Goal: Task Accomplishment & Management: Manage account settings

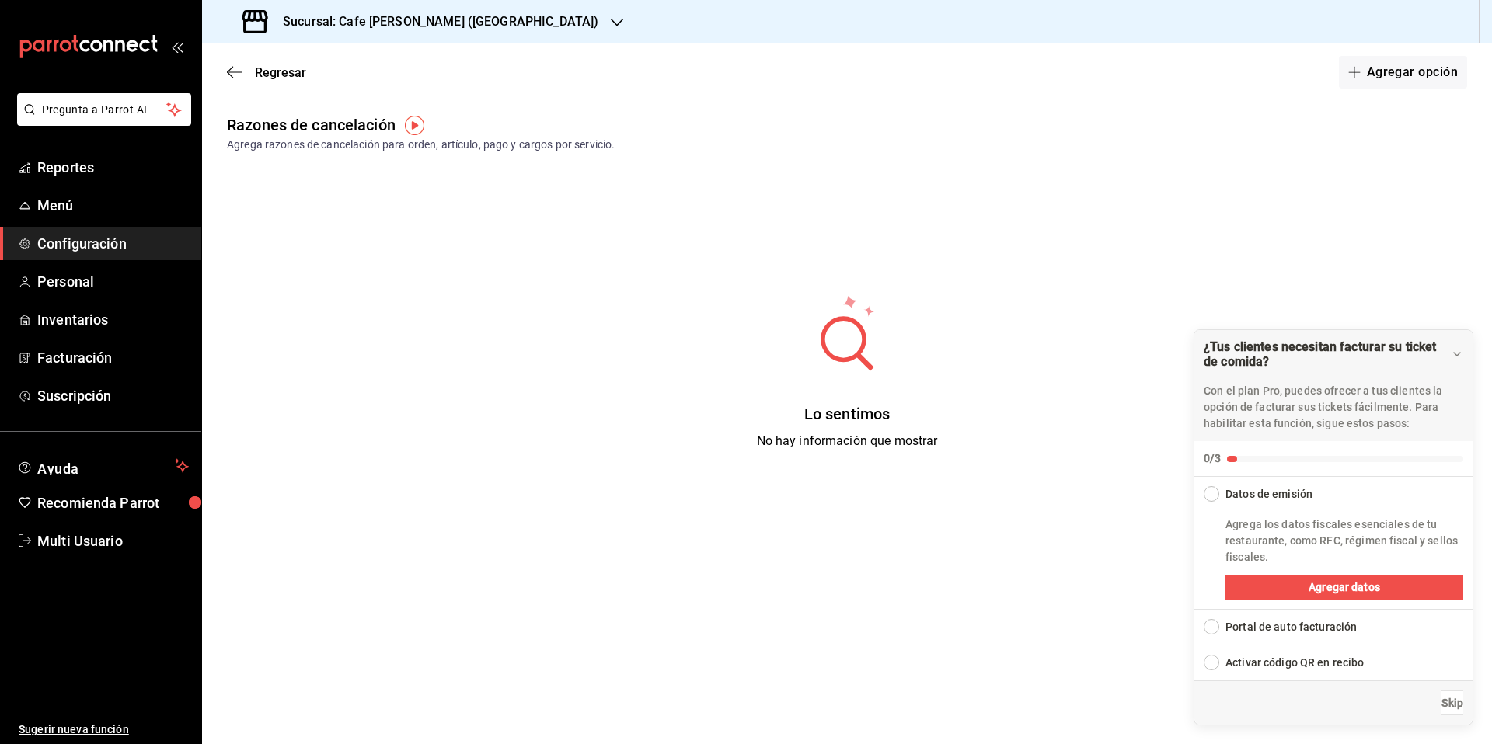
click at [573, 338] on div "Lo sentimos No hay información que mostrar" at bounding box center [847, 372] width 1290 height 389
click at [63, 246] on span "Configuración" at bounding box center [113, 243] width 152 height 21
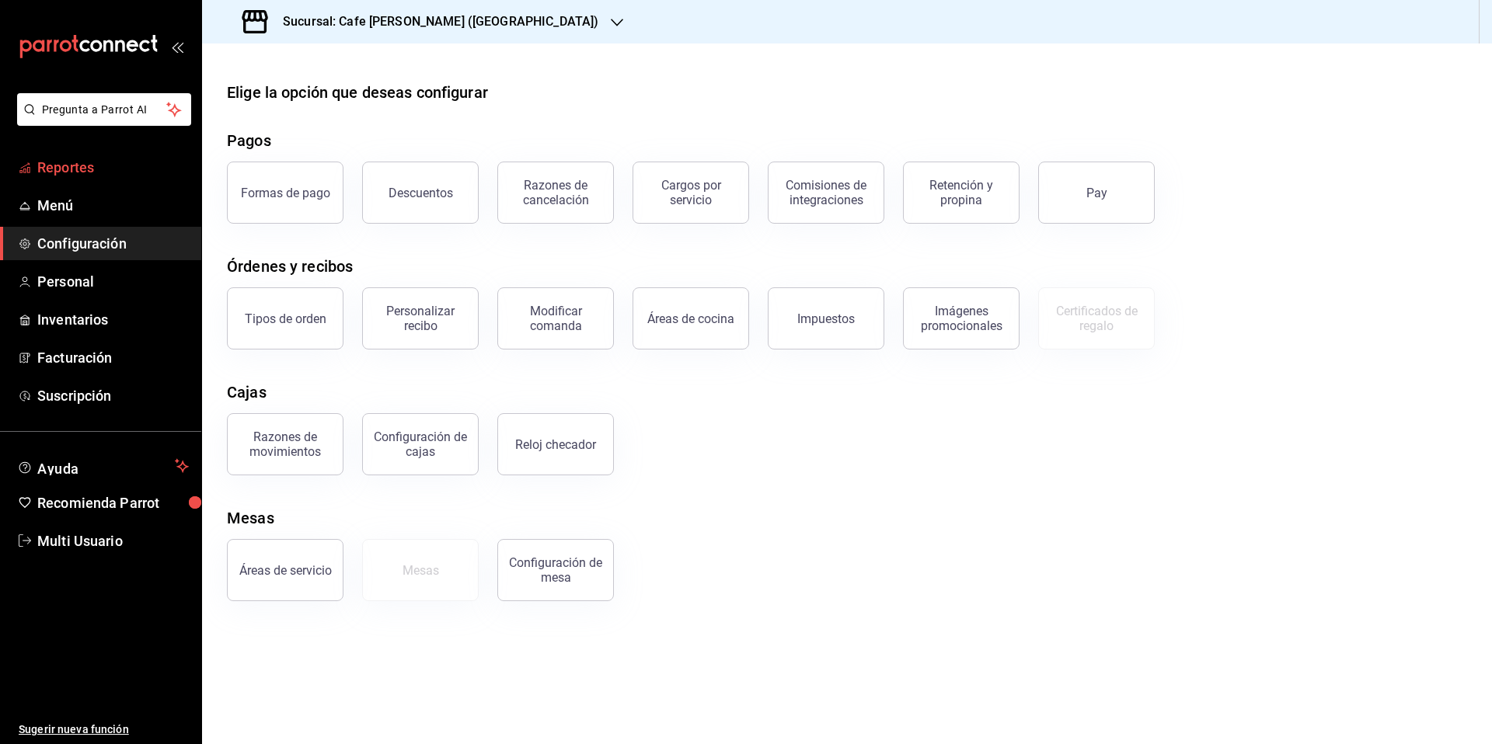
click at [61, 172] on span "Reportes" at bounding box center [113, 167] width 152 height 21
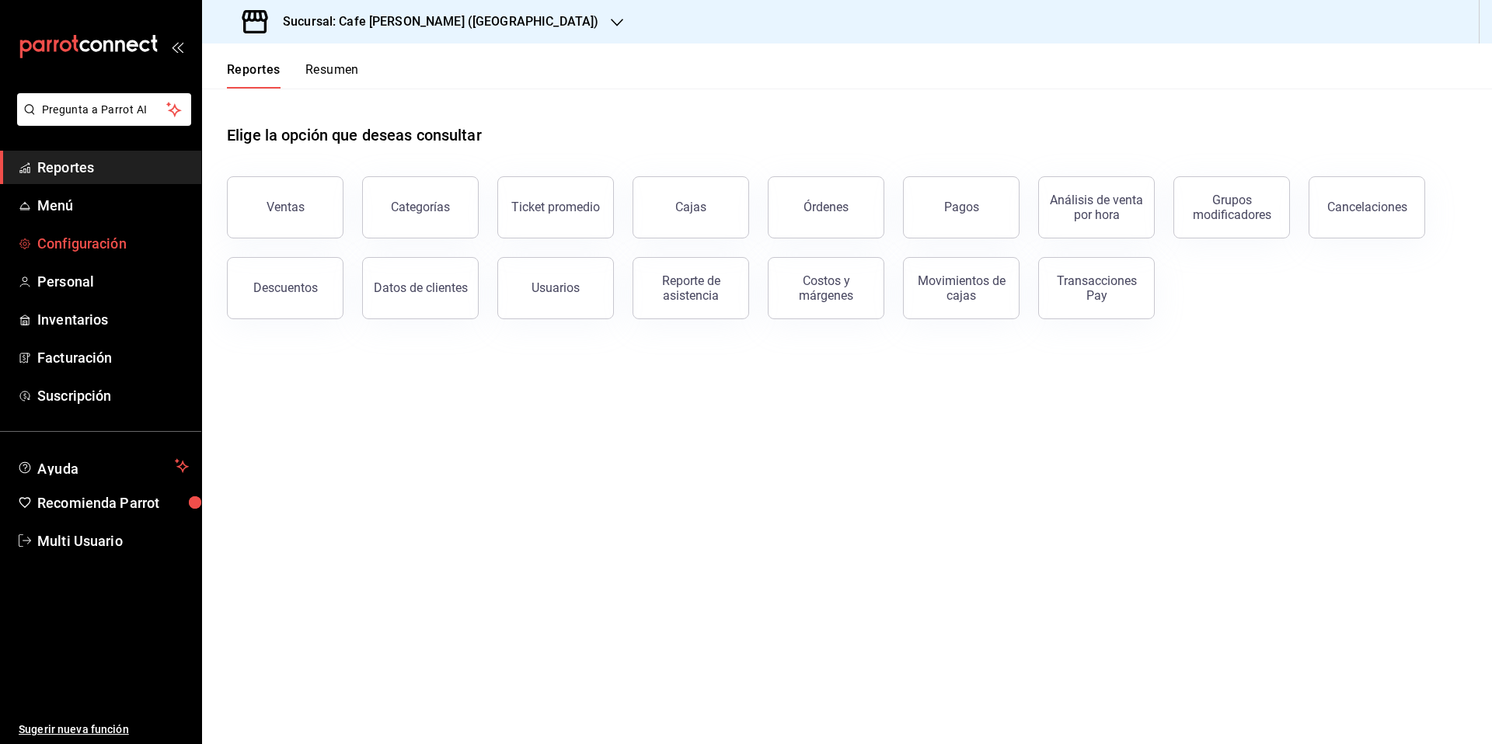
click at [96, 249] on span "Configuración" at bounding box center [113, 243] width 152 height 21
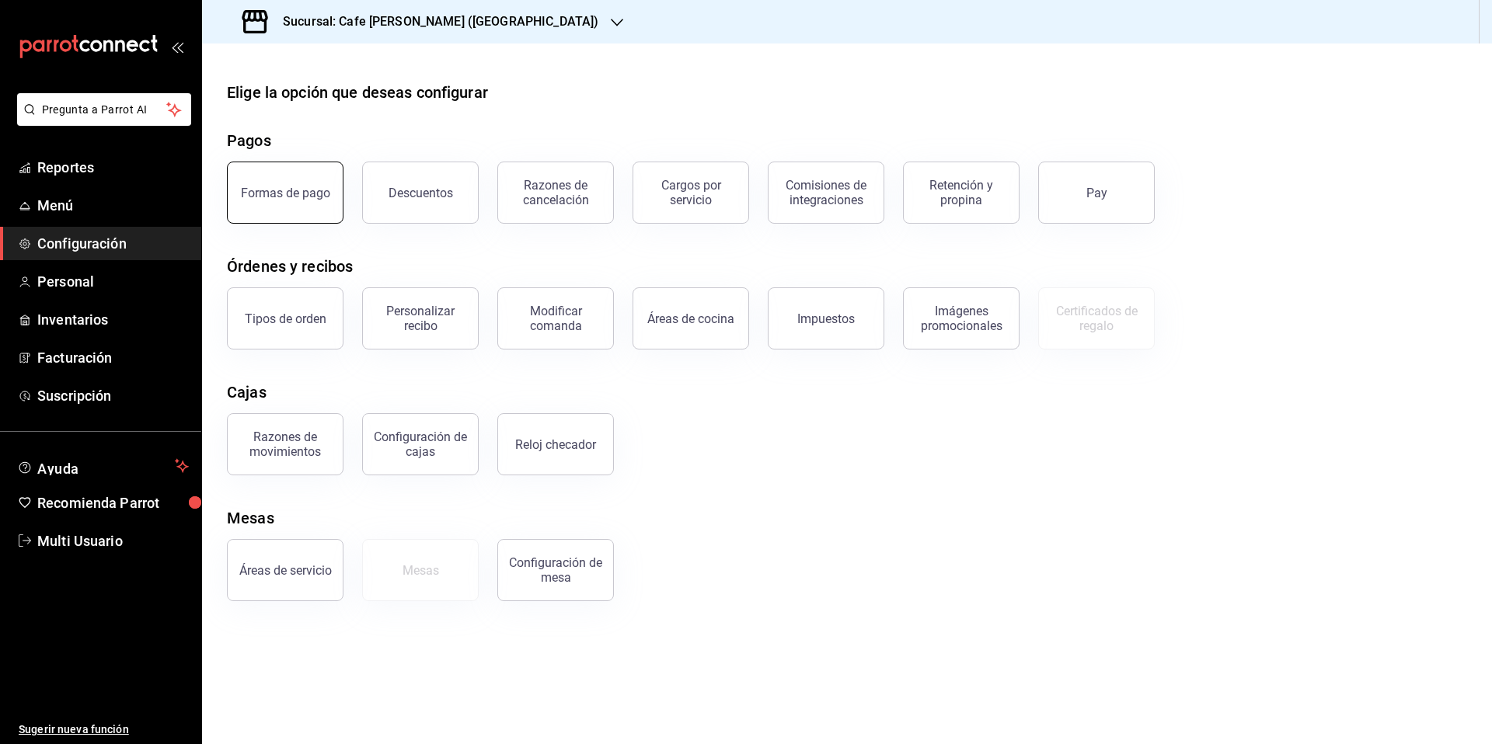
click at [292, 192] on div "Formas de pago" at bounding box center [285, 193] width 89 height 15
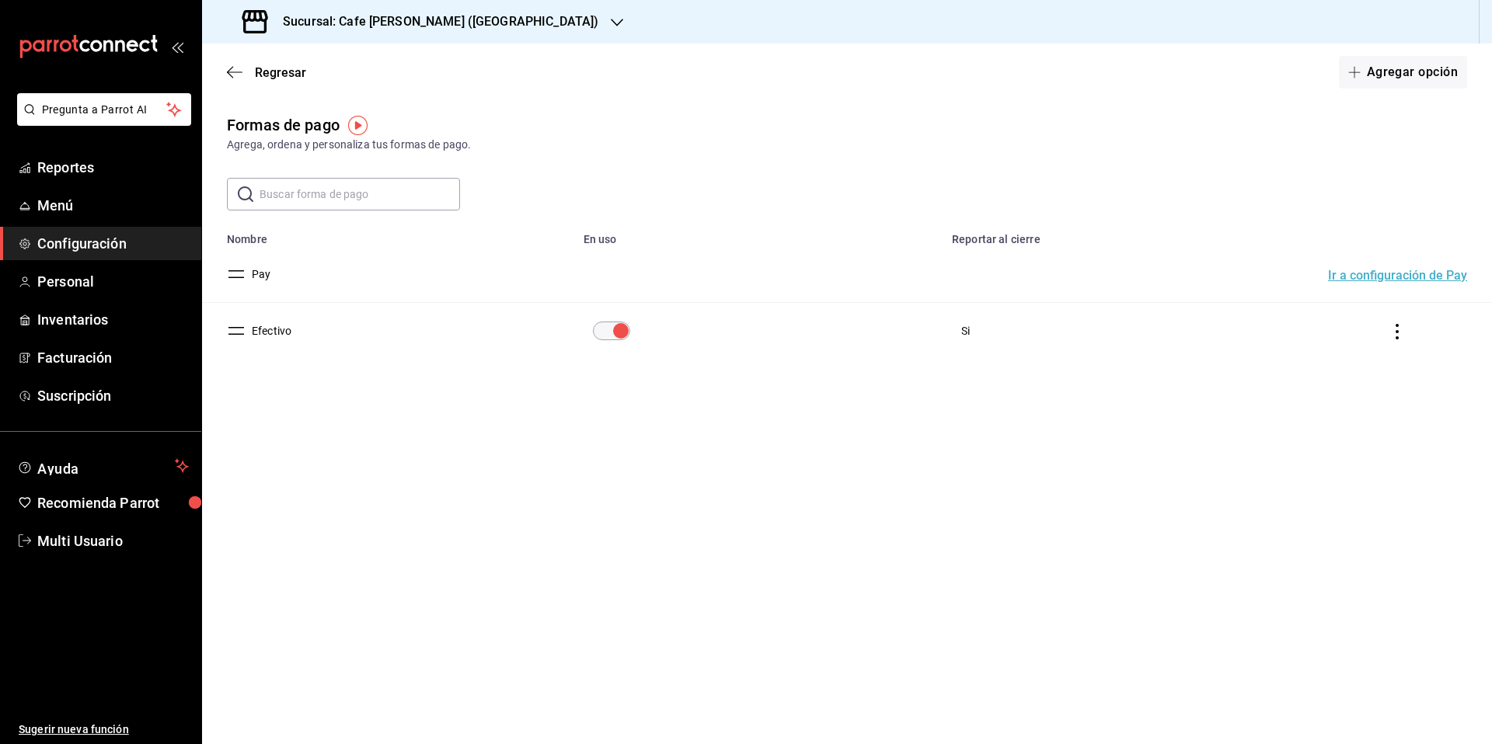
click at [1399, 333] on icon "actions" at bounding box center [1397, 332] width 16 height 16
click at [1136, 371] on div at bounding box center [746, 372] width 1492 height 744
click at [1394, 76] on button "Agregar opción" at bounding box center [1403, 72] width 128 height 33
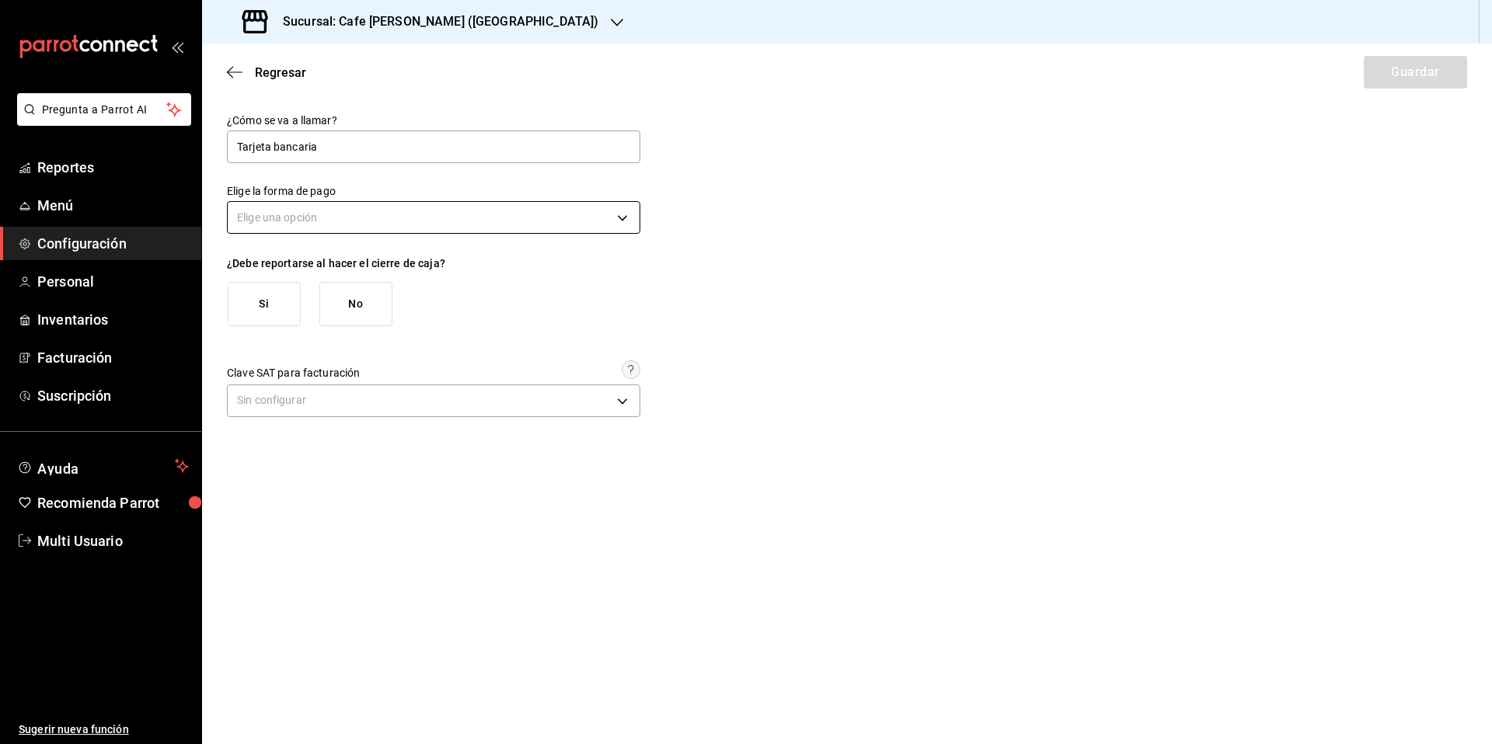
type input "Tarjeta bancaria"
click at [621, 216] on body "Pregunta a Parrot AI Reportes Menú Configuración Personal Inventarios Facturaci…" at bounding box center [746, 372] width 1492 height 744
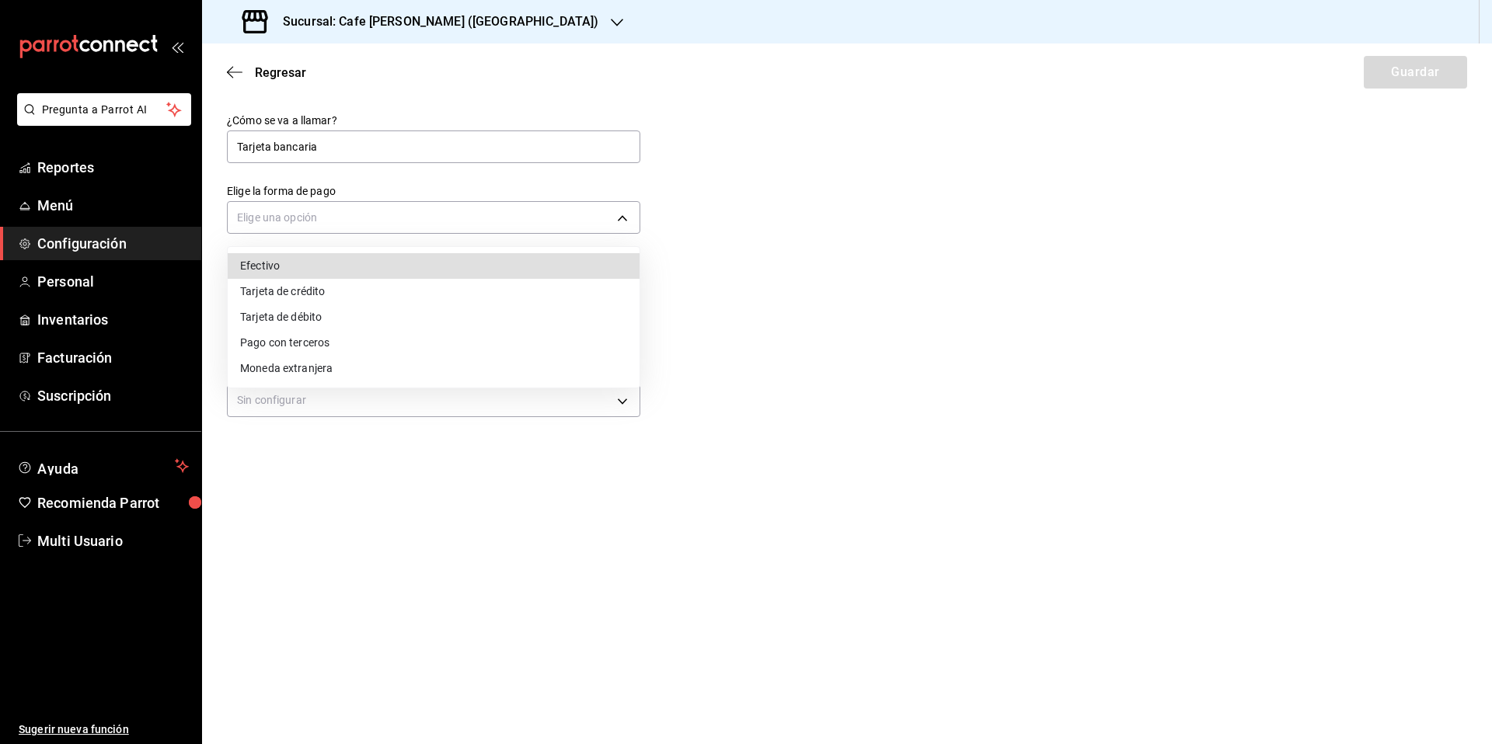
click at [300, 291] on li "Tarjeta de crédito" at bounding box center [434, 292] width 412 height 26
type input "CREDIT_CARD"
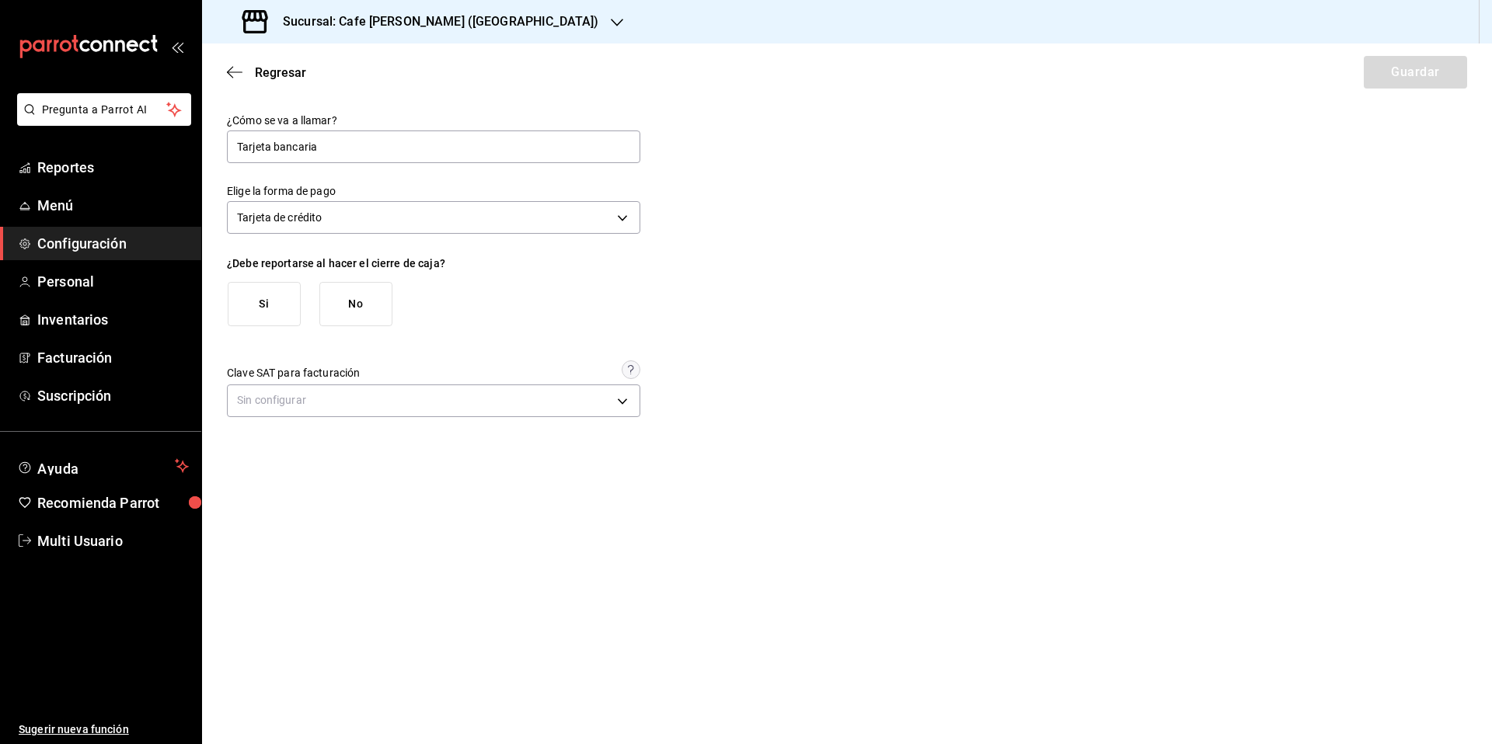
click at [262, 314] on button "Si" at bounding box center [264, 304] width 73 height 44
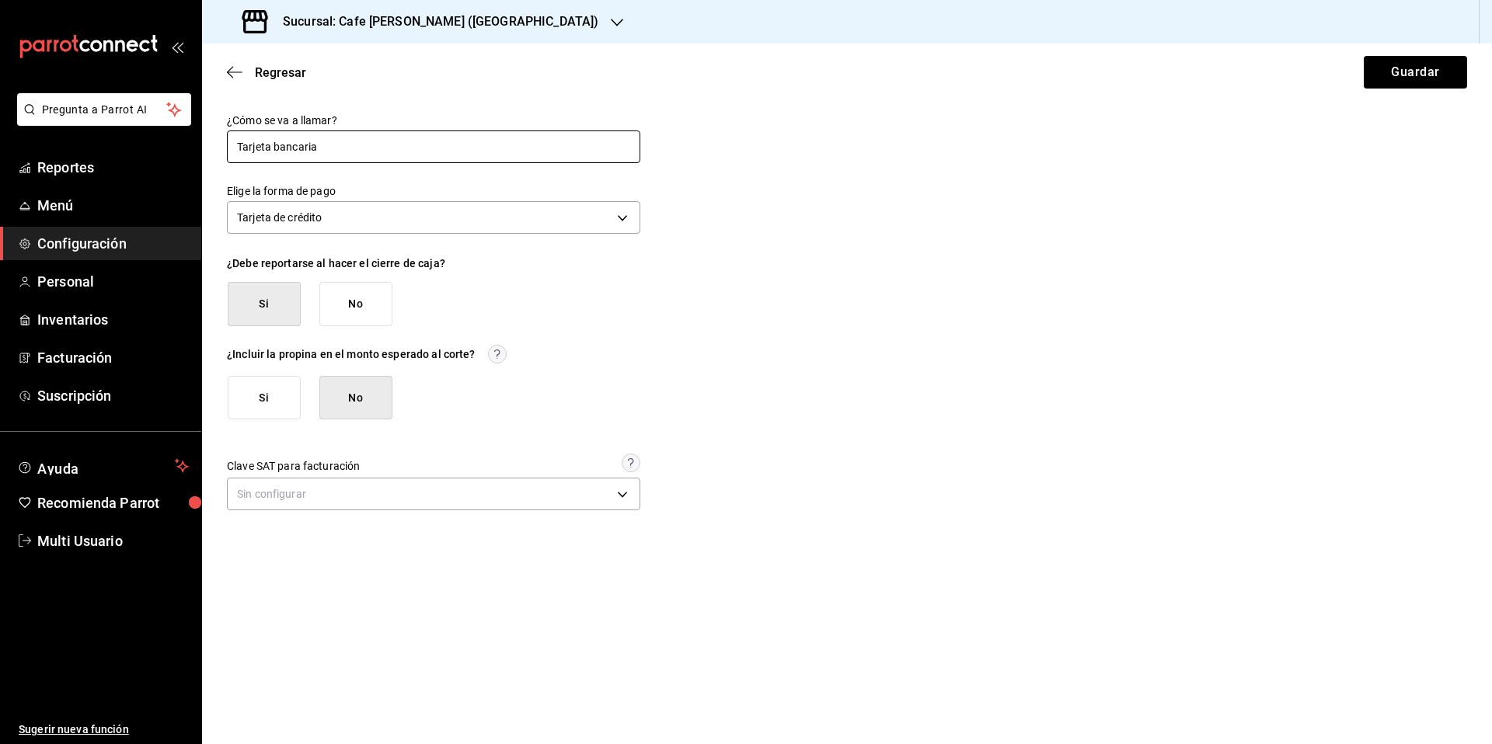
click at [334, 147] on input "Tarjeta bancaria" at bounding box center [433, 147] width 413 height 33
type input "TDC bancaria"
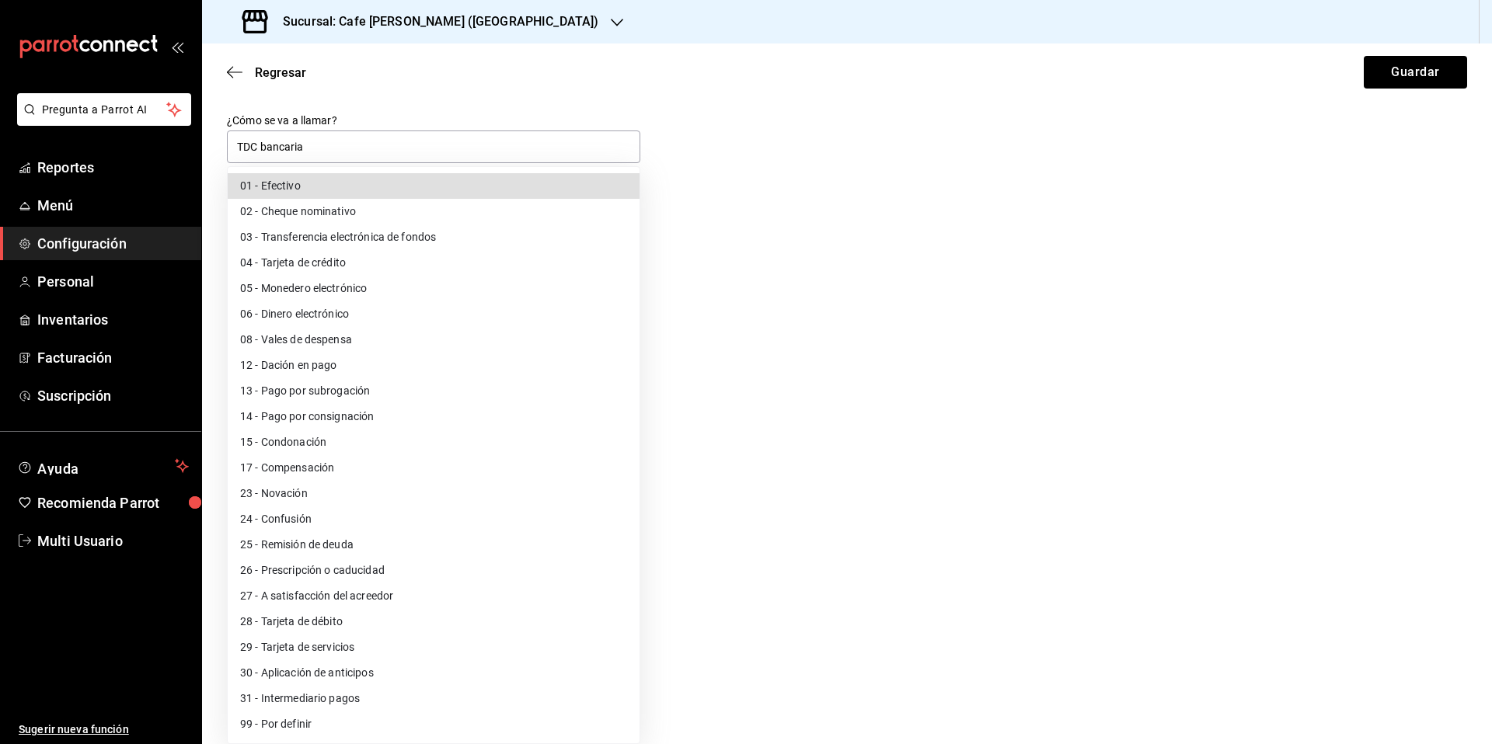
click at [625, 497] on body "Pregunta a Parrot AI Reportes Menú Configuración Personal Inventarios Facturaci…" at bounding box center [746, 372] width 1492 height 744
click at [758, 308] on div at bounding box center [746, 372] width 1492 height 744
click at [625, 497] on body "Pregunta a Parrot AI Reportes Menú Configuración Personal Inventarios Facturaci…" at bounding box center [746, 372] width 1492 height 744
click at [744, 317] on div at bounding box center [746, 372] width 1492 height 744
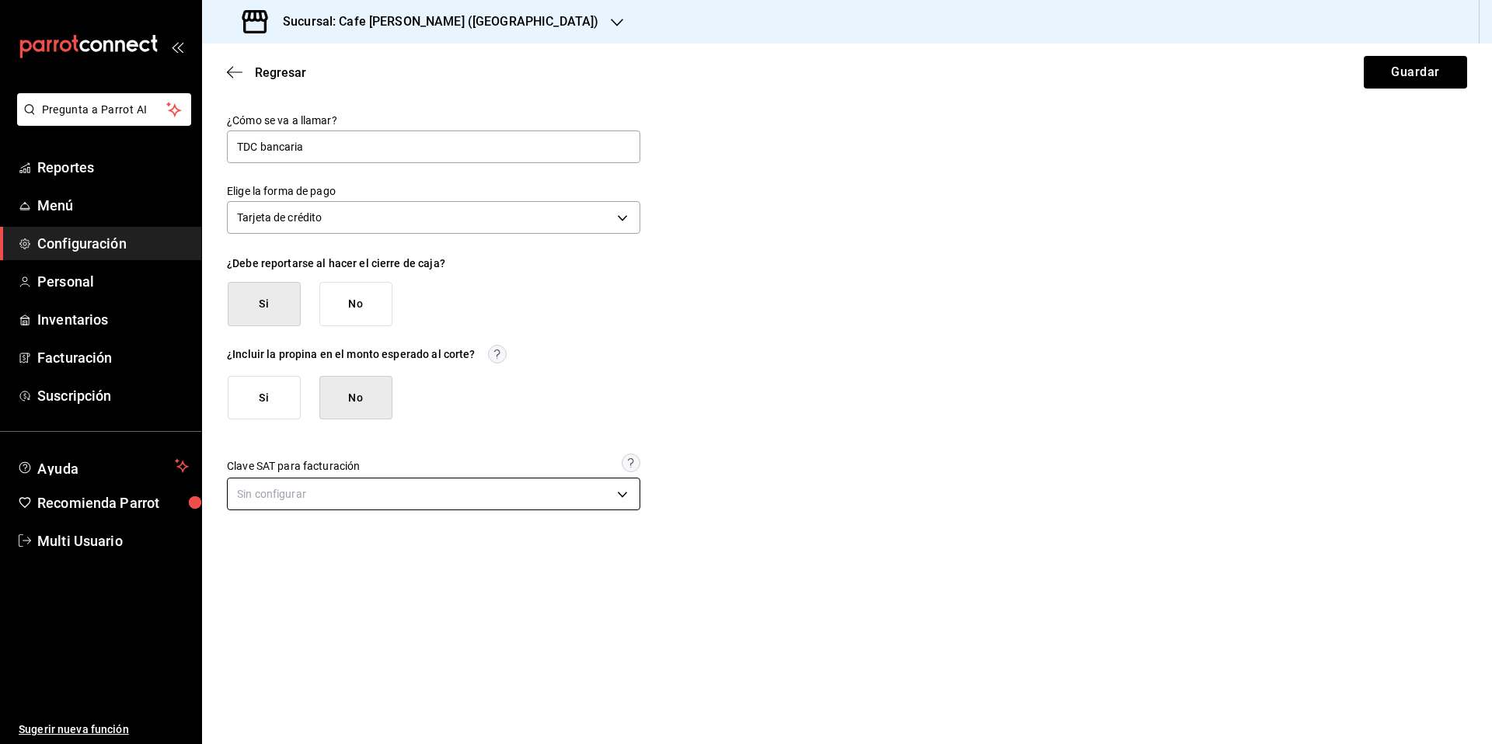
click at [626, 495] on body "Pregunta a Parrot AI Reportes Menú Configuración Personal Inventarios Facturaci…" at bounding box center [746, 372] width 1492 height 744
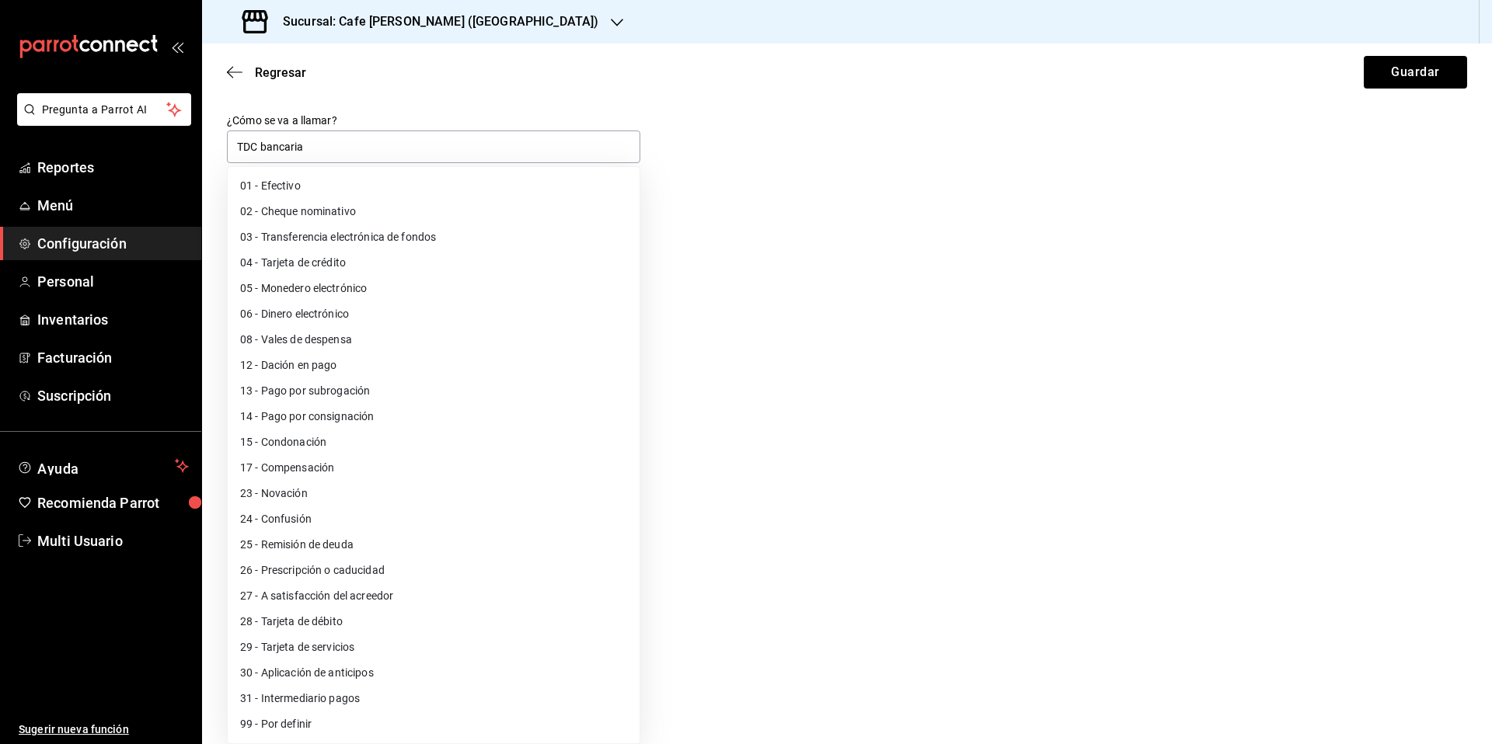
click at [324, 265] on li "04 - Tarjeta de crédito" at bounding box center [434, 263] width 412 height 26
type input "04"
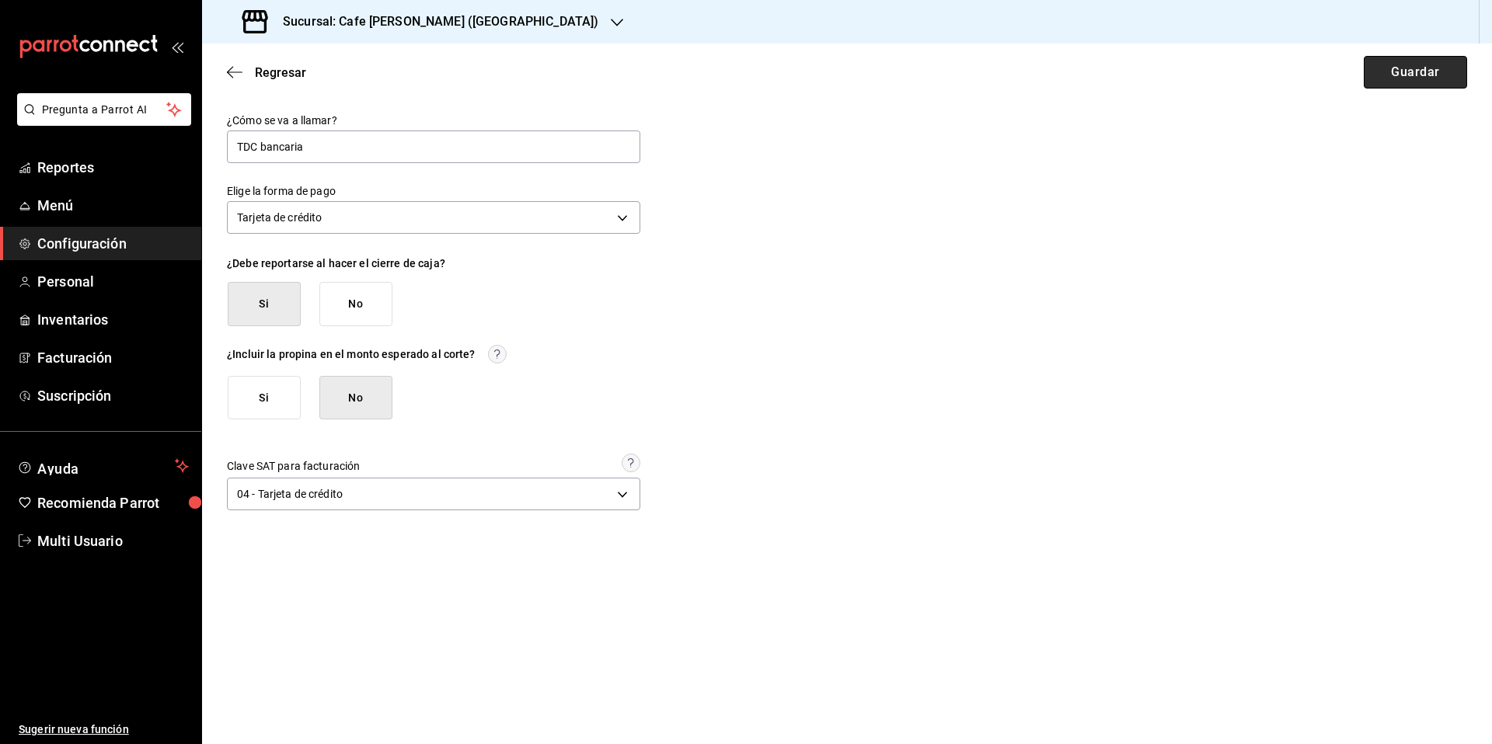
click at [1396, 73] on button "Guardar" at bounding box center [1415, 72] width 103 height 33
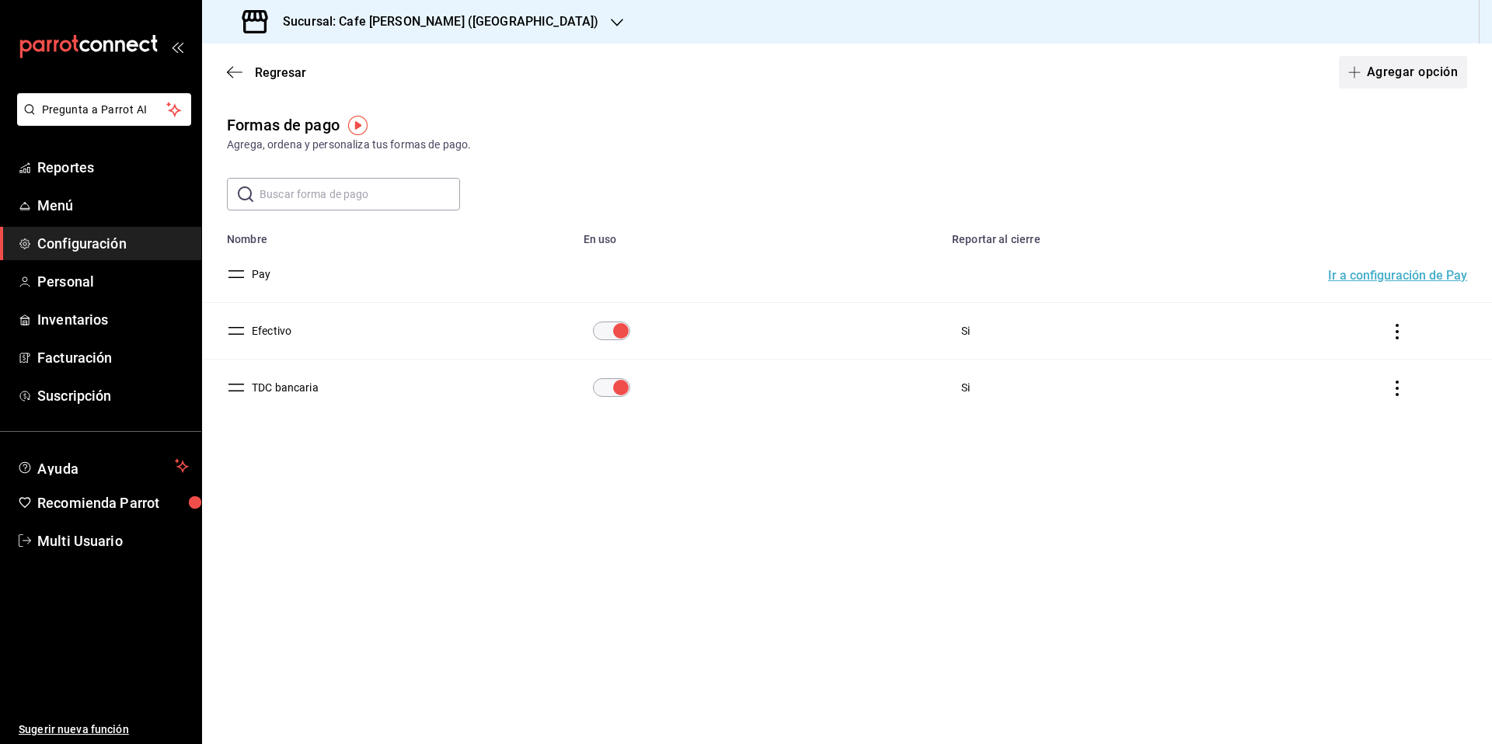
click at [1397, 75] on button "Agregar opción" at bounding box center [1403, 72] width 128 height 33
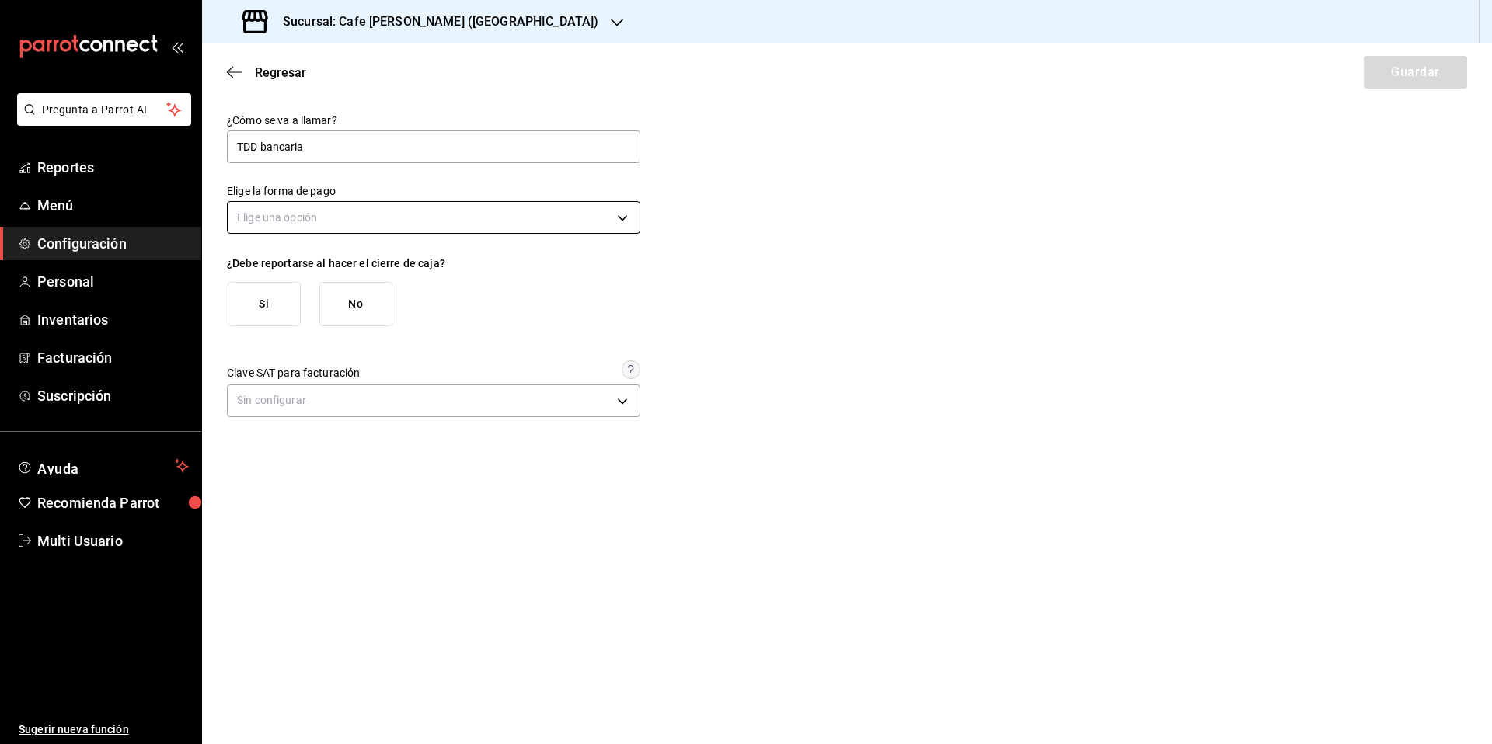
type input "TDD bancaria"
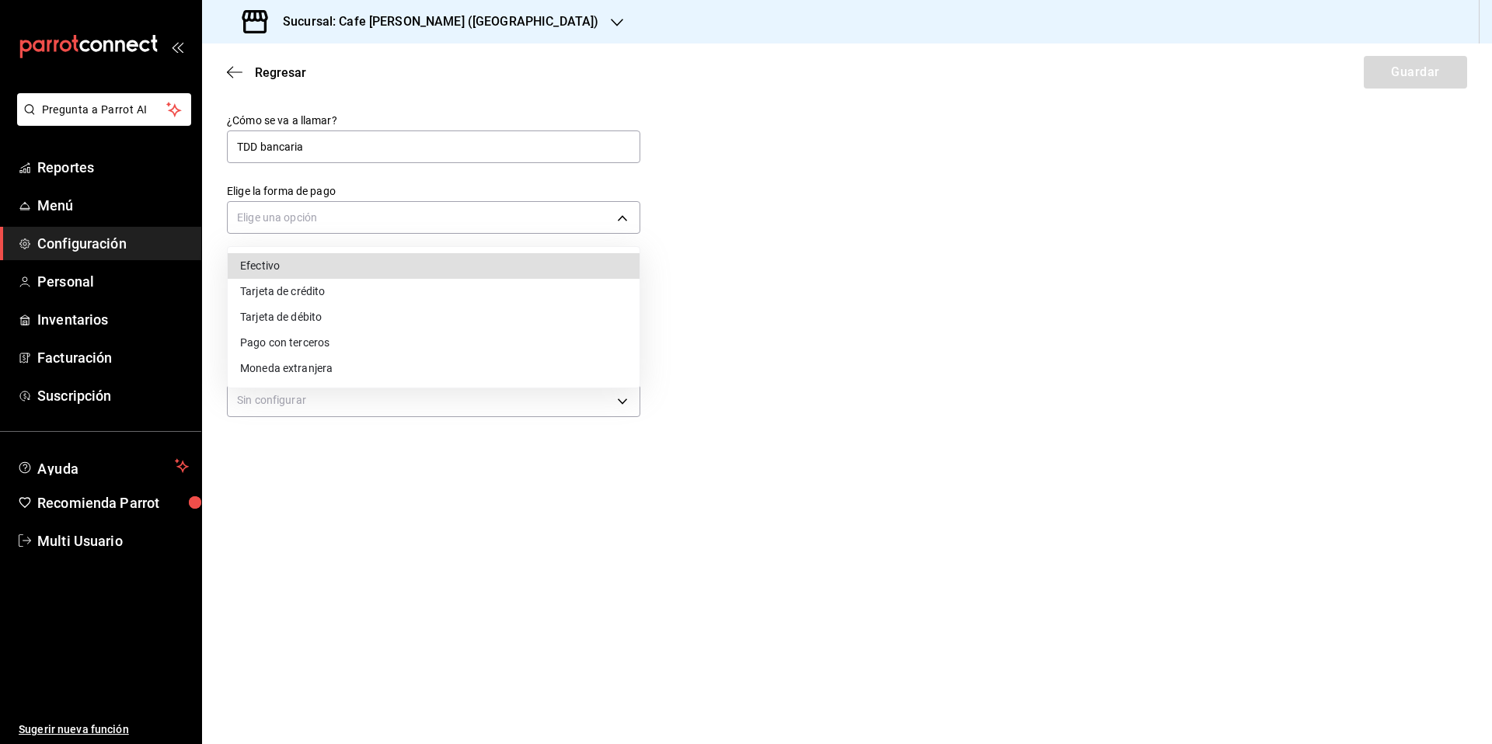
click at [347, 221] on body "Pregunta a Parrot AI Reportes Menú Configuración Personal Inventarios Facturaci…" at bounding box center [746, 372] width 1492 height 744
click at [303, 315] on li "Tarjeta de débito" at bounding box center [434, 318] width 412 height 26
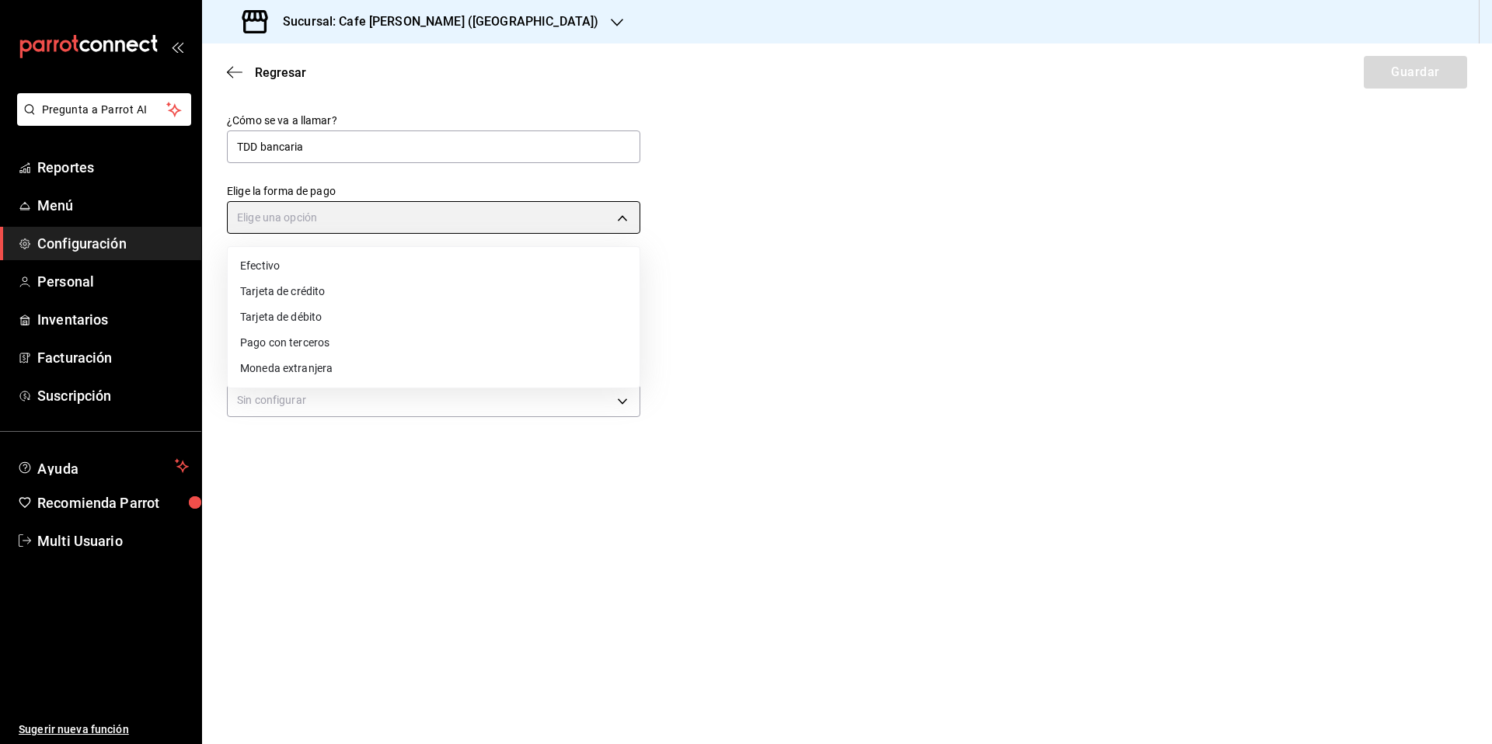
type input "DEBIT_CARD"
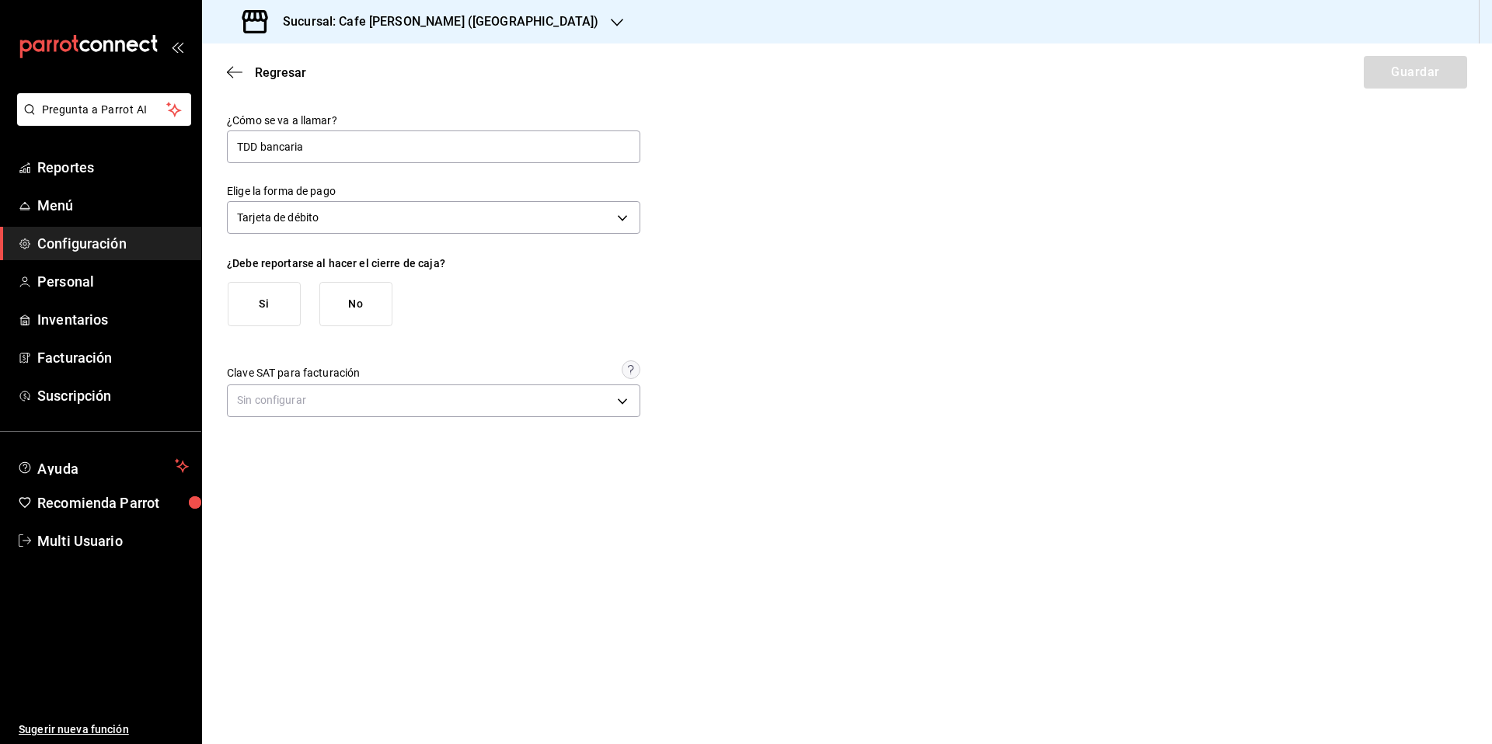
click at [268, 305] on button "Si" at bounding box center [264, 304] width 73 height 44
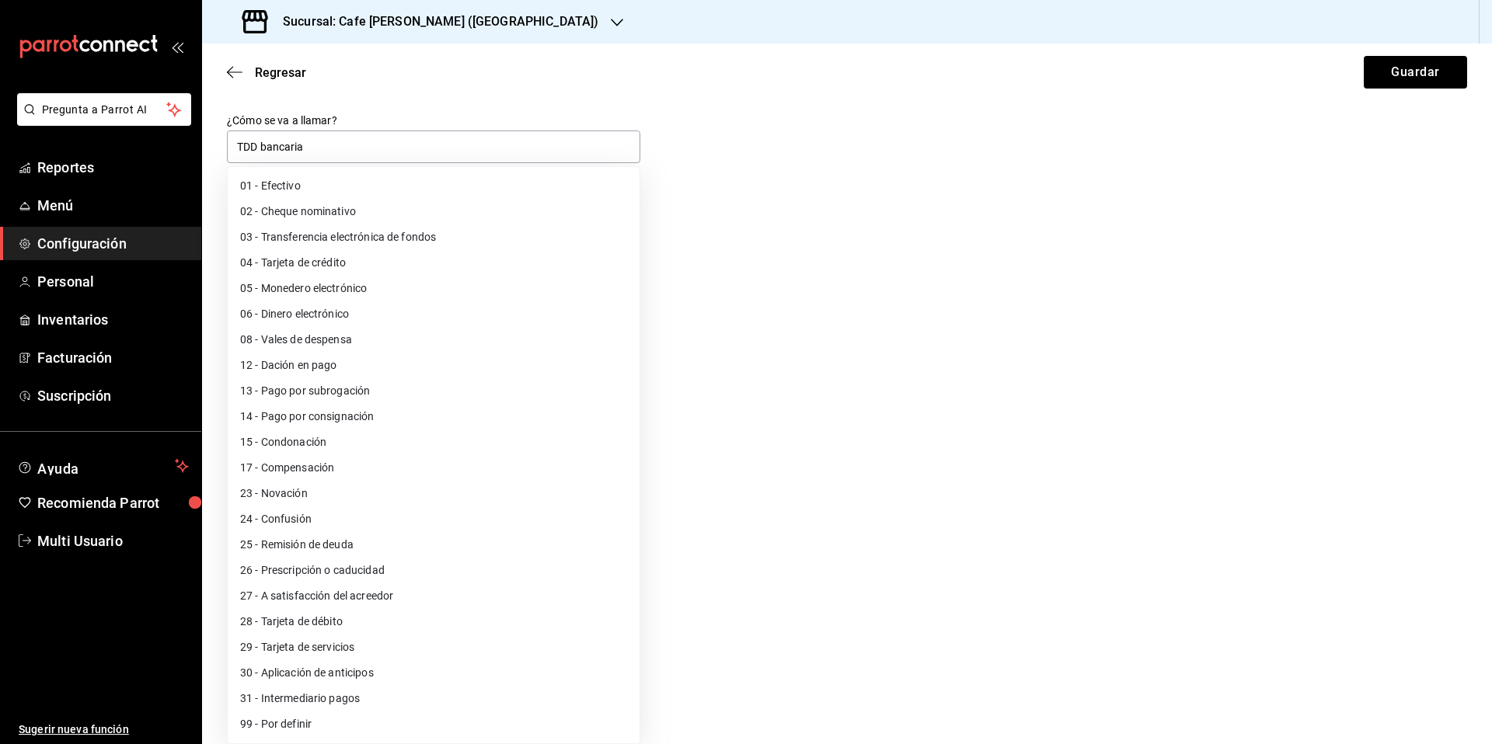
click at [353, 503] on body "Pregunta a Parrot AI Reportes Menú Configuración Personal Inventarios Facturaci…" at bounding box center [746, 372] width 1492 height 744
click at [308, 624] on li "28 - Tarjeta de débito" at bounding box center [434, 622] width 412 height 26
type input "28"
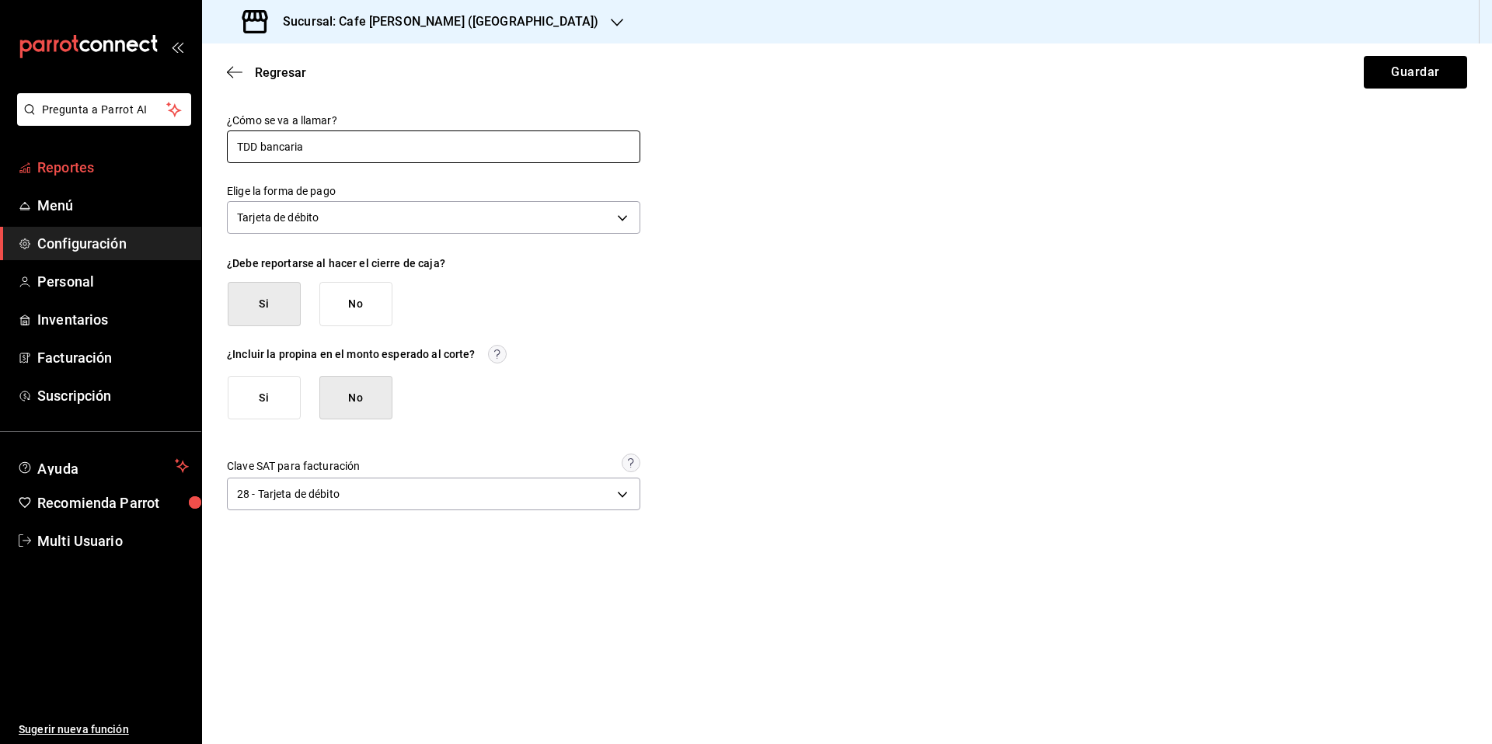
drag, startPoint x: 315, startPoint y: 149, endPoint x: 183, endPoint y: 162, distance: 132.8
click at [183, 162] on div "Pregunta a Parrot AI Reportes Menú Configuración Personal Inventarios Facturaci…" at bounding box center [746, 372] width 1492 height 744
drag, startPoint x: 313, startPoint y: 145, endPoint x: 224, endPoint y: 145, distance: 89.4
click at [224, 145] on div "¿Cómo se va a llamar? TDD bancaria Elige la forma de pago Tarjeta de débito DEB…" at bounding box center [847, 314] width 1290 height 402
type input "Débito"
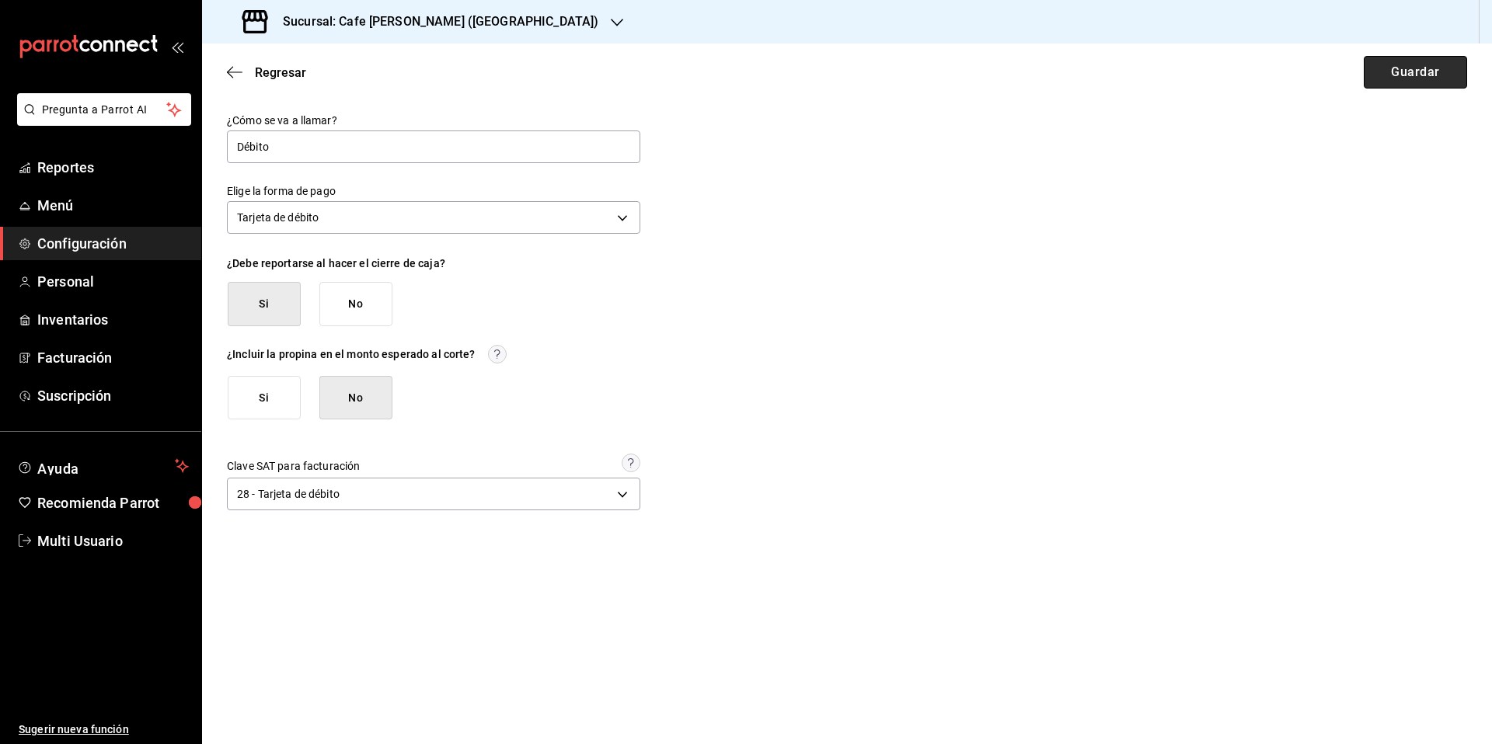
click at [1413, 76] on button "Guardar" at bounding box center [1415, 72] width 103 height 33
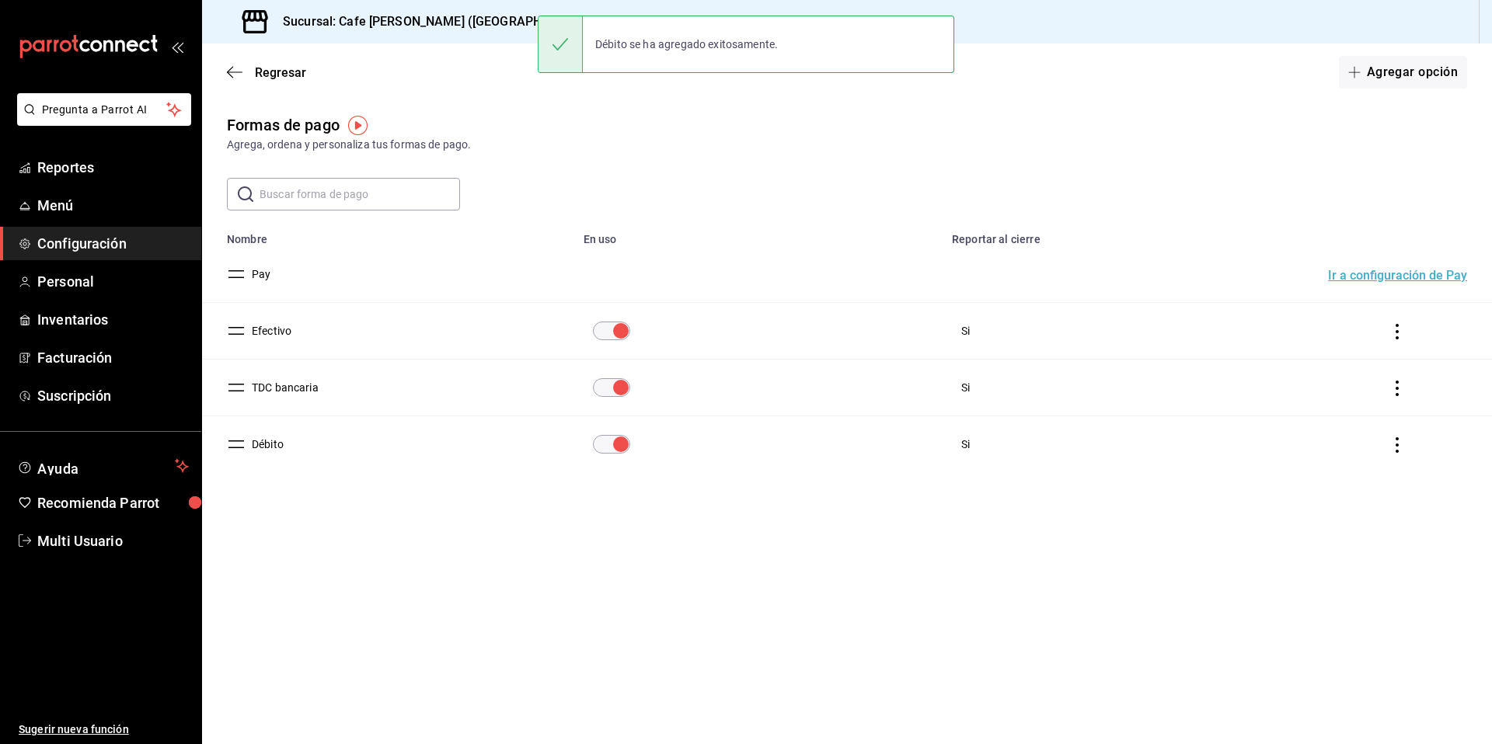
click at [1396, 392] on icon "actions" at bounding box center [1397, 389] width 16 height 16
click at [114, 75] on li "Eliminar" at bounding box center [65, 62] width 98 height 25
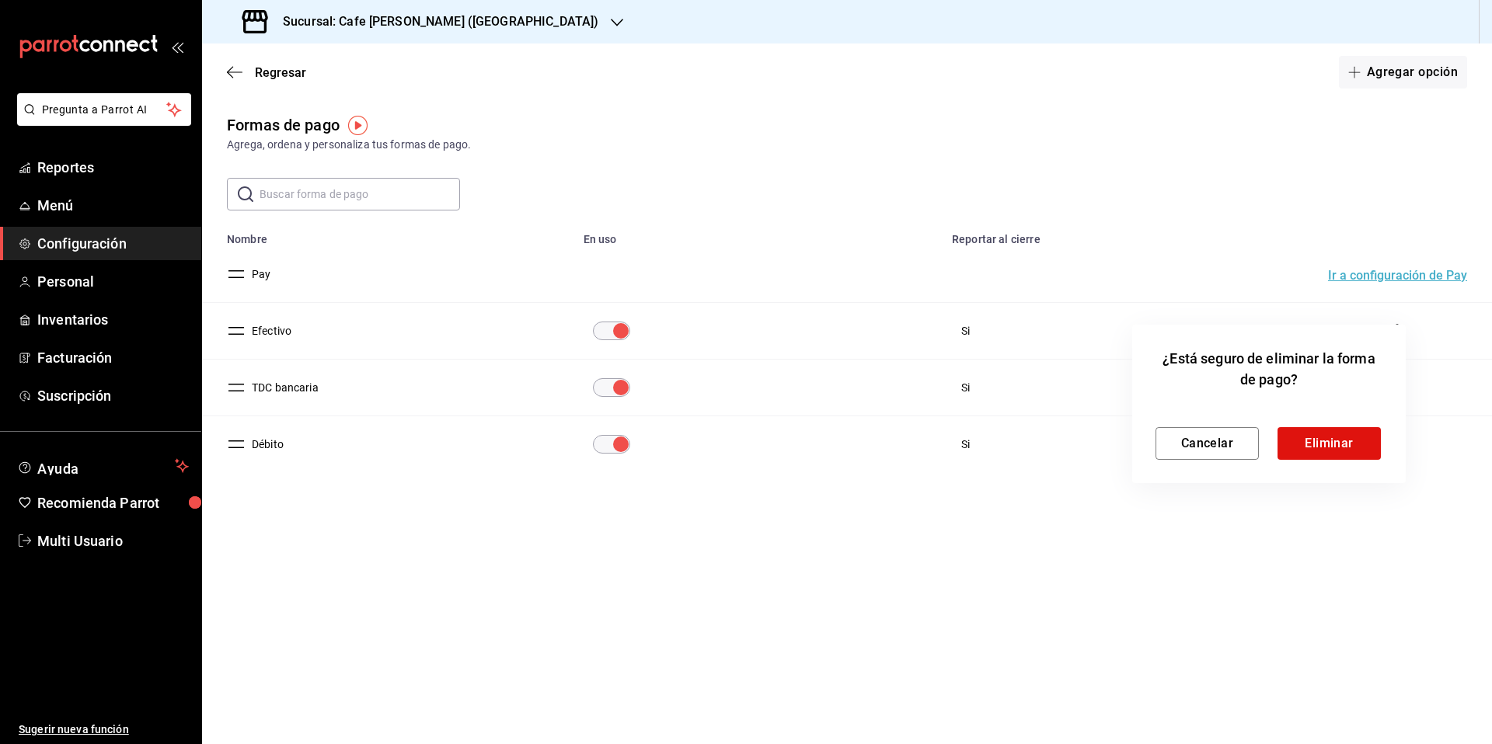
click at [252, 393] on div at bounding box center [746, 372] width 1492 height 744
click at [1204, 438] on button "Cancelar" at bounding box center [1206, 443] width 103 height 33
click at [280, 389] on button "TDC bancaria" at bounding box center [282, 388] width 73 height 16
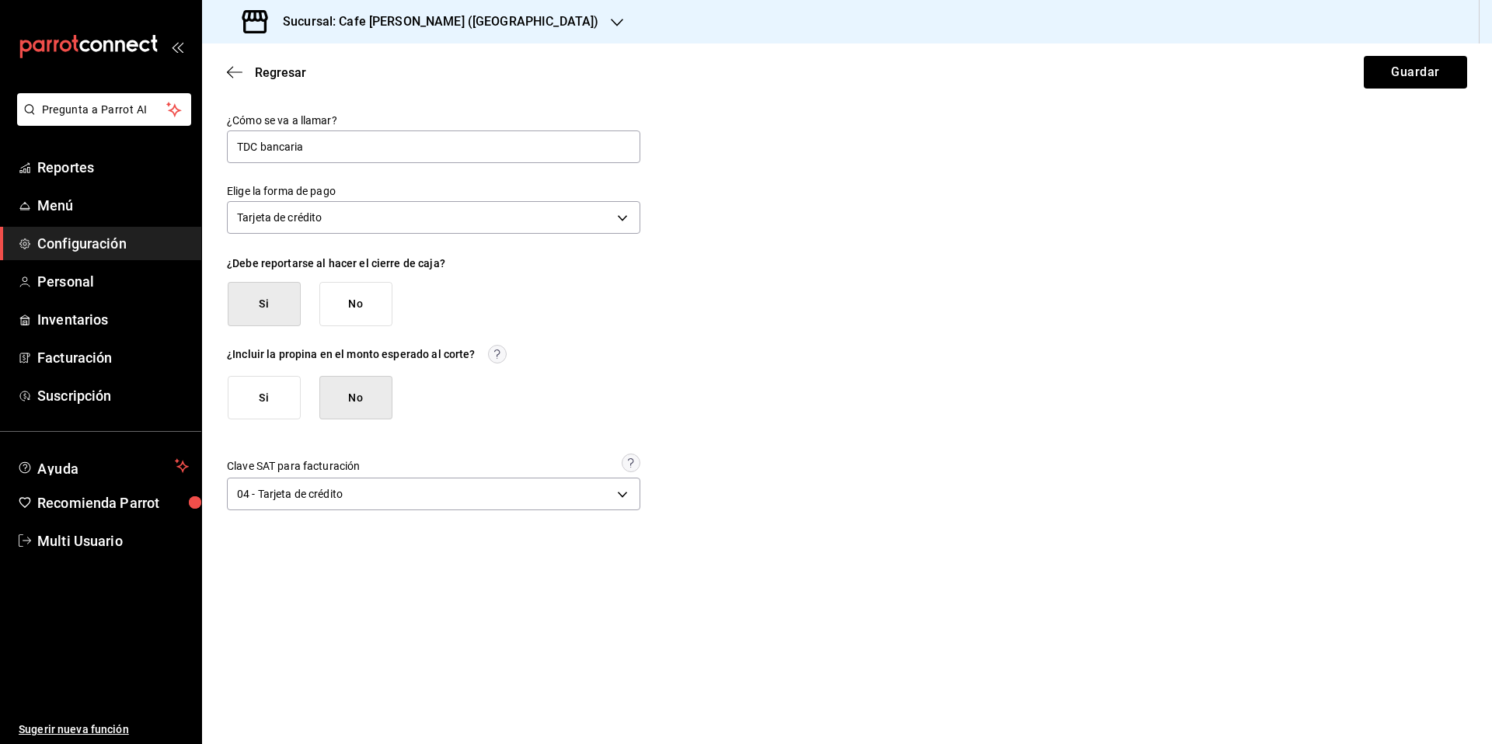
drag, startPoint x: 322, startPoint y: 149, endPoint x: 152, endPoint y: 149, distance: 170.2
click at [152, 149] on div "Pregunta a Parrot AI Reportes Menú Configuración Personal Inventarios Facturaci…" at bounding box center [746, 372] width 1492 height 744
type input "Crédito"
click at [1424, 71] on button "Guardar" at bounding box center [1415, 72] width 103 height 33
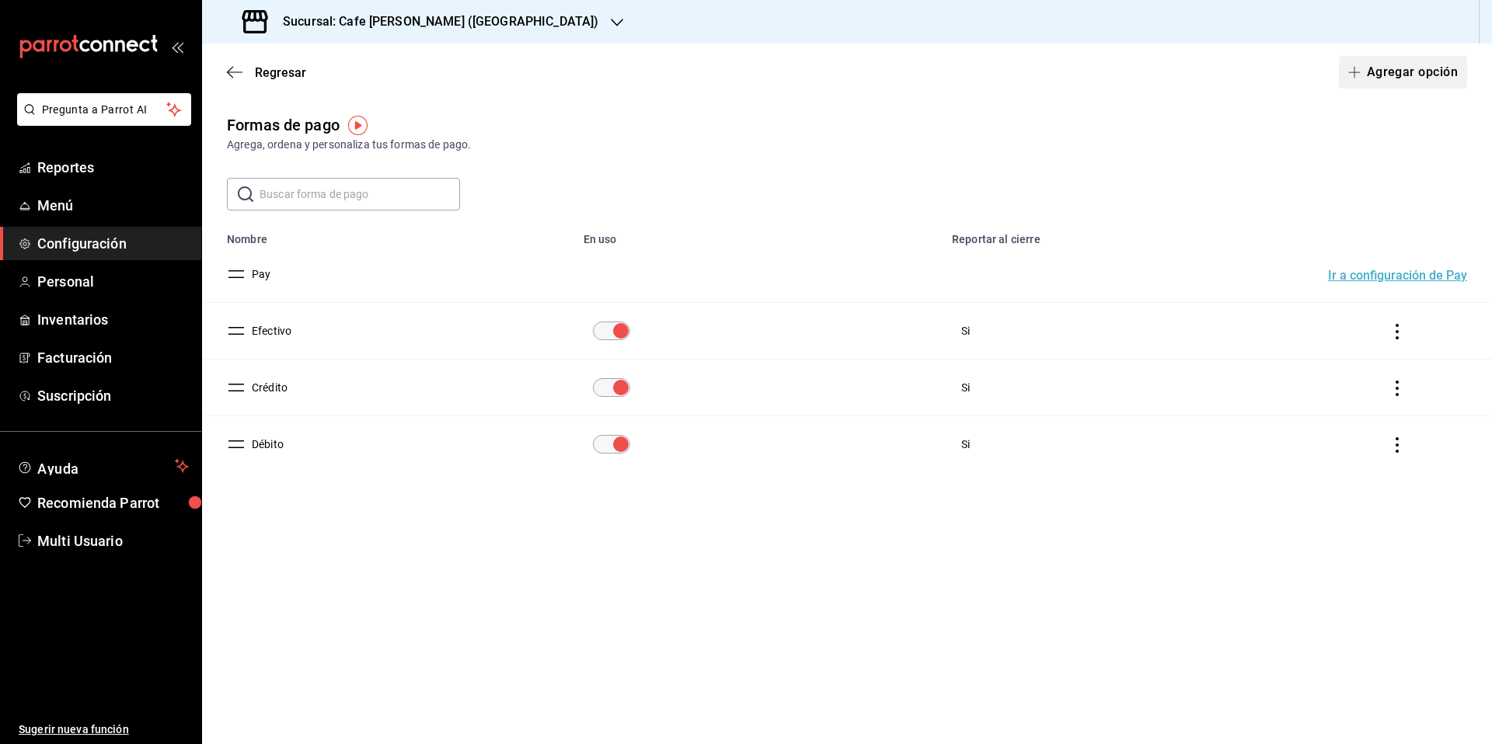
click at [1387, 76] on button "Agregar opción" at bounding box center [1403, 72] width 128 height 33
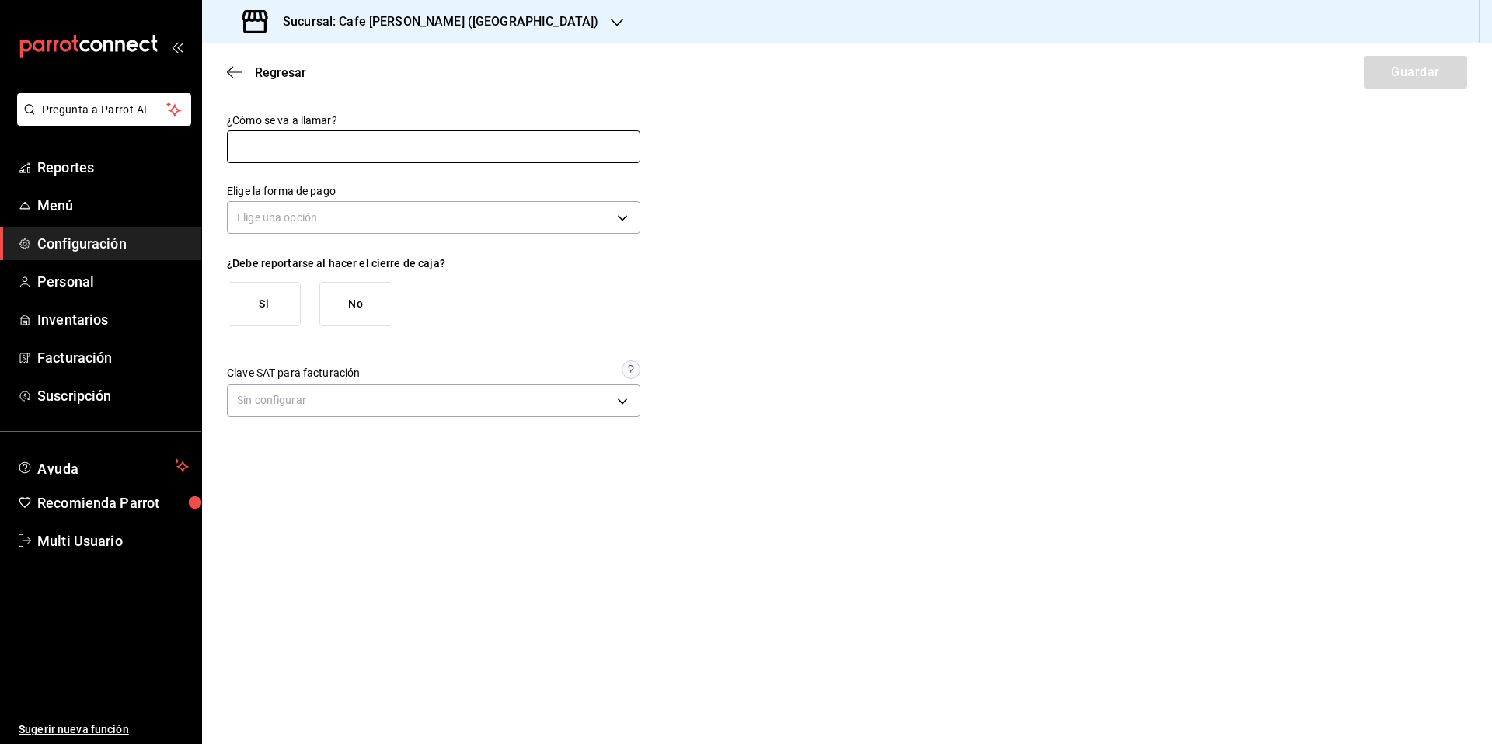
click at [257, 145] on input "text" at bounding box center [433, 147] width 413 height 33
type input "Transferencia"
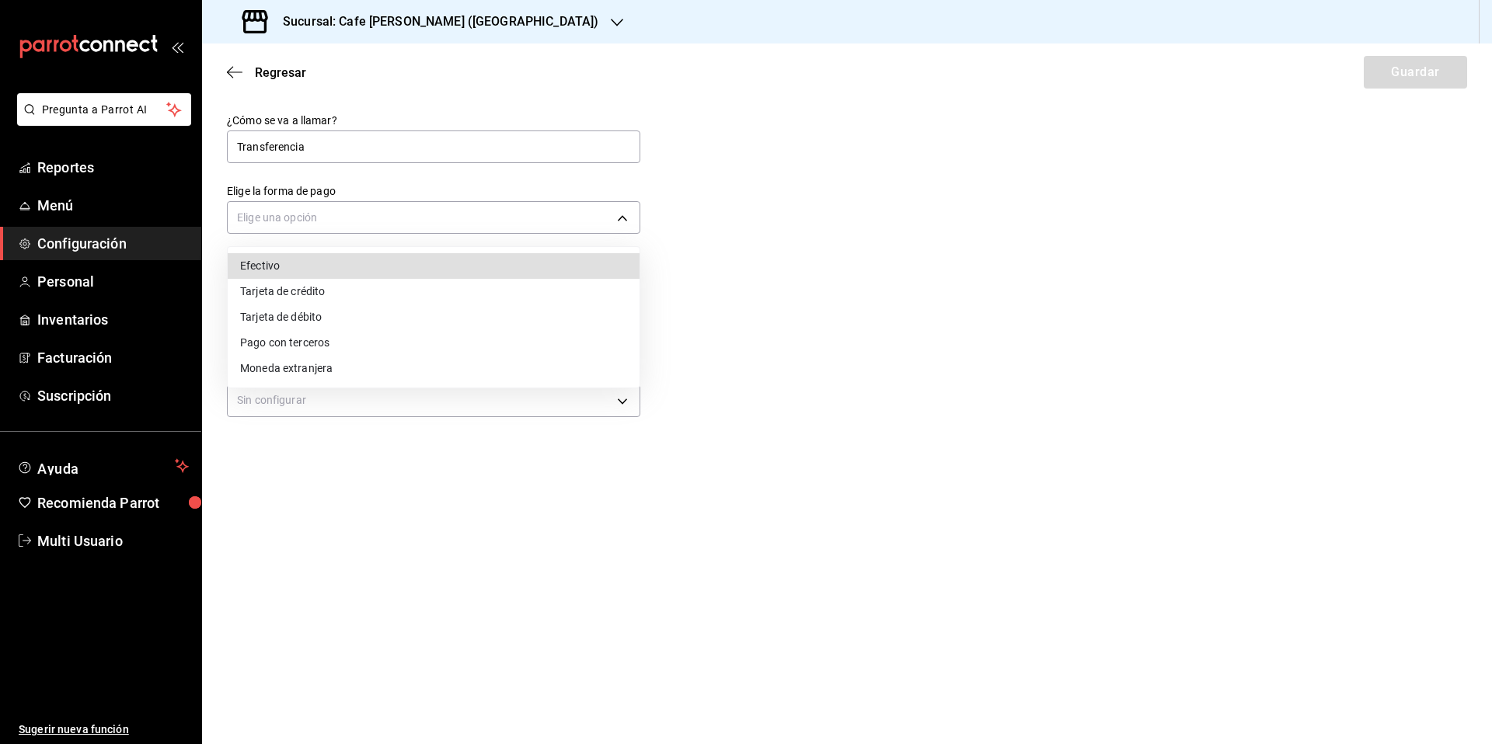
click at [322, 214] on body "Pregunta a Parrot AI Reportes Menú Configuración Personal Inventarios Facturaci…" at bounding box center [746, 372] width 1492 height 744
click at [626, 214] on div at bounding box center [746, 372] width 1492 height 744
click at [622, 214] on body "Pregunta a Parrot AI Reportes Menú Configuración Personal Inventarios Facturaci…" at bounding box center [746, 372] width 1492 height 744
click at [625, 401] on div at bounding box center [746, 372] width 1492 height 744
click at [626, 215] on body "Pregunta a Parrot AI Reportes Menú Configuración Personal Inventarios Facturaci…" at bounding box center [746, 372] width 1492 height 744
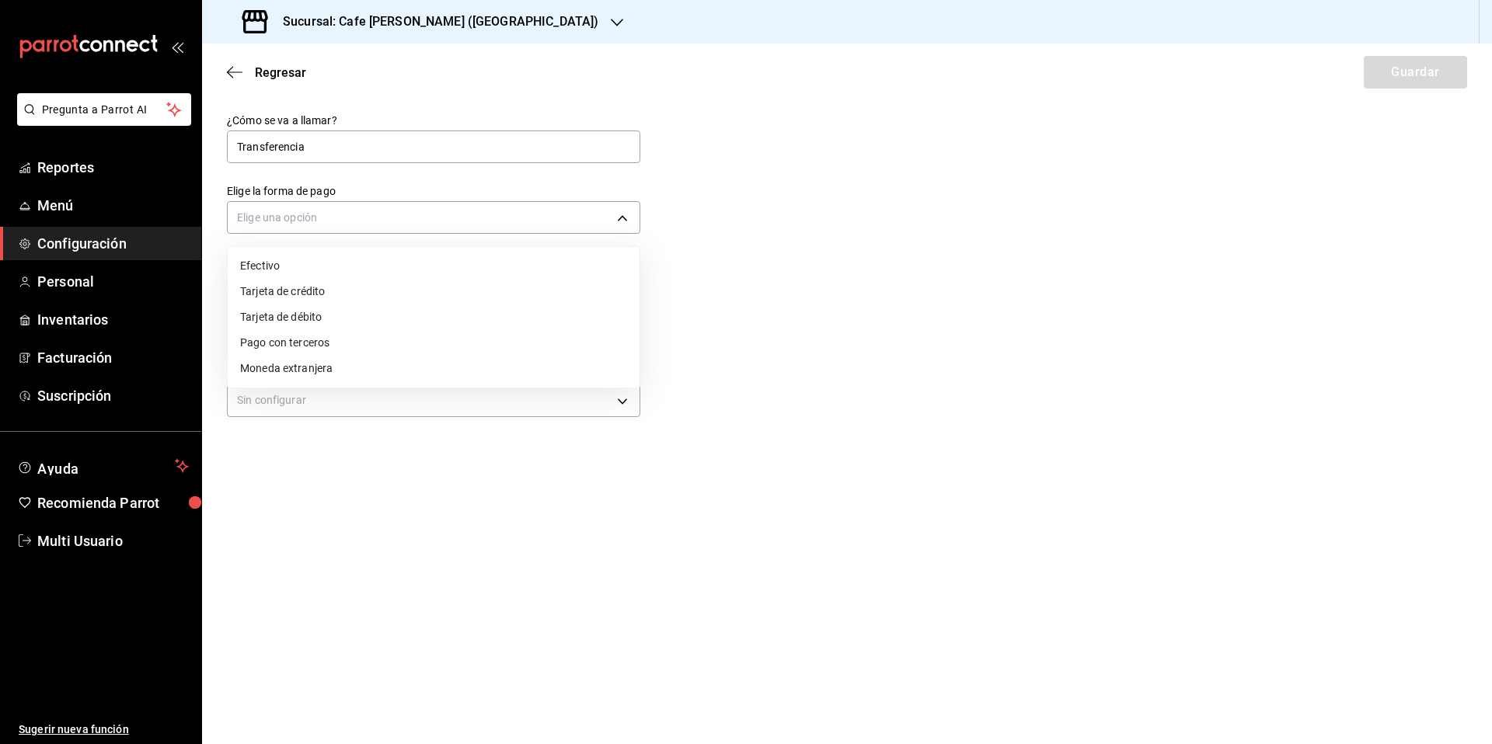
click at [269, 264] on li "Efectivo" at bounding box center [434, 266] width 412 height 26
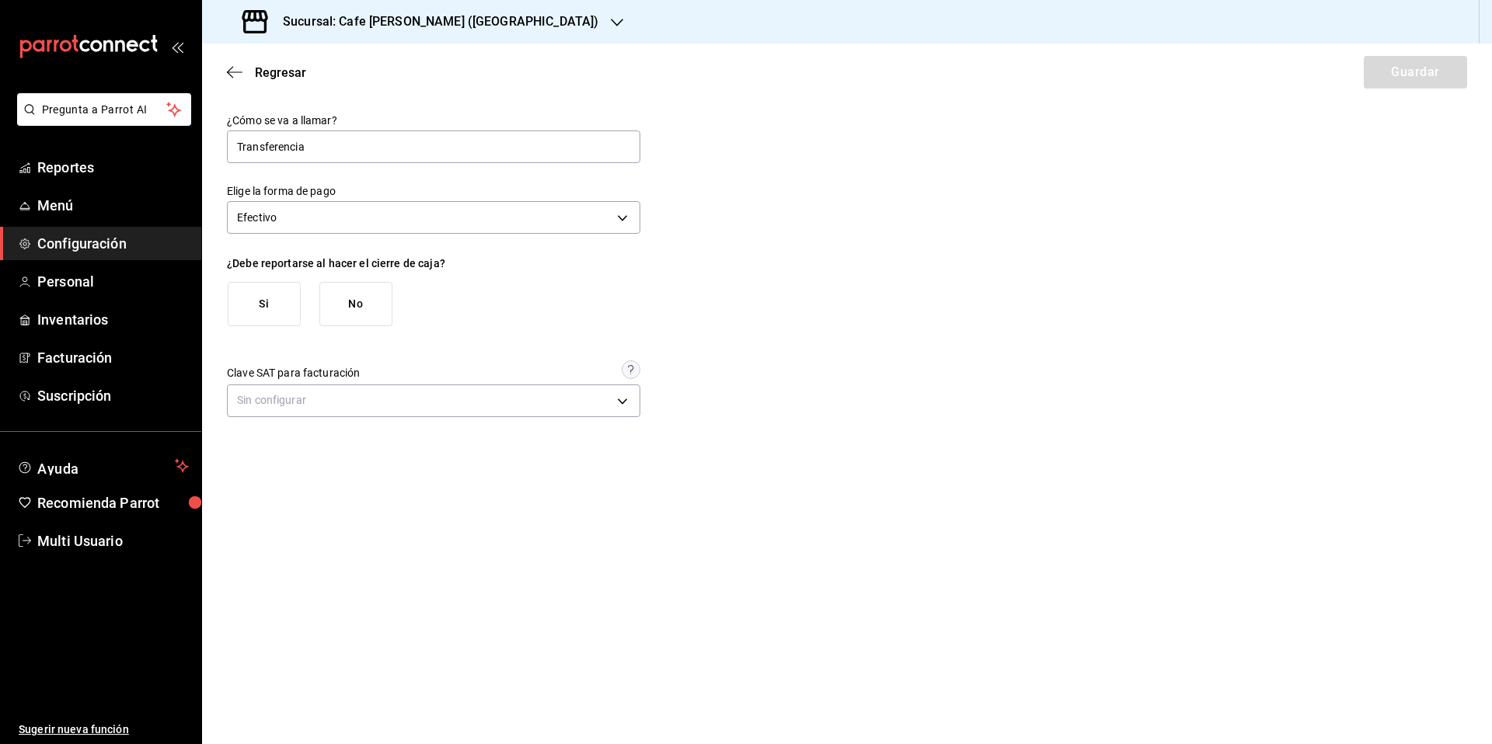
click at [271, 308] on button "Si" at bounding box center [264, 304] width 73 height 44
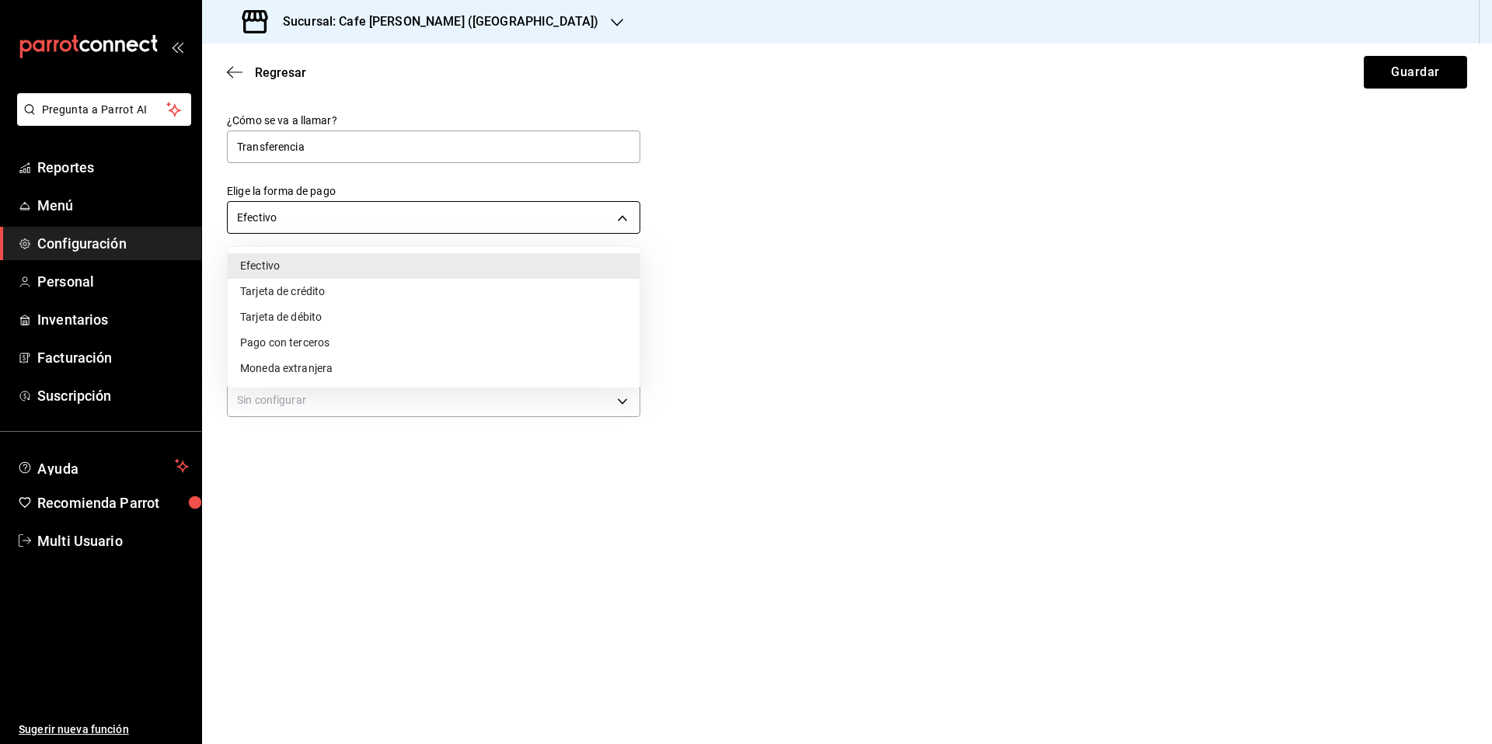
click at [622, 217] on body "Pregunta a Parrot AI Reportes Menú Configuración Personal Inventarios Facturaci…" at bounding box center [746, 372] width 1492 height 744
click at [297, 314] on li "Tarjeta de débito" at bounding box center [434, 318] width 412 height 26
type input "DEBIT_CARD"
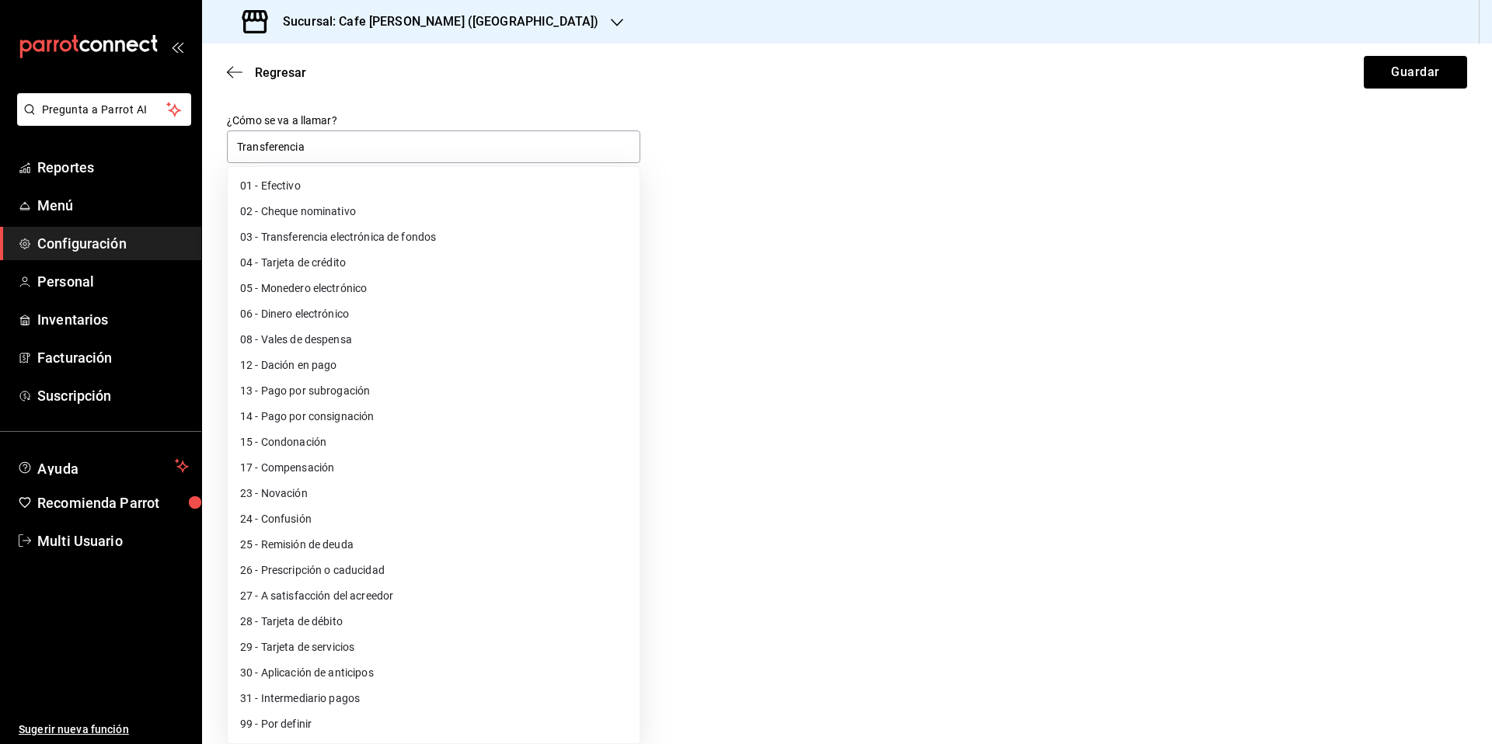
click at [622, 497] on body "Pregunta a Parrot AI Reportes Menú Configuración Personal Inventarios Facturaci…" at bounding box center [746, 372] width 1492 height 744
click at [340, 237] on li "03 - Transferencia electrónica de fondos" at bounding box center [434, 238] width 412 height 26
type input "03"
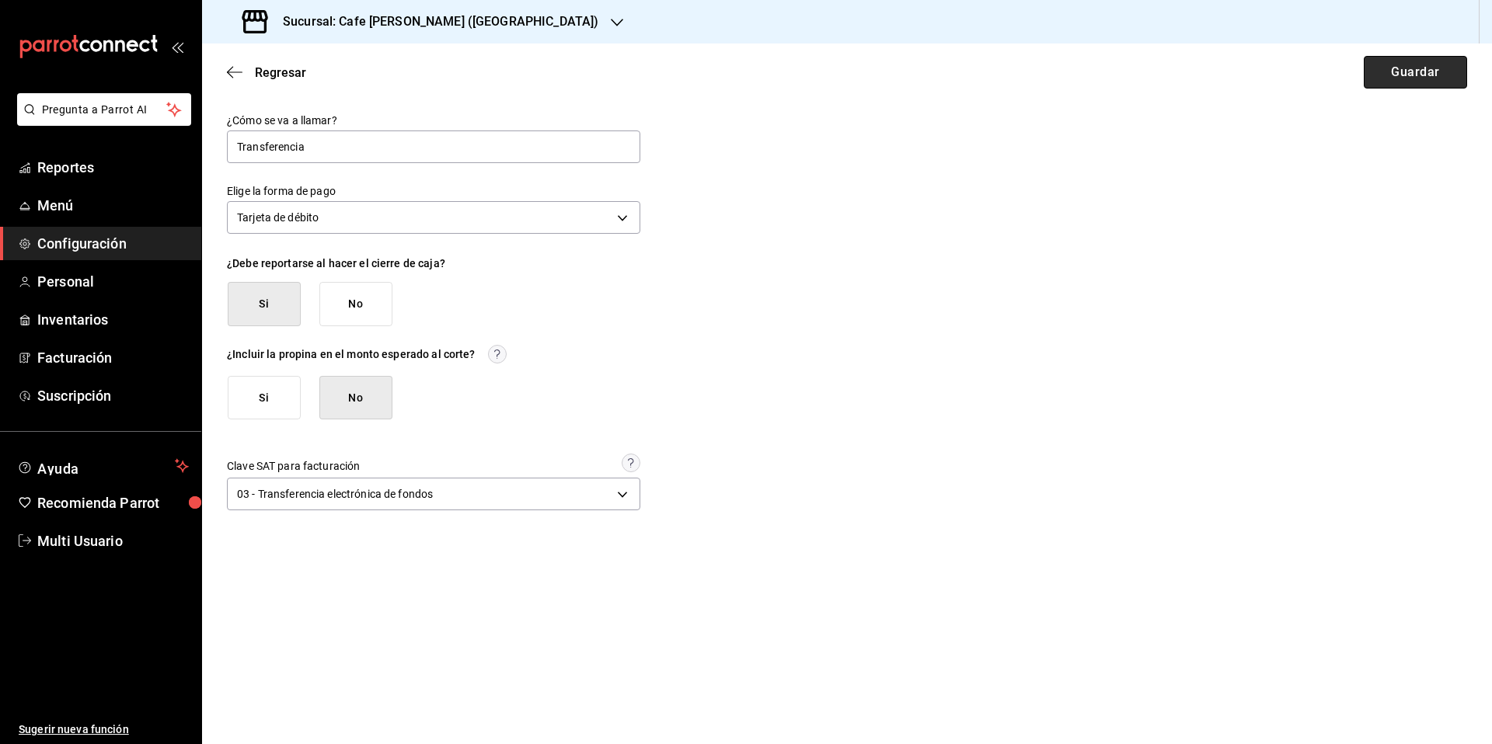
click at [1422, 71] on button "Guardar" at bounding box center [1415, 72] width 103 height 33
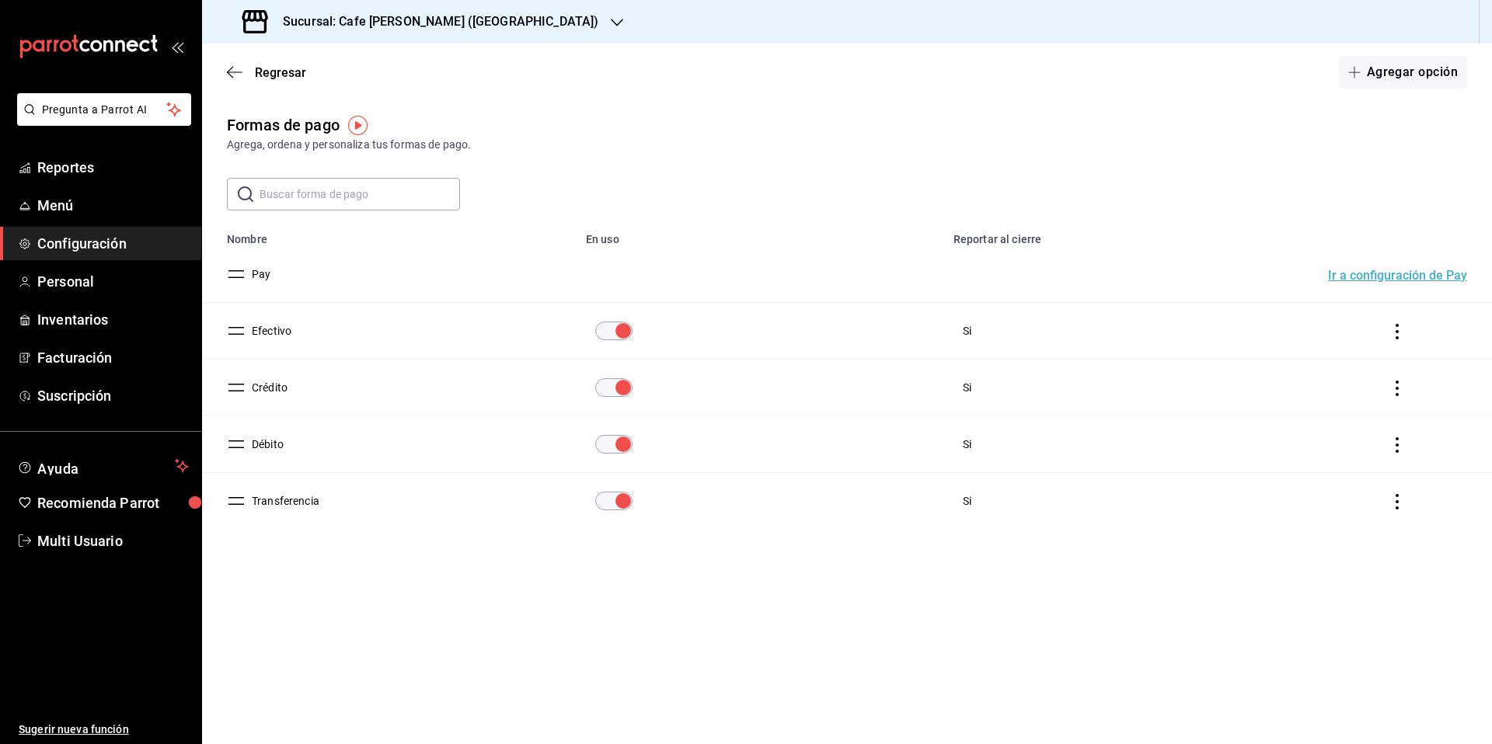
click at [611, 23] on icon "button" at bounding box center [617, 23] width 12 height 8
click at [308, 105] on div "Cafe Moreto (CP3)" at bounding box center [330, 102] width 233 height 16
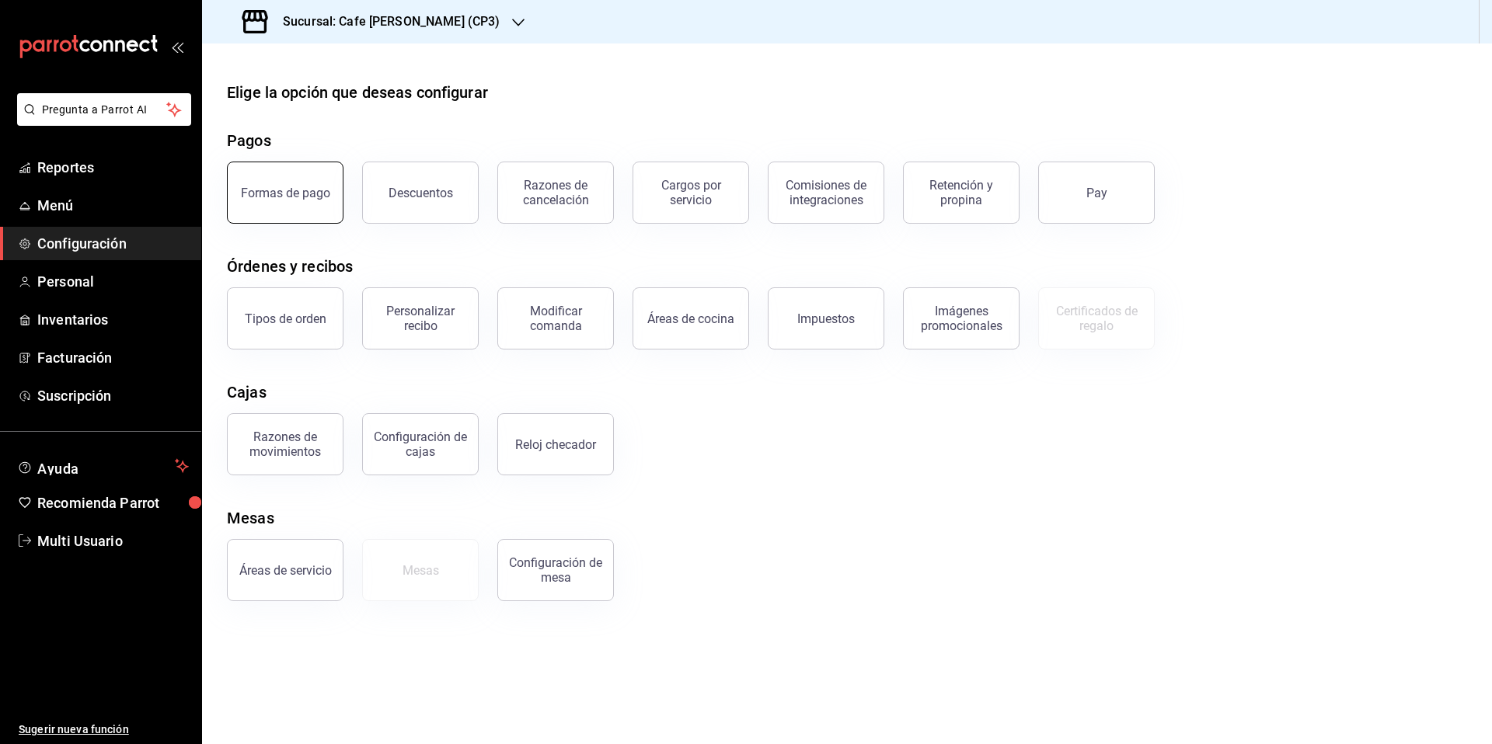
click at [300, 200] on button "Formas de pago" at bounding box center [285, 193] width 117 height 62
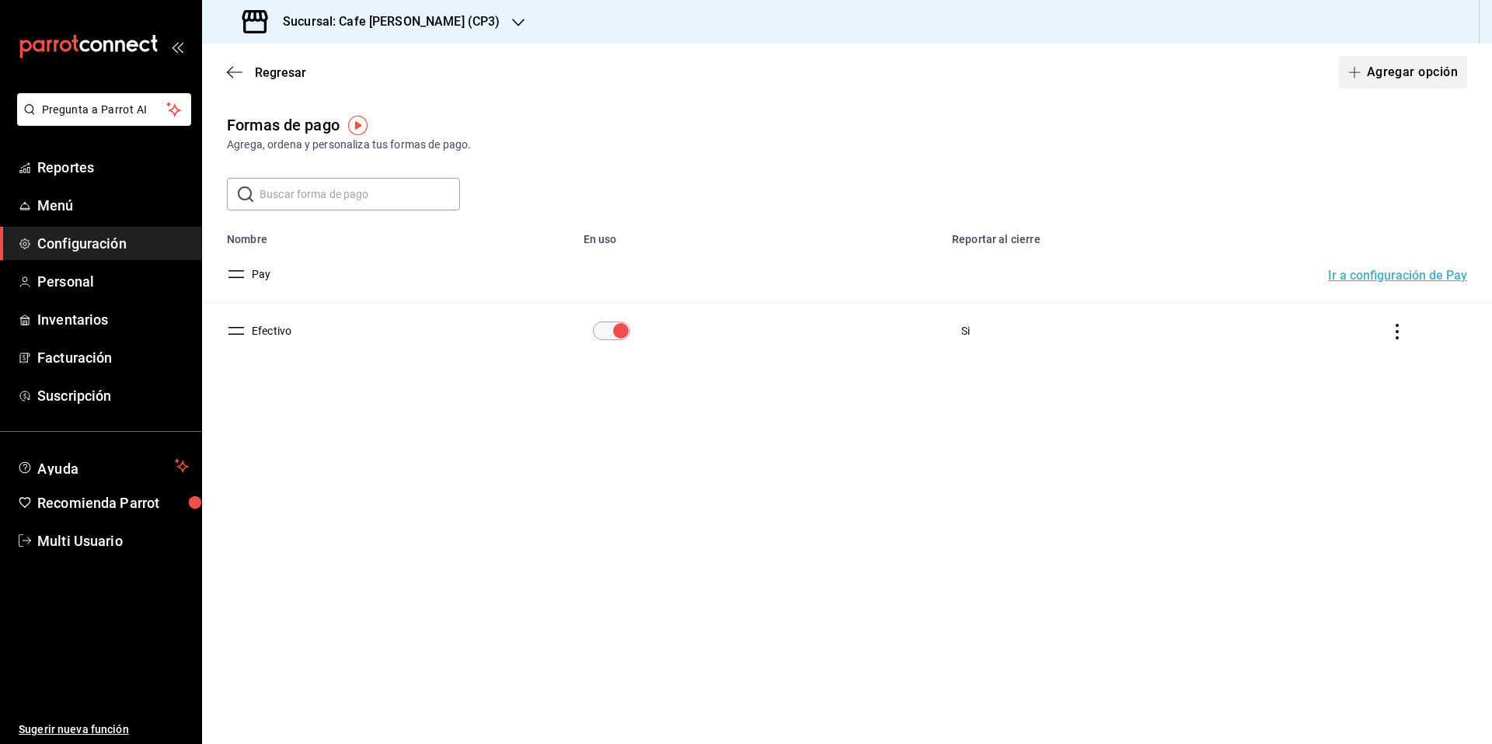
click at [1398, 70] on button "Agregar opción" at bounding box center [1403, 72] width 128 height 33
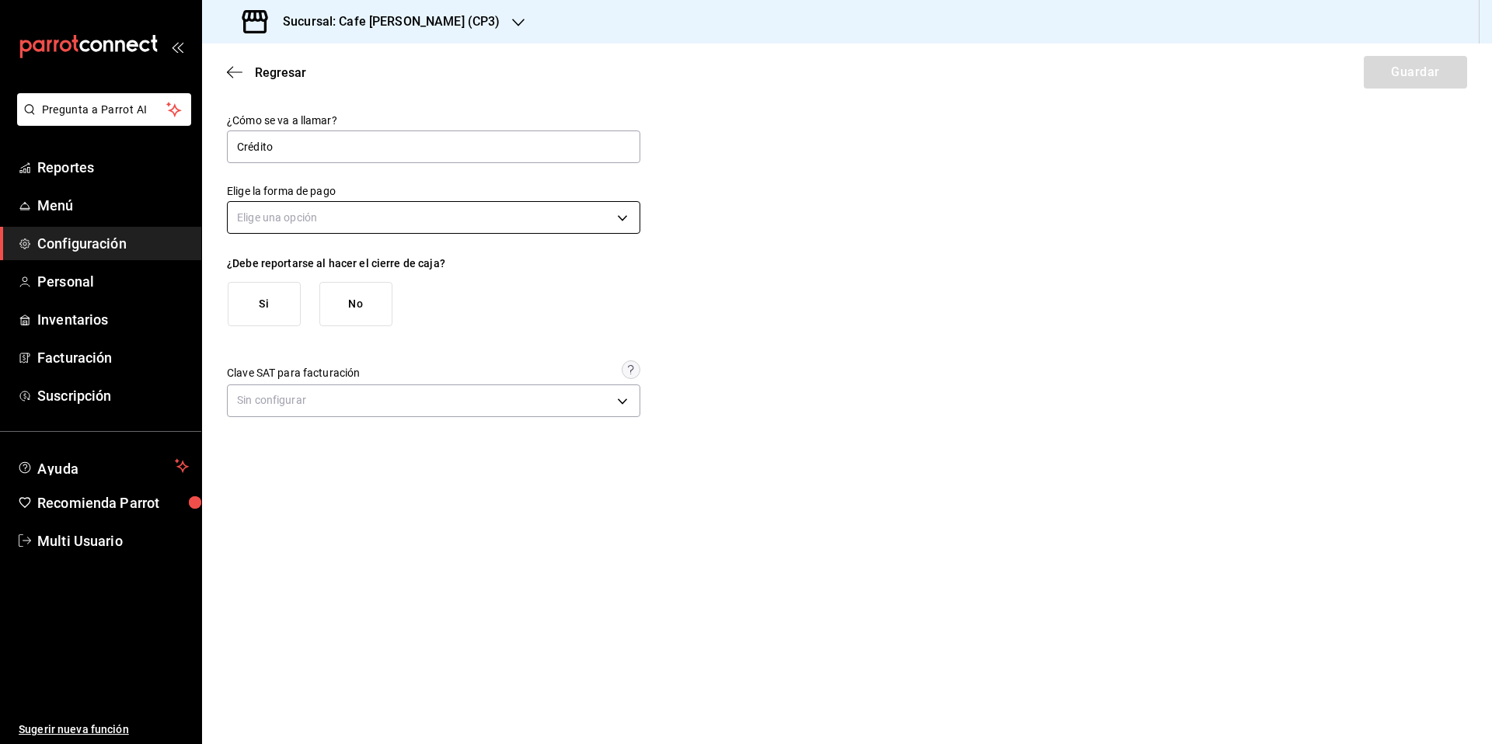
type input "Crédito"
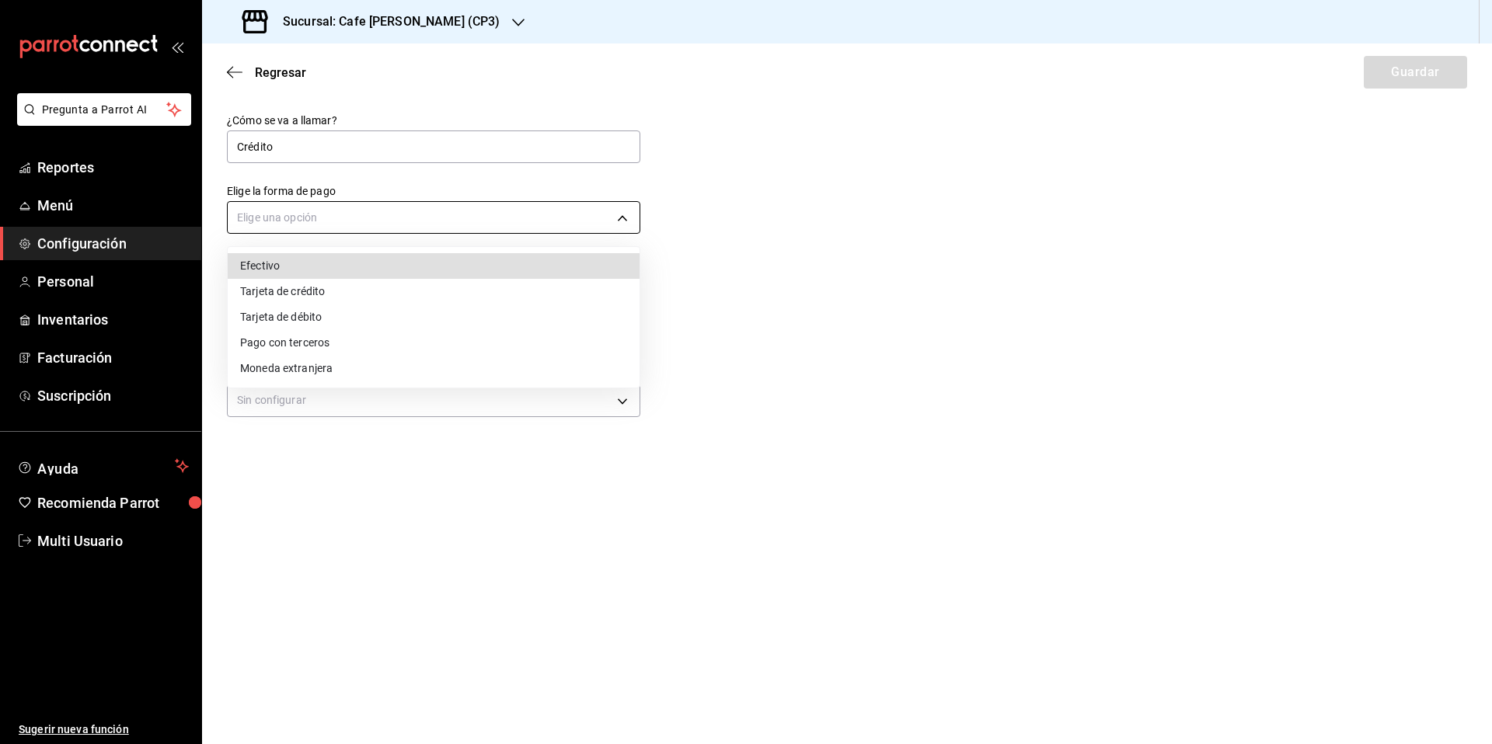
click at [391, 216] on body "Pregunta a Parrot AI Reportes Menú Configuración Personal Inventarios Facturaci…" at bounding box center [746, 372] width 1492 height 744
click at [319, 288] on li "Tarjeta de crédito" at bounding box center [434, 292] width 412 height 26
type input "CREDIT_CARD"
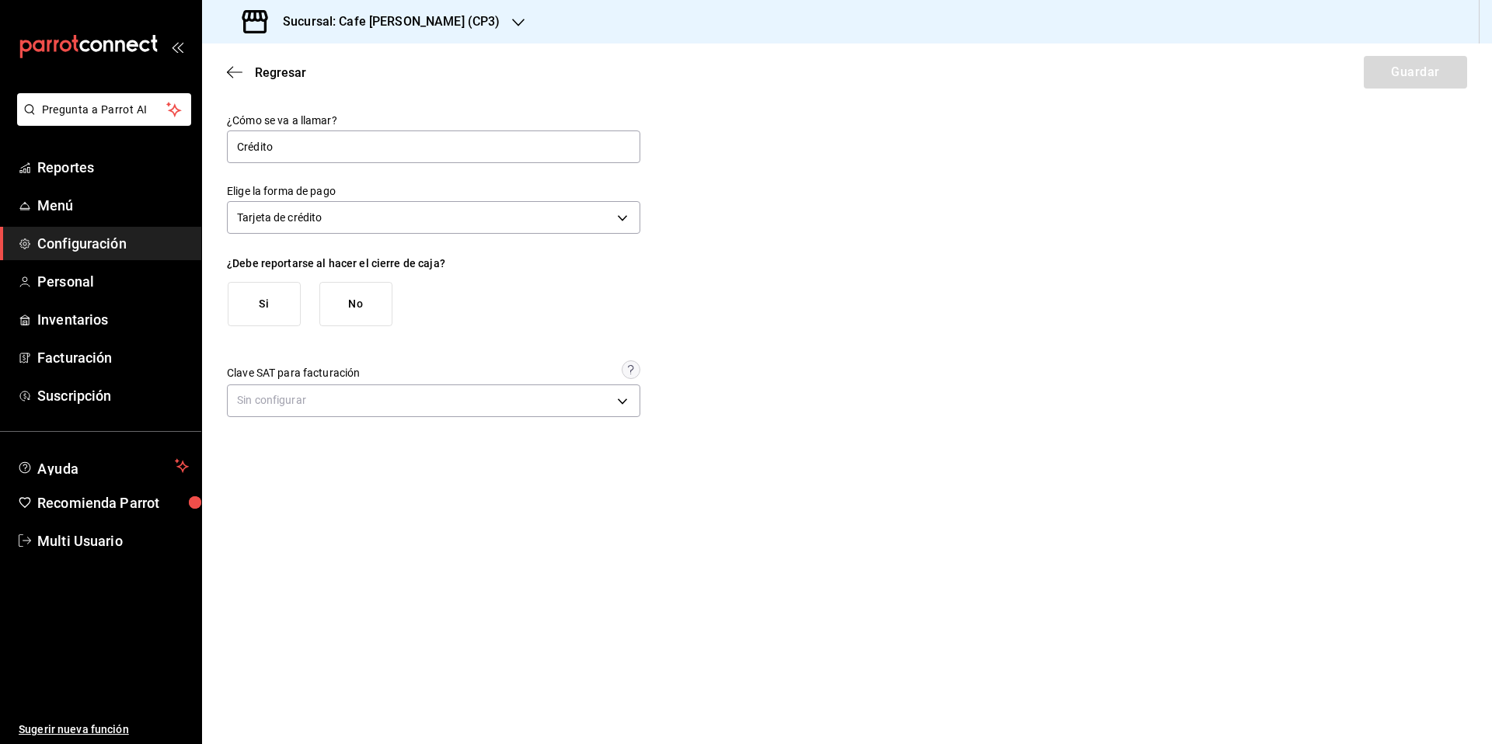
click at [263, 298] on button "Si" at bounding box center [264, 304] width 73 height 44
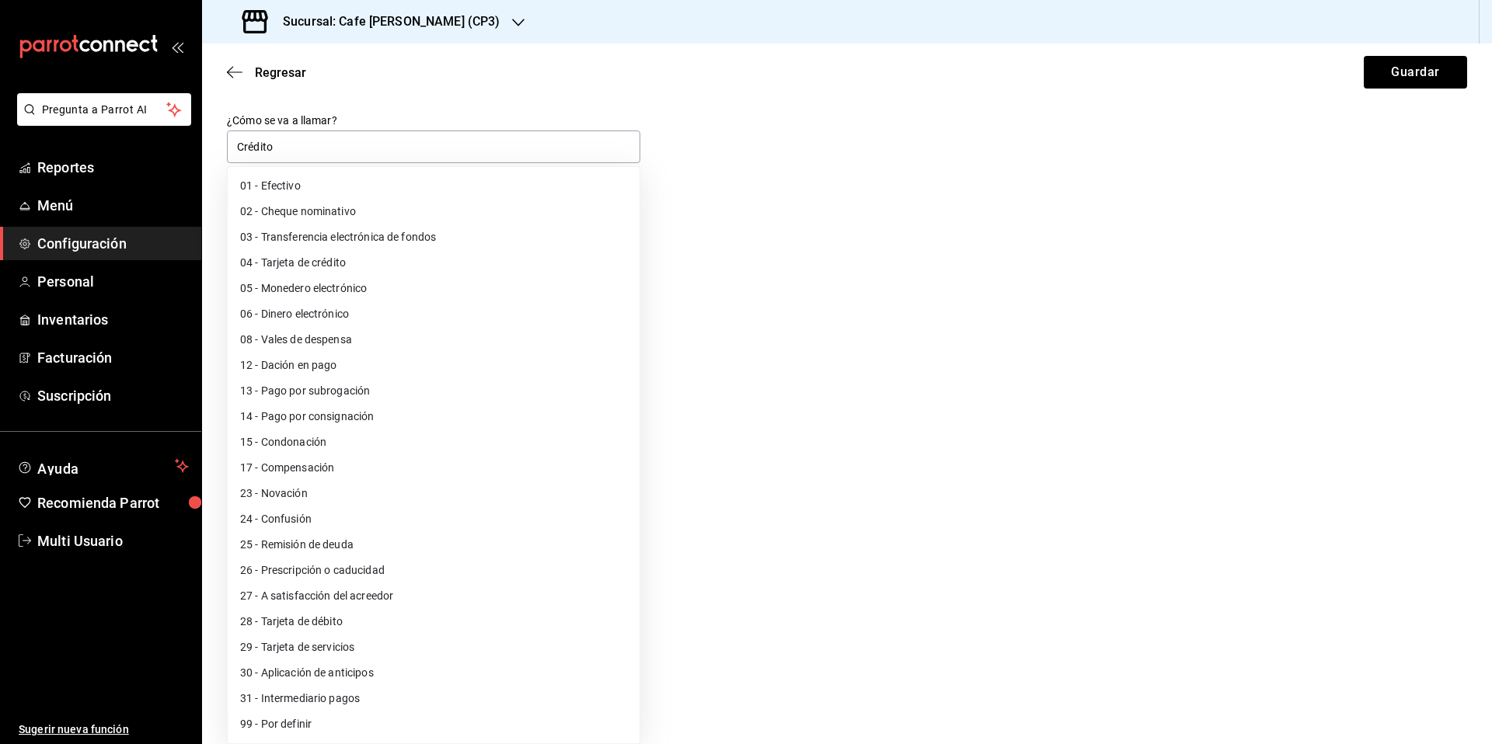
click at [368, 493] on body "Pregunta a Parrot AI Reportes Menú Configuración Personal Inventarios Facturaci…" at bounding box center [746, 372] width 1492 height 744
click at [341, 263] on li "04 - Tarjeta de crédito" at bounding box center [434, 263] width 412 height 26
type input "04"
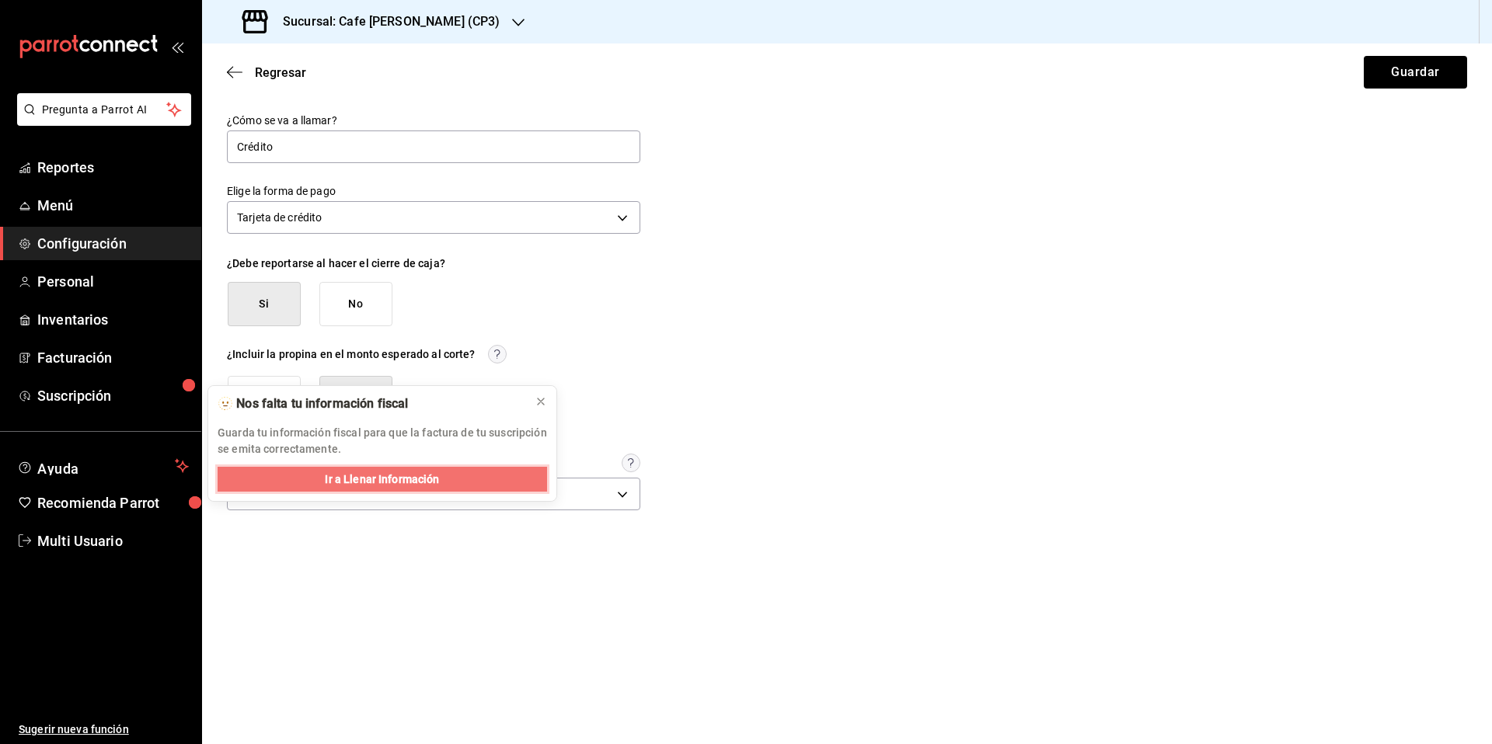
click at [395, 483] on span "Ir a Llenar Información" at bounding box center [382, 480] width 114 height 16
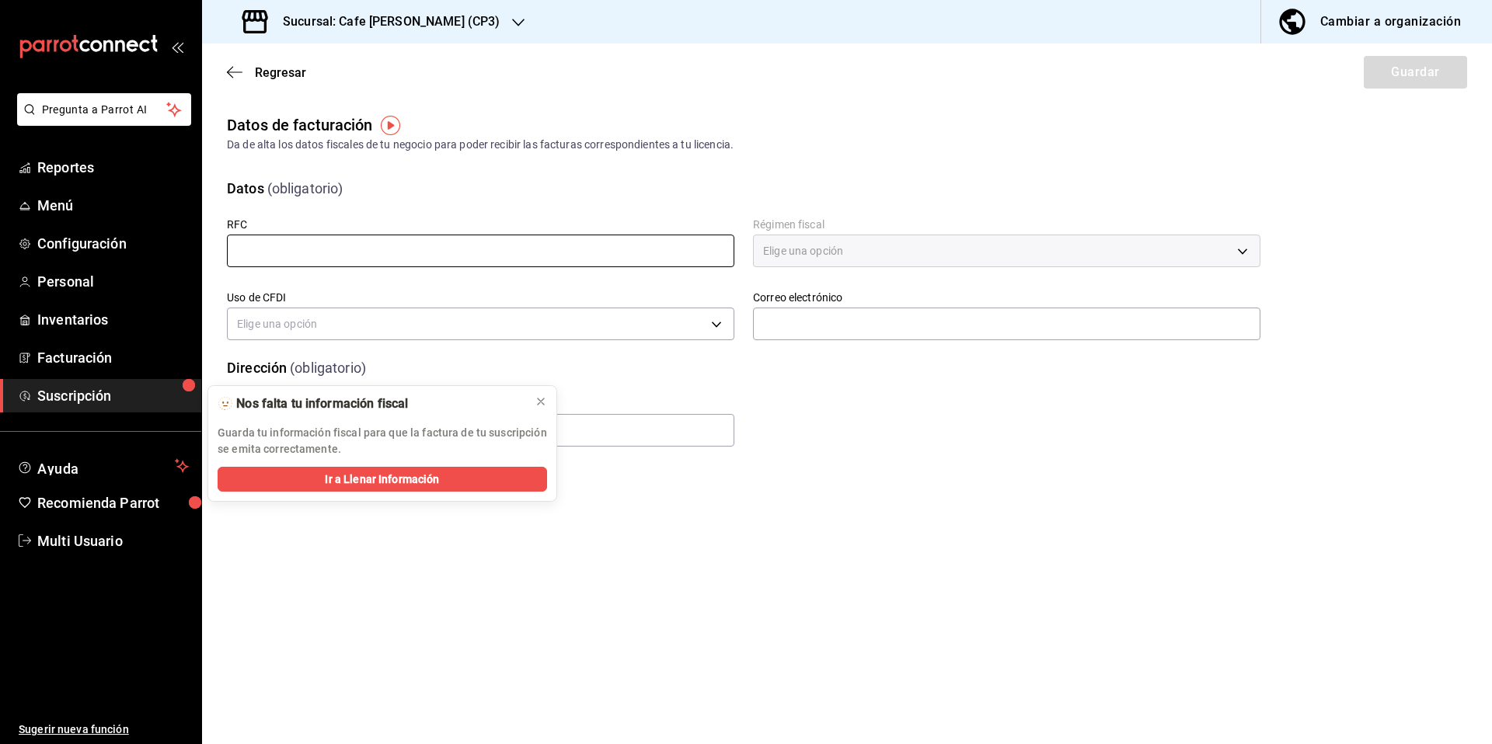
click at [273, 251] on input "text" at bounding box center [480, 251] width 507 height 33
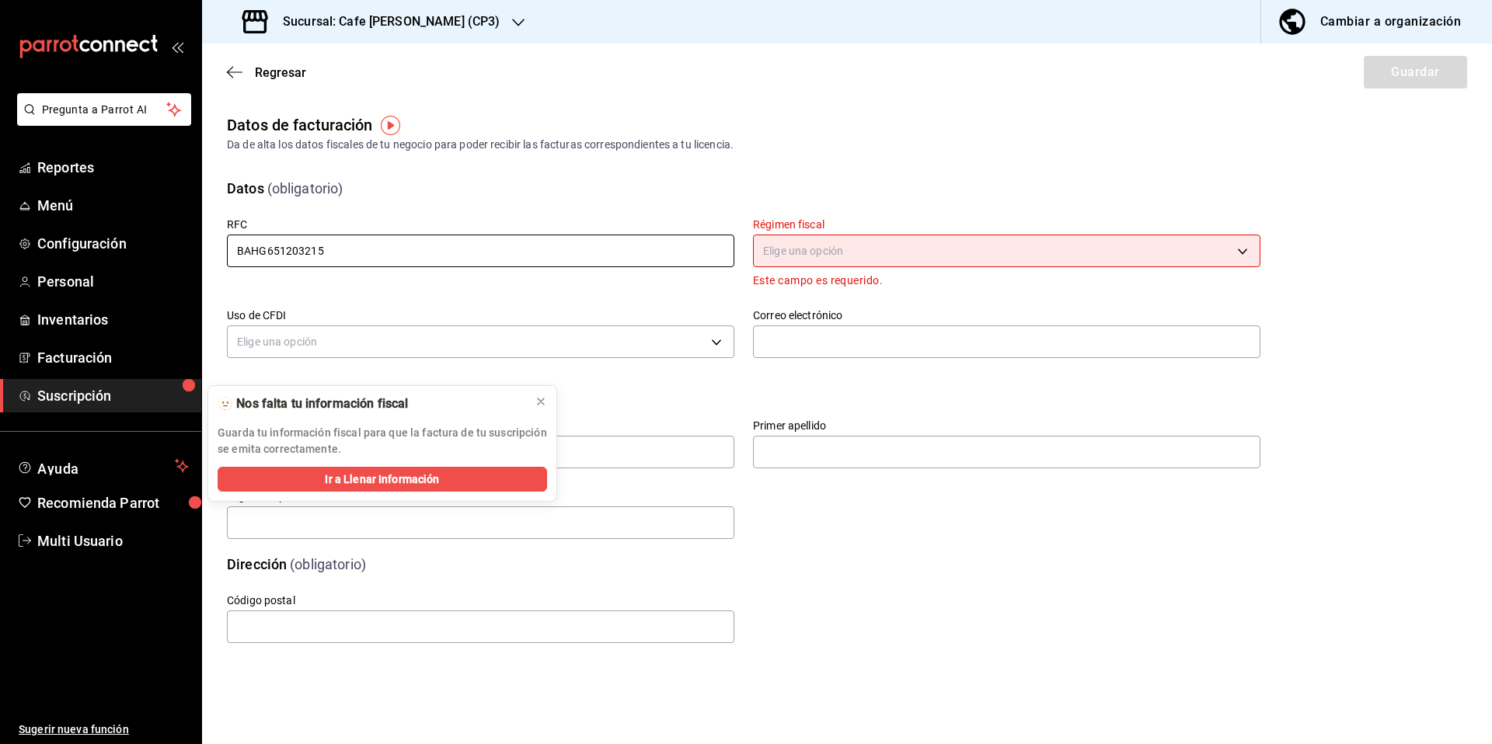
type input "BAHG651203215"
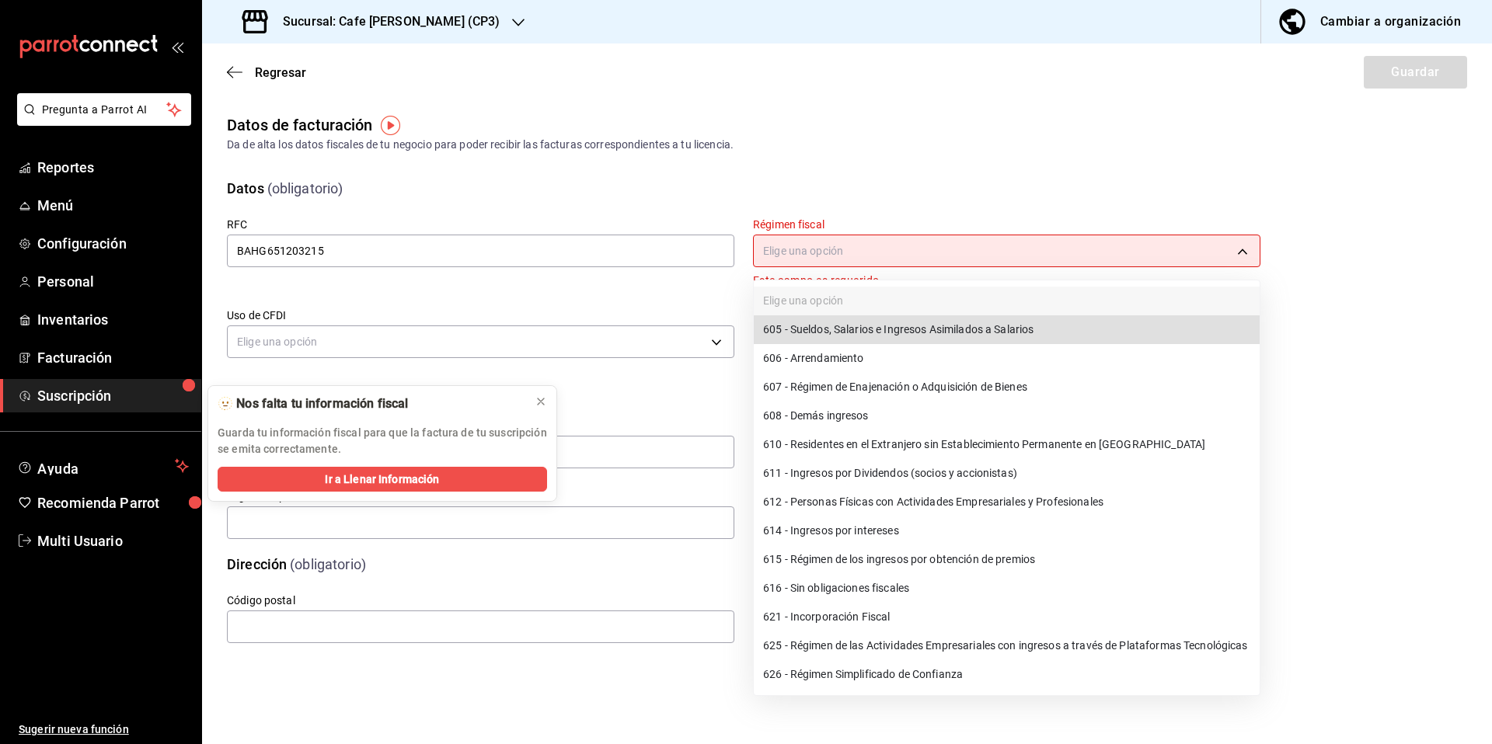
click at [1117, 251] on body "Pregunta a Parrot AI Reportes Menú Configuración Personal Inventarios Facturaci…" at bounding box center [746, 372] width 1492 height 744
click at [890, 674] on li "626 - Régimen Simplificado de Confianza" at bounding box center [1007, 675] width 506 height 29
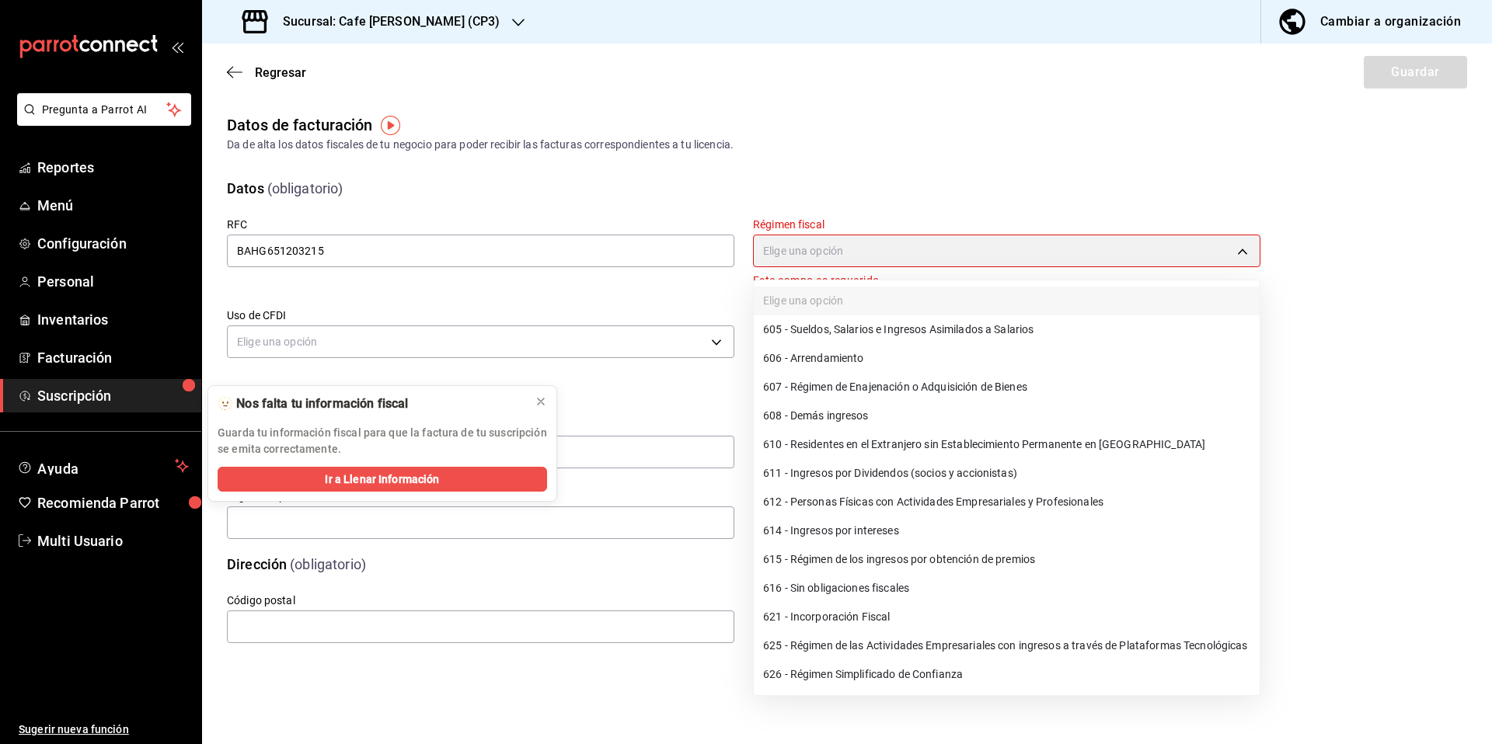
type input "626"
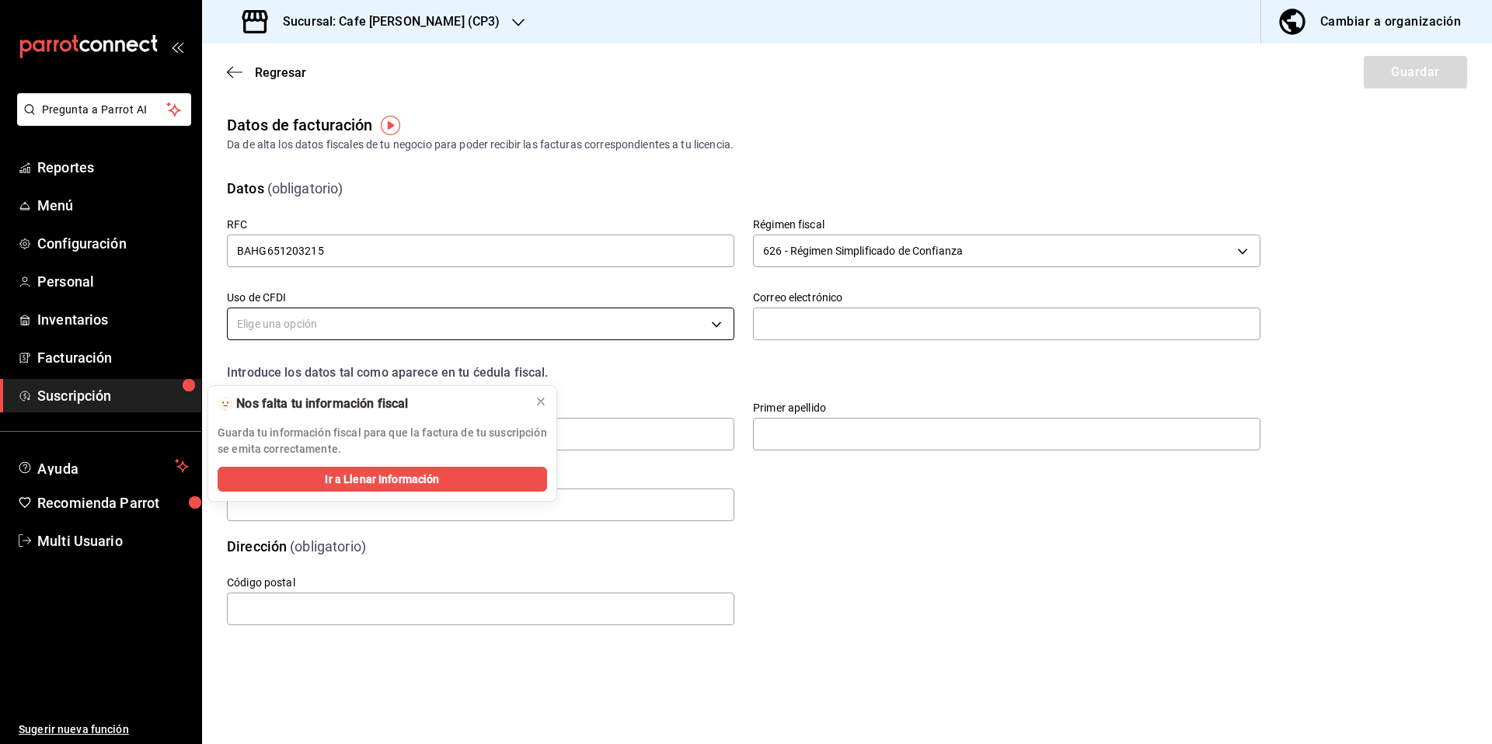
click at [718, 322] on body "Pregunta a Parrot AI Reportes Menú Configuración Personal Inventarios Facturaci…" at bounding box center [746, 372] width 1492 height 744
click at [312, 324] on div at bounding box center [746, 372] width 1492 height 744
click at [322, 329] on body "Pregunta a Parrot AI Reportes Menú Configuración Personal Inventarios Facturaci…" at bounding box center [746, 372] width 1492 height 744
click at [542, 402] on icon at bounding box center [541, 402] width 12 height 12
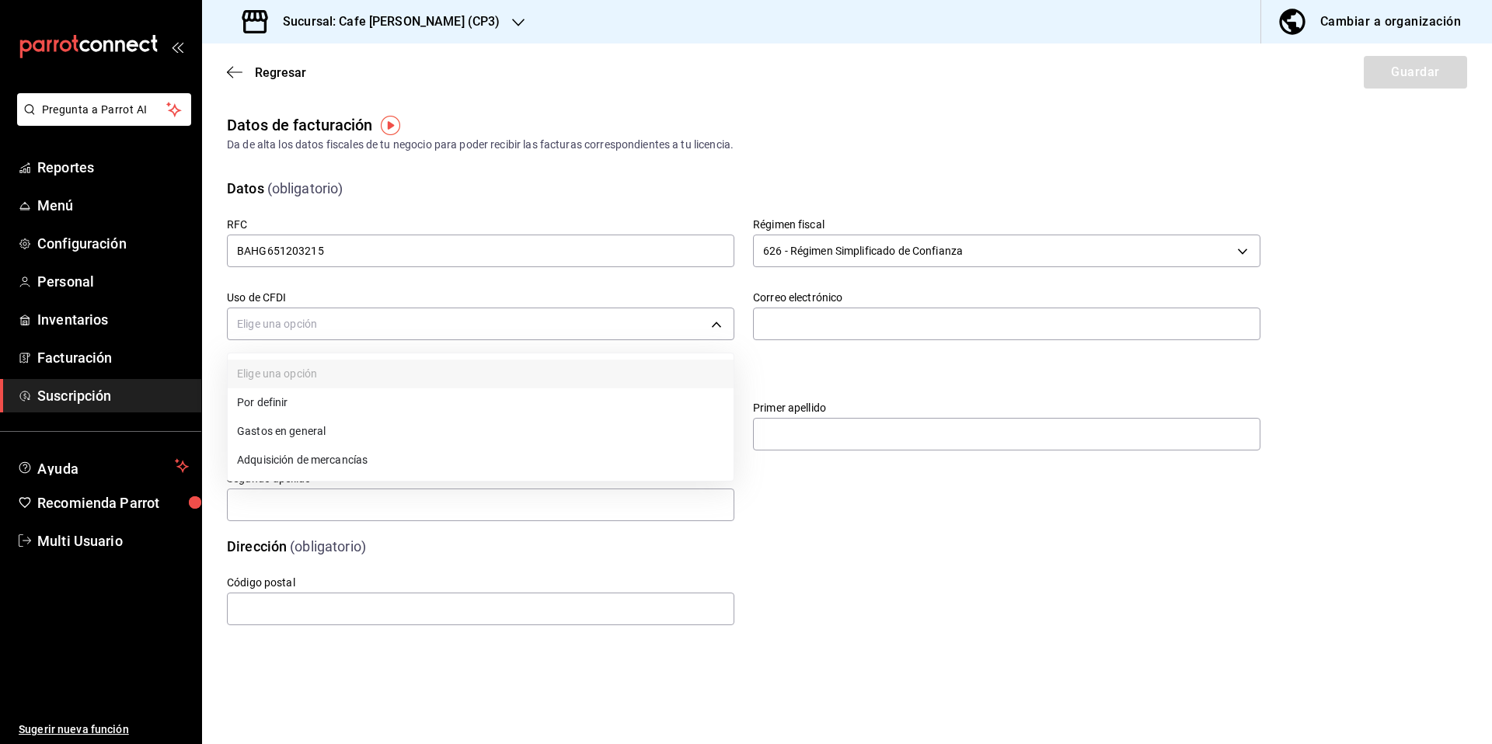
click at [717, 324] on div at bounding box center [746, 372] width 1492 height 744
click at [713, 326] on body "Pregunta a Parrot AI Reportes Menú Configuración Personal Inventarios Facturaci…" at bounding box center [746, 372] width 1492 height 744
click at [287, 430] on li "Gastos en general" at bounding box center [481, 431] width 506 height 29
type input "G03"
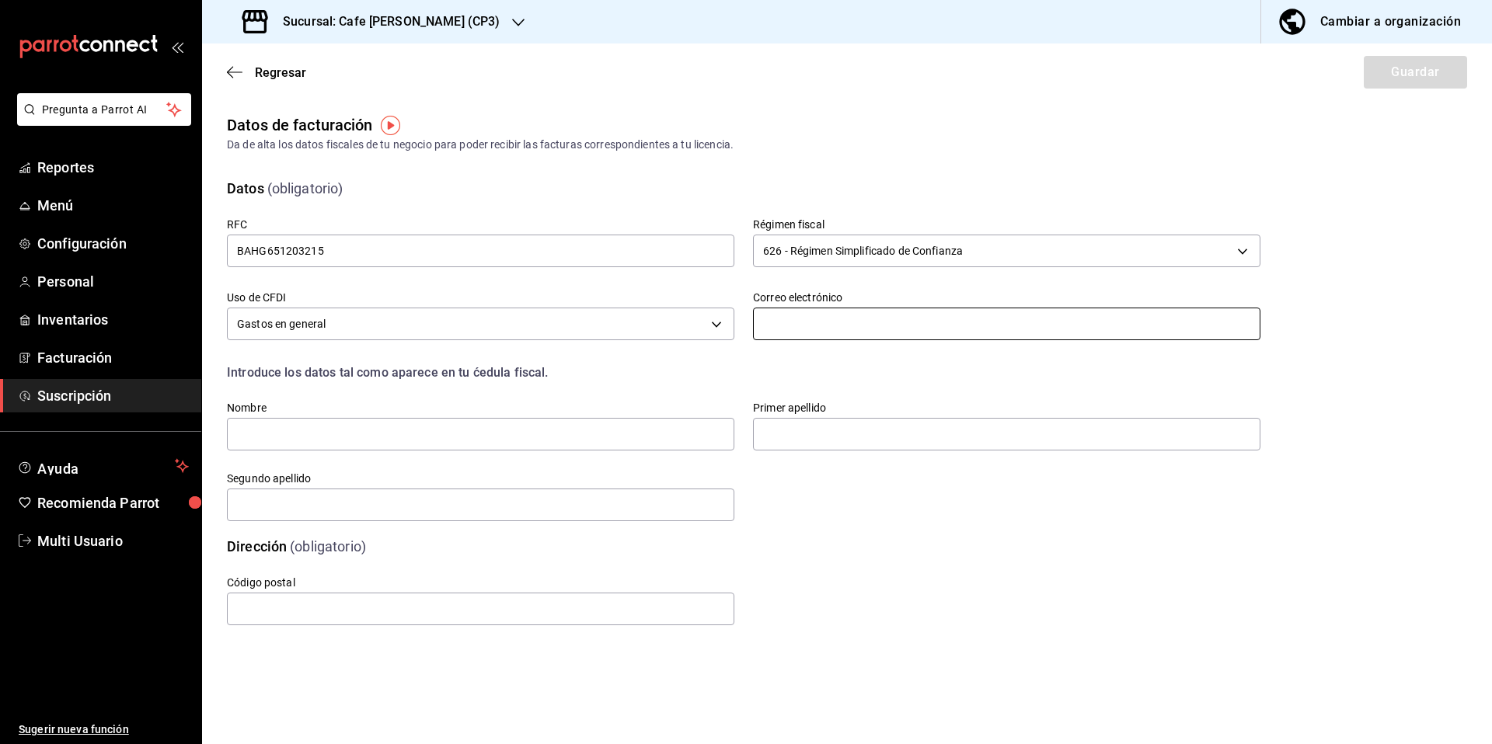
click at [839, 330] on input "text" at bounding box center [1006, 324] width 507 height 33
type input "[EMAIL_ADDRESS][DOMAIN_NAME]"
click at [309, 439] on input "text" at bounding box center [480, 434] width 507 height 33
type input "[PERSON_NAME]"
click at [815, 435] on input "text" at bounding box center [1006, 434] width 507 height 33
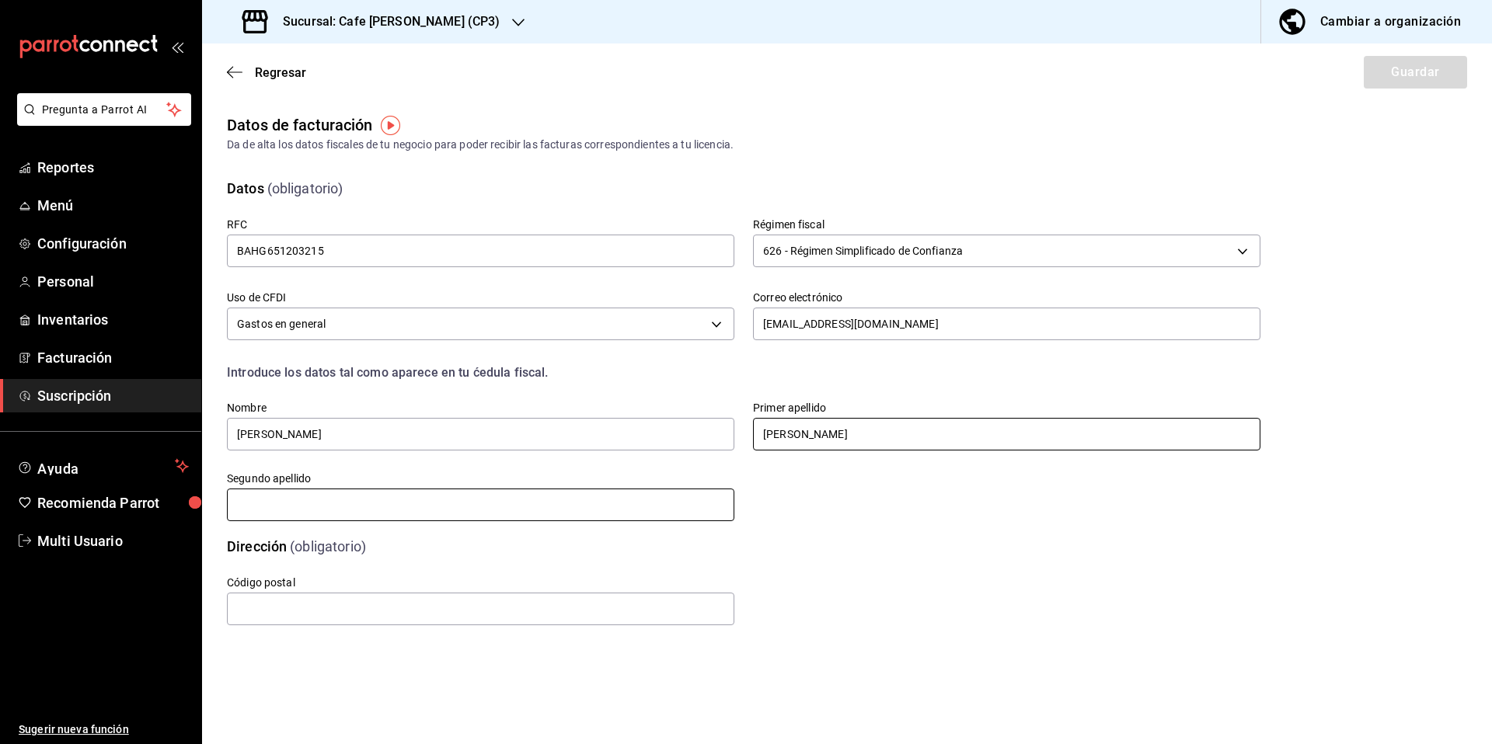
type input "[PERSON_NAME]"
click at [514, 507] on input "text" at bounding box center [480, 505] width 507 height 33
type input "[PERSON_NAME]"
click at [294, 612] on input "text" at bounding box center [480, 609] width 507 height 33
type input "91000"
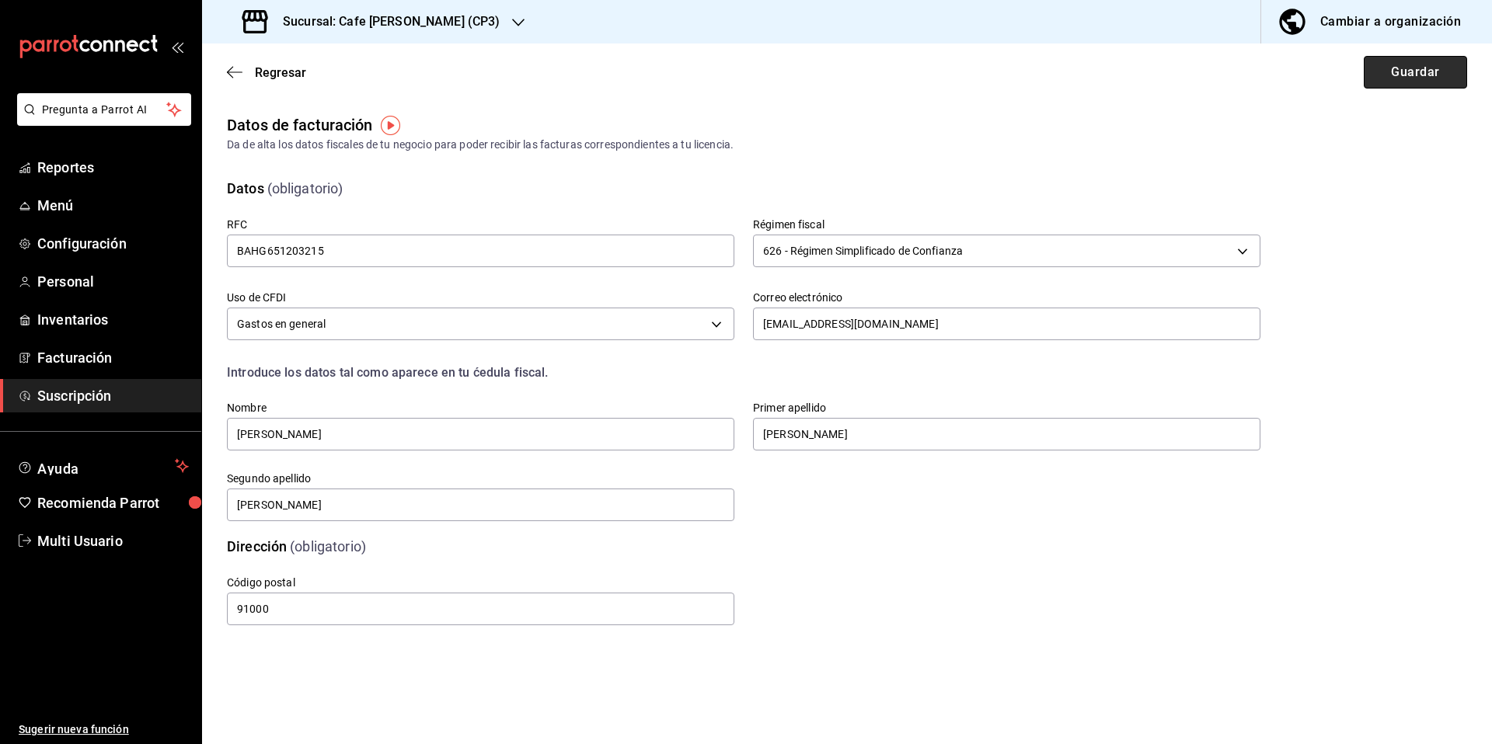
click at [1416, 76] on button "Guardar" at bounding box center [1415, 72] width 103 height 33
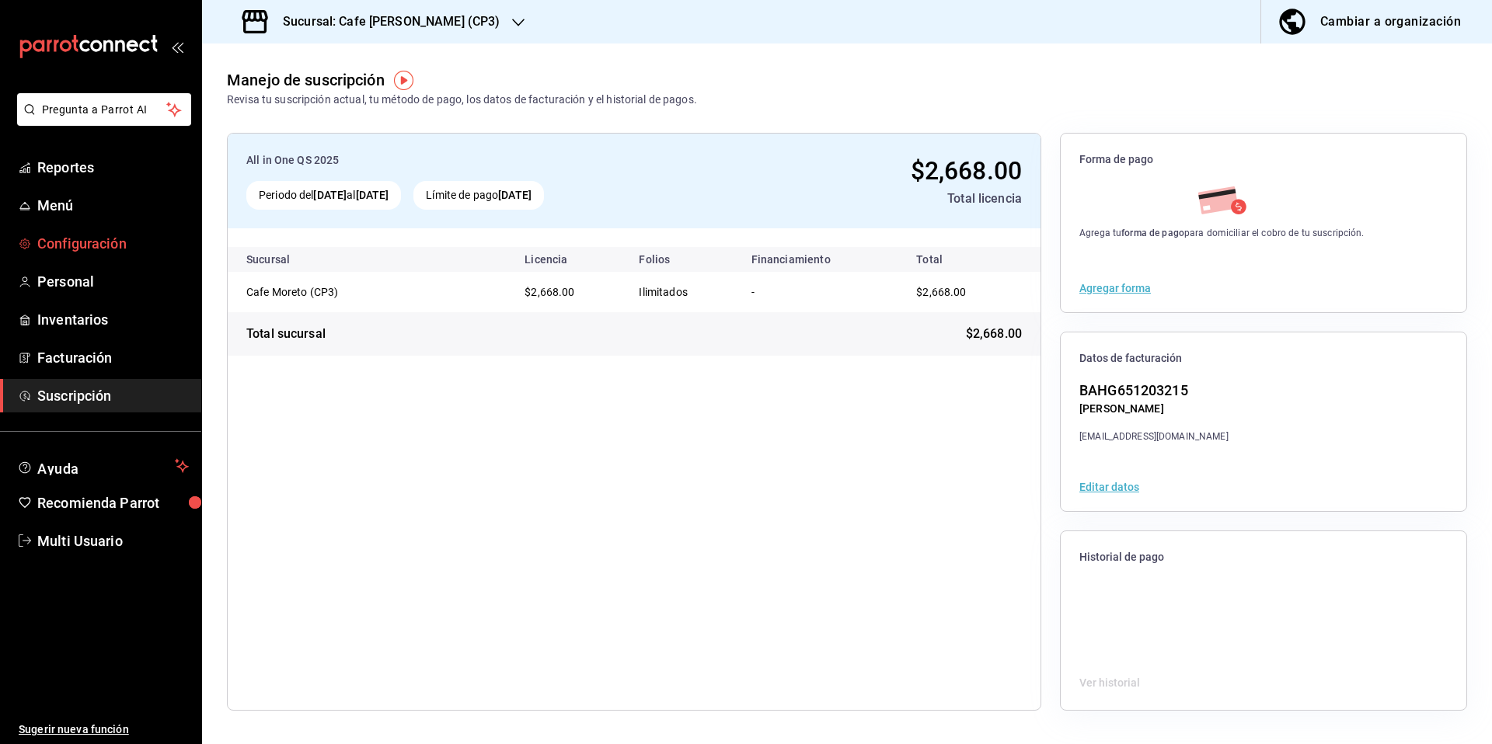
click at [80, 247] on span "Configuración" at bounding box center [113, 243] width 152 height 21
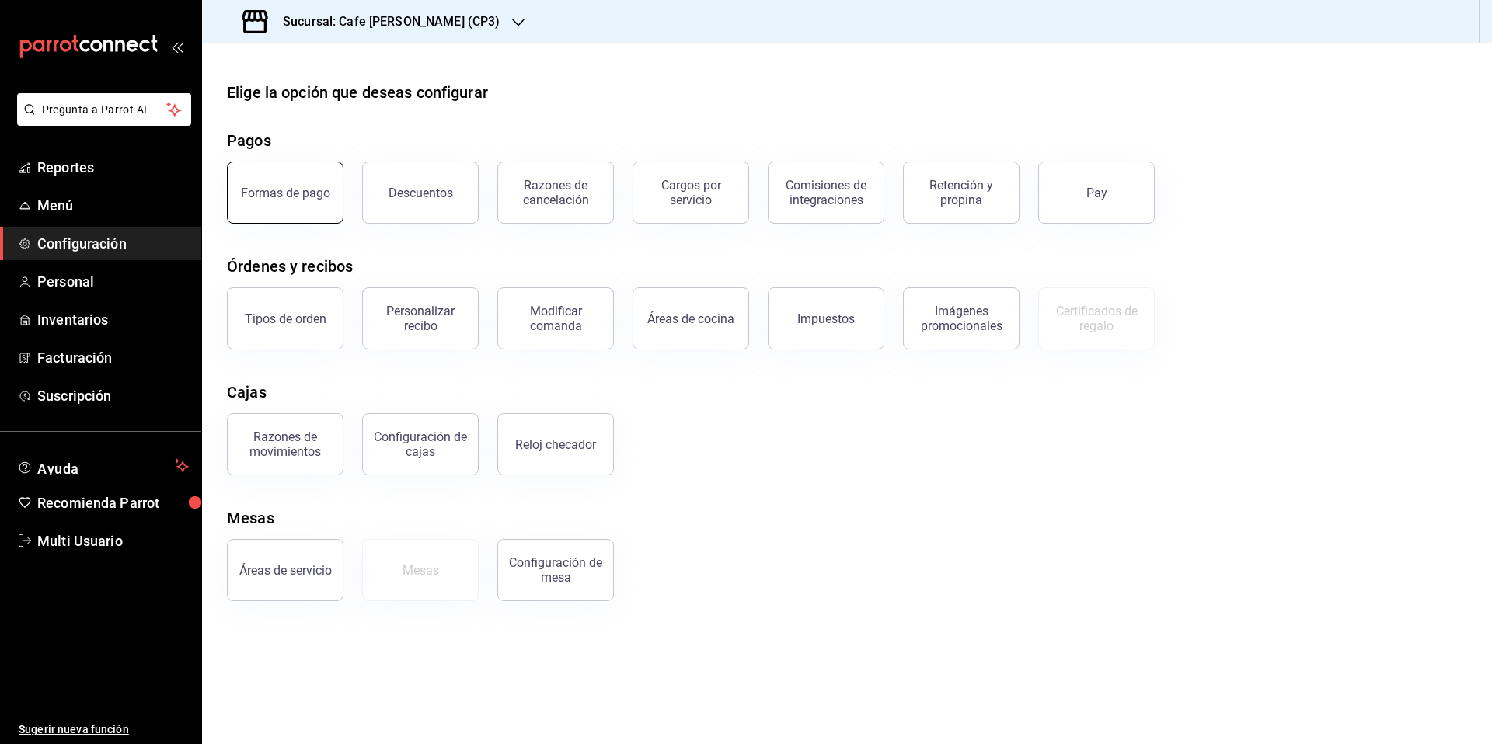
click at [298, 203] on button "Formas de pago" at bounding box center [285, 193] width 117 height 62
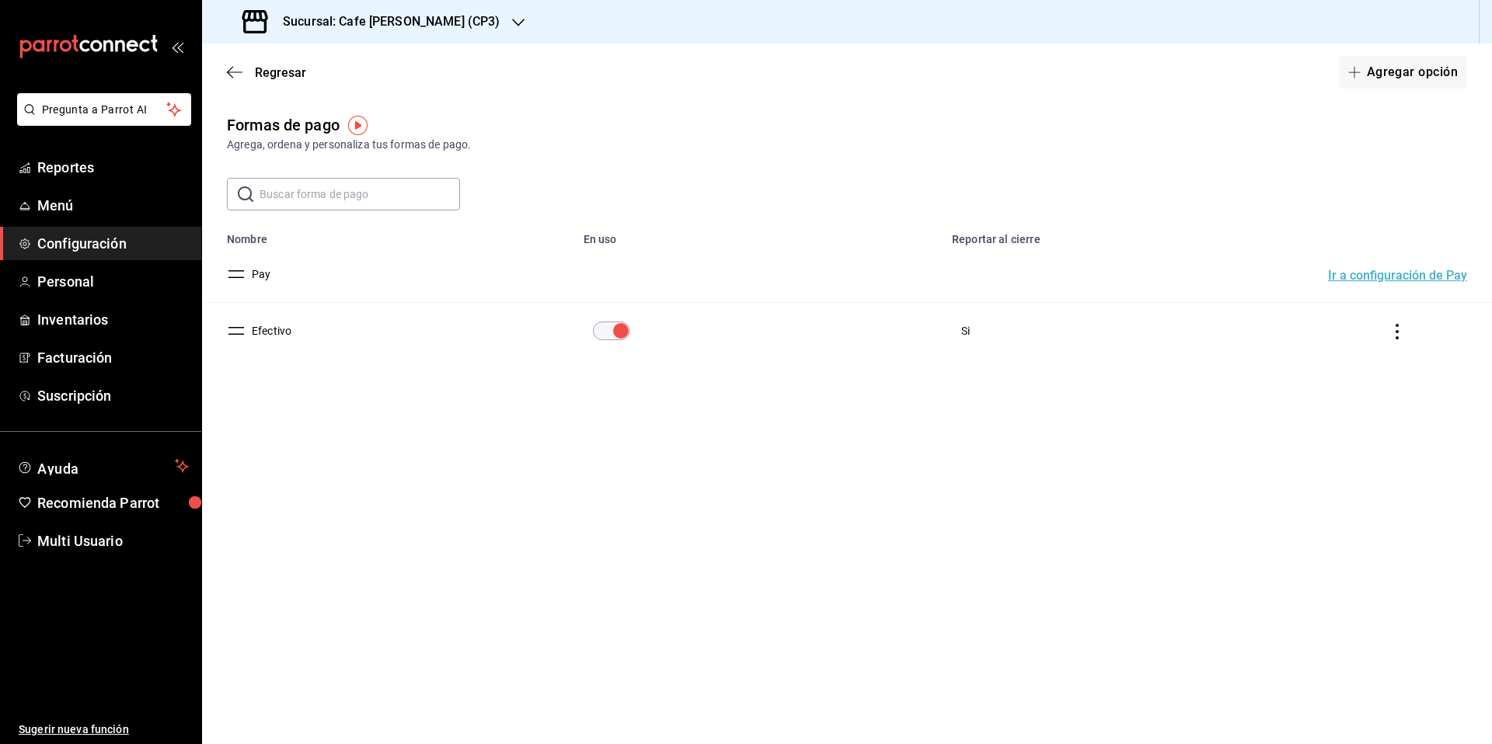
click at [412, 26] on h3 "Sucursal: Cafe [PERSON_NAME] (CP3)" at bounding box center [384, 21] width 229 height 19
click at [314, 136] on span "Cafe [PERSON_NAME] ([GEOGRAPHIC_DATA])" at bounding box center [327, 137] width 227 height 16
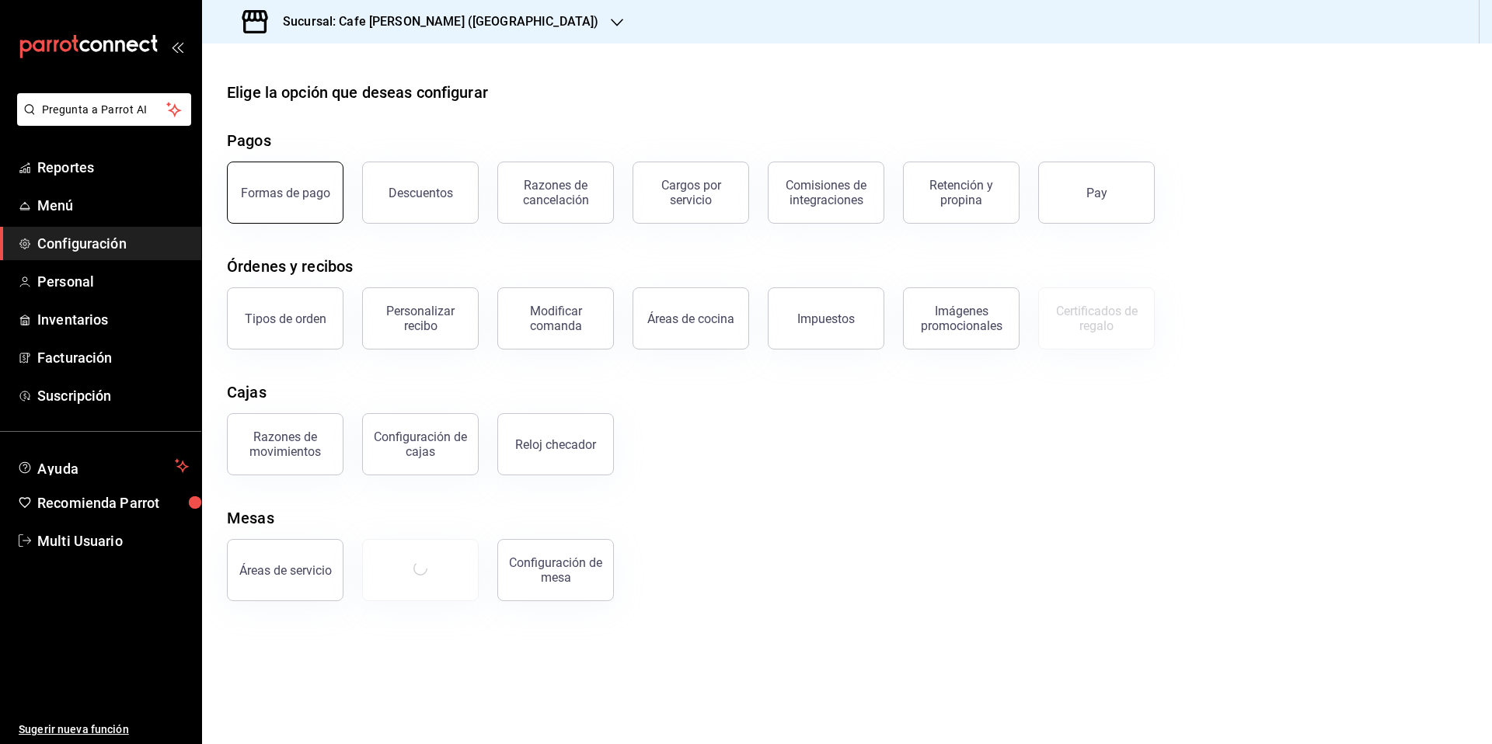
click at [281, 189] on div "Formas de pago" at bounding box center [285, 193] width 89 height 15
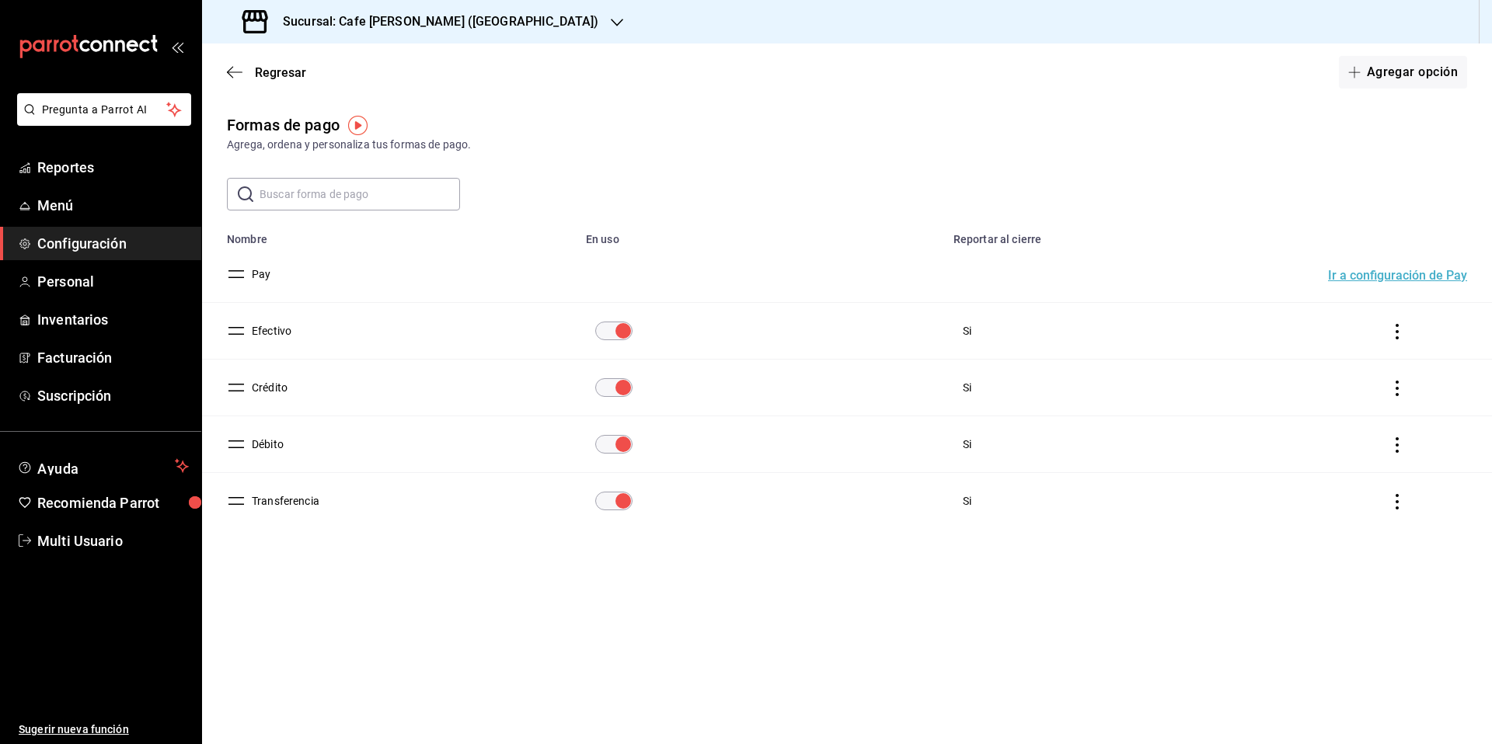
click at [472, 25] on h3 "Sucursal: Cafe [PERSON_NAME] ([GEOGRAPHIC_DATA])" at bounding box center [434, 21] width 328 height 19
click at [313, 103] on div "Cafe Moreto (CP3)" at bounding box center [330, 102] width 233 height 16
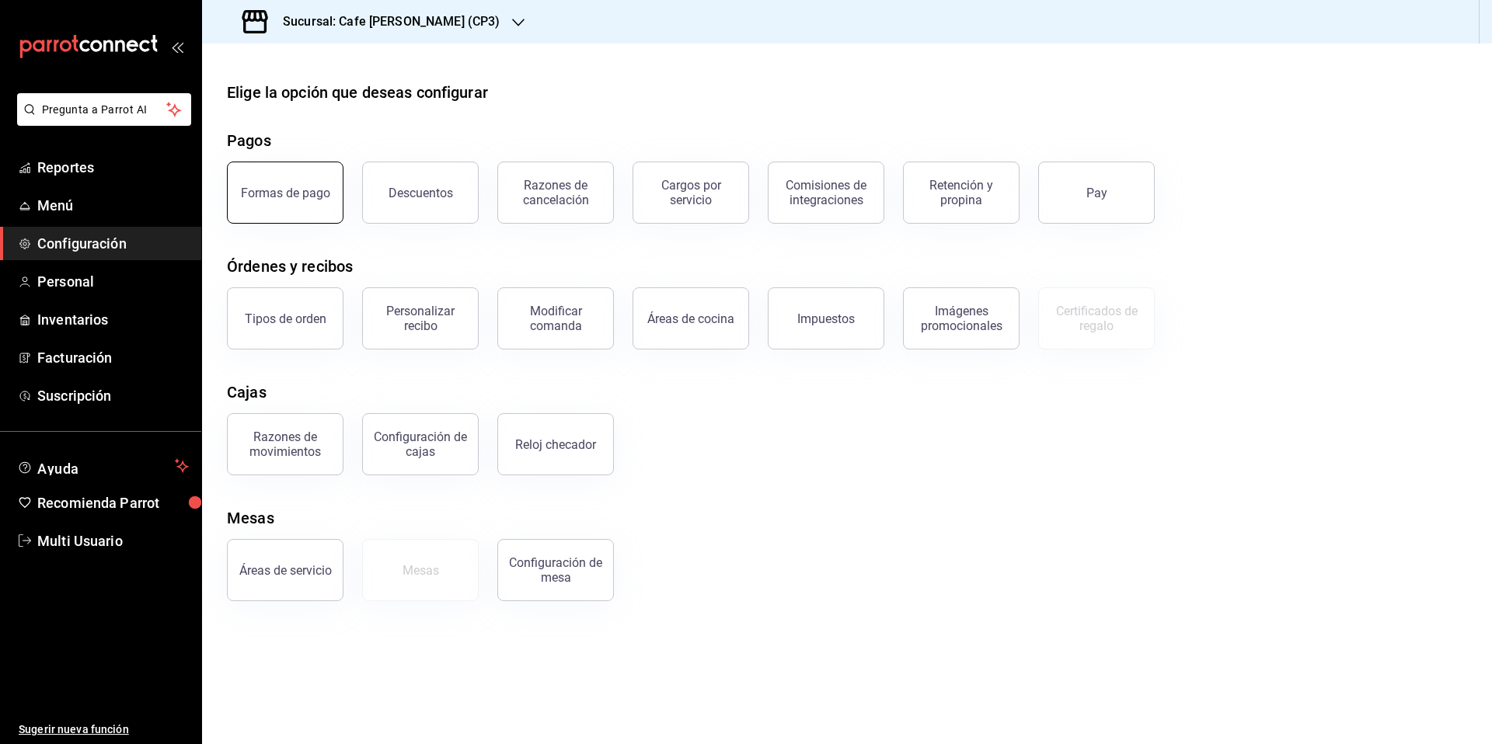
click at [287, 190] on div "Formas de pago" at bounding box center [285, 193] width 89 height 15
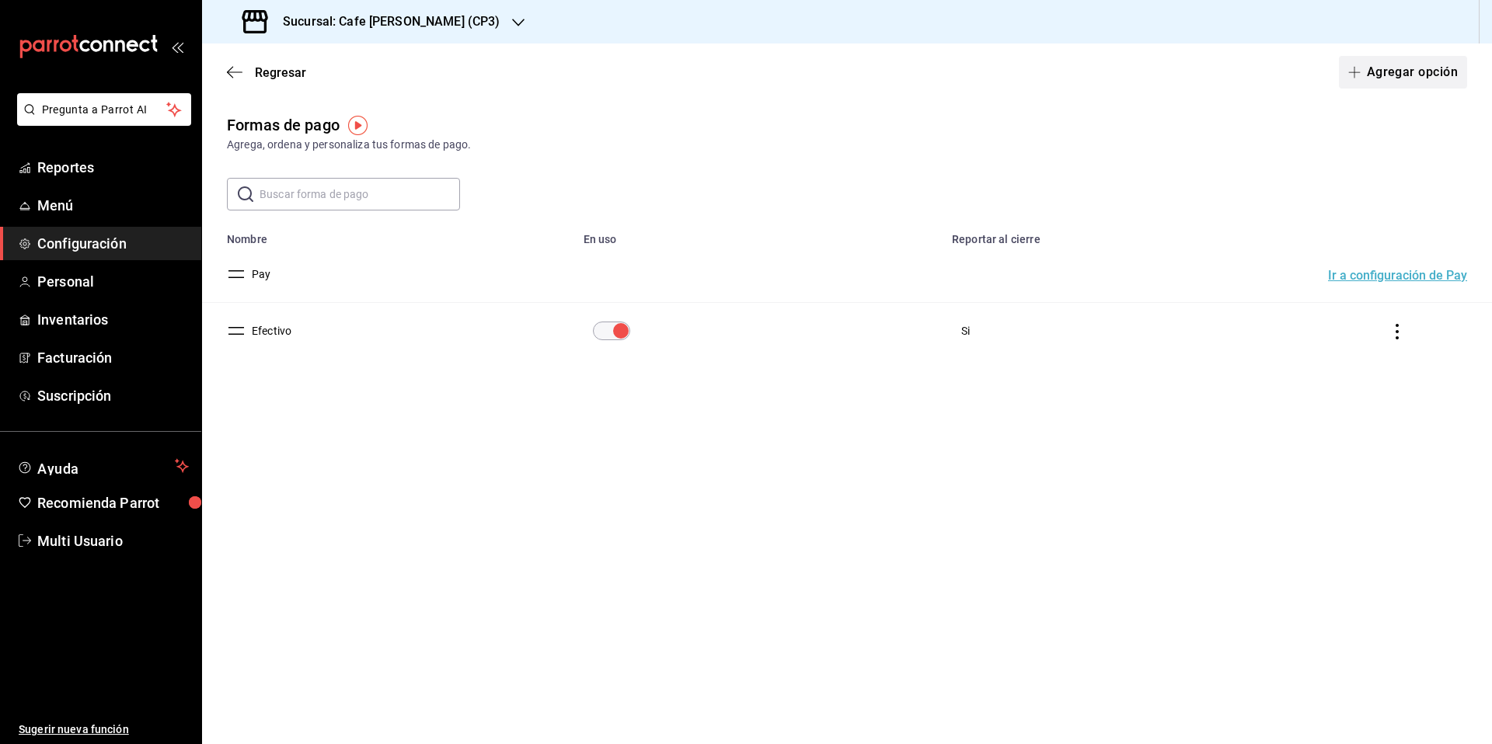
click at [1380, 78] on button "Agregar opción" at bounding box center [1403, 72] width 128 height 33
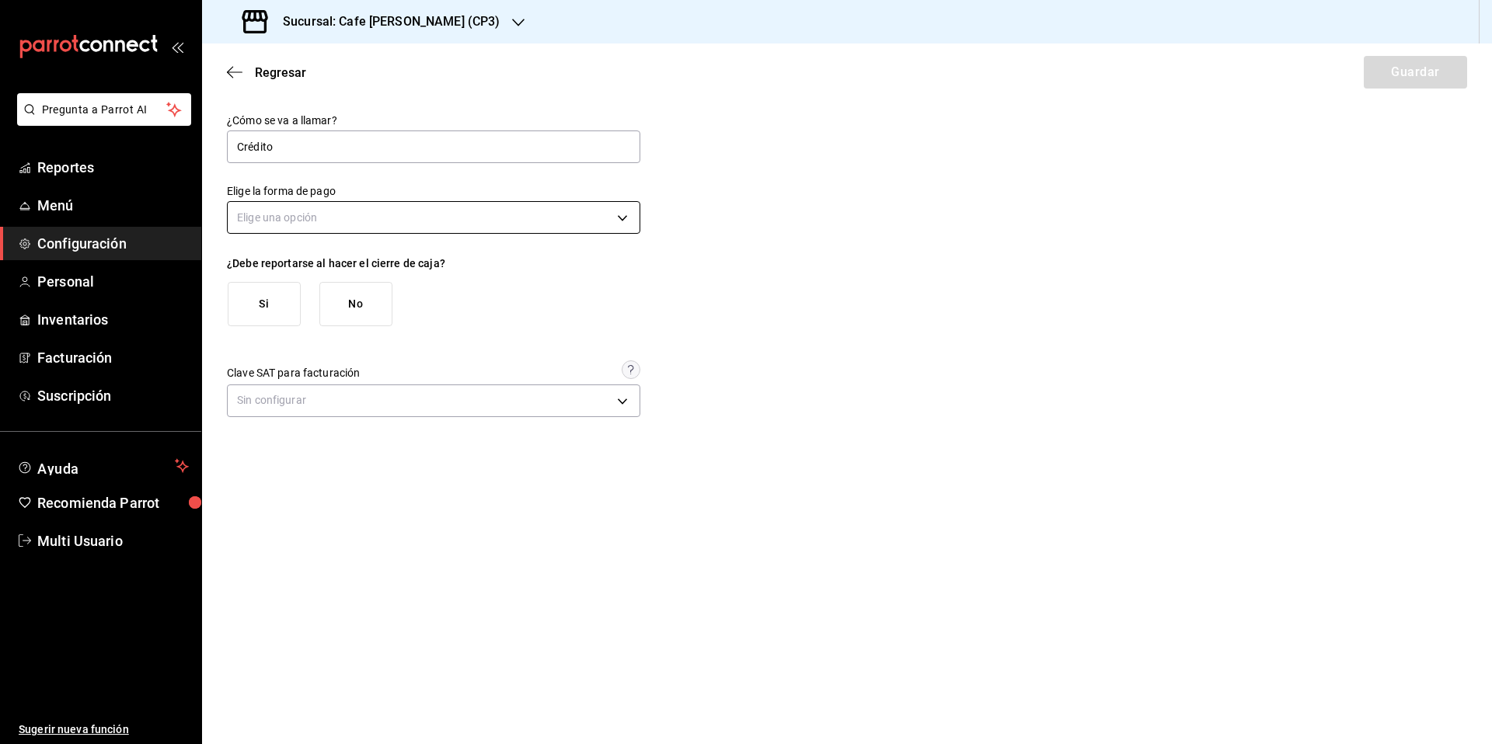
type input "Crédito"
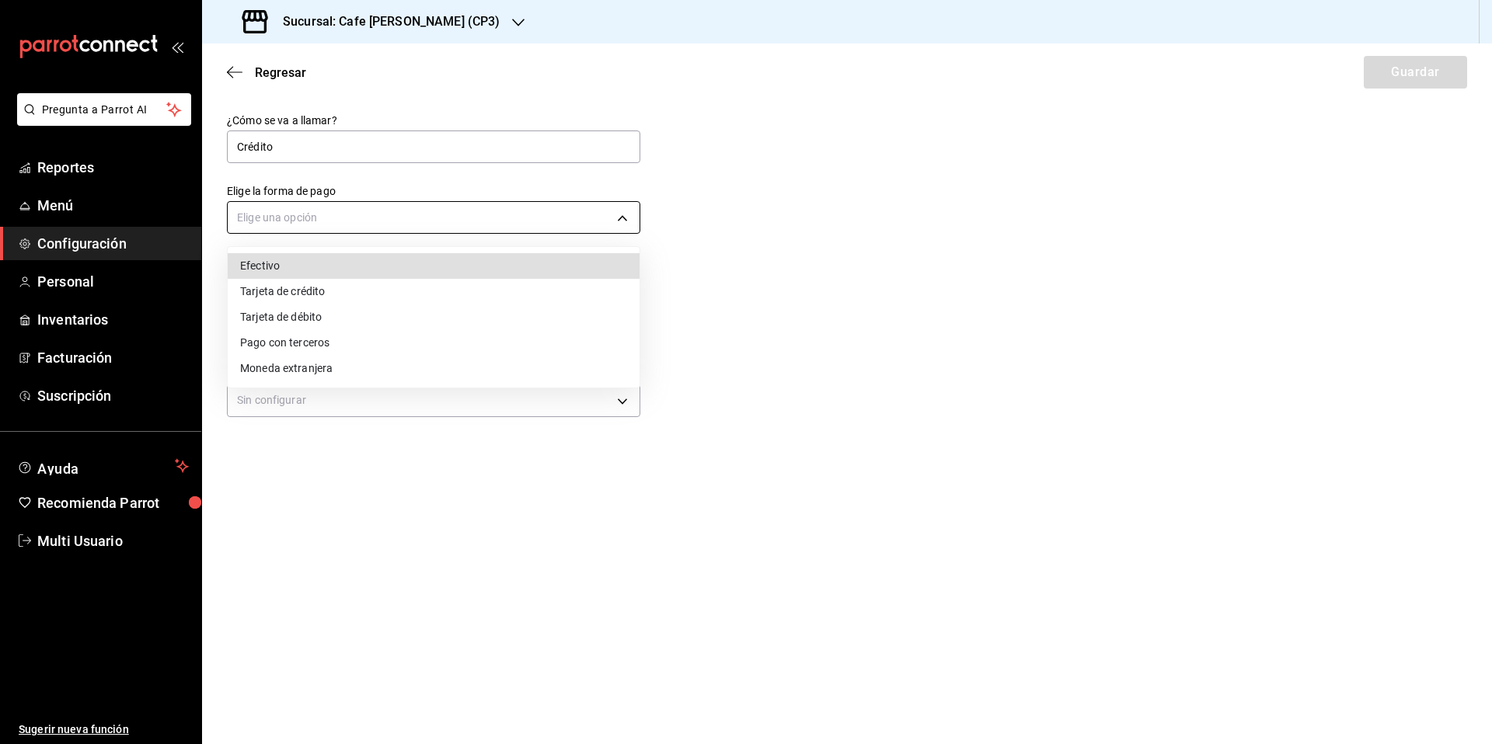
click at [461, 214] on body "Pregunta a Parrot AI Reportes Menú Configuración Personal Inventarios Facturaci…" at bounding box center [746, 372] width 1492 height 744
click at [299, 295] on li "Tarjeta de crédito" at bounding box center [434, 292] width 412 height 26
type input "CREDIT_CARD"
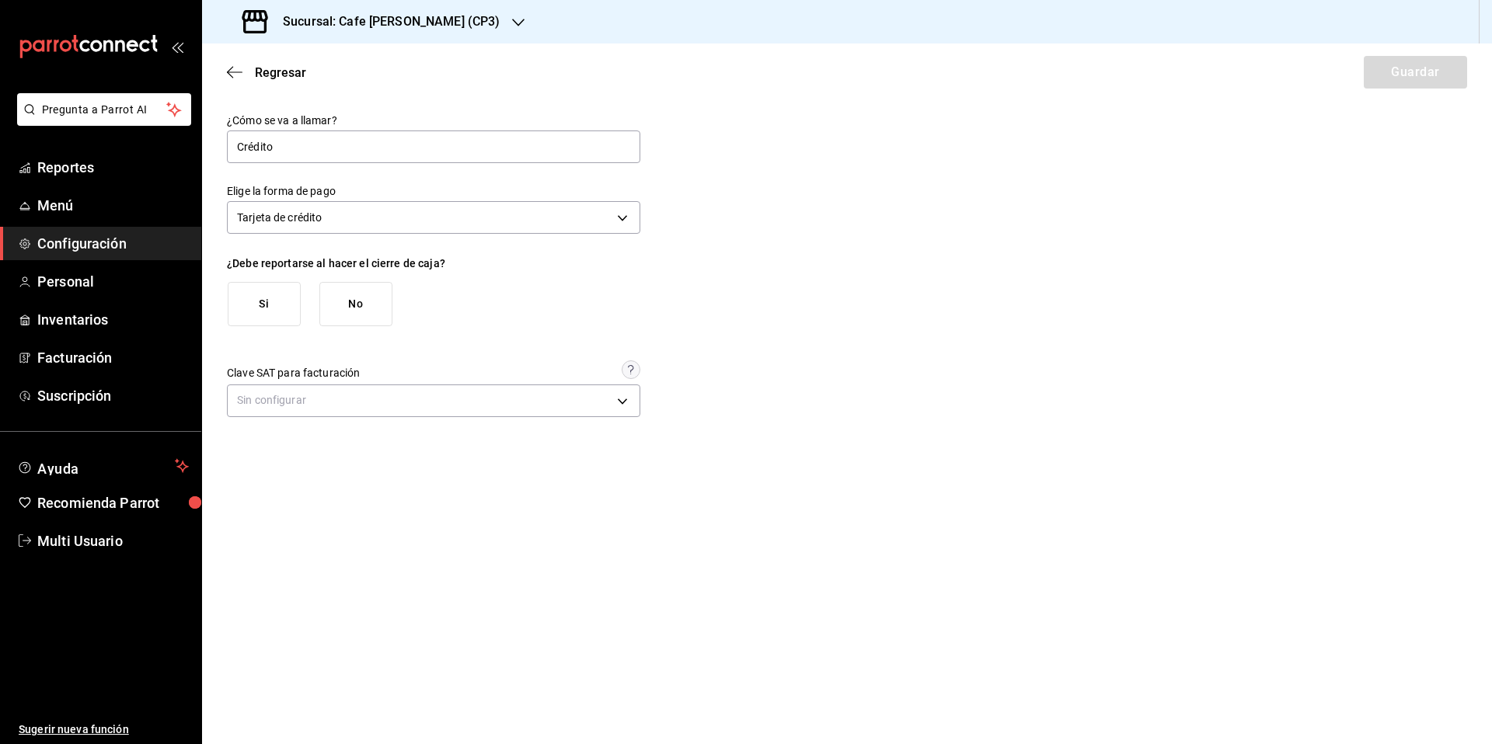
click at [249, 303] on button "Si" at bounding box center [264, 304] width 73 height 44
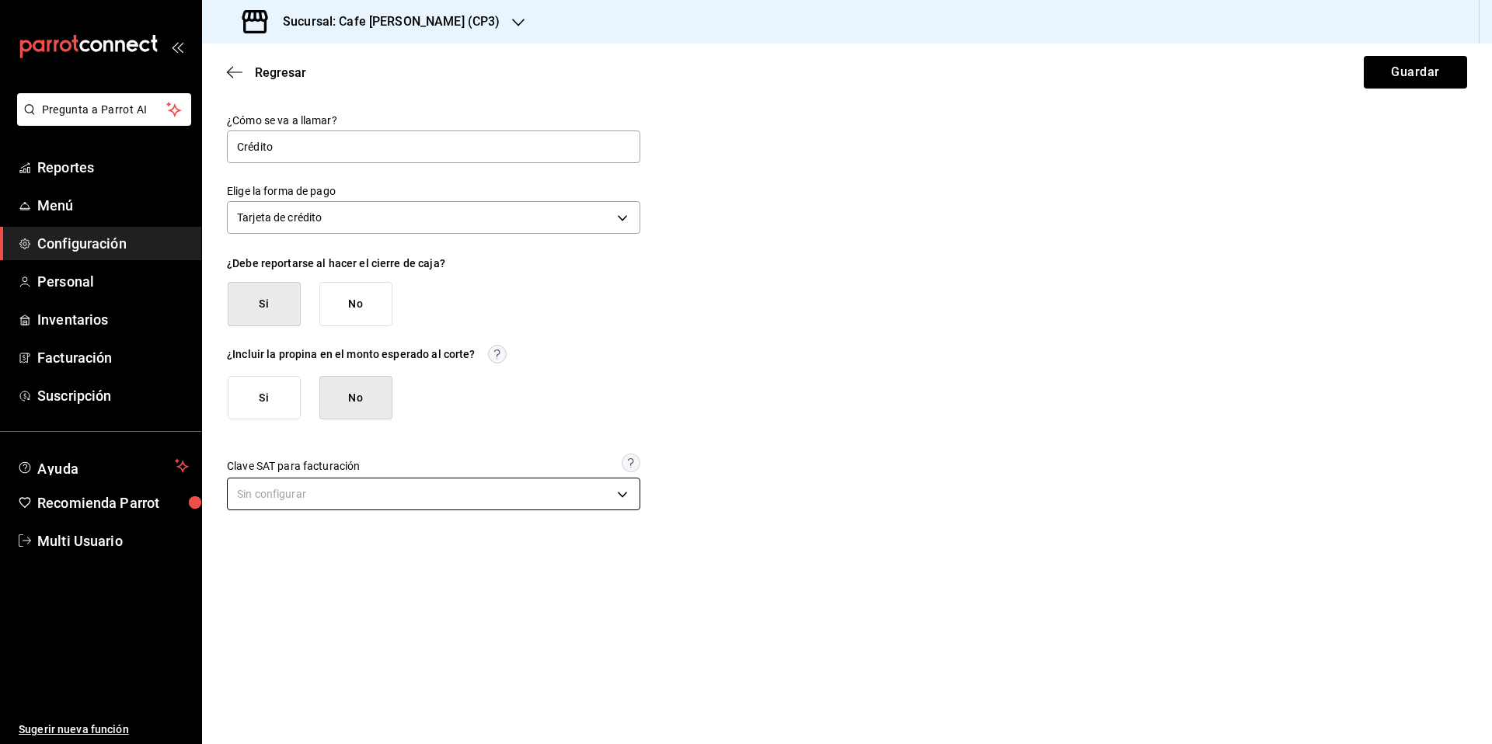
click at [383, 495] on body "Pregunta a Parrot AI Reportes Menú Configuración Personal Inventarios Facturaci…" at bounding box center [746, 372] width 1492 height 744
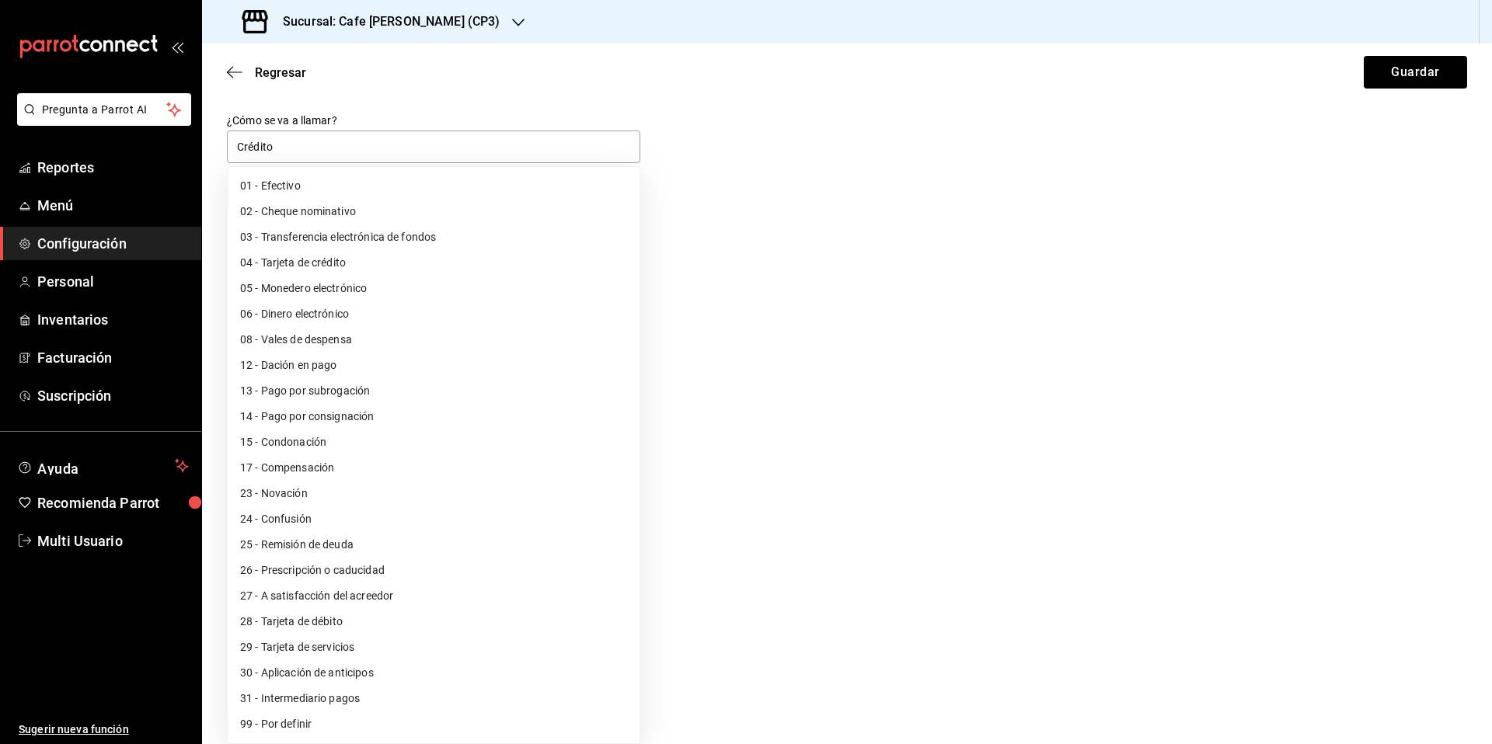
click at [320, 258] on li "04 - Tarjeta de crédito" at bounding box center [434, 263] width 412 height 26
type input "04"
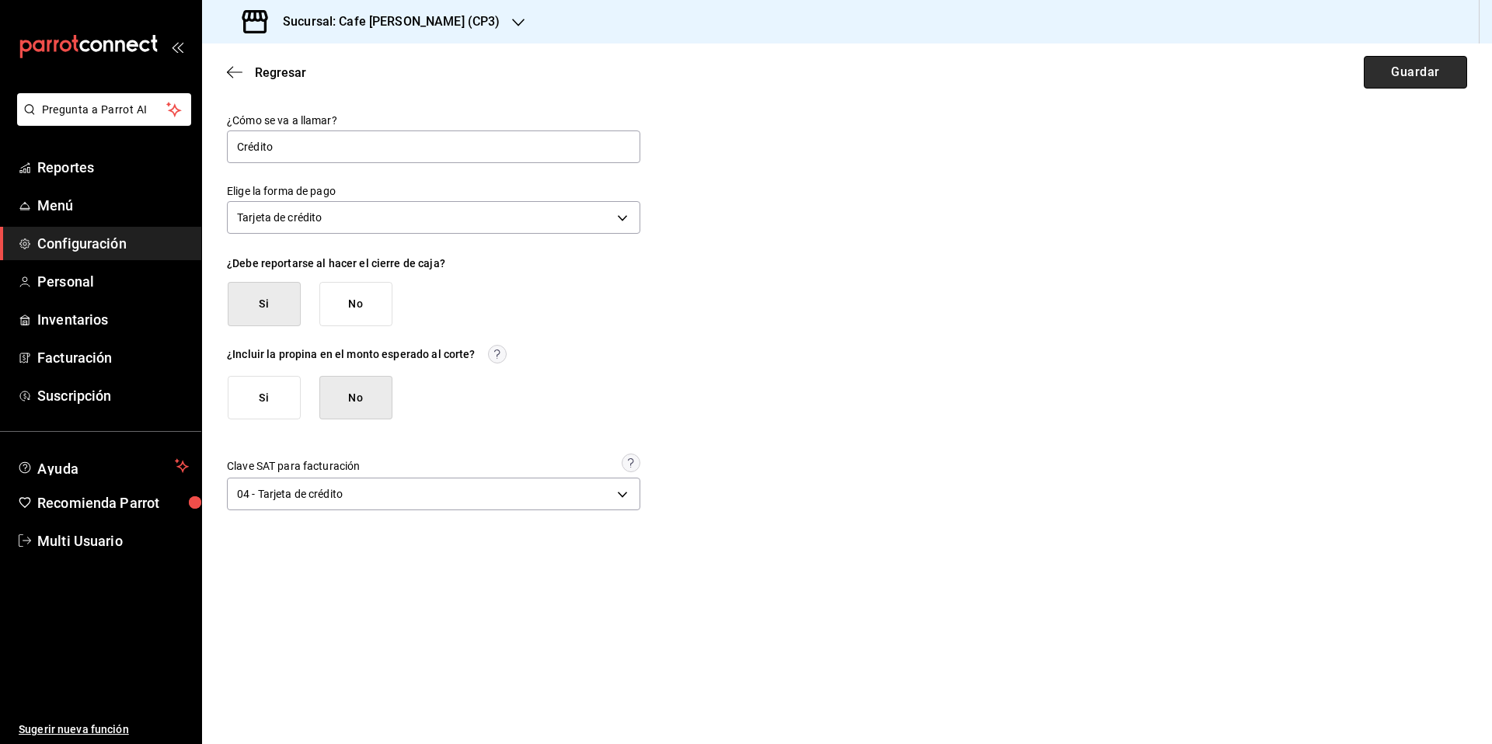
click at [1410, 78] on button "Guardar" at bounding box center [1415, 72] width 103 height 33
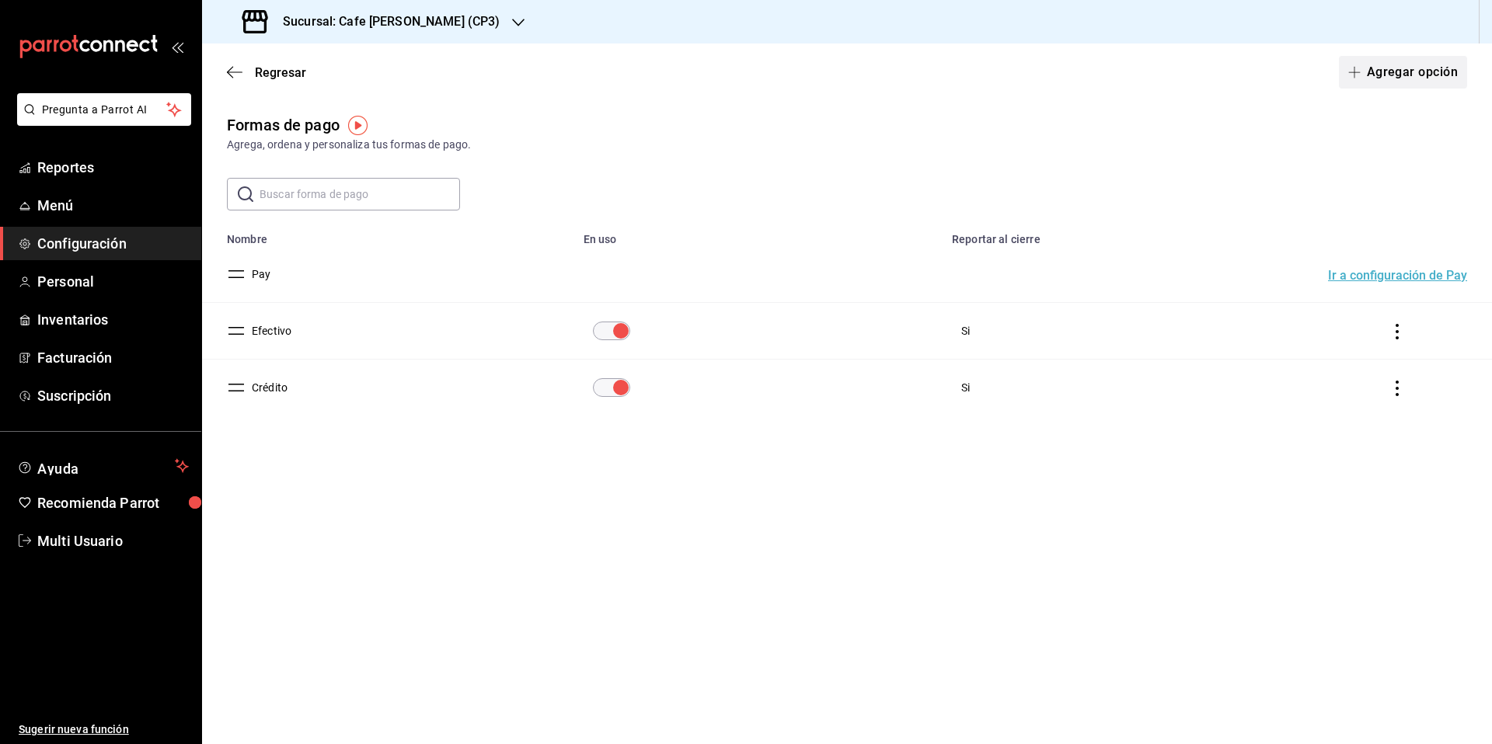
click at [1391, 74] on button "Agregar opción" at bounding box center [1403, 72] width 128 height 33
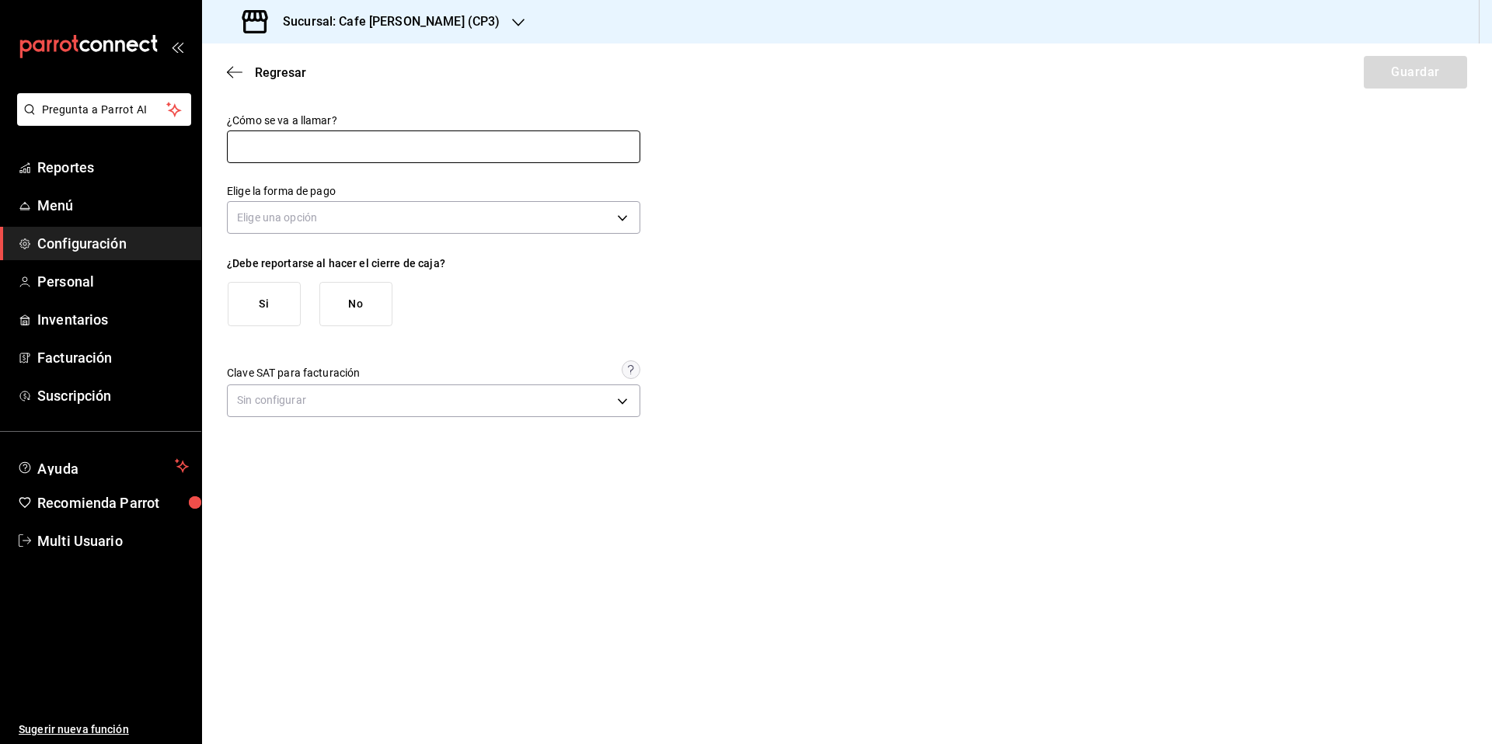
click at [273, 143] on input "text" at bounding box center [433, 147] width 413 height 33
type input "Débito"
click at [330, 214] on body "Pregunta a Parrot AI Reportes Menú Configuración Personal Inventarios Facturaci…" at bounding box center [746, 372] width 1492 height 744
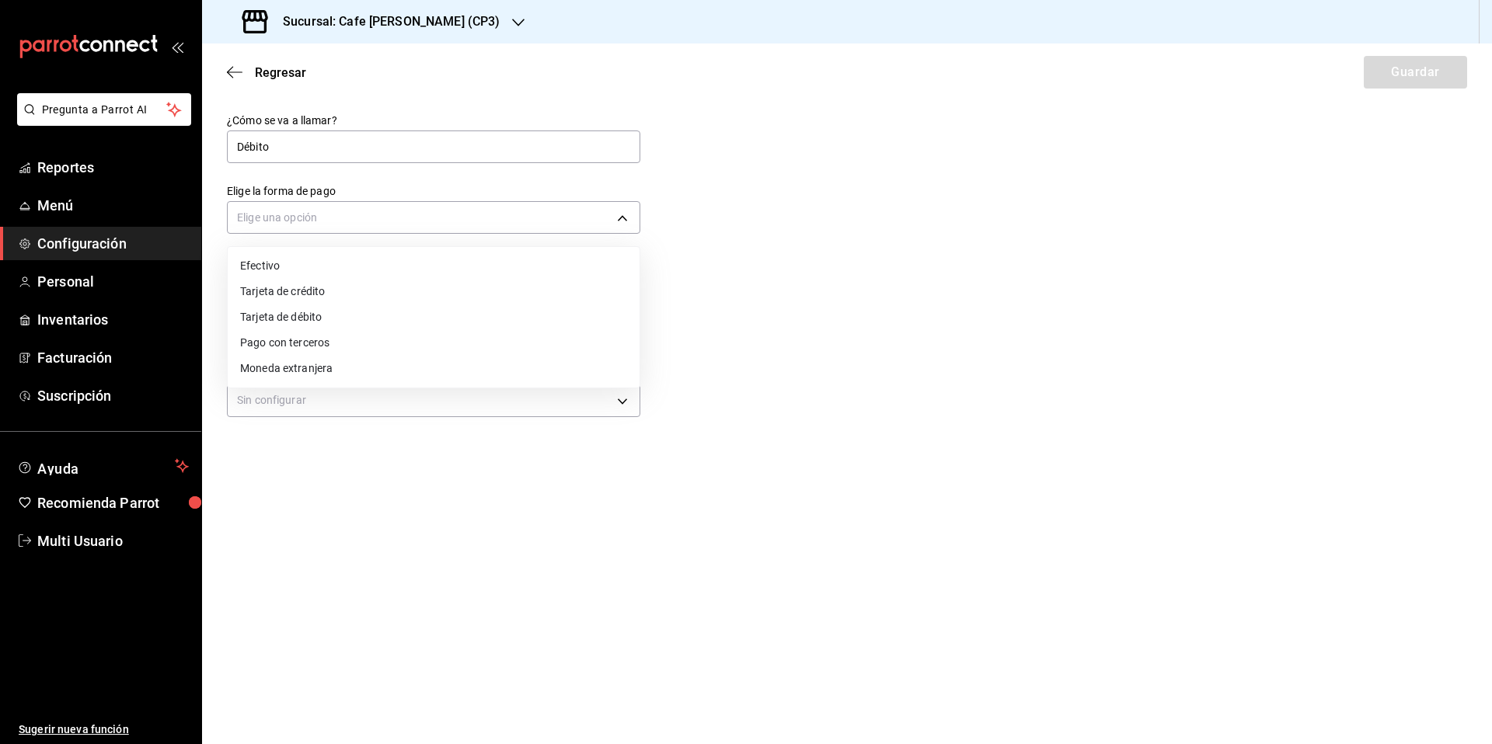
click at [313, 313] on li "Tarjeta de débito" at bounding box center [434, 318] width 412 height 26
type input "DEBIT_CARD"
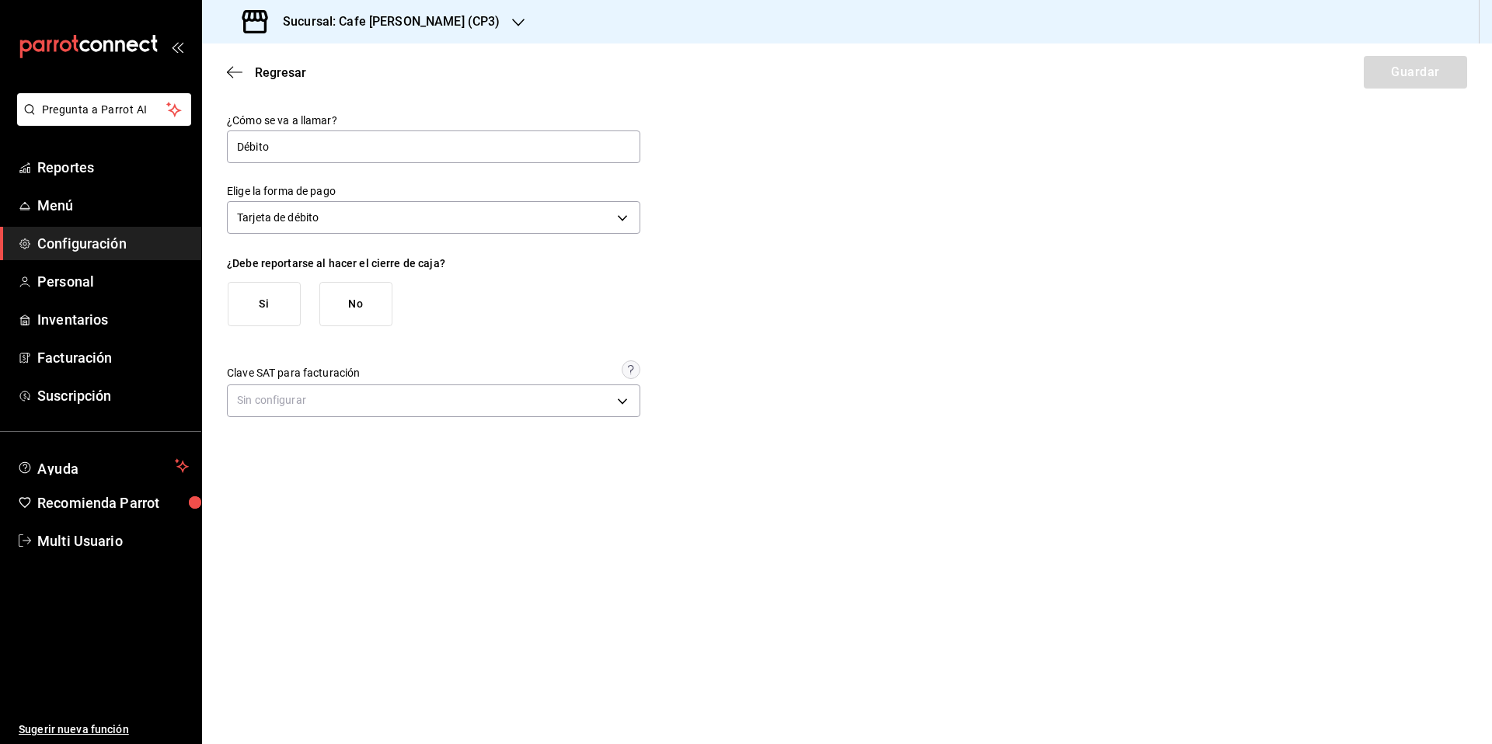
click at [263, 303] on button "Si" at bounding box center [264, 304] width 73 height 44
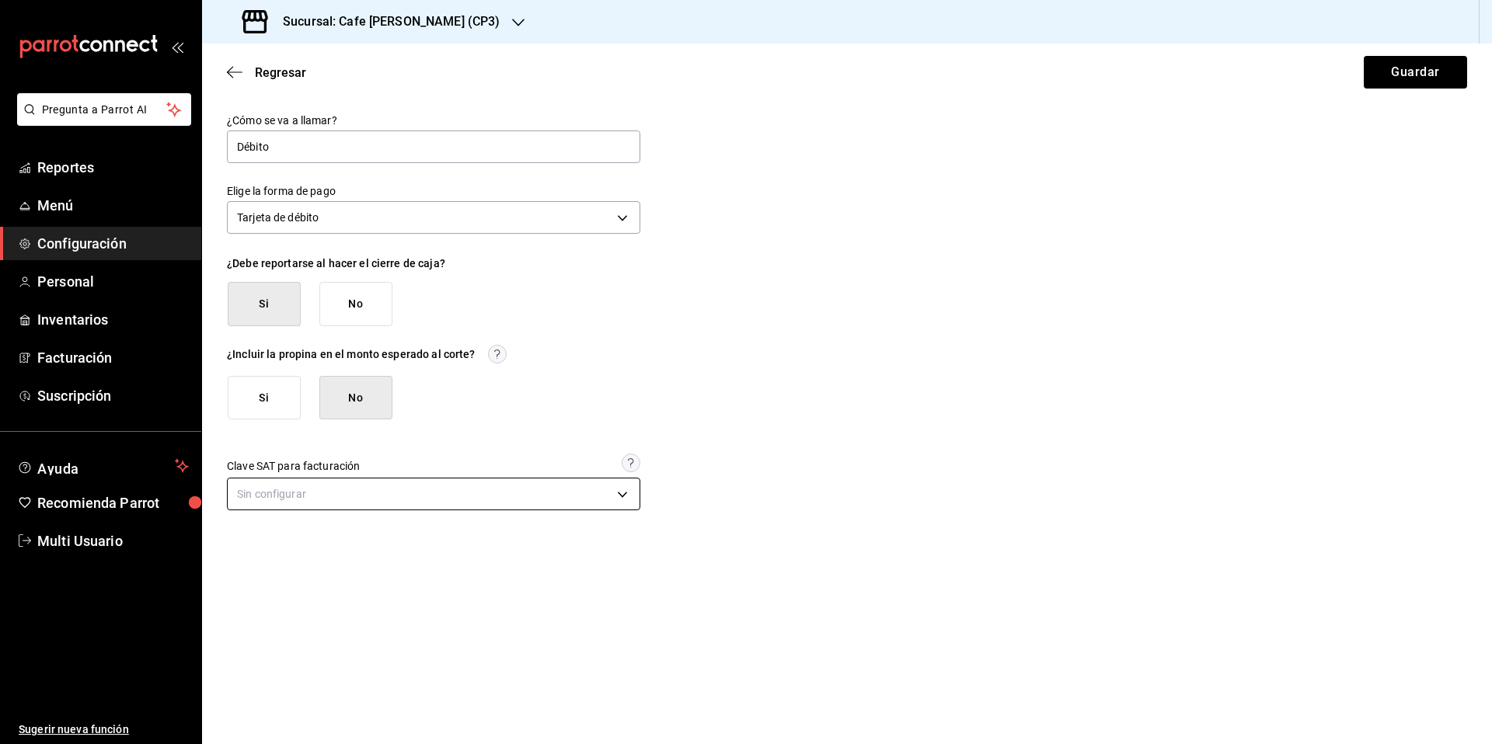
click at [321, 495] on body "Pregunta a Parrot AI Reportes Menú Configuración Personal Inventarios Facturaci…" at bounding box center [746, 372] width 1492 height 744
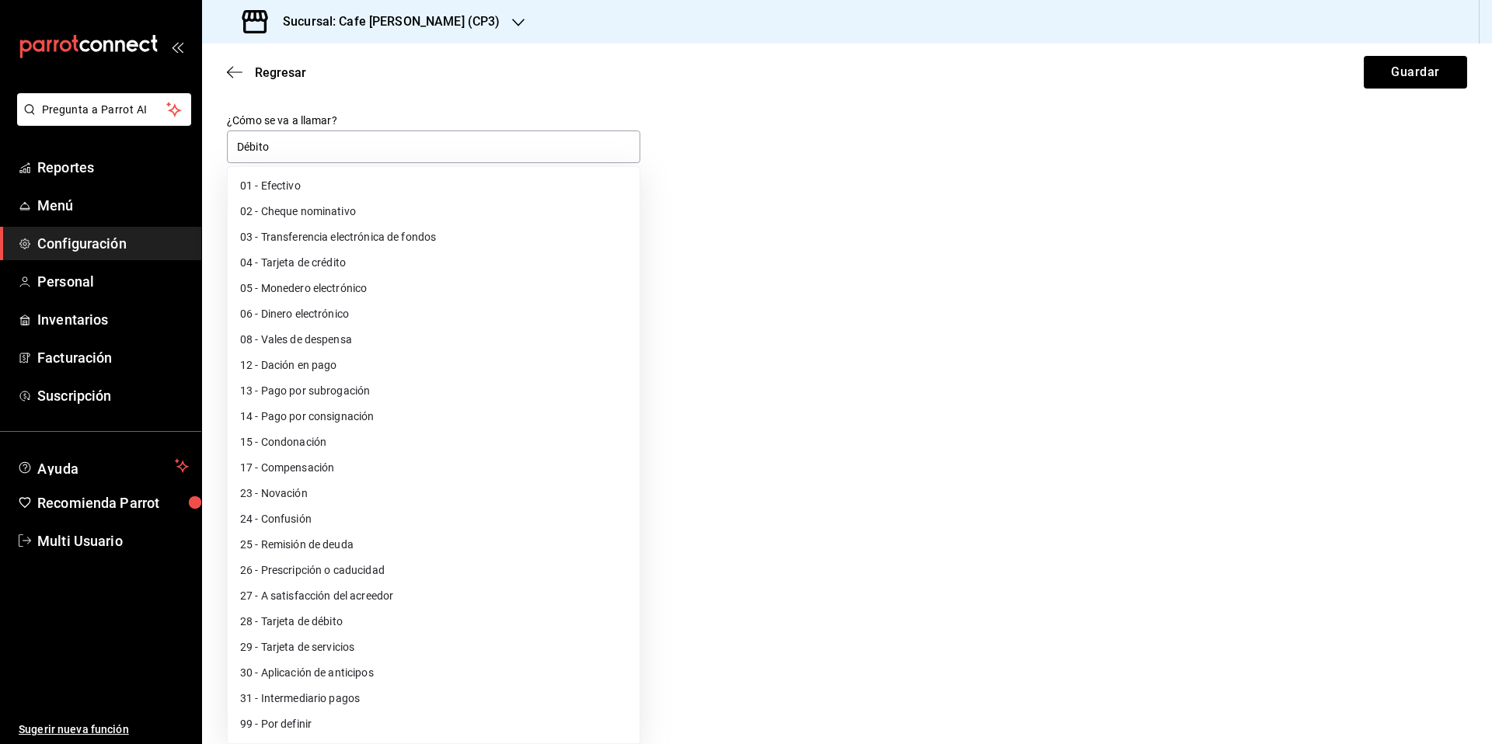
click at [308, 619] on li "28 - Tarjeta de débito" at bounding box center [434, 622] width 412 height 26
type input "28"
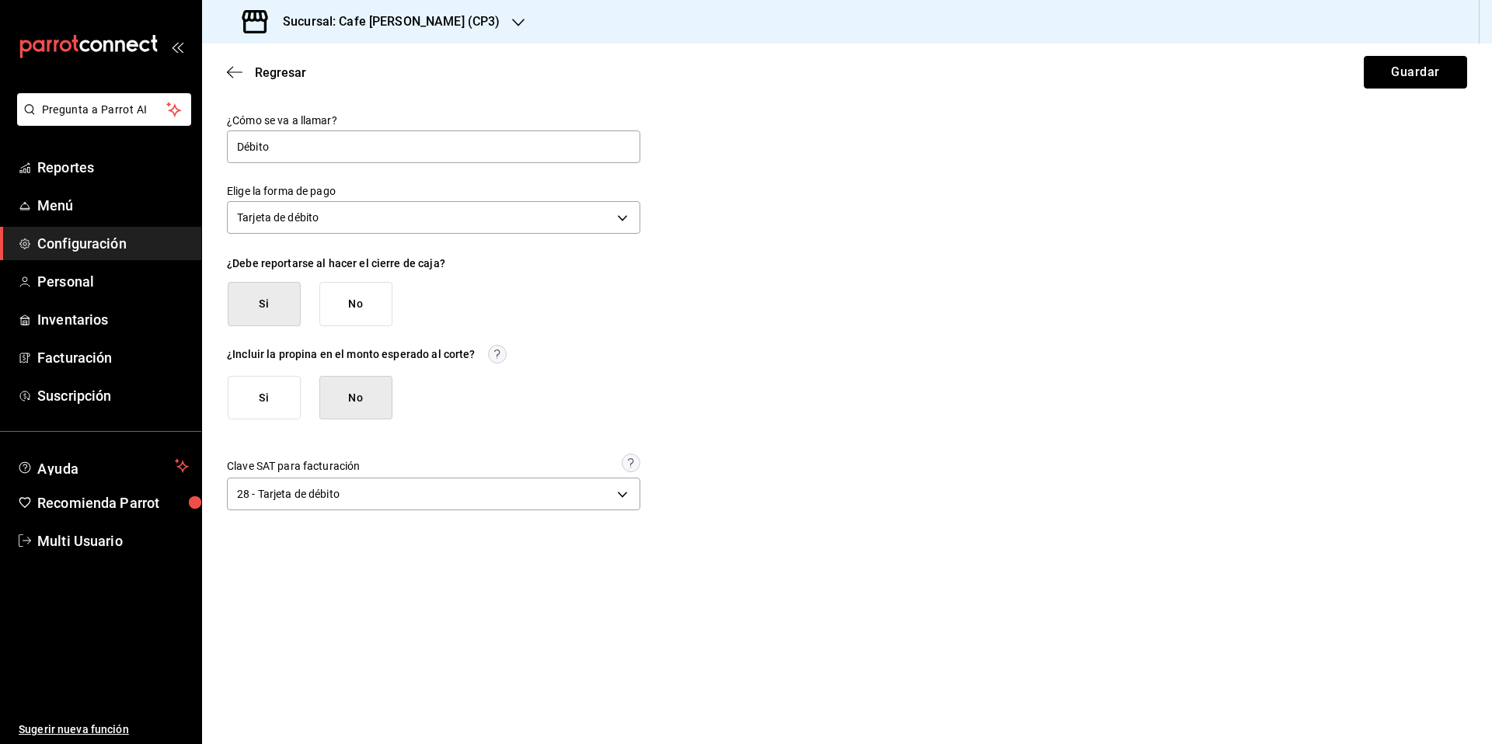
click at [1401, 72] on button "Guardar" at bounding box center [1415, 72] width 103 height 33
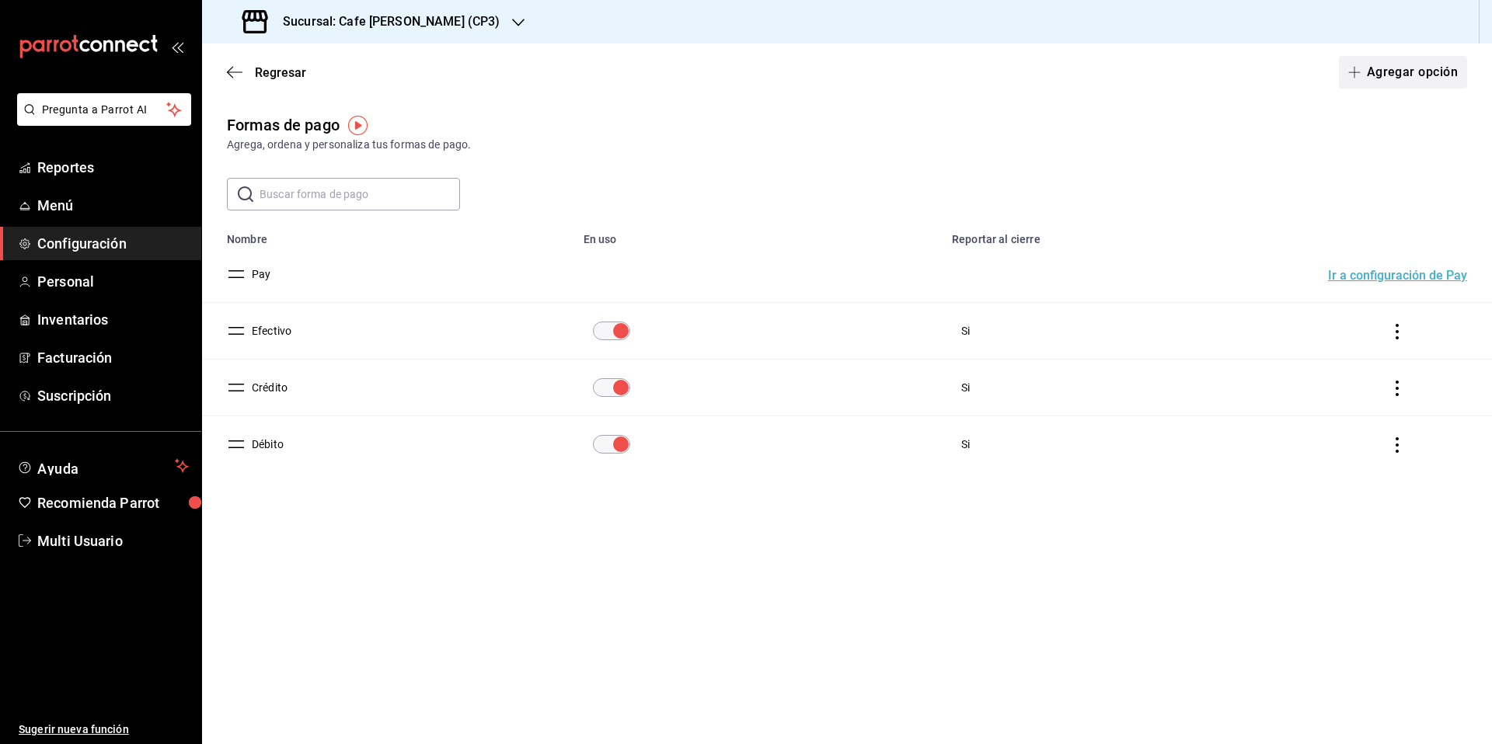
click at [1397, 76] on button "Agregar opción" at bounding box center [1403, 72] width 128 height 33
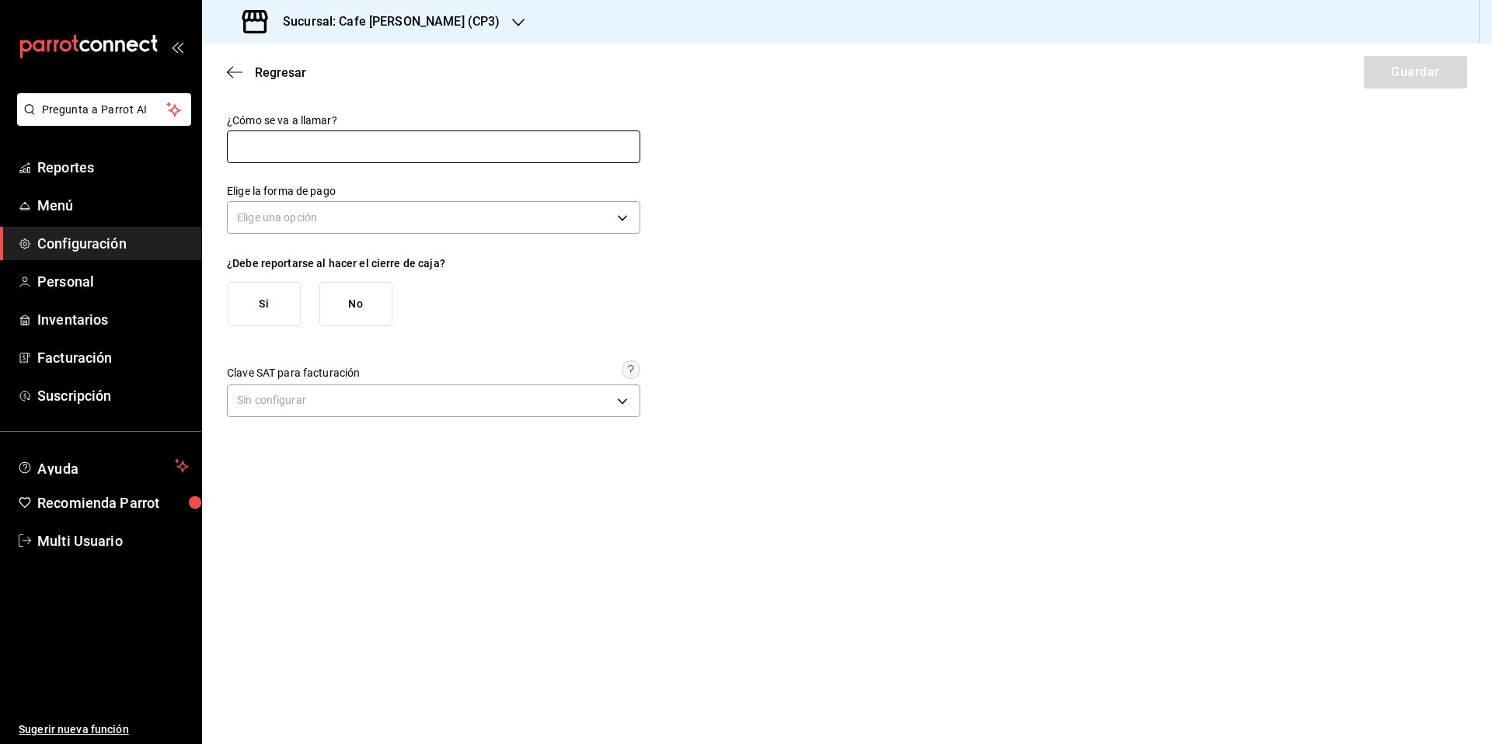
click at [360, 146] on input "text" at bounding box center [433, 147] width 413 height 33
type input "Transferencia"
click at [356, 224] on body "Pregunta a Parrot AI Reportes Menú Configuración Personal Inventarios Facturaci…" at bounding box center [746, 372] width 1492 height 744
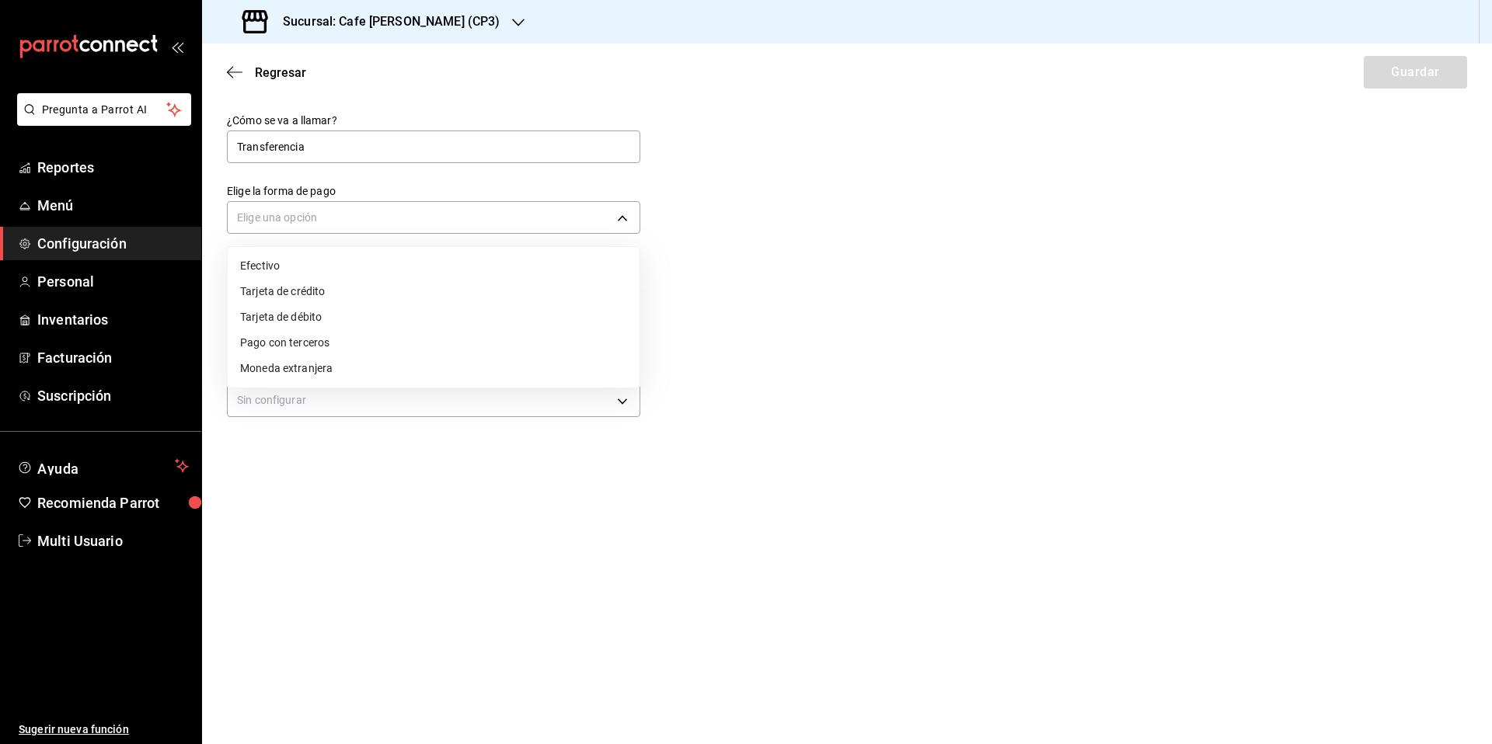
click at [272, 267] on li "Efectivo" at bounding box center [434, 266] width 412 height 26
type input "CASH"
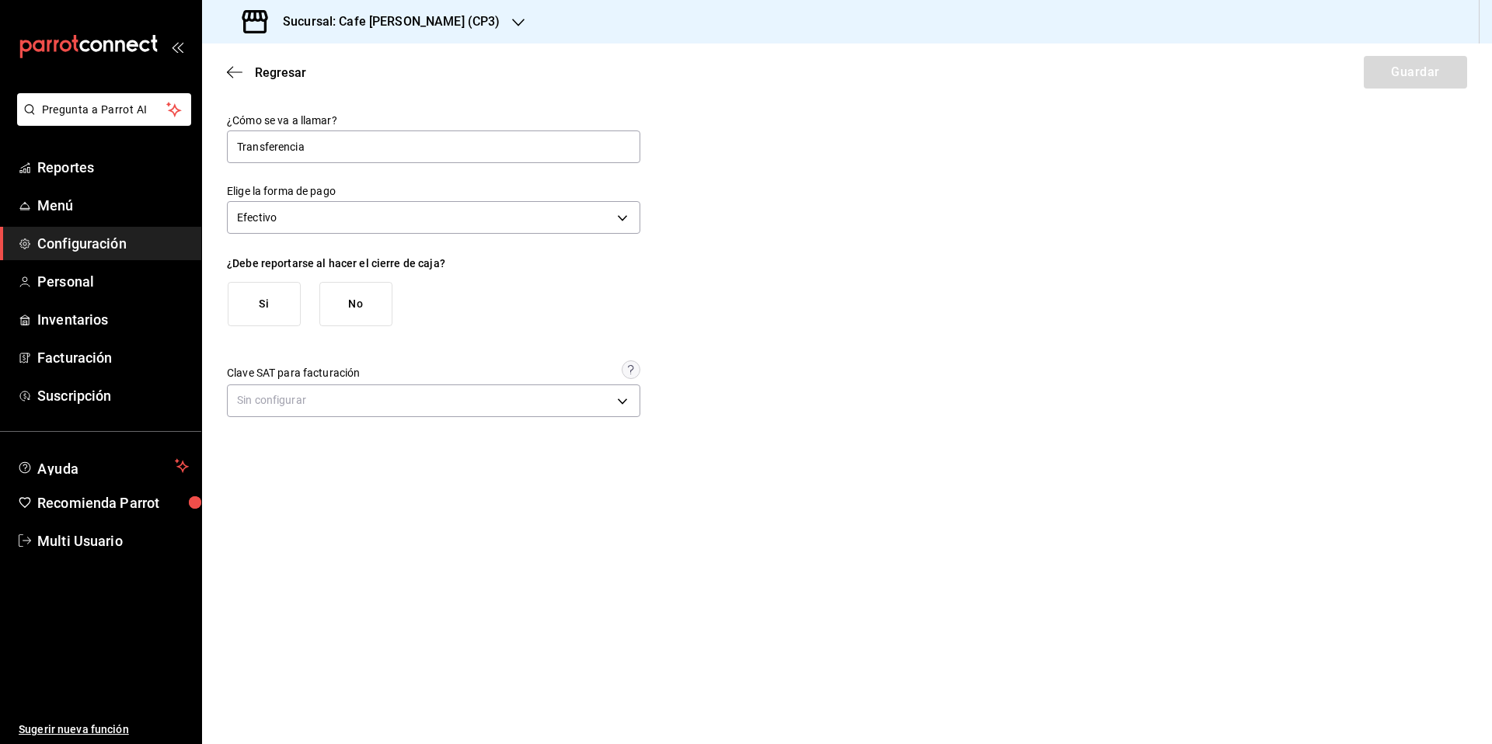
click at [266, 302] on button "Si" at bounding box center [264, 304] width 73 height 44
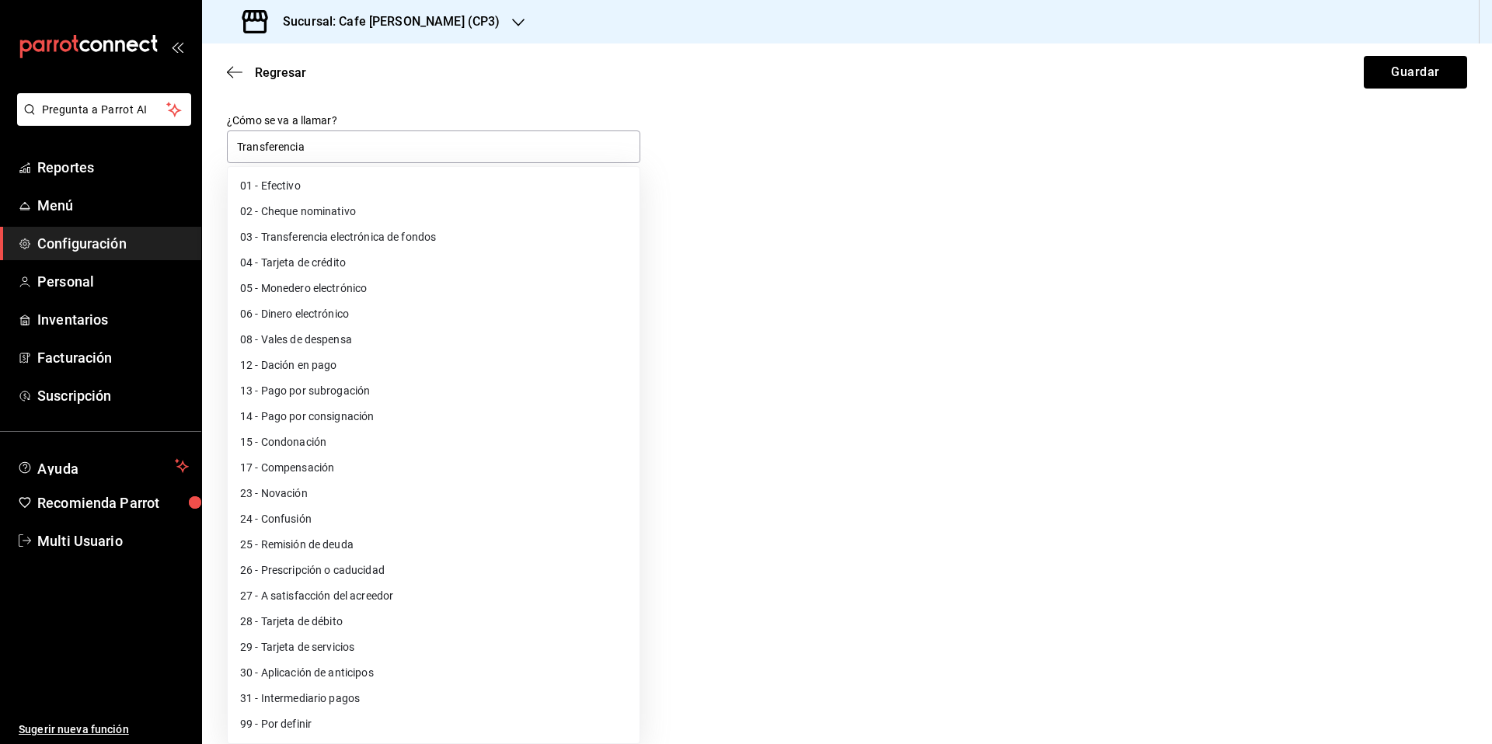
click at [383, 398] on body "Pregunta a Parrot AI Reportes Menú Configuración Personal Inventarios Facturaci…" at bounding box center [746, 372] width 1492 height 744
click at [355, 236] on li "03 - Transferencia electrónica de fondos" at bounding box center [434, 238] width 412 height 26
type input "03"
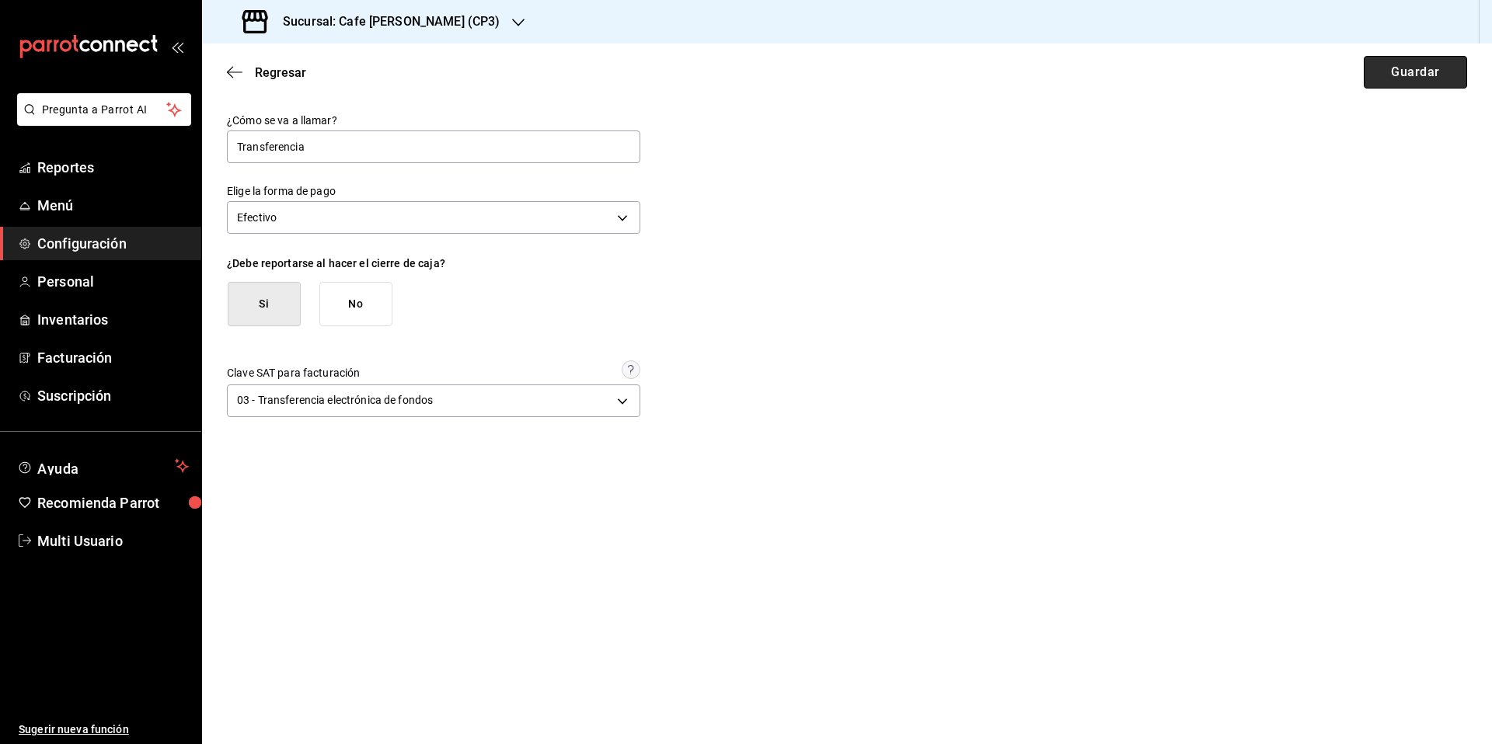
click at [1420, 79] on button "Guardar" at bounding box center [1415, 72] width 103 height 33
click at [281, 145] on input "text" at bounding box center [433, 147] width 413 height 33
type input "Transferencia"
click at [324, 224] on body "Pregunta a Parrot AI Reportes Menú Configuración Personal Inventarios Facturaci…" at bounding box center [746, 372] width 1492 height 744
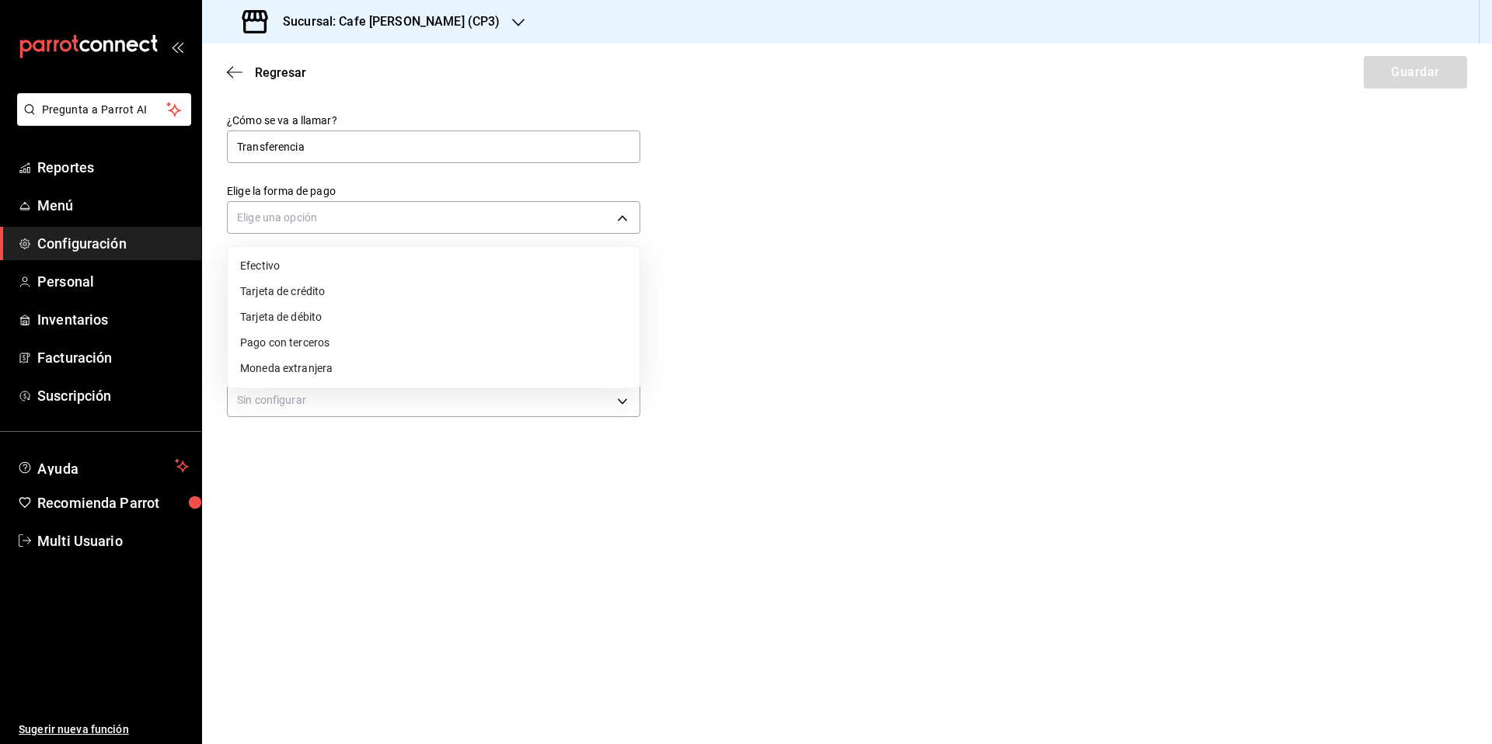
click at [260, 265] on li "Efectivo" at bounding box center [434, 266] width 412 height 26
type input "CASH"
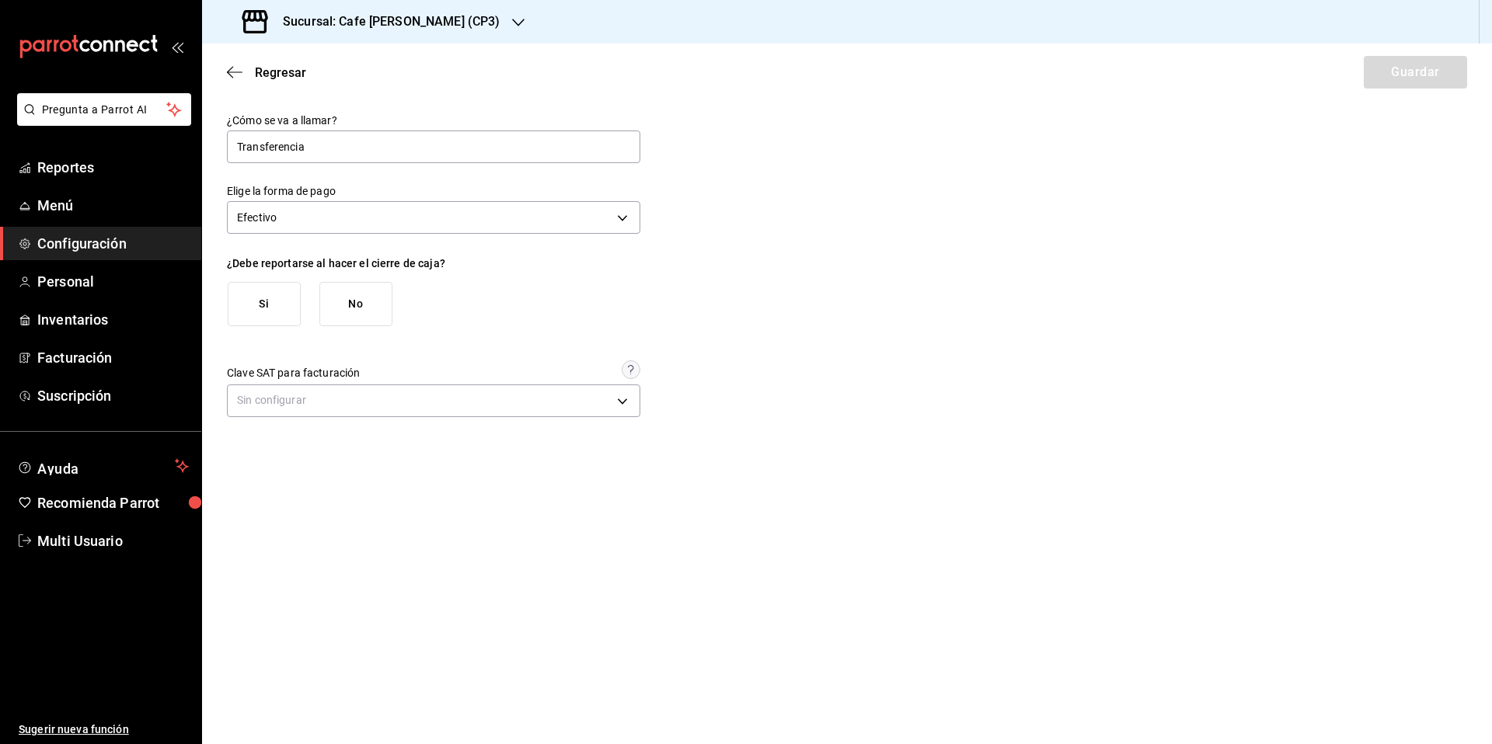
click at [274, 312] on button "Si" at bounding box center [264, 304] width 73 height 44
click at [334, 395] on body "Pregunta a Parrot AI Reportes Menú Configuración Personal Inventarios Facturaci…" at bounding box center [746, 372] width 1492 height 744
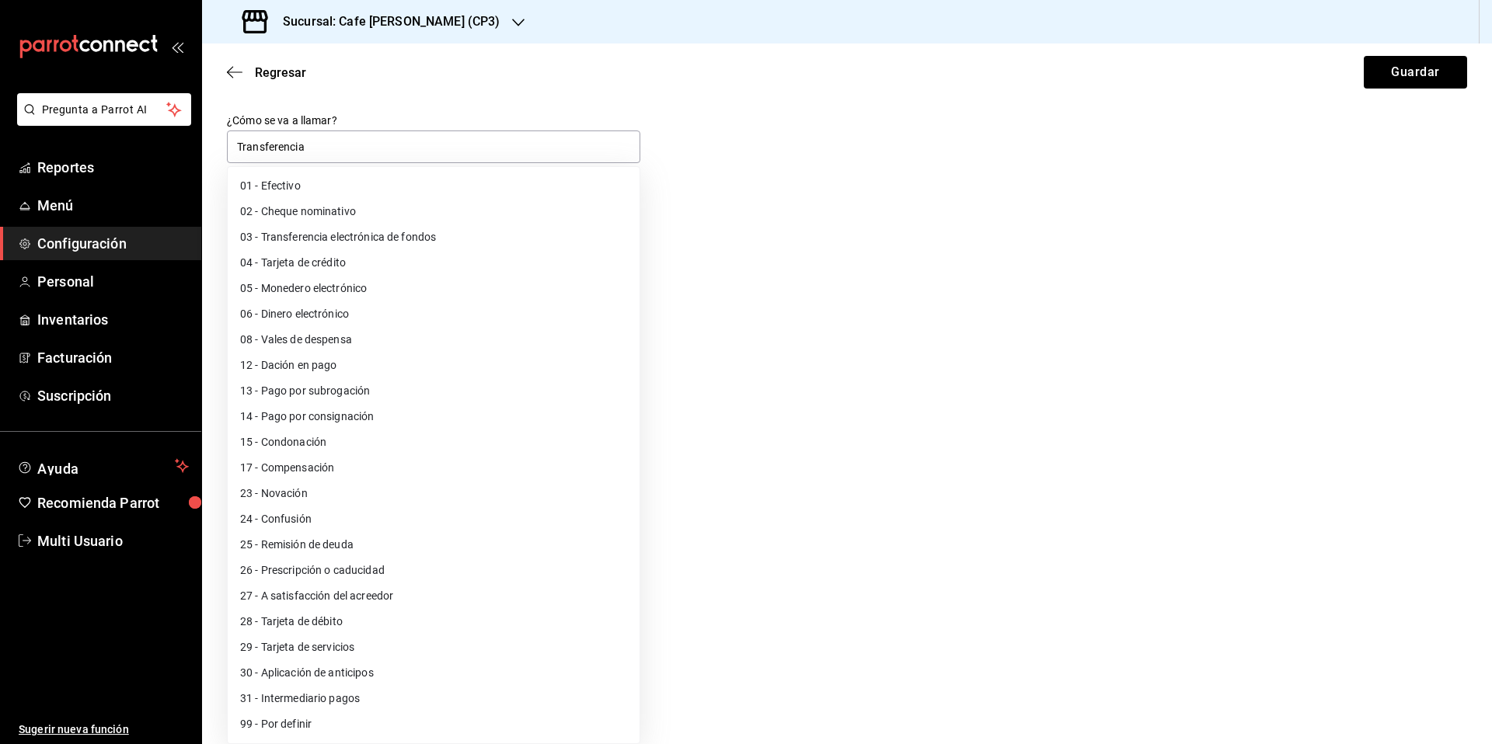
click at [296, 239] on li "03 - Transferencia electrónica de fondos" at bounding box center [434, 238] width 412 height 26
type input "03"
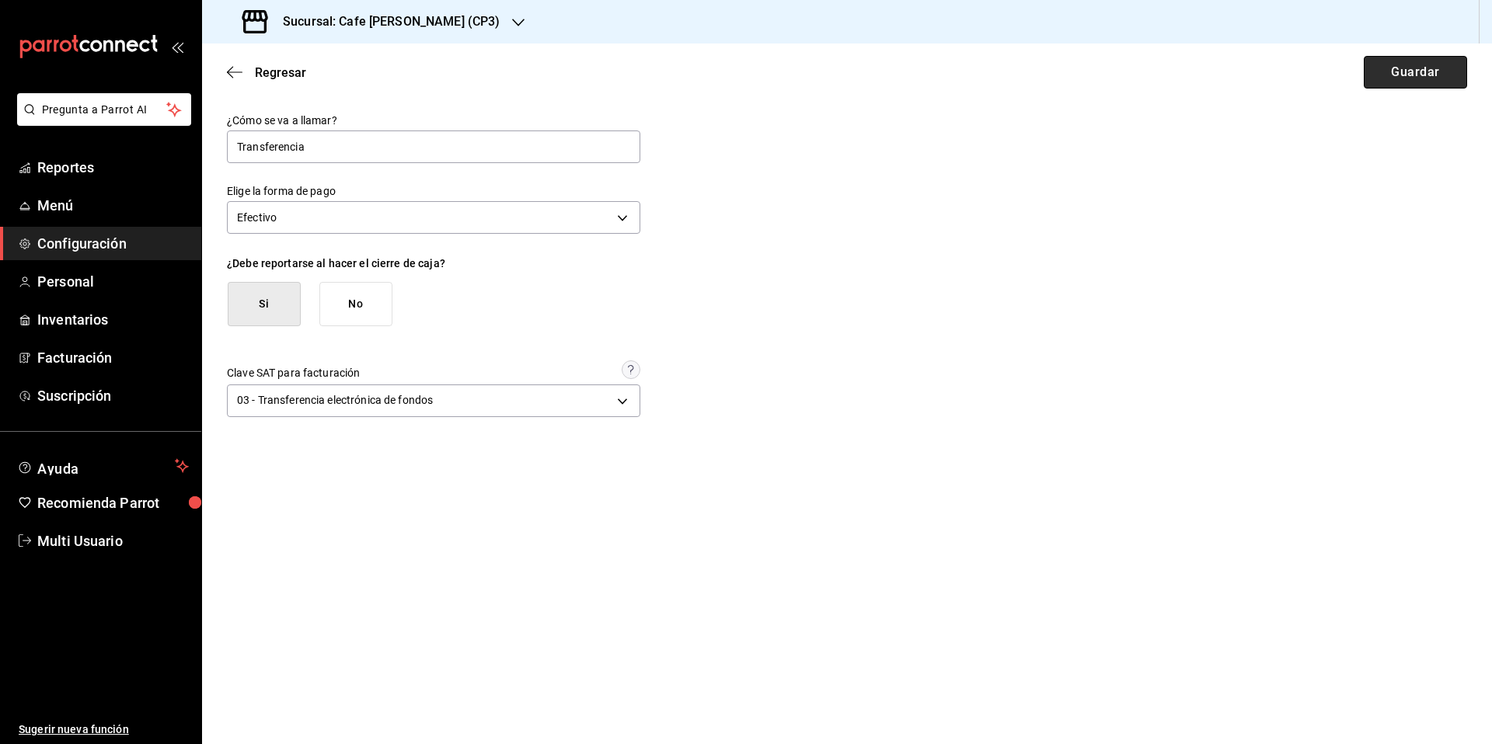
click at [1425, 72] on button "Guardar" at bounding box center [1415, 72] width 103 height 33
click at [232, 72] on icon "button" at bounding box center [235, 71] width 16 height 1
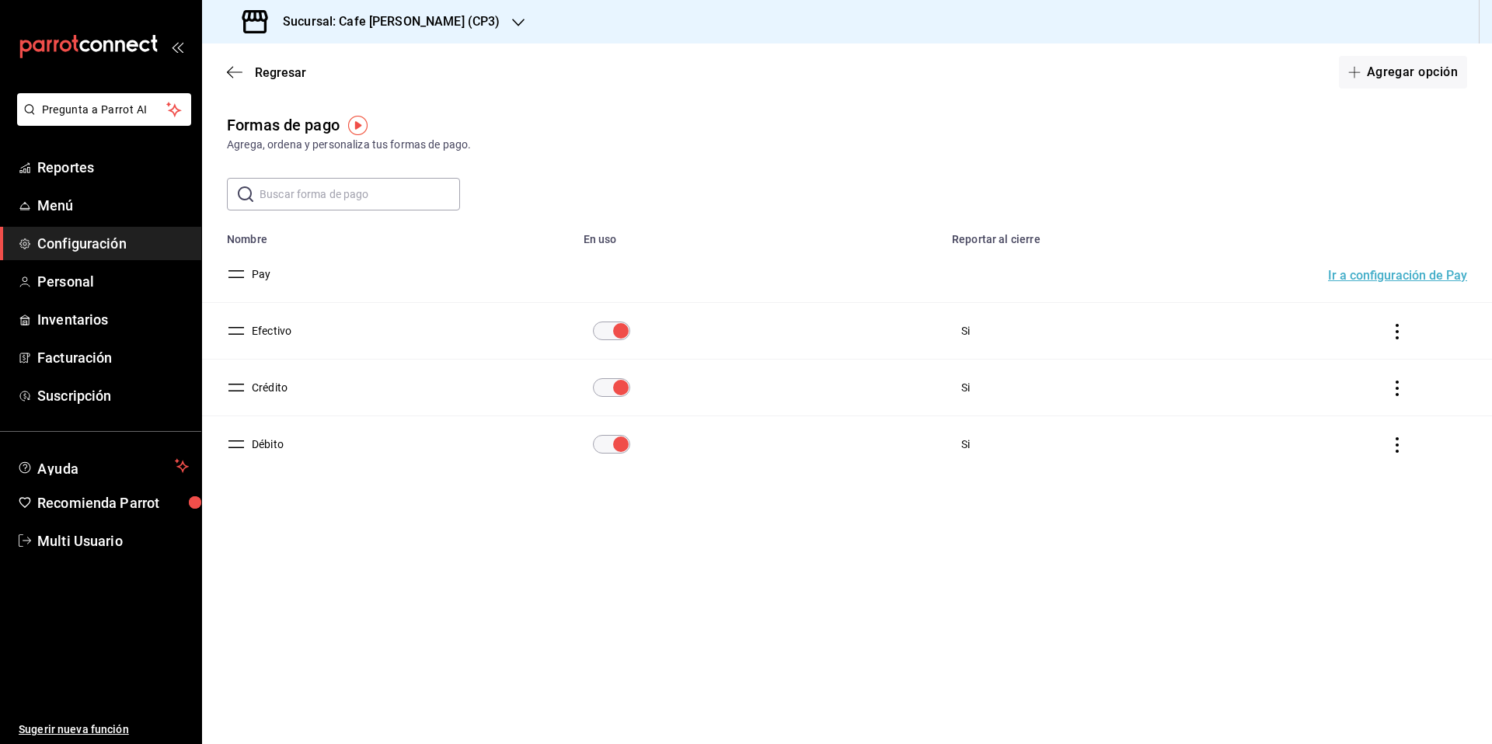
click at [401, 24] on h3 "Sucursal: Cafe [PERSON_NAME] (CP3)" at bounding box center [384, 21] width 229 height 19
click at [274, 141] on span "Cafe [PERSON_NAME] ([GEOGRAPHIC_DATA])" at bounding box center [327, 137] width 227 height 16
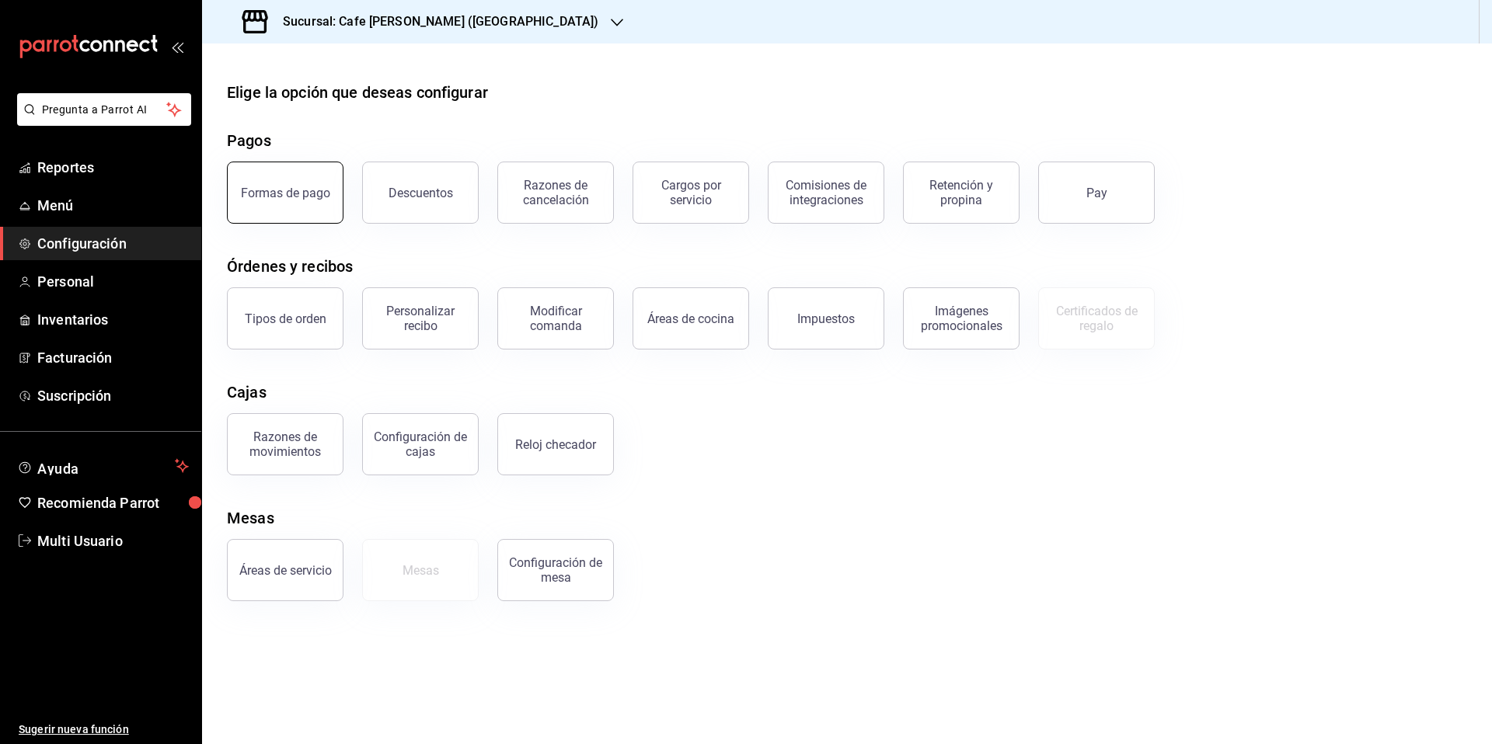
click at [291, 183] on button "Formas de pago" at bounding box center [285, 193] width 117 height 62
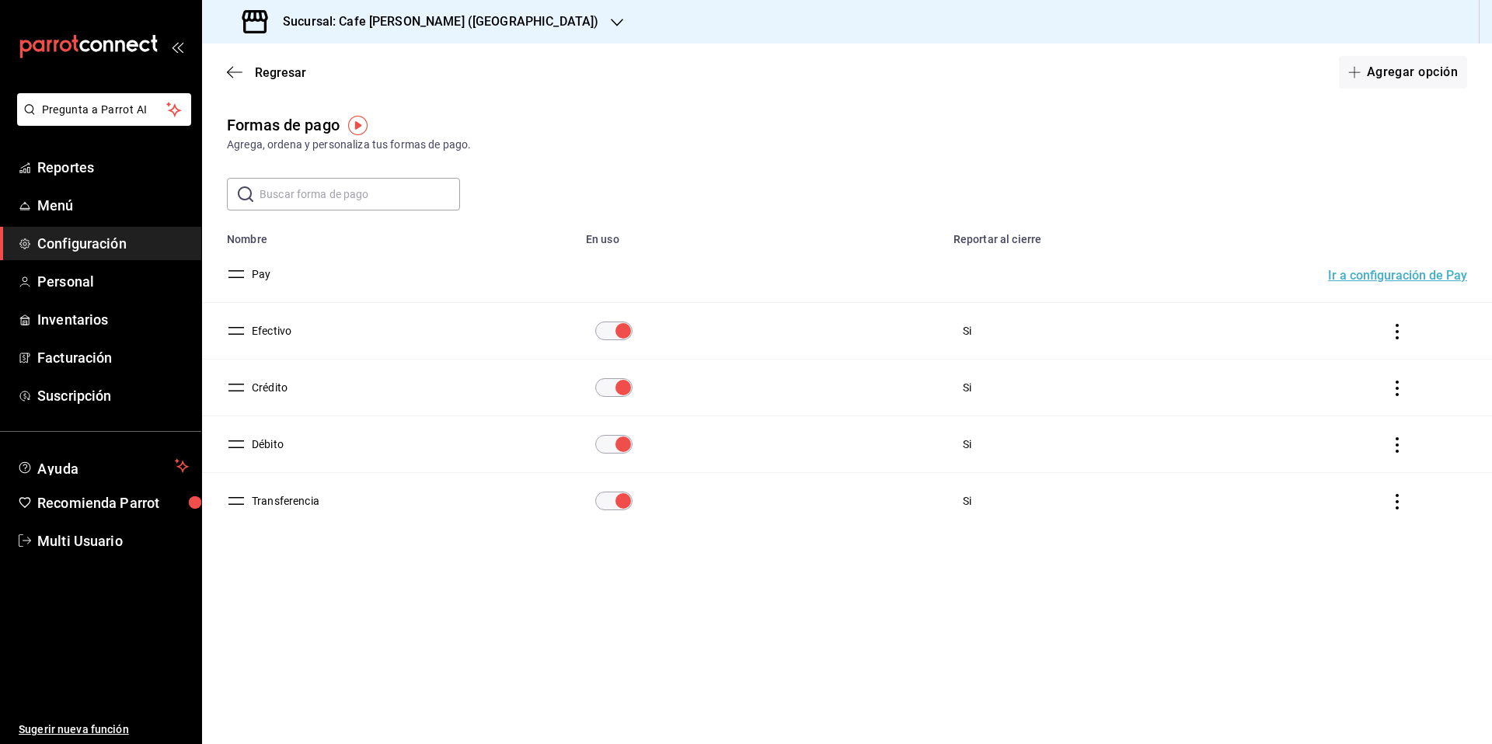
click at [1399, 507] on icon "actions" at bounding box center [1397, 502] width 3 height 16
click at [261, 501] on div at bounding box center [746, 372] width 1492 height 744
click at [291, 508] on button "Transferencia" at bounding box center [283, 501] width 74 height 16
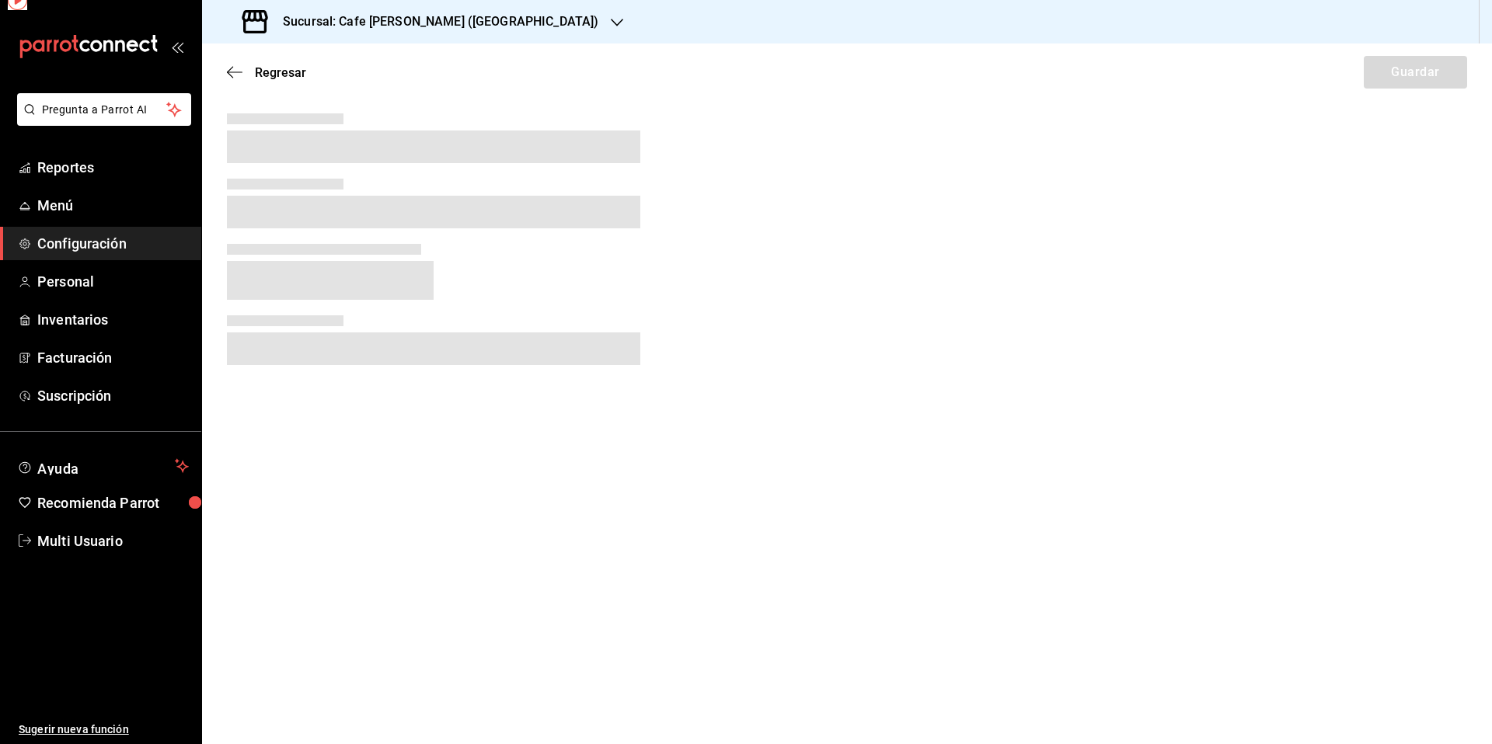
click at [291, 507] on main "Regresar Guardar" at bounding box center [847, 394] width 1290 height 701
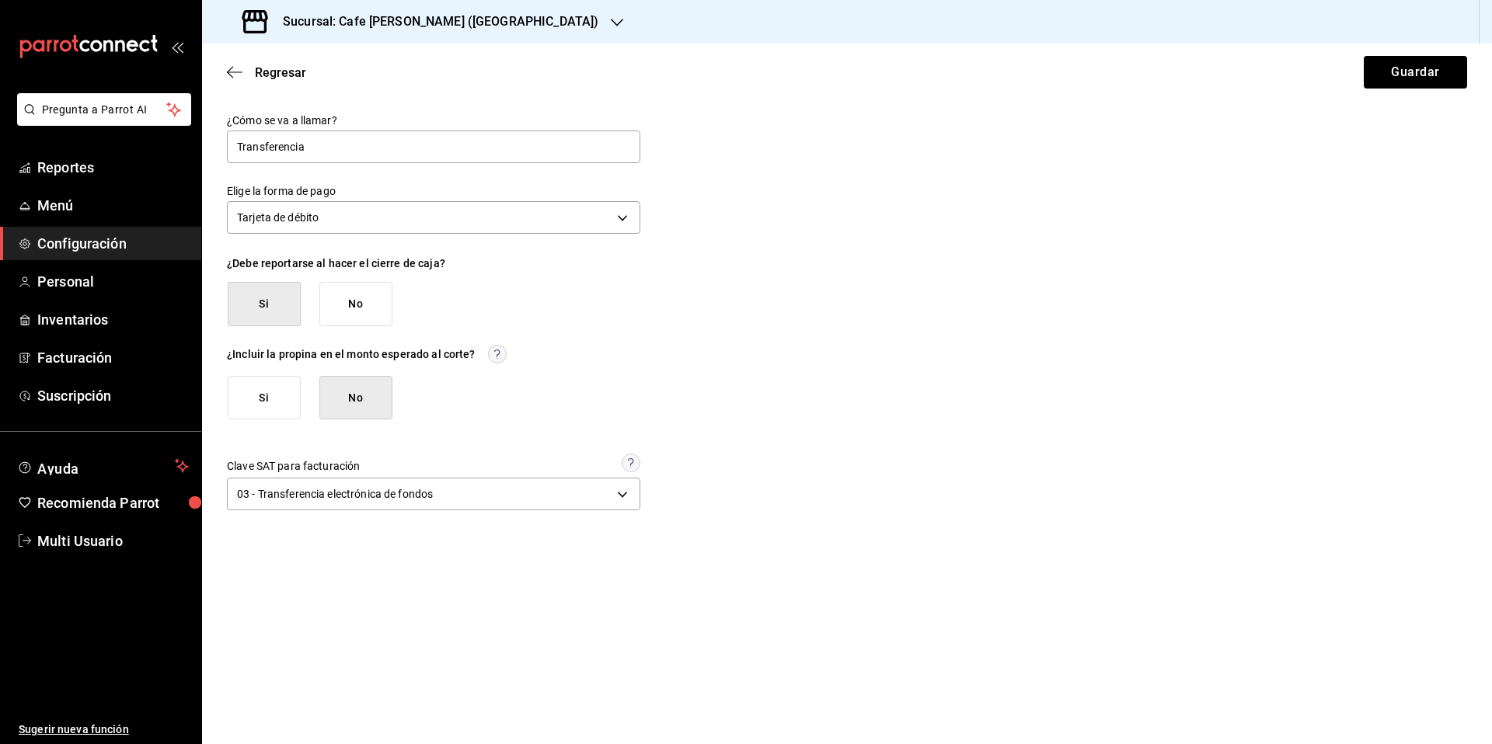
click at [432, 23] on h3 "Sucursal: Cafe [PERSON_NAME] ([GEOGRAPHIC_DATA])" at bounding box center [434, 21] width 328 height 19
click at [297, 104] on span "Cafe Moreto (CP3)" at bounding box center [260, 102] width 92 height 16
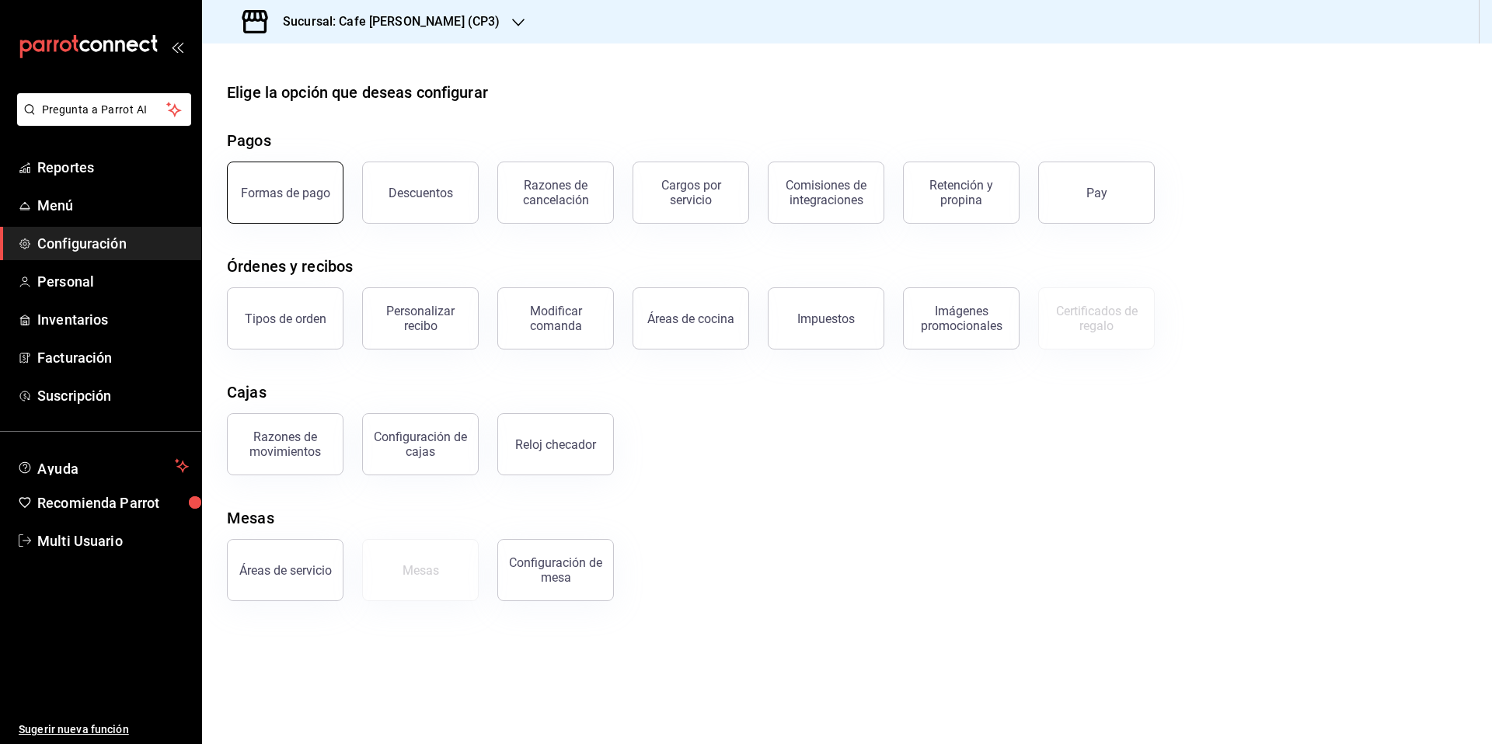
click at [315, 199] on div "Formas de pago" at bounding box center [285, 193] width 89 height 15
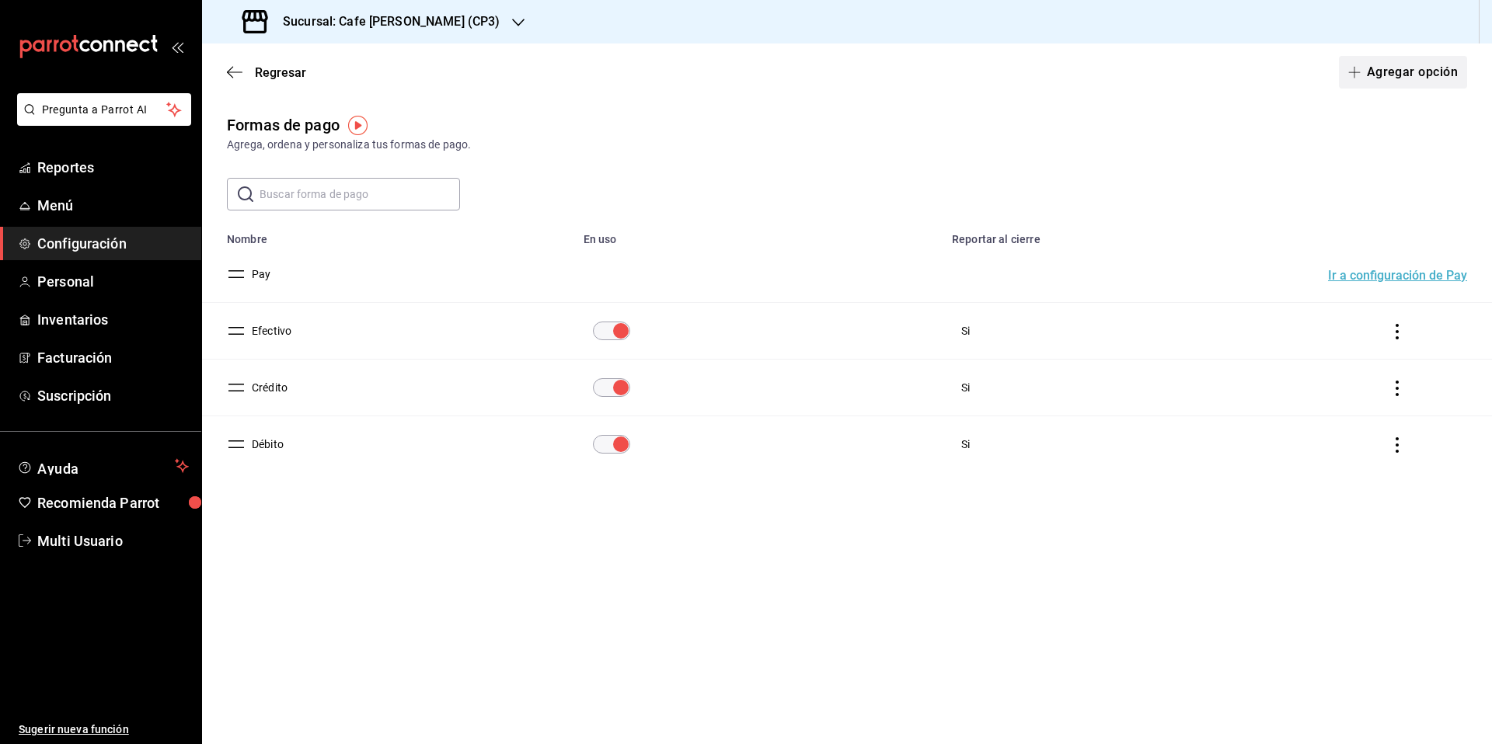
click at [1401, 72] on button "Agregar opción" at bounding box center [1403, 72] width 128 height 33
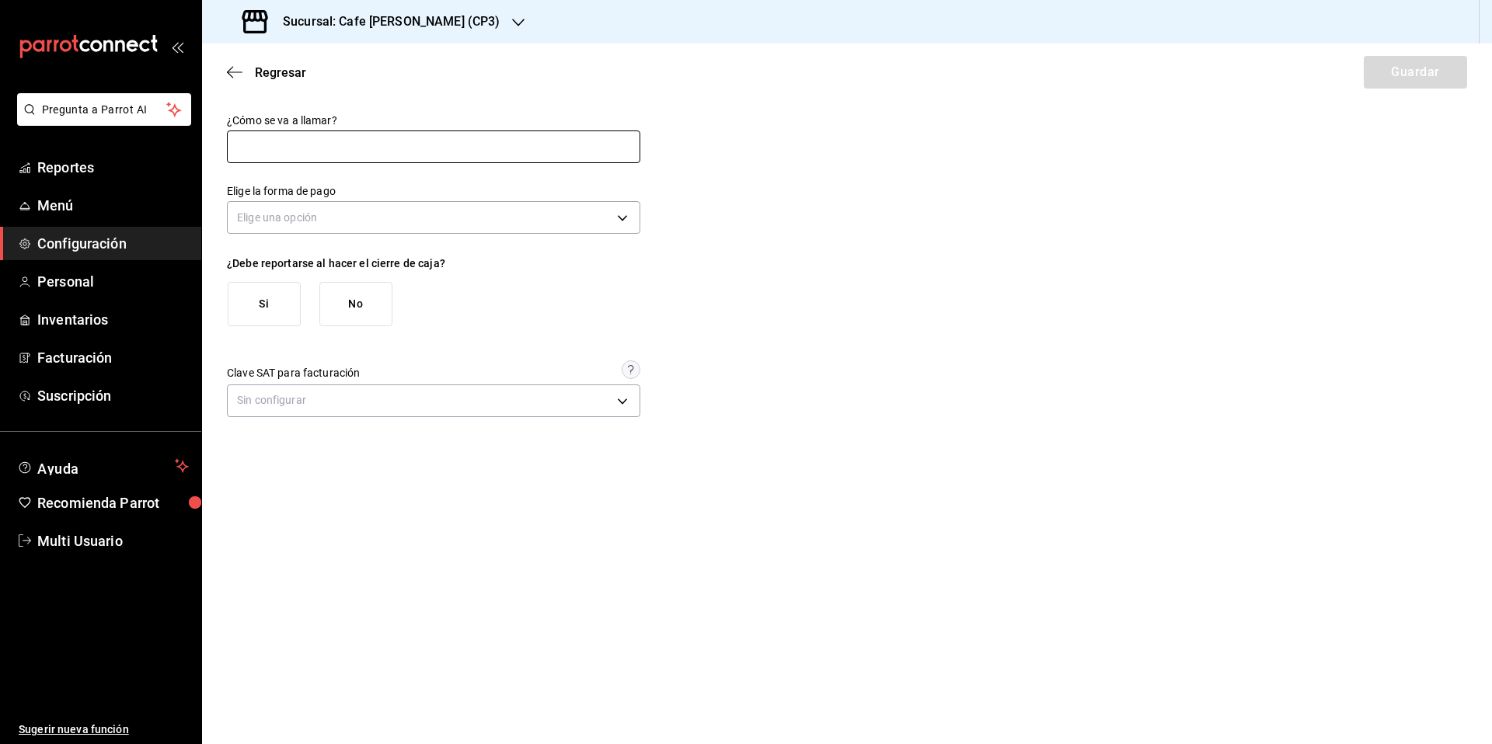
click at [347, 158] on input "text" at bounding box center [433, 147] width 413 height 33
type input "Transferencia"
click at [361, 217] on body "Pregunta a Parrot AI Reportes Menú Configuración Personal Inventarios Facturaci…" at bounding box center [746, 372] width 1492 height 744
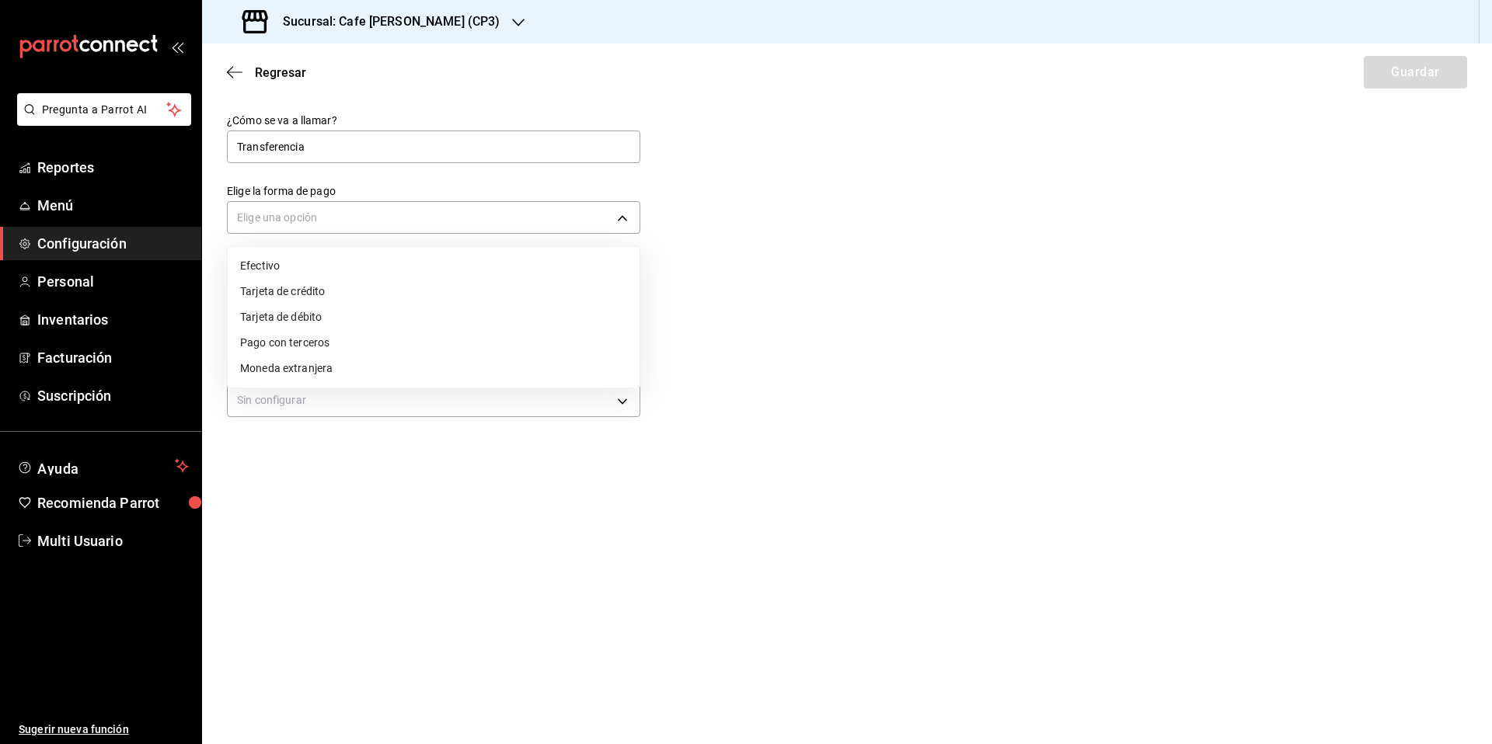
click at [300, 319] on li "Tarjeta de débito" at bounding box center [434, 318] width 412 height 26
type input "DEBIT_CARD"
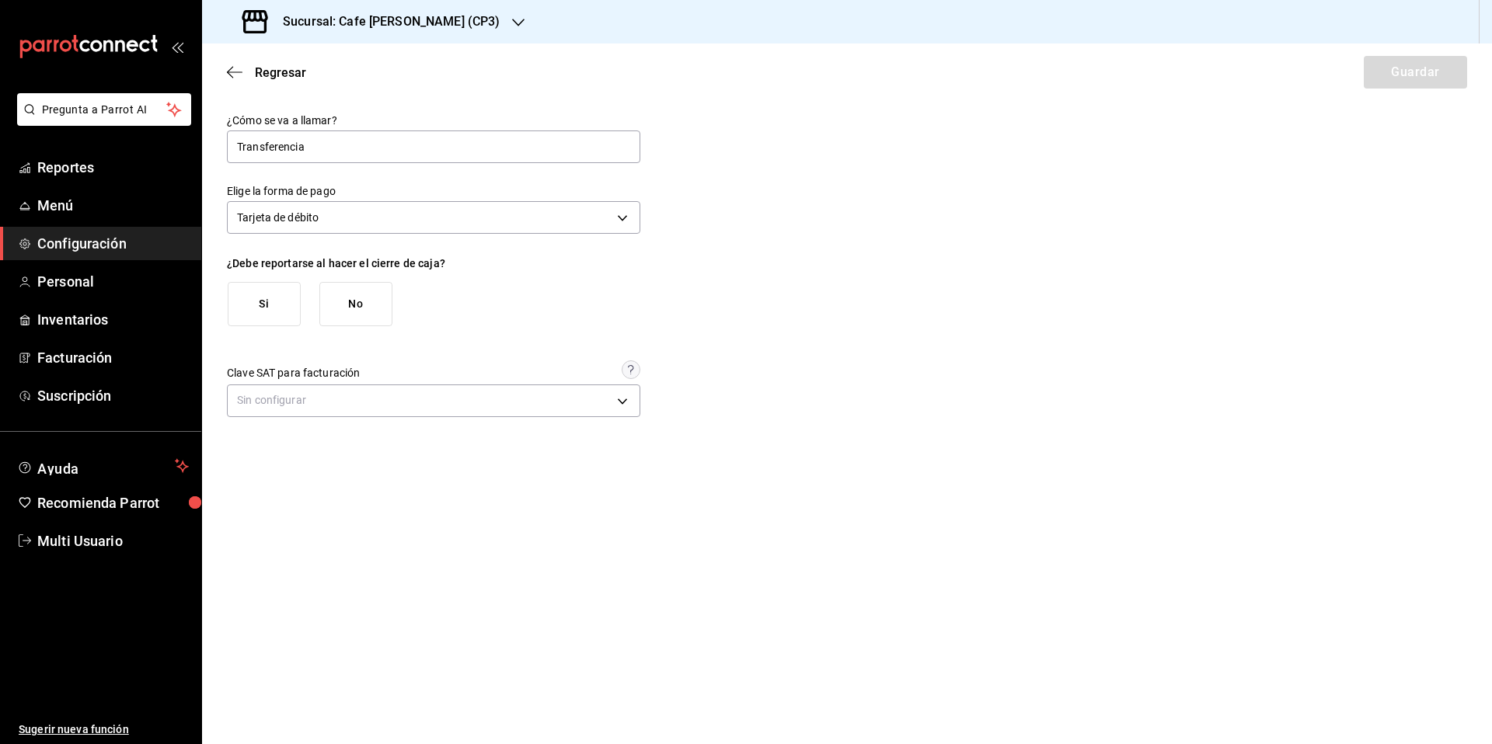
click at [253, 308] on button "Si" at bounding box center [264, 304] width 73 height 44
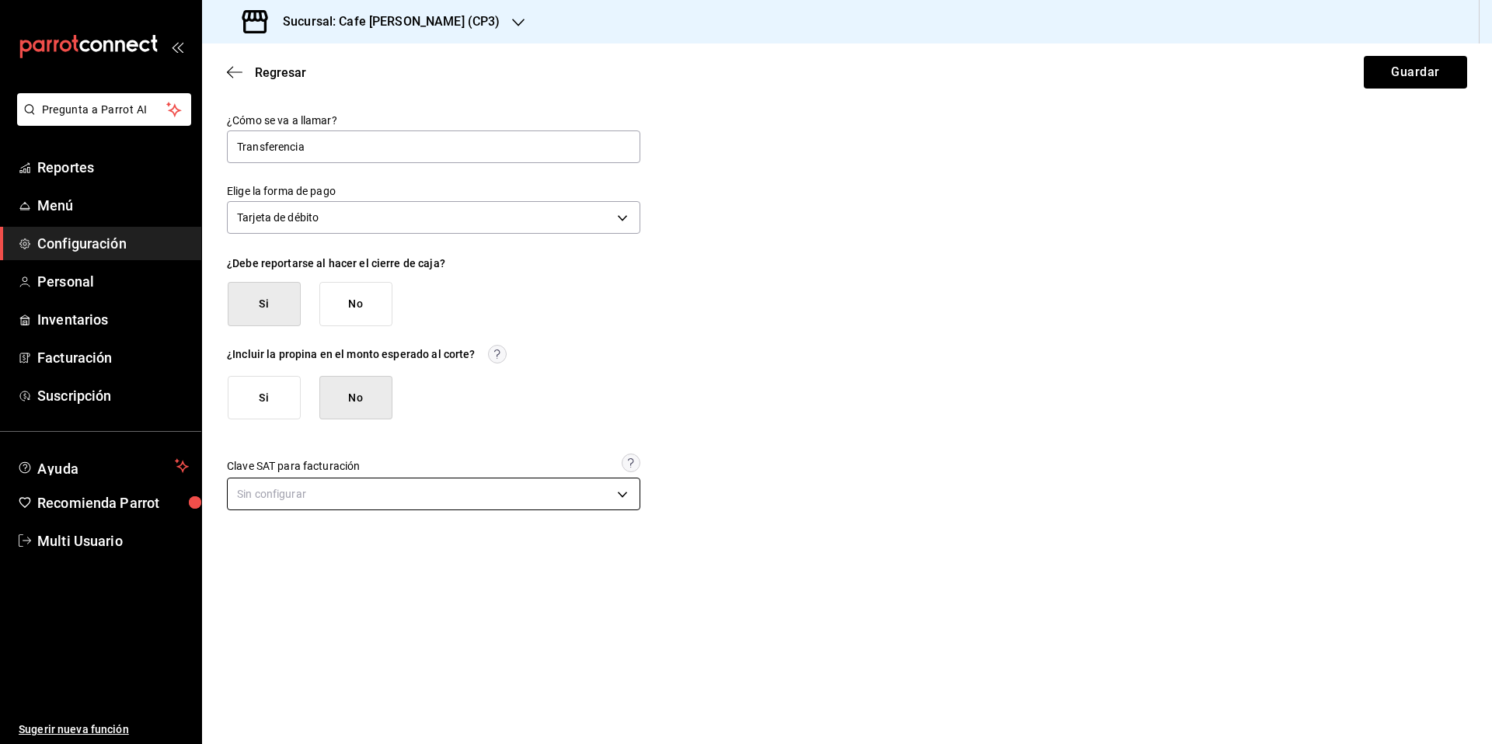
click at [393, 497] on body "Pregunta a Parrot AI Reportes Menú Configuración Personal Inventarios Facturaci…" at bounding box center [746, 372] width 1492 height 744
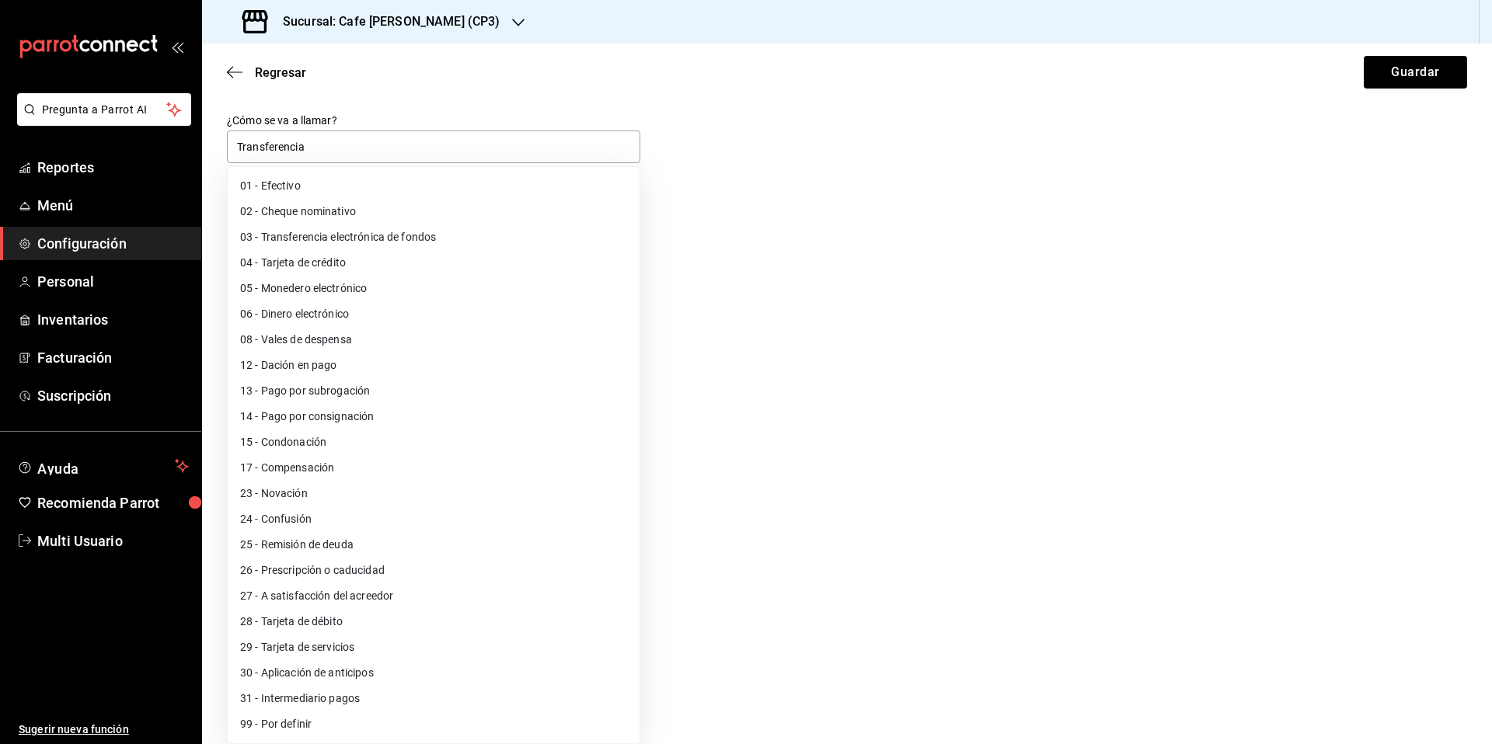
click at [345, 241] on li "03 - Transferencia electrónica de fondos" at bounding box center [434, 238] width 412 height 26
type input "03"
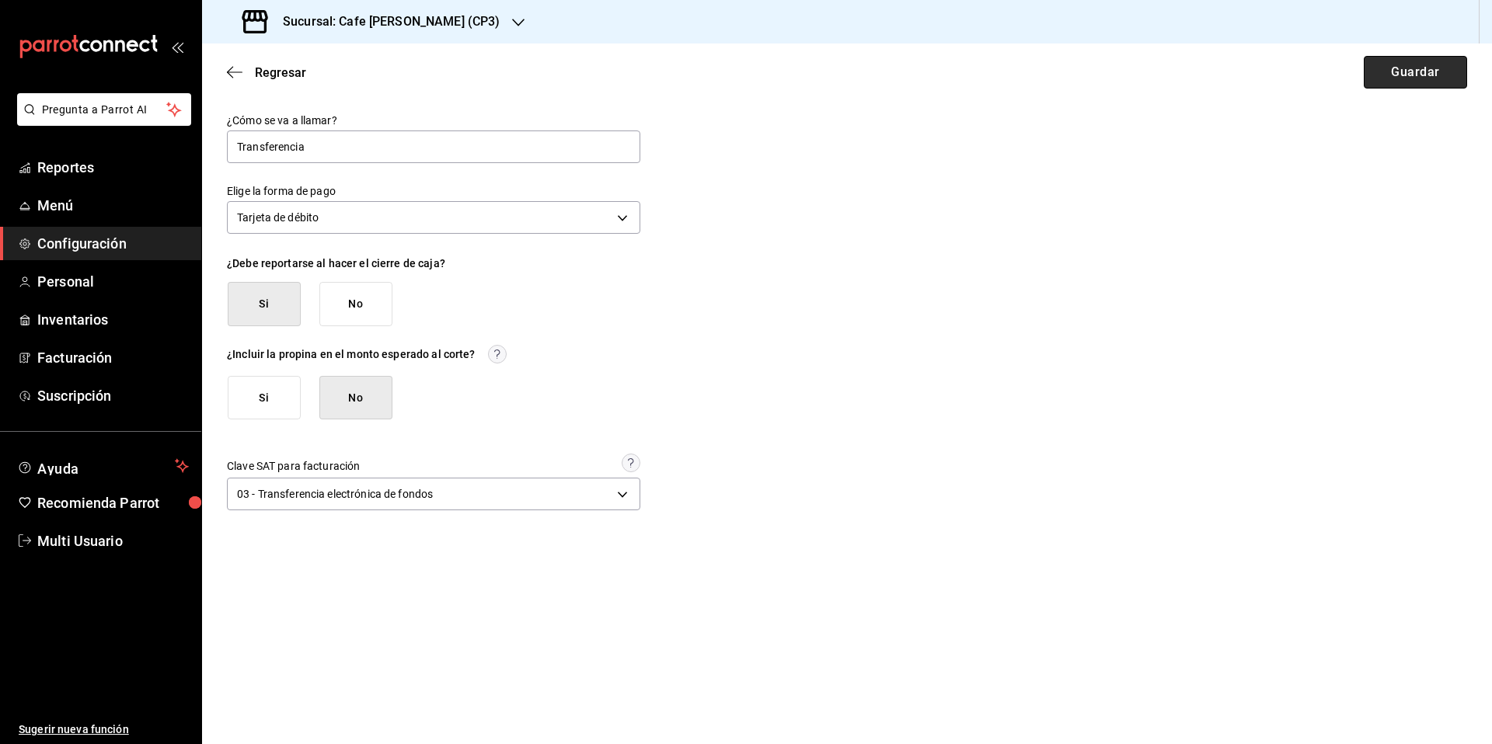
click at [1412, 73] on button "Guardar" at bounding box center [1415, 72] width 103 height 33
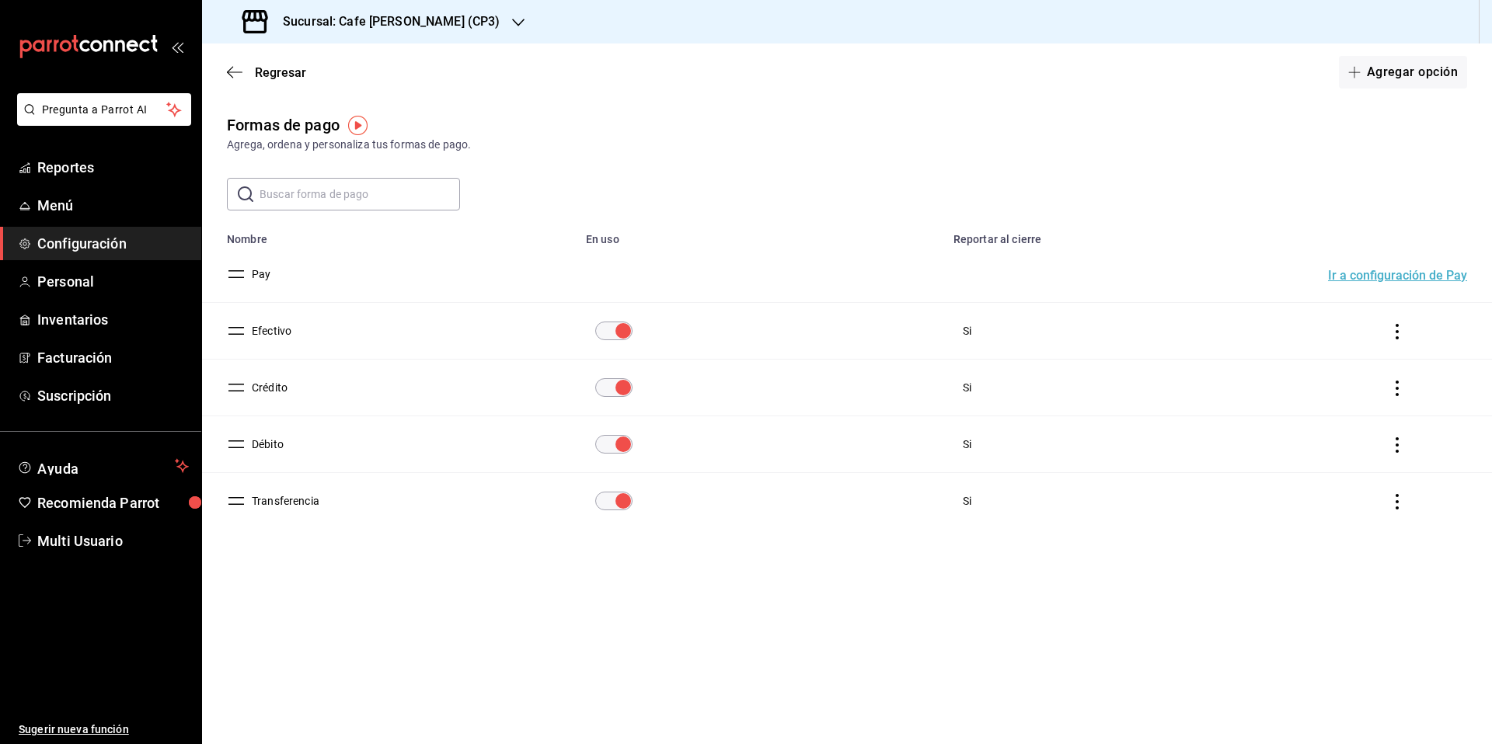
click at [434, 19] on h3 "Sucursal: Cafe [PERSON_NAME] (CP3)" at bounding box center [384, 21] width 229 height 19
click at [292, 66] on span "Cafe Moreto (CP36)" at bounding box center [263, 67] width 98 height 16
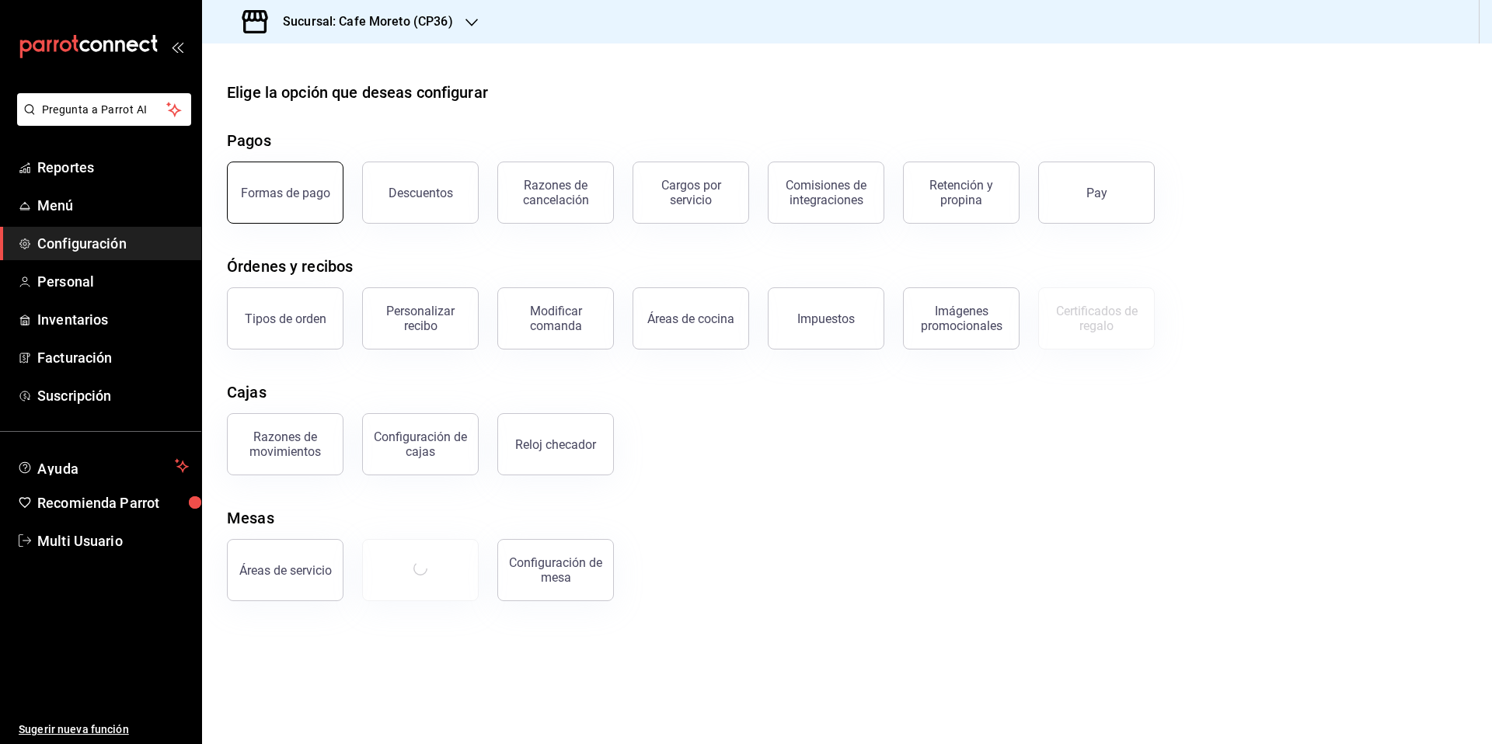
click at [300, 186] on div "Formas de pago" at bounding box center [285, 193] width 89 height 15
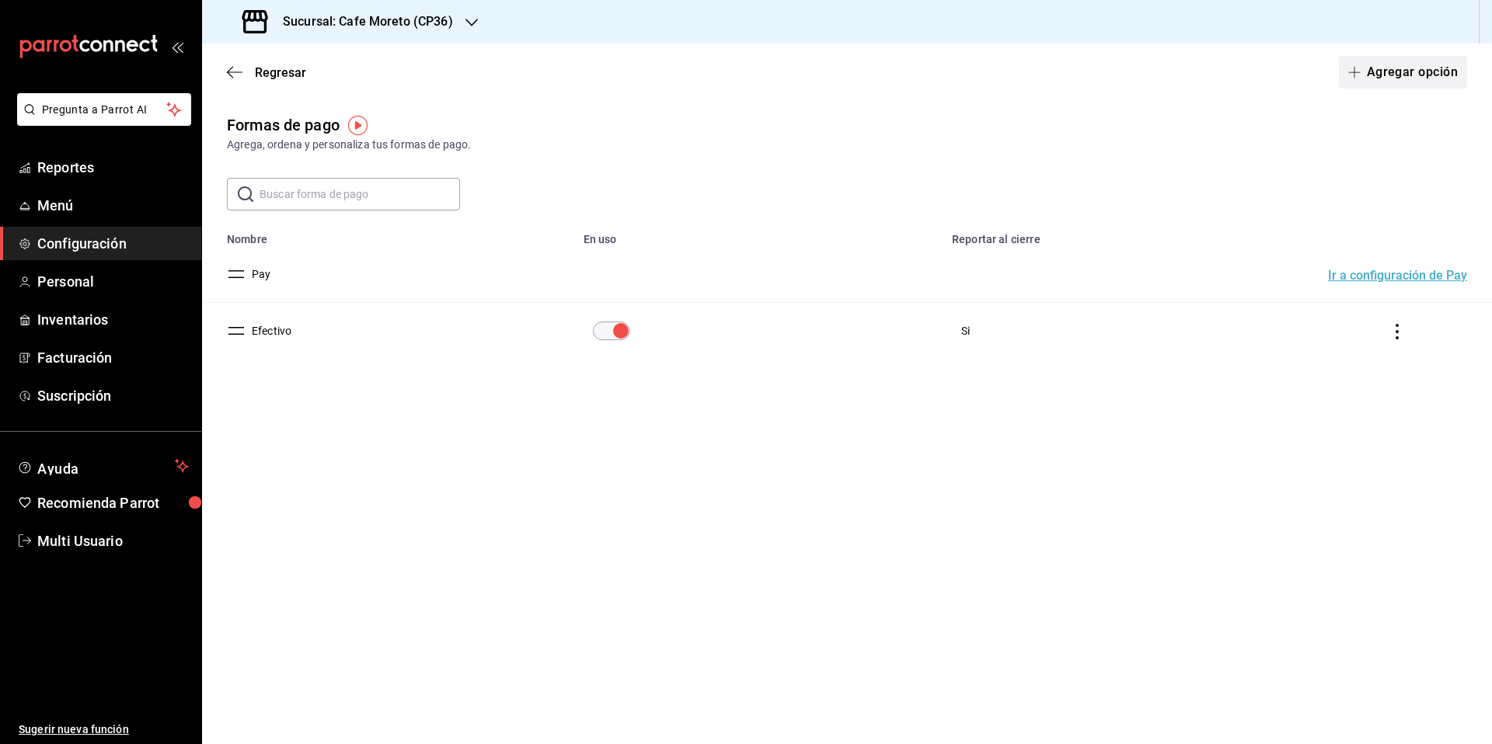
click at [1404, 75] on button "Agregar opción" at bounding box center [1403, 72] width 128 height 33
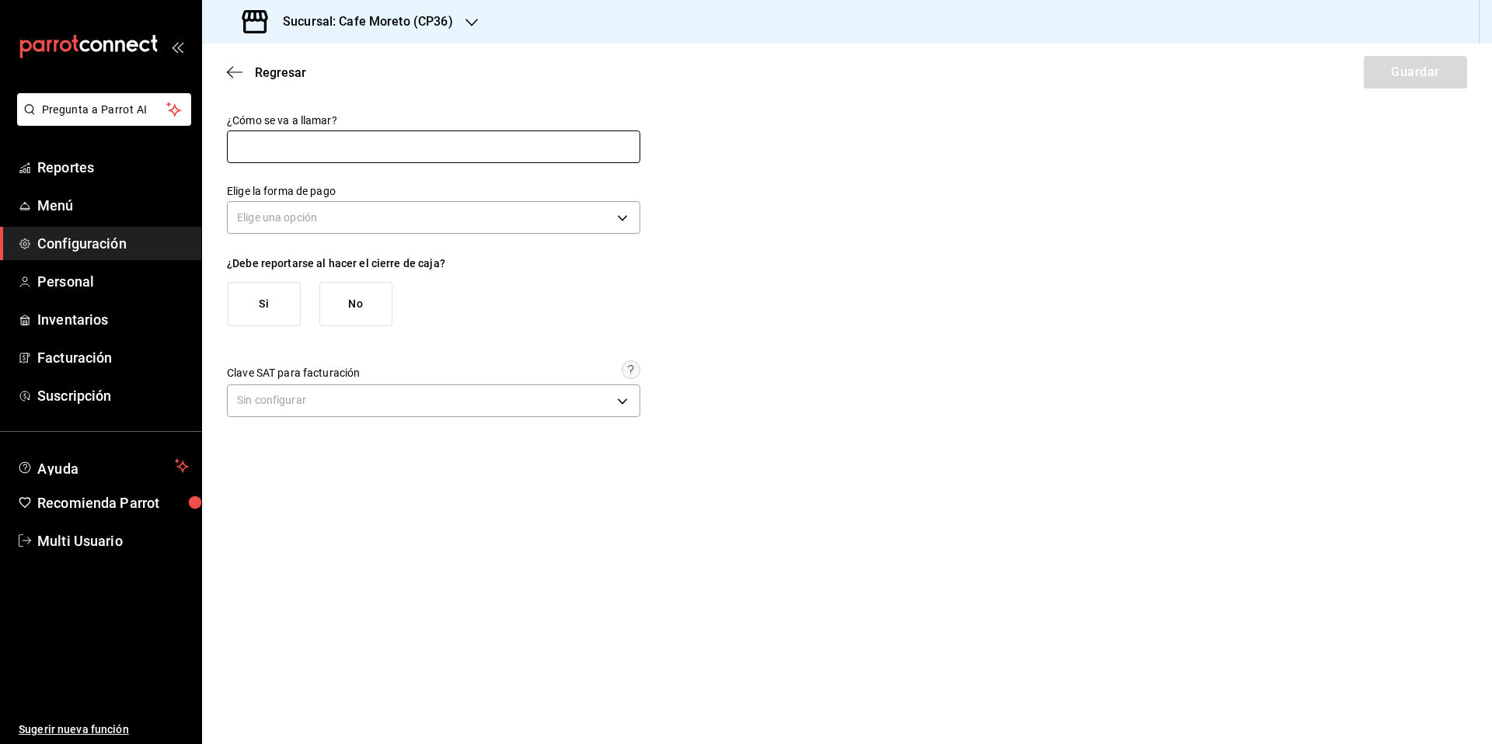
click at [287, 157] on input "text" at bounding box center [433, 147] width 413 height 33
type input "Crédito"
click at [324, 214] on body "Pregunta a Parrot AI Reportes Menú Configuración Personal Inventarios Facturaci…" at bounding box center [746, 372] width 1492 height 744
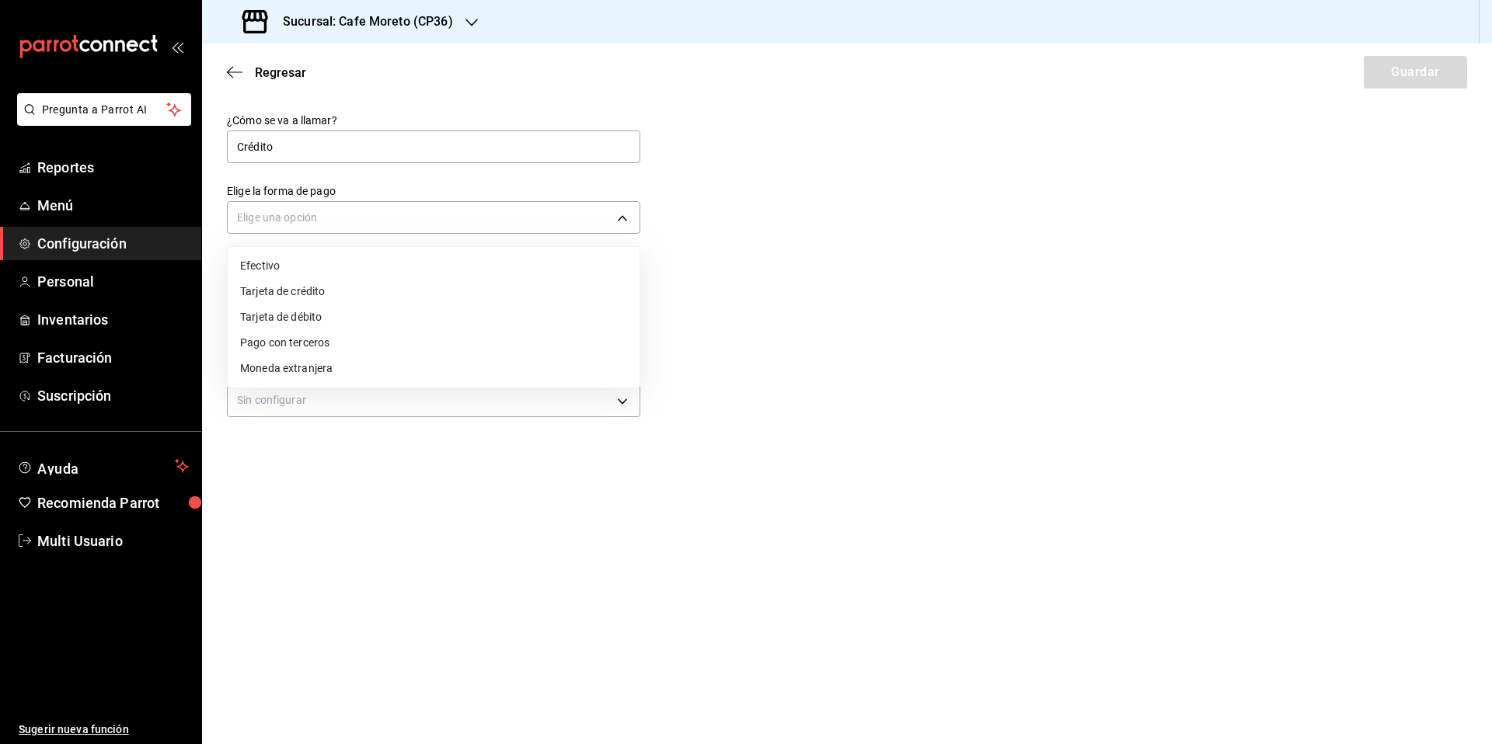
click at [290, 295] on li "Tarjeta de crédito" at bounding box center [434, 292] width 412 height 26
type input "CREDIT_CARD"
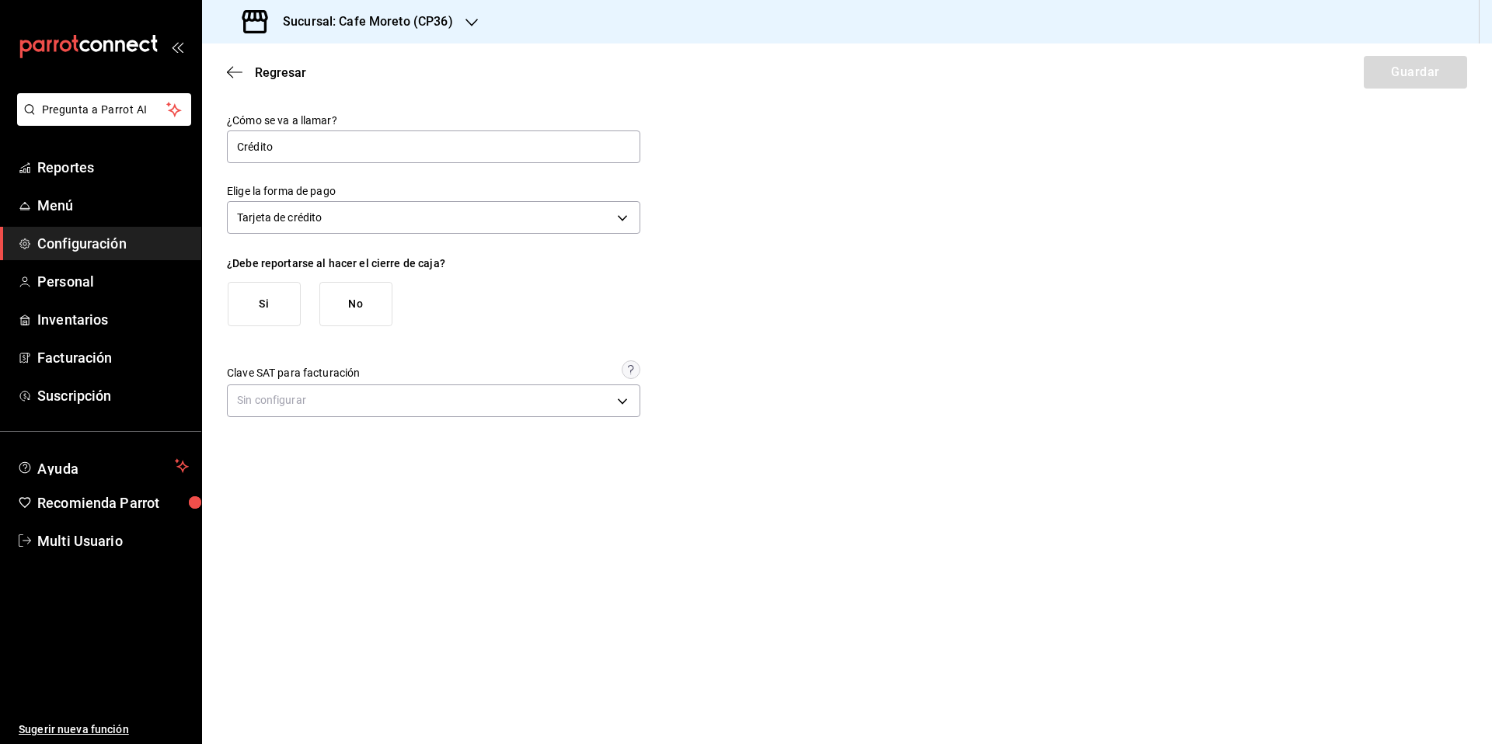
click at [274, 308] on button "Si" at bounding box center [264, 304] width 73 height 44
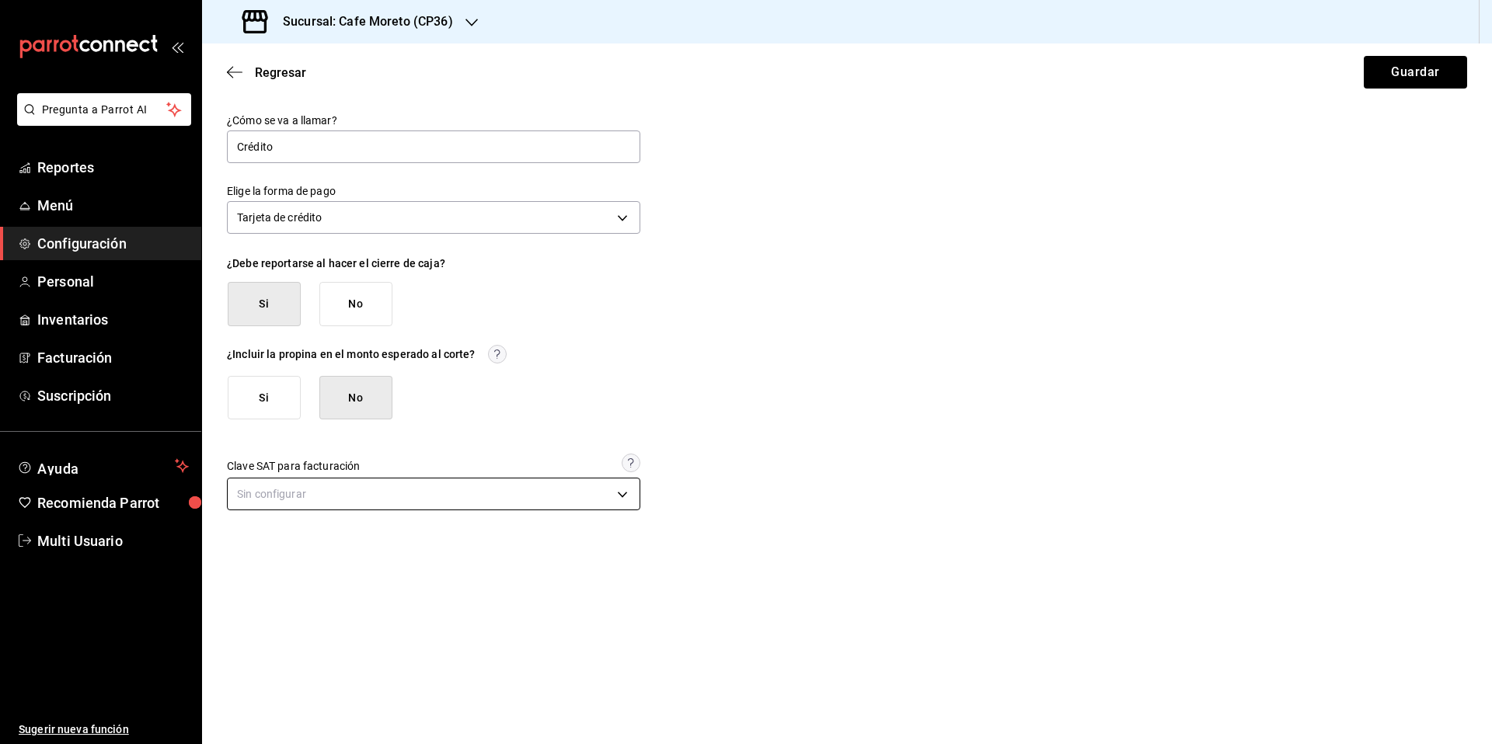
click at [356, 492] on body "Pregunta a Parrot AI Reportes Menú Configuración Personal Inventarios Facturaci…" at bounding box center [746, 372] width 1492 height 744
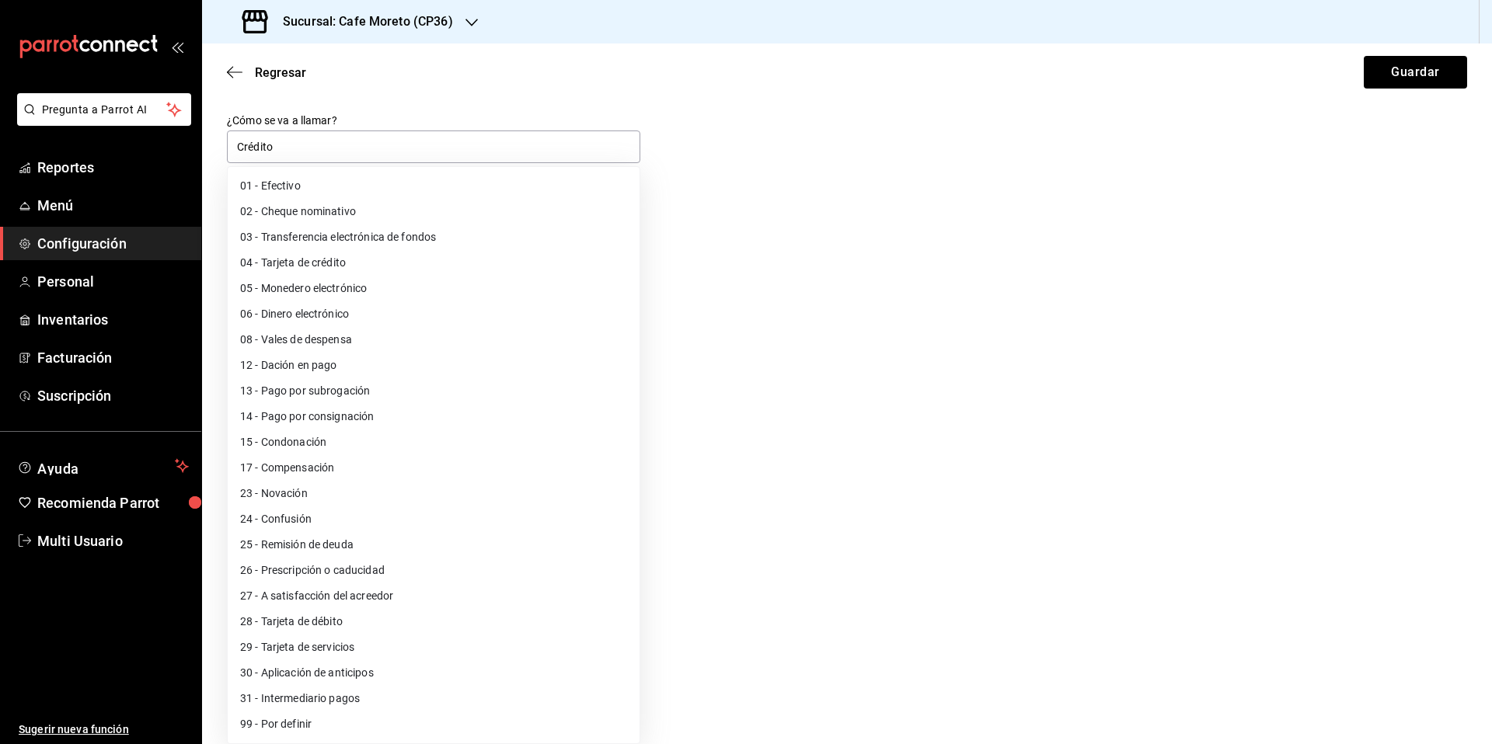
click at [315, 263] on li "04 - Tarjeta de crédito" at bounding box center [434, 263] width 412 height 26
type input "04"
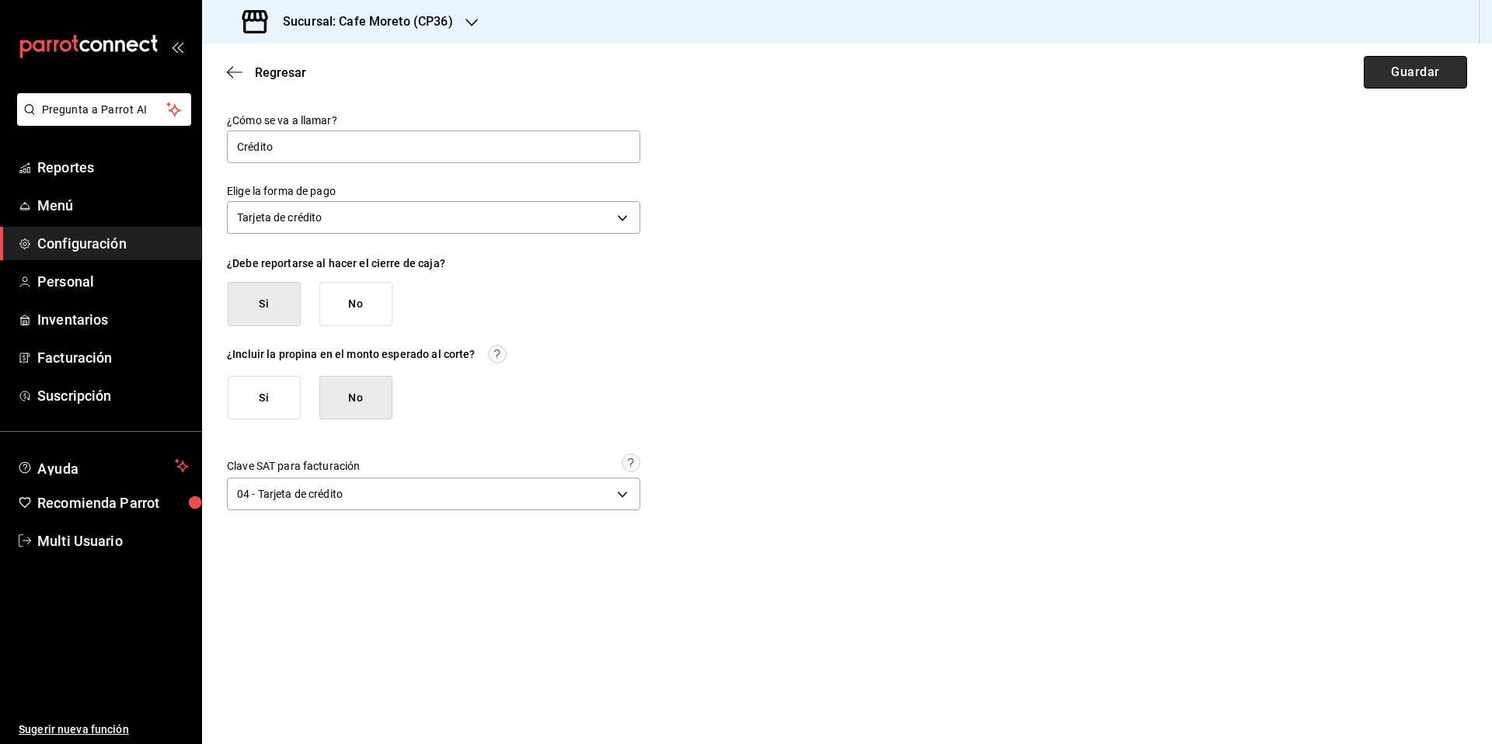
click at [1427, 77] on button "Guardar" at bounding box center [1415, 72] width 103 height 33
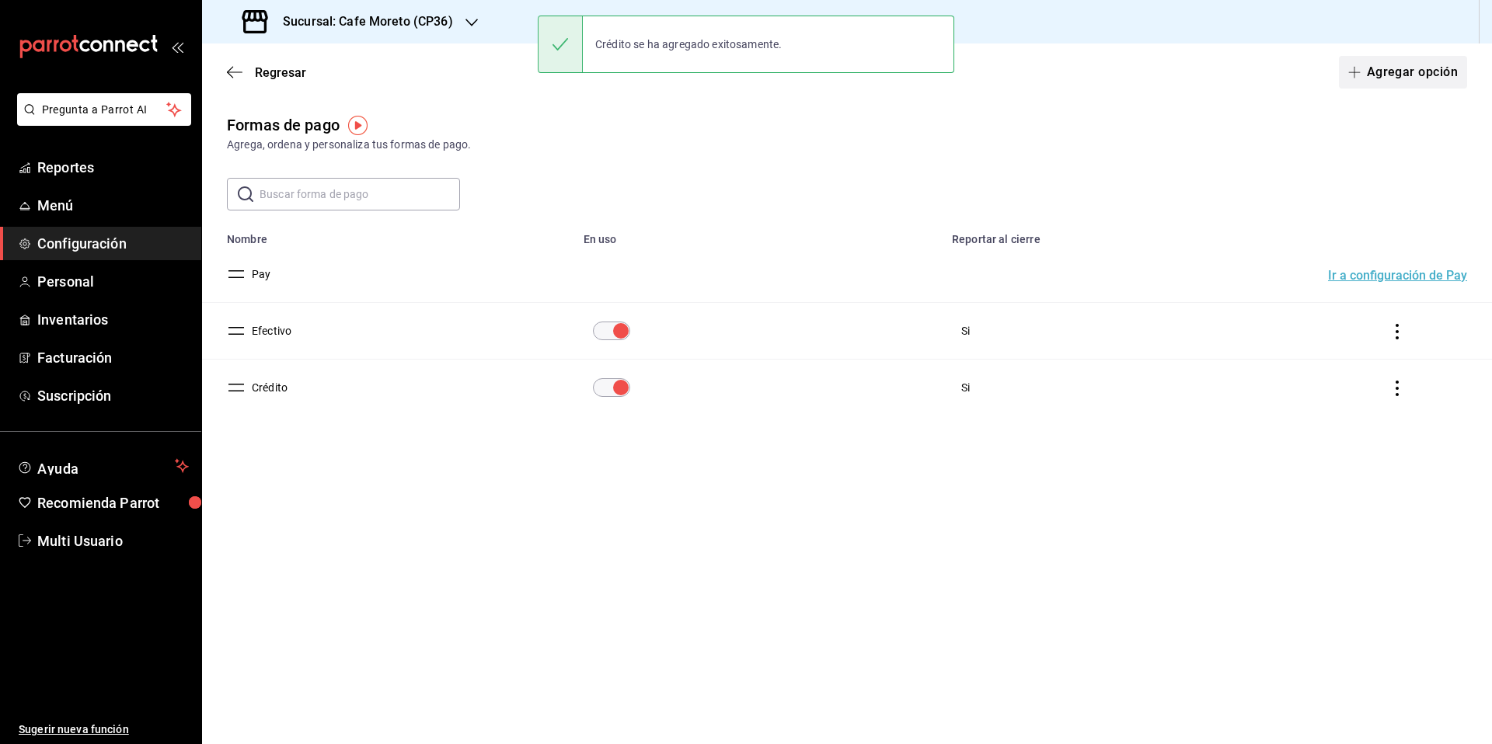
click at [1386, 73] on button "Agregar opción" at bounding box center [1403, 72] width 128 height 33
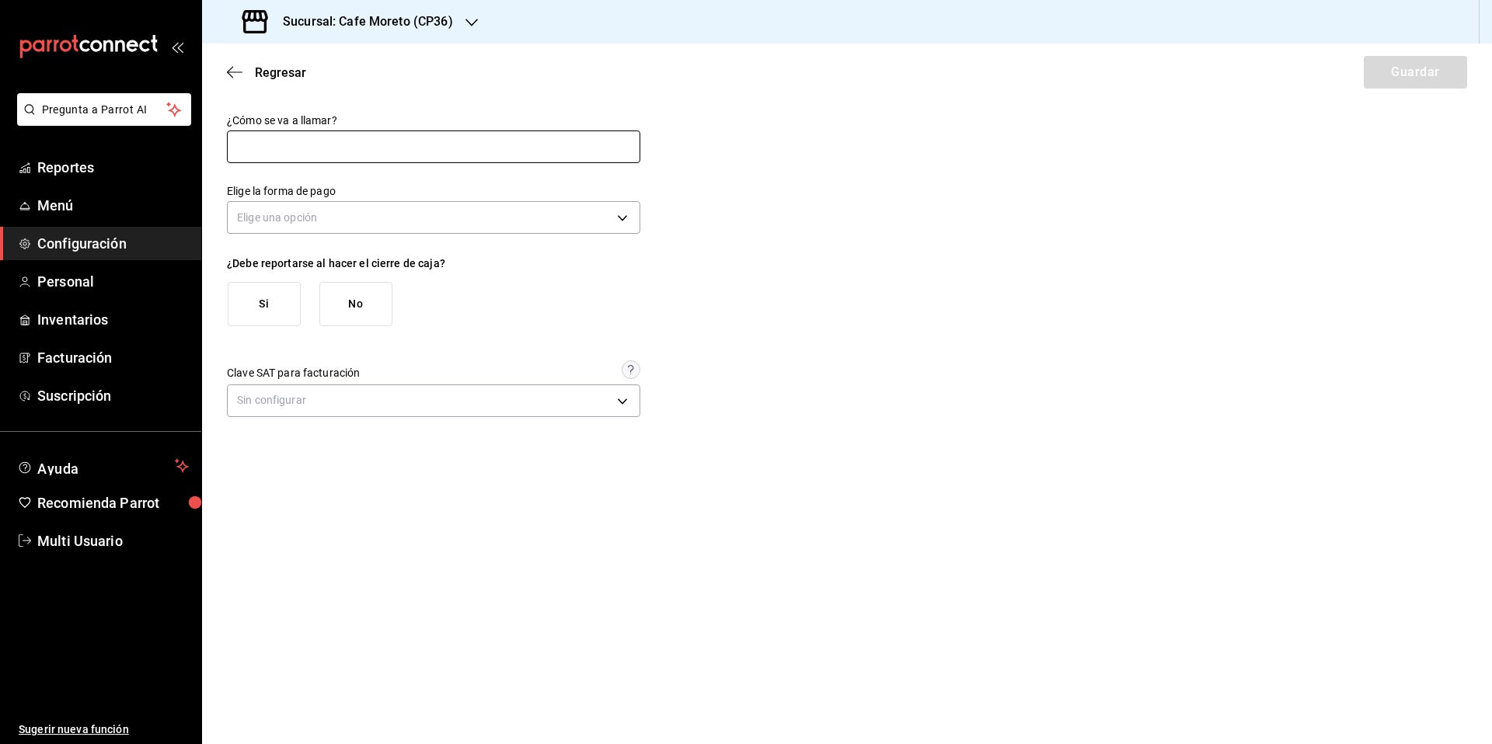
click at [320, 145] on input "text" at bounding box center [433, 147] width 413 height 33
type input "Débito"
click at [336, 224] on body "Pregunta a Parrot AI Reportes Menú Configuración Personal Inventarios Facturaci…" at bounding box center [746, 372] width 1492 height 744
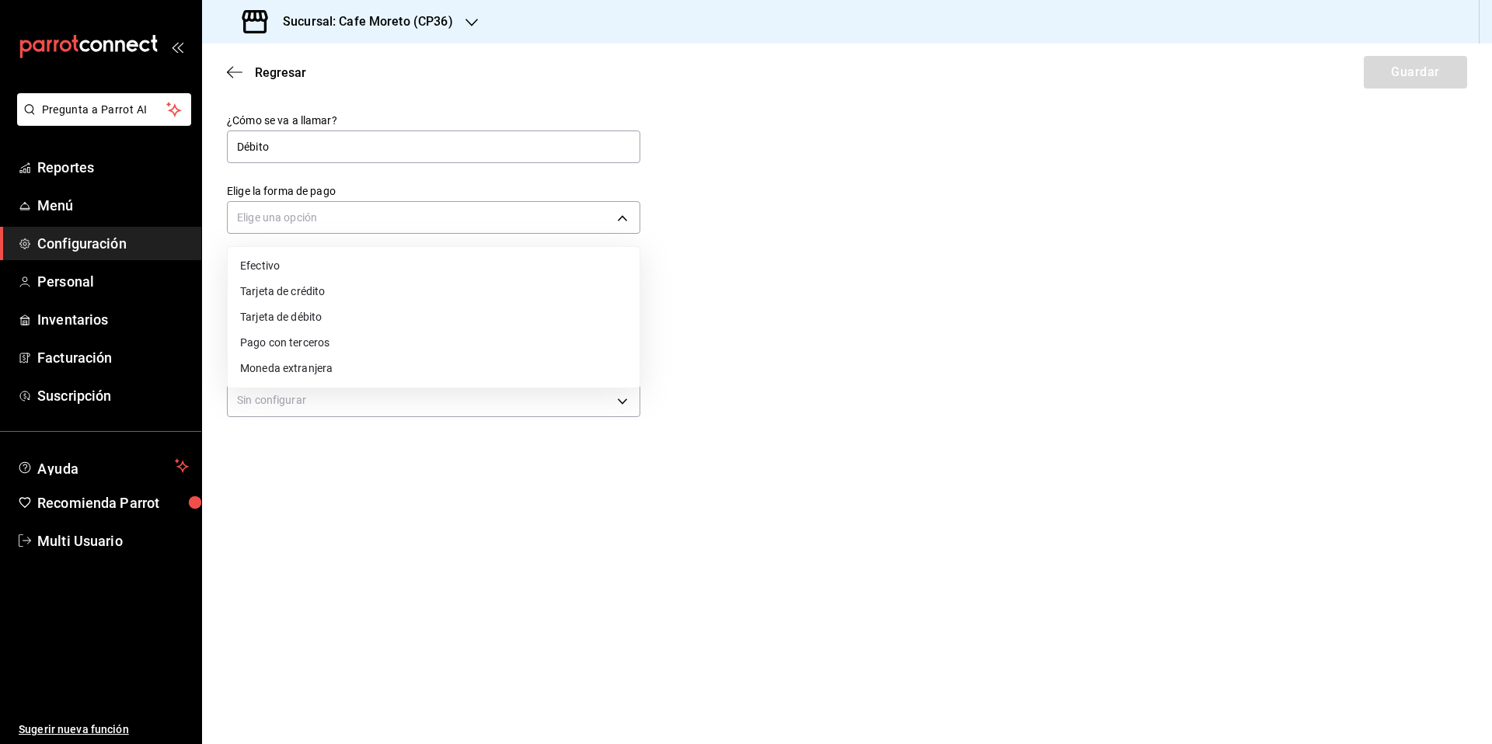
click at [300, 314] on li "Tarjeta de débito" at bounding box center [434, 318] width 412 height 26
type input "DEBIT_CARD"
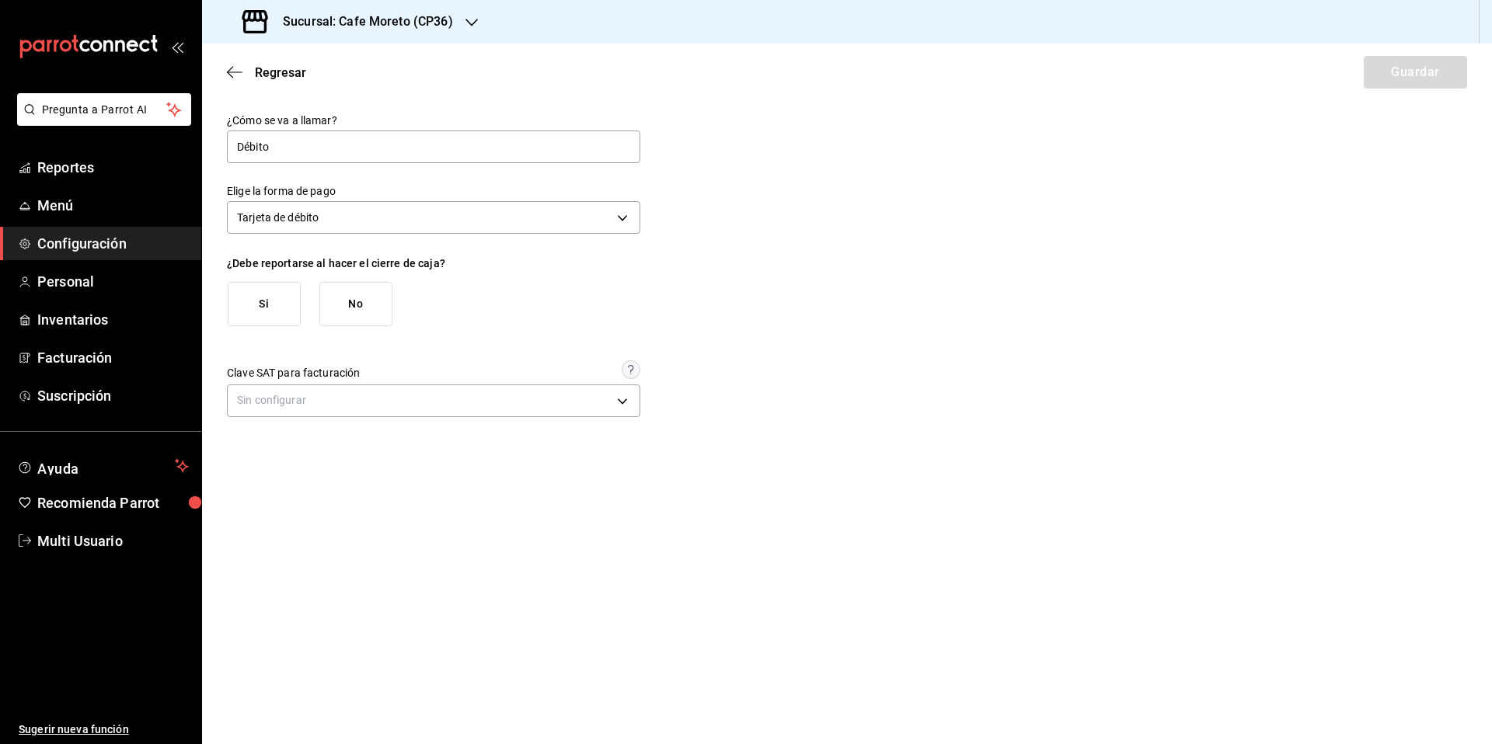
click at [281, 313] on button "Si" at bounding box center [264, 304] width 73 height 44
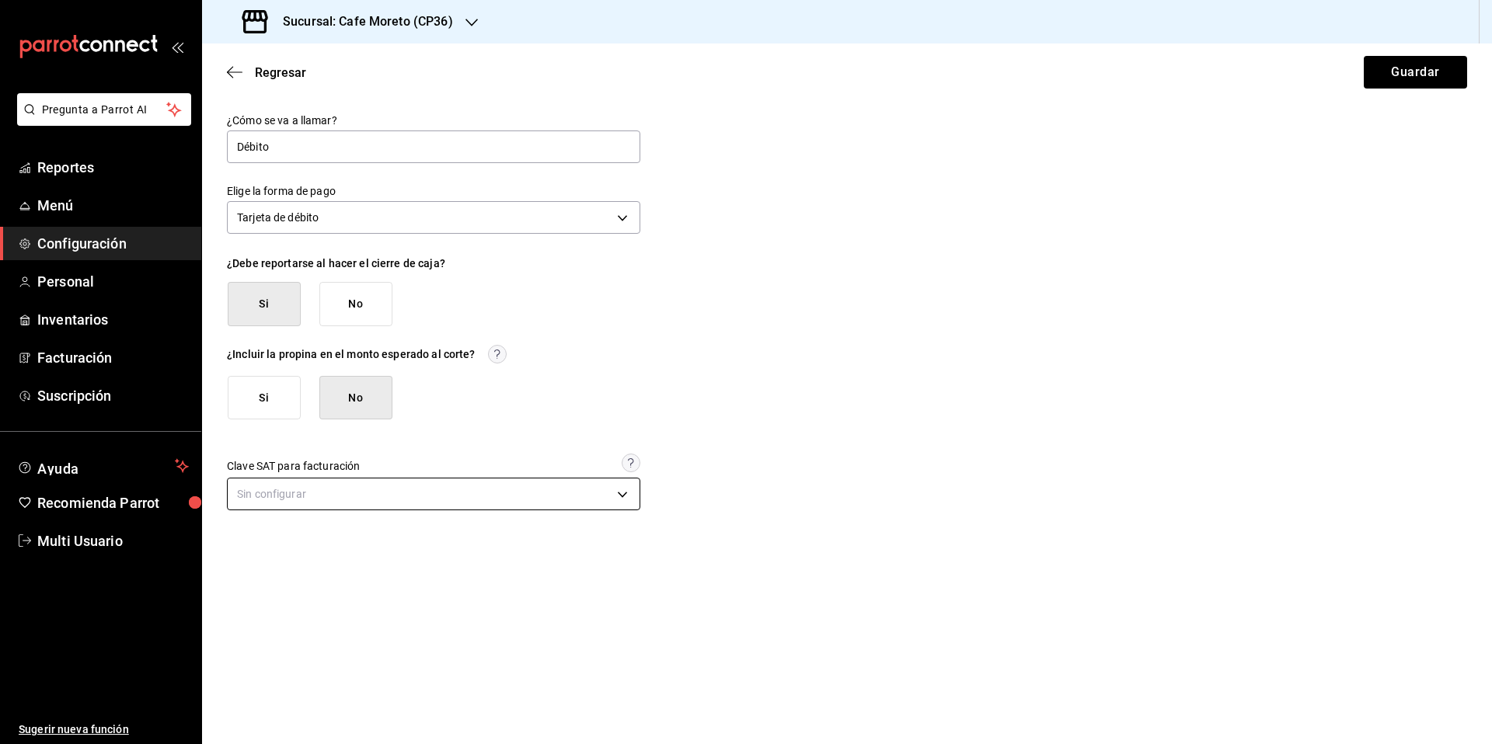
click at [441, 506] on body "Pregunta a Parrot AI Reportes Menú Configuración Personal Inventarios Facturaci…" at bounding box center [746, 372] width 1492 height 744
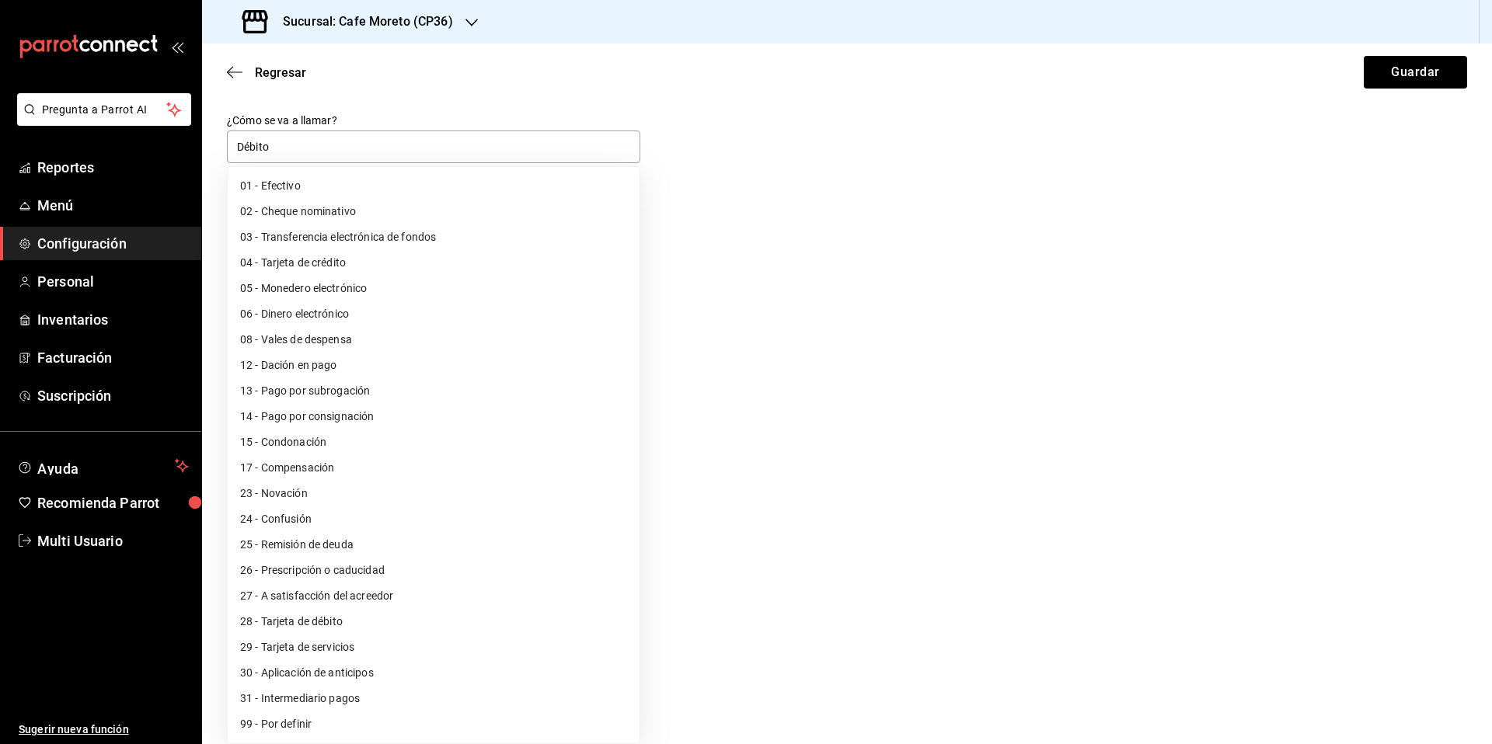
click at [327, 626] on li "28 - Tarjeta de débito" at bounding box center [434, 622] width 412 height 26
type input "28"
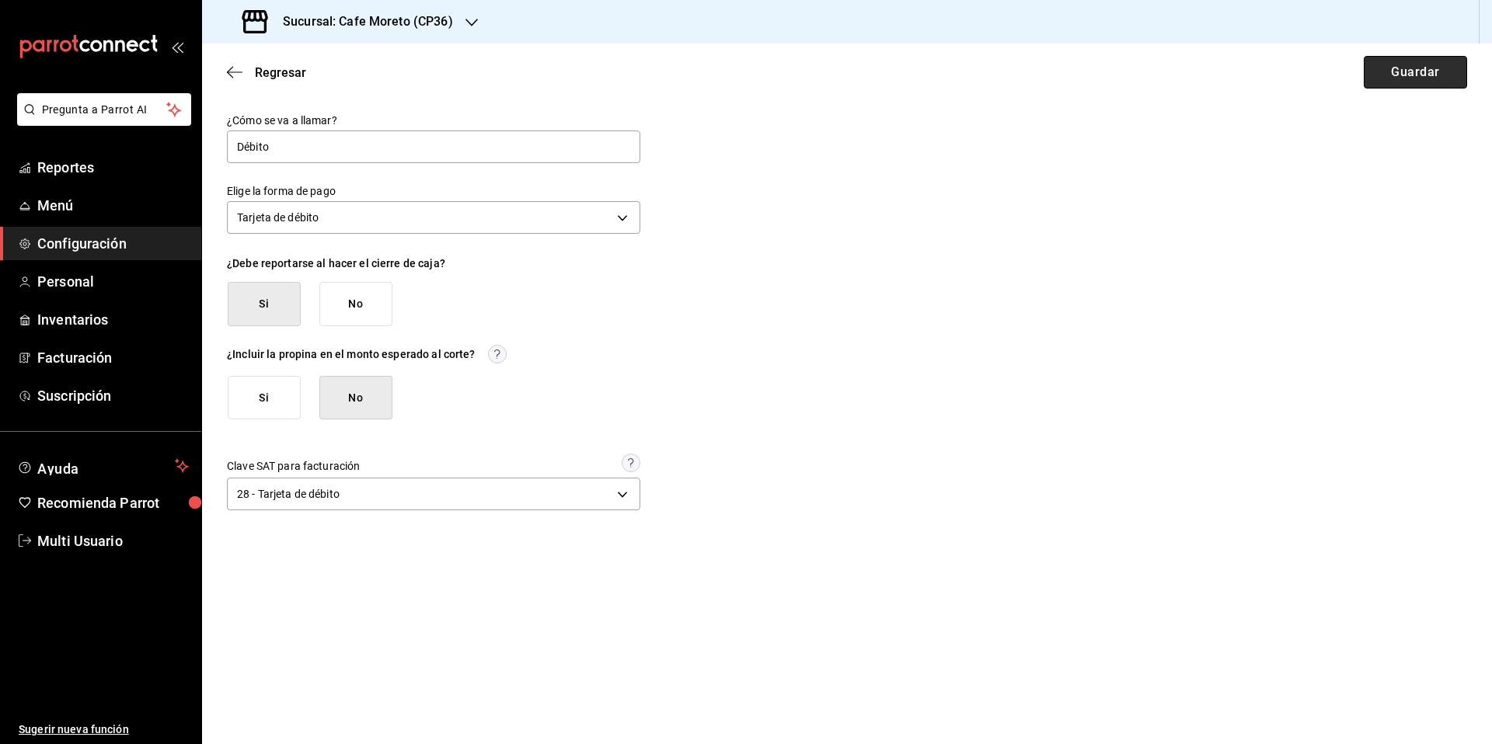
click at [1420, 75] on button "Guardar" at bounding box center [1415, 72] width 103 height 33
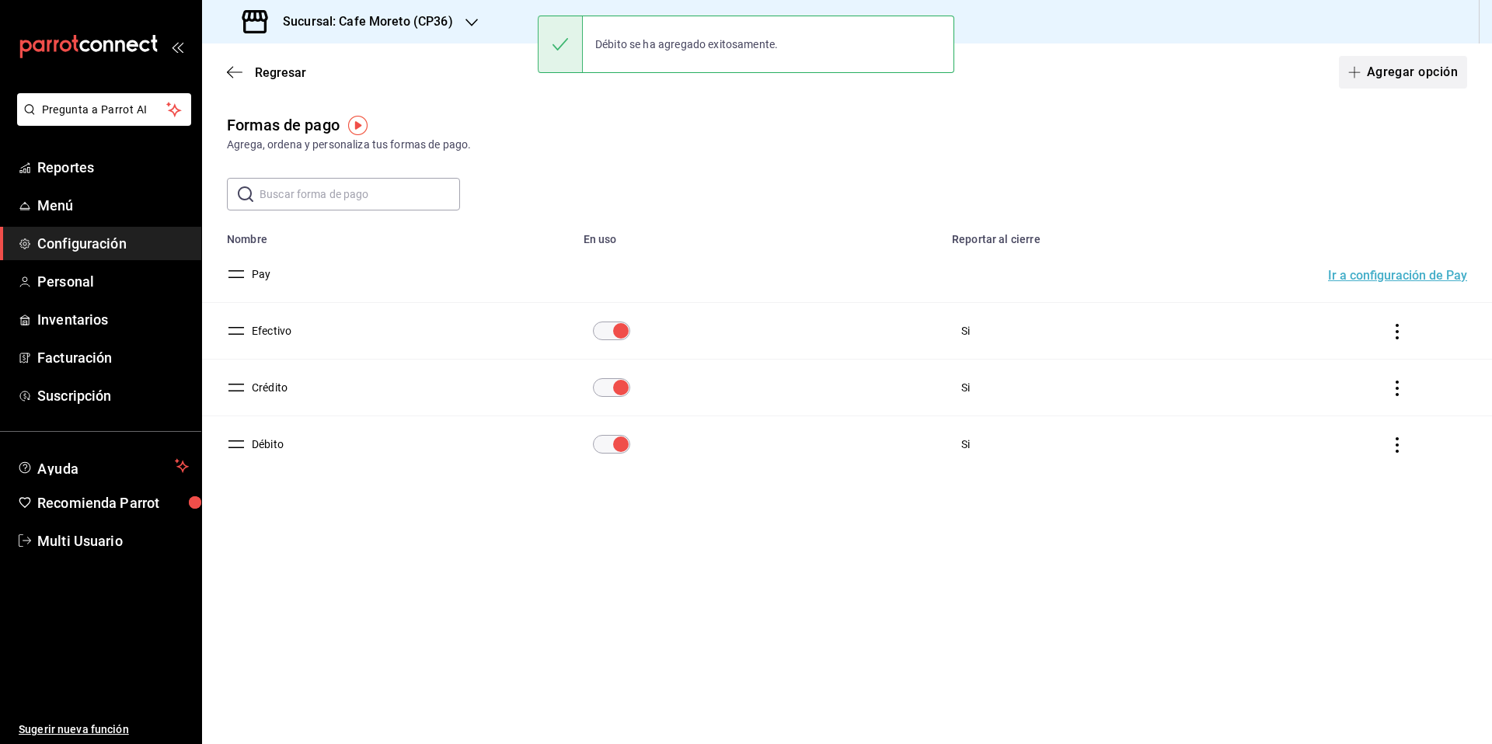
click at [1392, 71] on button "Agregar opción" at bounding box center [1403, 72] width 128 height 33
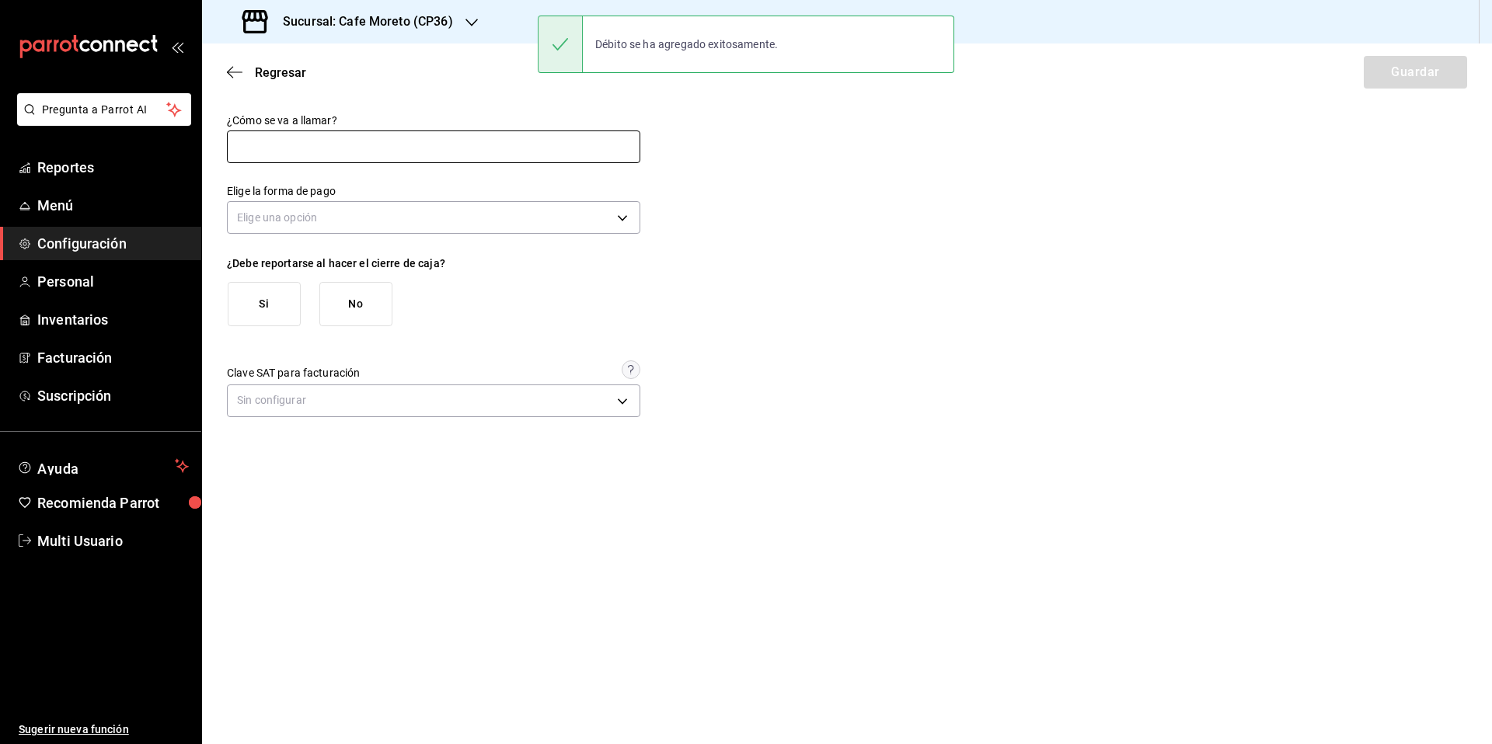
click at [298, 151] on input "text" at bounding box center [433, 147] width 413 height 33
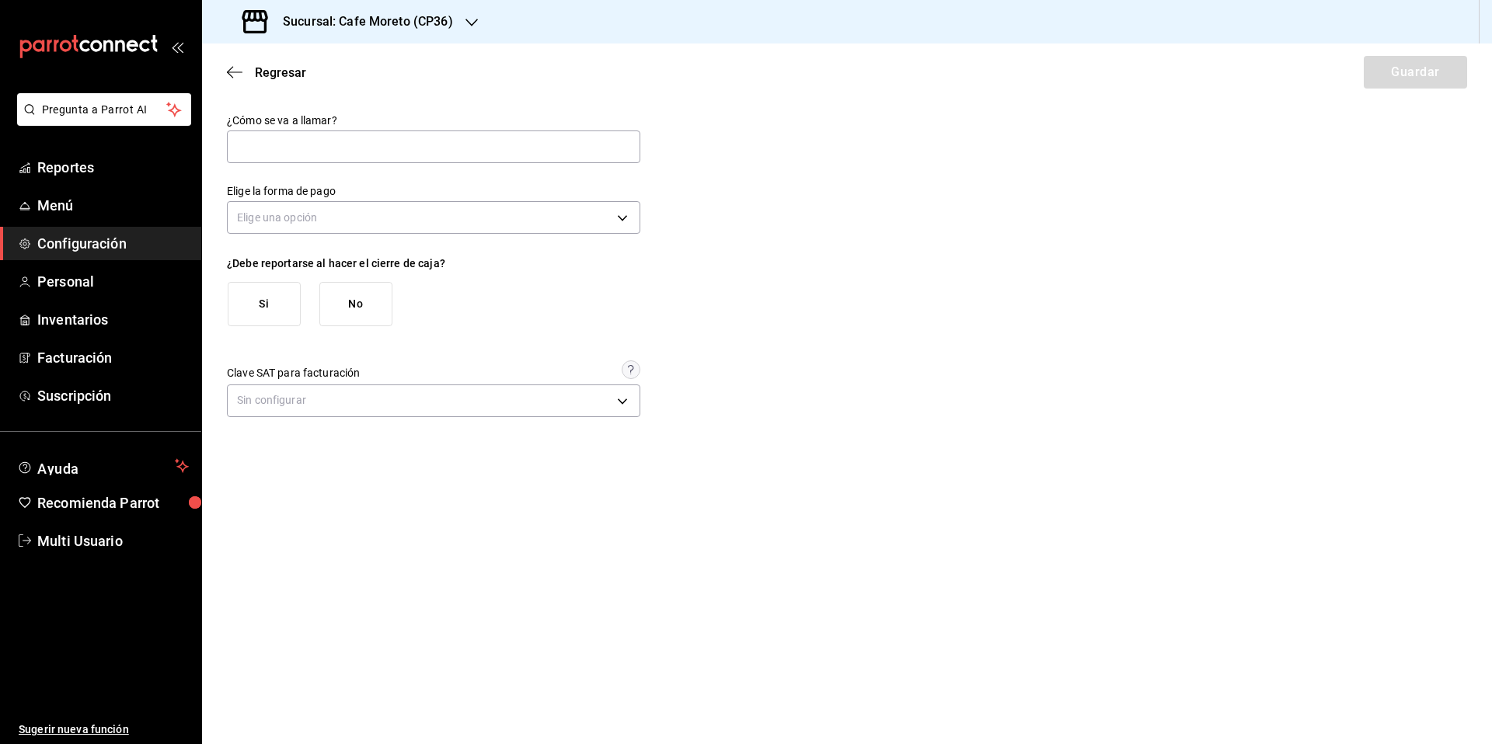
type input "Transferencia"
click at [336, 219] on body "Pregunta a Parrot AI Reportes Menú Configuración Personal Inventarios Facturaci…" at bounding box center [746, 372] width 1492 height 744
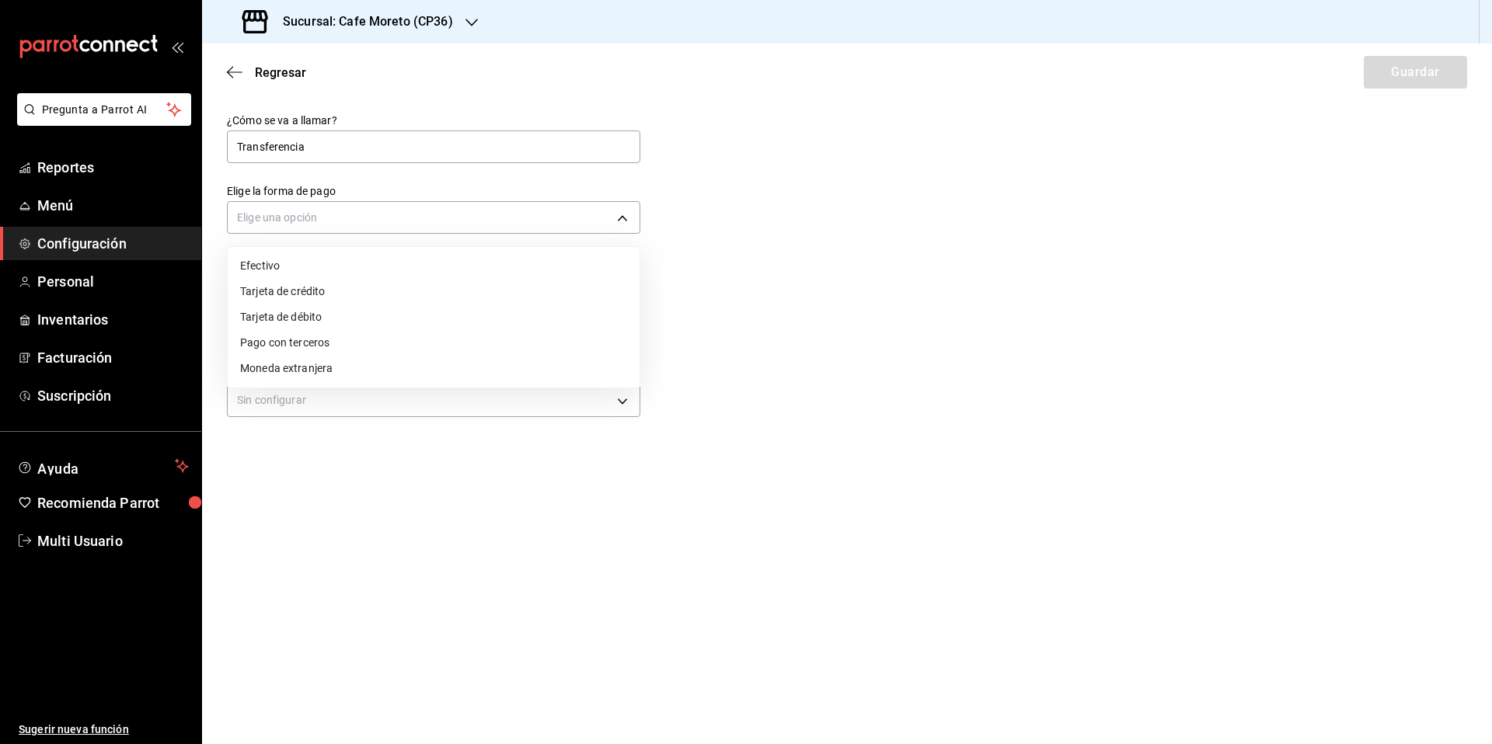
click at [305, 316] on li "Tarjeta de débito" at bounding box center [434, 318] width 412 height 26
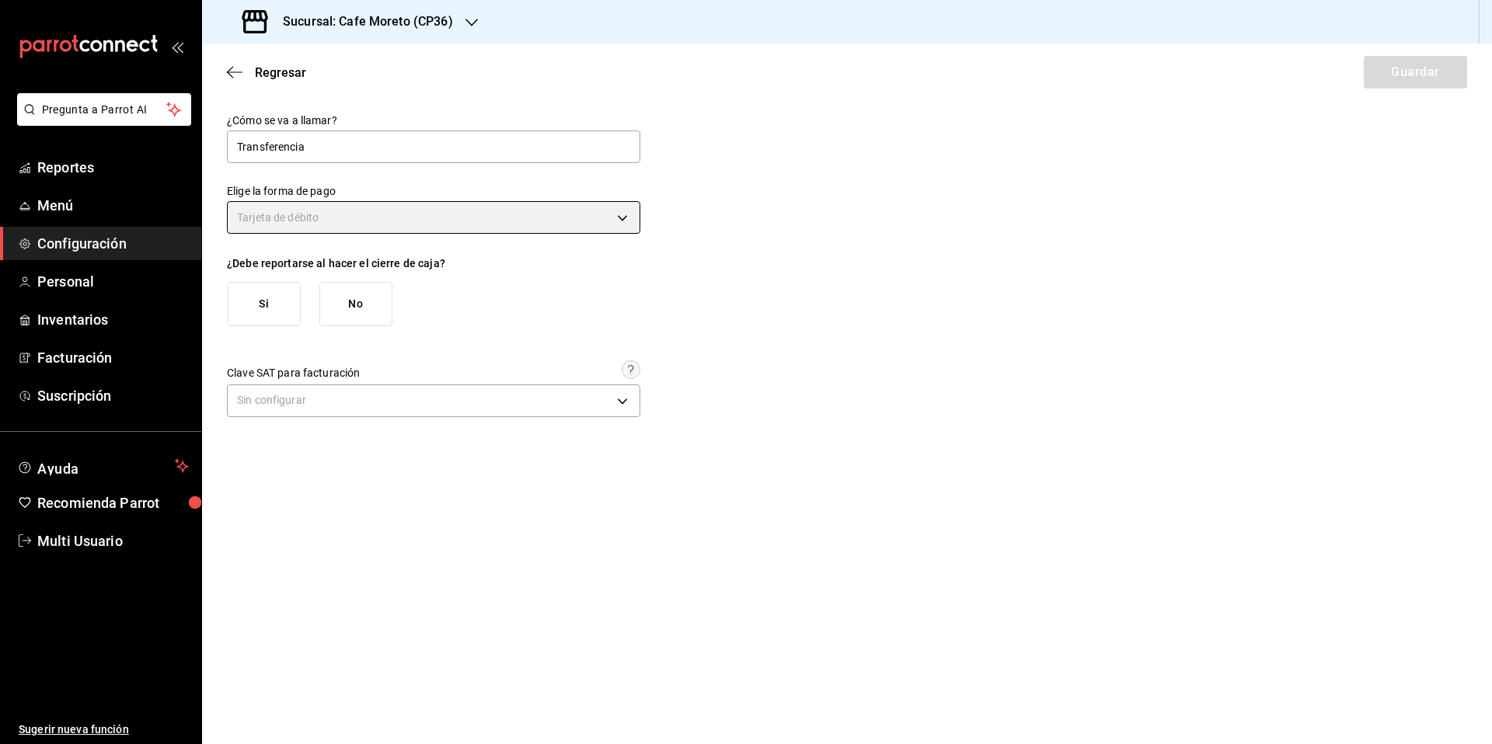
type input "DEBIT_CARD"
click at [262, 302] on button "Si" at bounding box center [264, 304] width 73 height 44
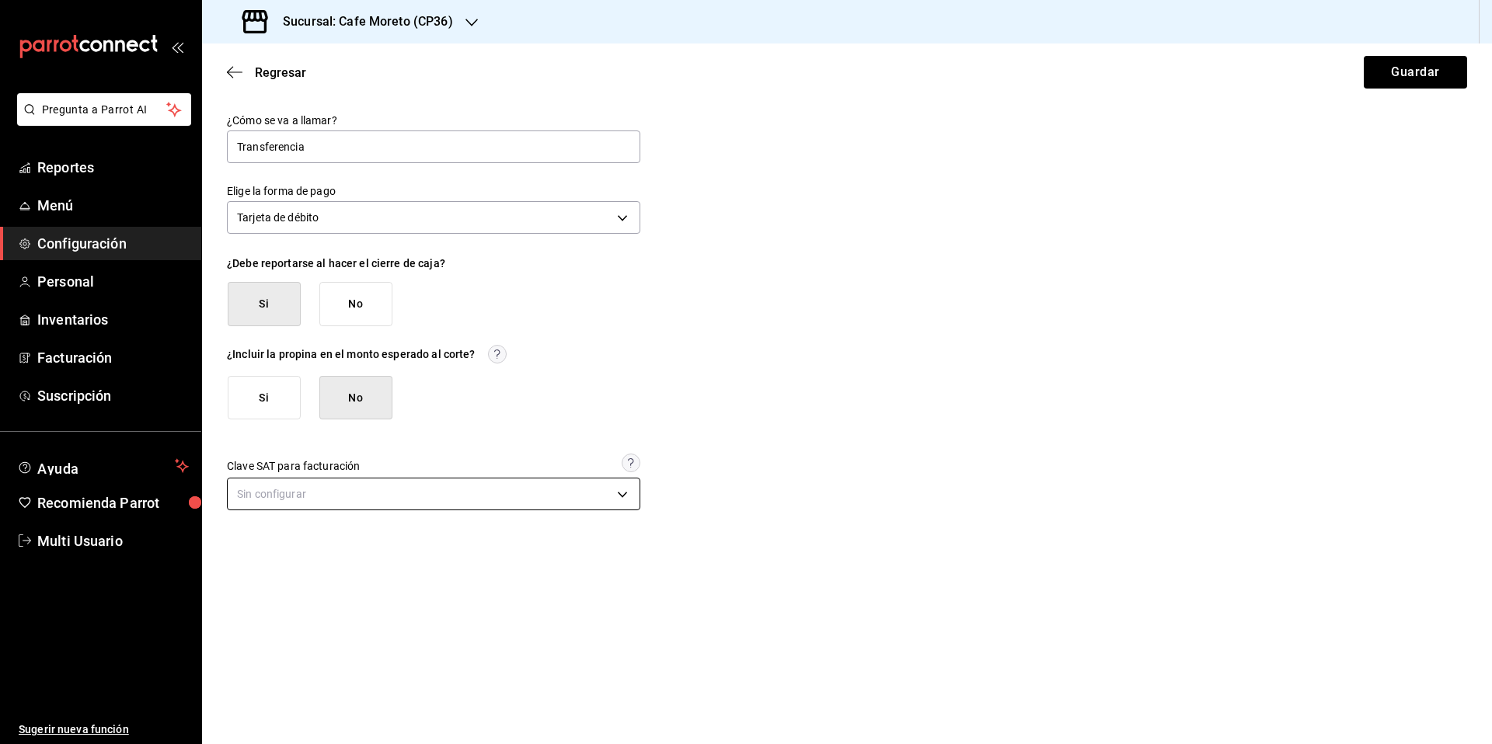
click at [459, 502] on body "Pregunta a Parrot AI Reportes Menú Configuración Personal Inventarios Facturaci…" at bounding box center [746, 372] width 1492 height 744
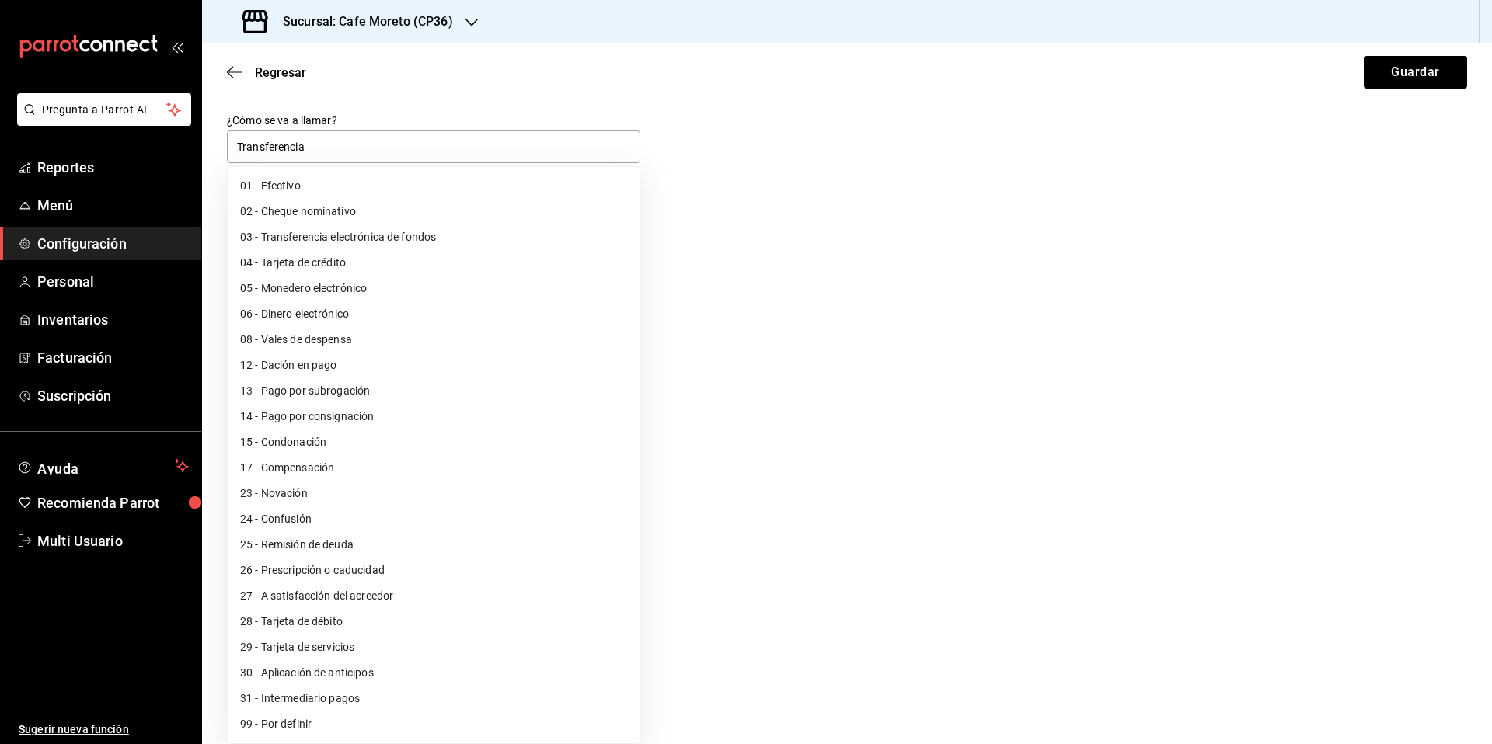
click at [346, 236] on li "03 - Transferencia electrónica de fondos" at bounding box center [434, 238] width 412 height 26
type input "03"
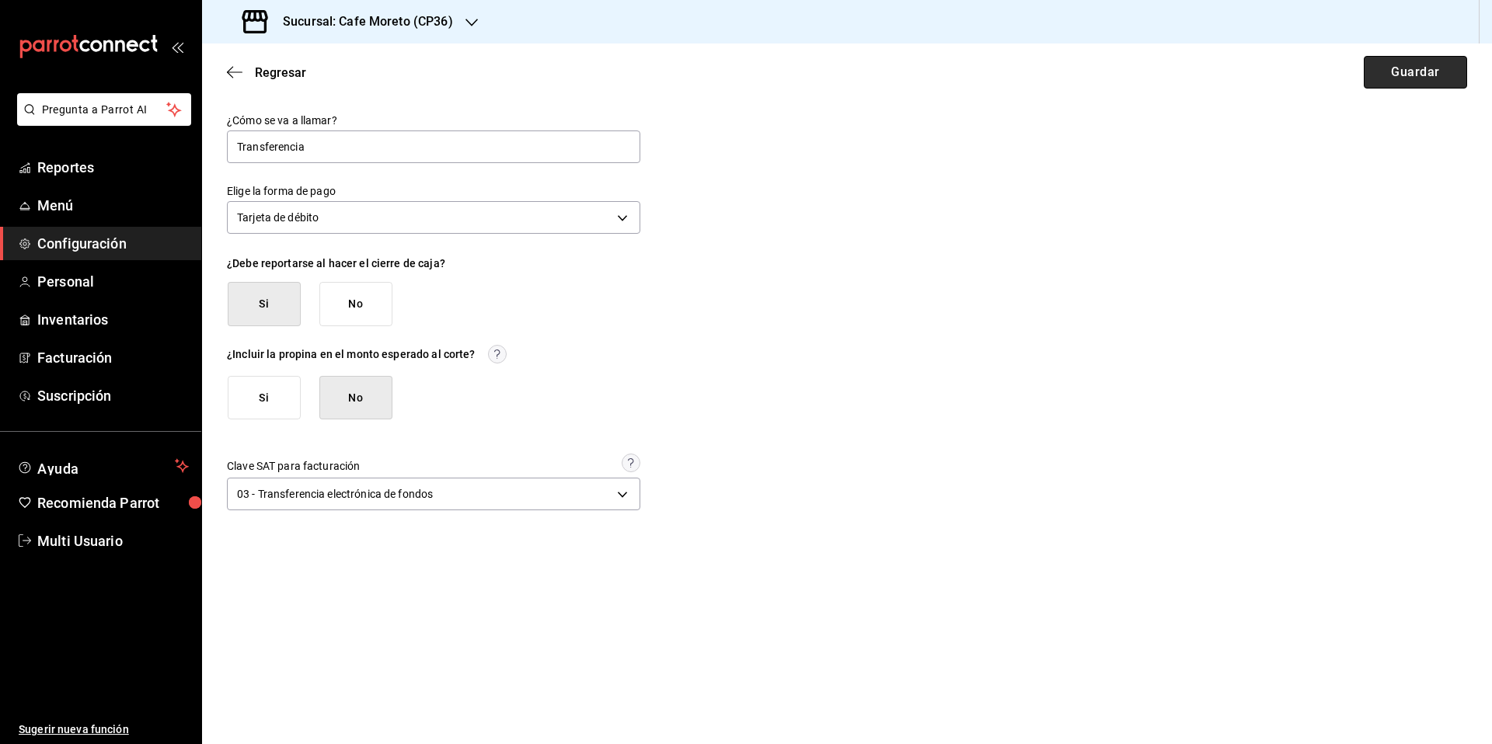
click at [1409, 76] on button "Guardar" at bounding box center [1415, 72] width 103 height 33
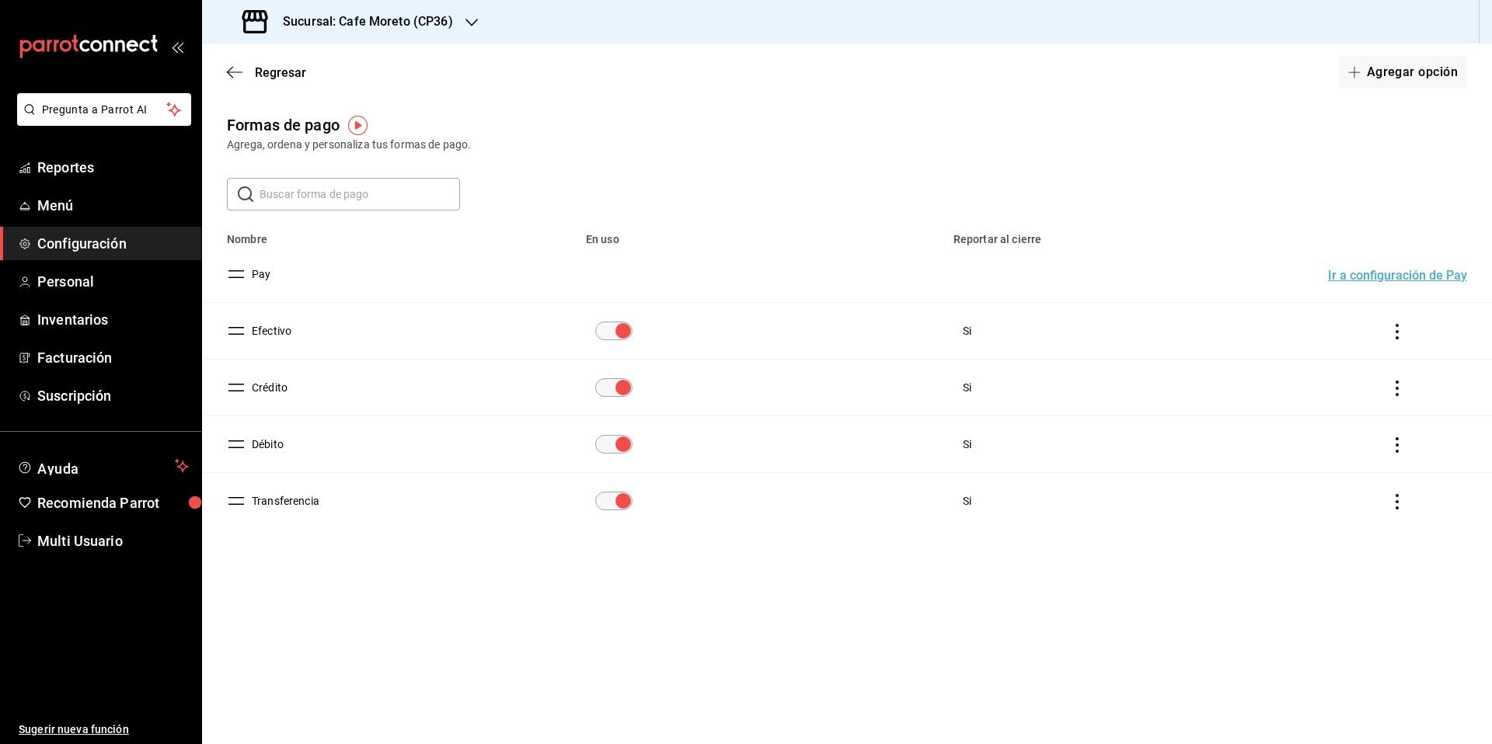
click at [412, 21] on h3 "Sucursal: Cafe Moreto (CP36)" at bounding box center [361, 21] width 183 height 19
click at [338, 133] on span "Cafe [PERSON_NAME] ([GEOGRAPHIC_DATA])" at bounding box center [327, 137] width 227 height 16
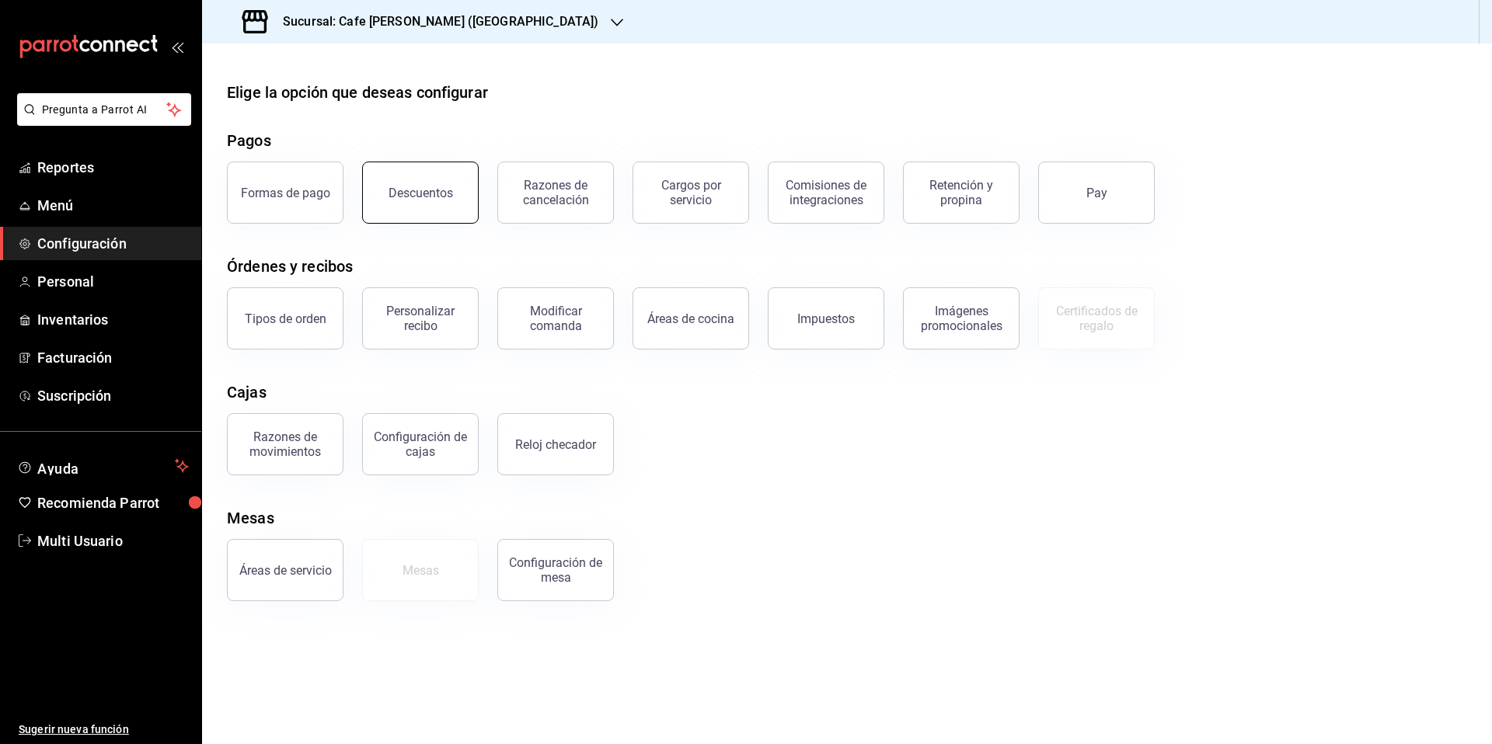
click at [439, 193] on div "Descuentos" at bounding box center [421, 193] width 64 height 15
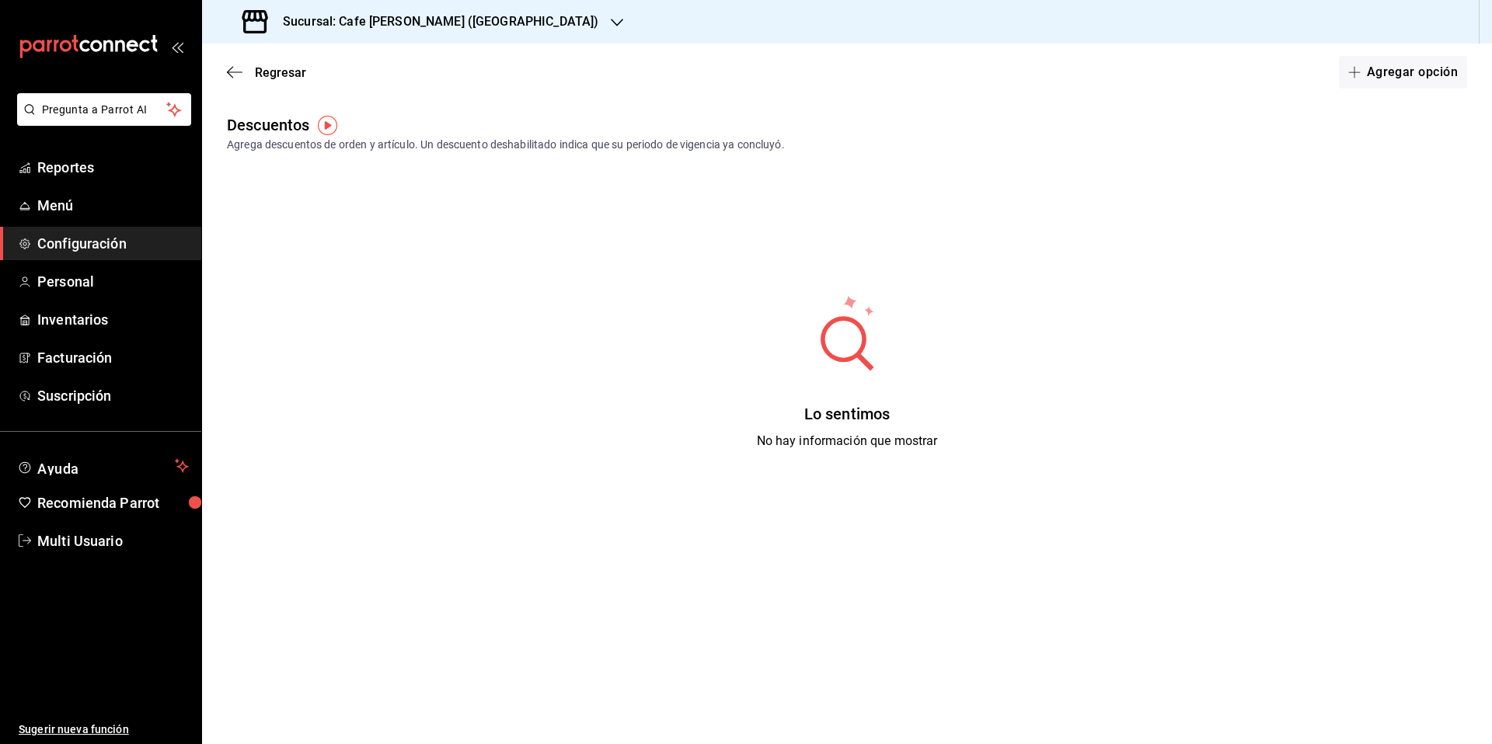
click at [330, 125] on img "button" at bounding box center [327, 125] width 19 height 19
click at [329, 190] on span "Ir a video" at bounding box center [327, 191] width 46 height 16
click at [1400, 71] on button "Agregar opción" at bounding box center [1403, 72] width 128 height 33
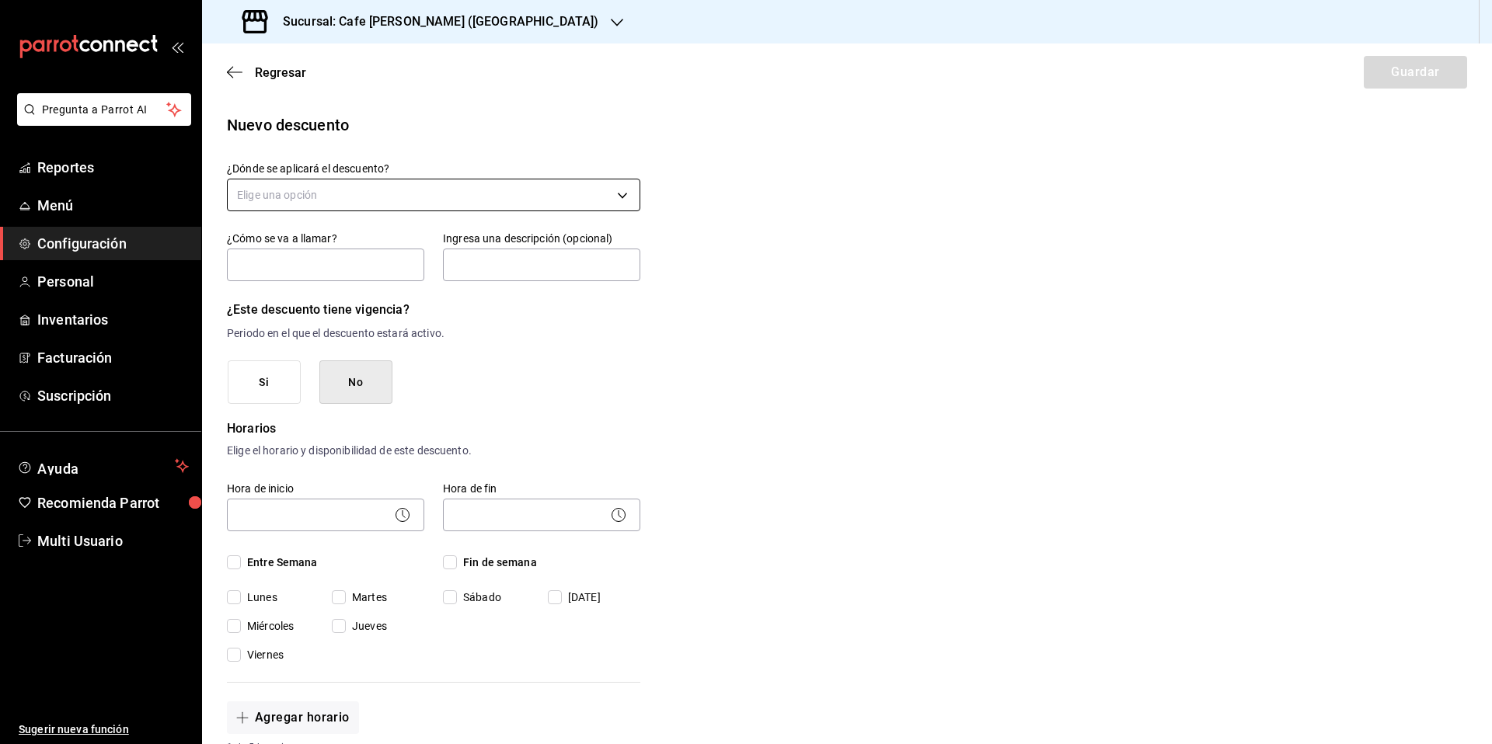
click at [526, 200] on body "Pregunta a Parrot AI Reportes Menú Configuración Personal Inventarios Facturaci…" at bounding box center [746, 372] width 1492 height 744
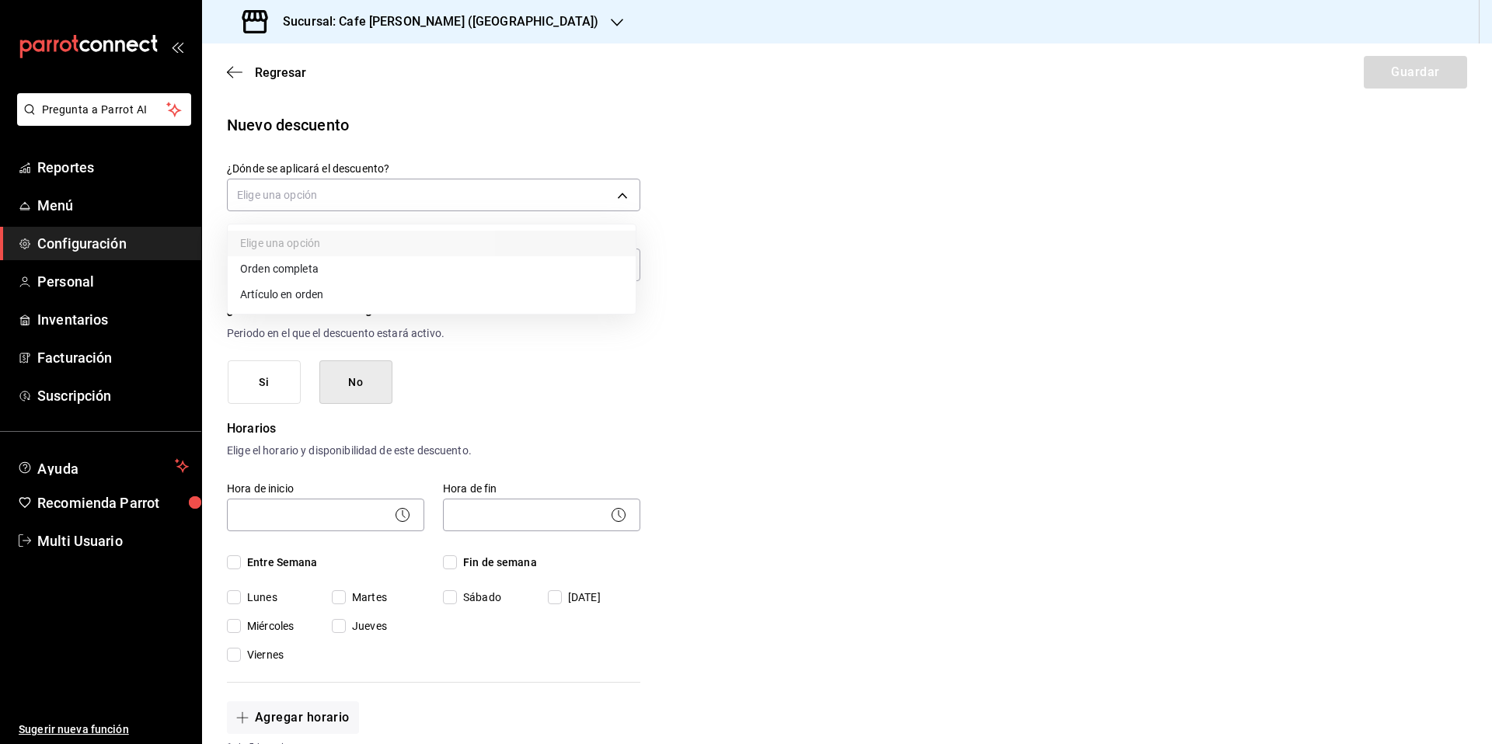
click at [295, 267] on li "Orden completa" at bounding box center [432, 269] width 408 height 26
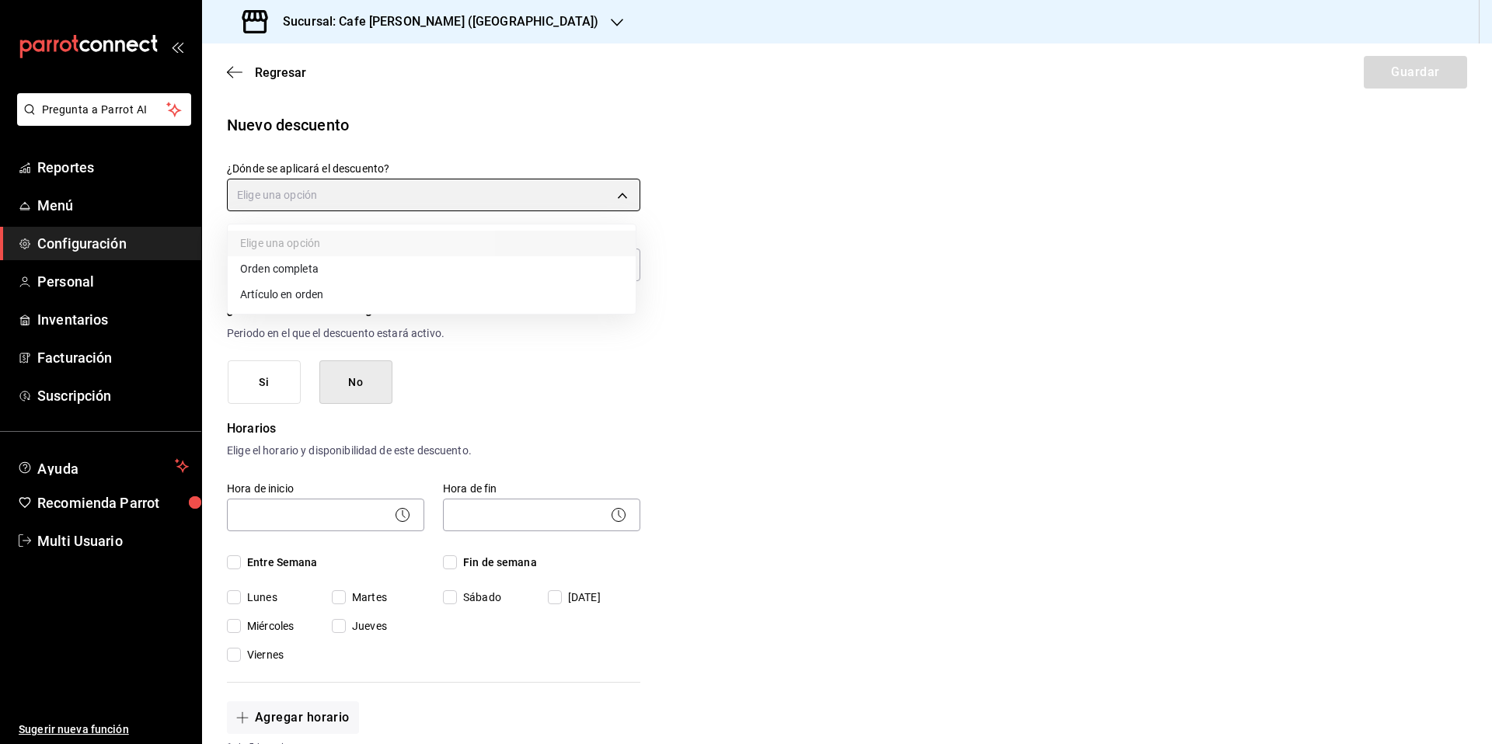
type input "ORDER"
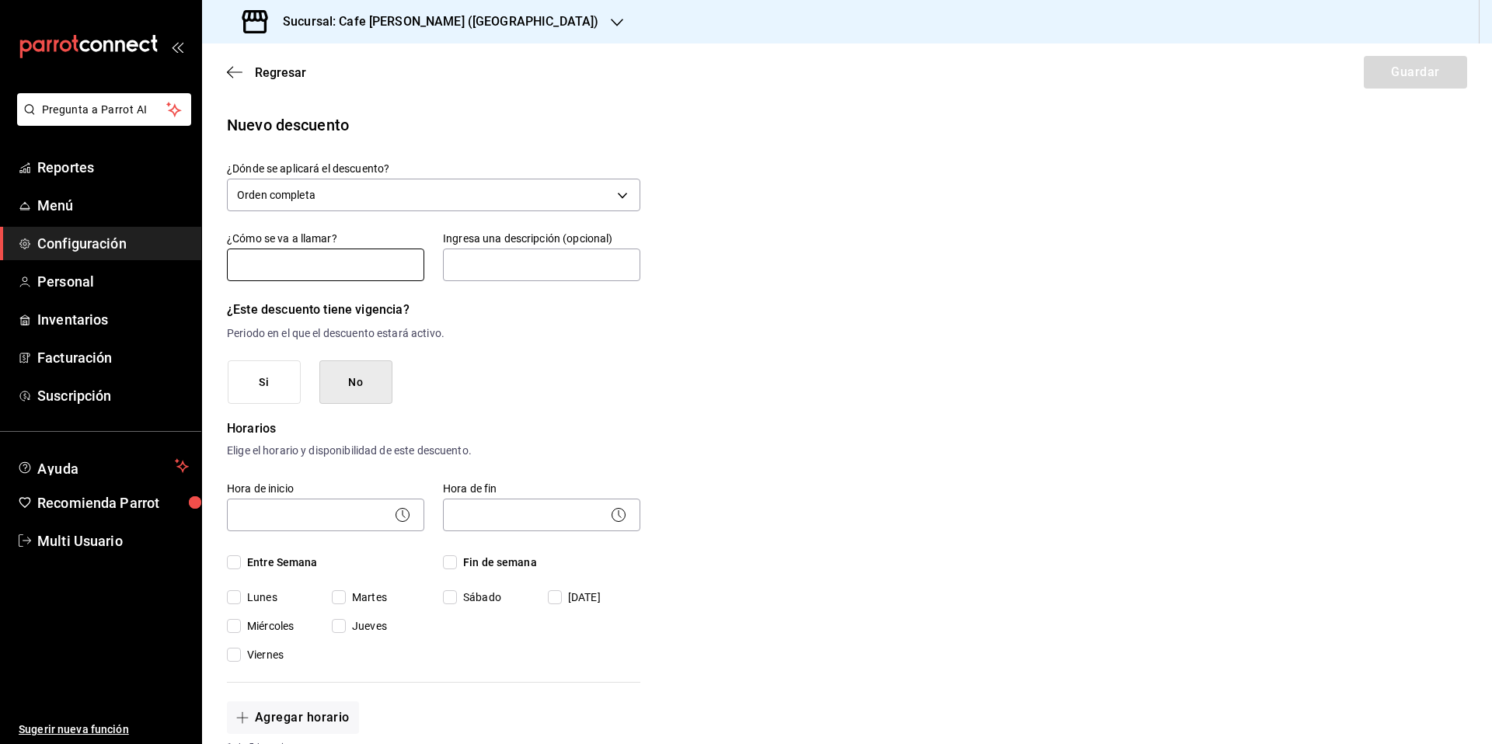
click at [298, 270] on input "text" at bounding box center [325, 265] width 197 height 33
type input "Empleado"
click at [493, 273] on input "text" at bounding box center [541, 265] width 197 height 33
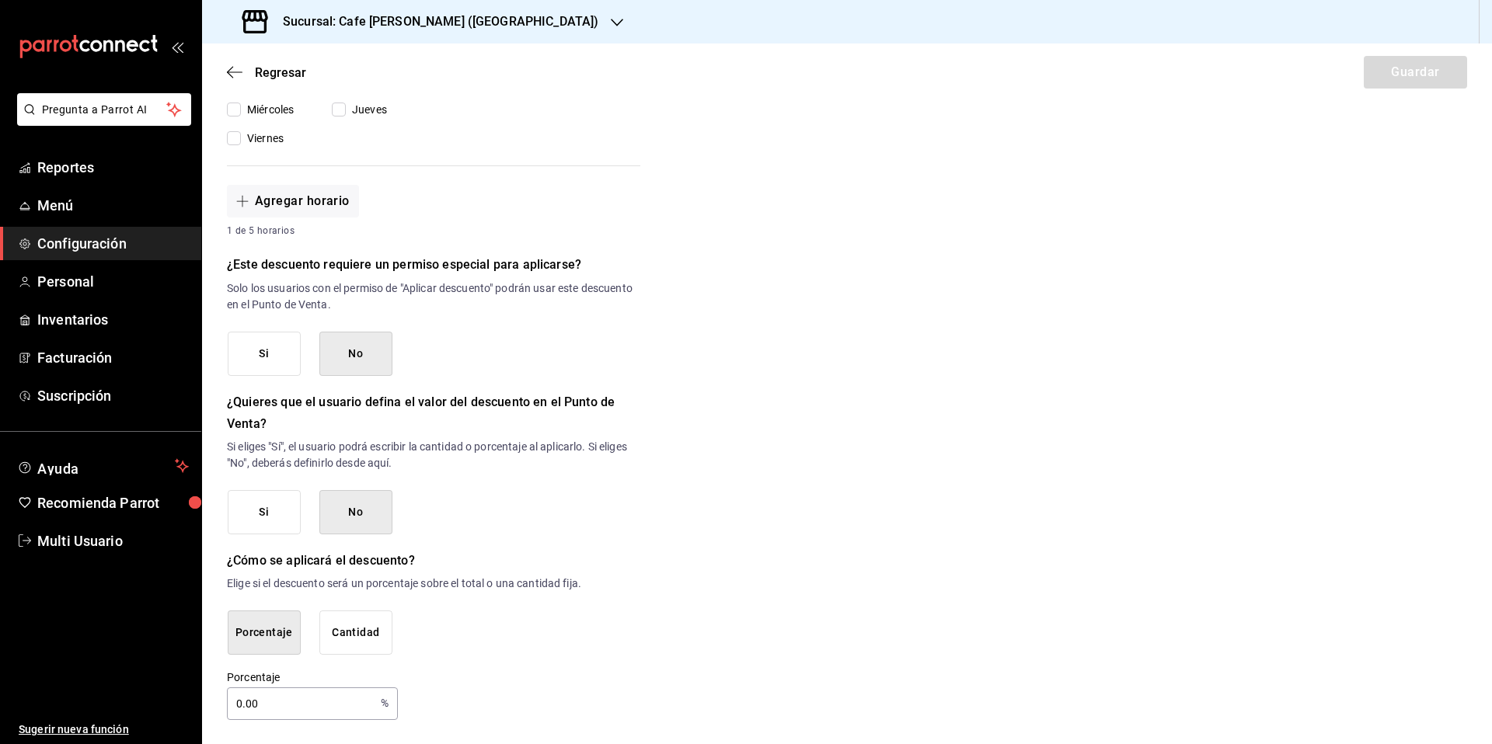
scroll to position [518, 0]
drag, startPoint x: 266, startPoint y: 710, endPoint x: 174, endPoint y: 723, distance: 92.5
click at [173, 723] on div "Pregunta a Parrot AI Reportes Menú Configuración Personal Inventarios Facturaci…" at bounding box center [746, 372] width 1492 height 744
type input "0"
type input "30"
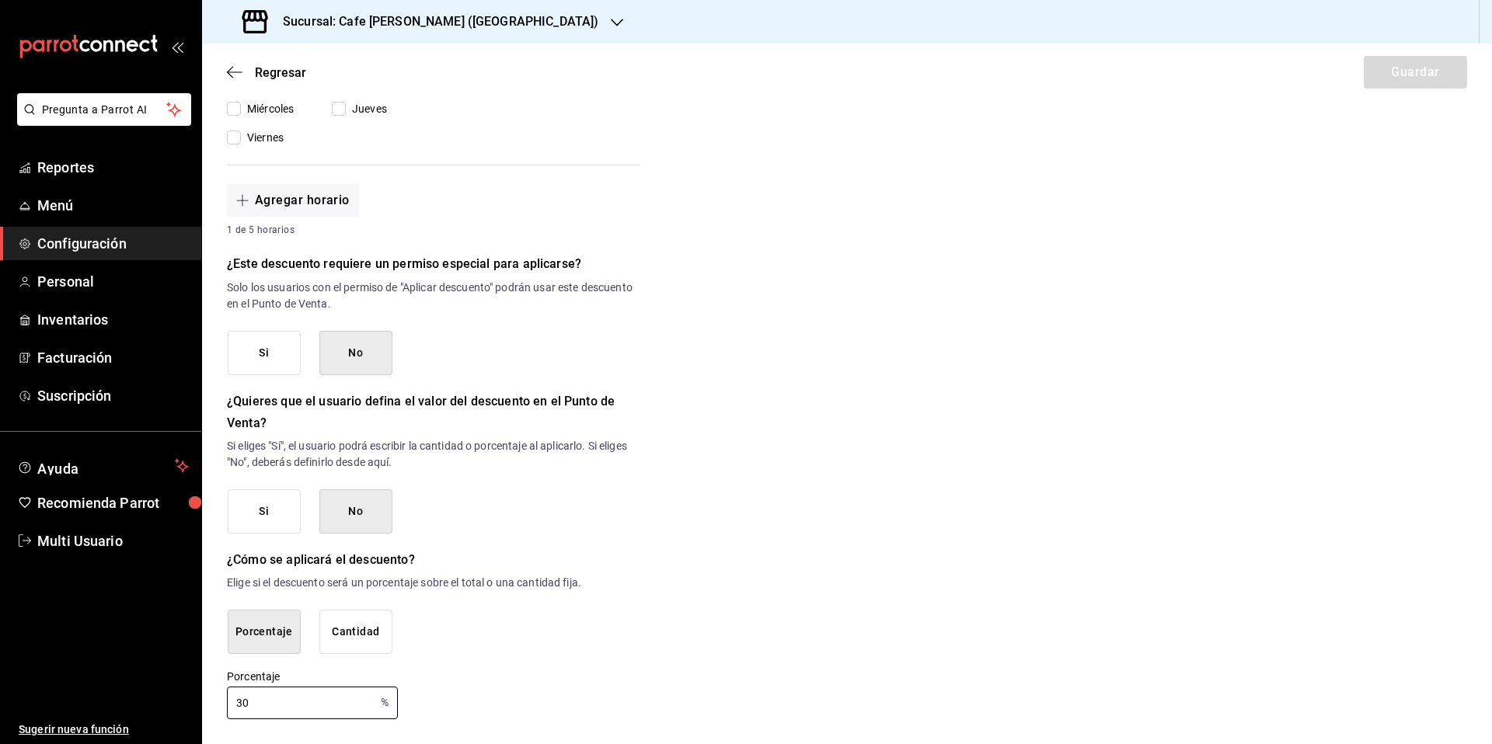
click at [667, 554] on div "Nuevo descuento ¿Dónde se aplicará el descuento? Orden completa ORDER ¿Cómo se …" at bounding box center [847, 158] width 1290 height 1124
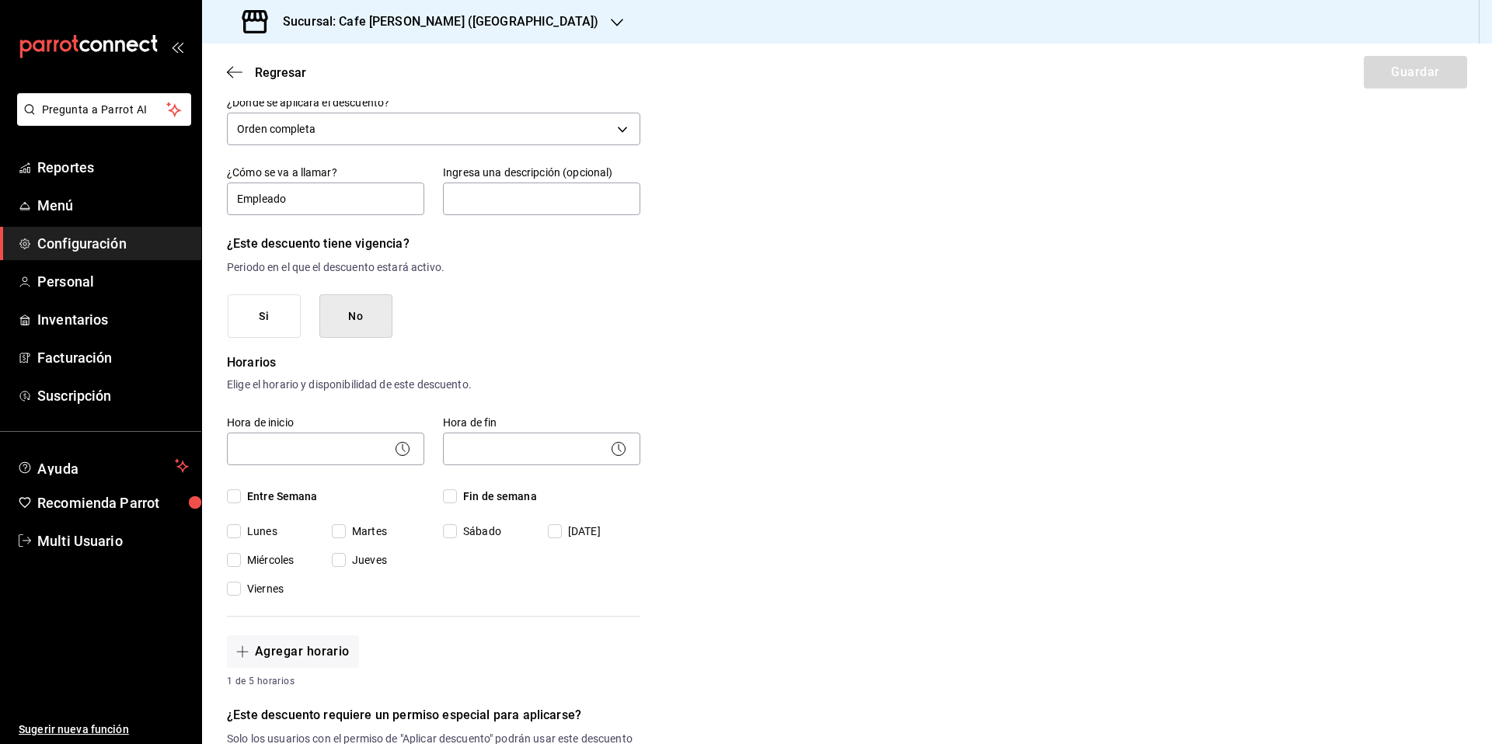
scroll to position [63, 0]
click at [398, 456] on icon at bounding box center [402, 452] width 19 height 19
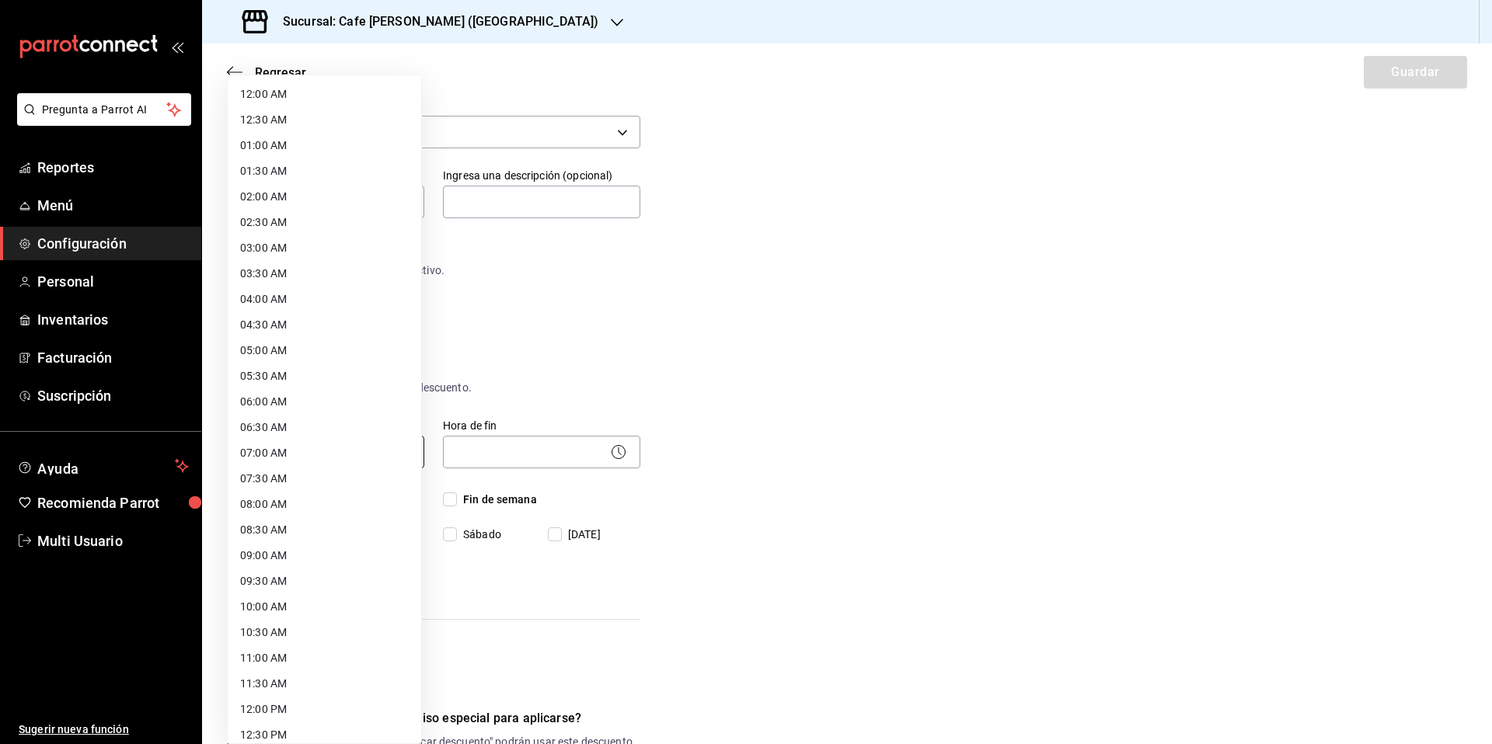
click at [329, 458] on body "Pregunta a Parrot AI Reportes Menú Configuración Personal Inventarios Facturaci…" at bounding box center [746, 372] width 1492 height 744
click at [281, 555] on li "09:00 AM" at bounding box center [324, 556] width 193 height 26
type input "09:00"
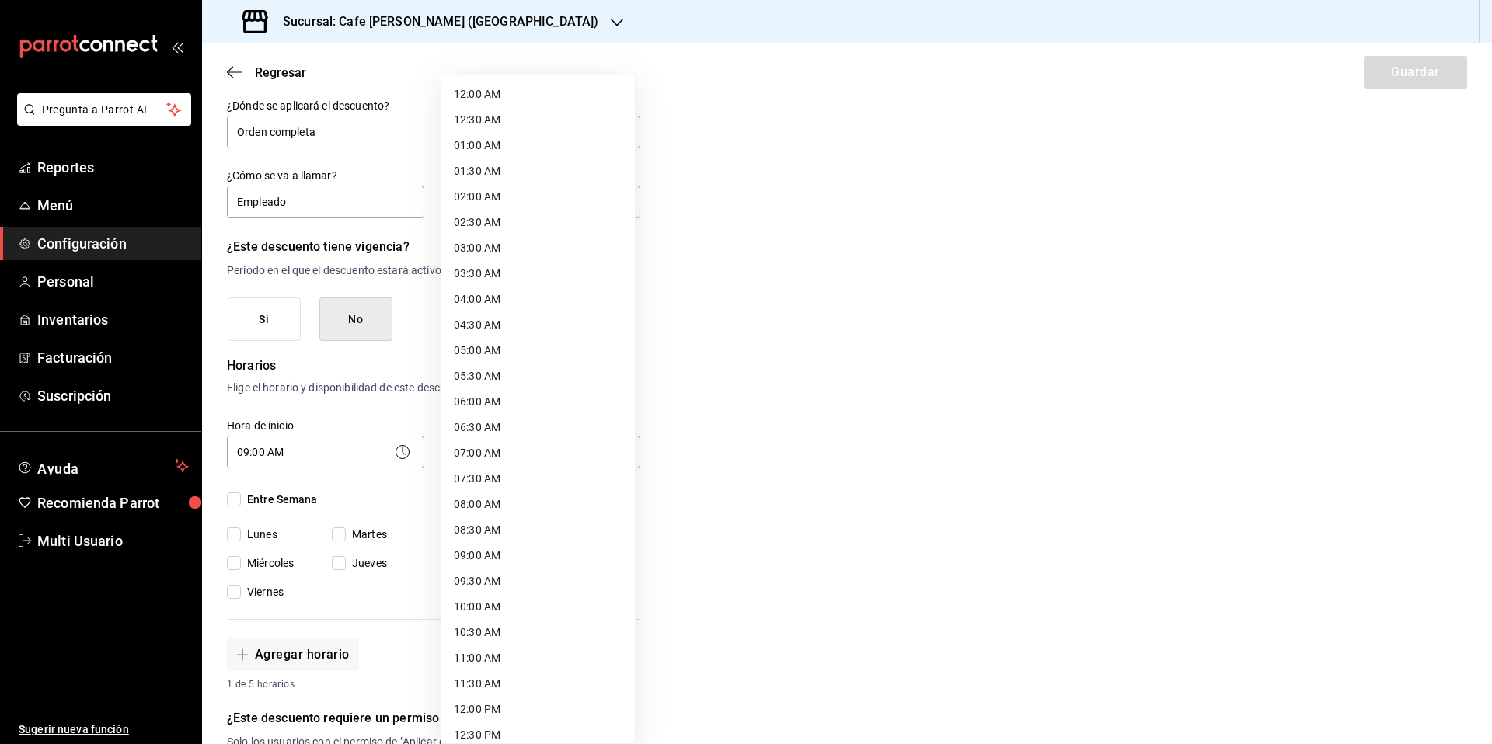
click at [544, 451] on body "Pregunta a Parrot AI Reportes Menú Configuración Personal Inventarios Facturaci…" at bounding box center [746, 372] width 1492 height 744
click at [511, 644] on li "21:00 PM" at bounding box center [537, 649] width 193 height 26
type input "21:00"
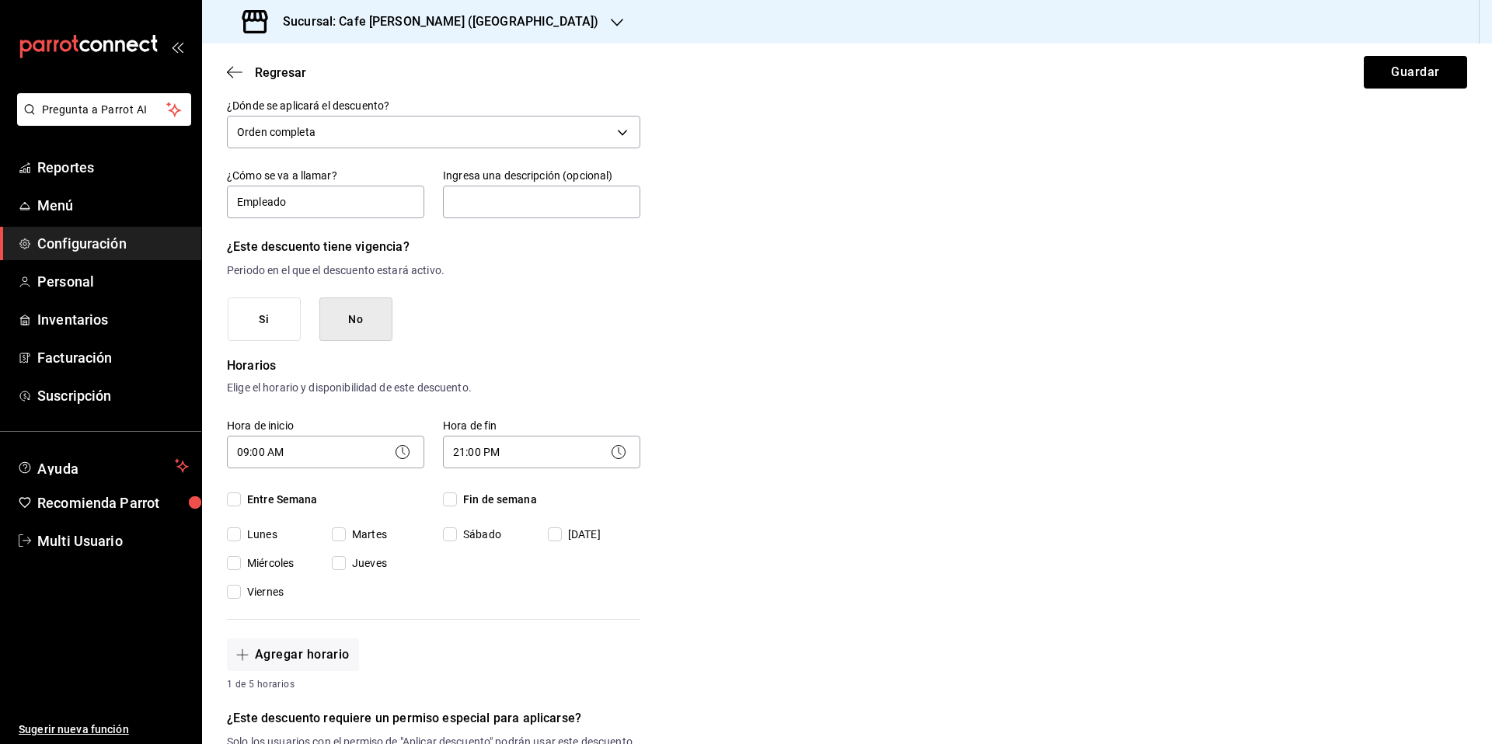
click at [231, 500] on input "Entre Semana" at bounding box center [234, 500] width 14 height 14
checkbox input "true"
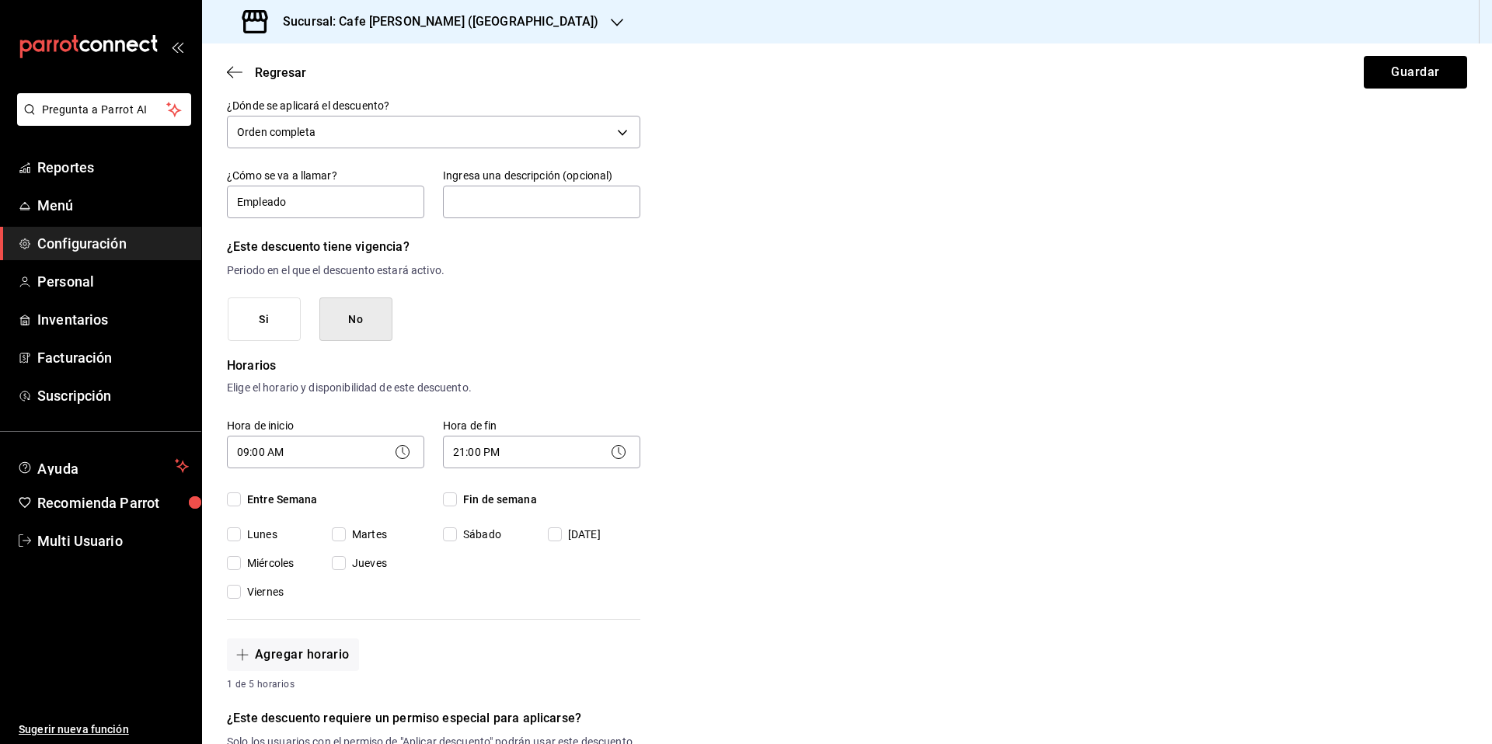
checkbox input "true"
click at [454, 502] on input "Fin de semana" at bounding box center [450, 500] width 14 height 14
checkbox input "true"
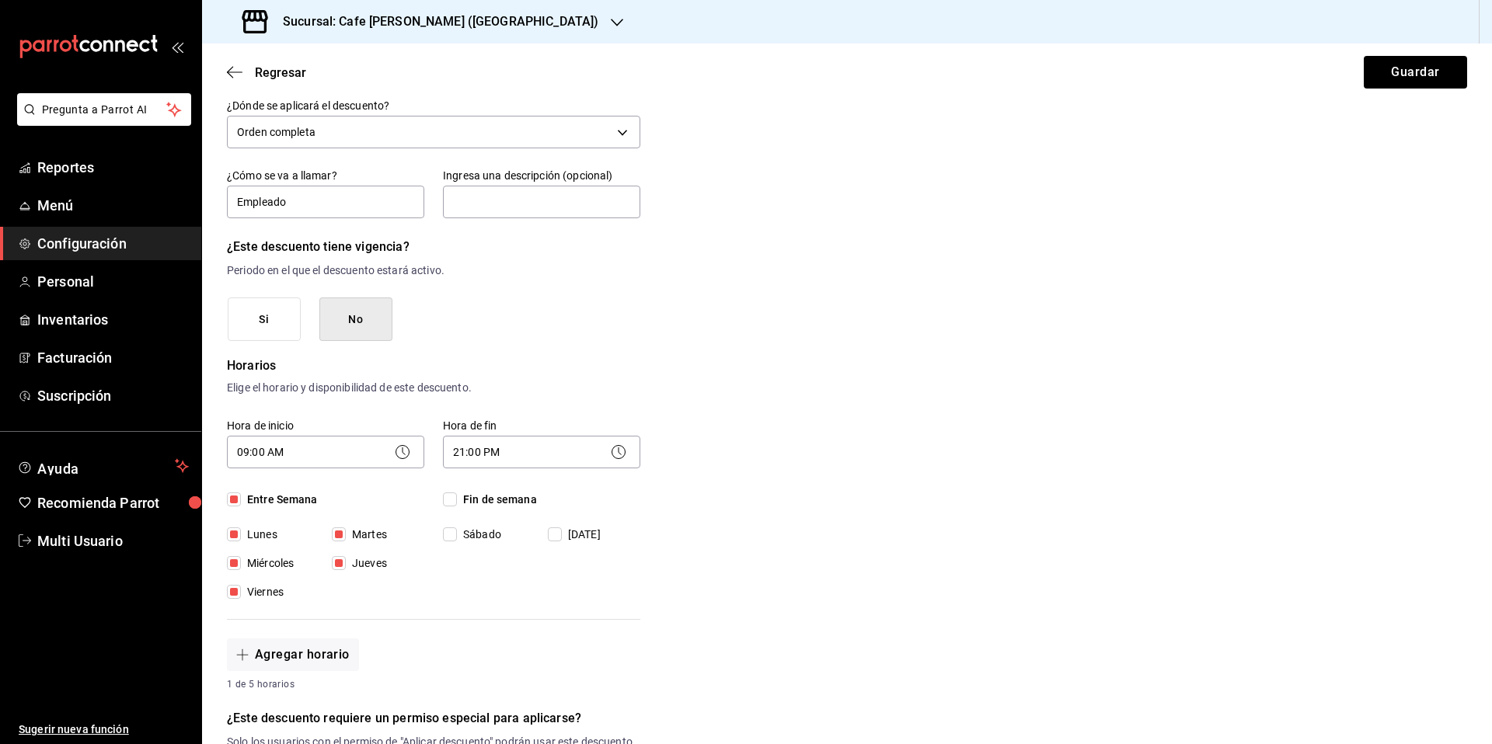
checkbox input "true"
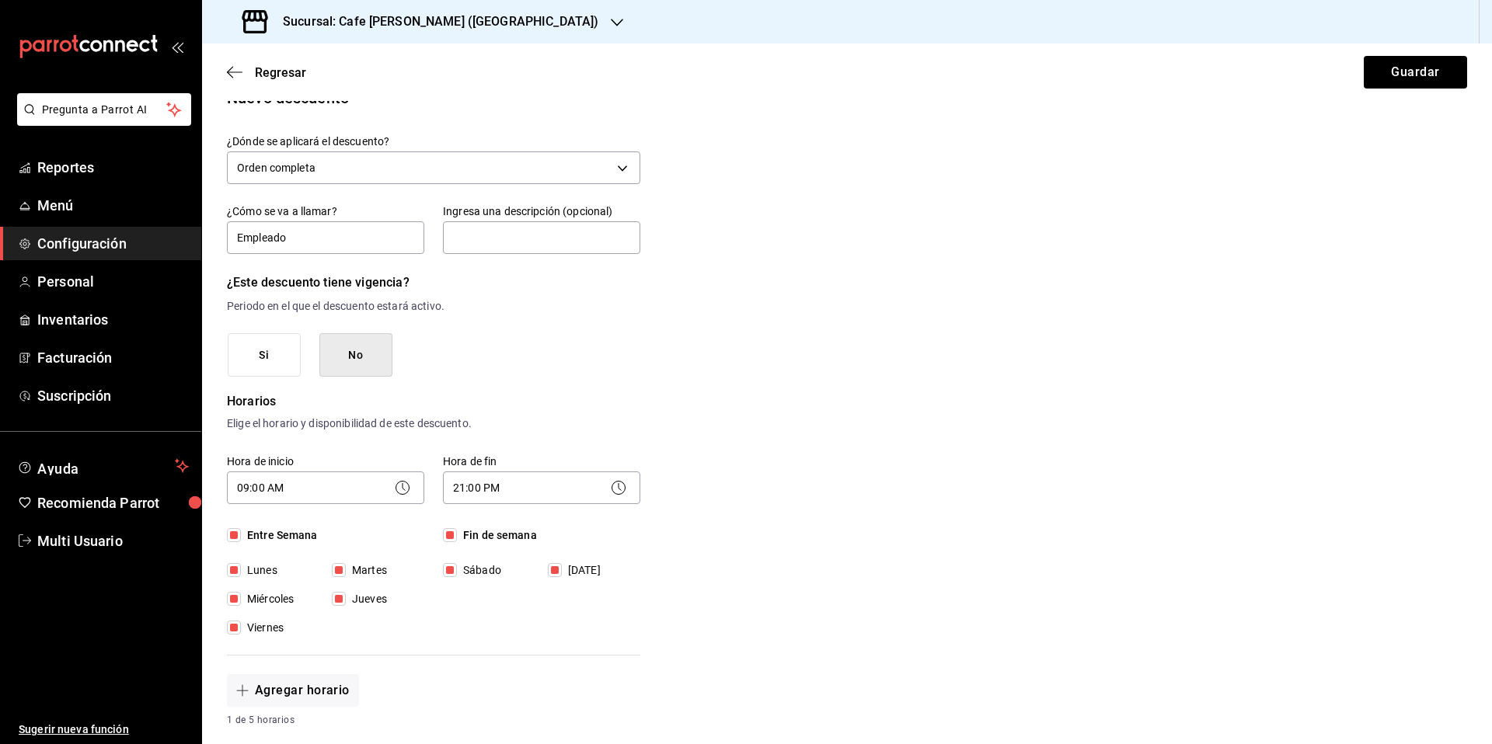
scroll to position [0, 0]
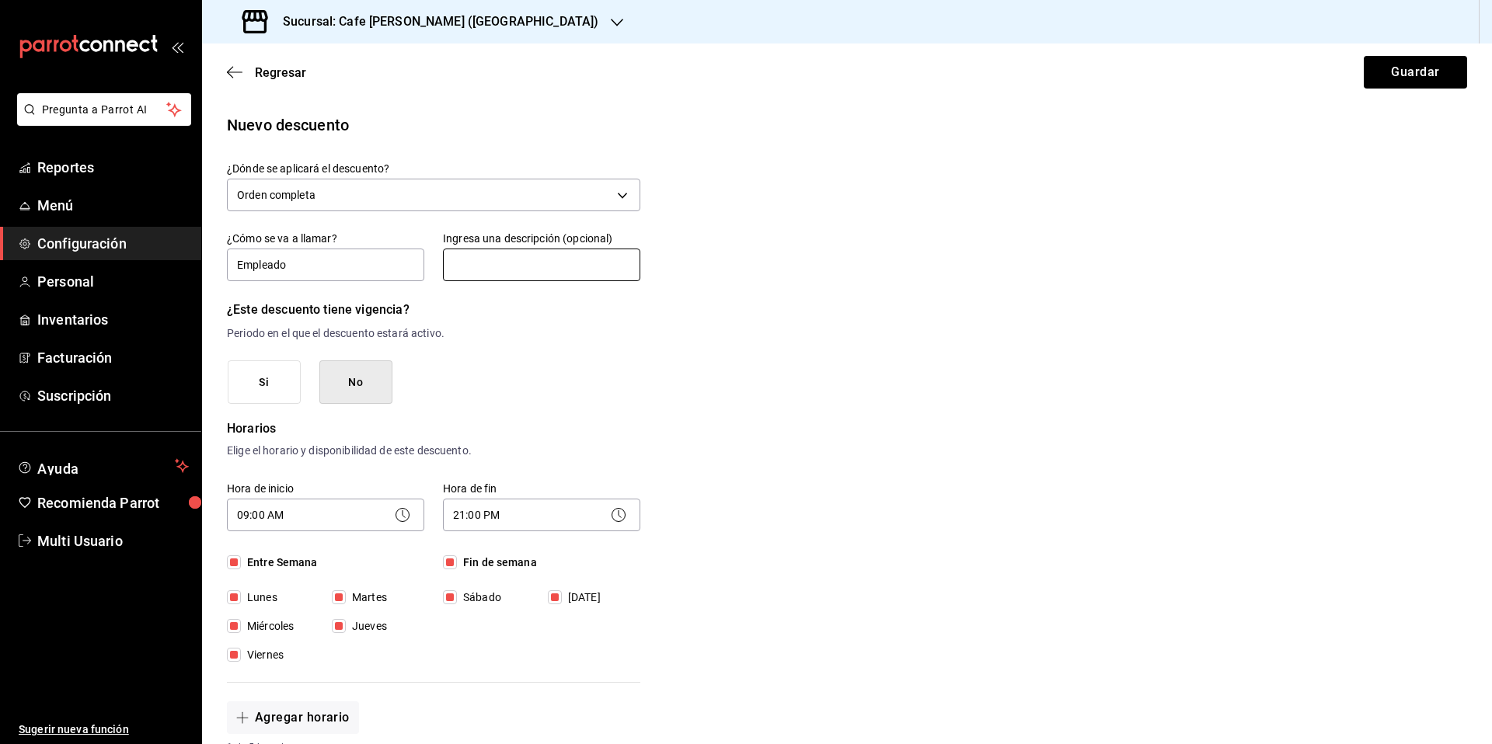
click at [506, 267] on input "text" at bounding box center [541, 265] width 197 height 33
type input "Una vez por empleado"
click at [1403, 77] on button "Guardar" at bounding box center [1415, 72] width 103 height 33
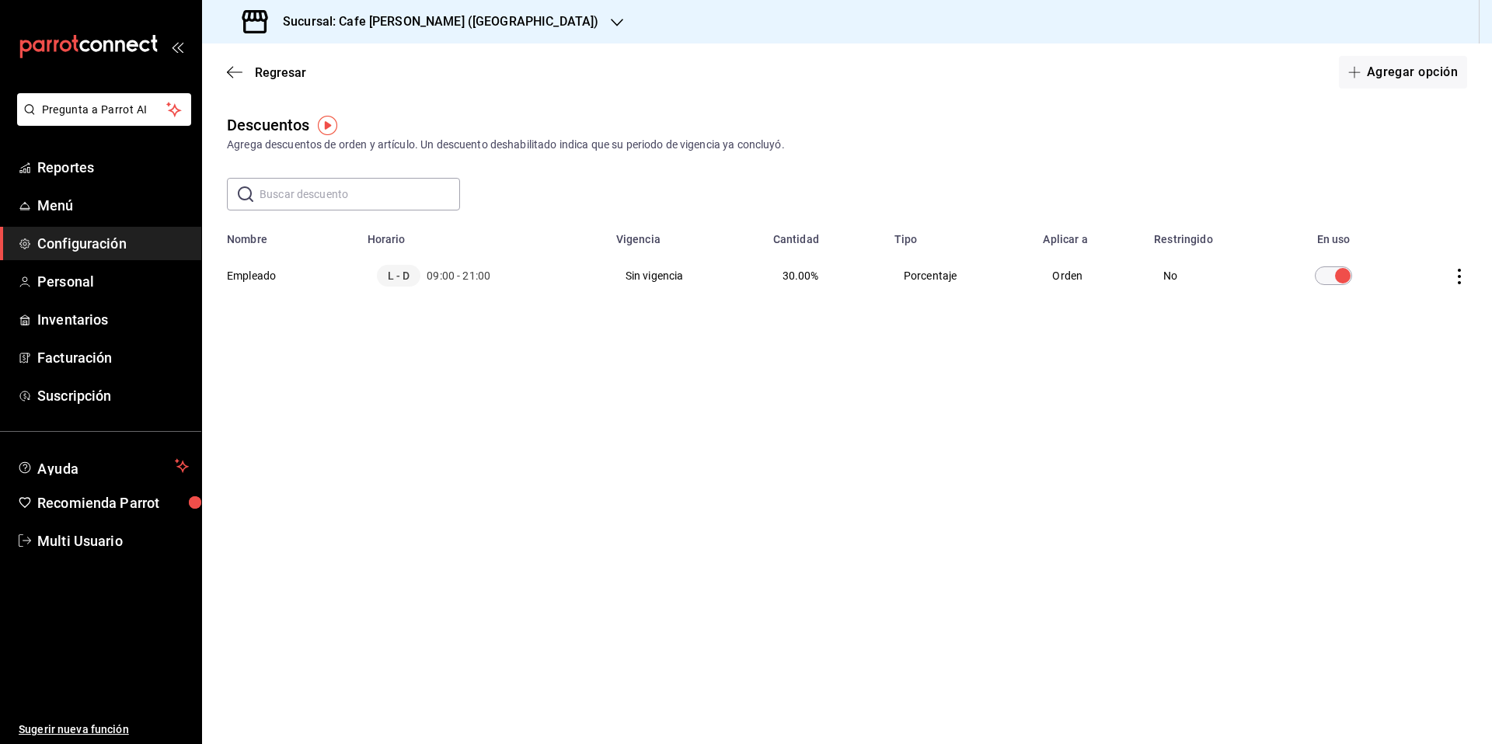
click at [488, 25] on h3 "Sucursal: Cafe [PERSON_NAME] ([GEOGRAPHIC_DATA])" at bounding box center [434, 21] width 328 height 19
click at [299, 105] on span "Cafe Moreto (CP3)" at bounding box center [260, 102] width 92 height 16
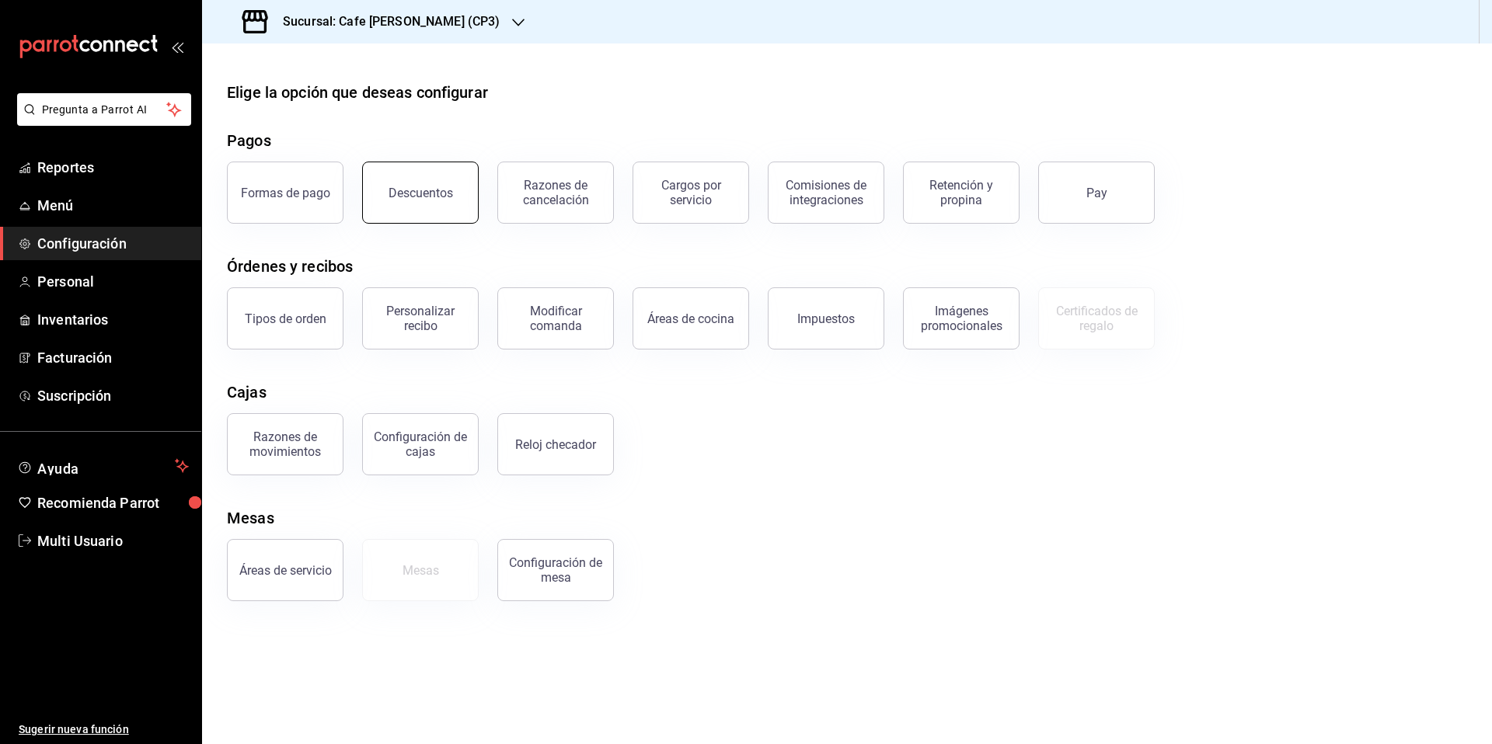
click at [431, 207] on button "Descuentos" at bounding box center [420, 193] width 117 height 62
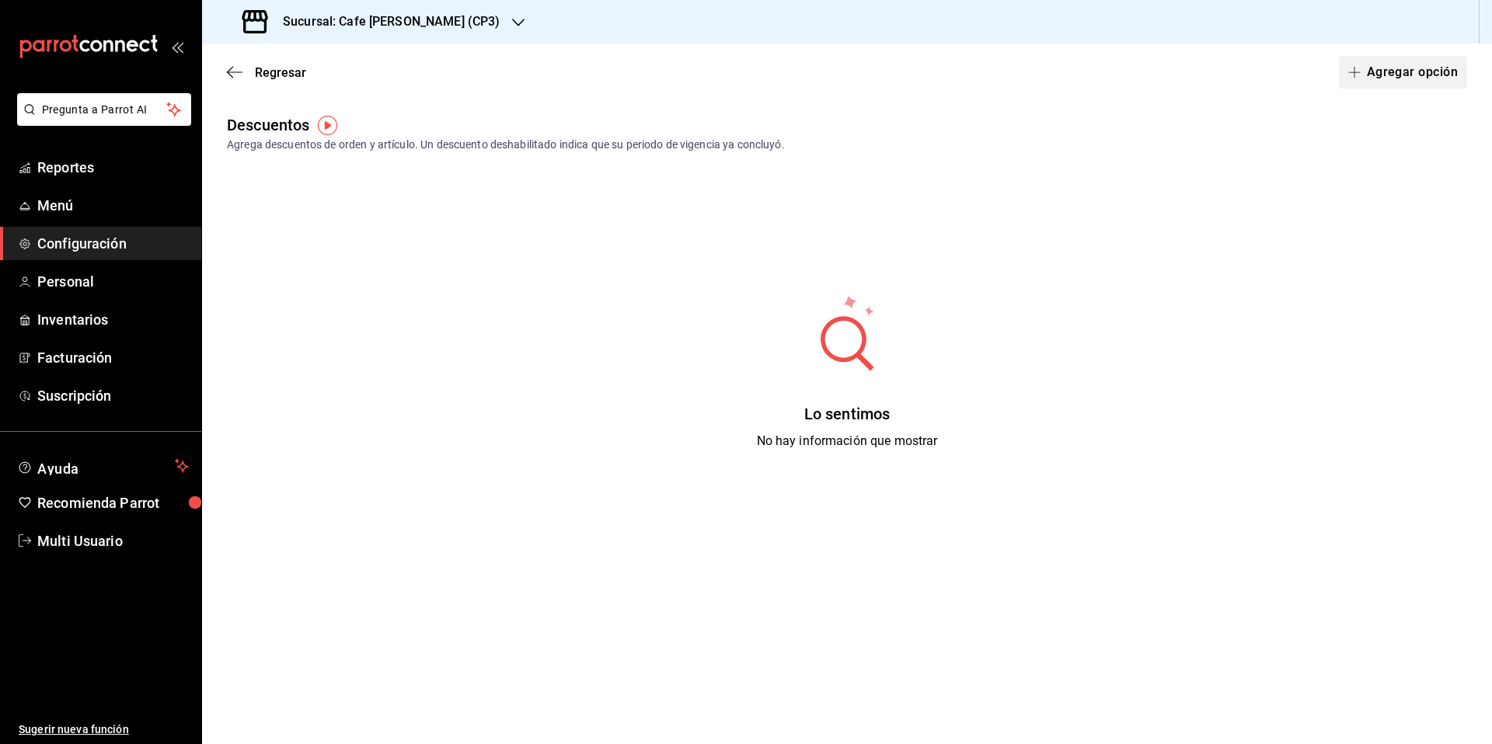
click at [1396, 78] on button "Agregar opción" at bounding box center [1403, 72] width 128 height 33
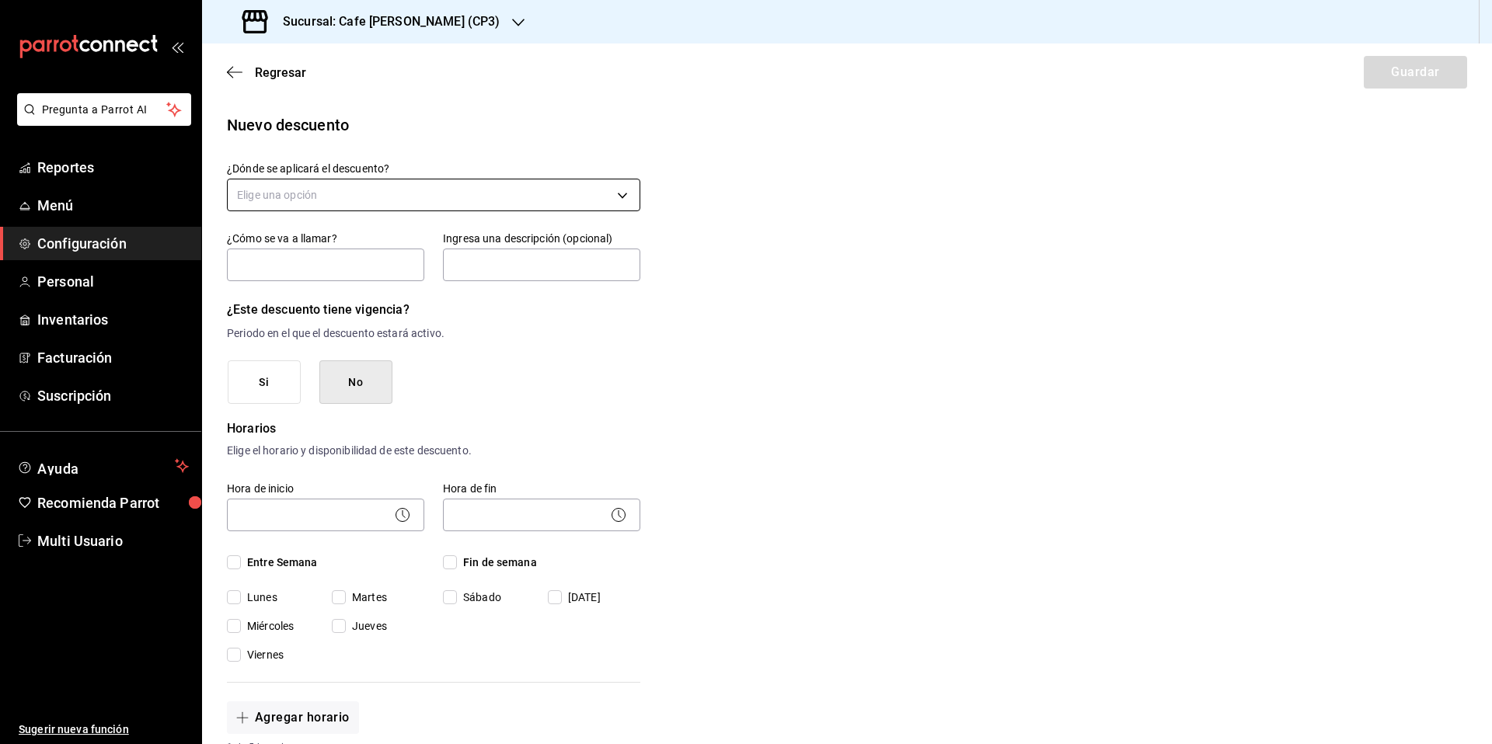
click at [340, 205] on body "Pregunta a Parrot AI Reportes Menú Configuración Personal Inventarios Facturaci…" at bounding box center [746, 372] width 1492 height 744
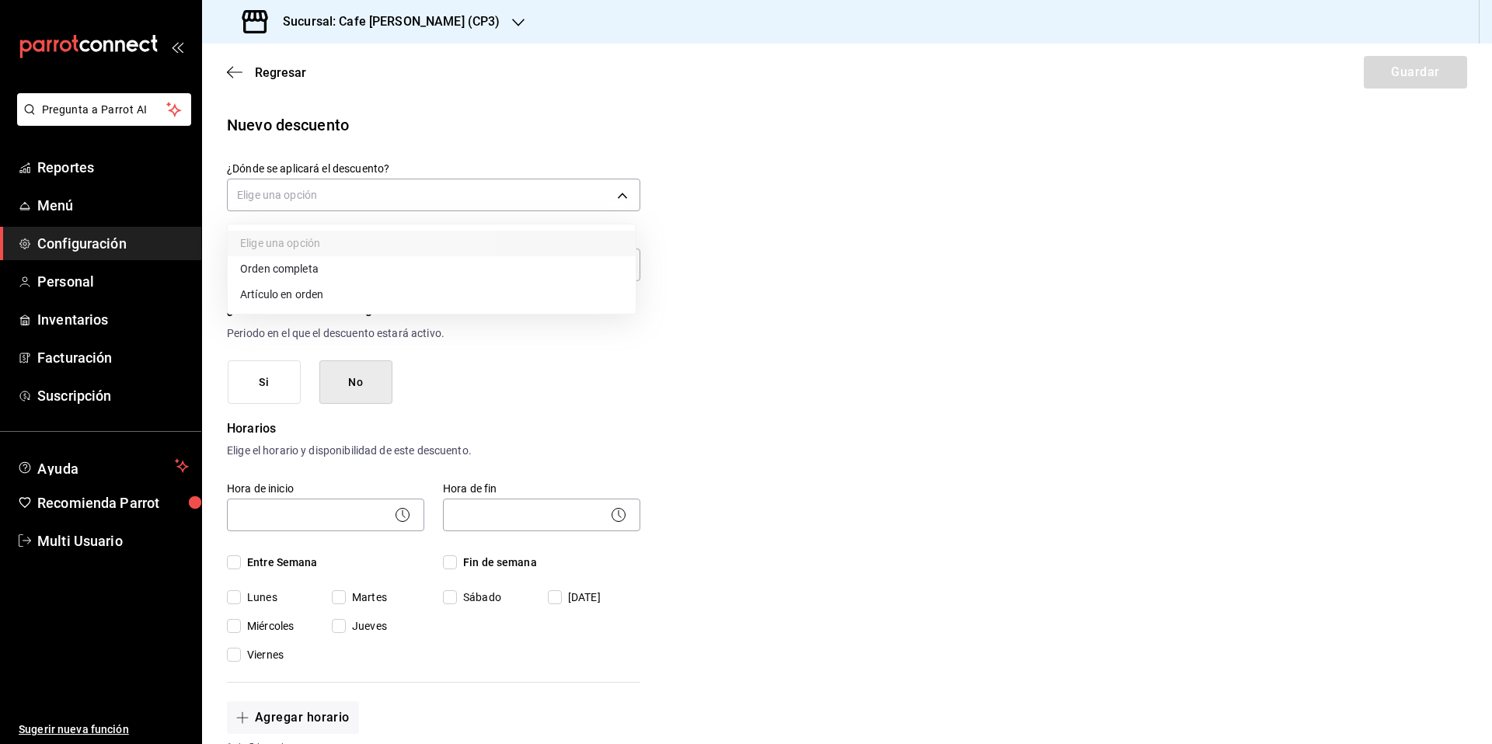
click at [285, 270] on li "Orden completa" at bounding box center [432, 269] width 408 height 26
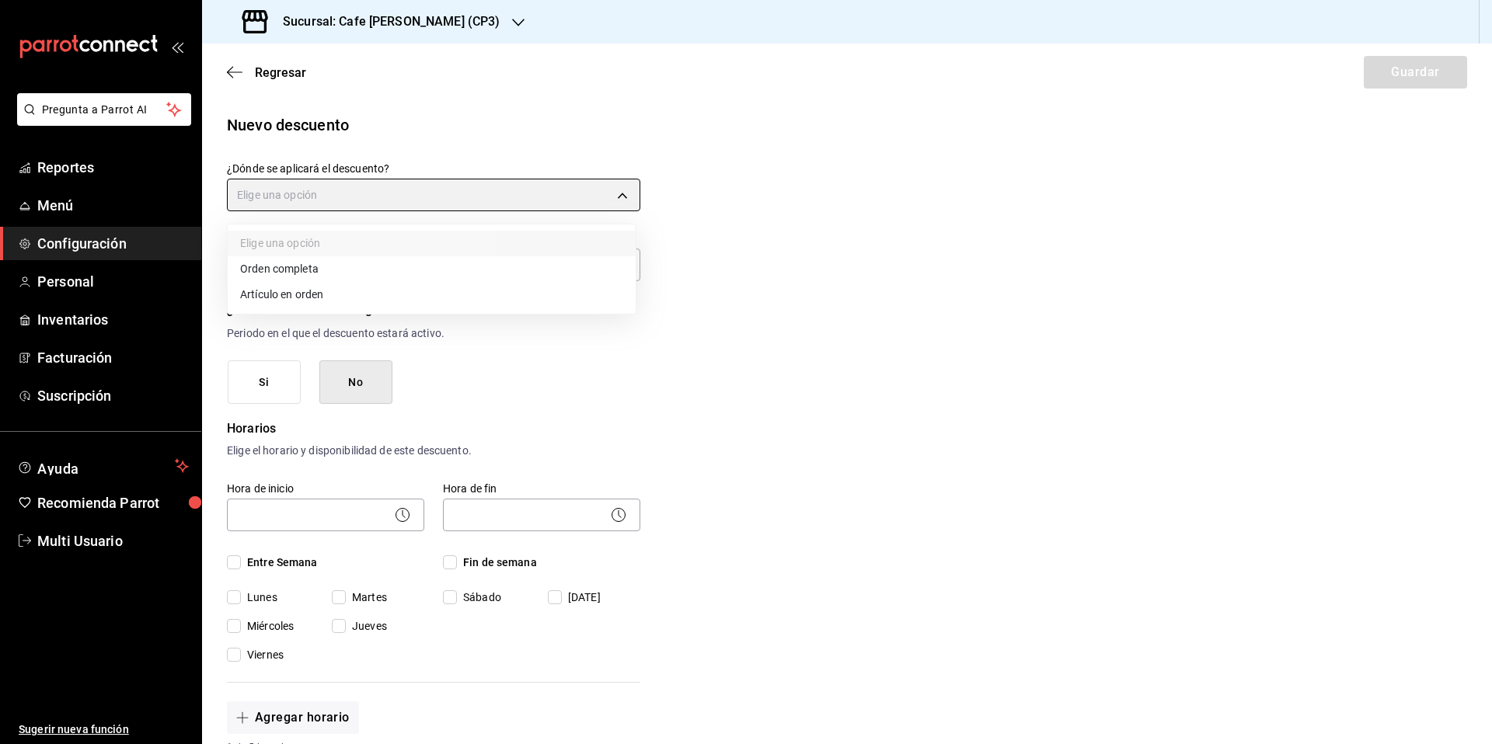
type input "ORDER"
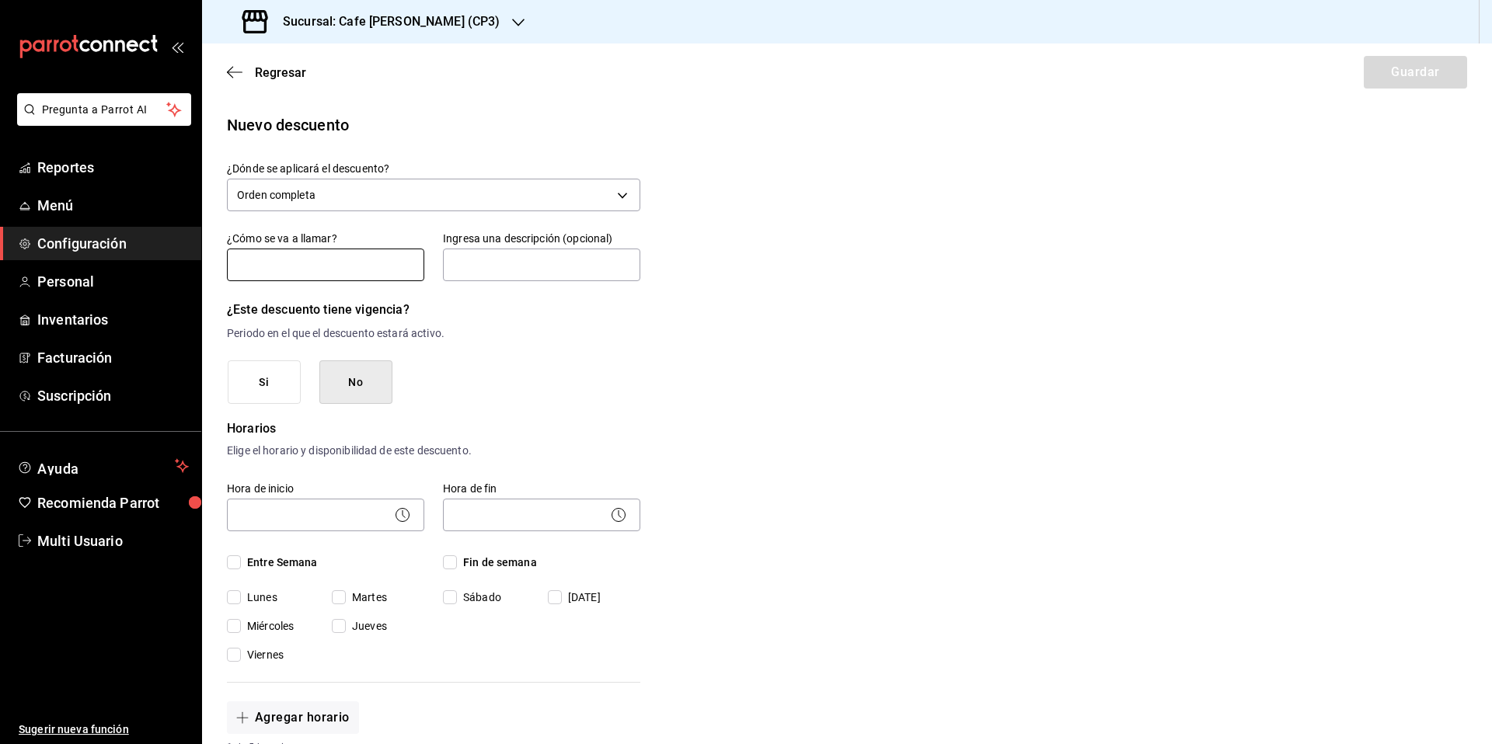
click at [291, 265] on input "text" at bounding box center [325, 265] width 197 height 33
type input "Empleado"
click at [469, 271] on input "text" at bounding box center [541, 265] width 197 height 33
type input "Una vez por empleado"
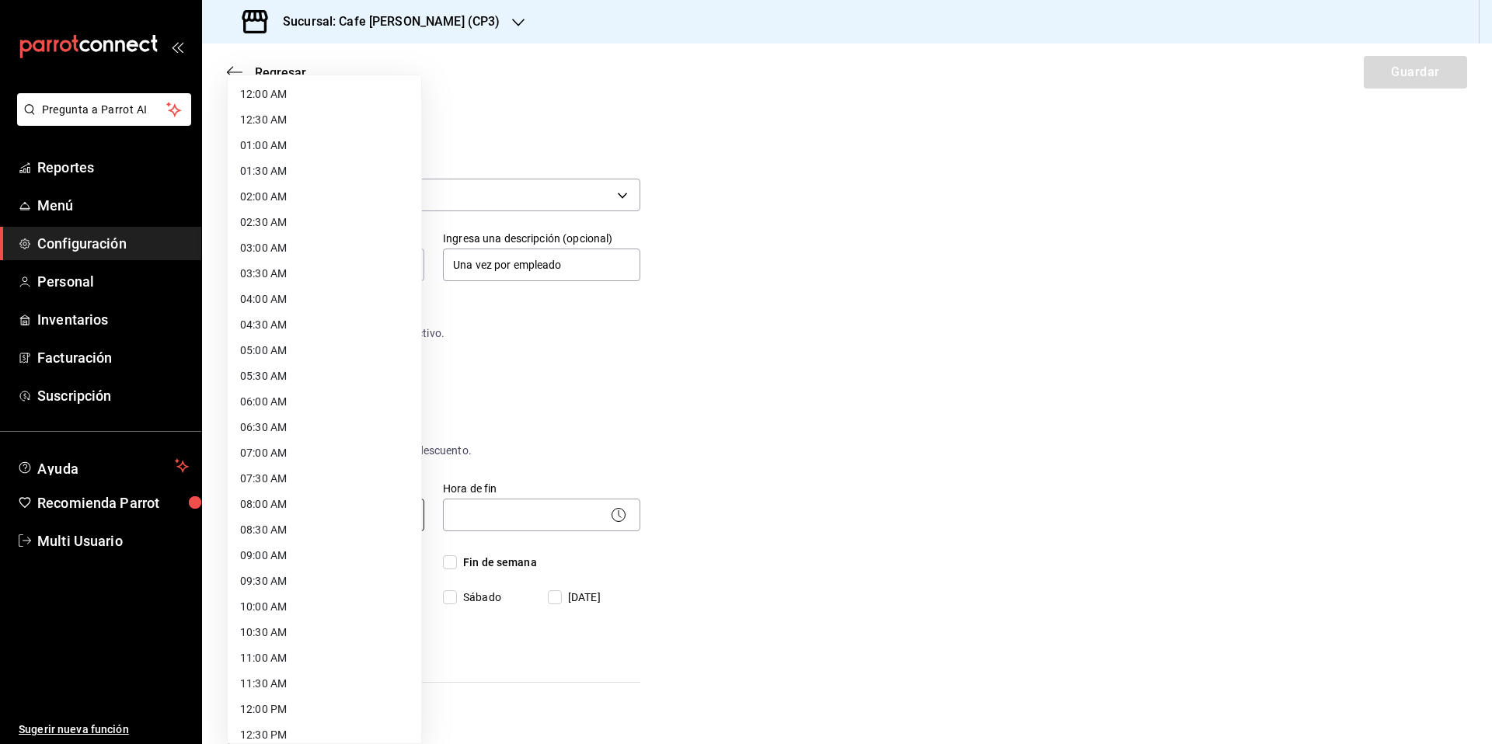
click at [347, 514] on body "Pregunta a Parrot AI Reportes Menú Configuración Personal Inventarios Facturaci…" at bounding box center [746, 372] width 1492 height 744
click at [303, 559] on li "09:00 AM" at bounding box center [324, 556] width 193 height 26
type input "09:00"
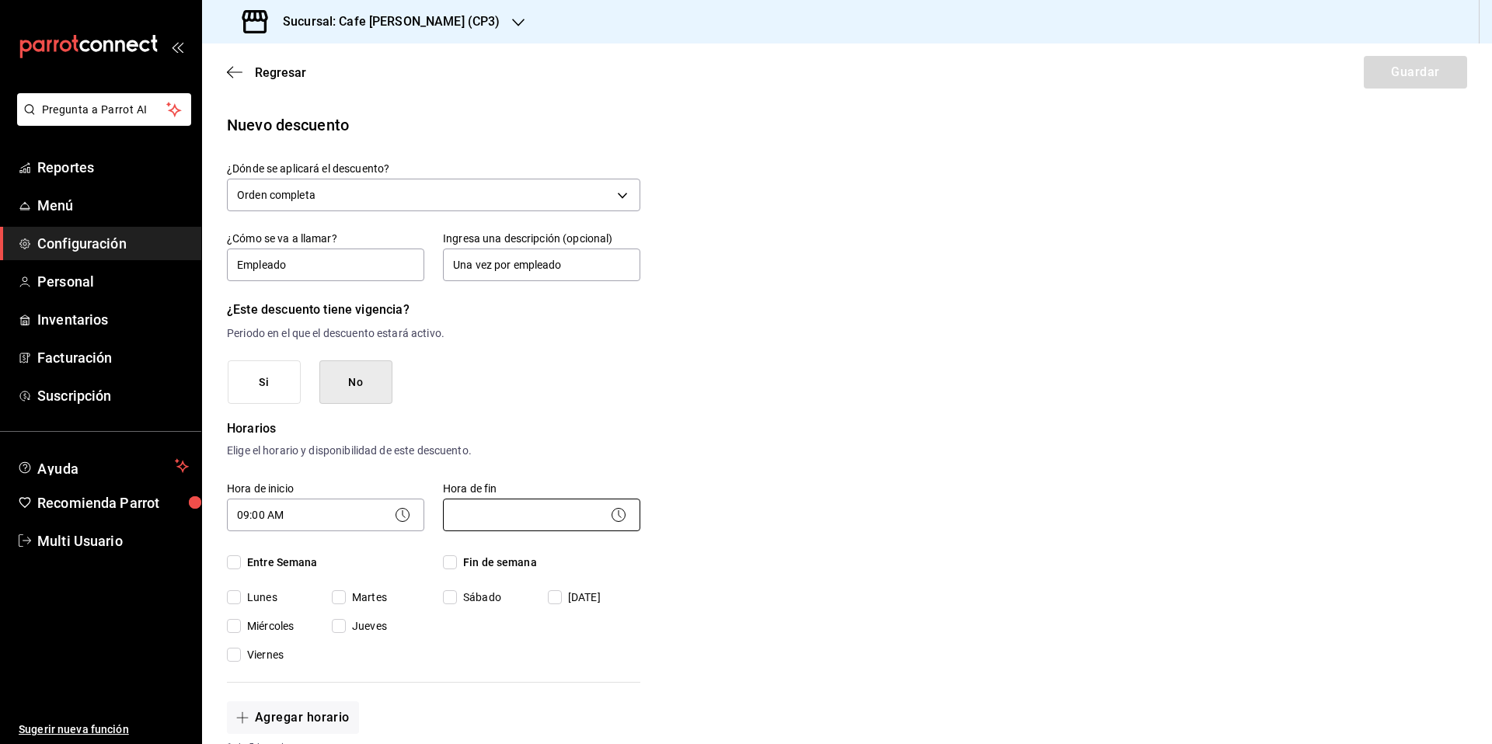
click at [496, 515] on body "Pregunta a Parrot AI Reportes Menú Configuración Personal Inventarios Facturaci…" at bounding box center [746, 372] width 1492 height 744
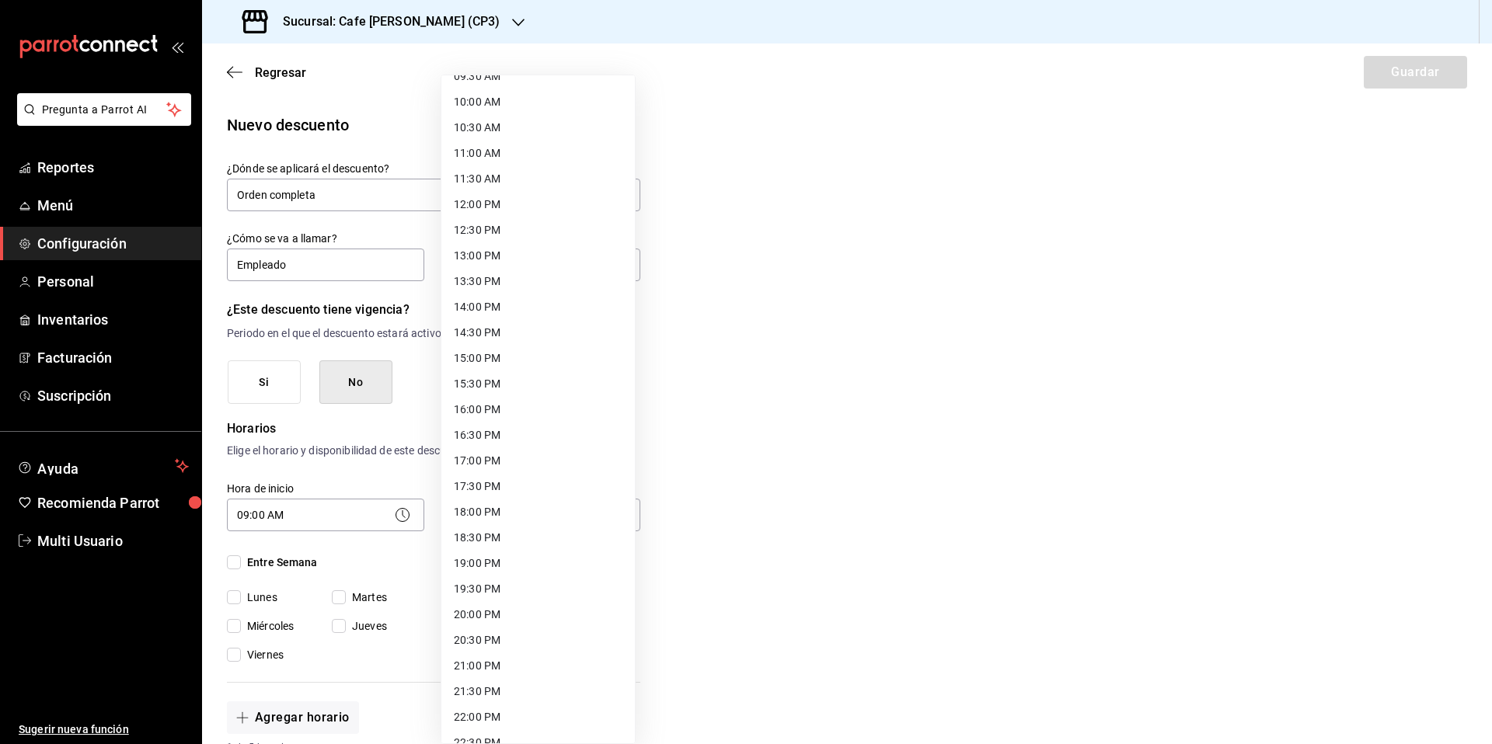
scroll to position [507, 0]
click at [486, 670] on li "21:00 PM" at bounding box center [537, 665] width 193 height 26
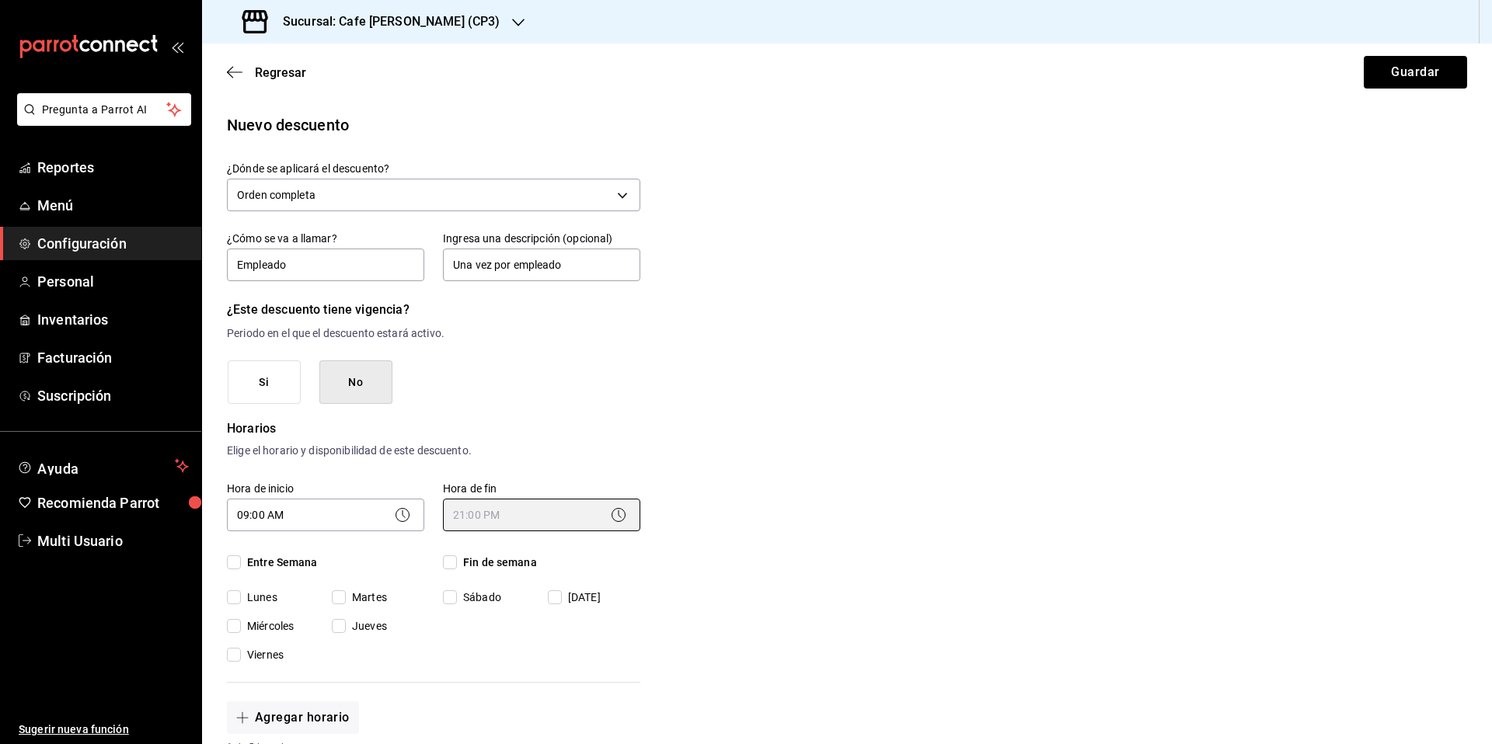
type input "21:00"
click at [236, 564] on input "Entre Semana" at bounding box center [234, 563] width 14 height 14
checkbox input "true"
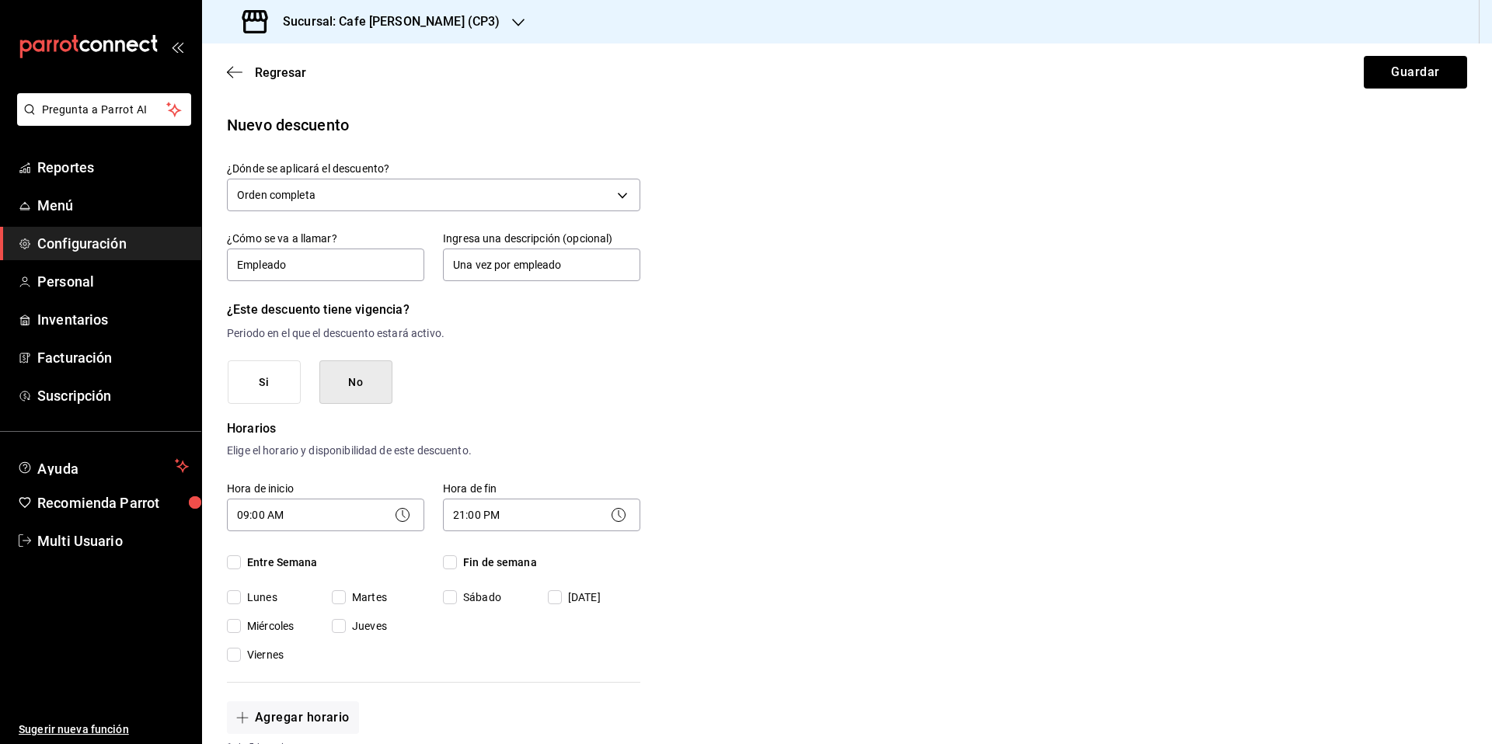
checkbox input "true"
click at [452, 564] on input "Fin de semana" at bounding box center [450, 563] width 14 height 14
checkbox input "true"
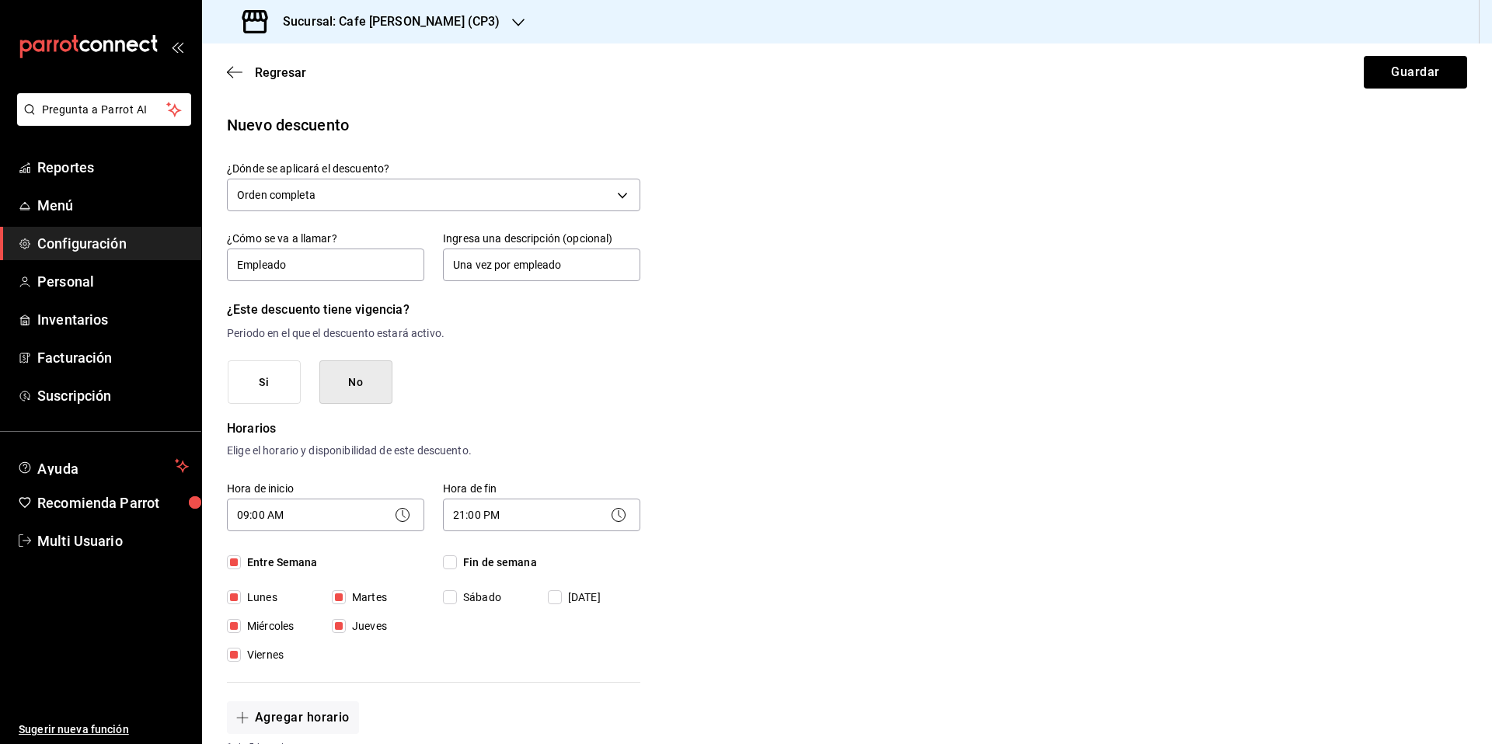
checkbox input "true"
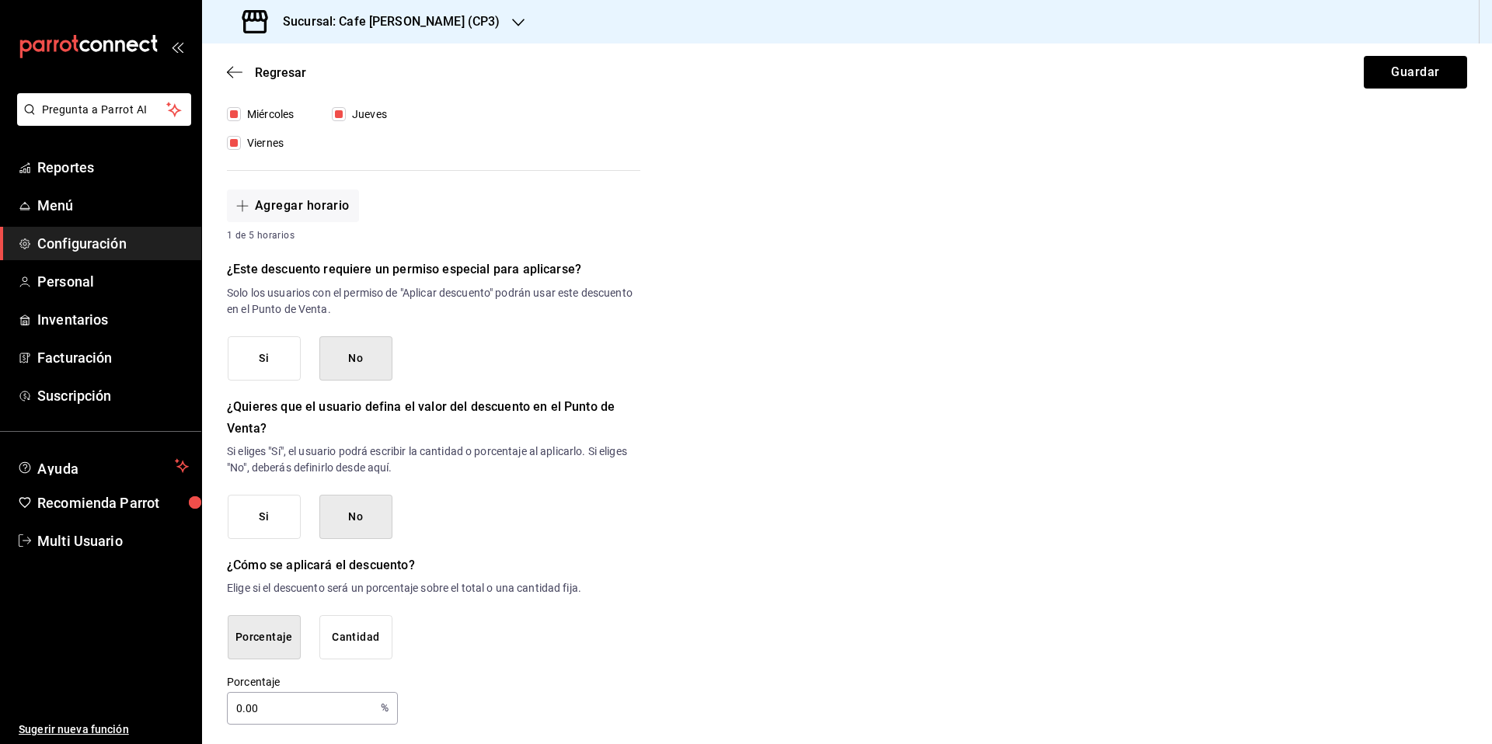
scroll to position [507, 0]
click at [287, 722] on input "0.00" at bounding box center [301, 713] width 148 height 31
type input "0"
type input "30"
click at [1407, 69] on button "Guardar" at bounding box center [1415, 72] width 103 height 33
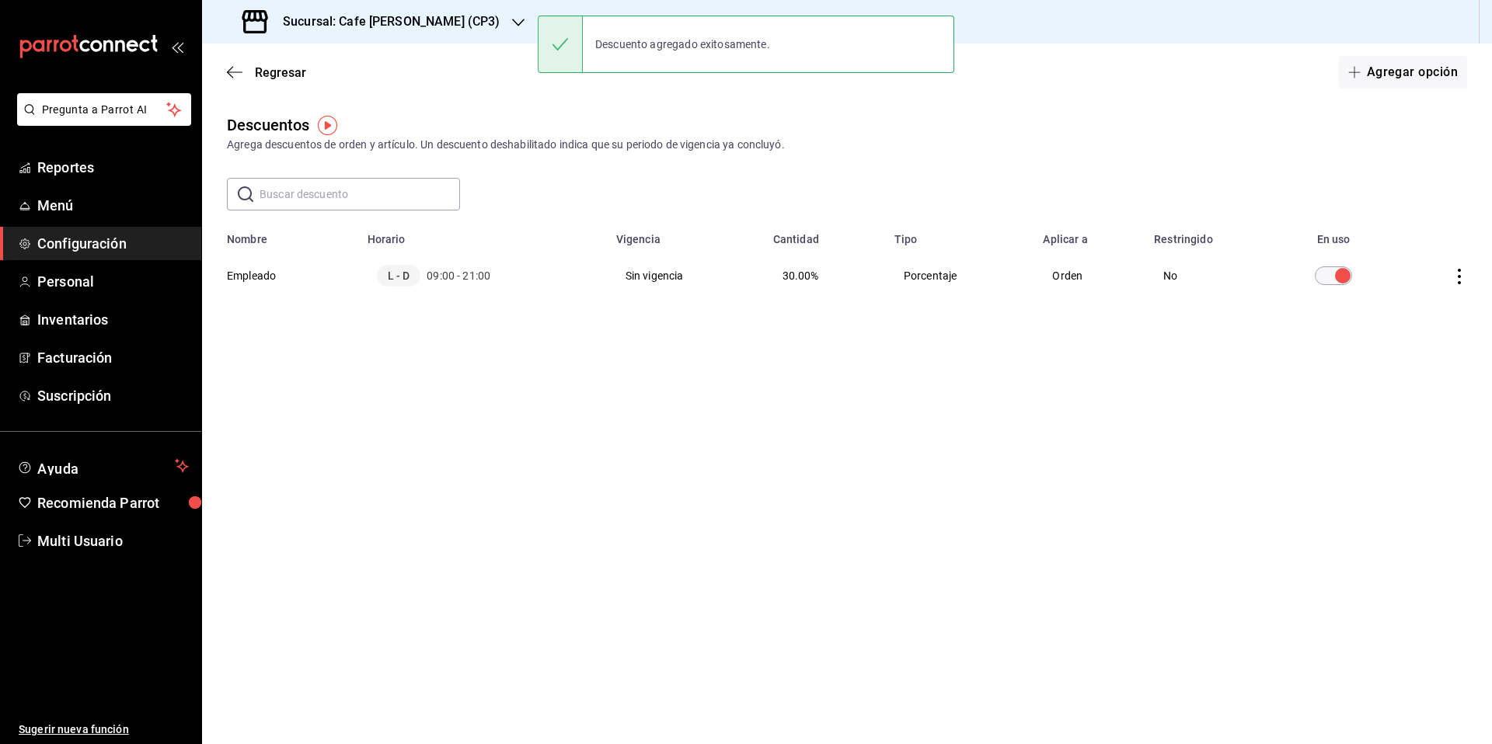
click at [439, 23] on h3 "Sucursal: Cafe [PERSON_NAME] (CP3)" at bounding box center [384, 21] width 229 height 19
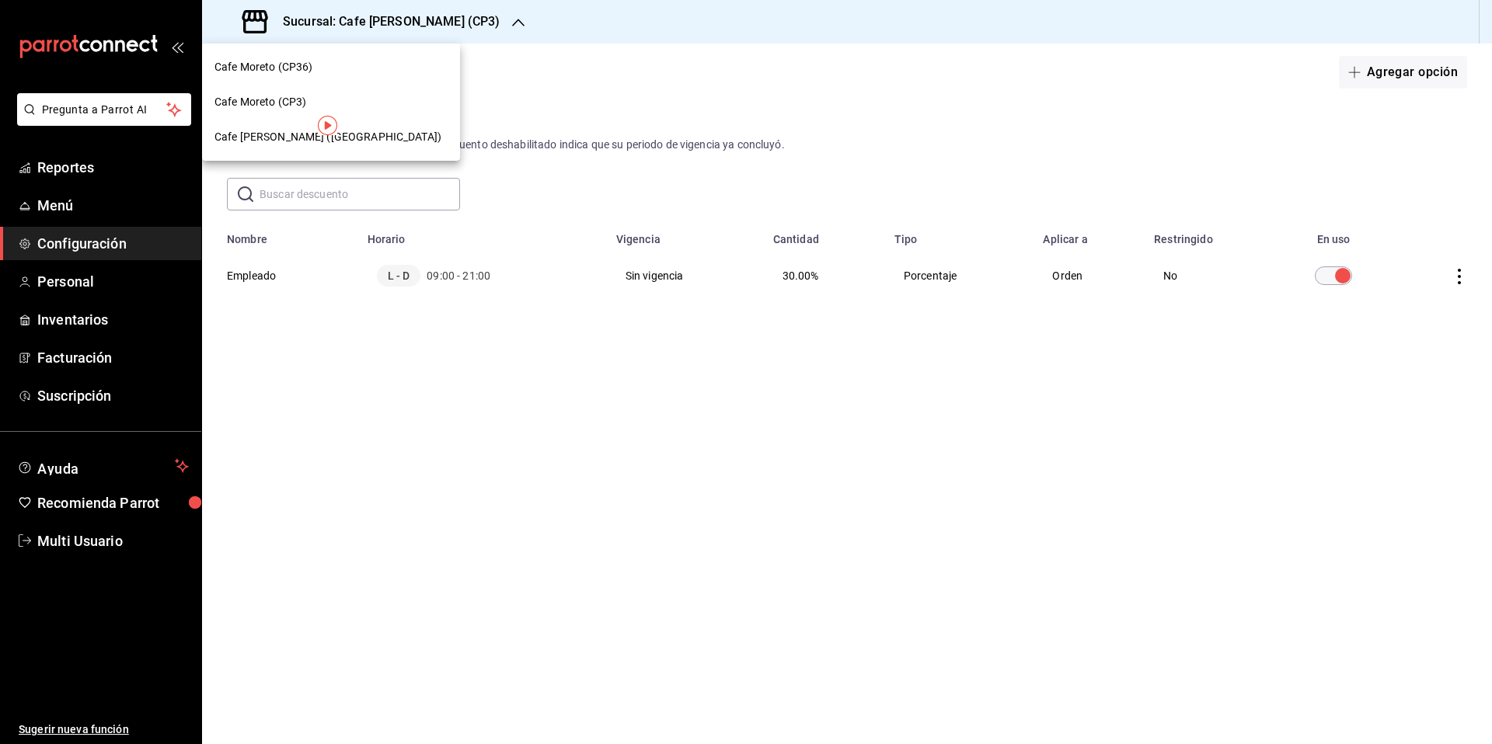
click at [290, 68] on span "Cafe Moreto (CP36)" at bounding box center [263, 67] width 98 height 16
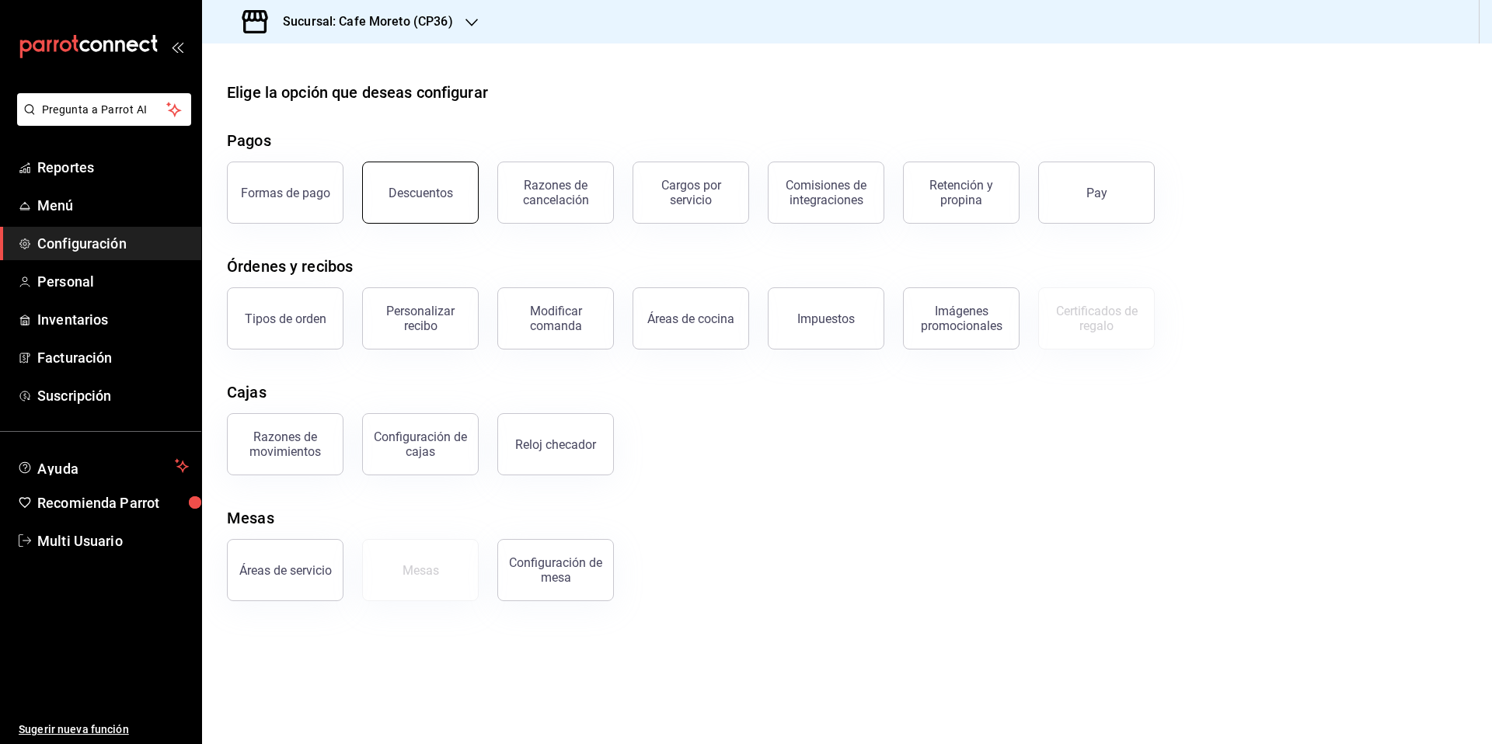
click at [437, 209] on button "Descuentos" at bounding box center [420, 193] width 117 height 62
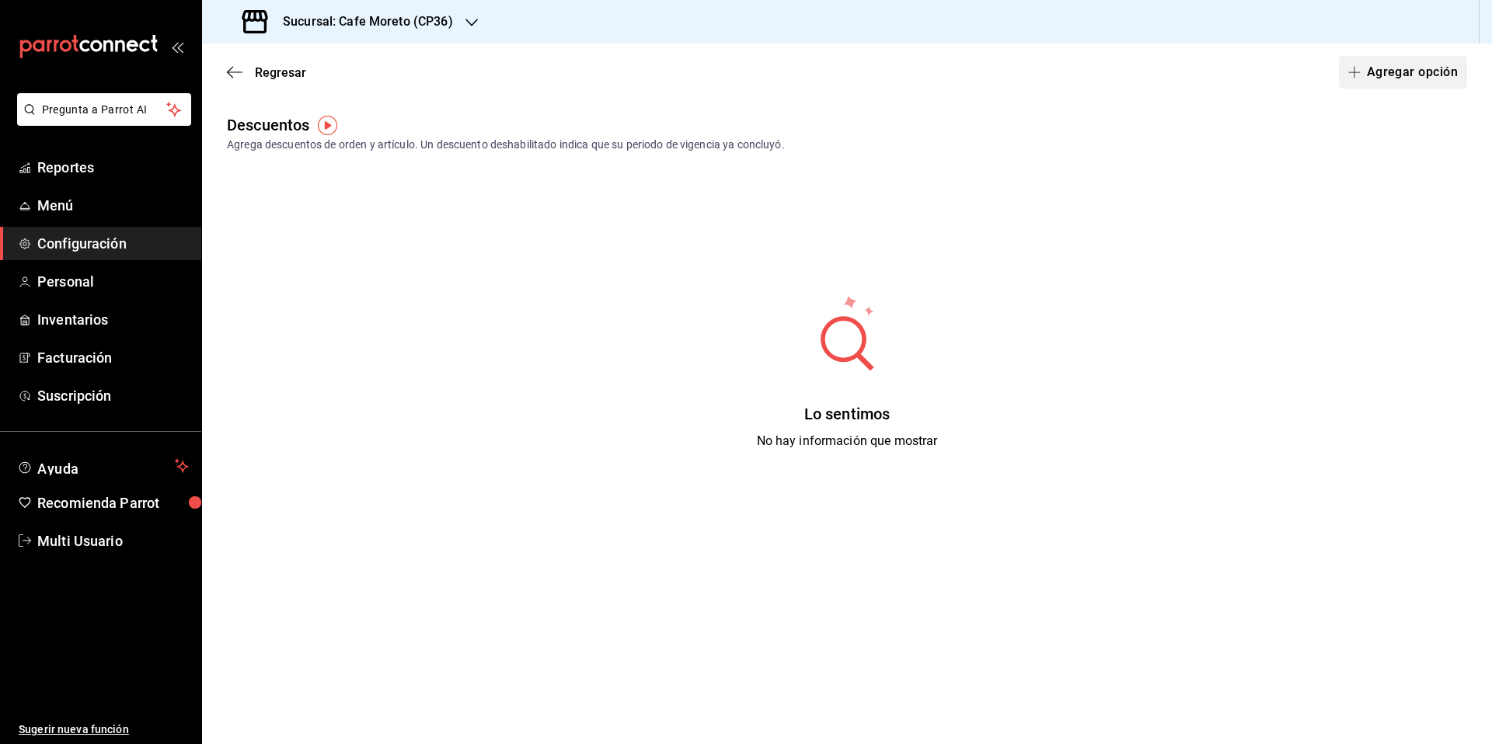
click at [1403, 71] on button "Agregar opción" at bounding box center [1403, 72] width 128 height 33
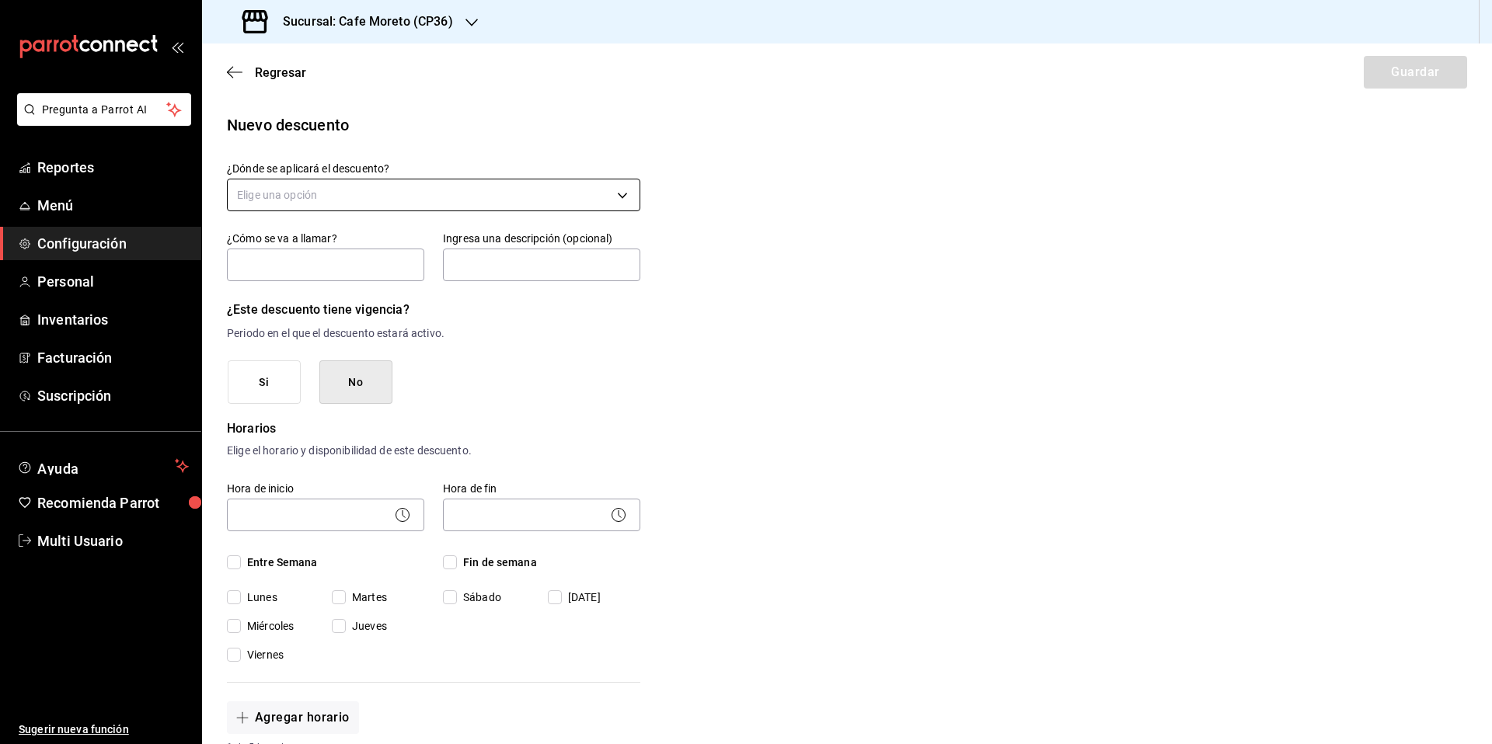
click at [485, 193] on body "Pregunta a Parrot AI Reportes Menú Configuración Personal Inventarios Facturaci…" at bounding box center [746, 372] width 1492 height 744
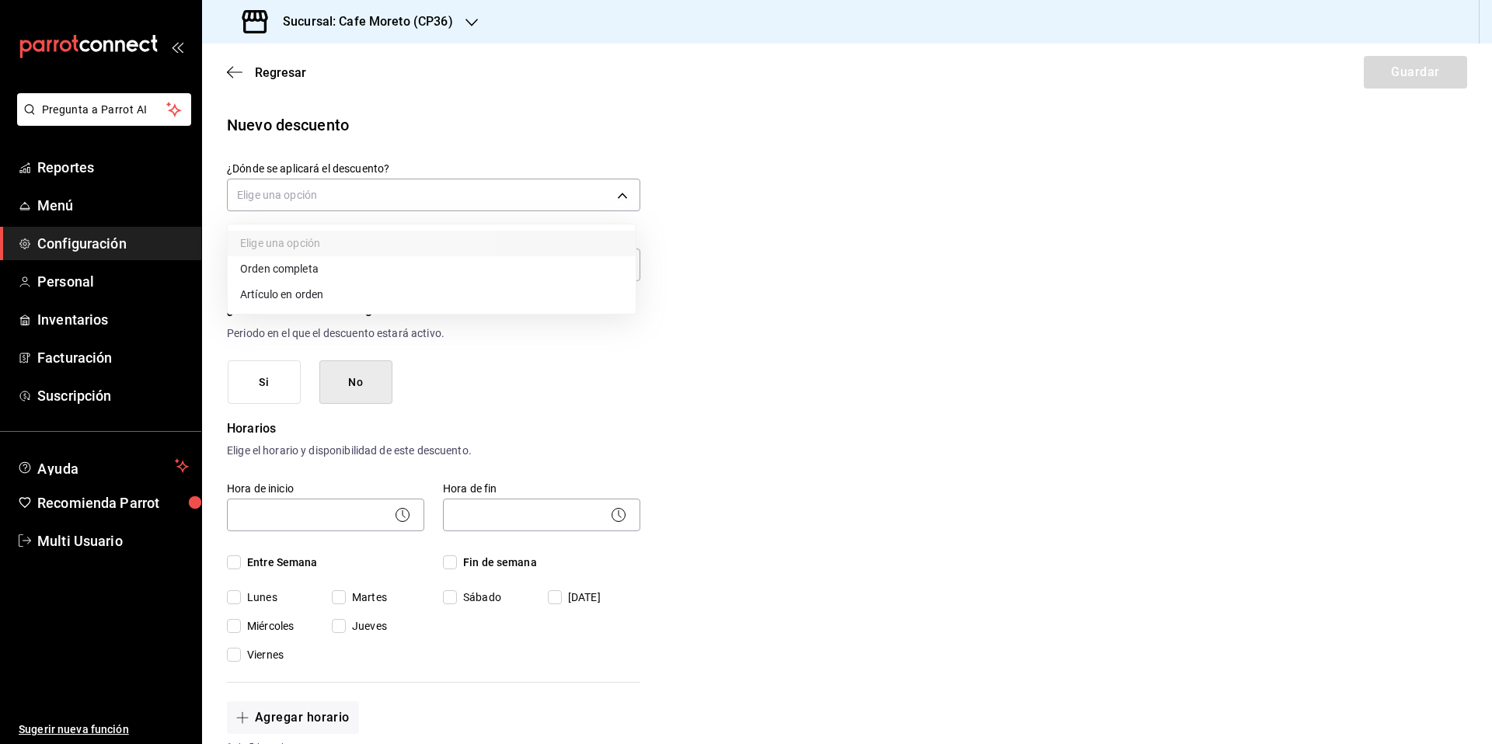
click at [298, 268] on li "Orden completa" at bounding box center [432, 269] width 408 height 26
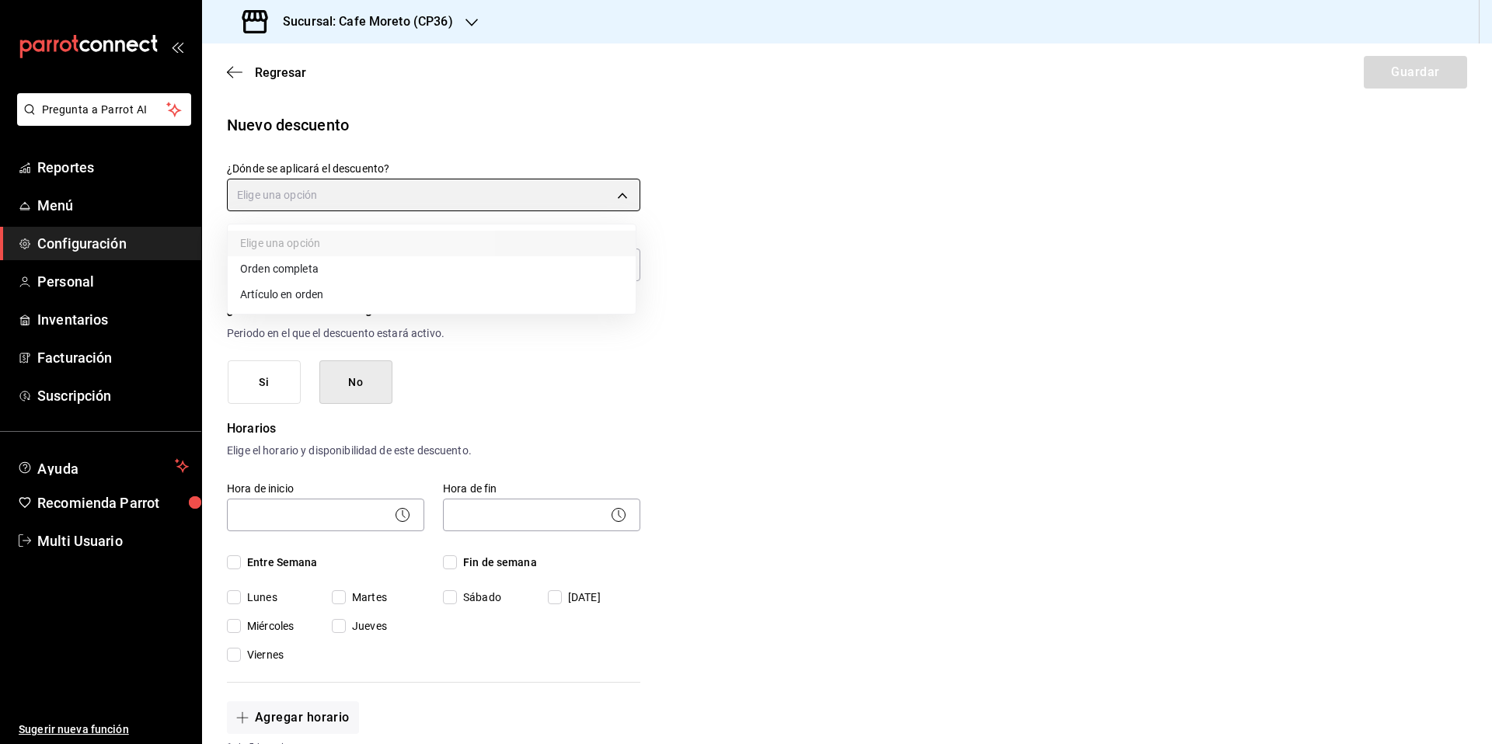
type input "ORDER"
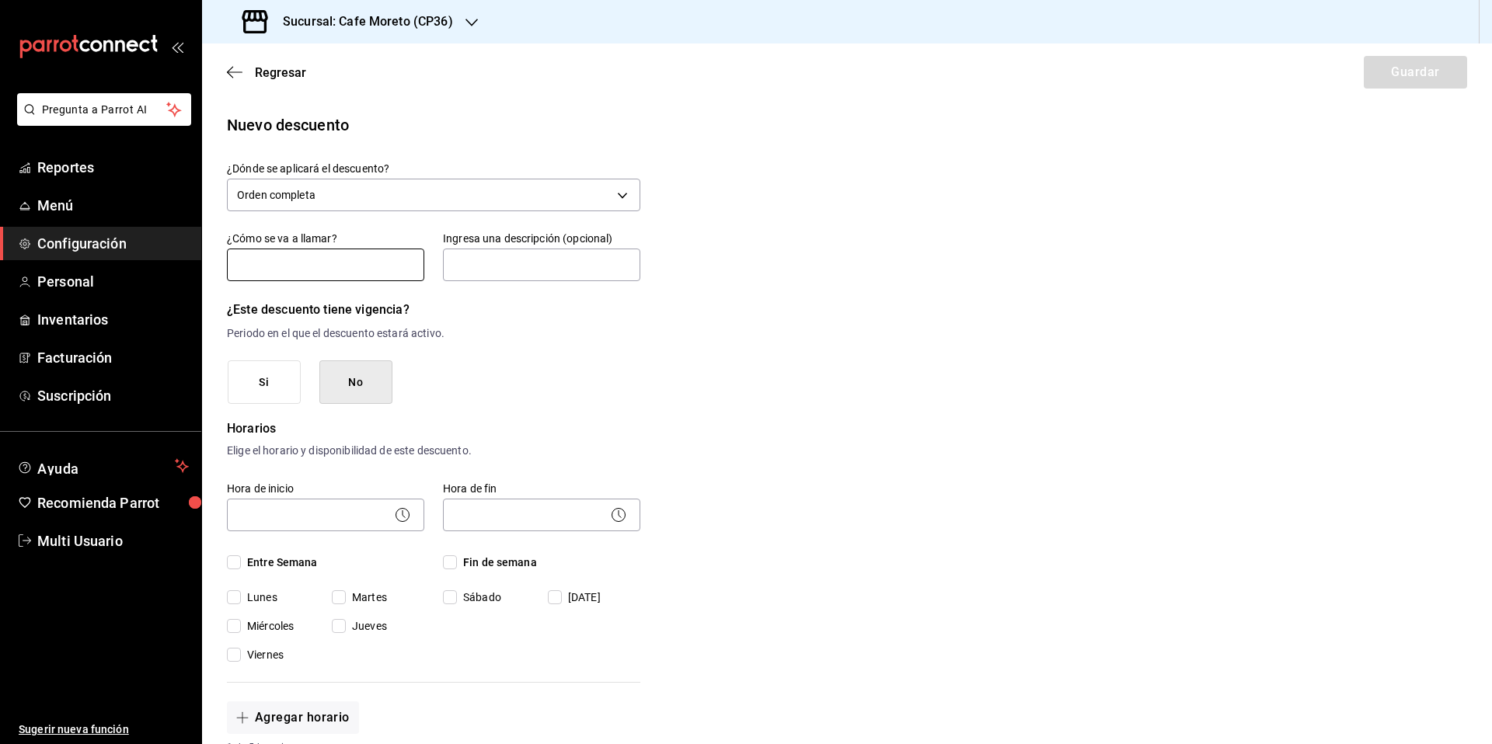
click at [307, 270] on input "text" at bounding box center [325, 265] width 197 height 33
type input "Empleado"
click at [527, 274] on input "text" at bounding box center [541, 265] width 197 height 33
type input "Una vez por empleado"
click at [317, 515] on body "Pregunta a Parrot AI Reportes Menú Configuración Personal Inventarios Facturaci…" at bounding box center [746, 372] width 1492 height 744
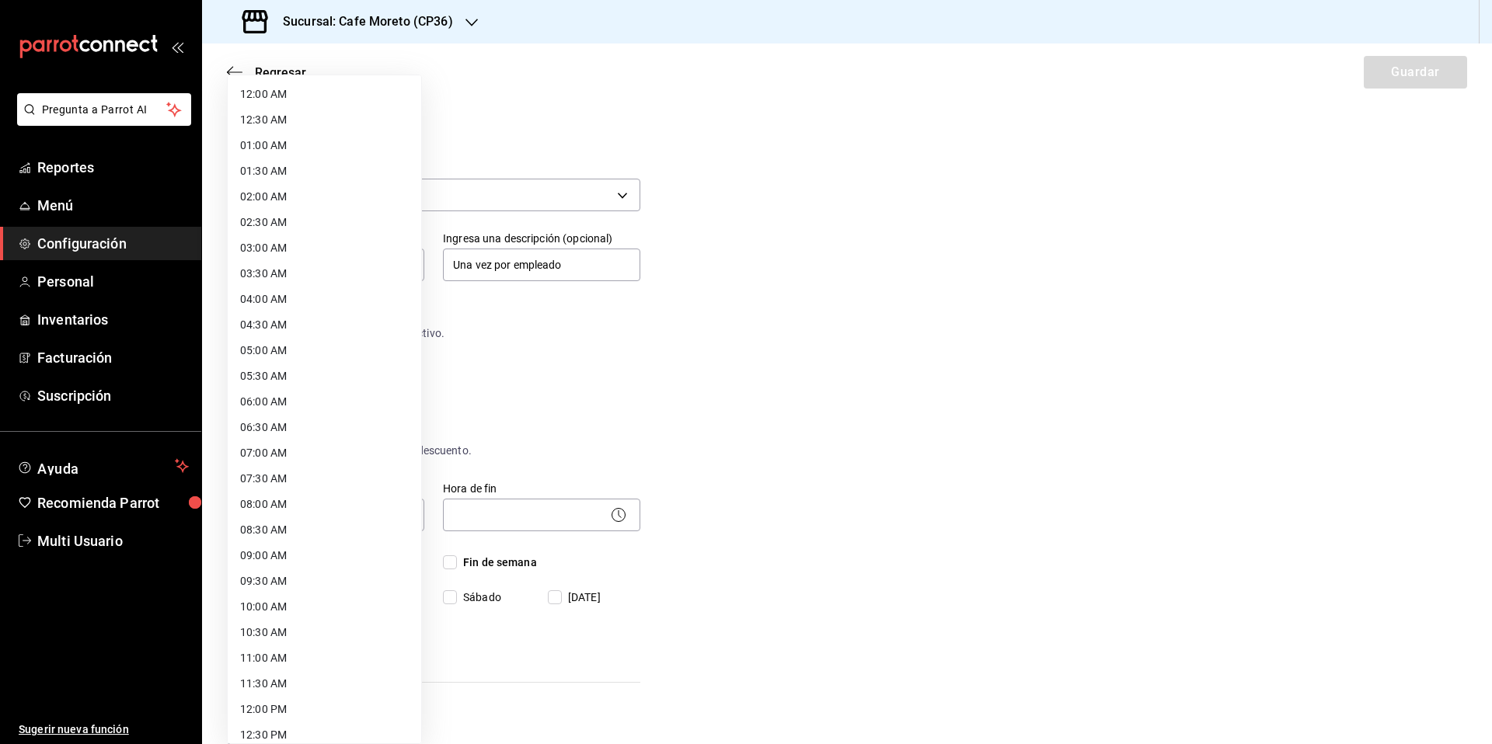
click at [308, 554] on li "09:00 AM" at bounding box center [324, 556] width 193 height 26
type input "09:00"
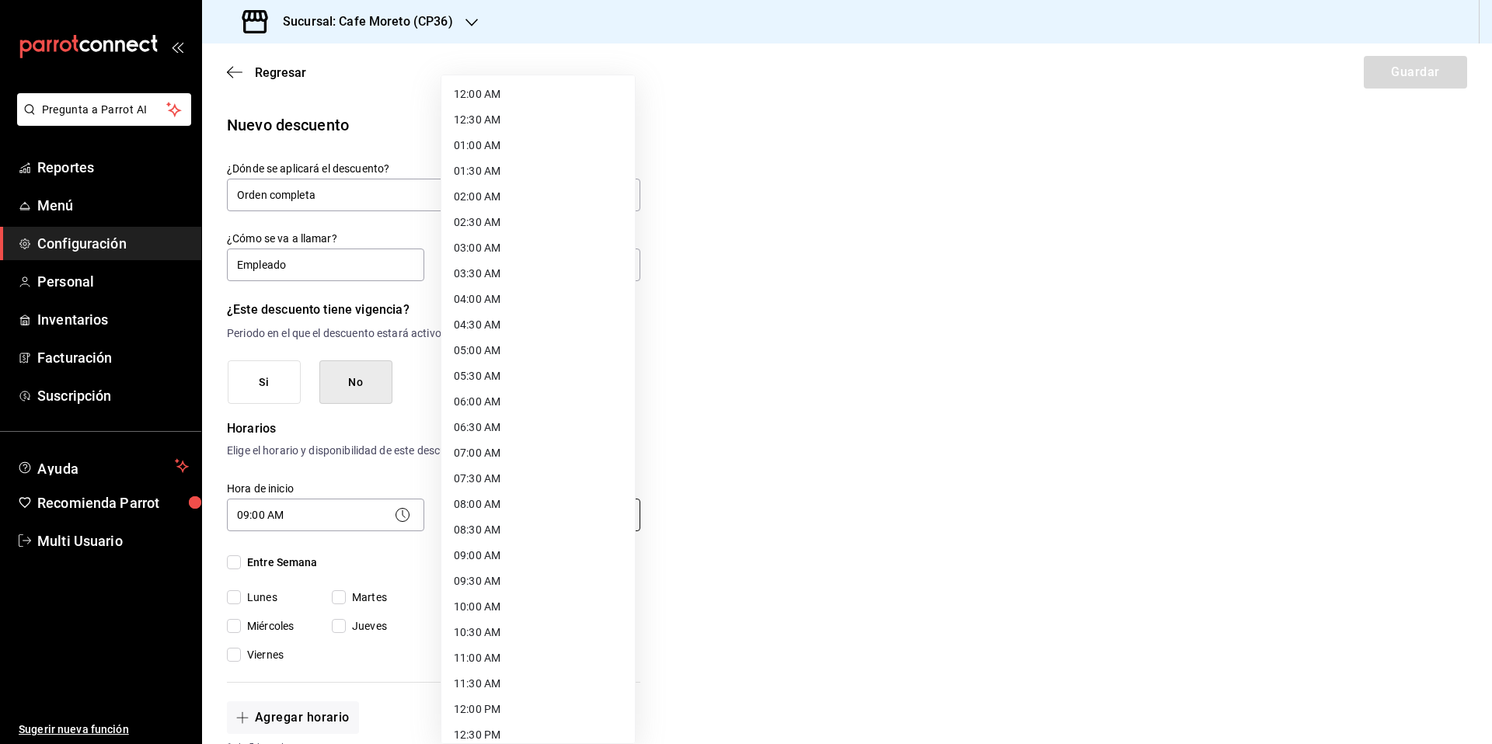
click at [500, 514] on body "Pregunta a Parrot AI Reportes Menú Configuración Personal Inventarios Facturaci…" at bounding box center [746, 372] width 1492 height 744
click at [483, 570] on li "21:00 PM" at bounding box center [537, 571] width 193 height 26
type input "21:00"
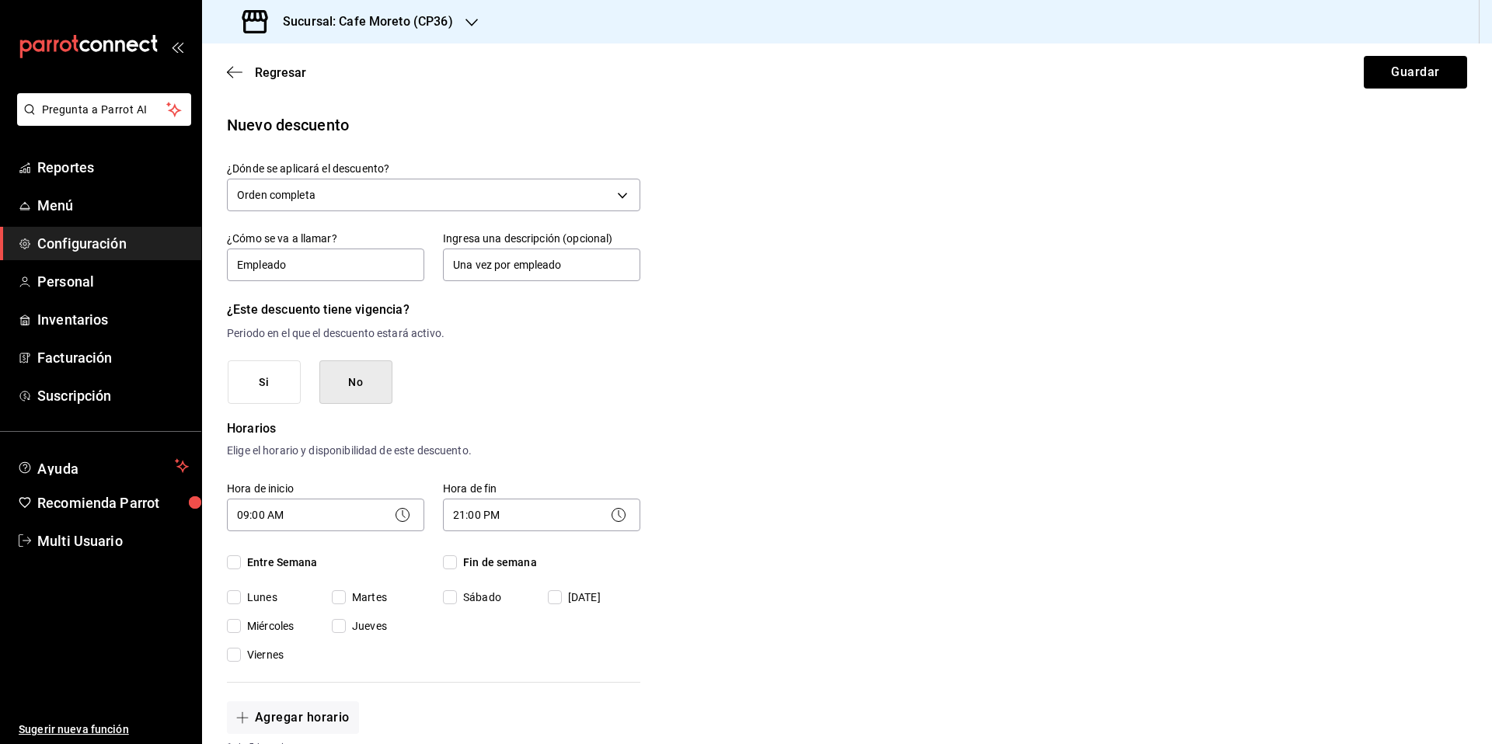
click at [244, 561] on span "Entre Semana" at bounding box center [279, 563] width 77 height 16
click at [241, 561] on input "Entre Semana" at bounding box center [234, 563] width 14 height 14
checkbox input "true"
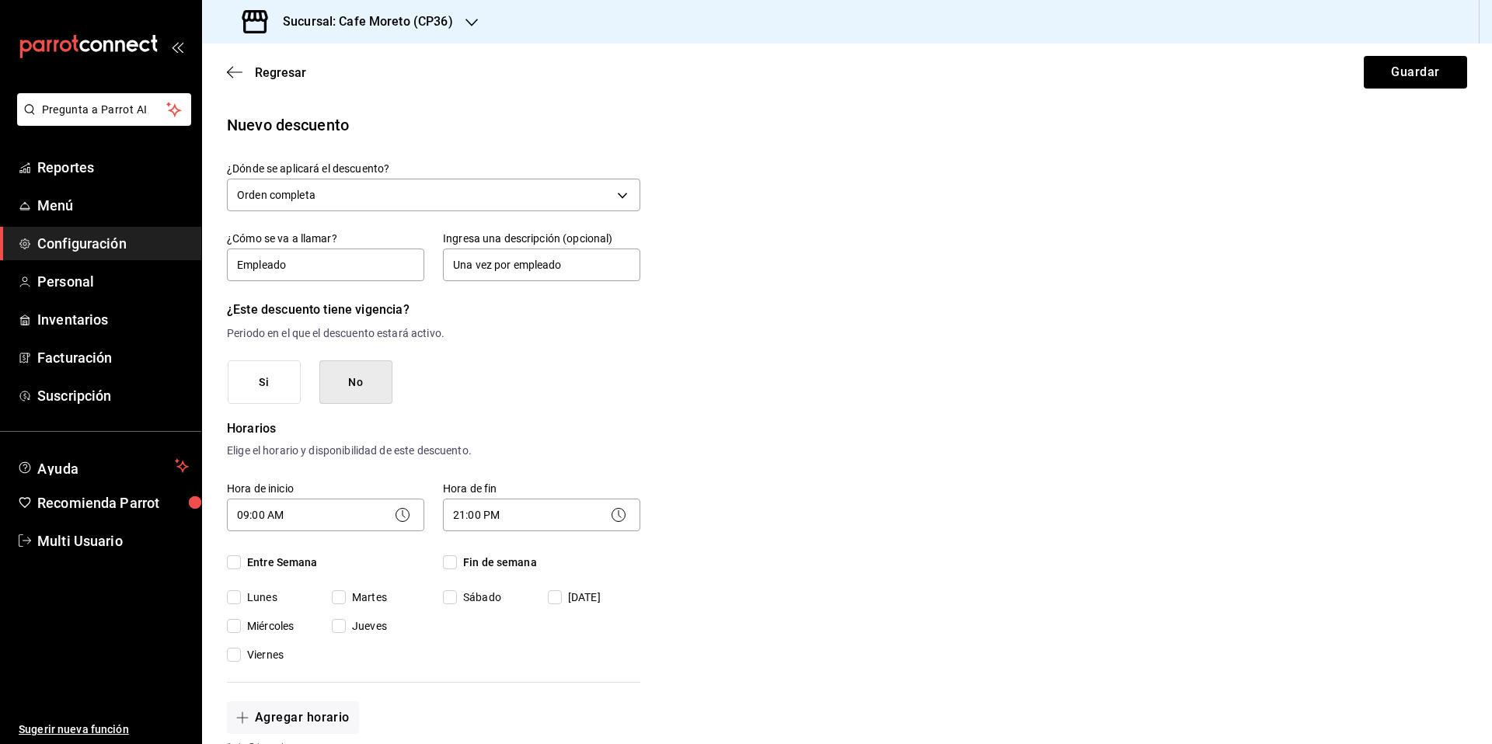
checkbox input "true"
click at [457, 563] on span "Fin de semana" at bounding box center [497, 563] width 80 height 16
click at [456, 563] on input "Fin de semana" at bounding box center [450, 563] width 14 height 14
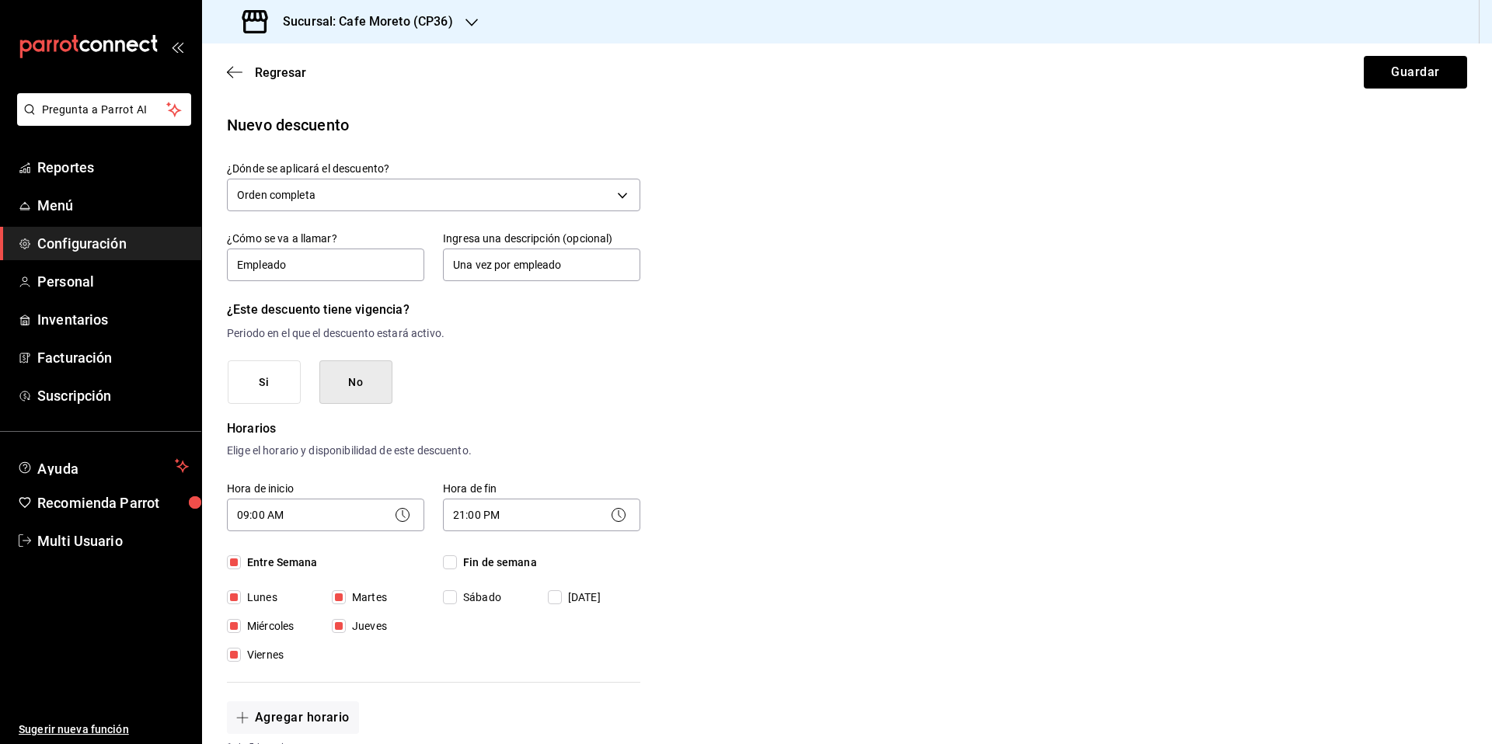
checkbox input "true"
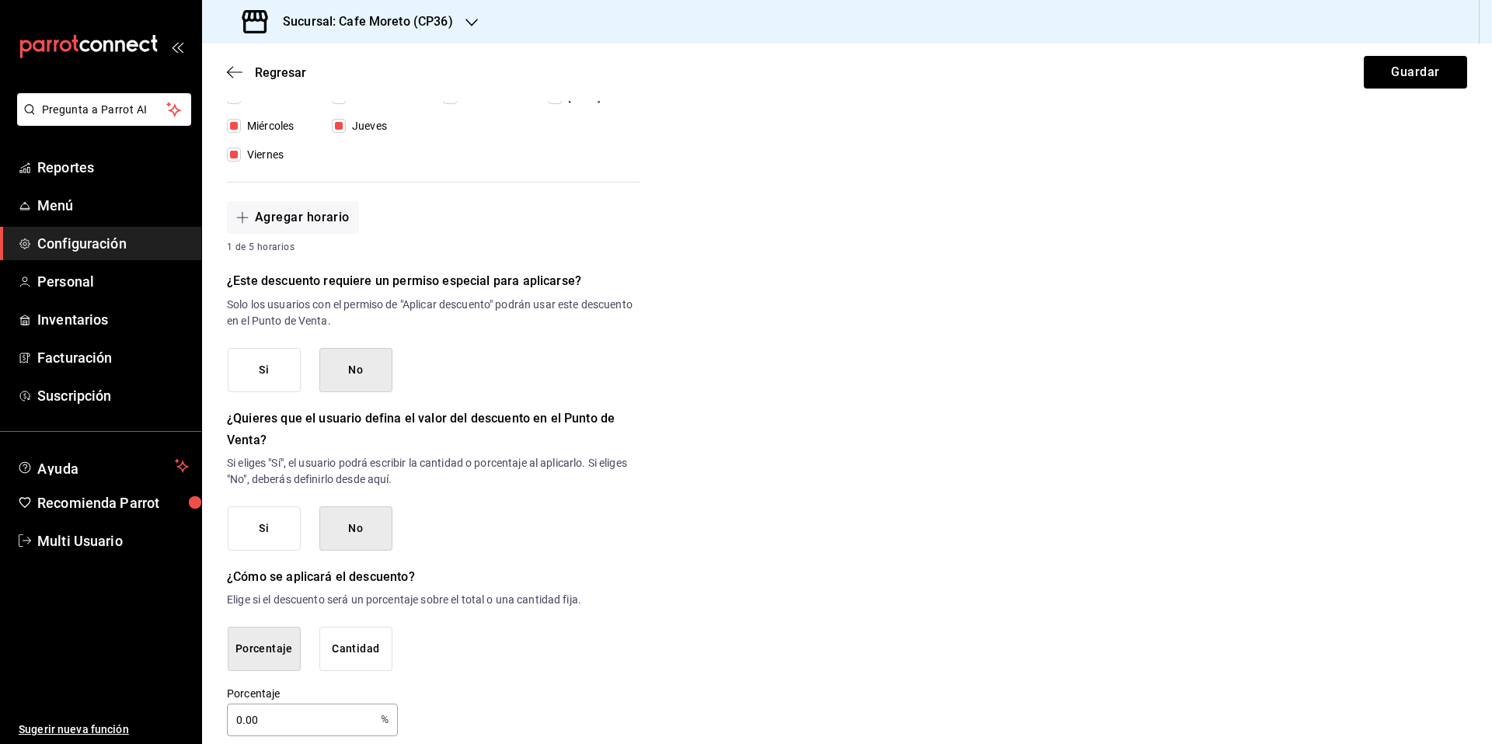
scroll to position [518, 0]
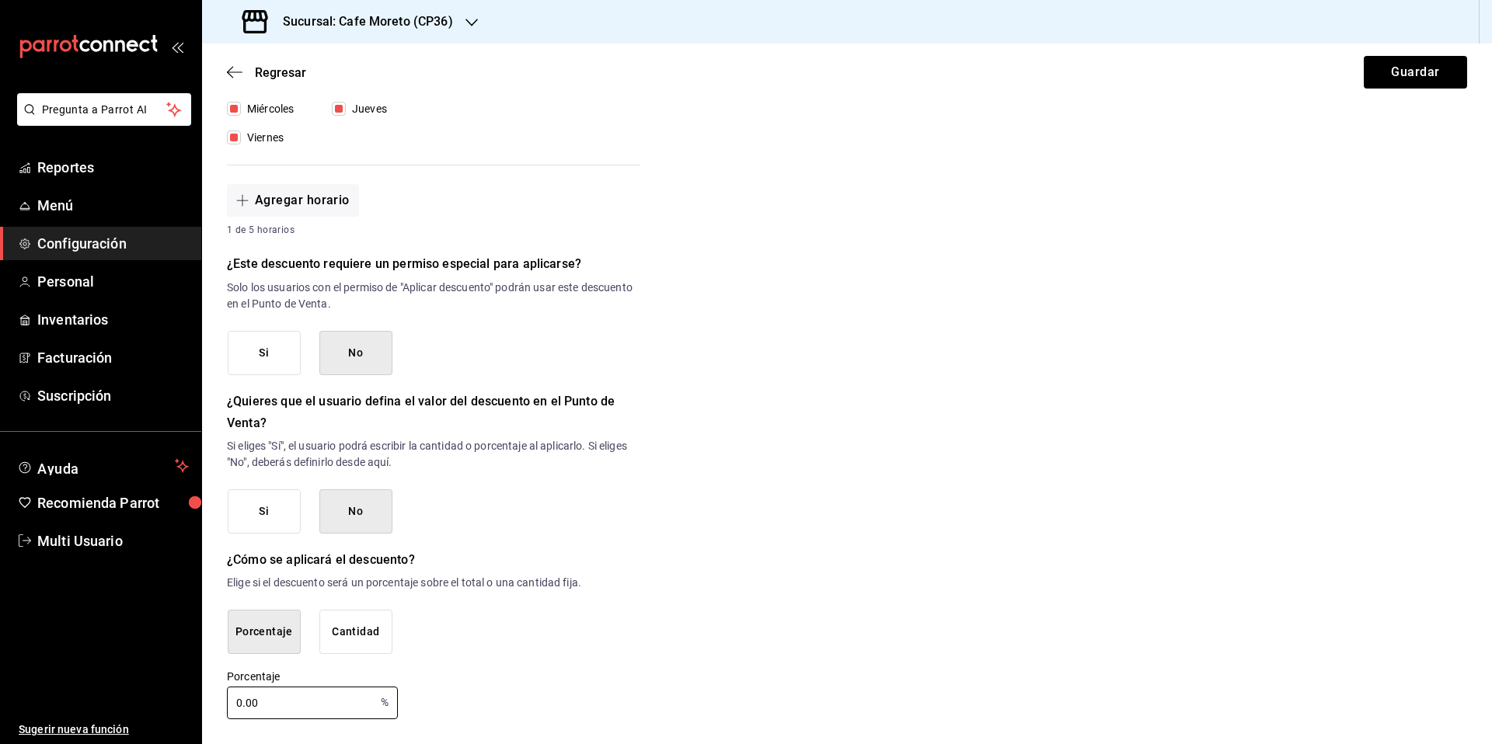
drag, startPoint x: 269, startPoint y: 705, endPoint x: 210, endPoint y: 713, distance: 59.6
click at [210, 713] on div "Nuevo descuento ¿Dónde se aplicará el descuento? Orden completa ORDER ¿Cómo se …" at bounding box center [847, 158] width 1290 height 1124
type input "0"
type input "30"
click at [1411, 75] on button "Guardar" at bounding box center [1415, 72] width 103 height 33
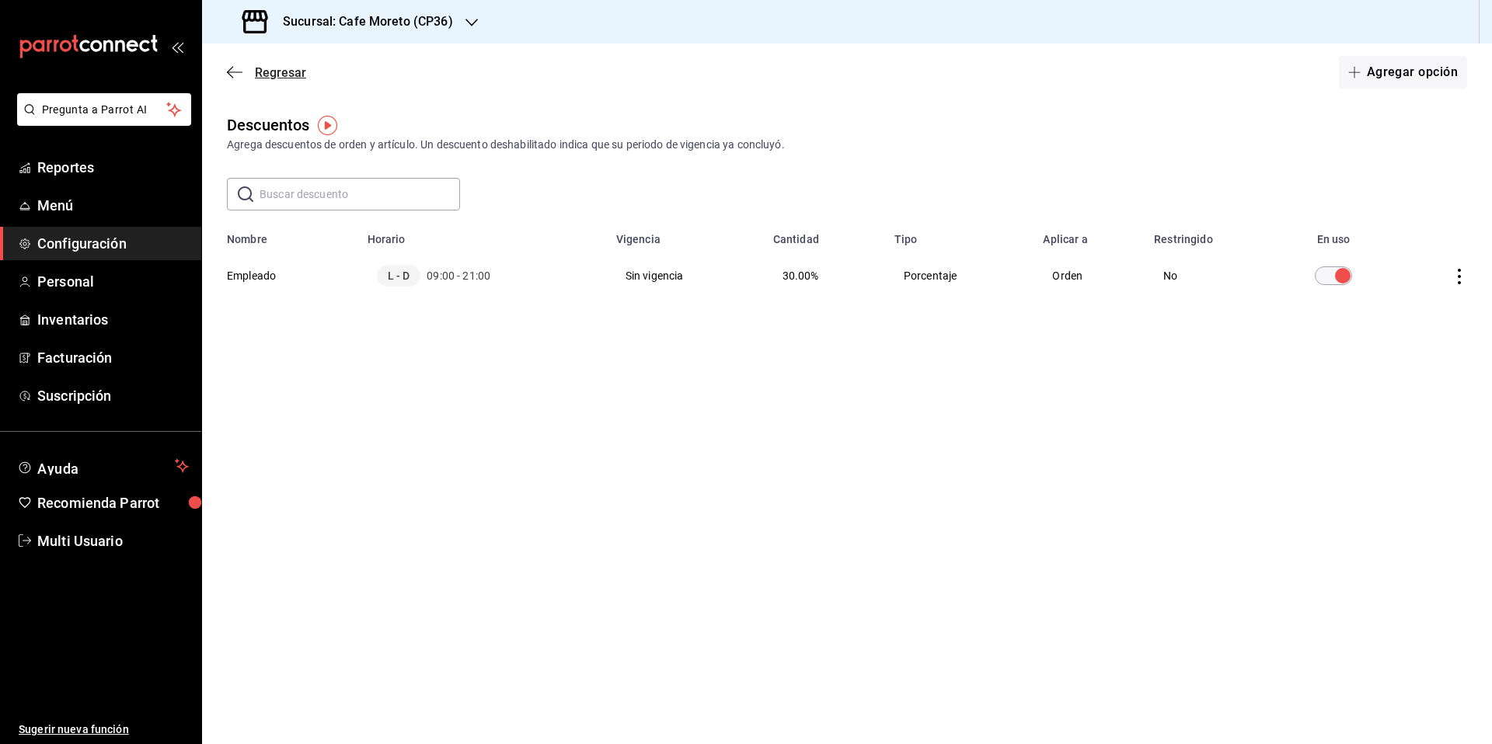
click at [235, 73] on icon "button" at bounding box center [235, 72] width 16 height 14
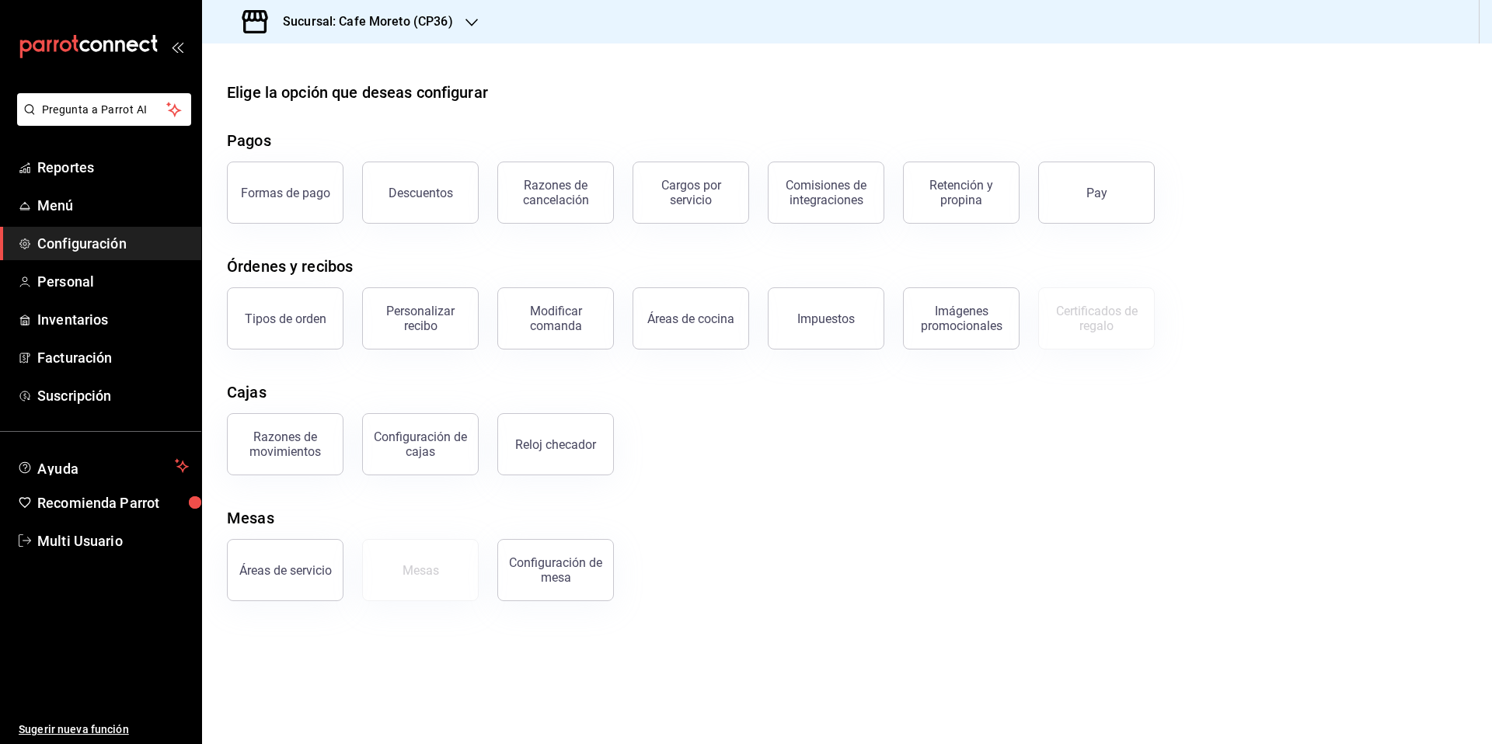
click at [452, 22] on div "Sucursal: Cafe Moreto (CP36)" at bounding box center [349, 22] width 270 height 44
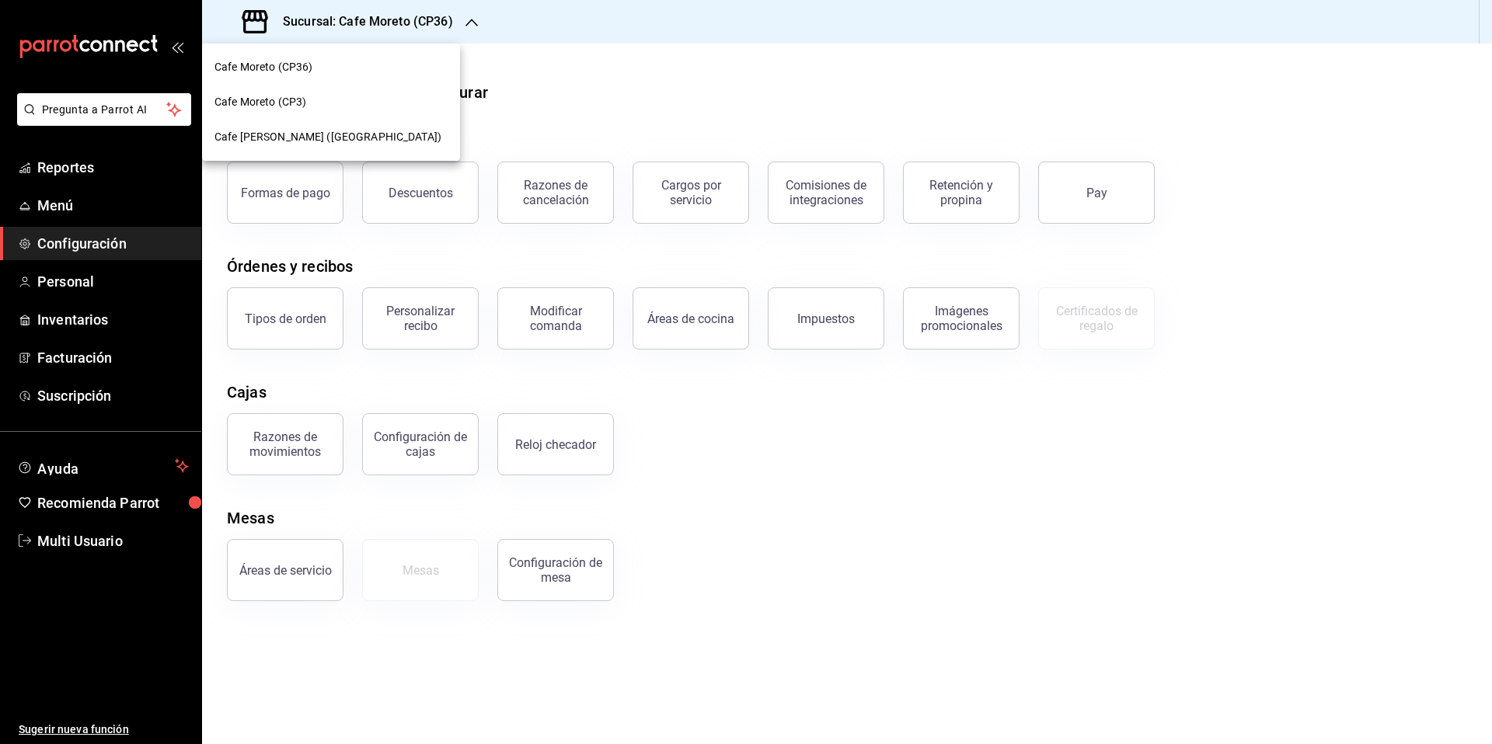
click at [316, 136] on span "Cafe [PERSON_NAME] ([GEOGRAPHIC_DATA])" at bounding box center [327, 137] width 227 height 16
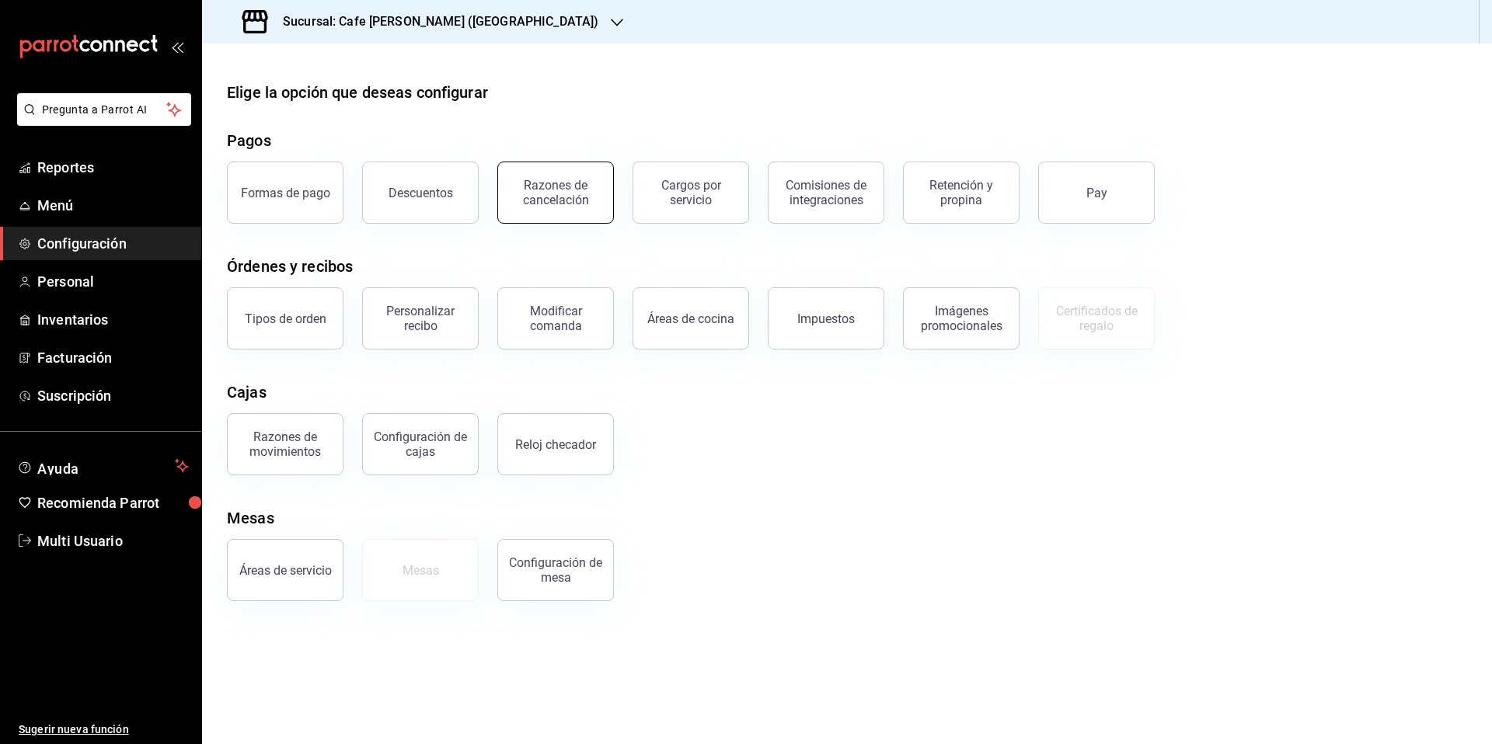
click at [566, 206] on button "Razones de cancelación" at bounding box center [555, 193] width 117 height 62
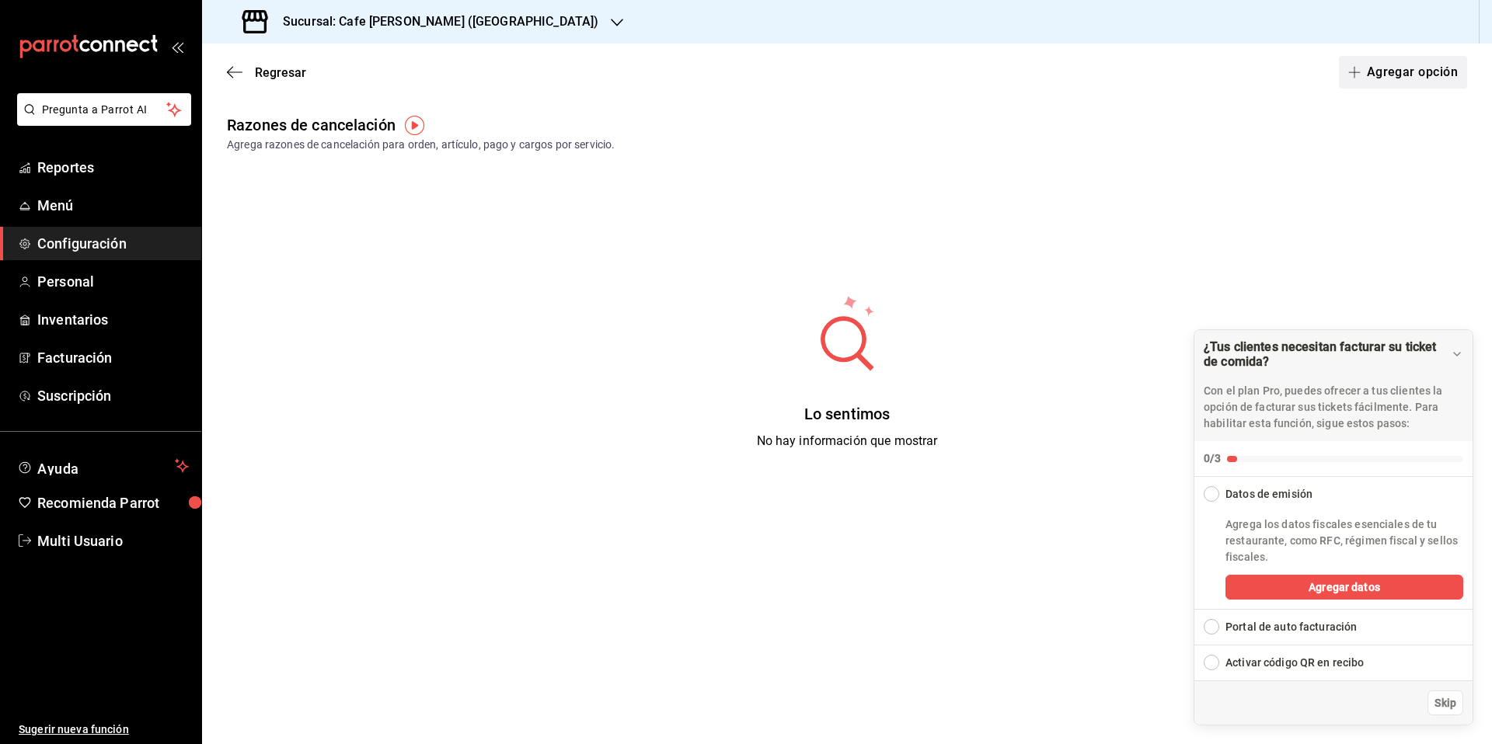
click at [1404, 68] on button "Agregar opción" at bounding box center [1403, 72] width 128 height 33
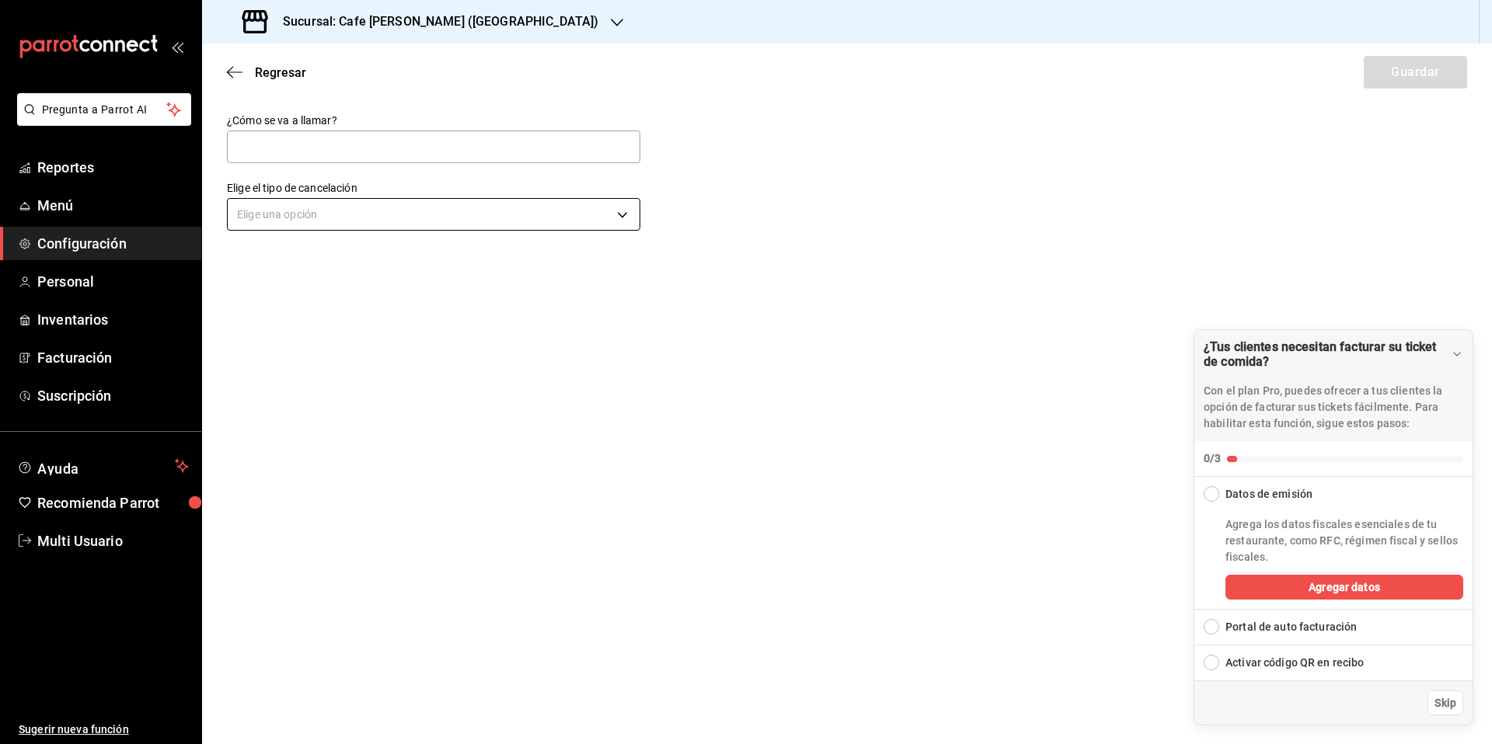
click at [411, 214] on body "Pregunta a Parrot AI Reportes Menú Configuración Personal Inventarios Facturaci…" at bounding box center [746, 372] width 1492 height 744
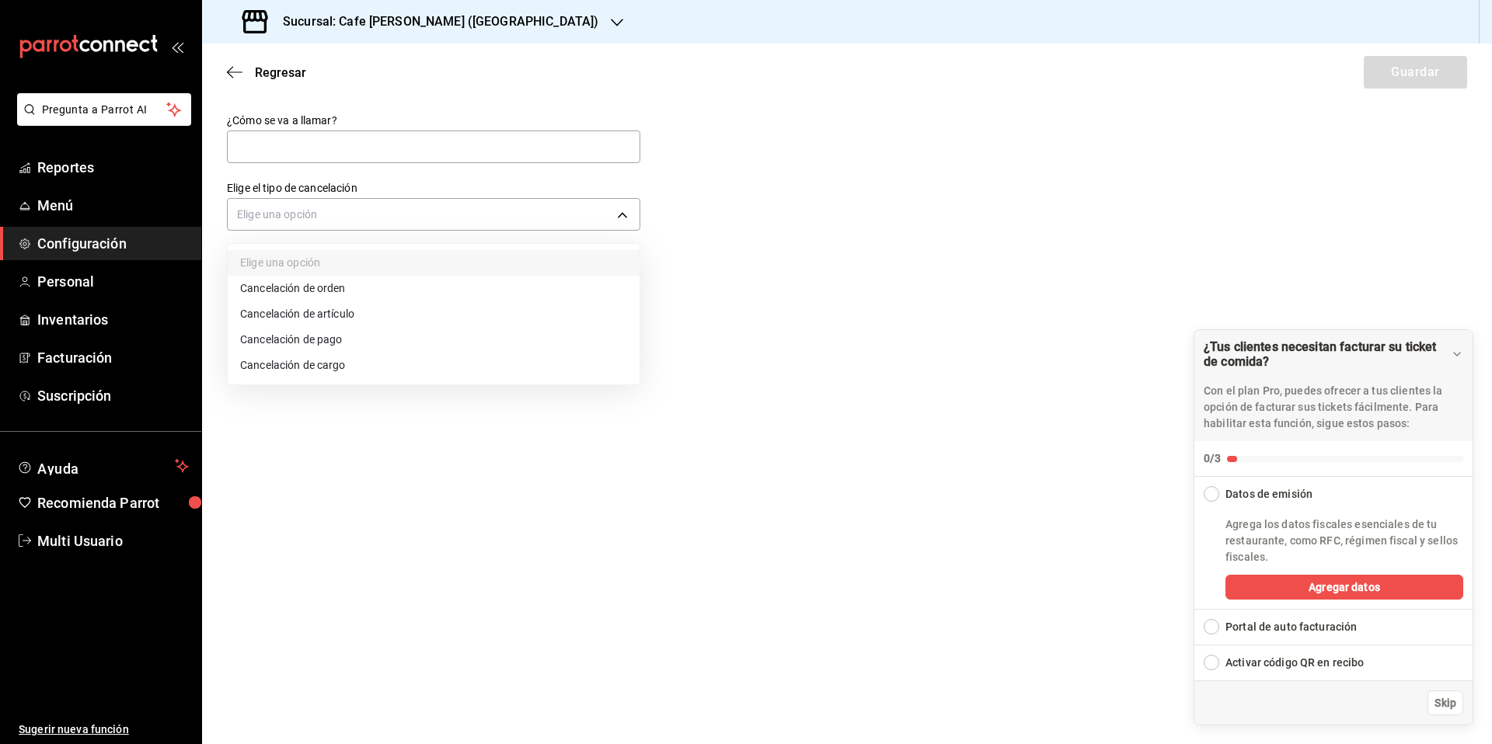
click at [667, 496] on div at bounding box center [746, 372] width 1492 height 744
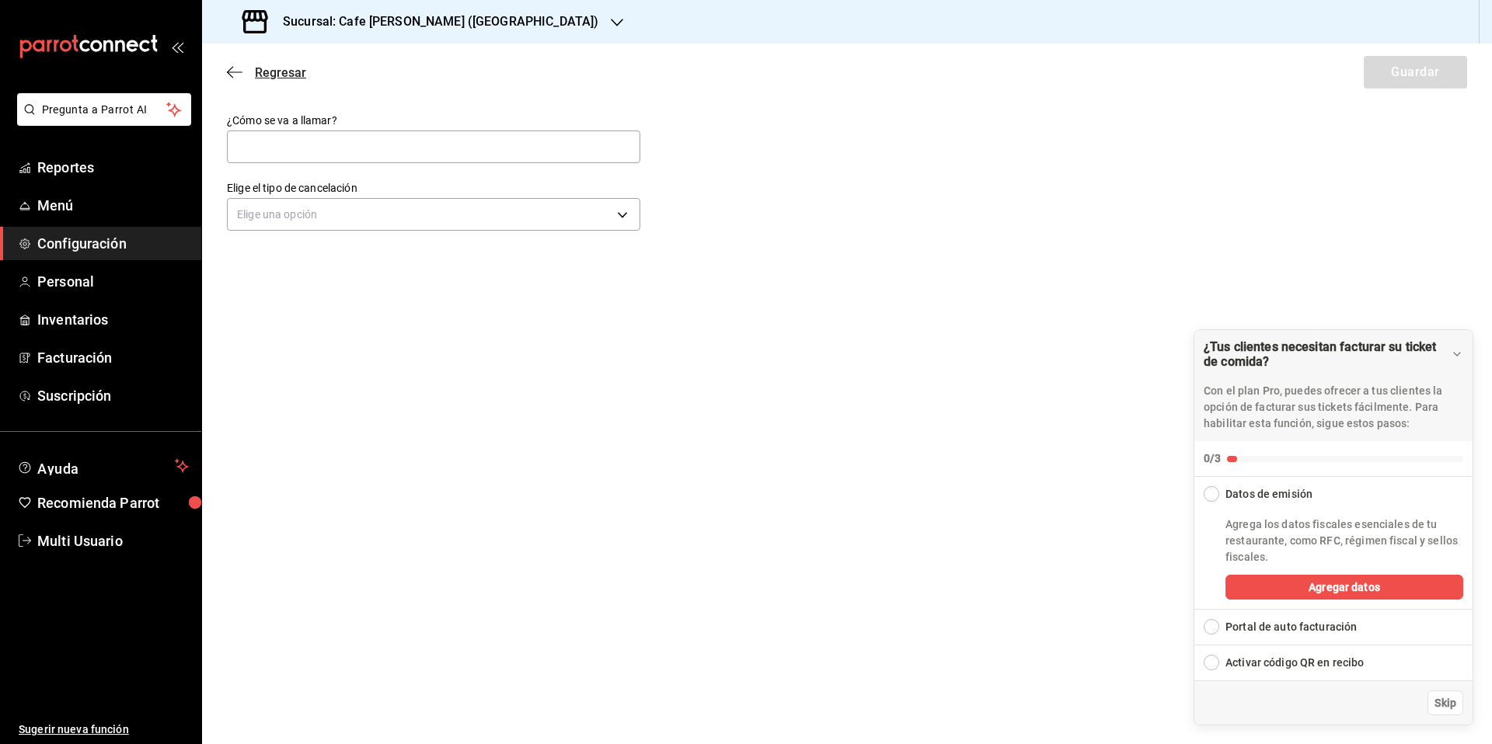
click at [229, 73] on icon "button" at bounding box center [235, 72] width 16 height 14
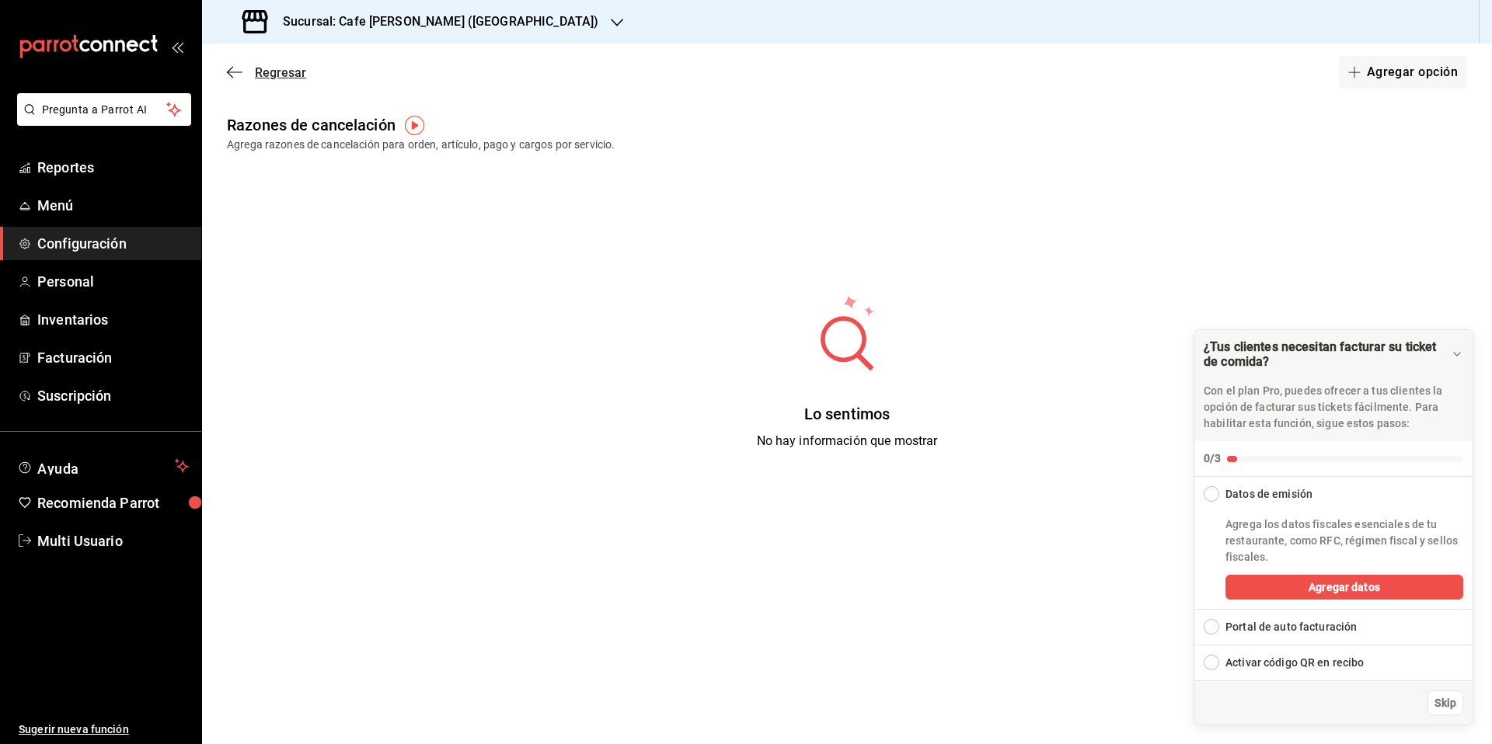
click at [232, 74] on icon "button" at bounding box center [235, 72] width 16 height 14
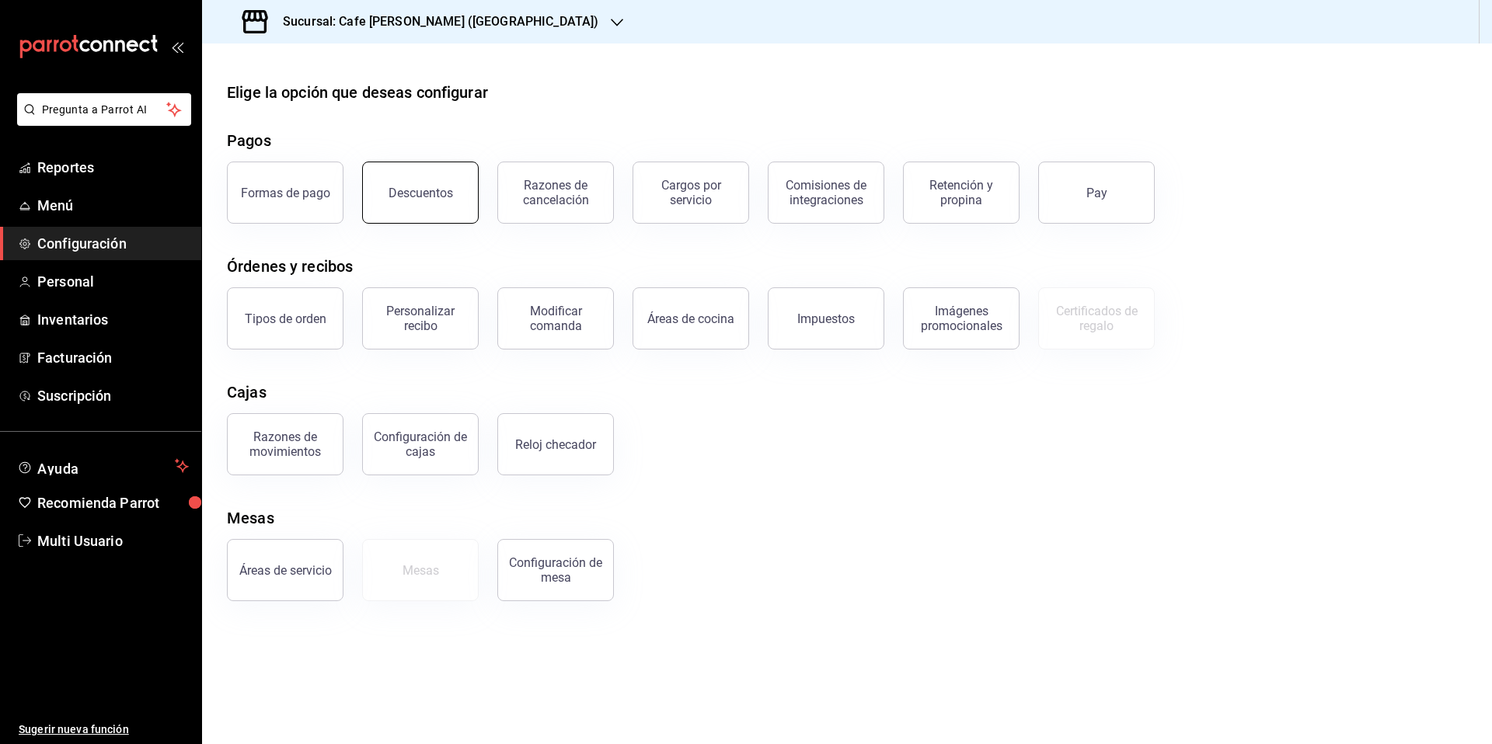
click at [461, 204] on button "Descuentos" at bounding box center [420, 193] width 117 height 62
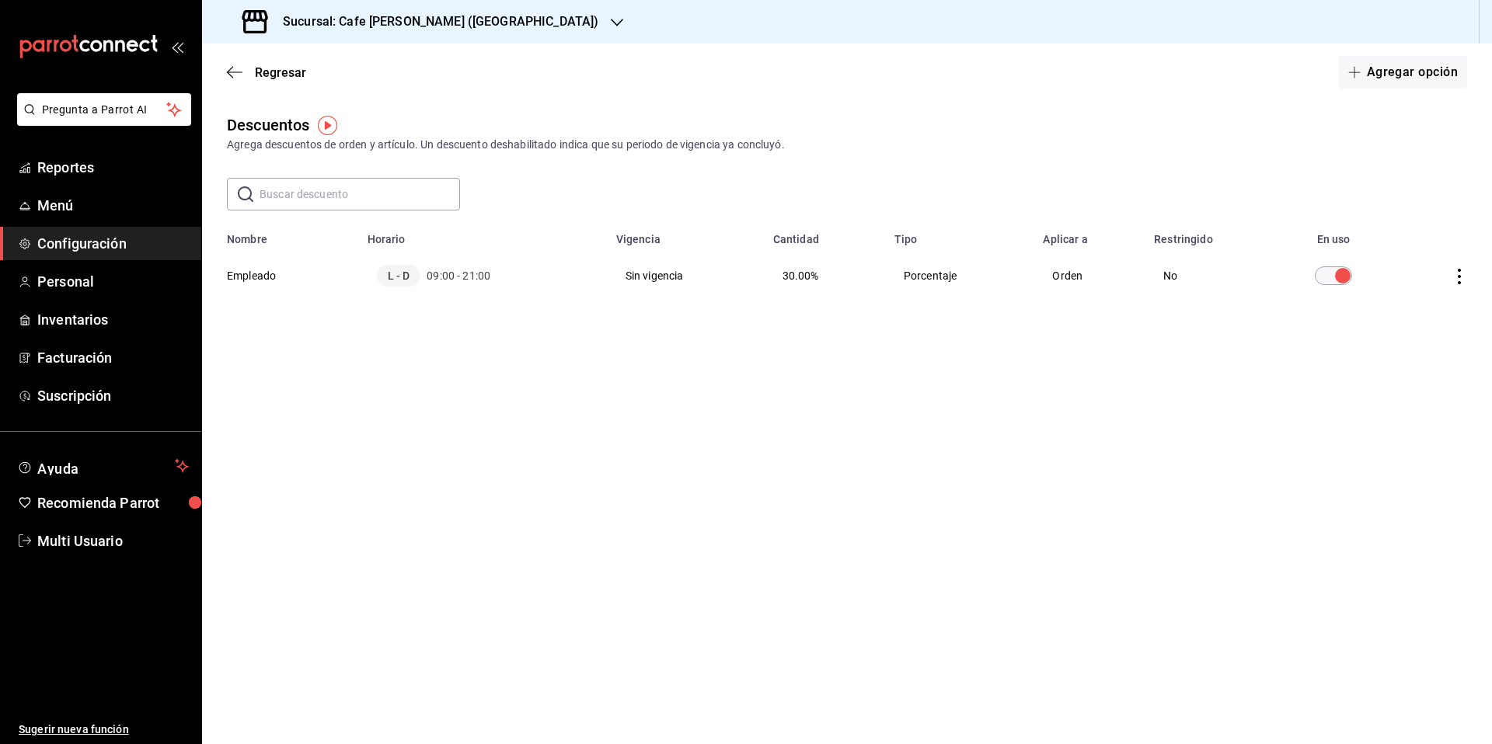
click at [237, 279] on th "Empleado" at bounding box center [280, 275] width 156 height 59
click at [237, 278] on th "Empleado" at bounding box center [280, 275] width 156 height 59
click at [267, 274] on th "Empleado" at bounding box center [280, 275] width 156 height 59
click at [432, 284] on div "L - D 09:00 - 21:00" at bounding box center [482, 276] width 211 height 22
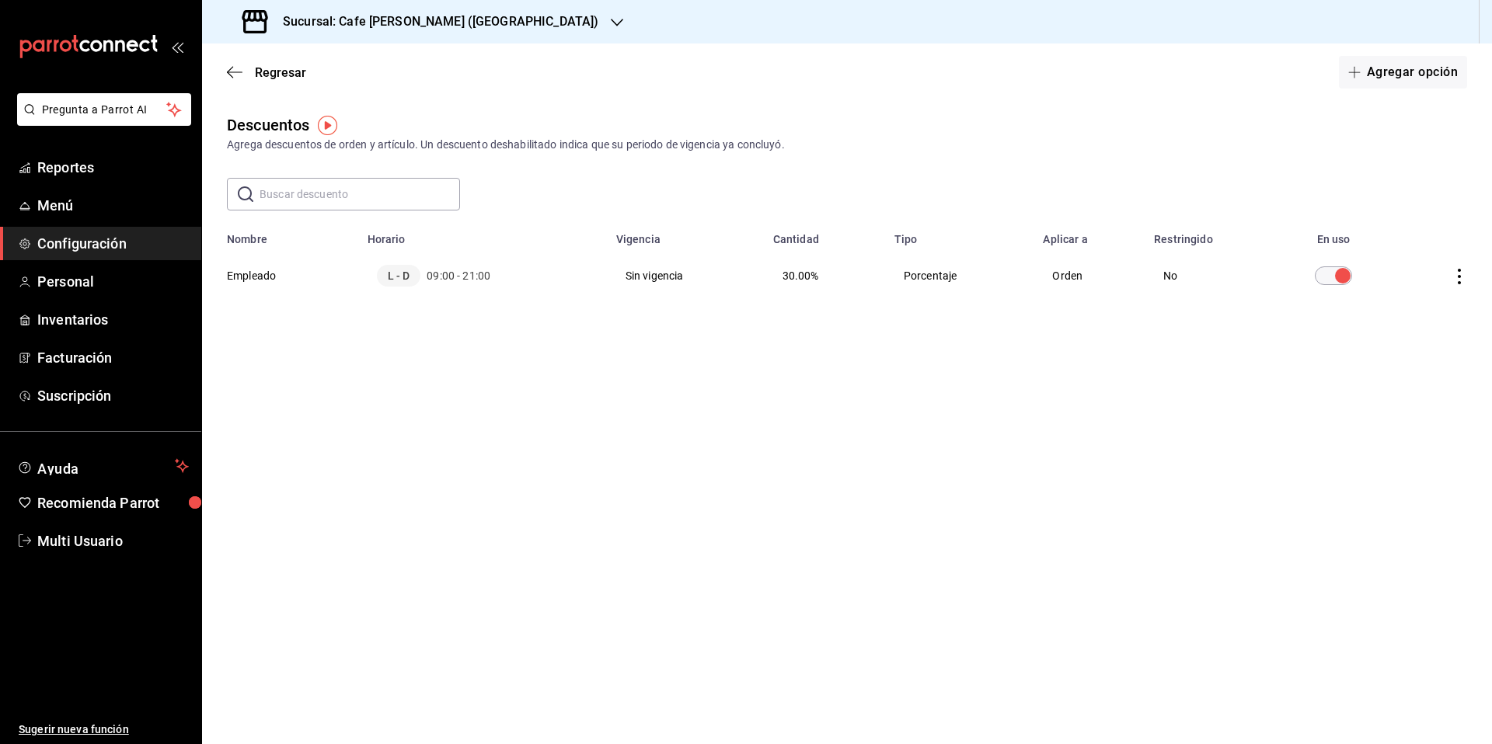
click at [432, 280] on span "09:00 - 21:00" at bounding box center [459, 276] width 64 height 16
click at [431, 277] on span "09:00 - 21:00" at bounding box center [459, 276] width 64 height 16
click at [646, 278] on td "Sin vigencia" at bounding box center [685, 275] width 157 height 59
click at [645, 277] on td "Sin vigencia" at bounding box center [685, 275] width 157 height 59
click at [1461, 280] on icon "actions" at bounding box center [1460, 277] width 16 height 16
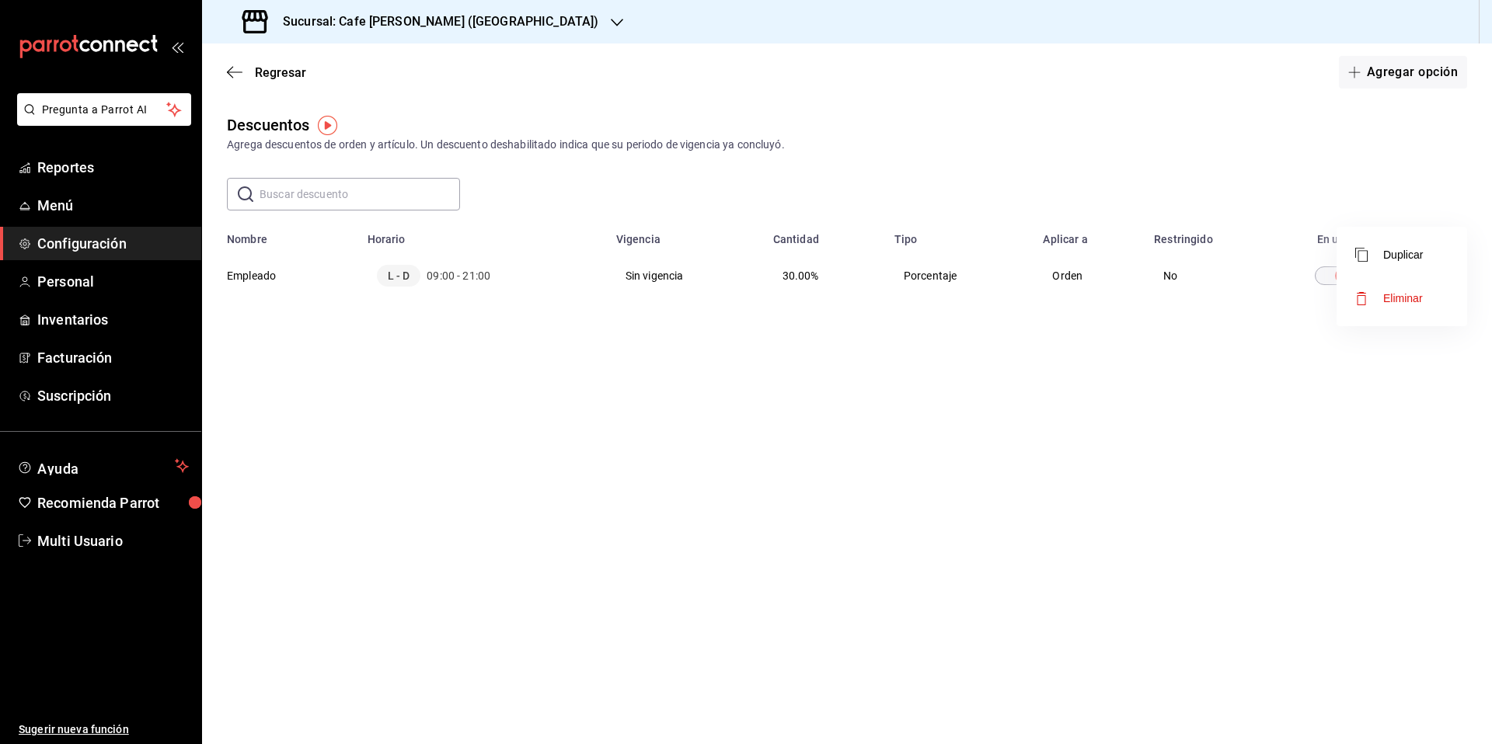
click at [958, 388] on div at bounding box center [746, 372] width 1492 height 744
click at [1390, 75] on button "Agregar opción" at bounding box center [1403, 72] width 128 height 33
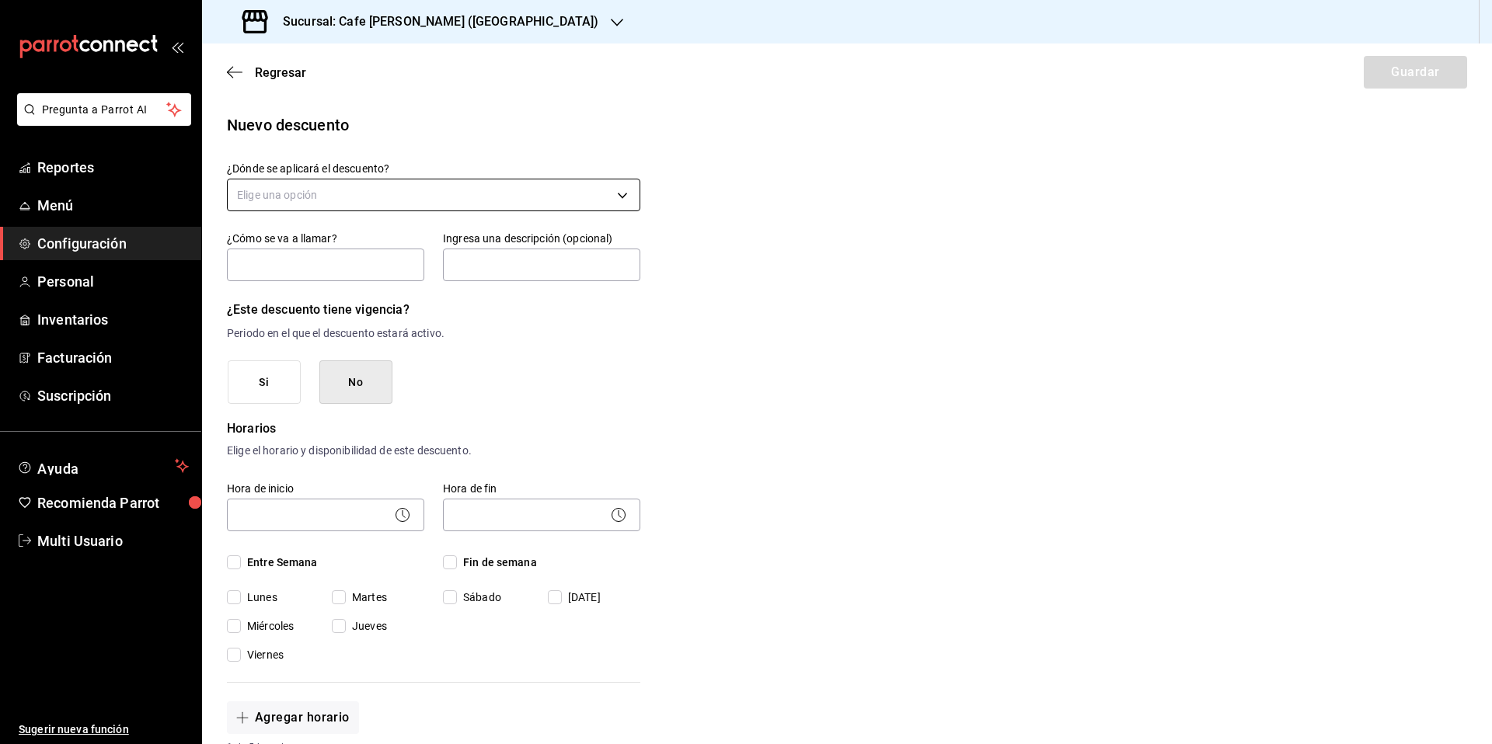
click at [326, 203] on body "Pregunta a Parrot AI Reportes Menú Configuración Personal Inventarios Facturaci…" at bounding box center [746, 372] width 1492 height 744
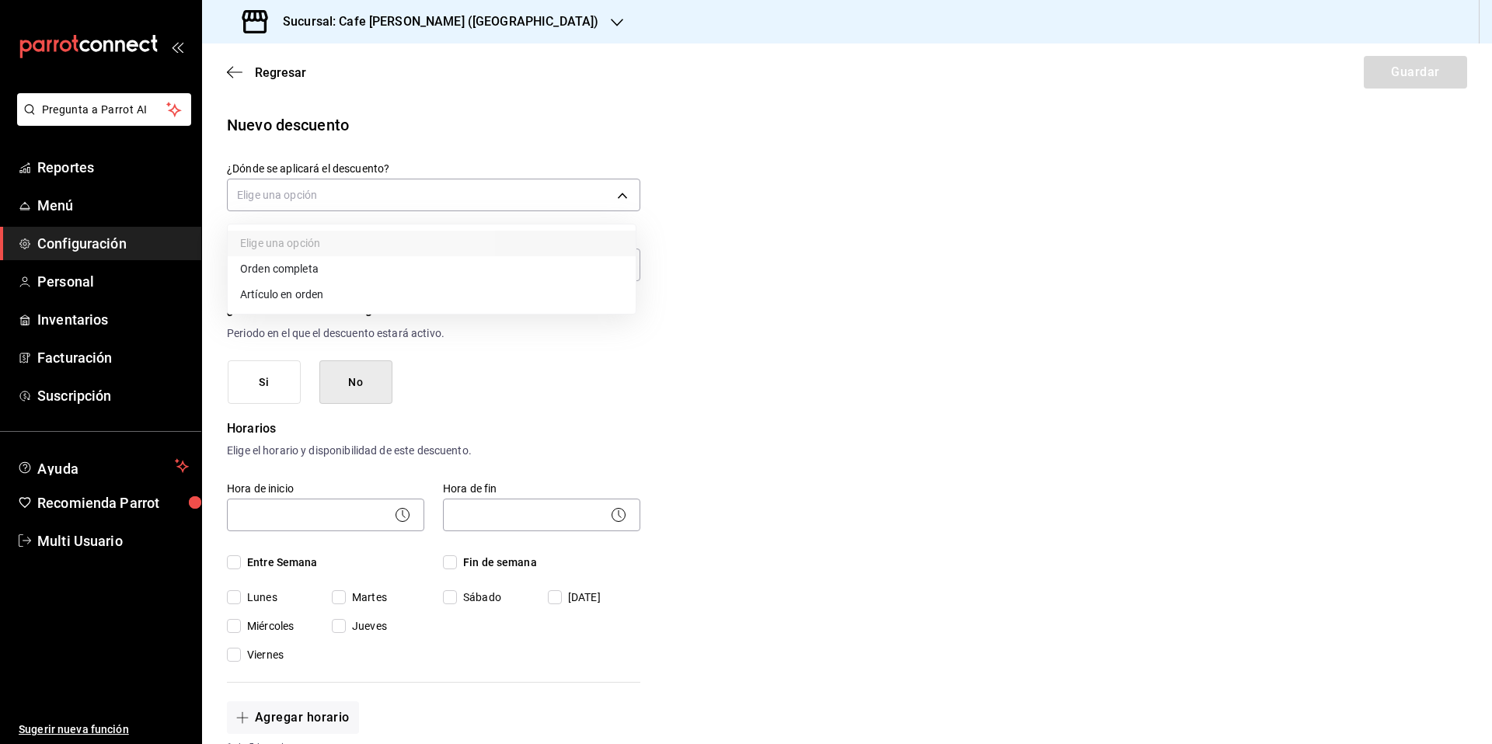
click at [285, 273] on li "Orden completa" at bounding box center [432, 269] width 408 height 26
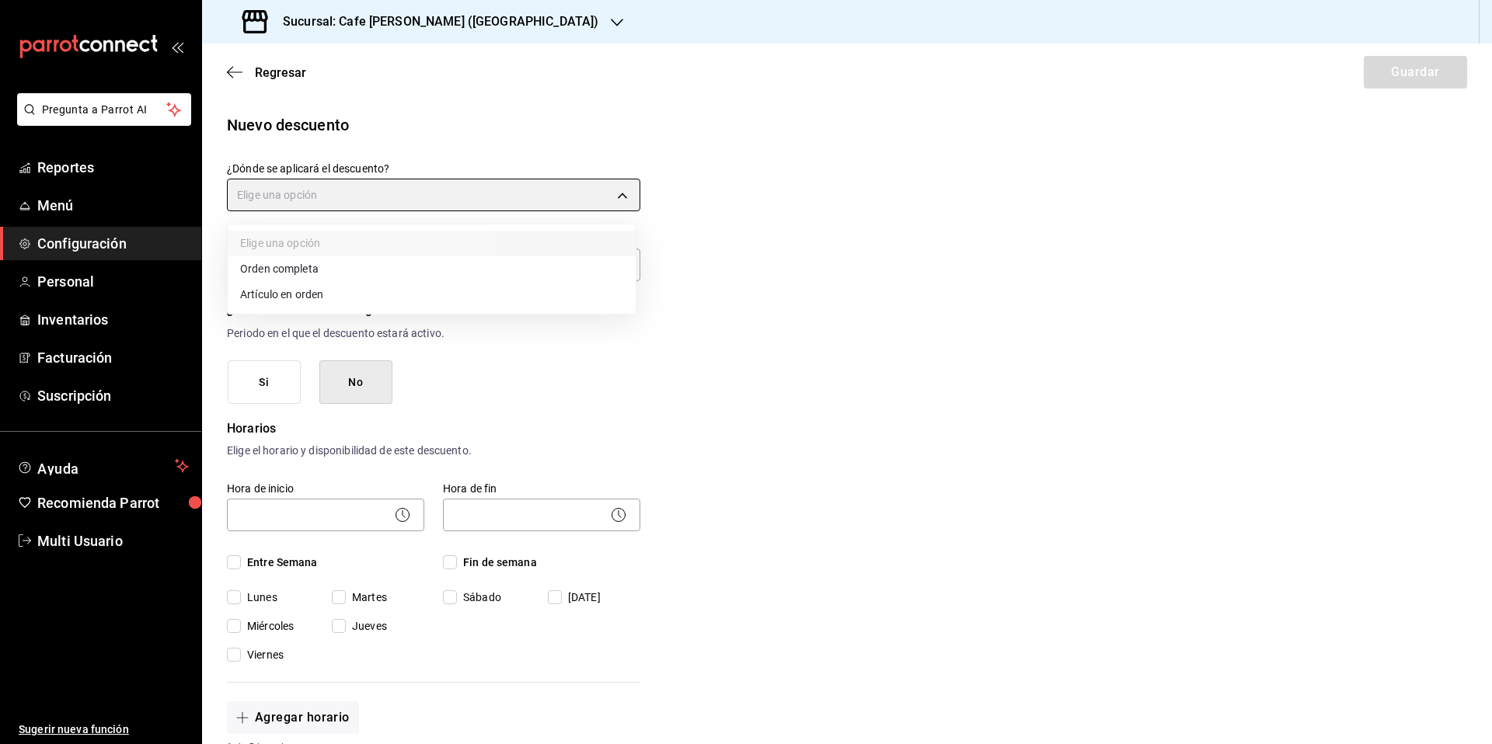
type input "ORDER"
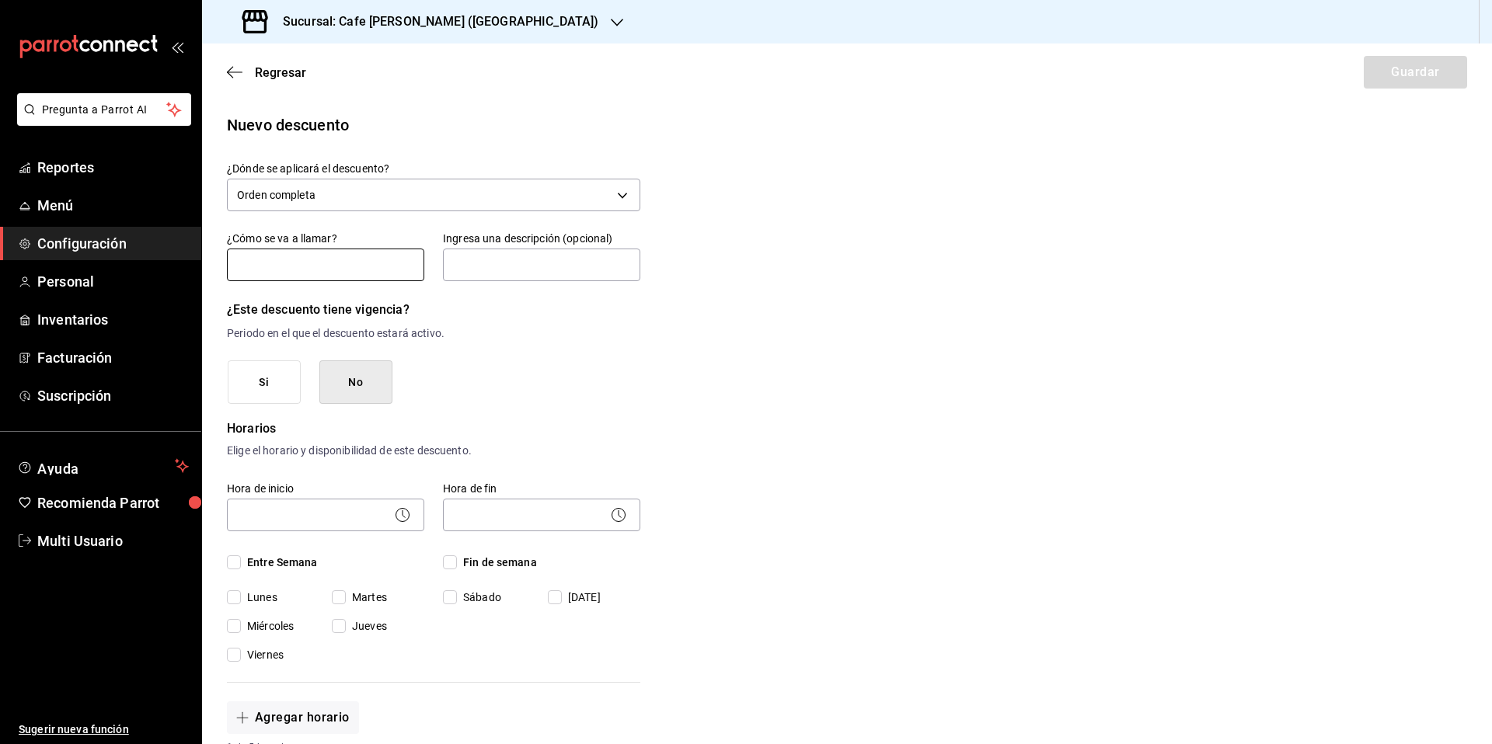
click at [277, 274] on input "text" at bounding box center [325, 265] width 197 height 33
type input "F"
type input "Promoción"
click at [457, 263] on input "text" at bounding box center [541, 265] width 197 height 33
click at [314, 520] on body "Pregunta a Parrot AI Reportes Menú Configuración Personal Inventarios Facturaci…" at bounding box center [746, 372] width 1492 height 744
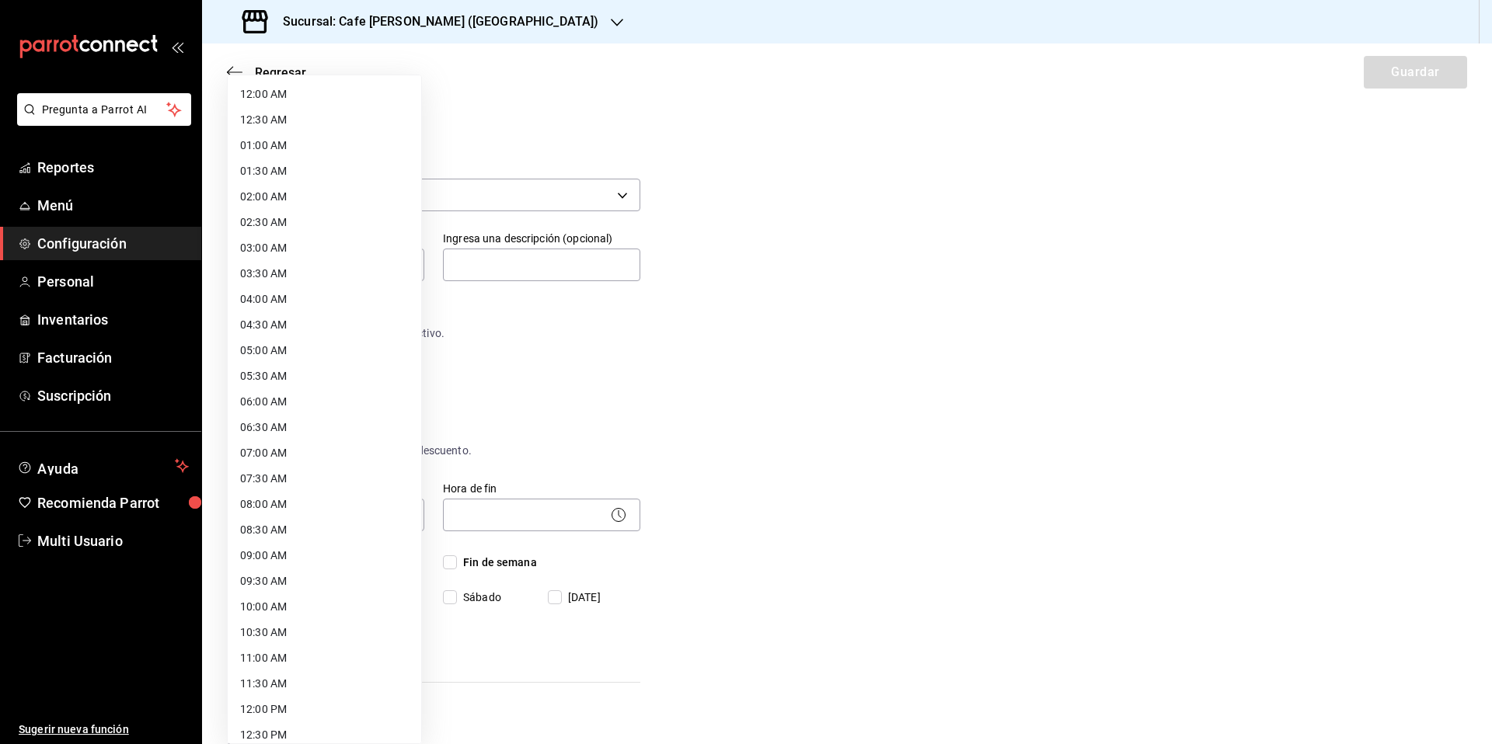
click at [273, 559] on li "09:00 AM" at bounding box center [324, 556] width 193 height 26
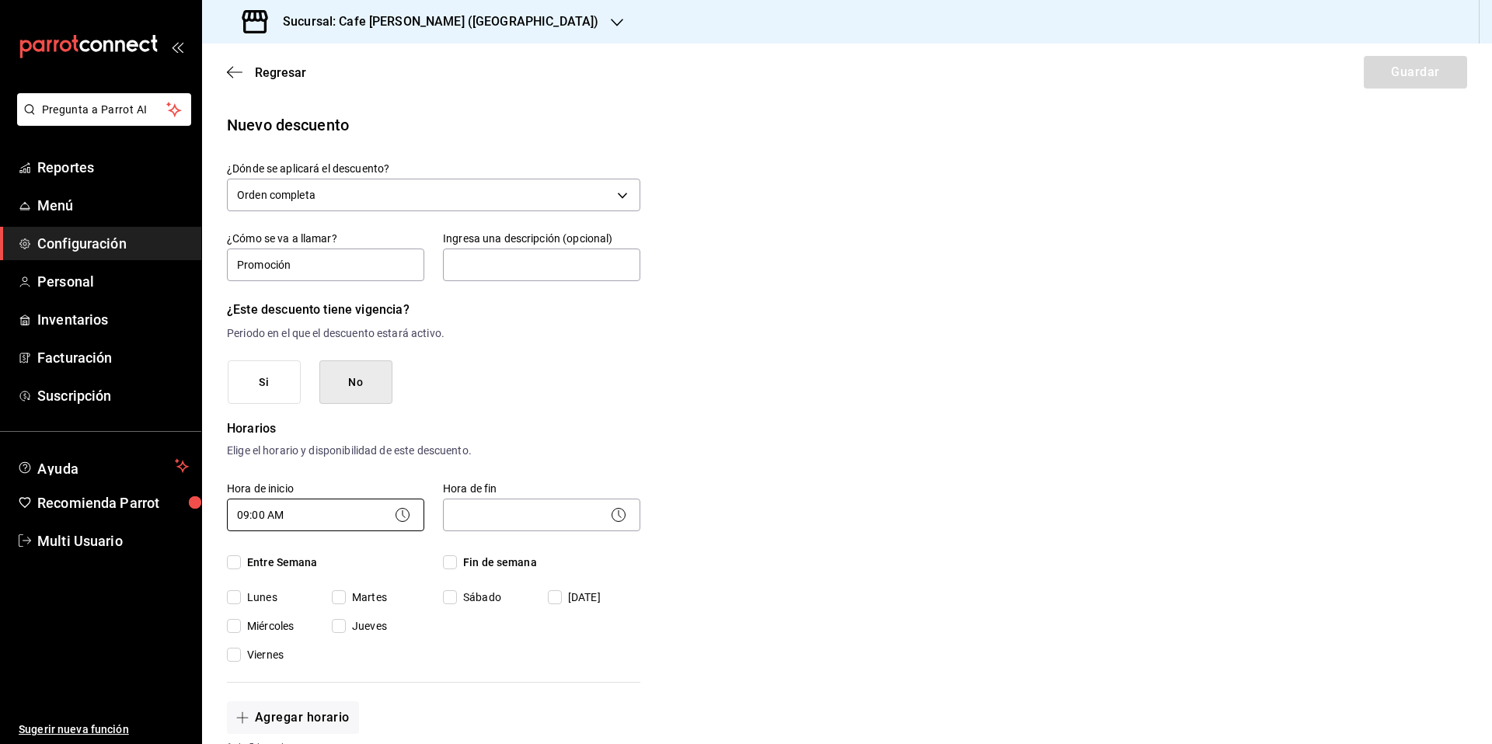
click at [298, 525] on body "Pregunta a Parrot AI Reportes Menú Configuración Personal Inventarios Facturaci…" at bounding box center [746, 372] width 1492 height 744
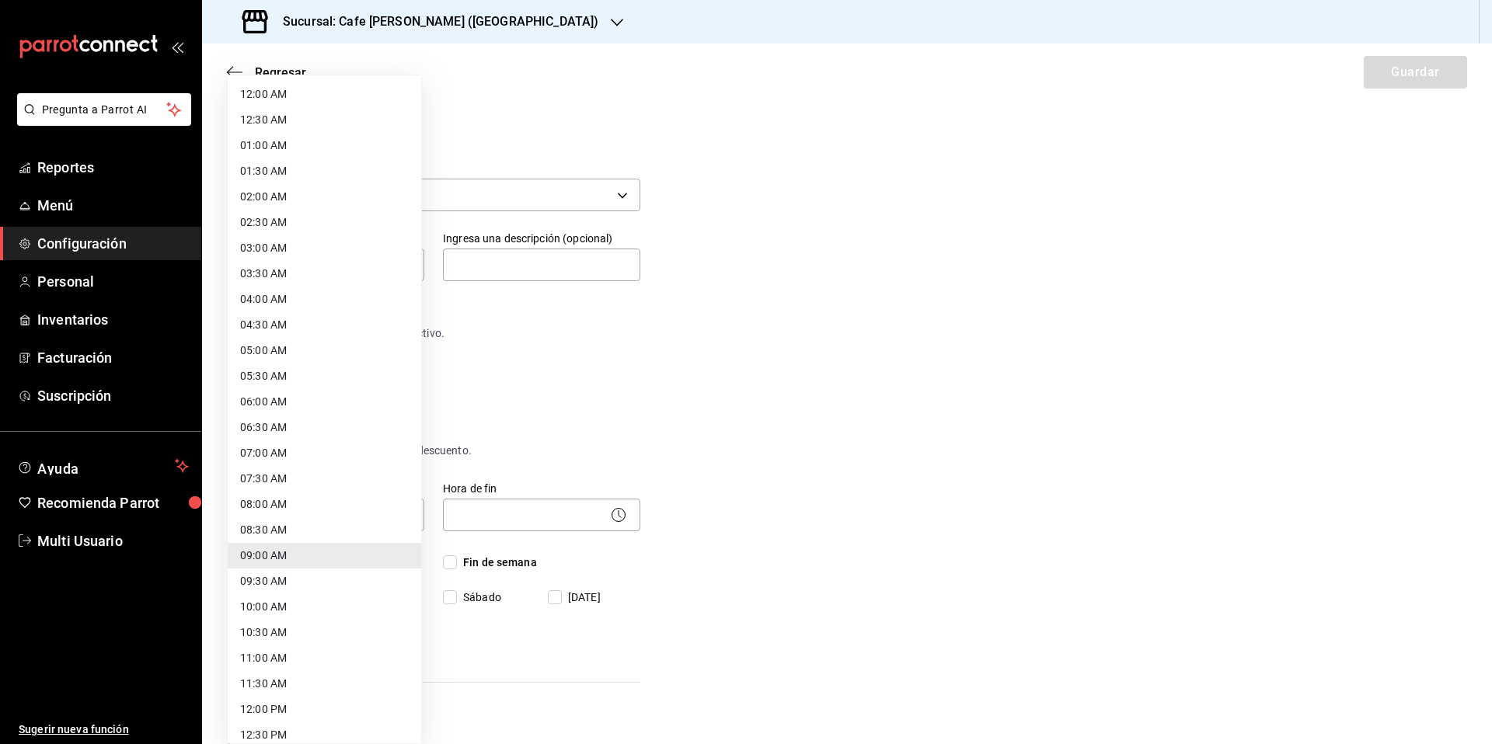
click at [281, 507] on li "08:00 AM" at bounding box center [324, 505] width 193 height 26
type input "08:00"
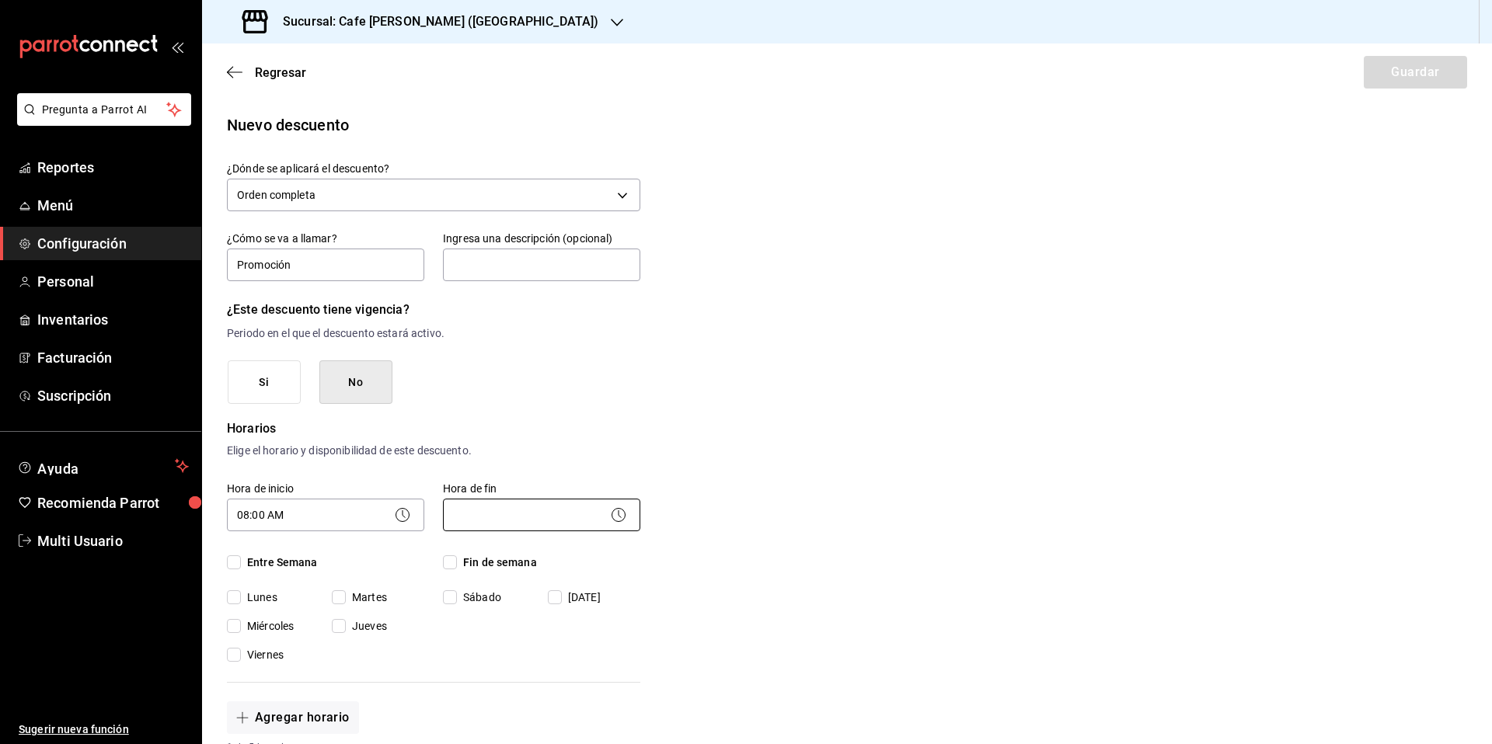
click at [487, 520] on body "Pregunta a Parrot AI Reportes Menú Configuración Personal Inventarios Facturaci…" at bounding box center [746, 372] width 1492 height 744
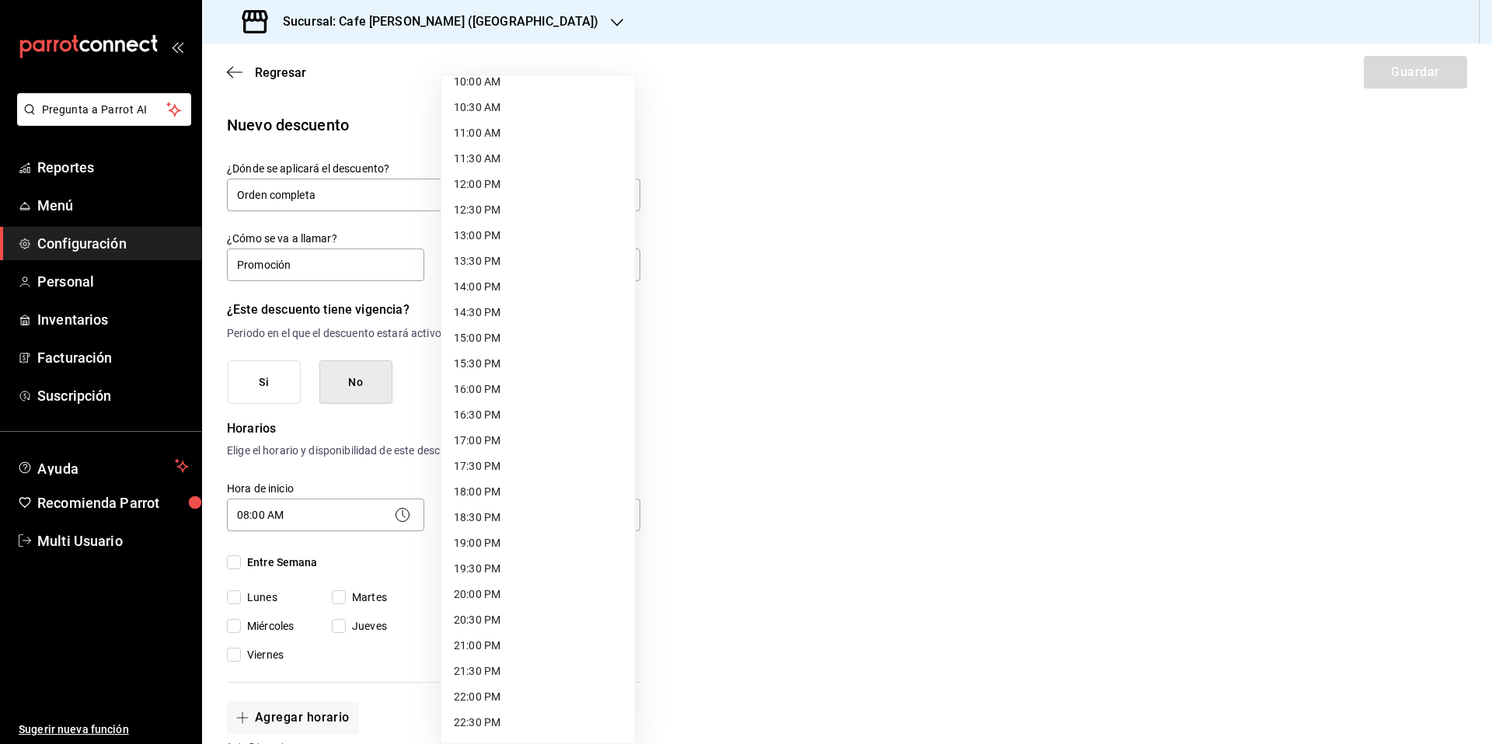
scroll to position [556, 0]
click at [499, 619] on li "21:00 PM" at bounding box center [537, 615] width 193 height 26
type input "21:00"
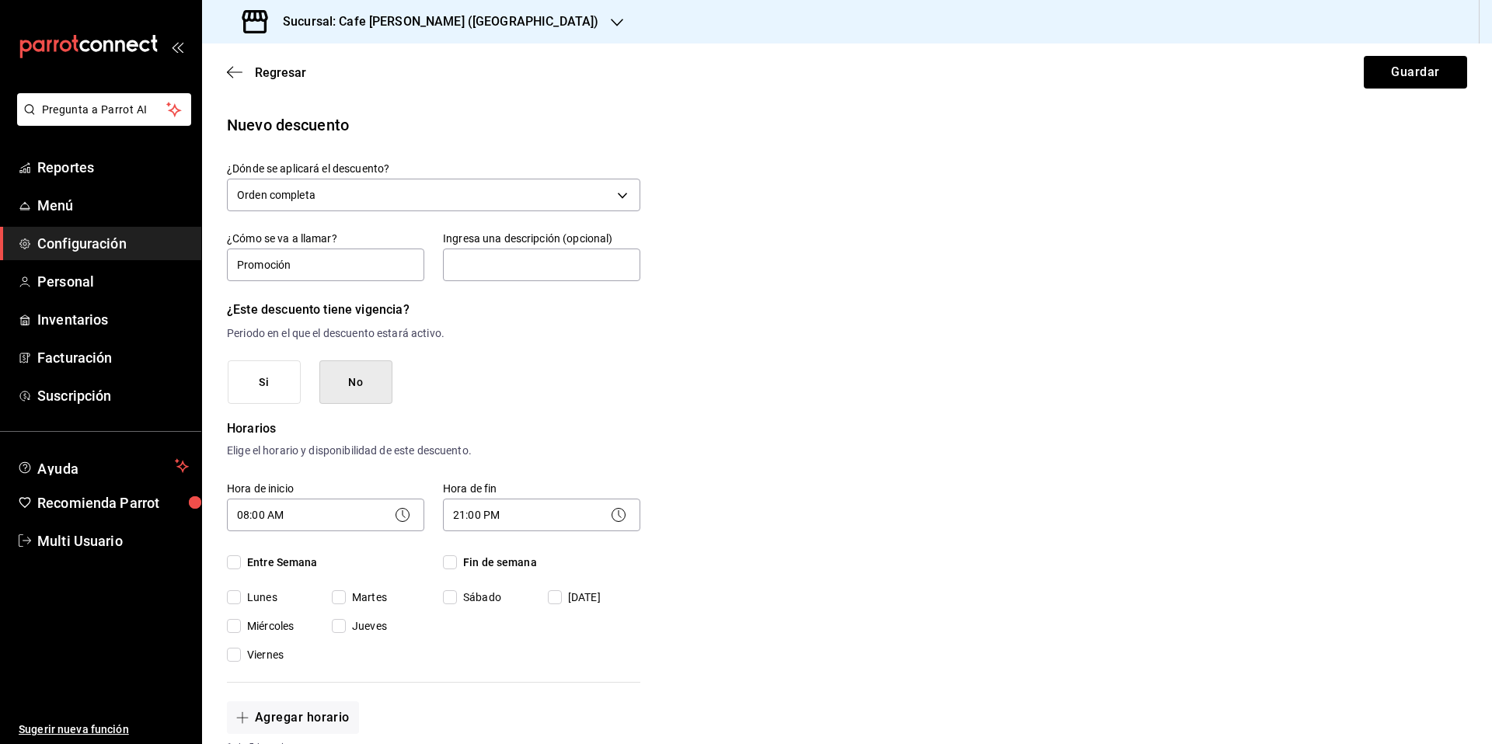
click at [234, 565] on input "Entre Semana" at bounding box center [234, 563] width 14 height 14
checkbox input "true"
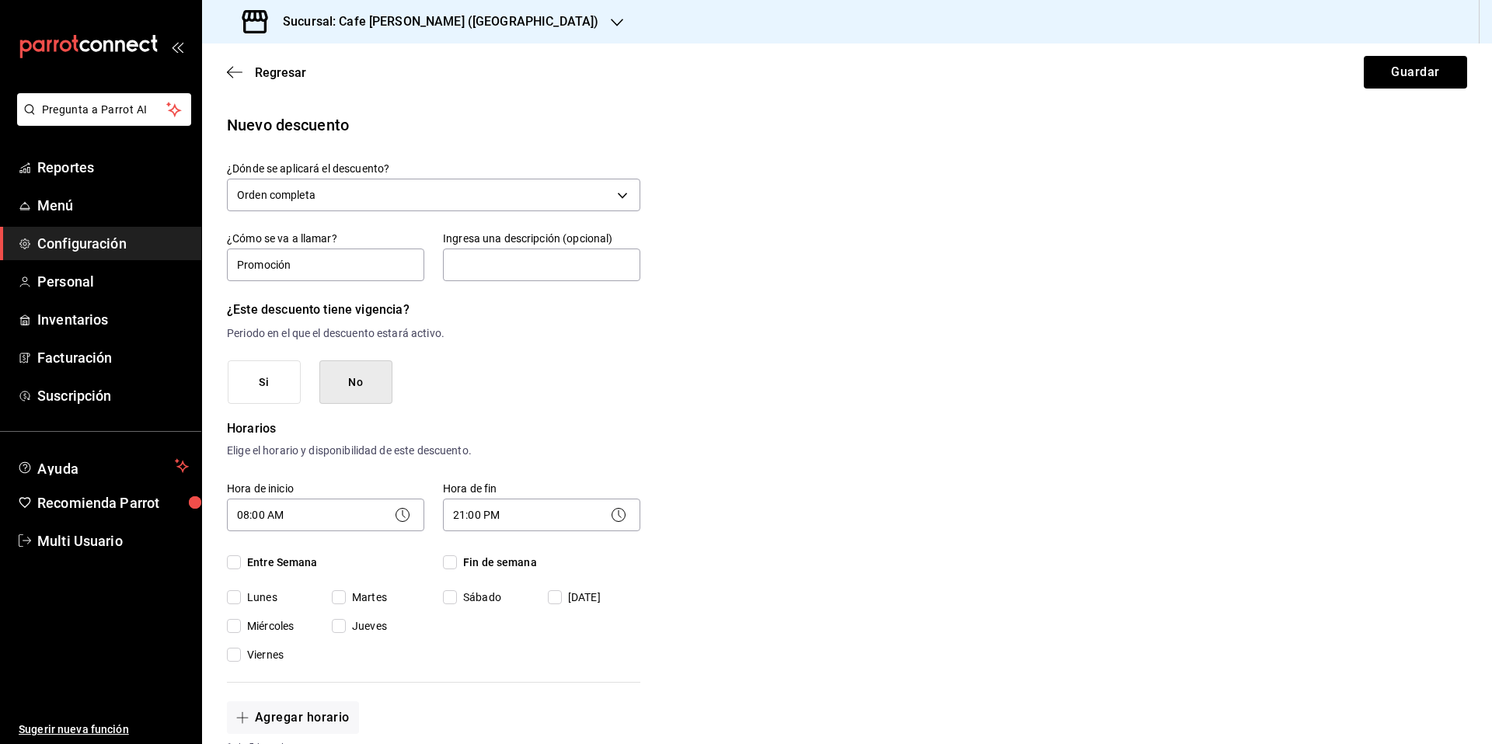
checkbox input "true"
click at [453, 562] on input "Fin de semana" at bounding box center [450, 563] width 14 height 14
checkbox input "true"
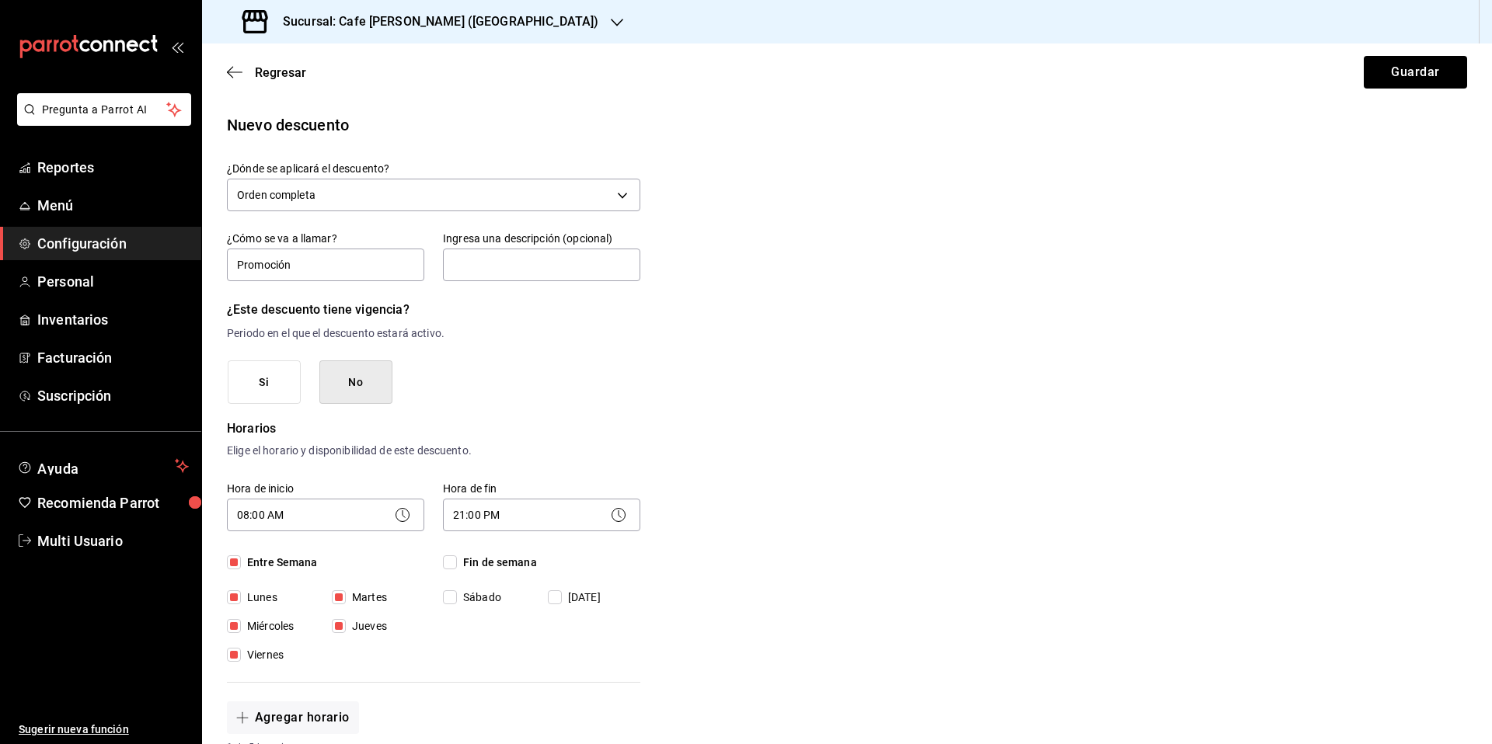
checkbox input "true"
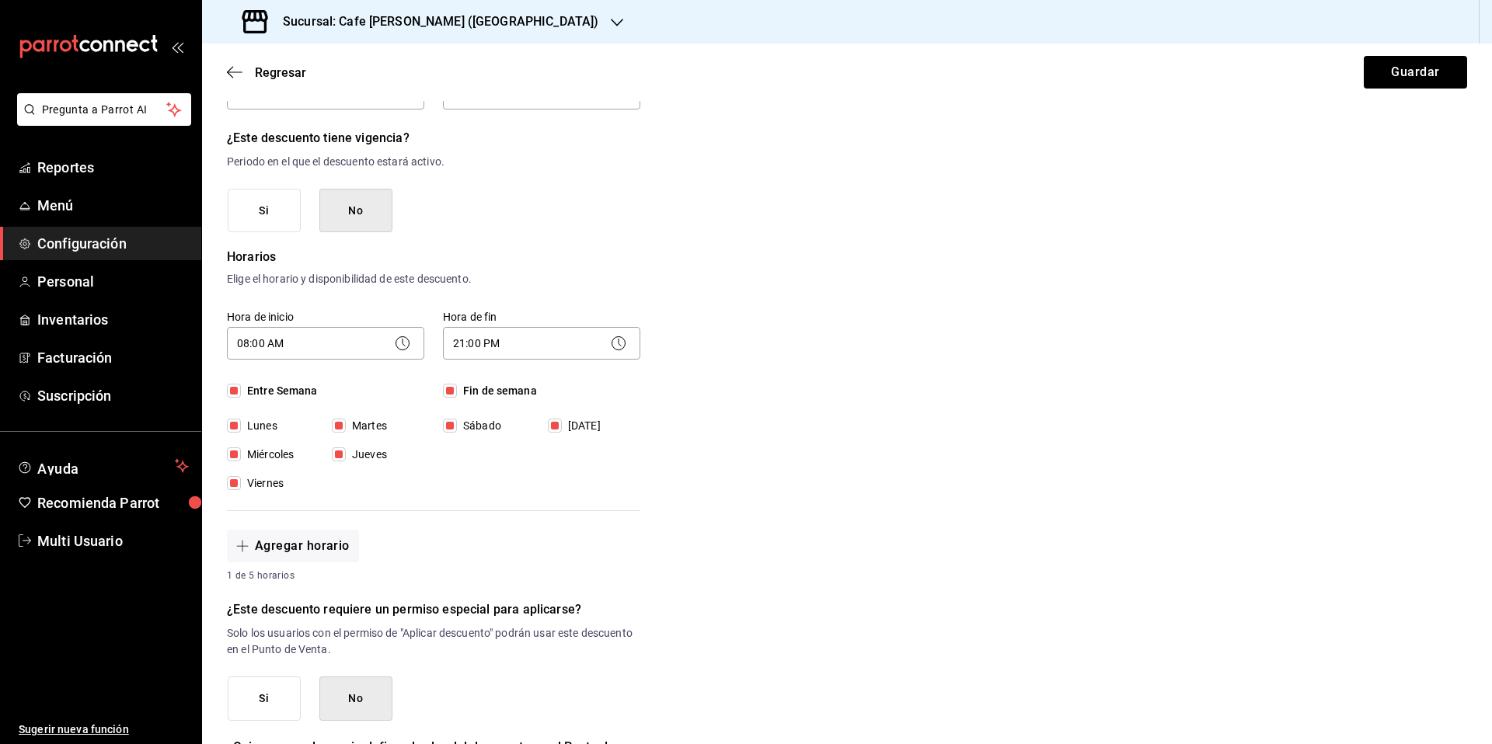
scroll to position [518, 0]
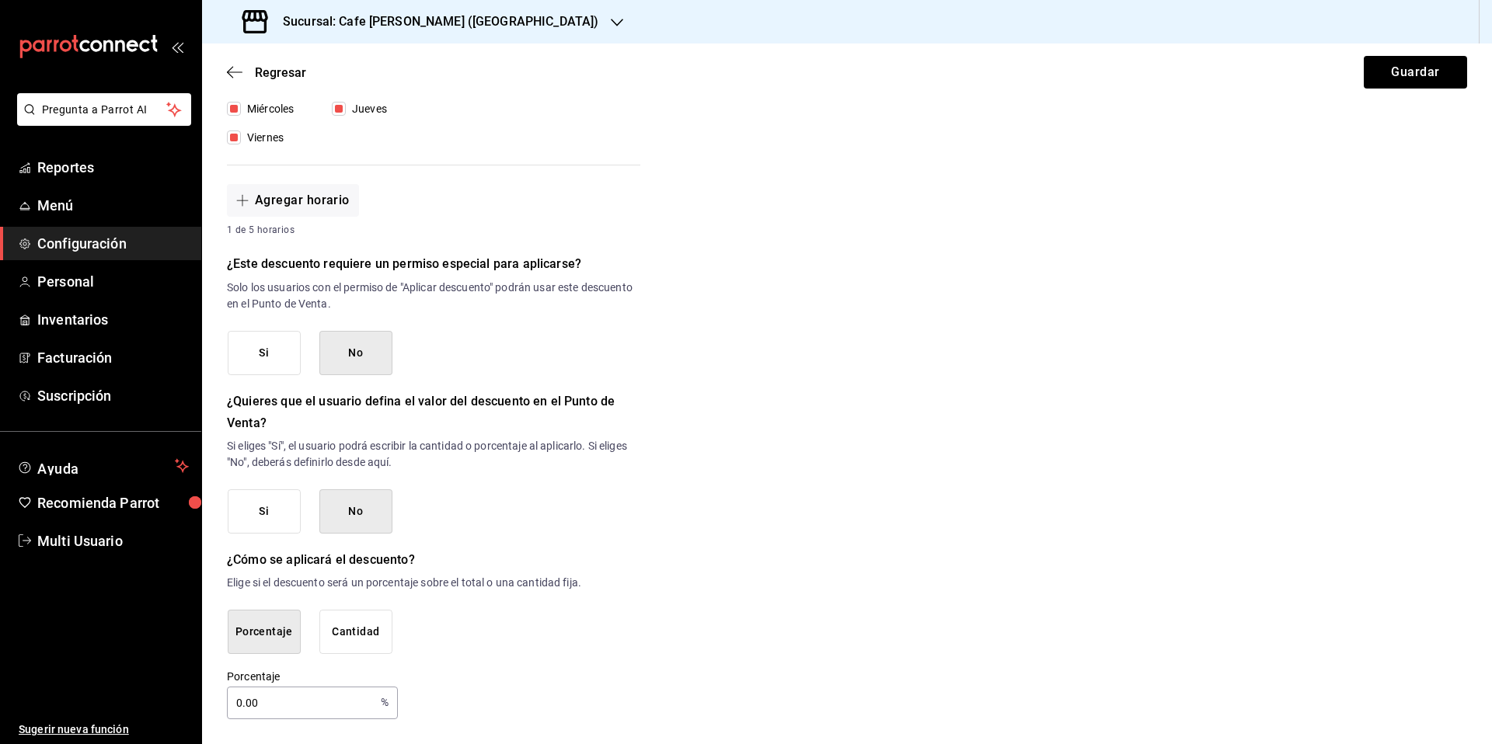
click at [266, 521] on button "Si" at bounding box center [264, 512] width 73 height 44
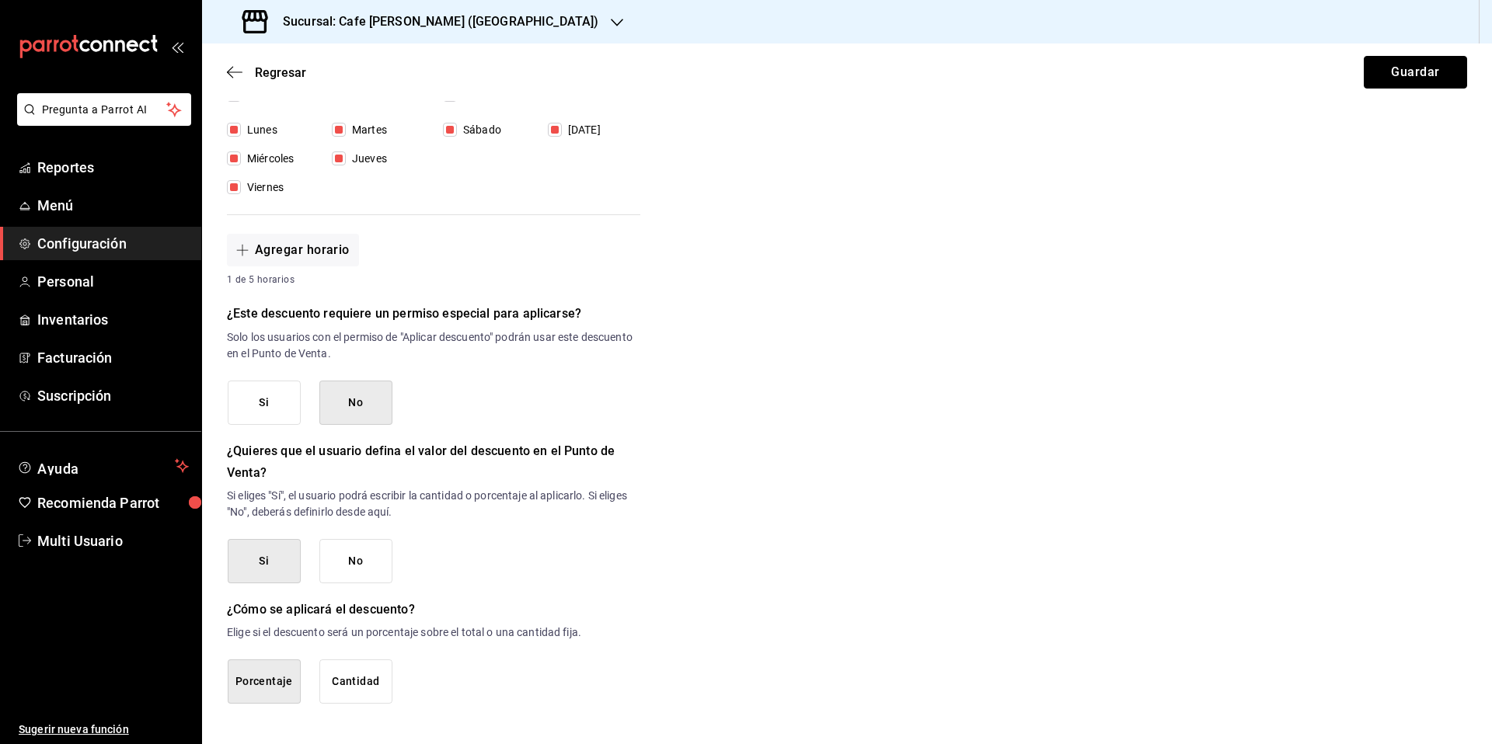
click at [1407, 76] on button "Guardar" at bounding box center [1415, 72] width 103 height 33
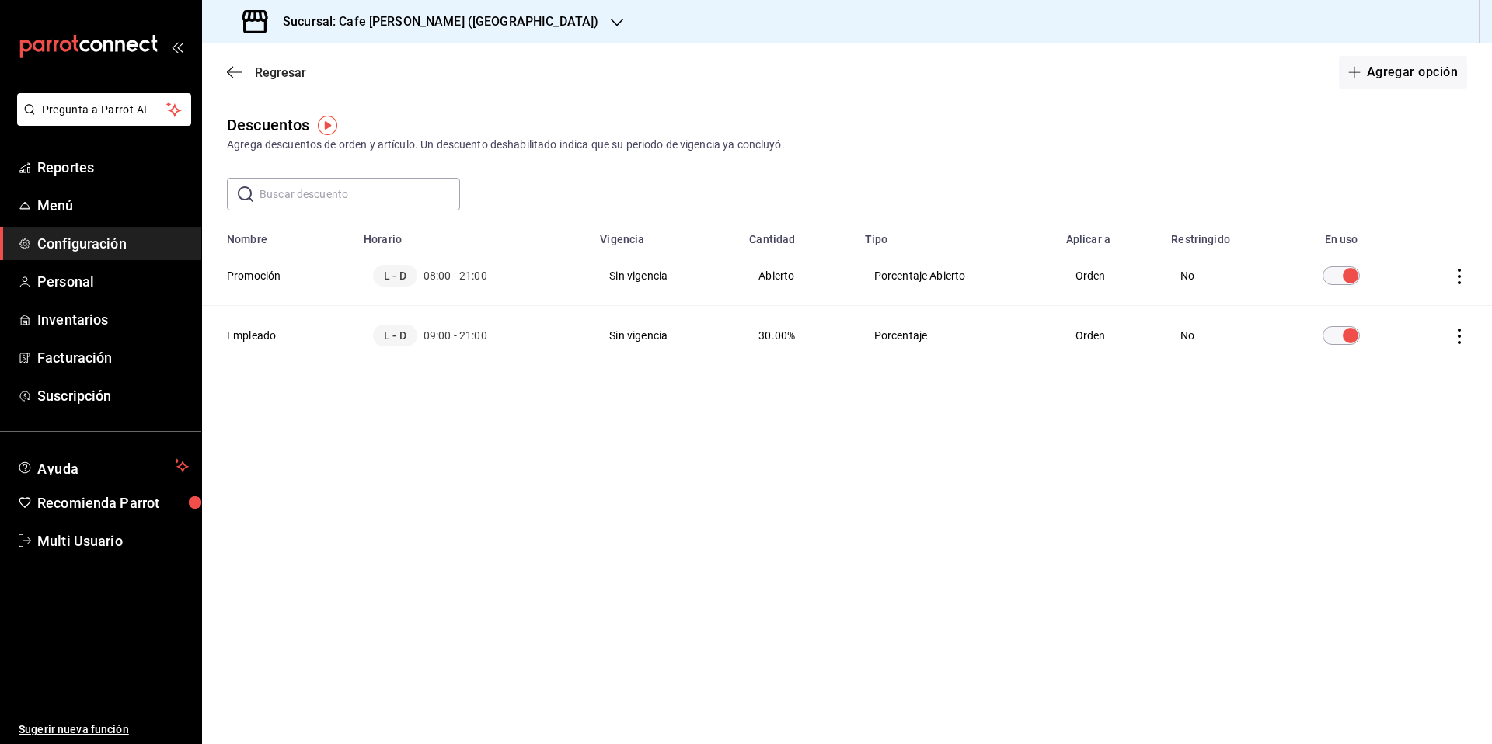
click at [234, 75] on icon "button" at bounding box center [235, 72] width 16 height 14
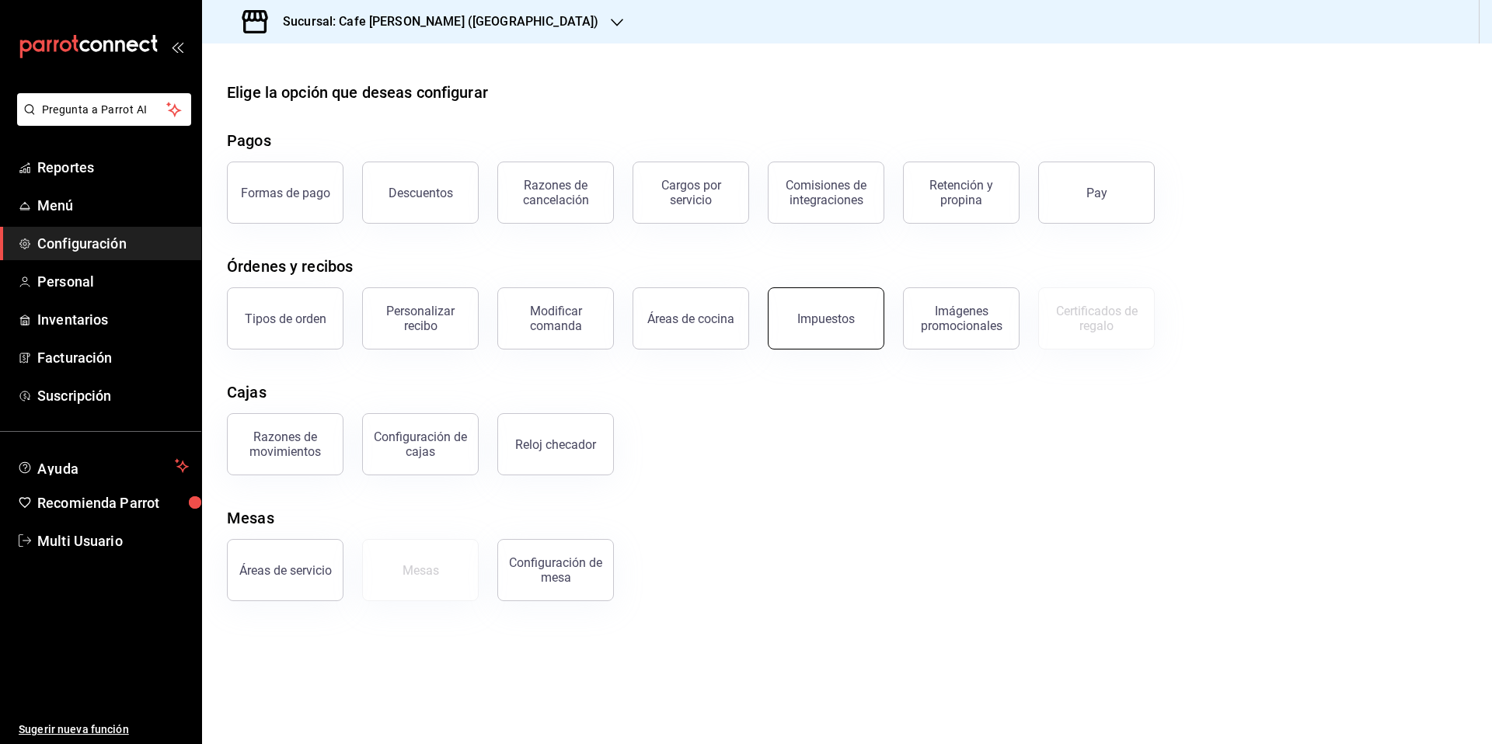
click at [819, 320] on div "Impuestos" at bounding box center [826, 319] width 58 height 15
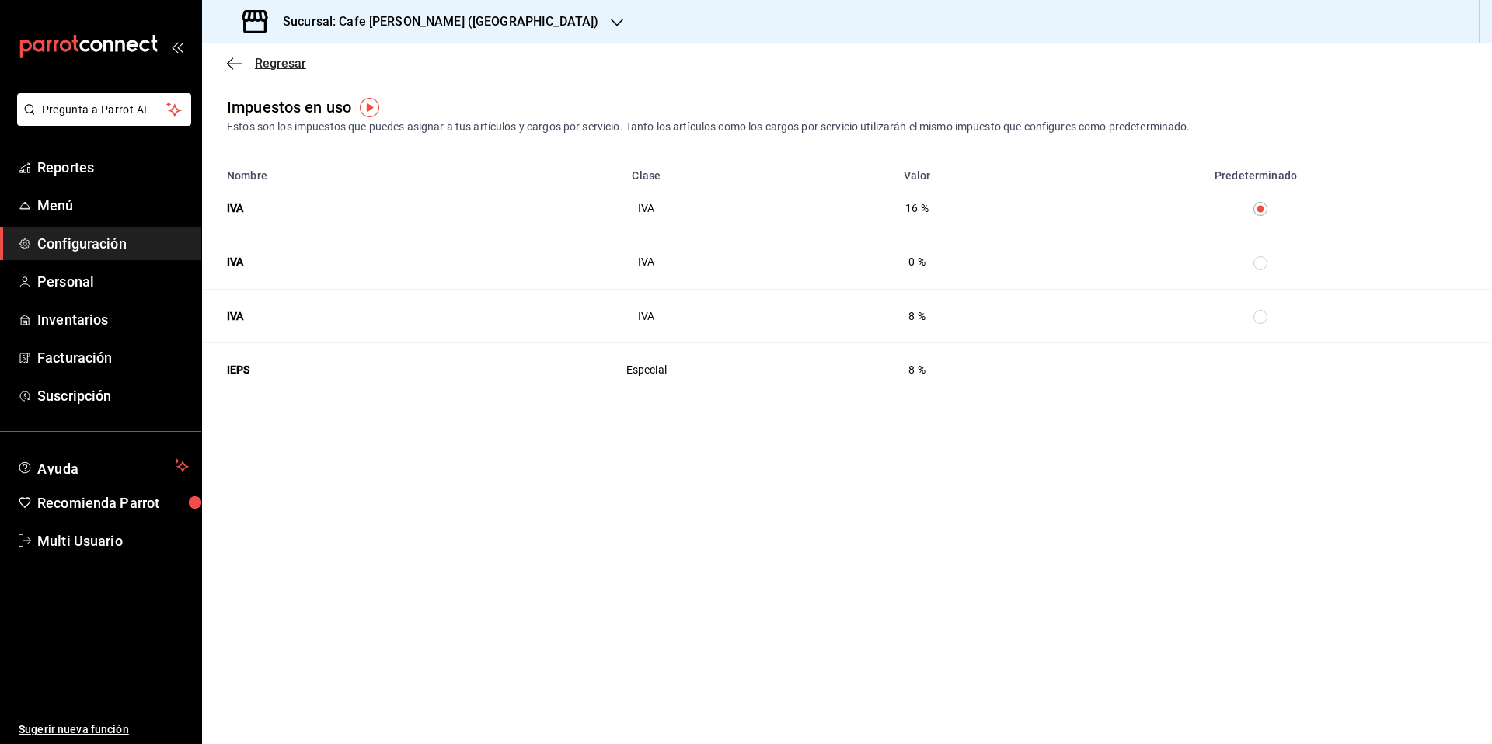
click at [236, 63] on icon "button" at bounding box center [235, 63] width 16 height 1
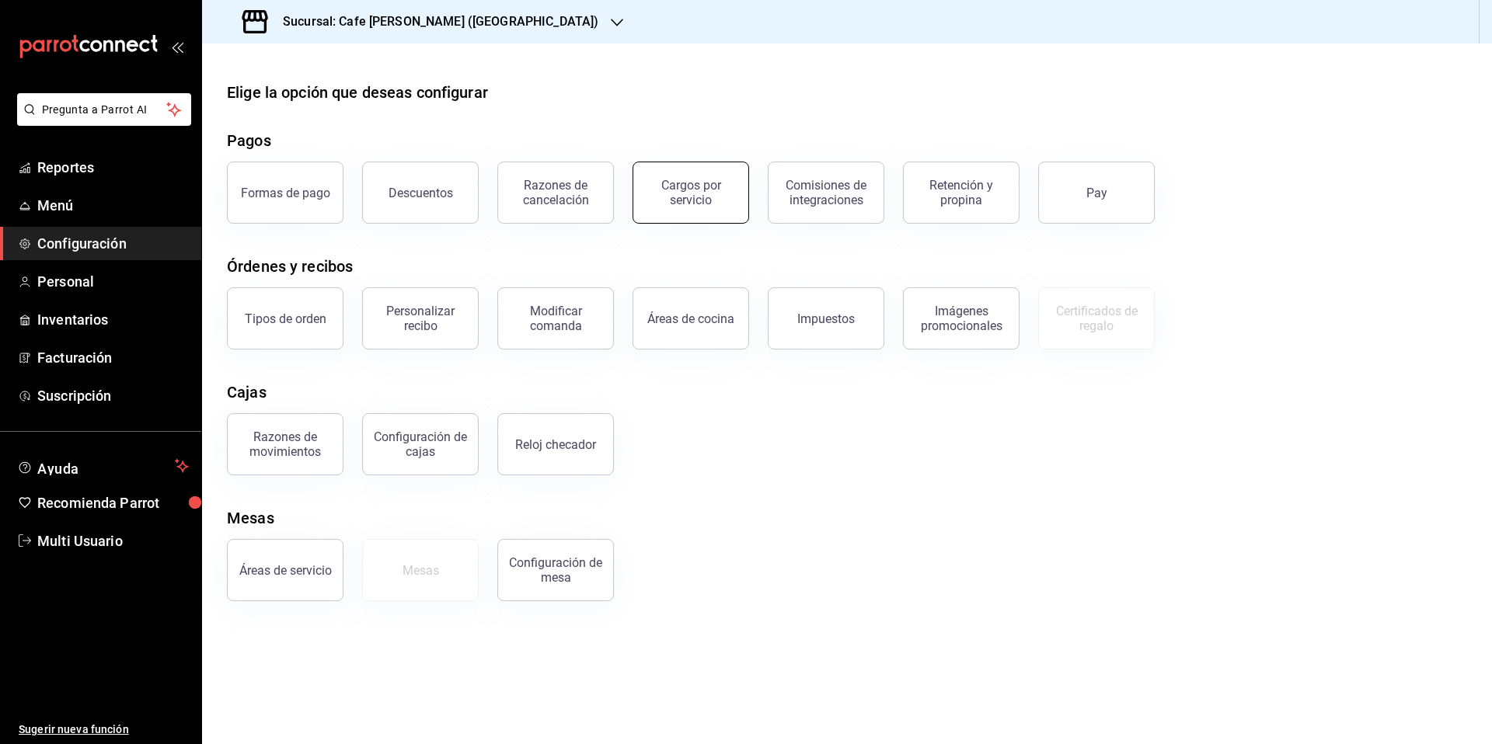
click at [686, 197] on div "Cargos por servicio" at bounding box center [691, 193] width 96 height 30
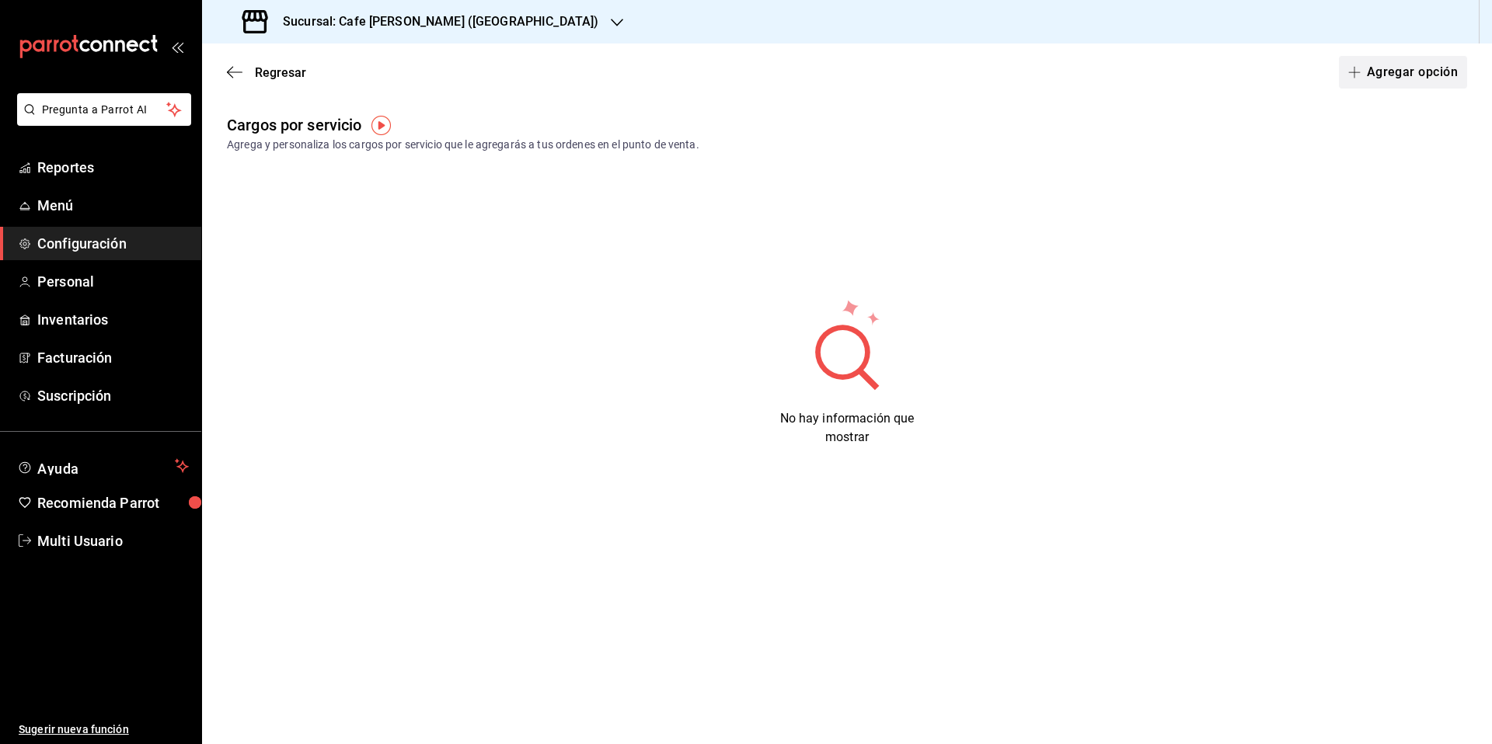
click at [1385, 75] on button "Agregar opción" at bounding box center [1403, 72] width 128 height 33
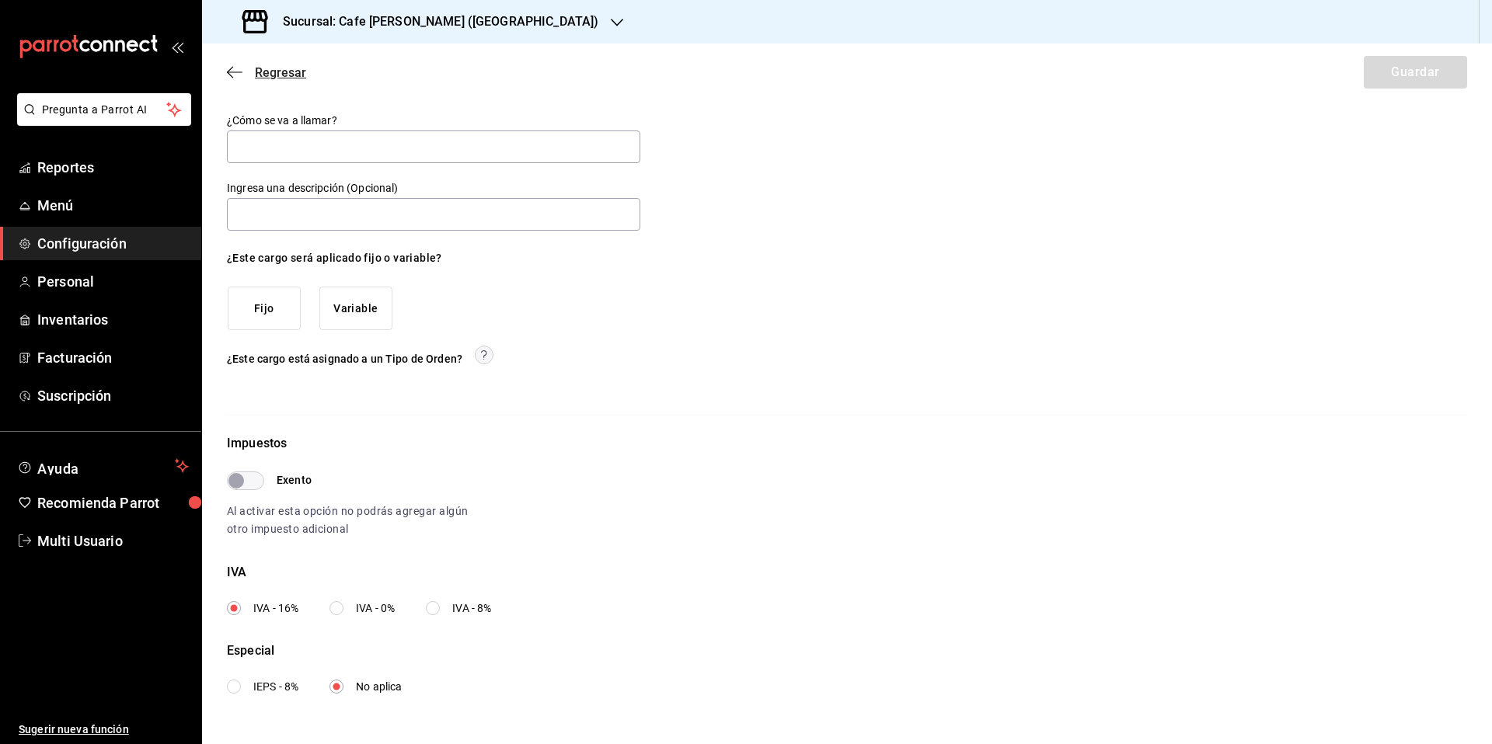
click at [232, 77] on icon "button" at bounding box center [235, 72] width 16 height 14
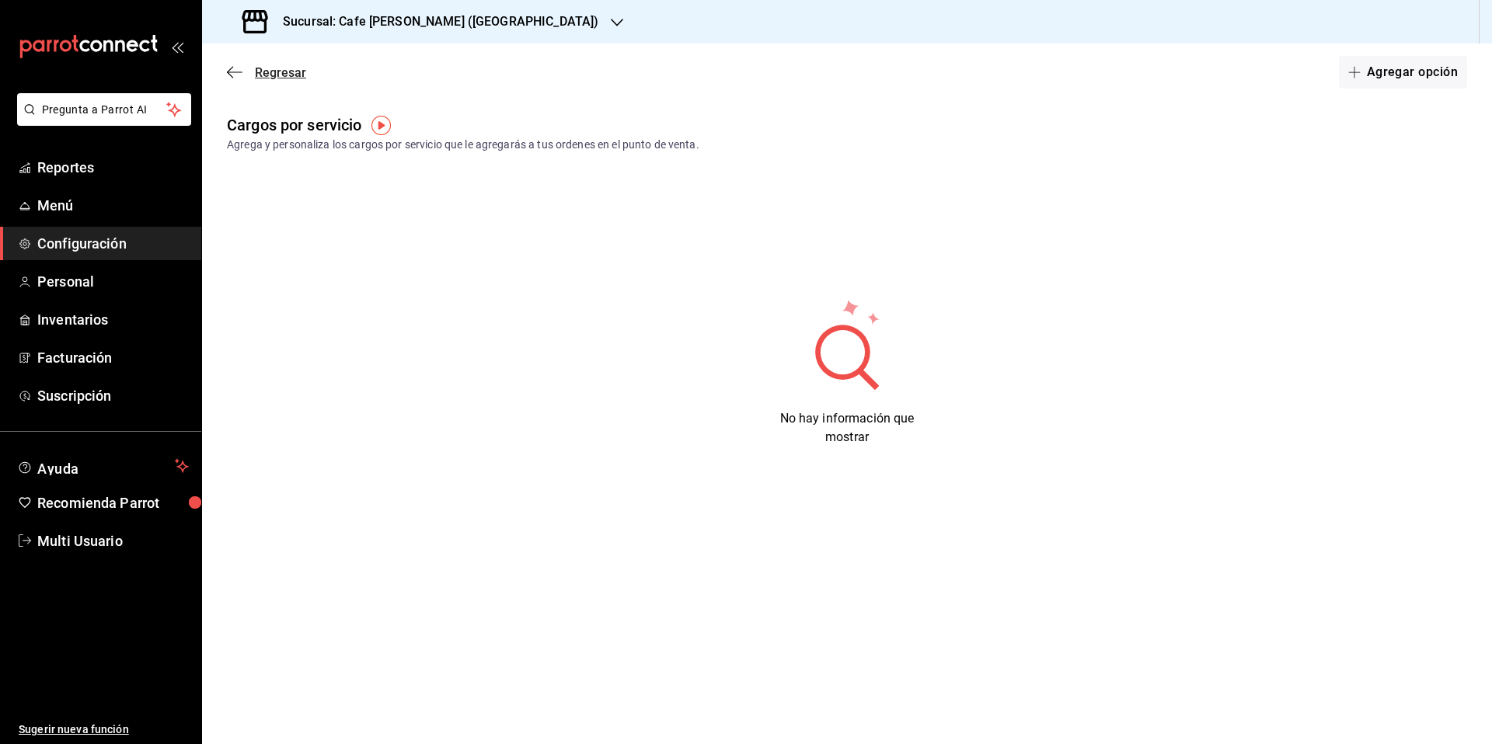
click at [232, 73] on icon "button" at bounding box center [235, 72] width 16 height 14
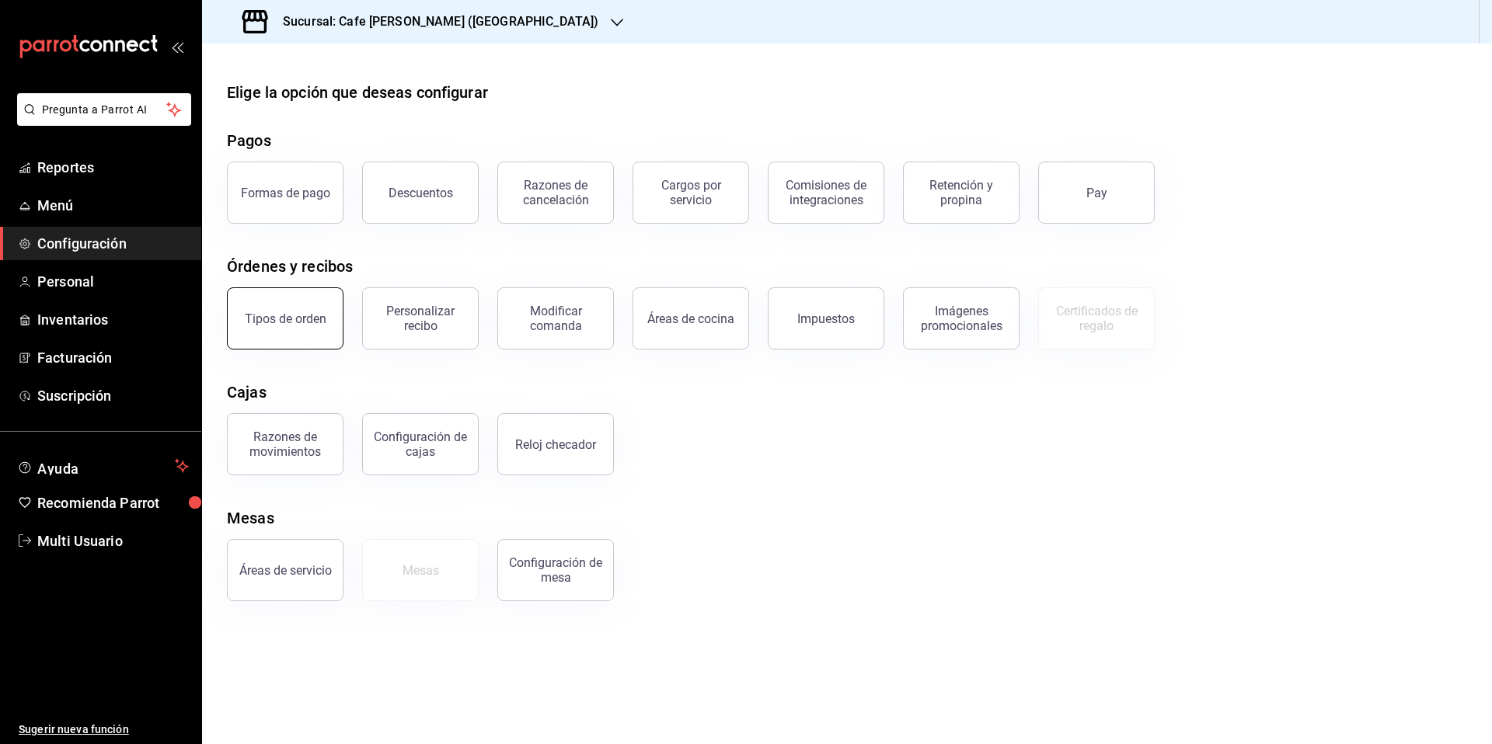
click at [304, 316] on div "Tipos de orden" at bounding box center [286, 319] width 82 height 15
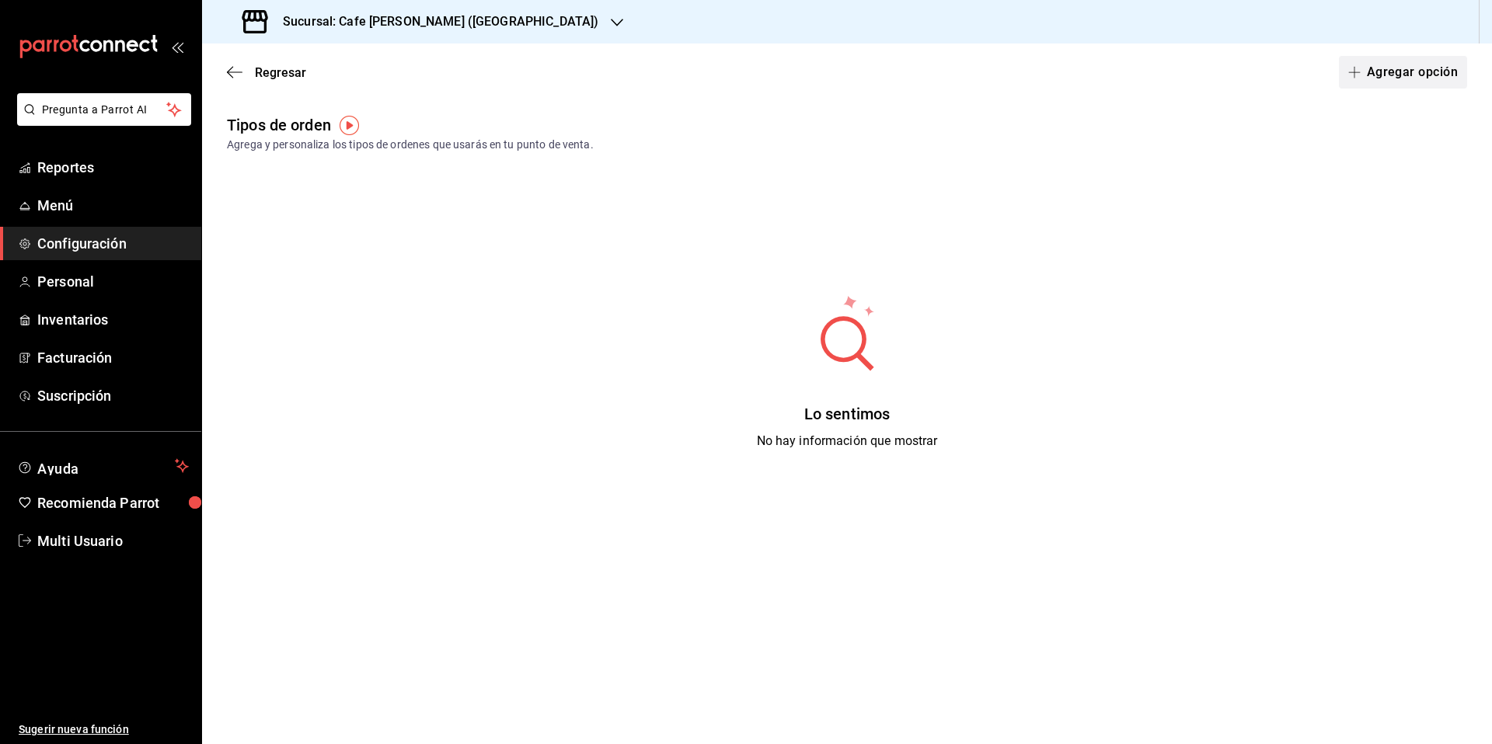
click at [1389, 78] on button "Agregar opción" at bounding box center [1403, 72] width 128 height 33
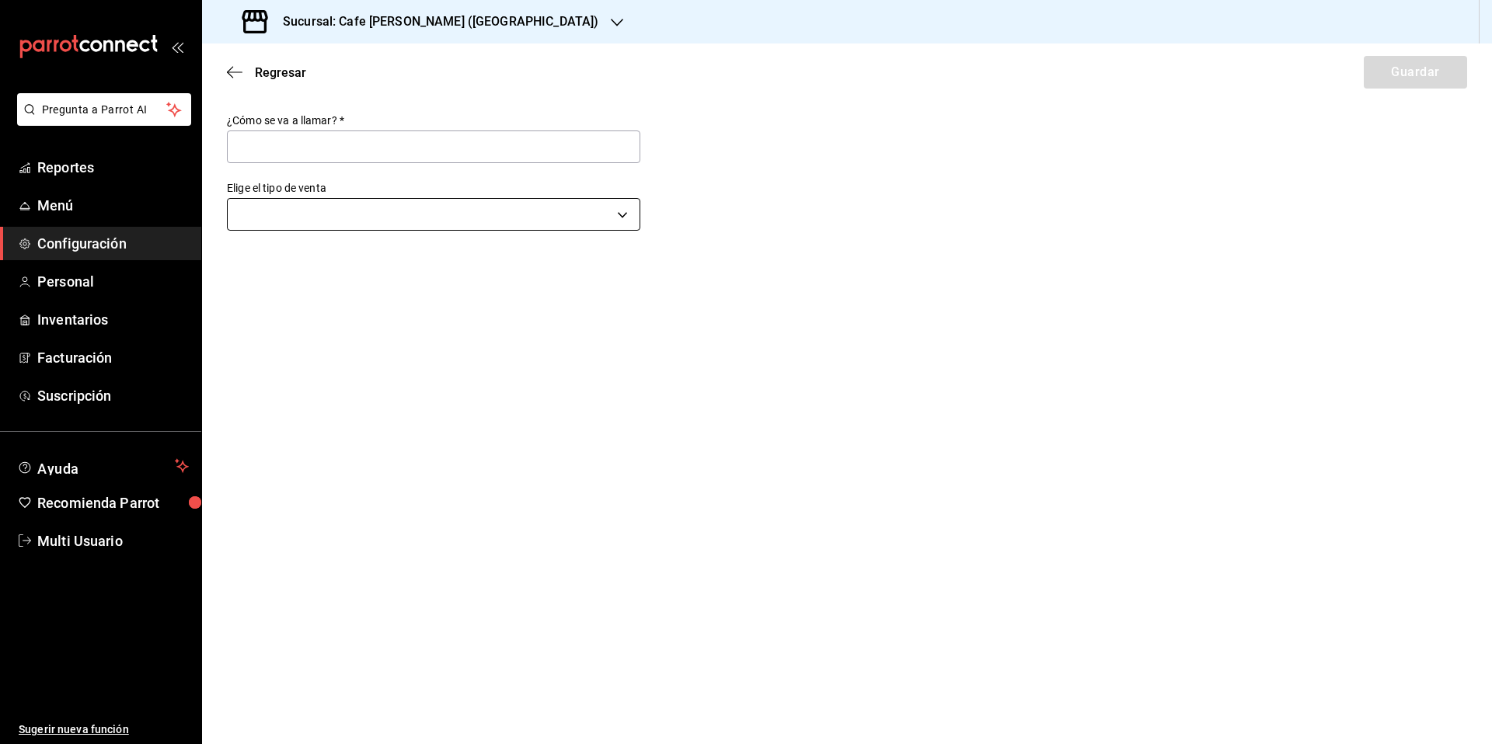
click at [445, 221] on body "Pregunta a Parrot AI Reportes Menú Configuración Personal Inventarios Facturaci…" at bounding box center [746, 372] width 1492 height 744
click at [231, 68] on div at bounding box center [746, 372] width 1492 height 744
click at [231, 69] on icon "button" at bounding box center [230, 73] width 6 height 12
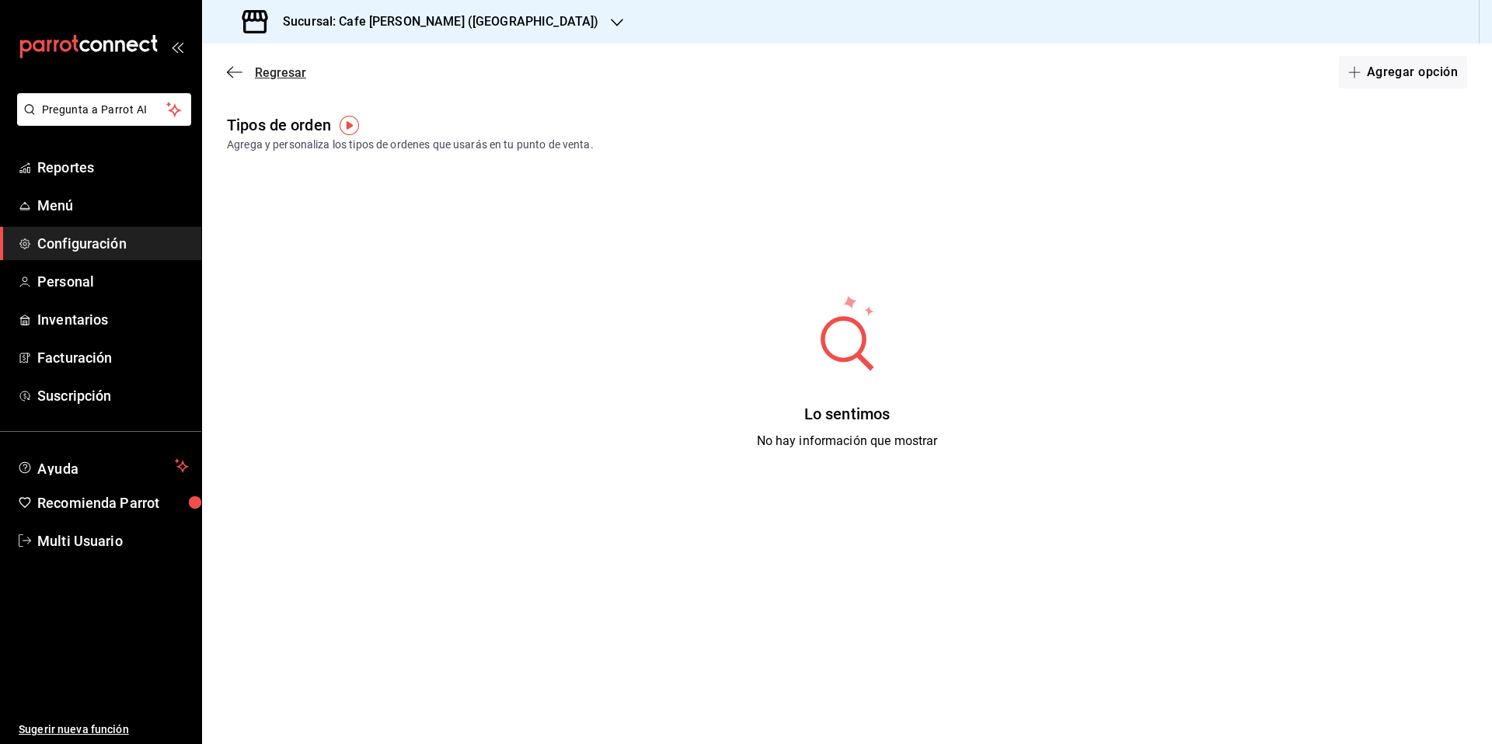
click at [234, 71] on icon "button" at bounding box center [235, 72] width 16 height 14
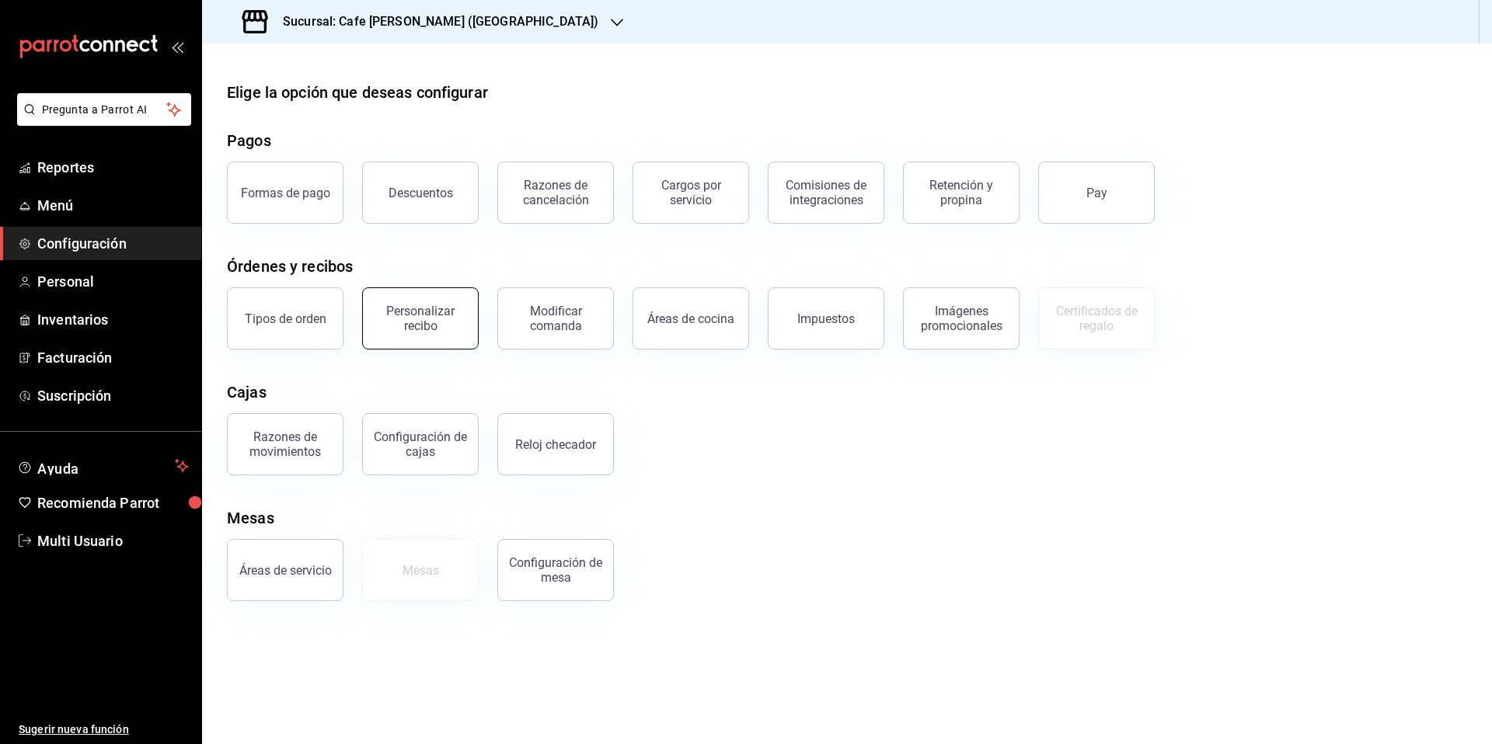
click at [429, 325] on div "Personalizar recibo" at bounding box center [420, 319] width 96 height 30
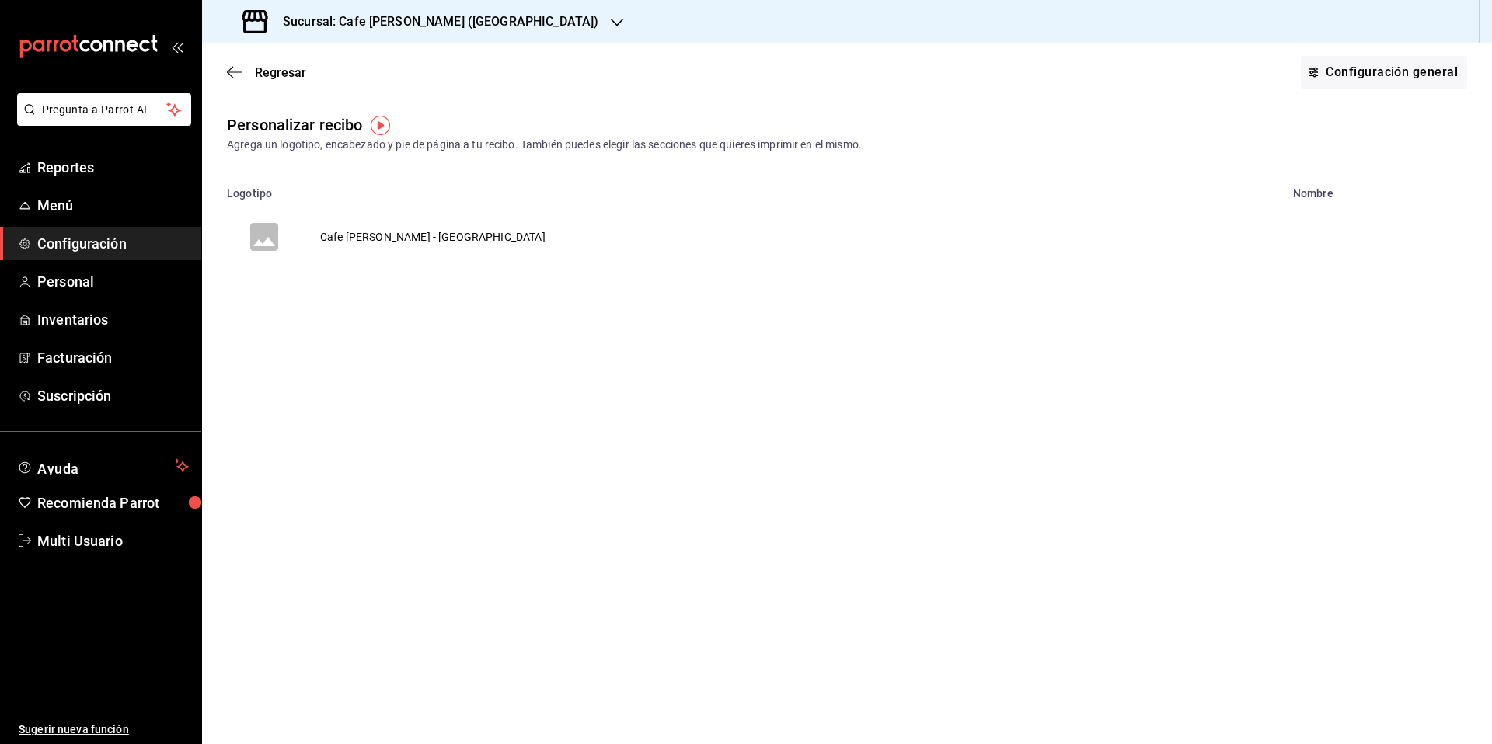
click at [362, 237] on td "Cafe [PERSON_NAME] - [GEOGRAPHIC_DATA]" at bounding box center [432, 237] width 263 height 75
click at [362, 237] on div "Regresar Configuración general Personalizar recibo Agrega un logotipo, encabeza…" at bounding box center [847, 394] width 1290 height 701
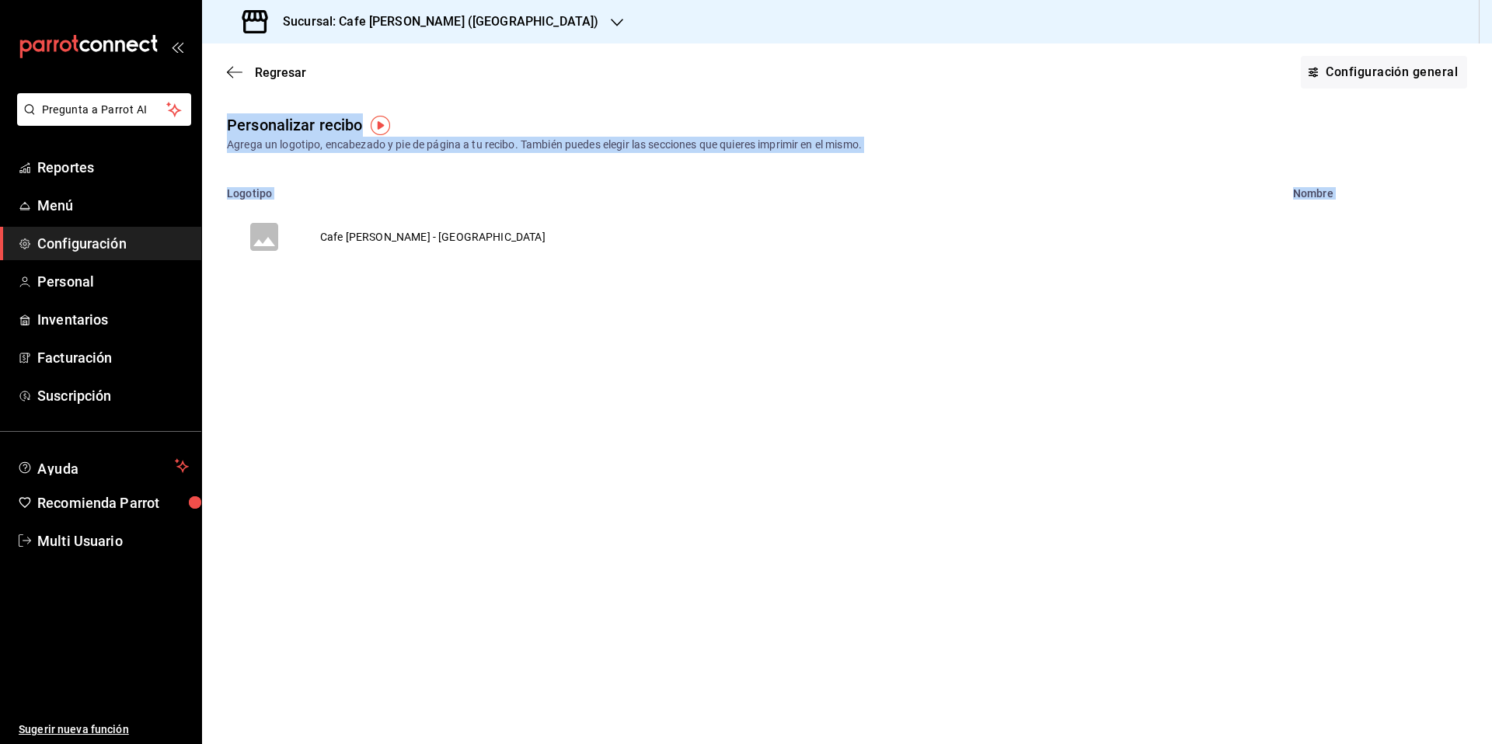
click at [362, 237] on div "Regresar Configuración general Personalizar recibo Agrega un logotipo, encabeza…" at bounding box center [847, 394] width 1290 height 701
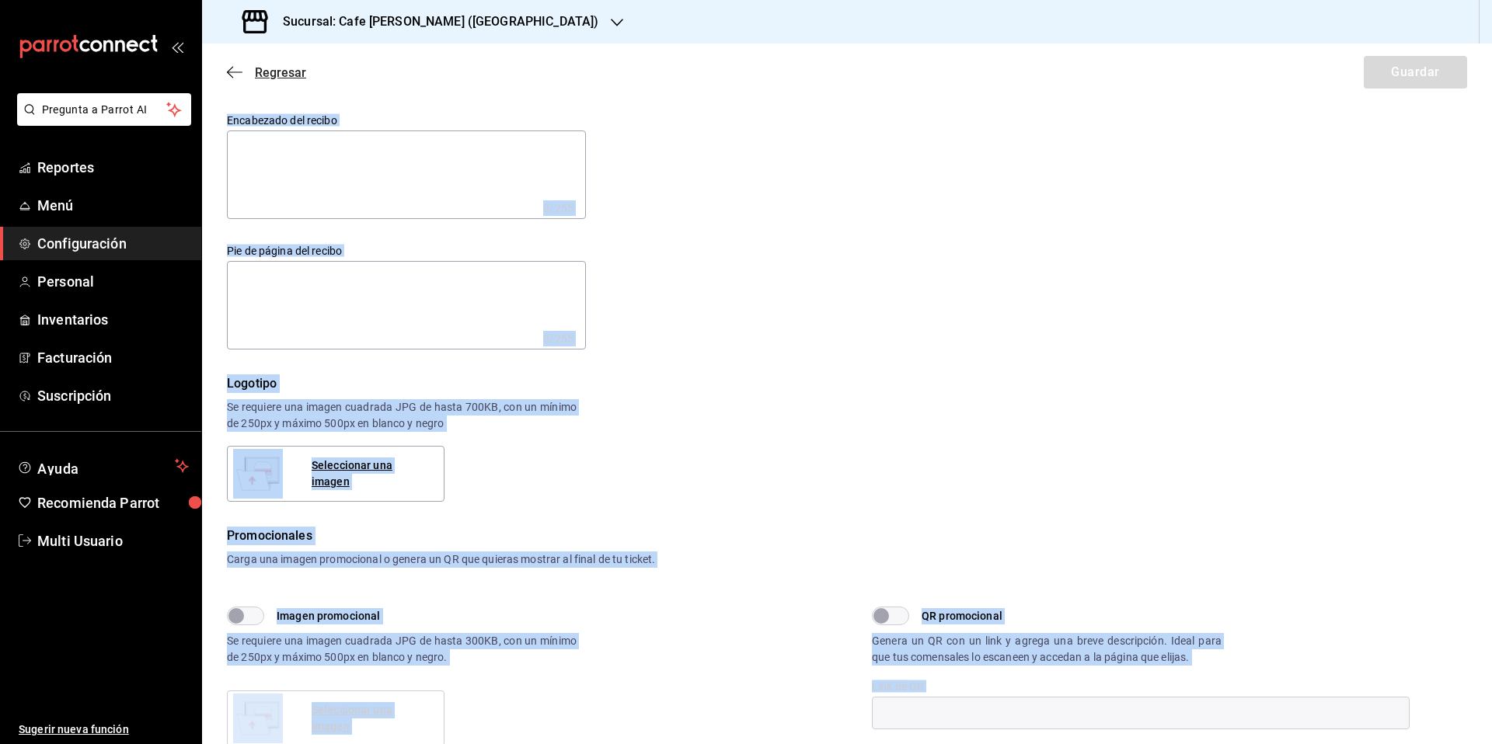
click at [233, 71] on icon "button" at bounding box center [235, 72] width 16 height 14
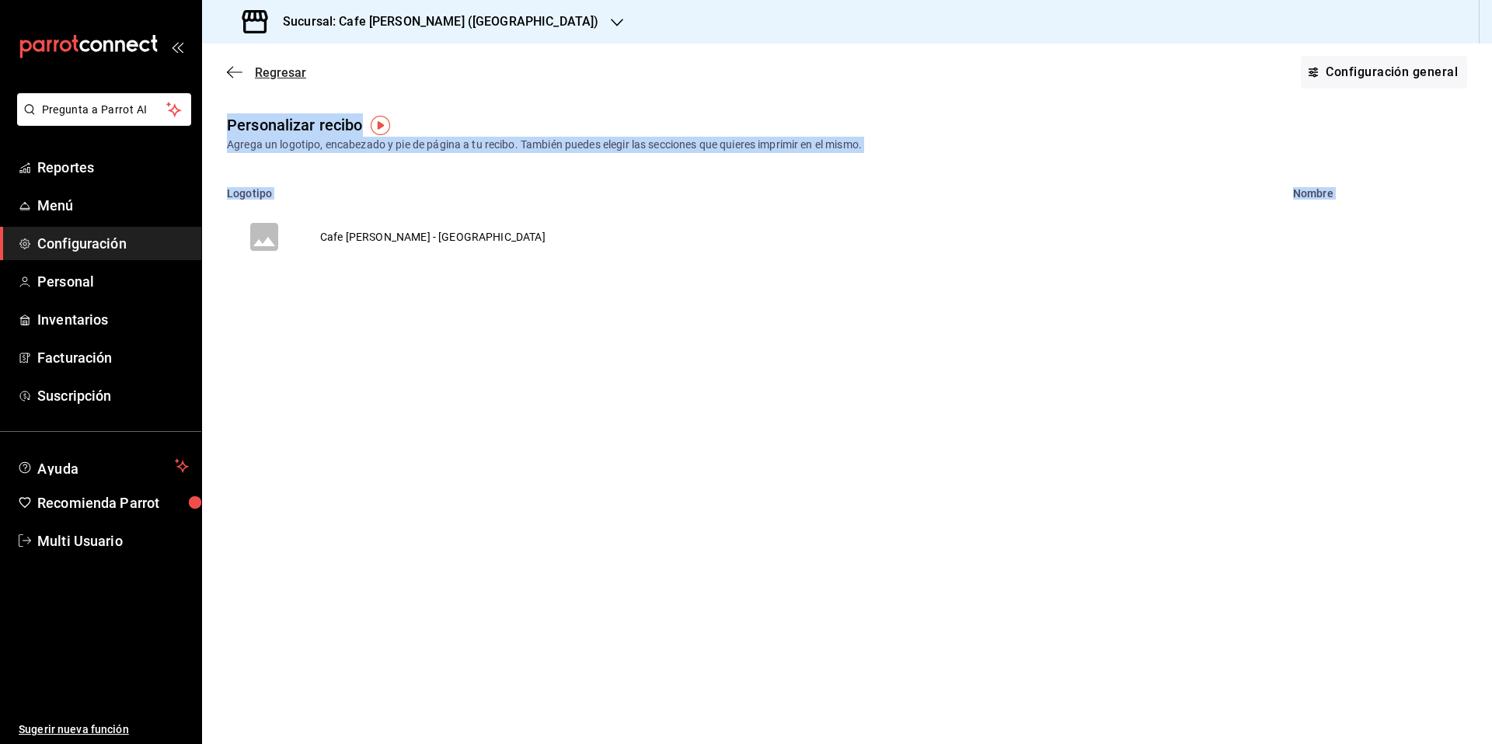
click at [241, 71] on icon "button" at bounding box center [235, 72] width 16 height 14
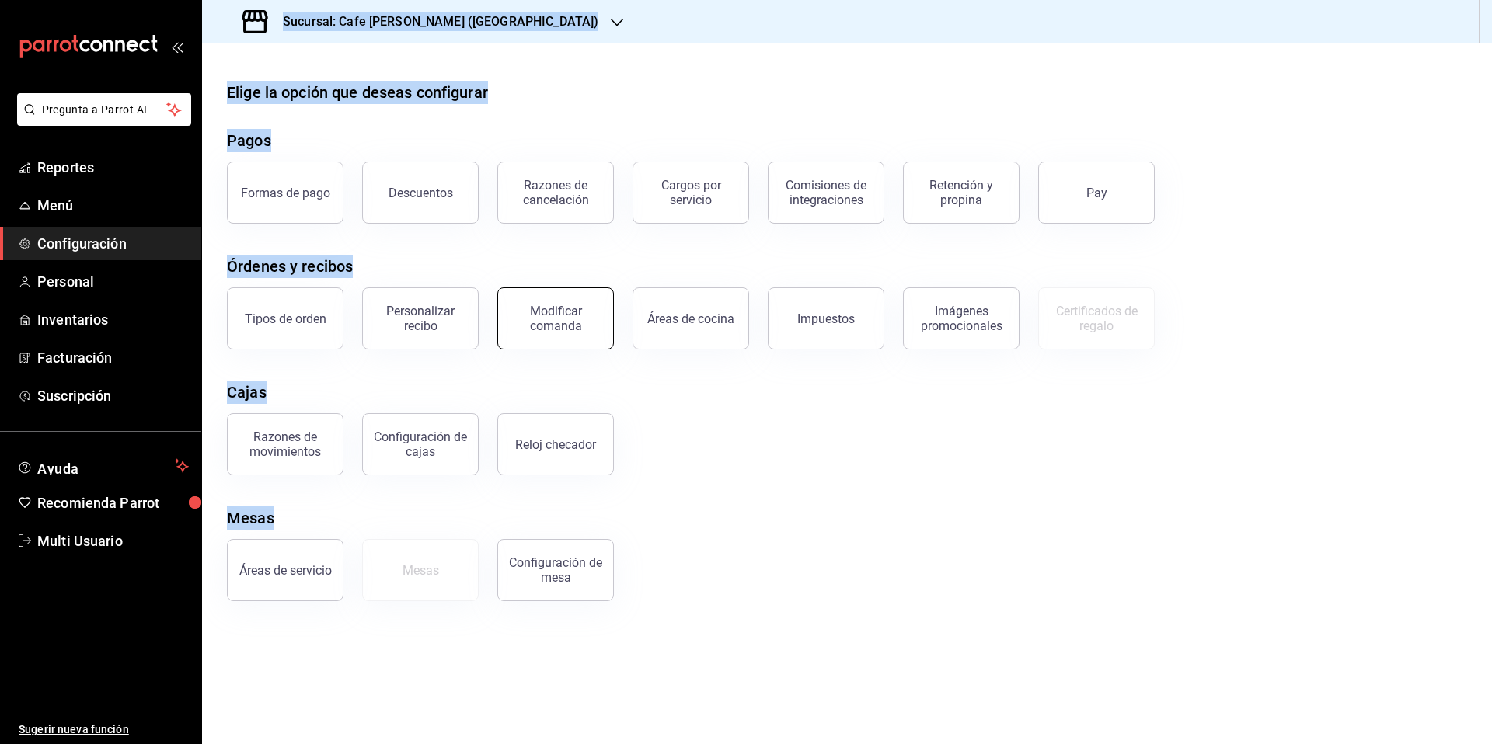
click at [582, 329] on div "Modificar comanda" at bounding box center [555, 319] width 96 height 30
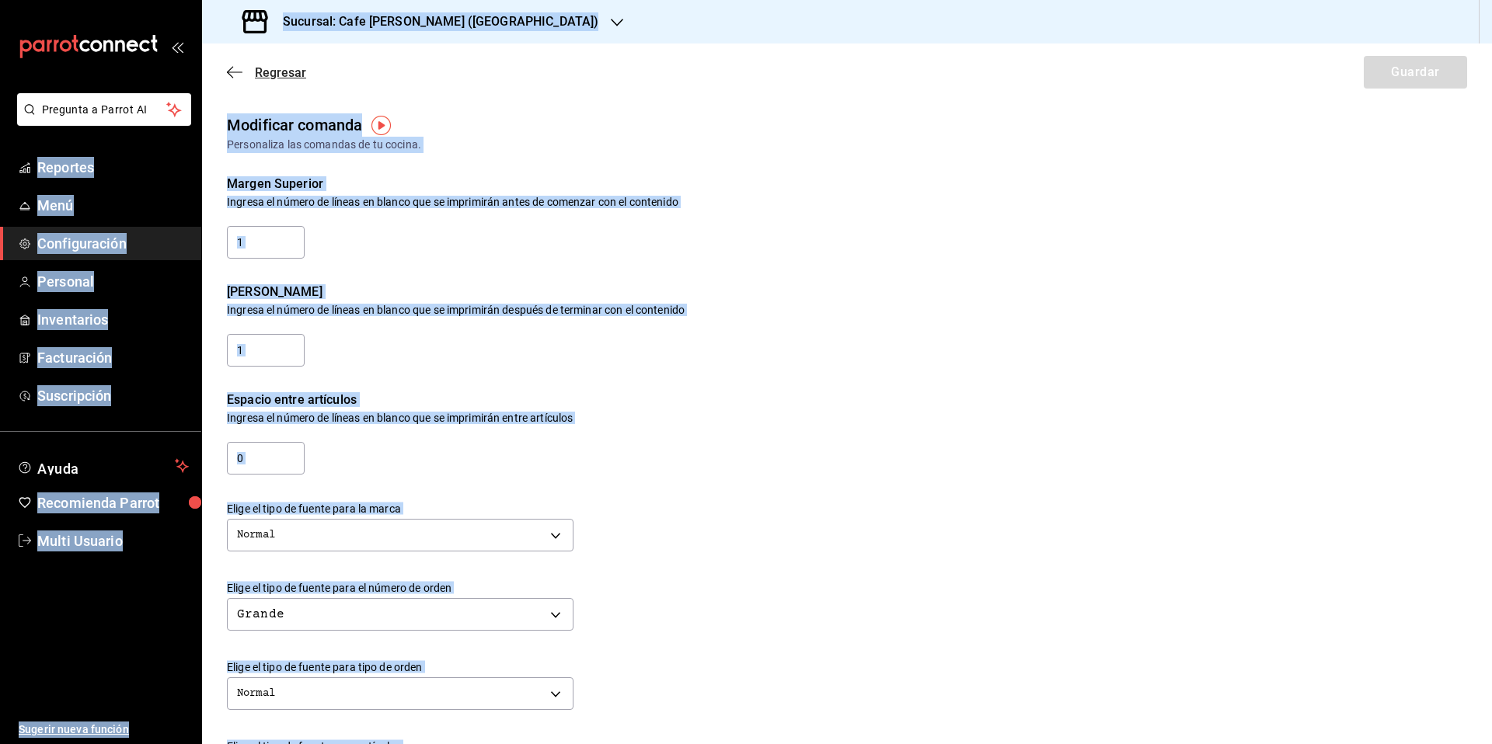
click at [235, 68] on icon "button" at bounding box center [235, 72] width 16 height 14
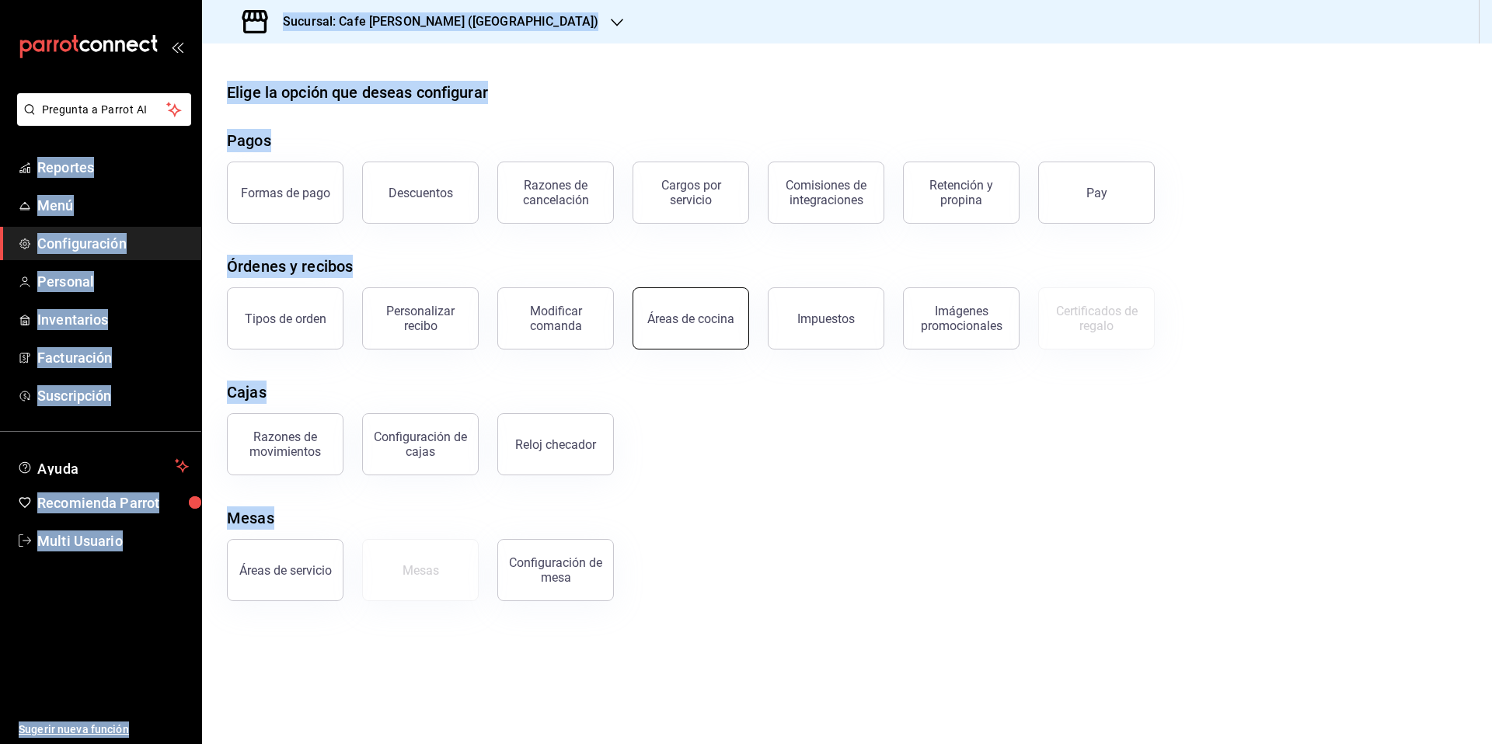
click at [693, 324] on div "Áreas de cocina" at bounding box center [690, 319] width 87 height 15
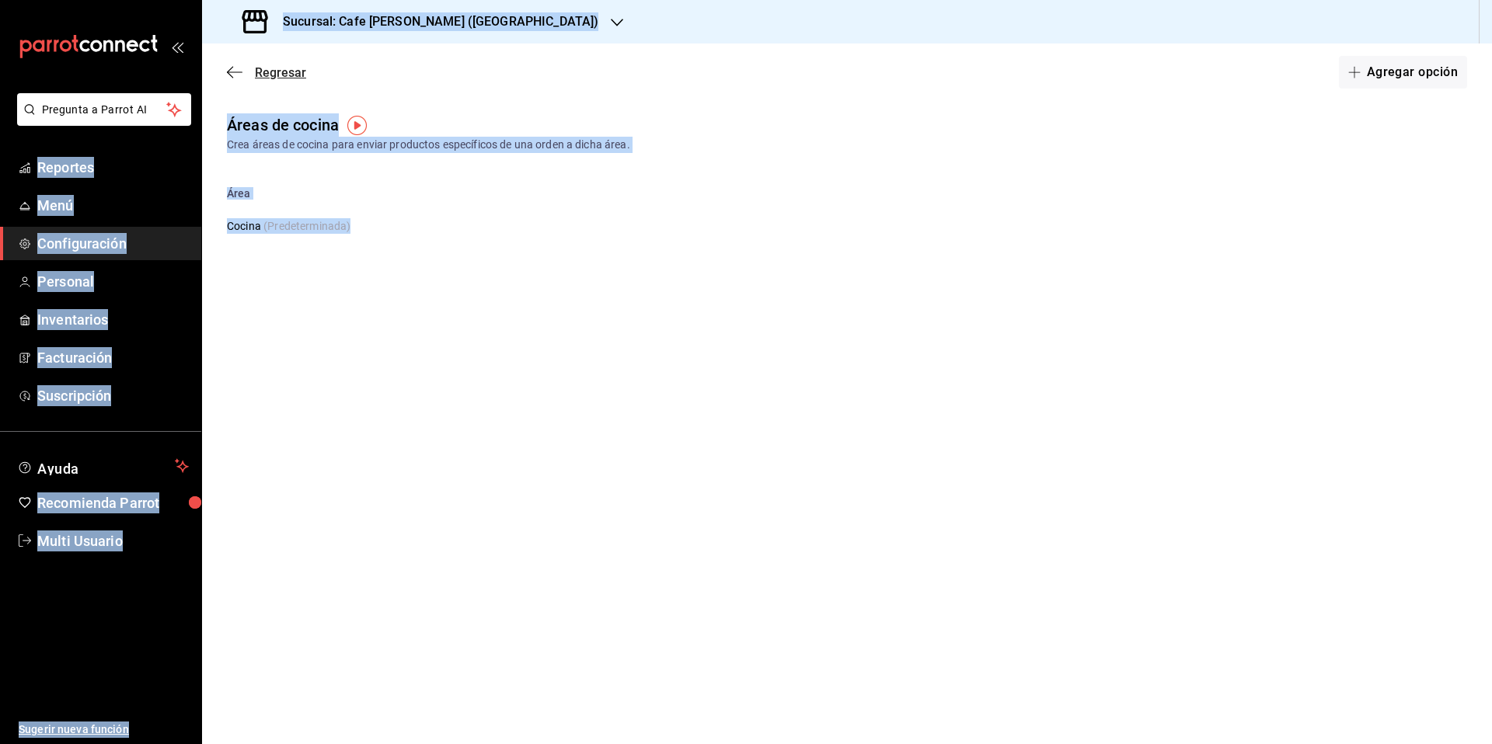
click at [233, 75] on icon "button" at bounding box center [235, 72] width 16 height 14
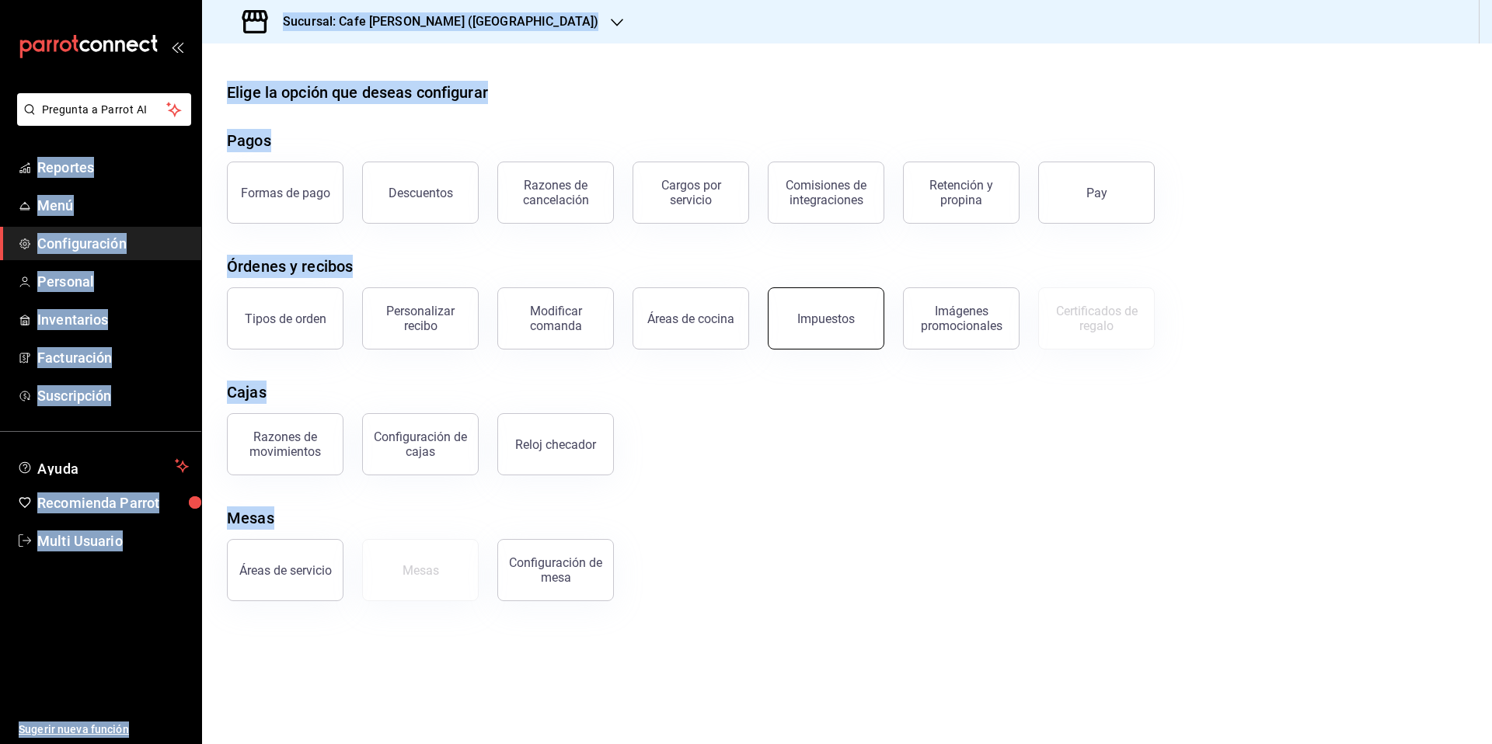
click at [830, 318] on div "Impuestos" at bounding box center [826, 319] width 58 height 15
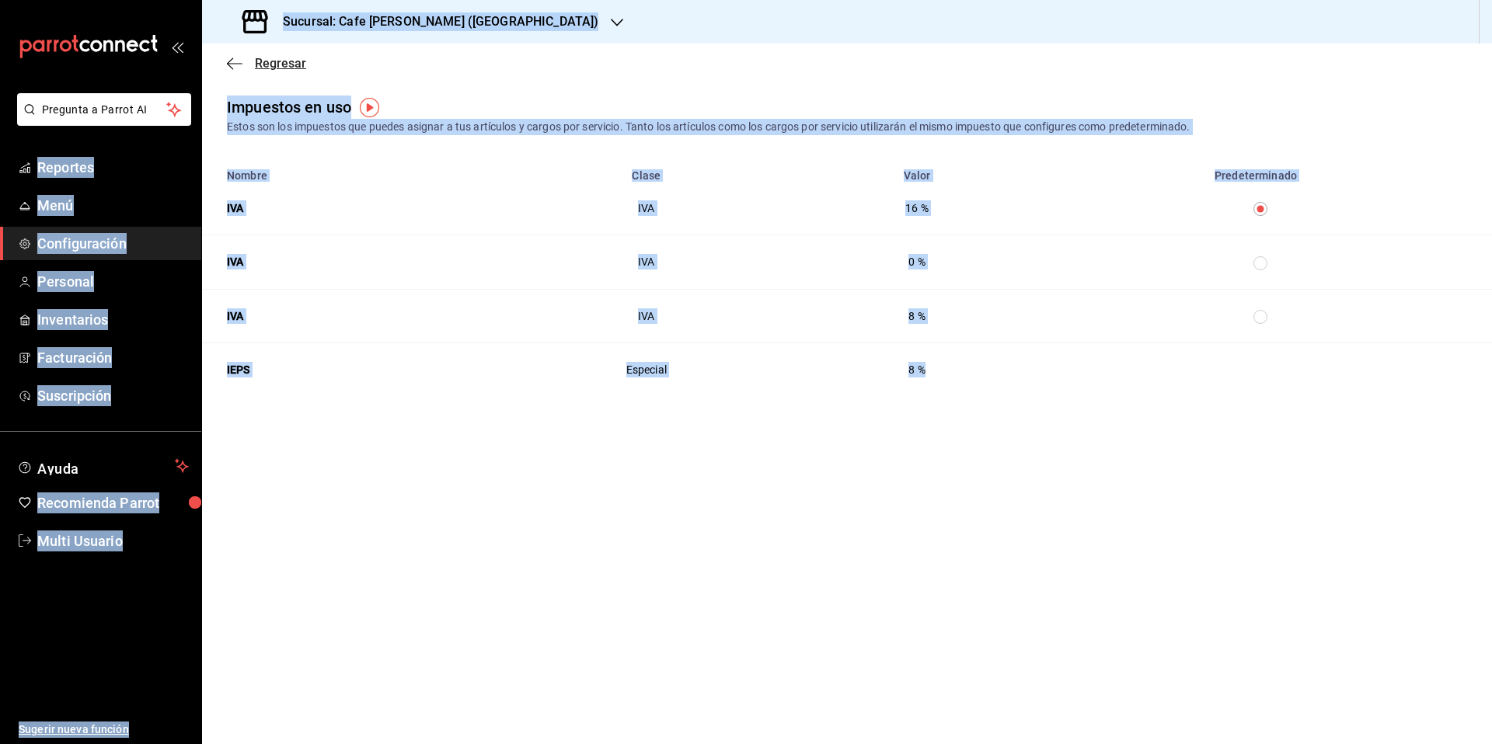
click at [243, 62] on span "Regresar" at bounding box center [266, 63] width 79 height 15
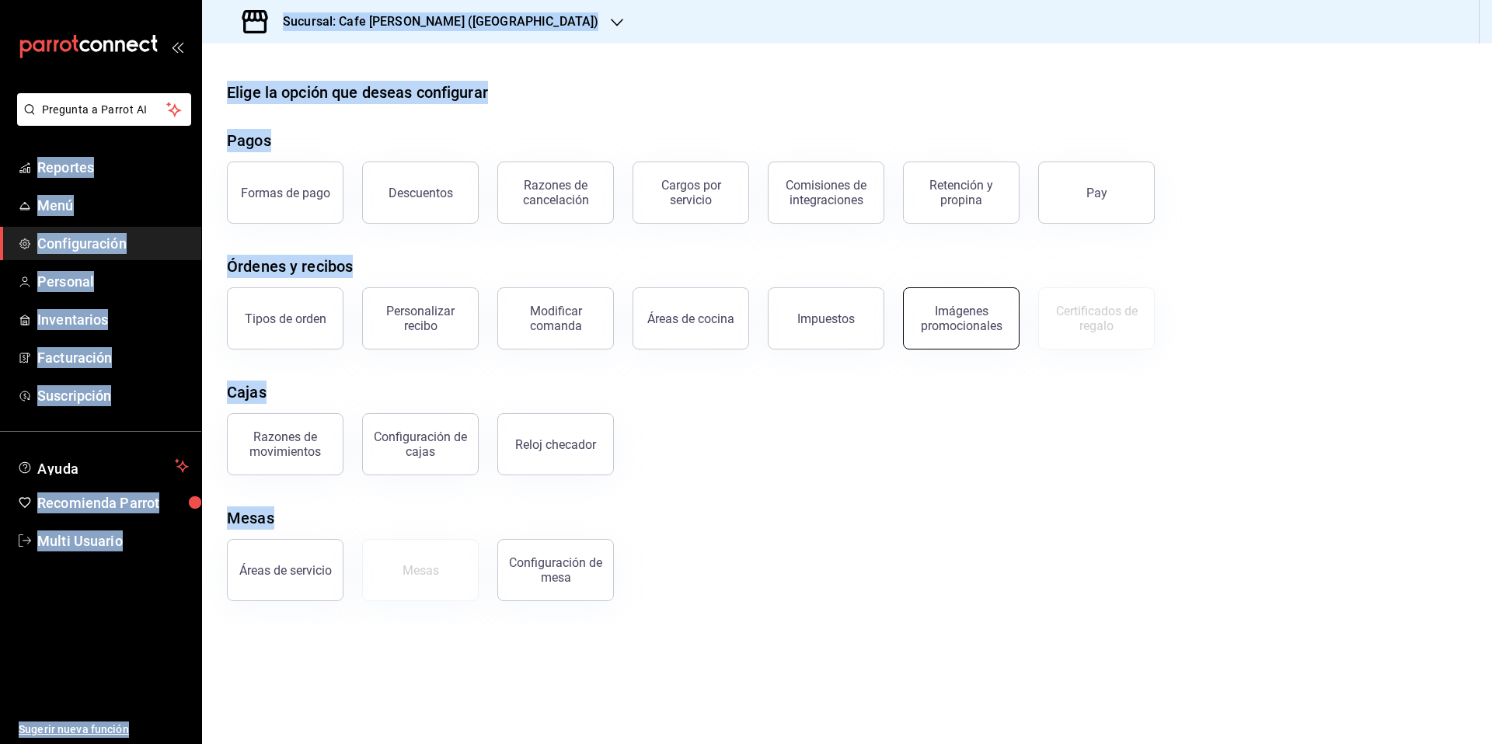
click at [962, 323] on div "Imágenes promocionales" at bounding box center [961, 319] width 96 height 30
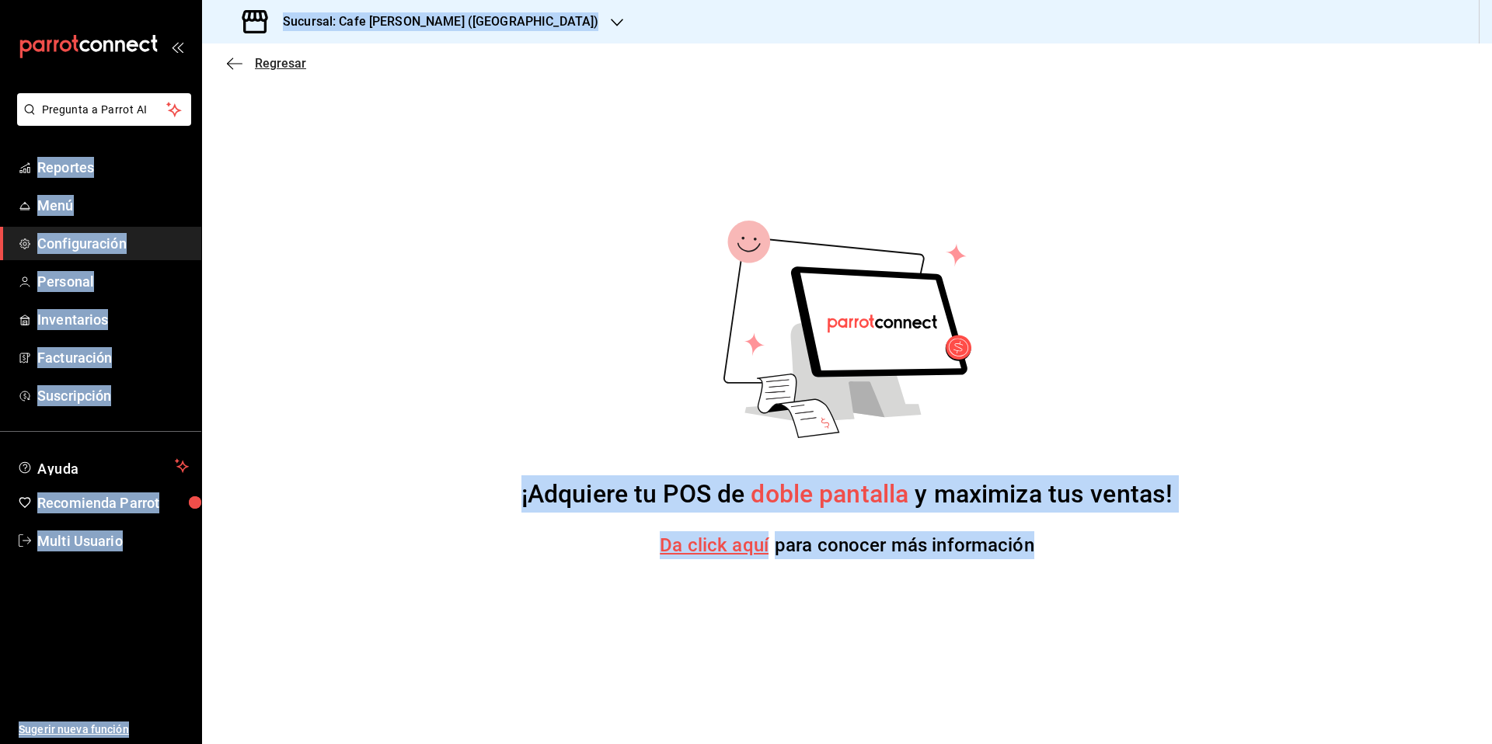
click at [231, 61] on icon "button" at bounding box center [235, 64] width 16 height 14
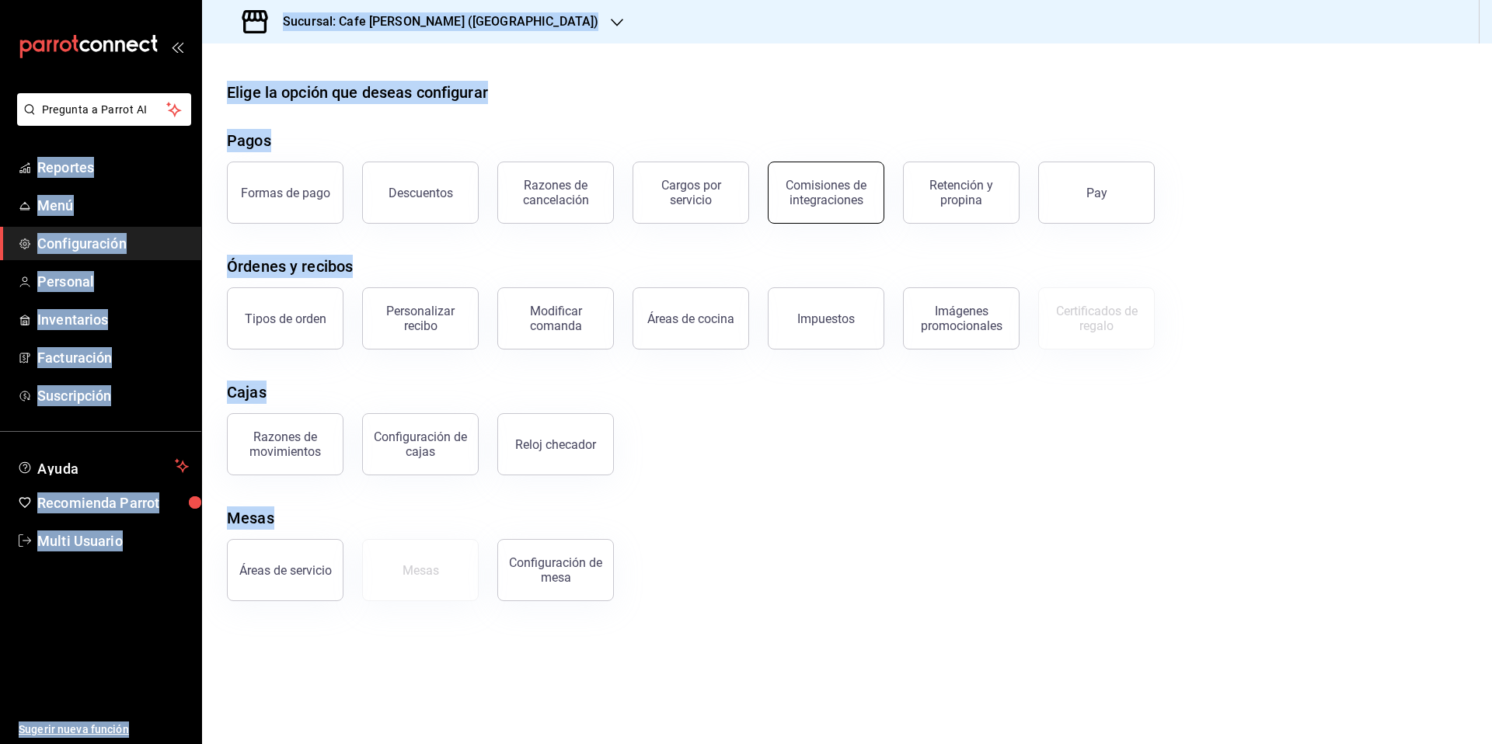
click at [822, 204] on div "Comisiones de integraciones" at bounding box center [826, 193] width 96 height 30
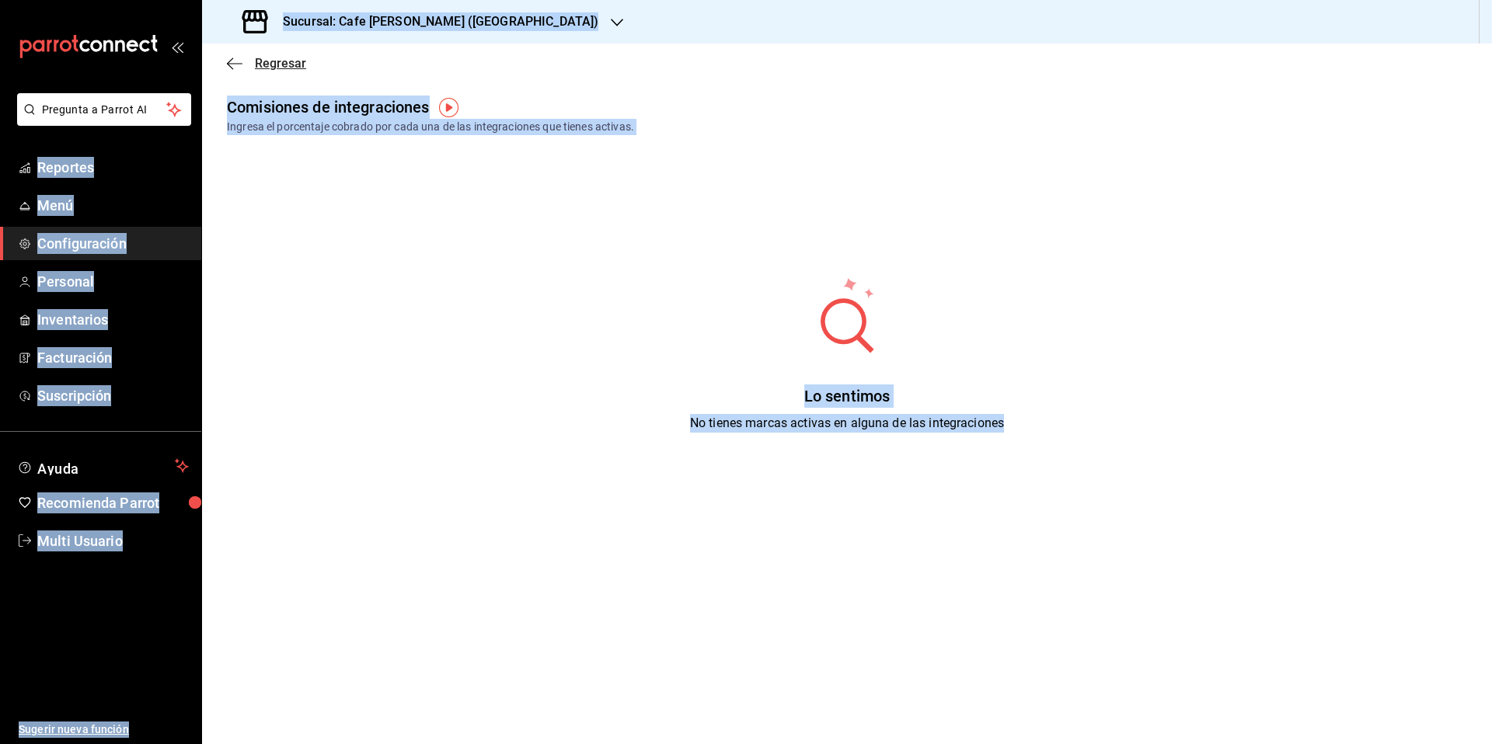
click at [233, 64] on icon "button" at bounding box center [235, 64] width 16 height 14
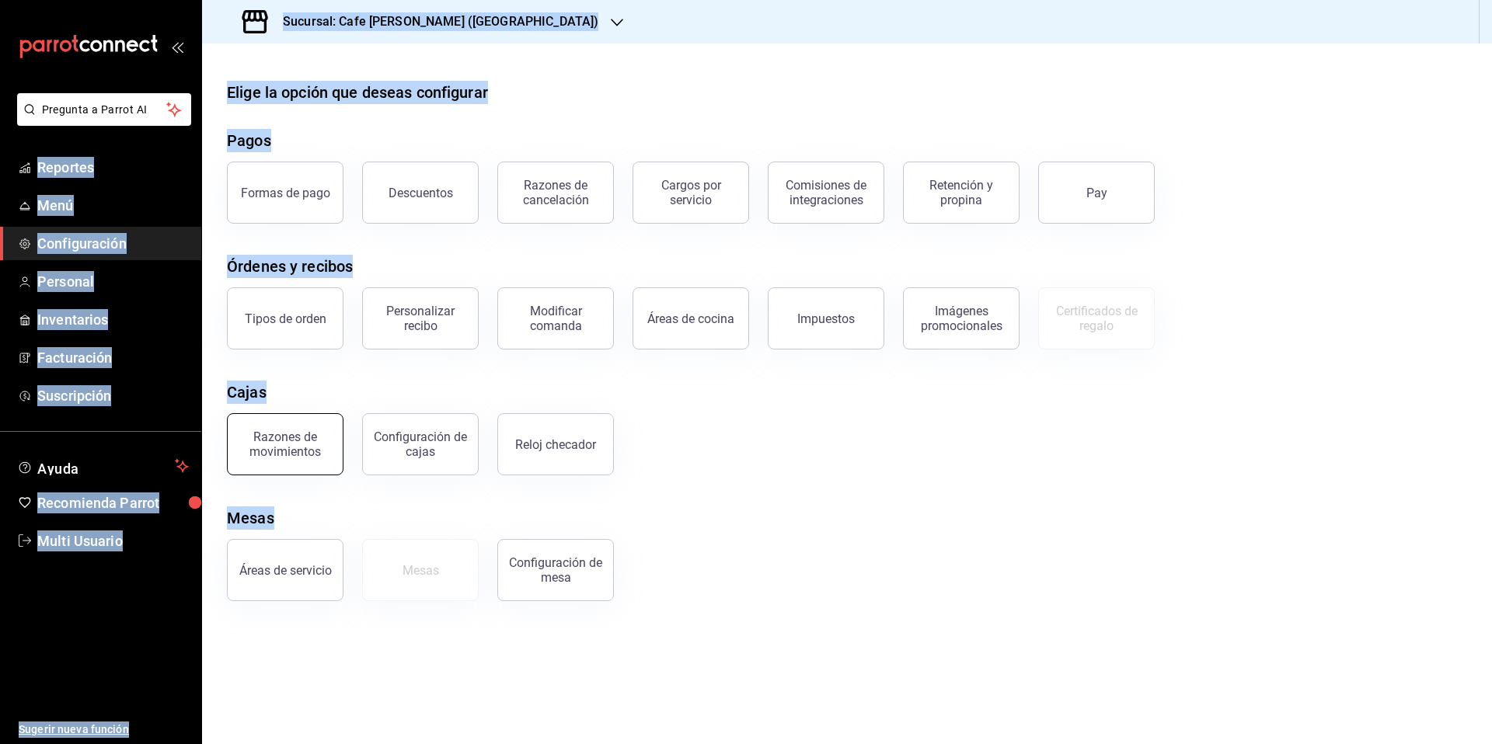
click at [305, 453] on div "Razones de movimientos" at bounding box center [285, 445] width 96 height 30
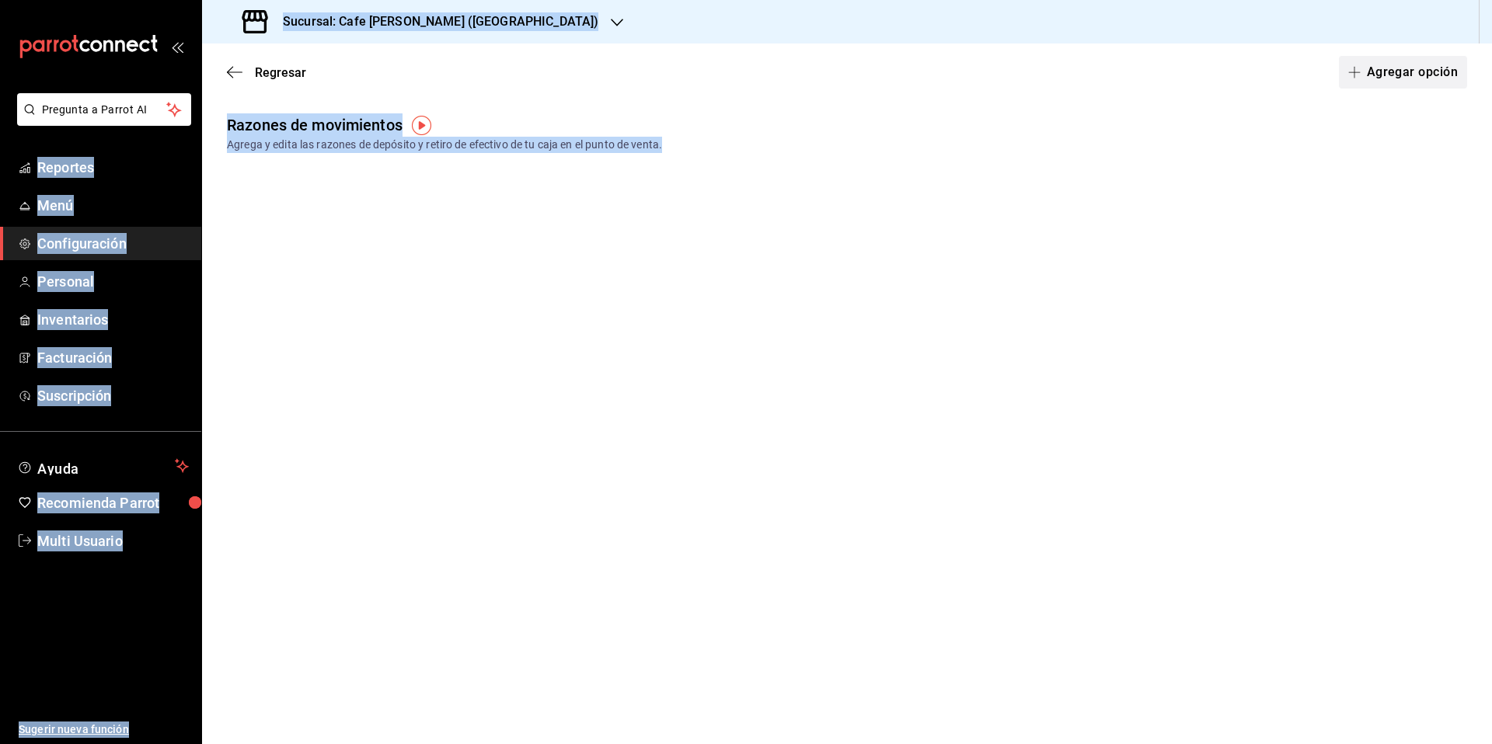
click at [1412, 72] on button "Agregar opción" at bounding box center [1403, 72] width 128 height 33
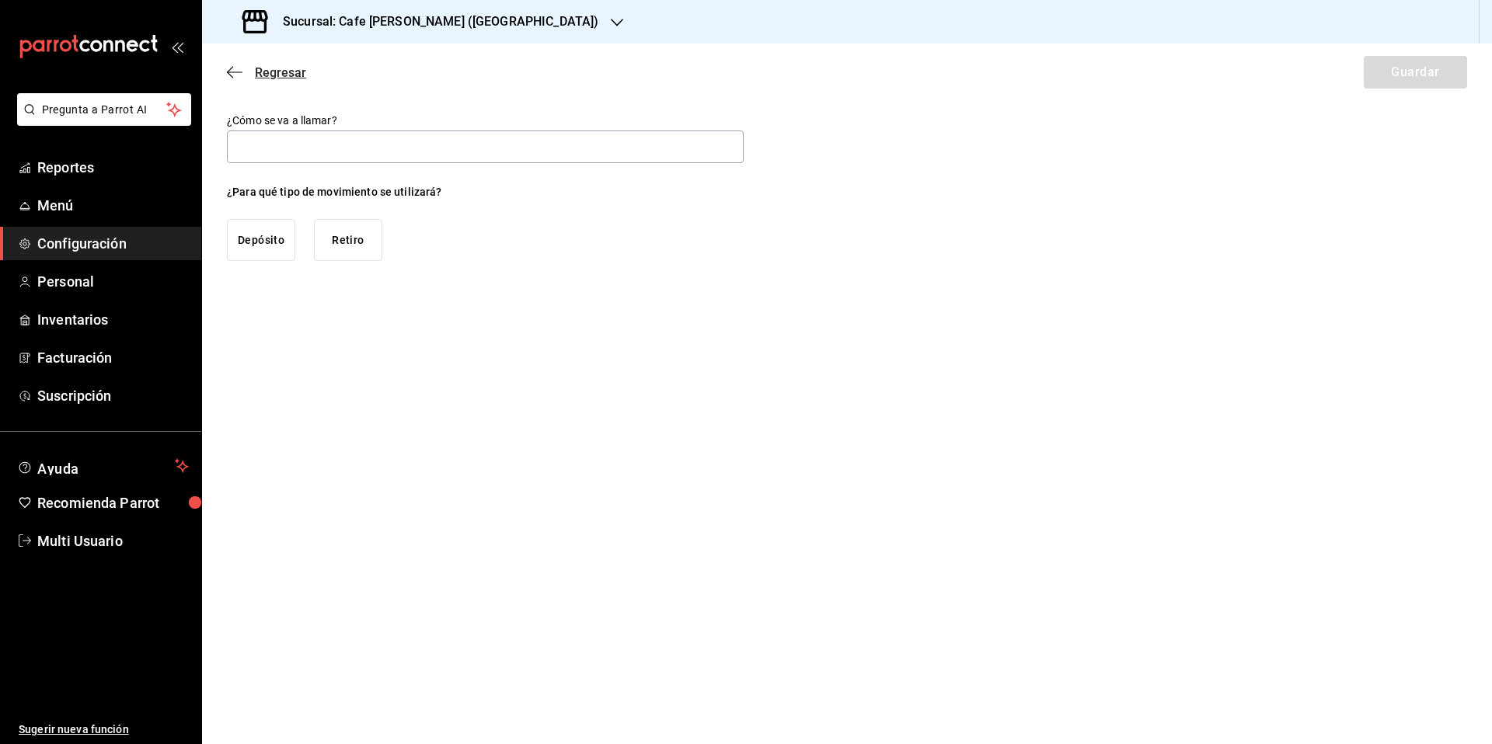
click at [233, 76] on icon "button" at bounding box center [235, 72] width 16 height 14
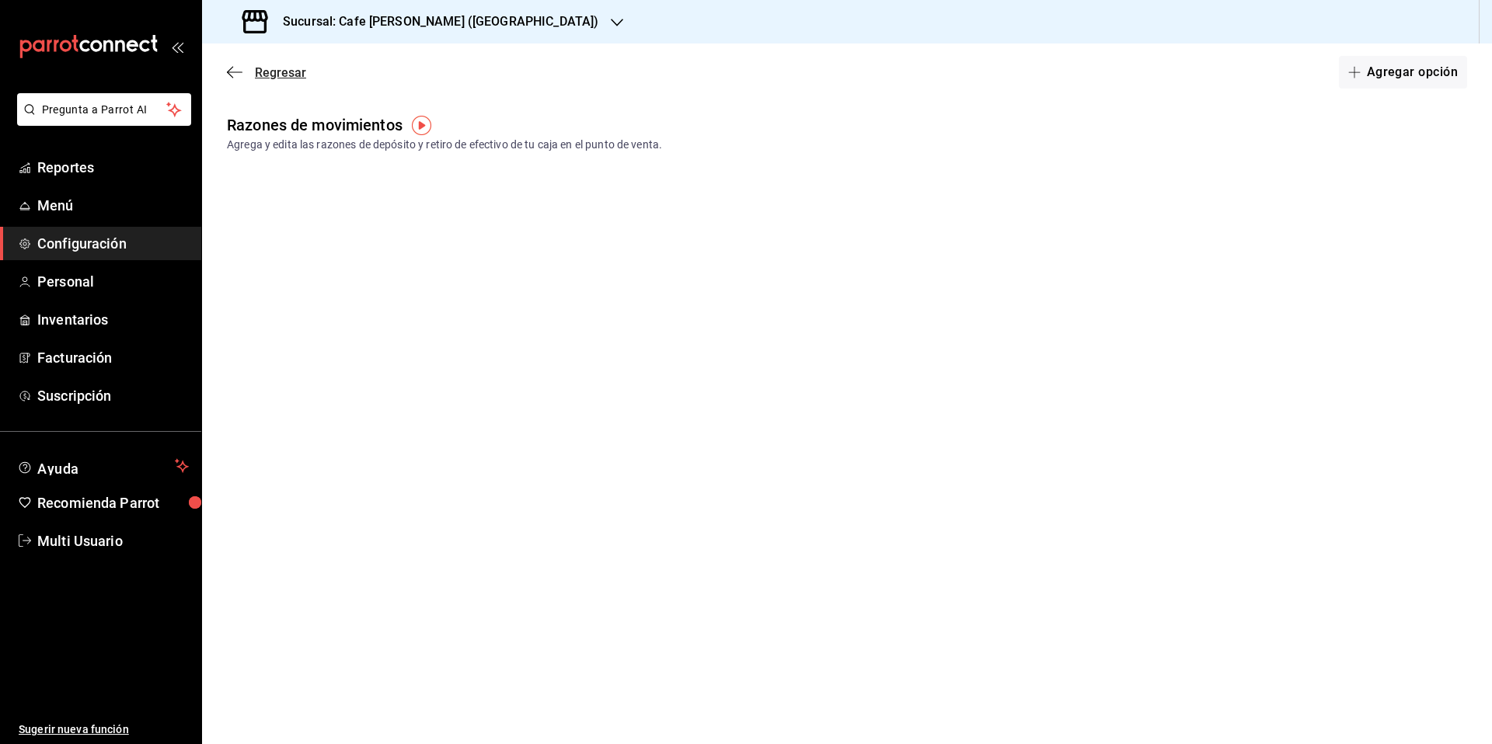
click at [238, 77] on icon "button" at bounding box center [235, 72] width 16 height 14
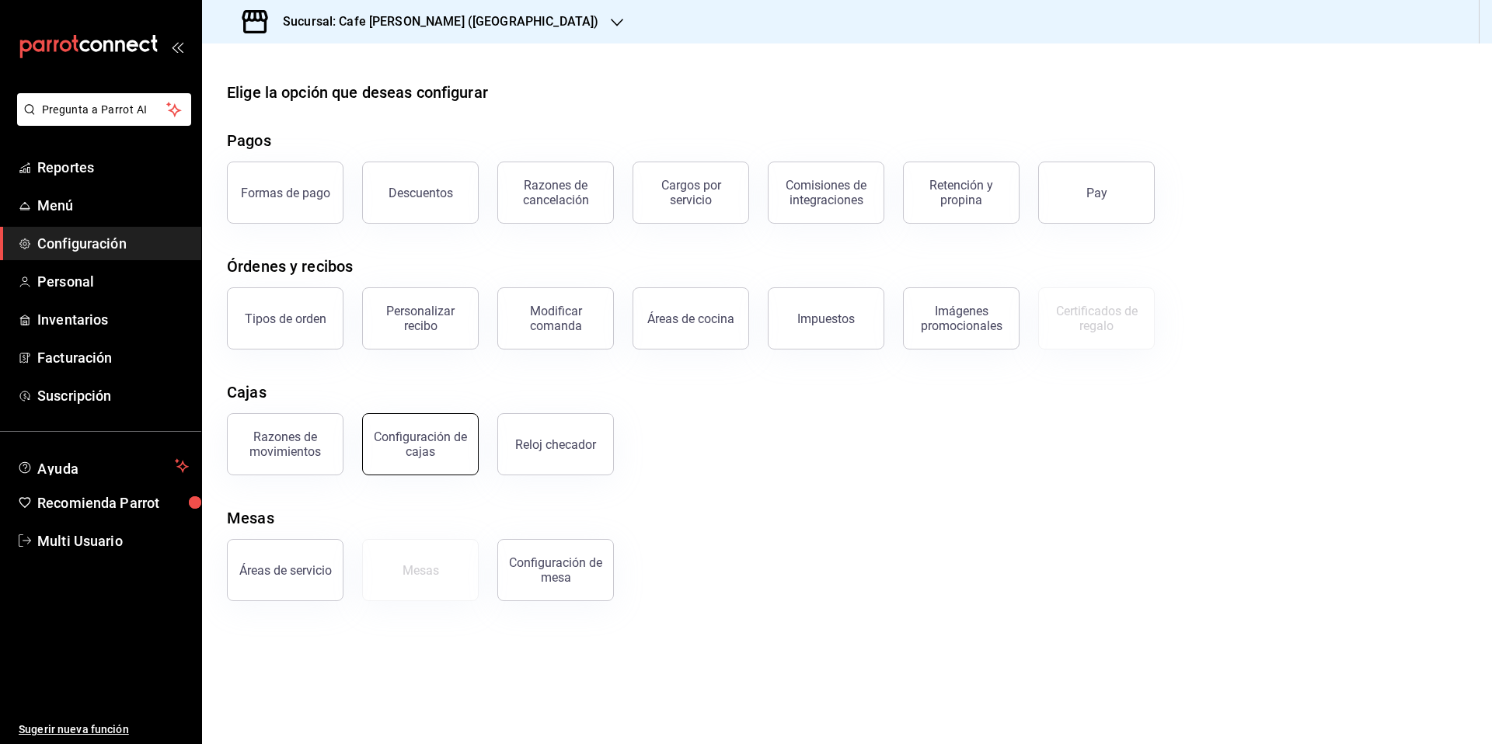
click at [421, 444] on div "Configuración de cajas" at bounding box center [420, 445] width 96 height 30
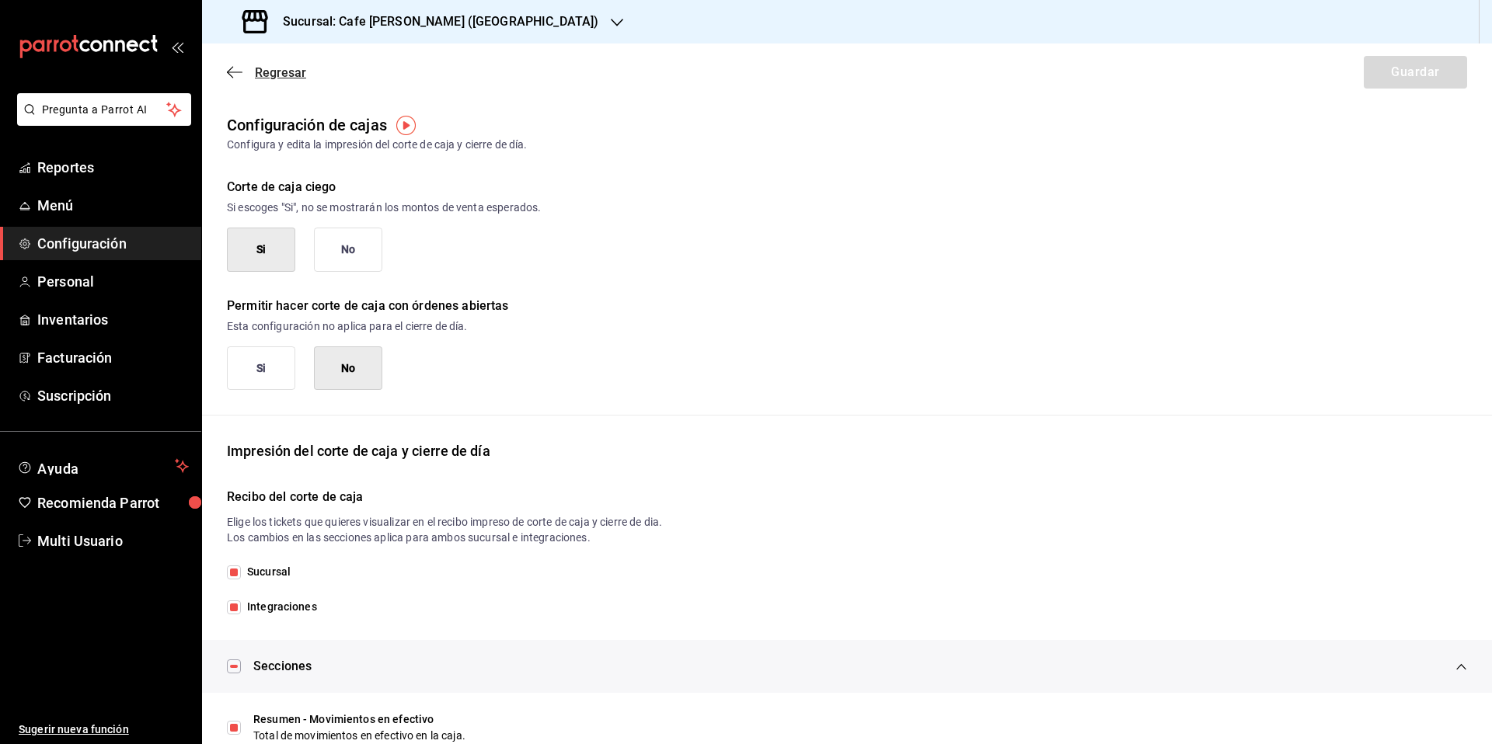
click at [229, 70] on icon "button" at bounding box center [230, 73] width 6 height 12
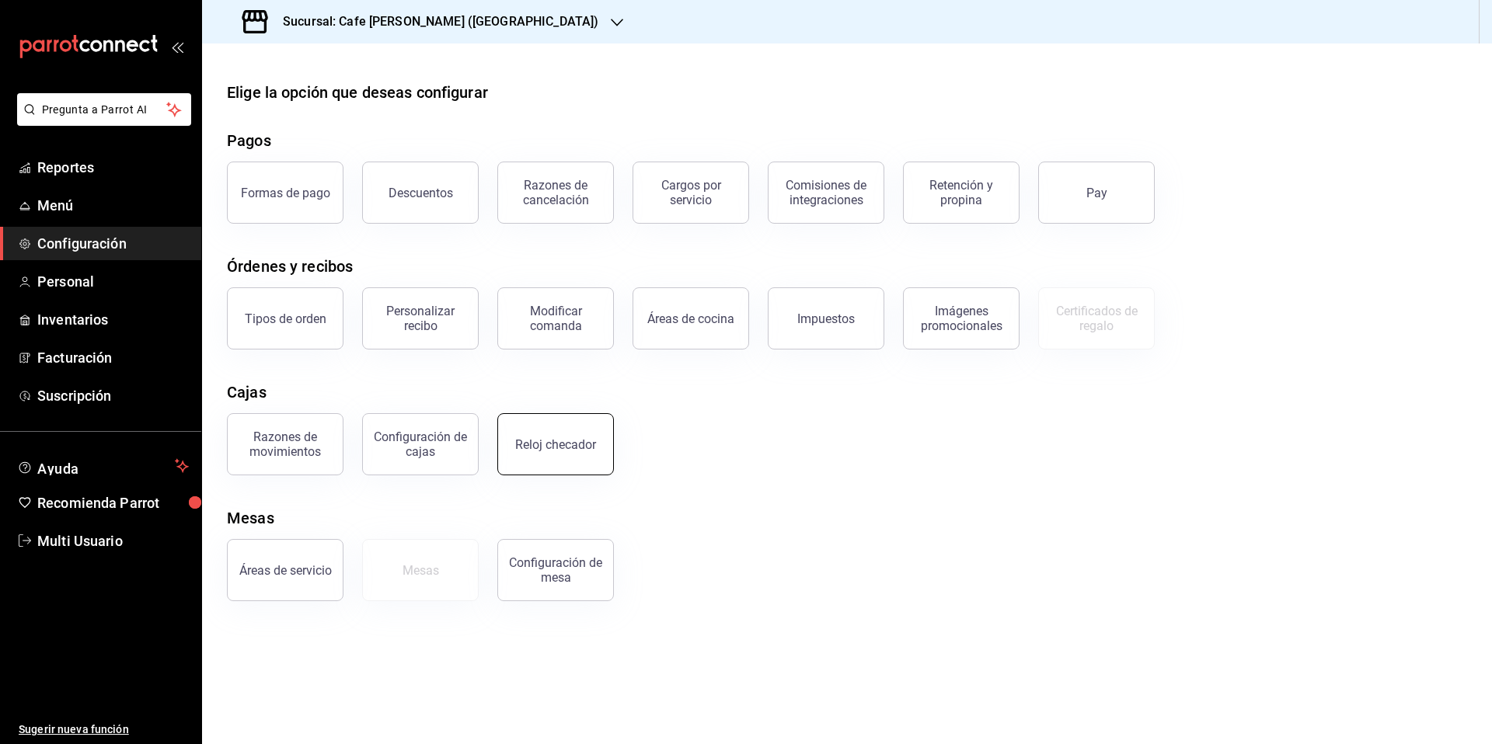
click at [554, 448] on div "Reloj checador" at bounding box center [555, 444] width 81 height 15
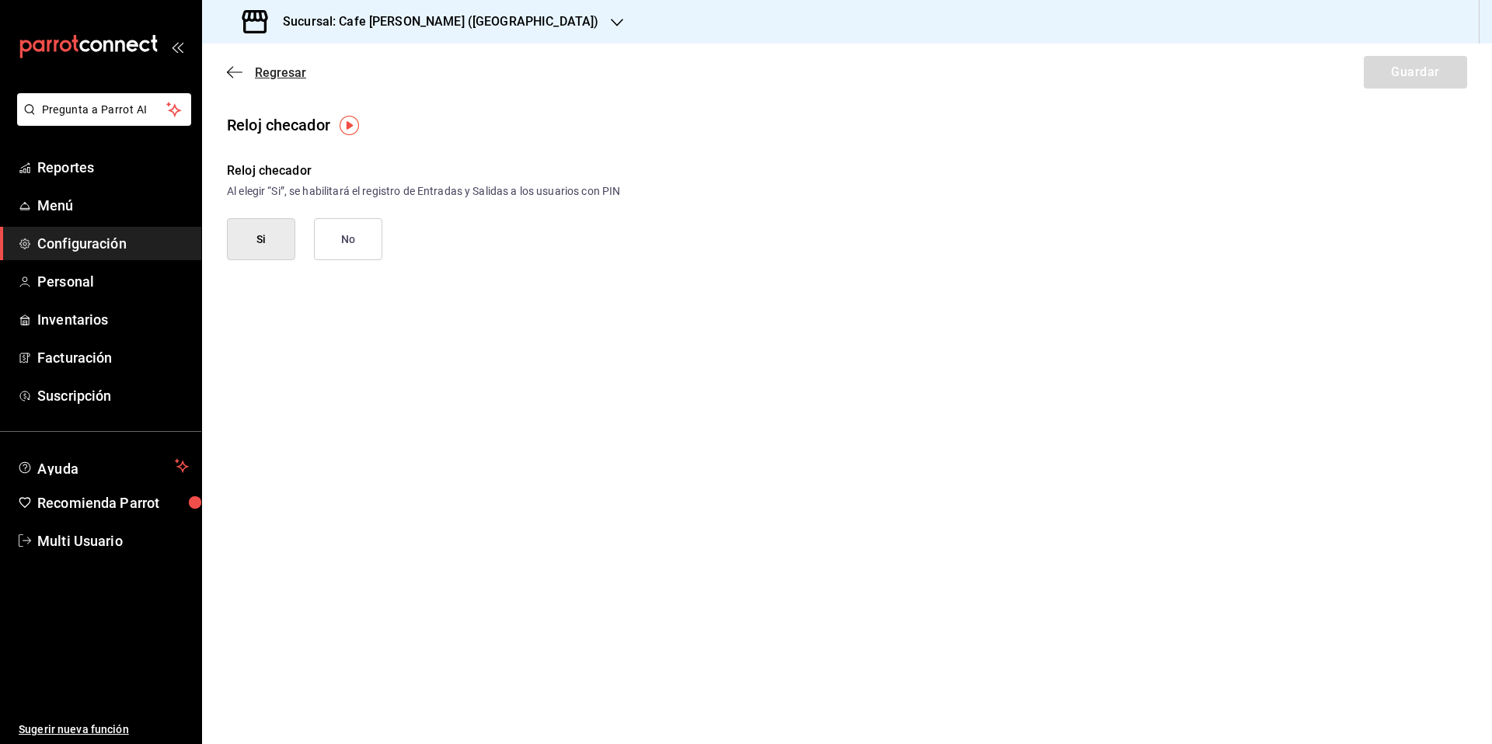
click at [231, 72] on icon "button" at bounding box center [235, 72] width 16 height 14
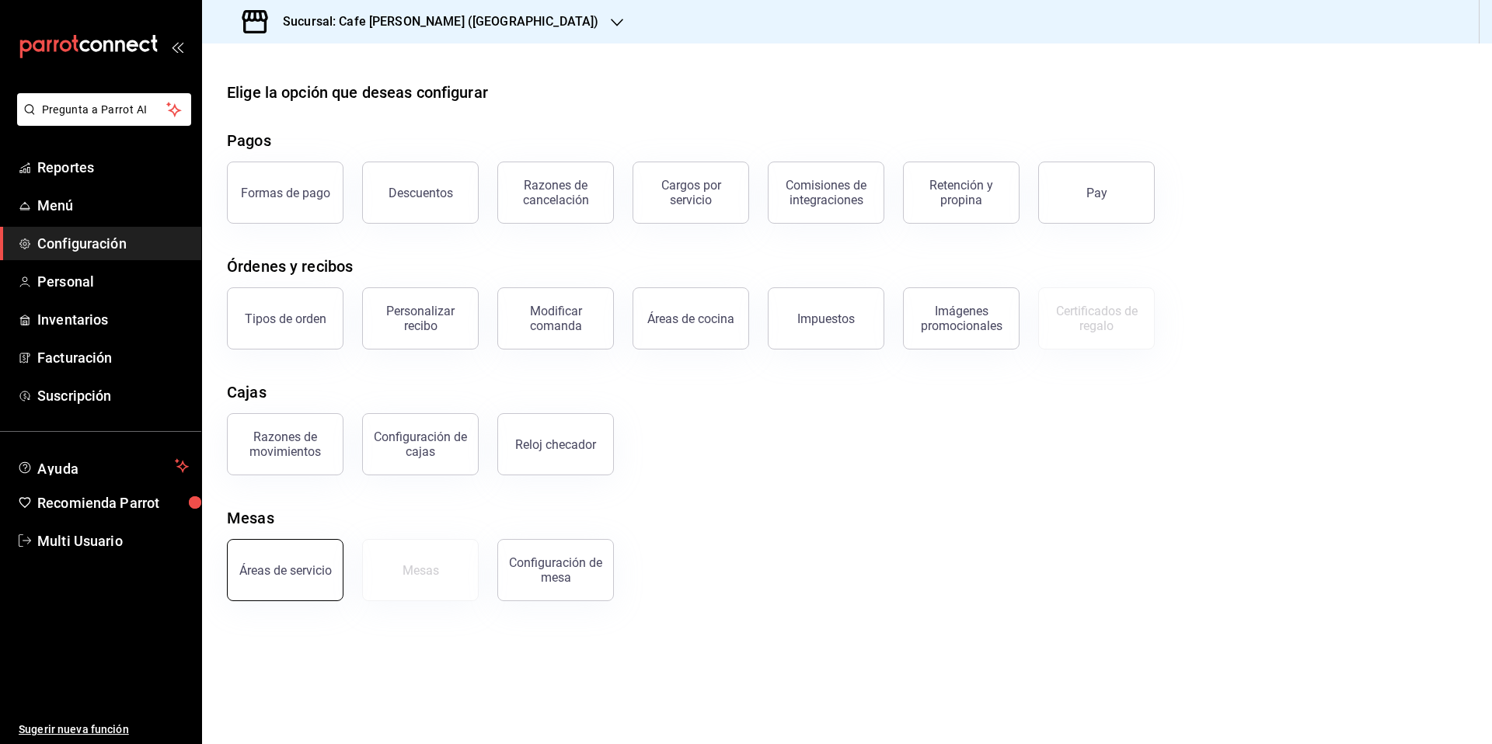
click at [277, 580] on button "Áreas de servicio" at bounding box center [285, 570] width 117 height 62
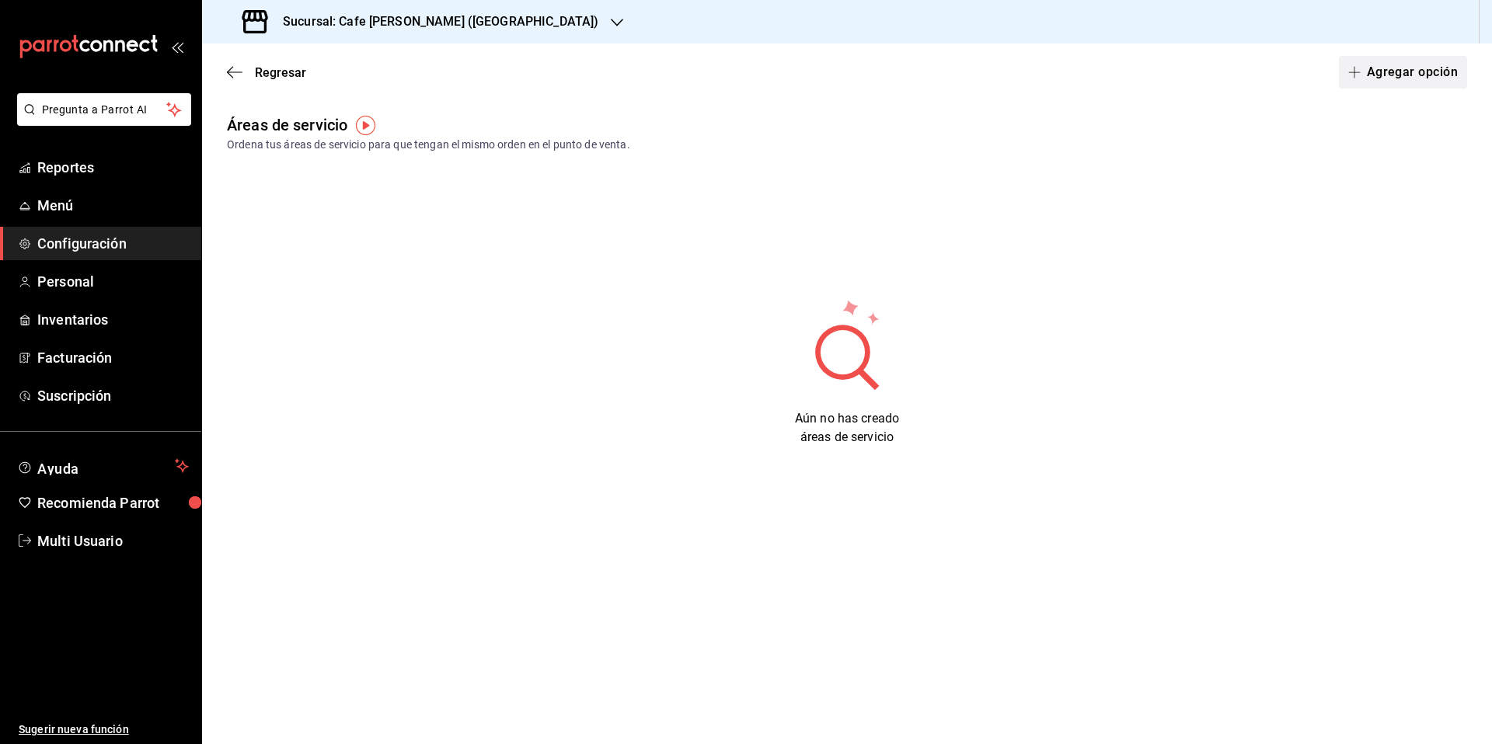
click at [1407, 70] on button "Agregar opción" at bounding box center [1403, 72] width 128 height 33
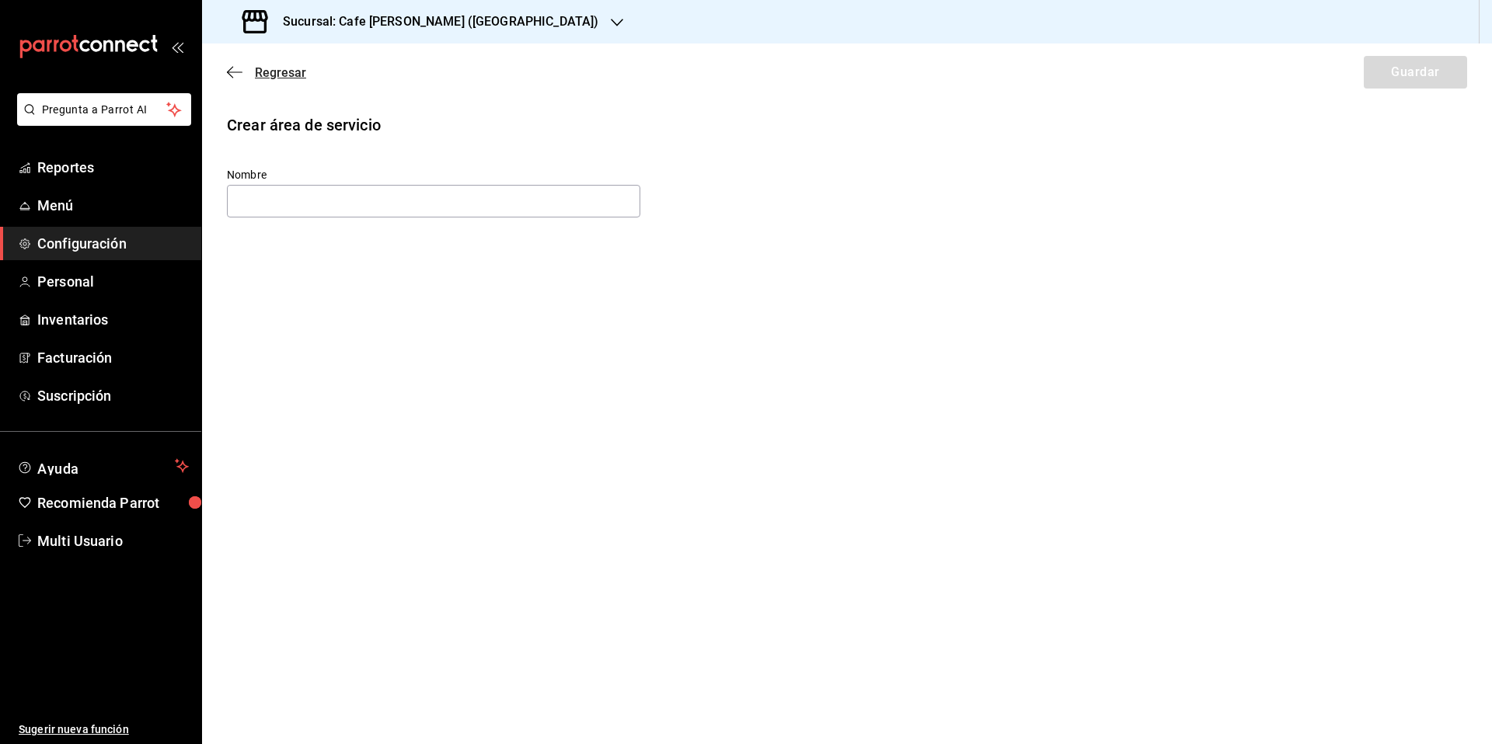
click at [234, 72] on icon "button" at bounding box center [235, 72] width 16 height 14
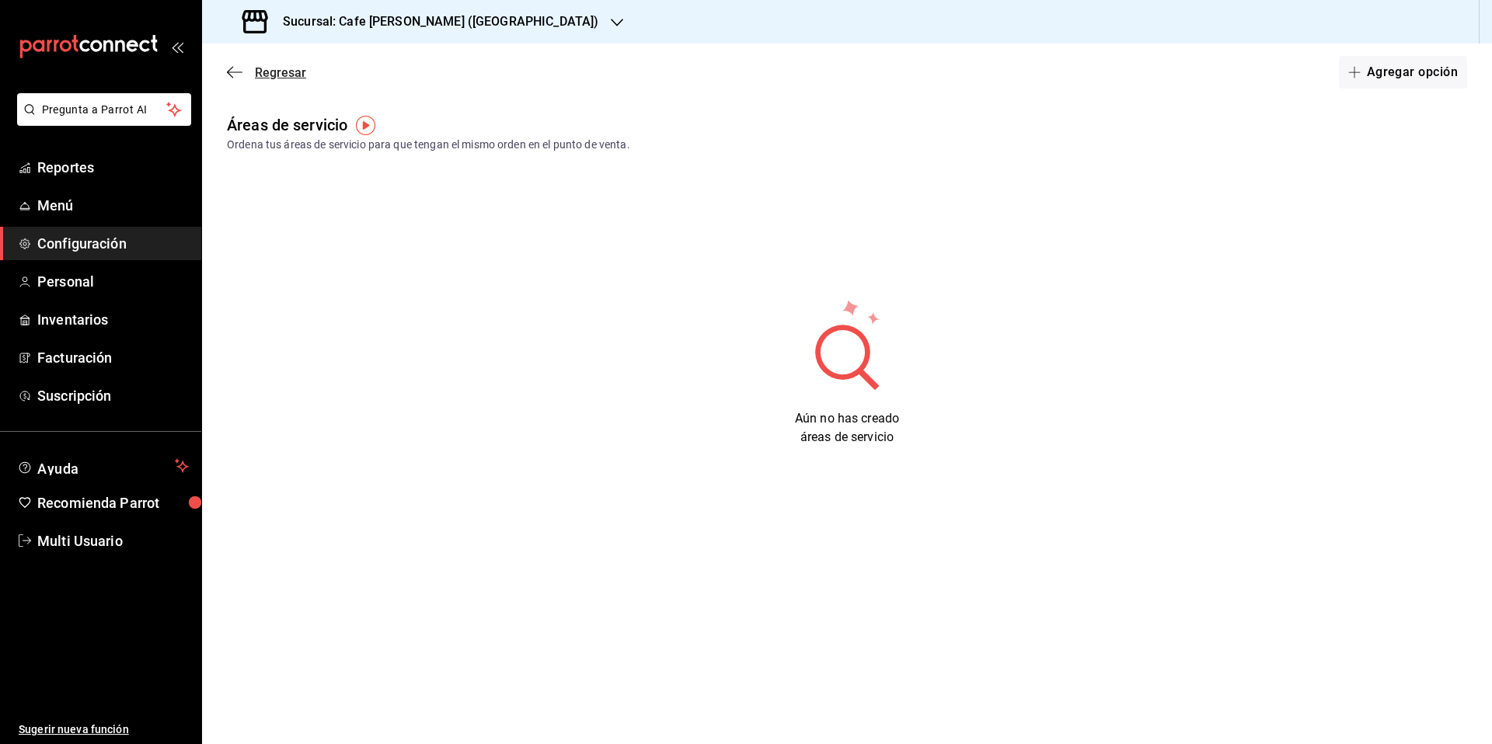
click at [235, 74] on icon "button" at bounding box center [235, 72] width 16 height 14
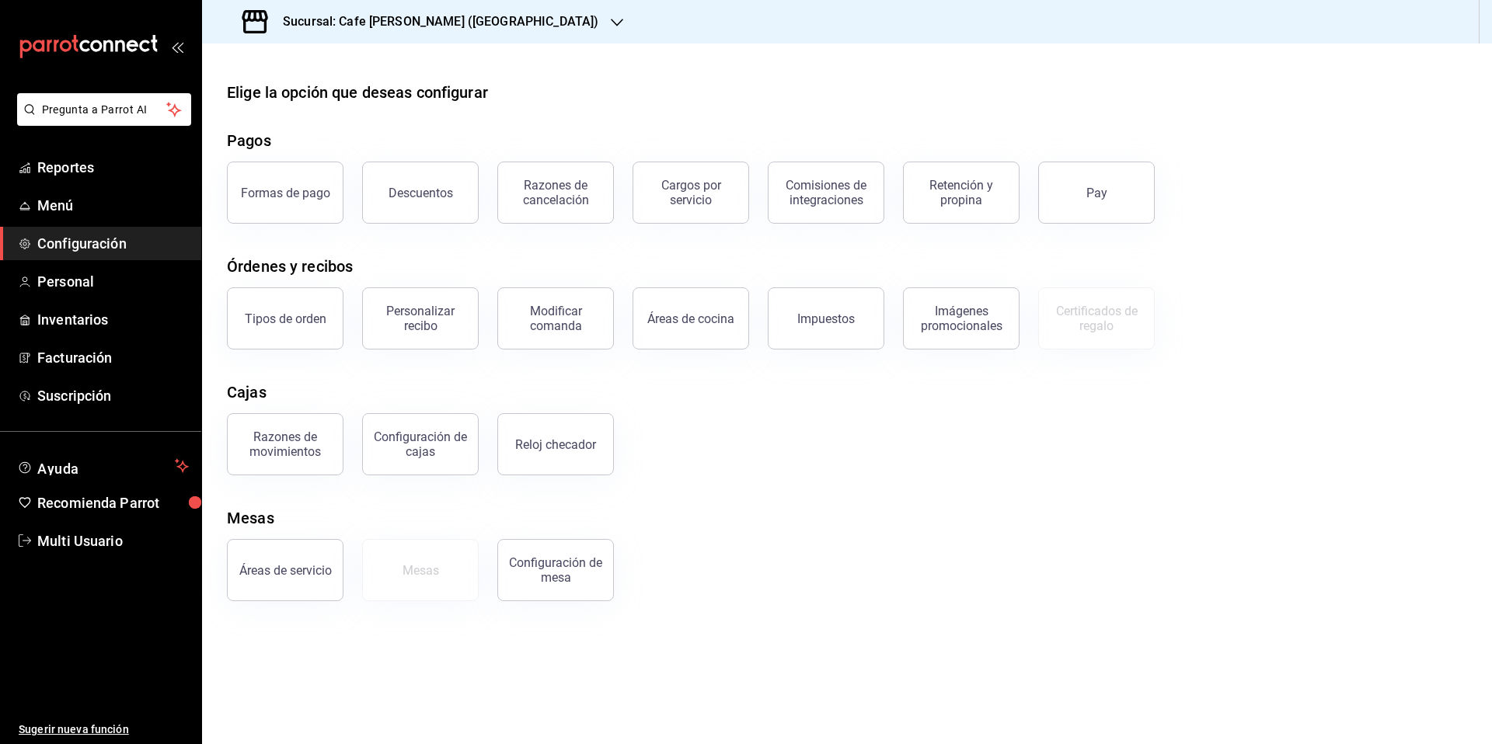
click at [545, 567] on div "Configuración de mesa" at bounding box center [555, 571] width 96 height 30
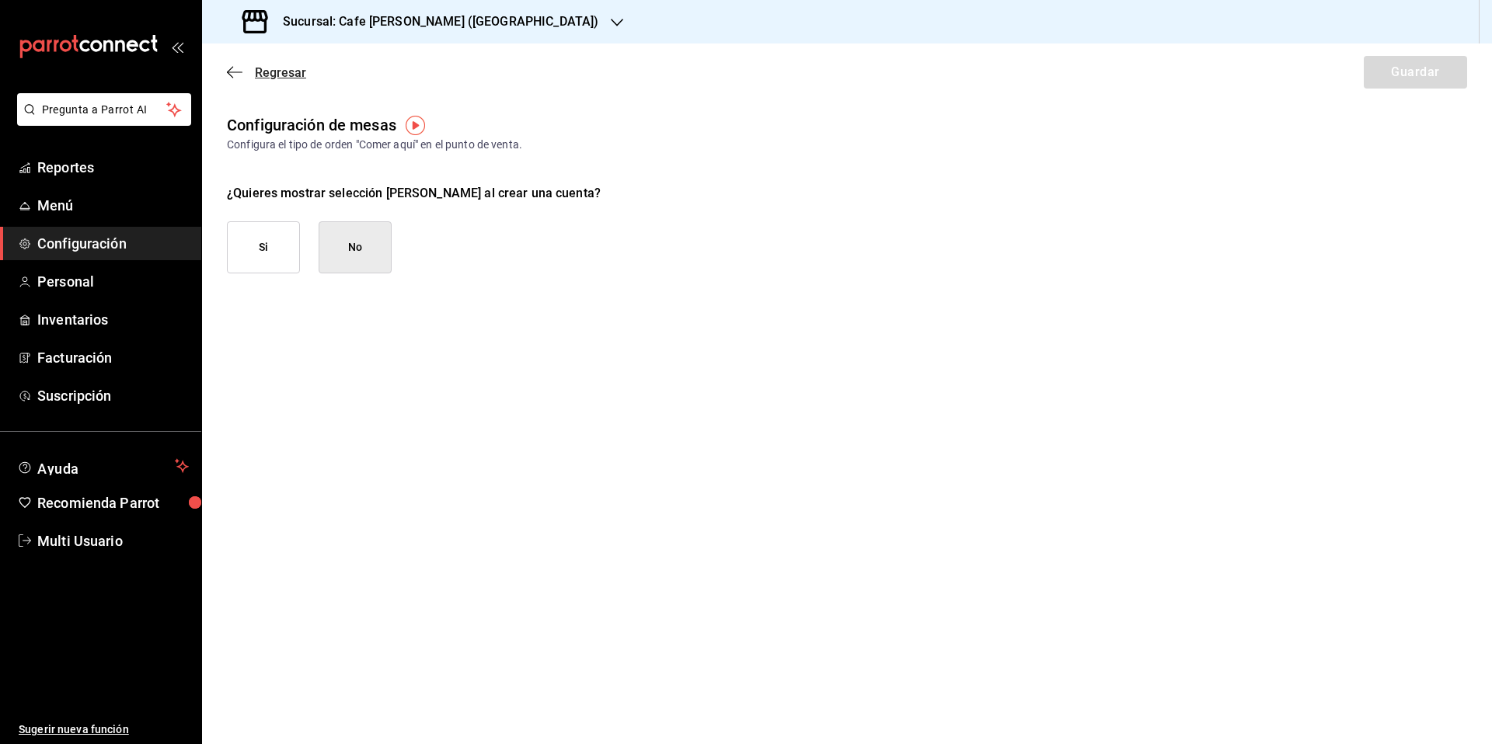
click at [236, 68] on icon "button" at bounding box center [235, 72] width 16 height 14
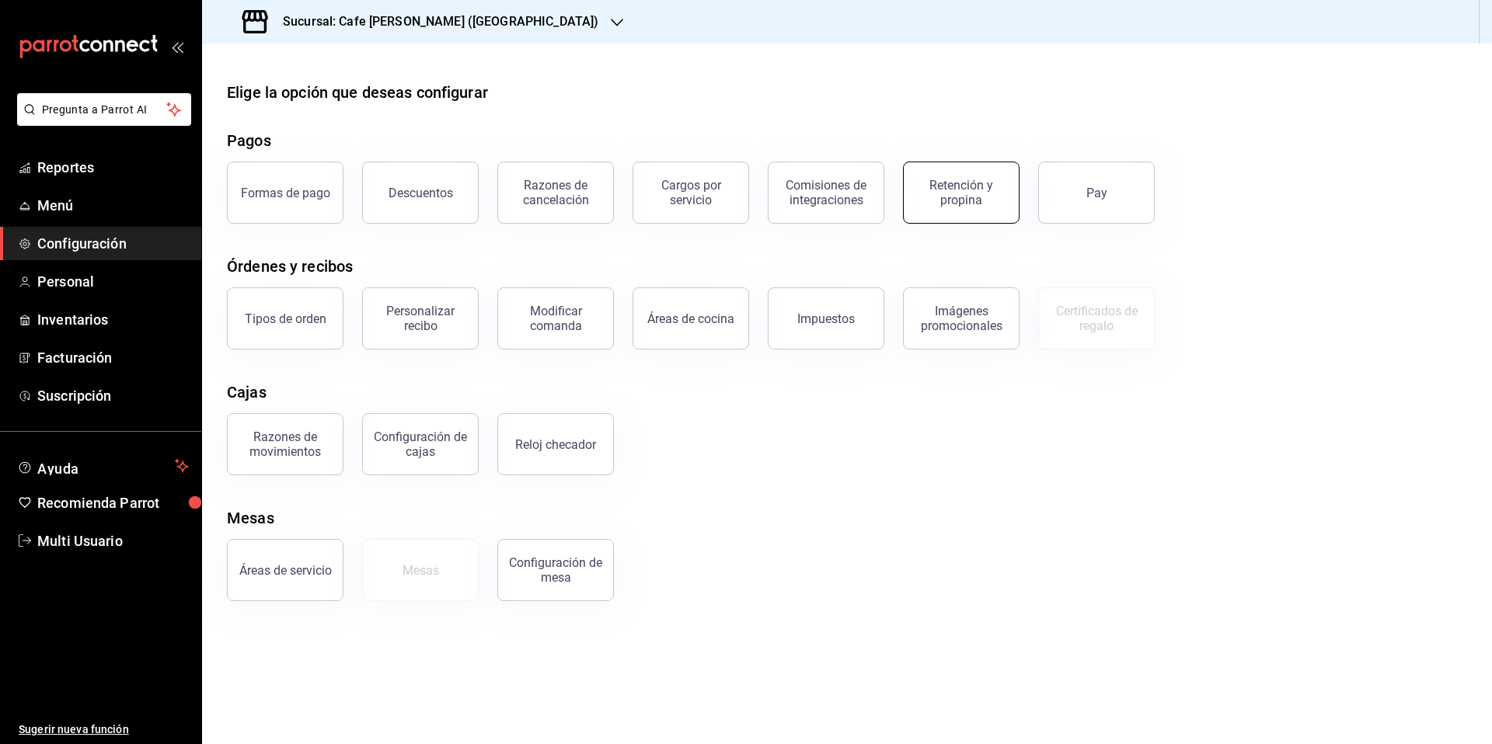
click at [961, 204] on div "Retención y propina" at bounding box center [961, 193] width 96 height 30
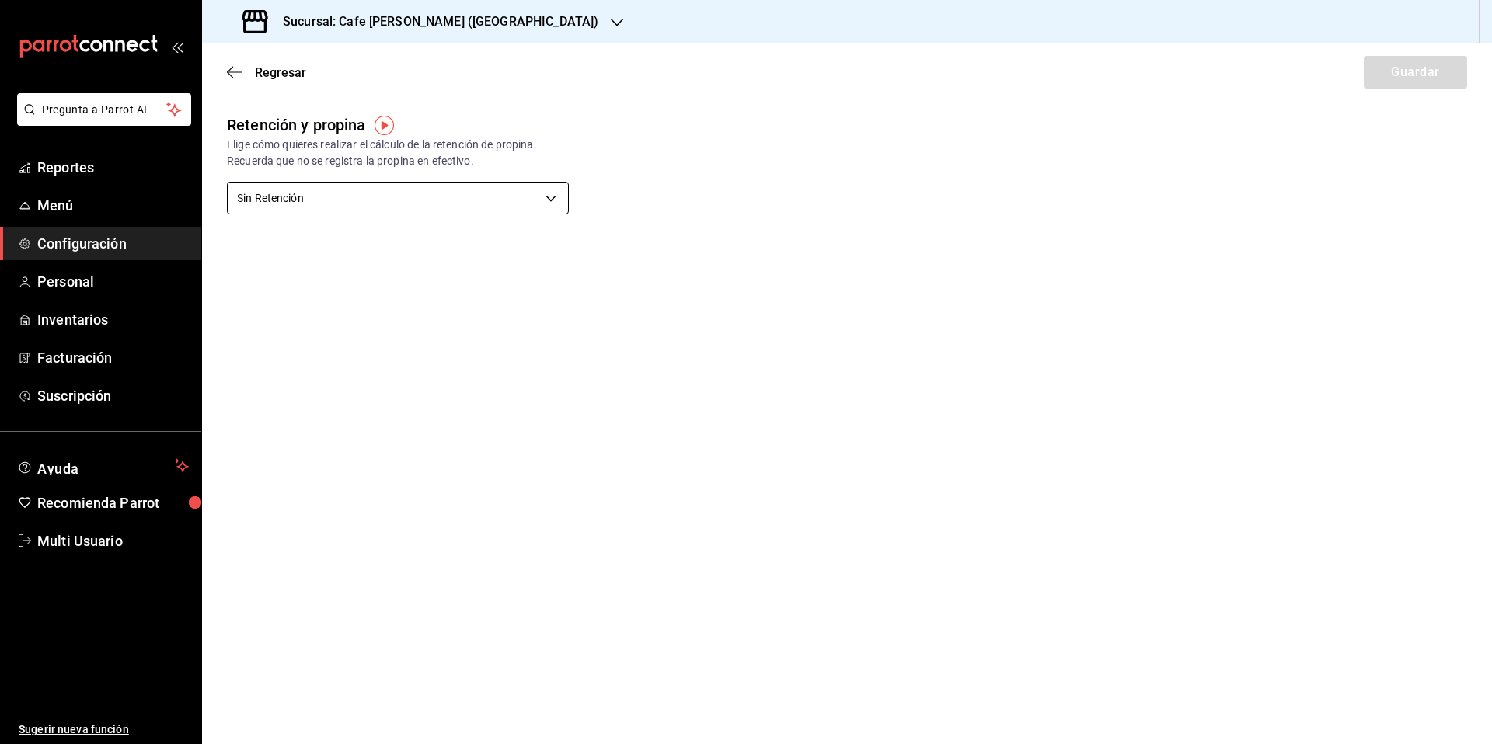
click at [550, 198] on body "Pregunta a Parrot AI Reportes Menú Configuración Personal Inventarios Facturaci…" at bounding box center [746, 372] width 1492 height 744
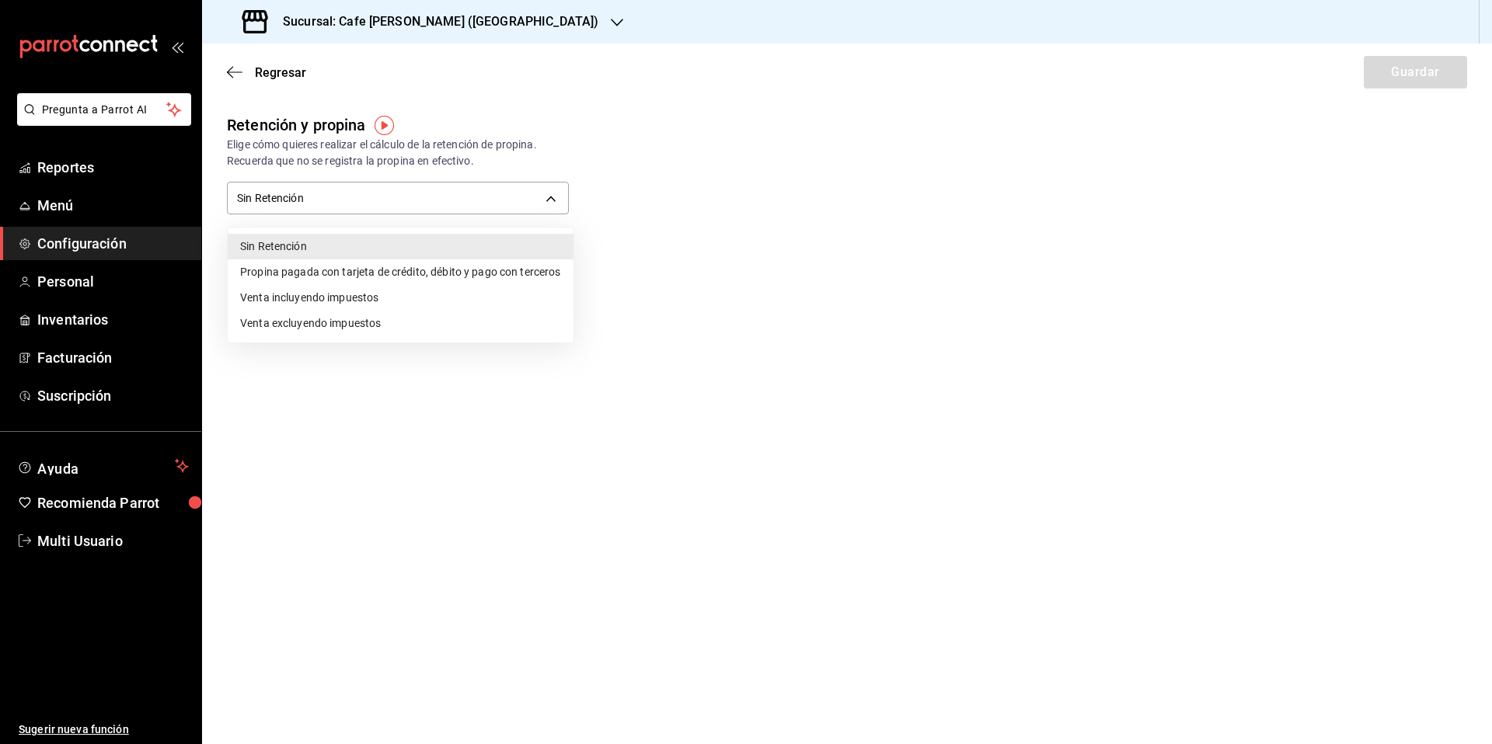
click at [233, 72] on div at bounding box center [746, 372] width 1492 height 744
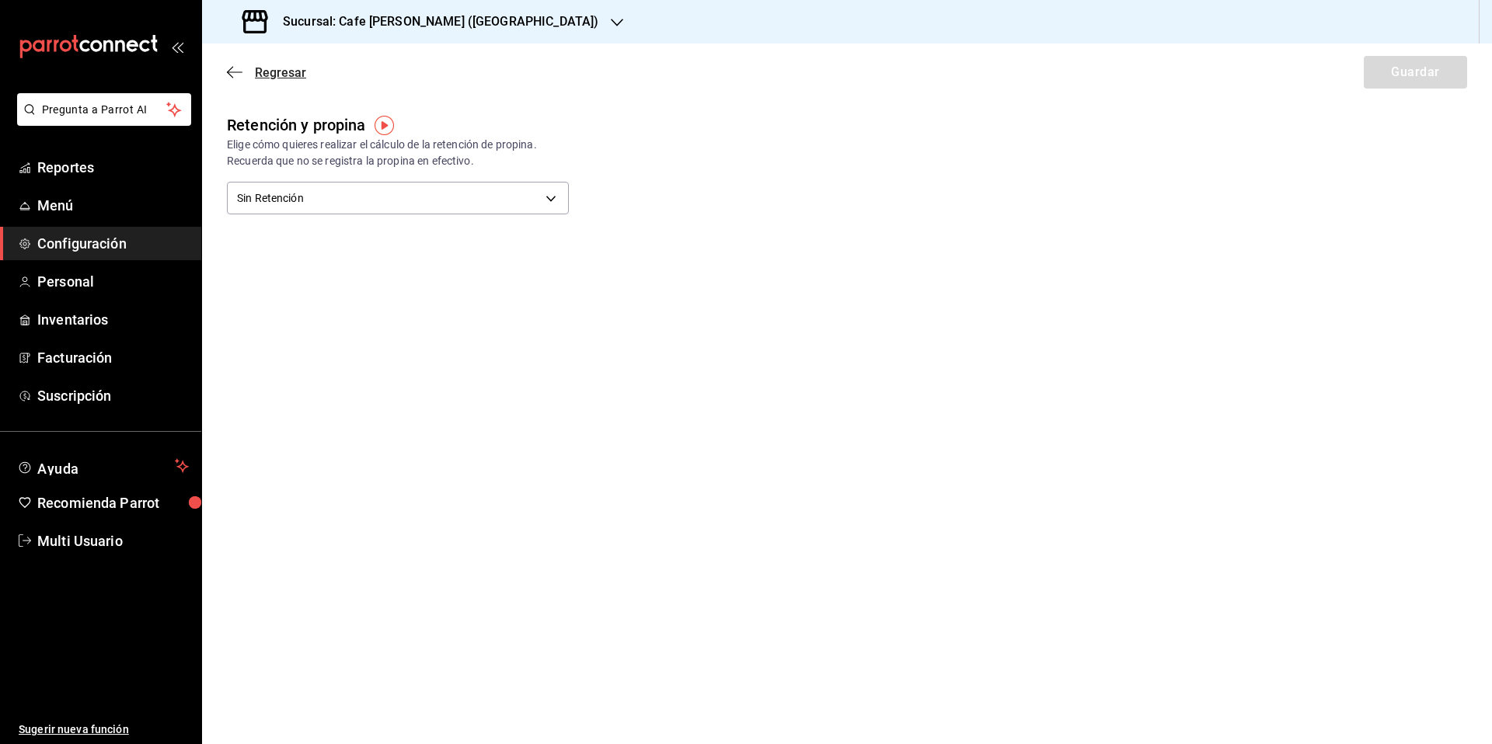
click at [232, 70] on icon "button" at bounding box center [235, 72] width 16 height 14
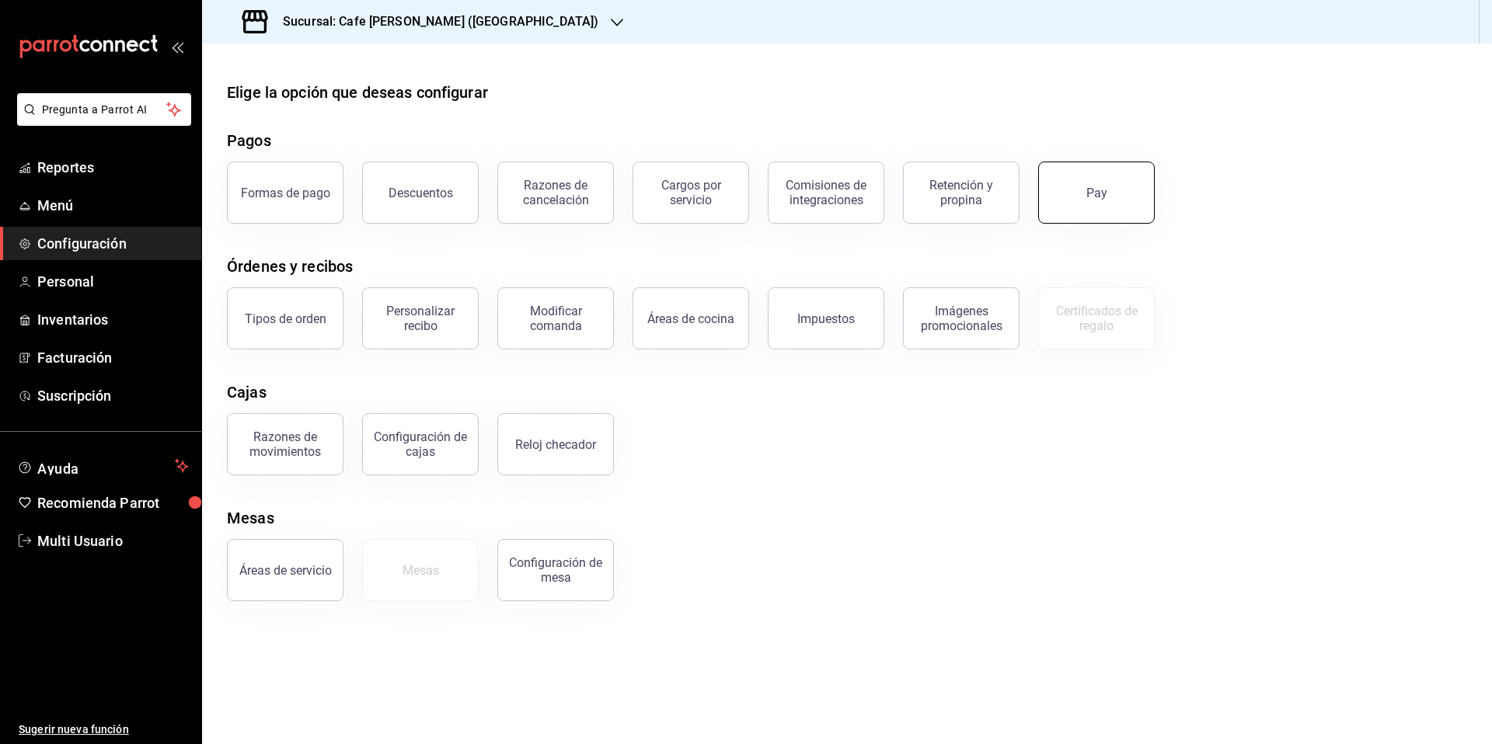
click at [1093, 193] on div "Pay" at bounding box center [1096, 193] width 21 height 15
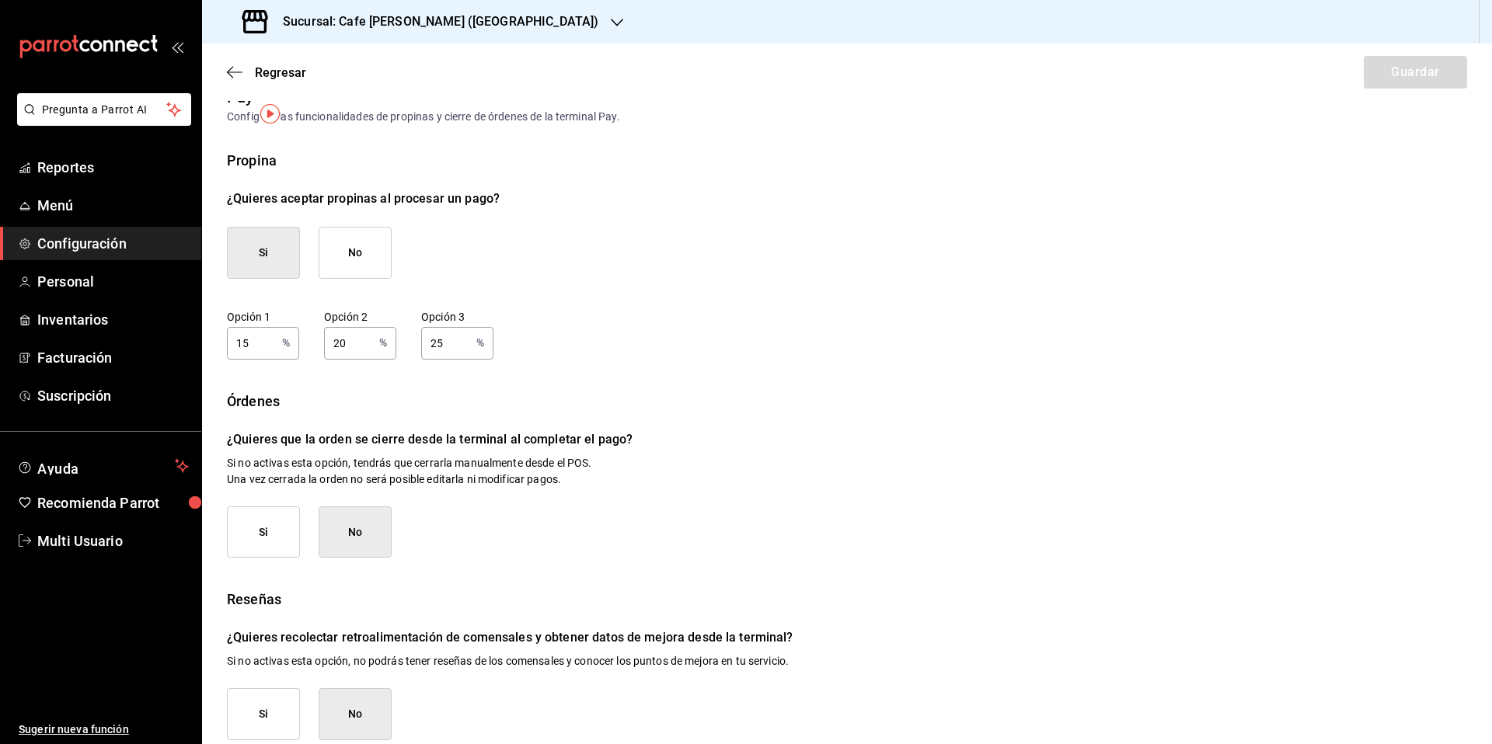
scroll to position [49, 0]
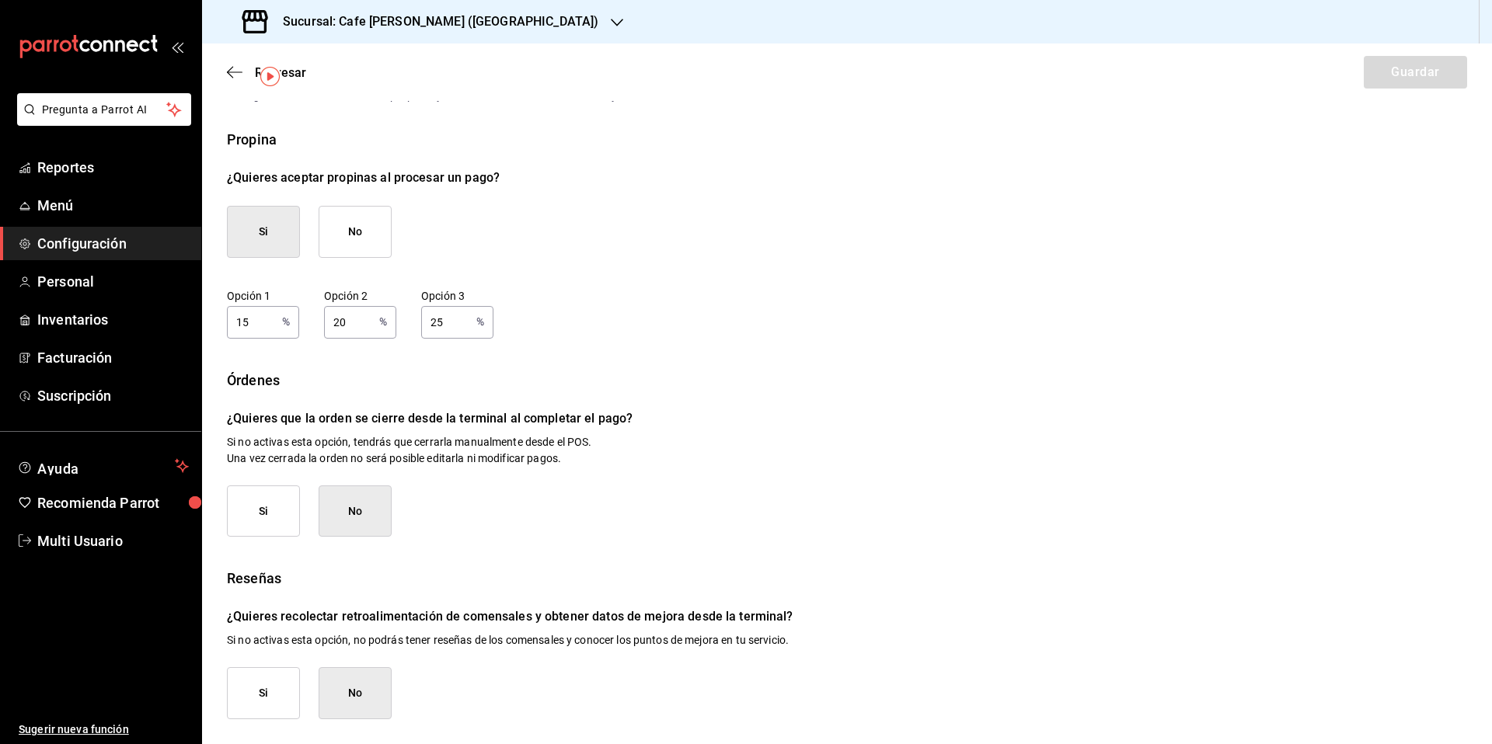
click at [271, 693] on button "Si" at bounding box center [263, 693] width 73 height 52
click at [227, 69] on icon "button" at bounding box center [235, 72] width 16 height 14
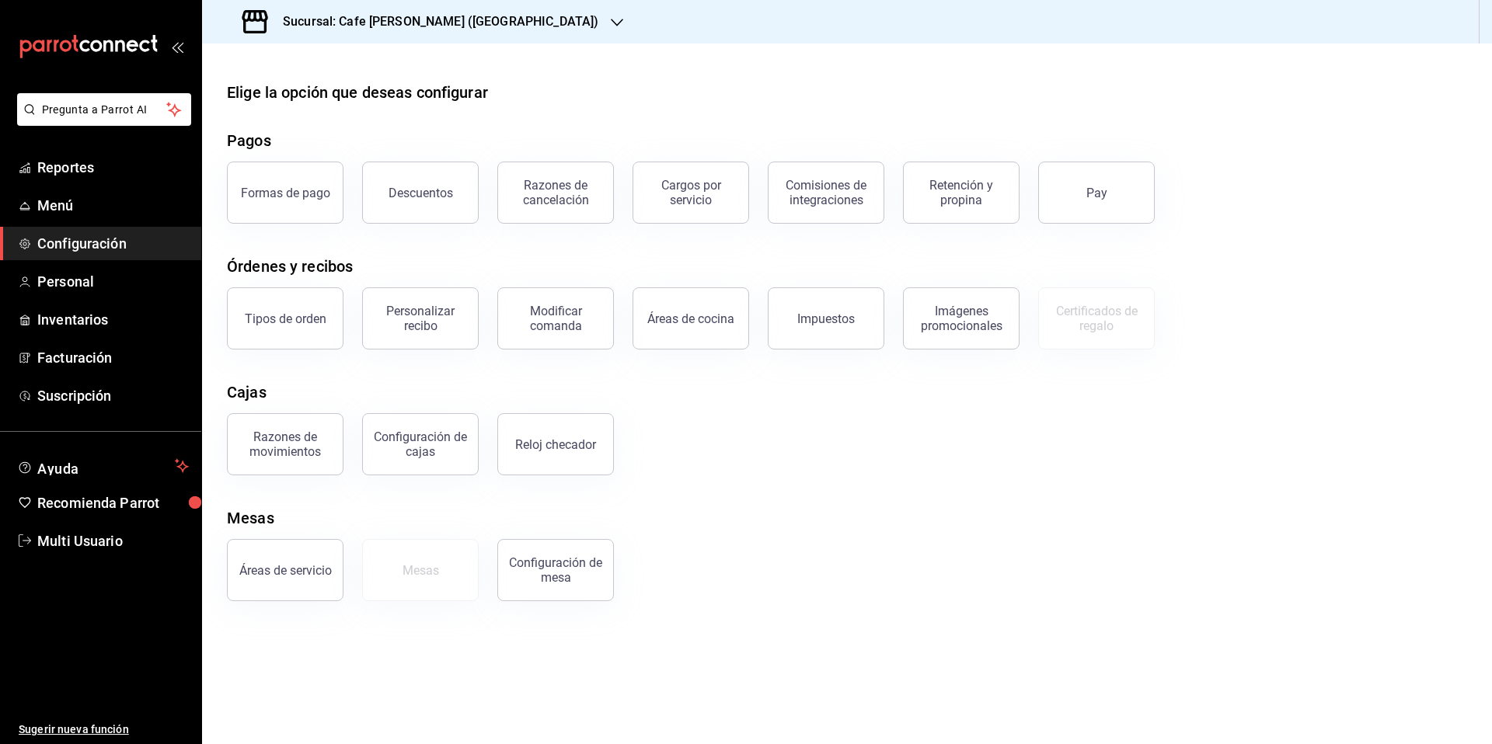
click at [93, 247] on span "Configuración" at bounding box center [113, 243] width 152 height 21
click at [81, 279] on span "Personal" at bounding box center [113, 281] width 152 height 21
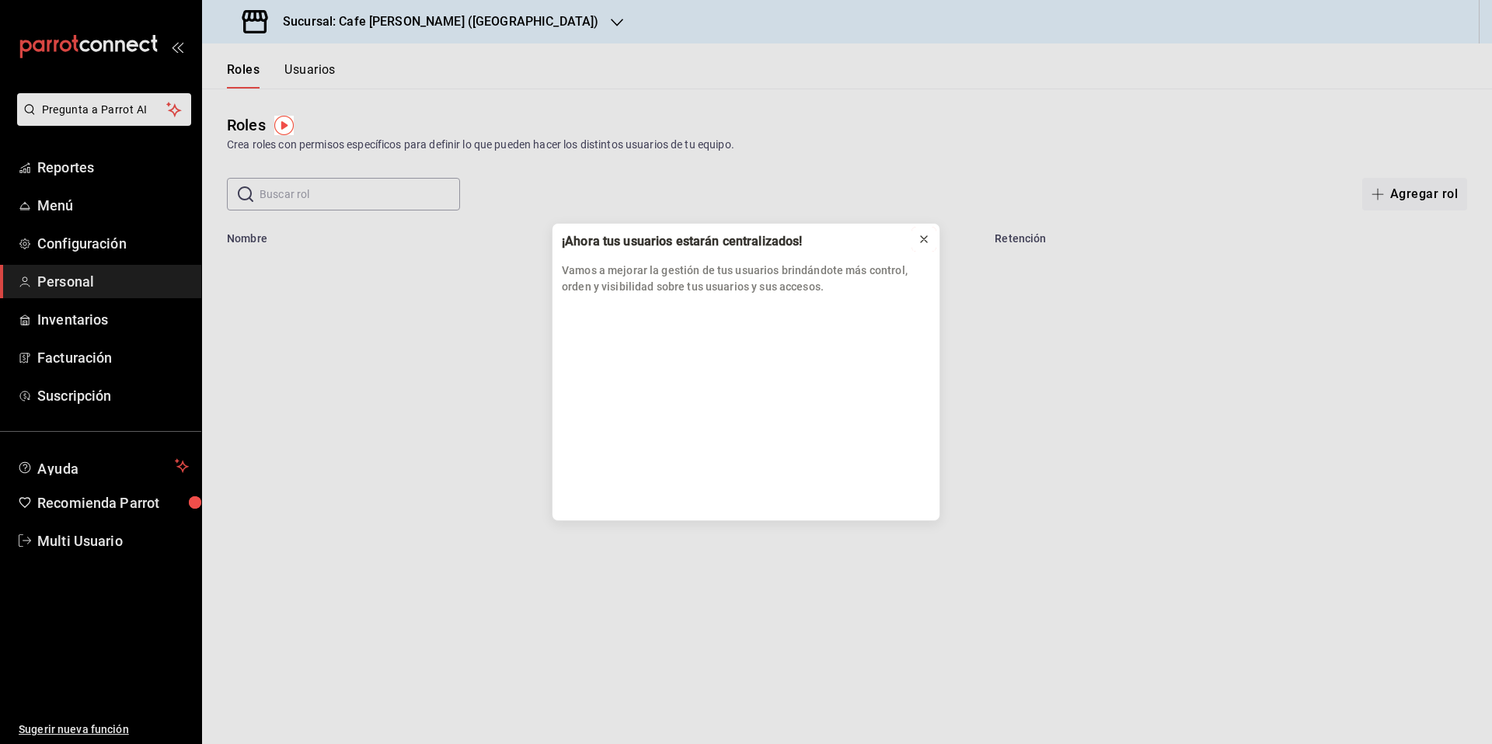
click at [923, 238] on icon at bounding box center [924, 239] width 12 height 12
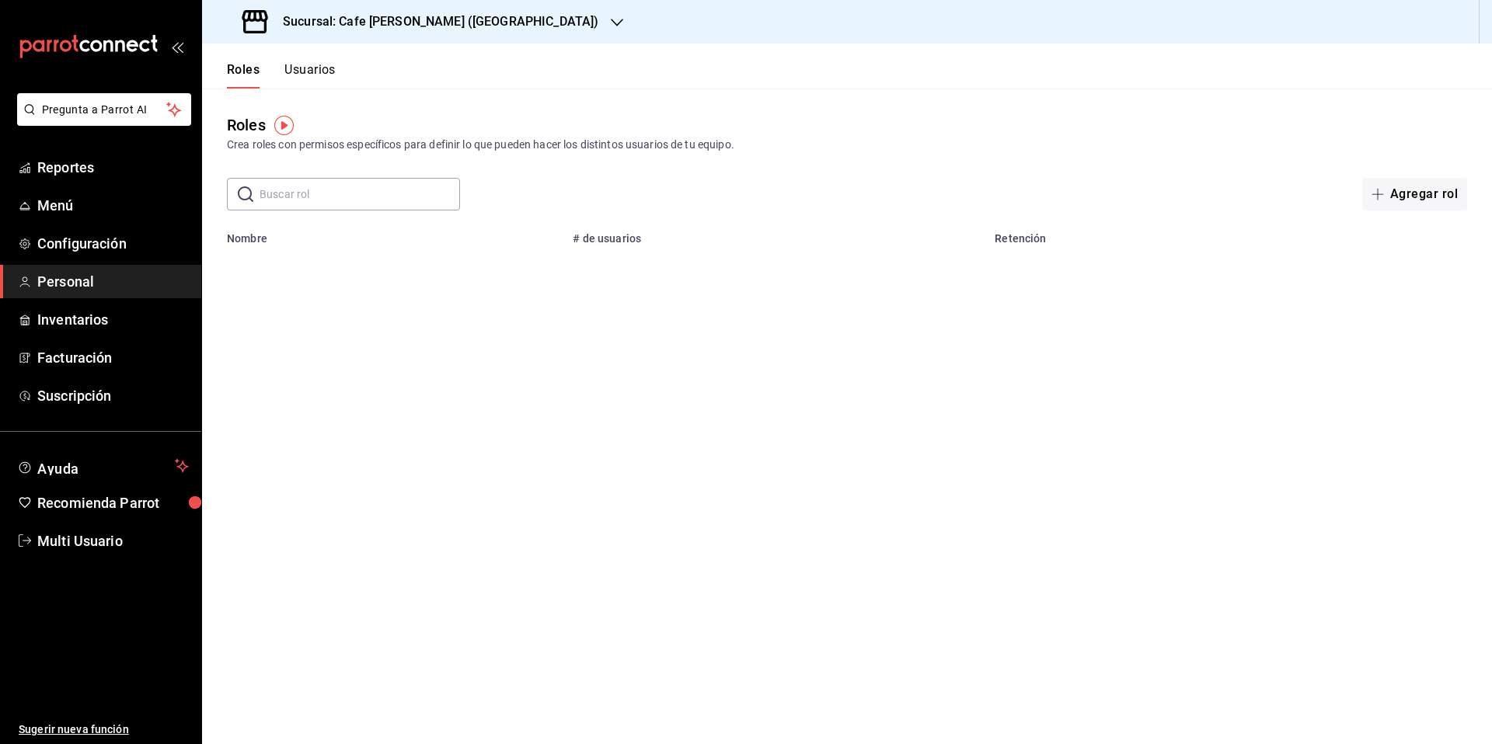
click at [304, 66] on button "Usuarios" at bounding box center [309, 75] width 51 height 26
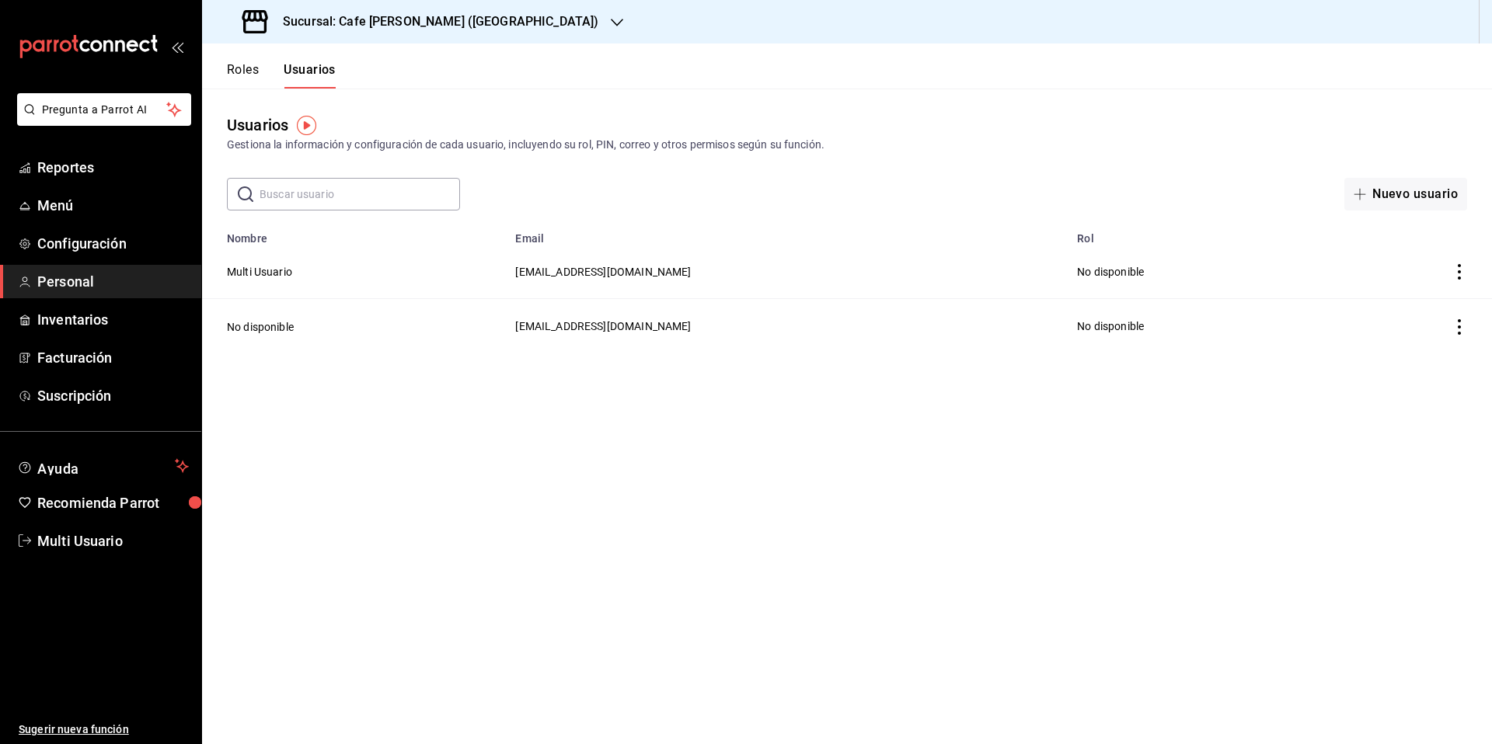
click at [245, 68] on button "Roles" at bounding box center [243, 75] width 32 height 26
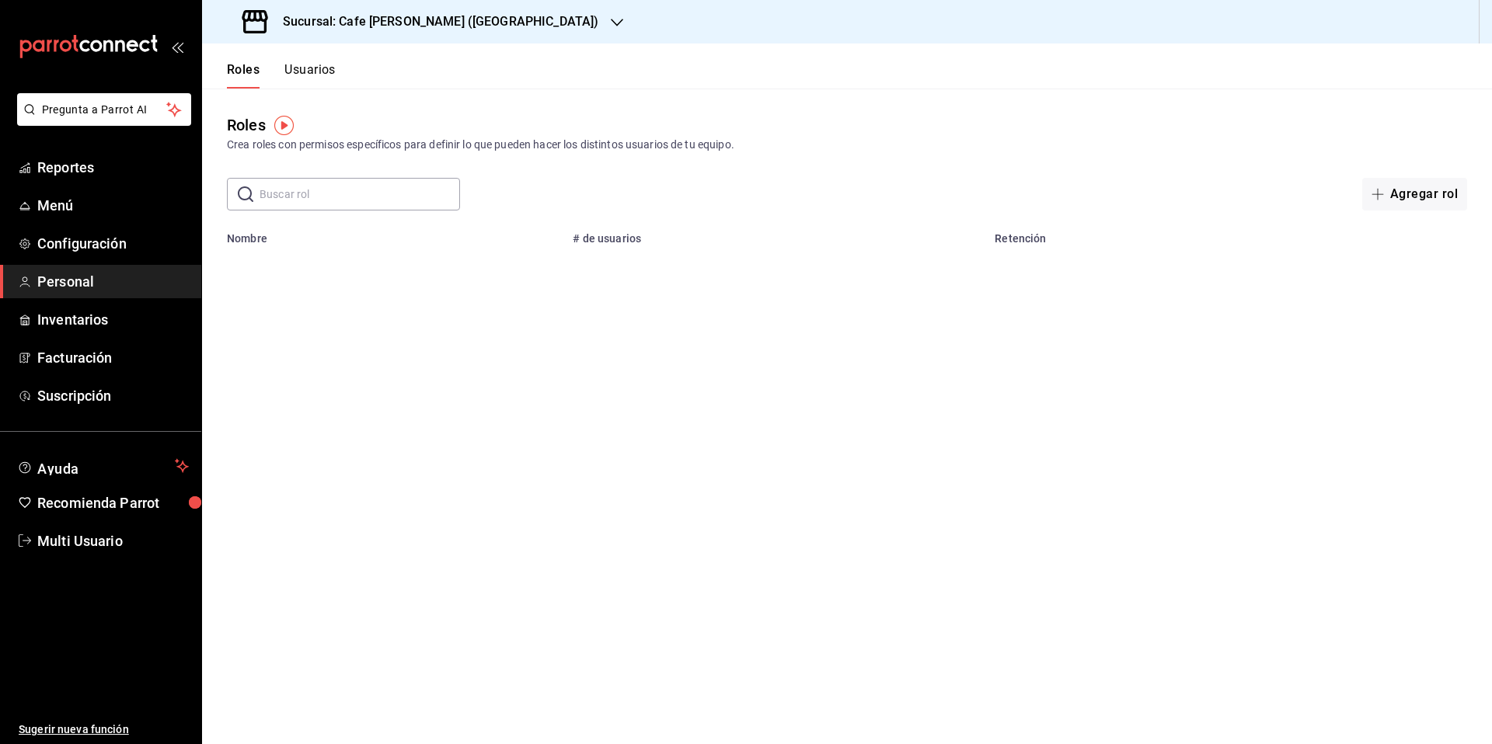
click at [322, 69] on button "Usuarios" at bounding box center [309, 75] width 51 height 26
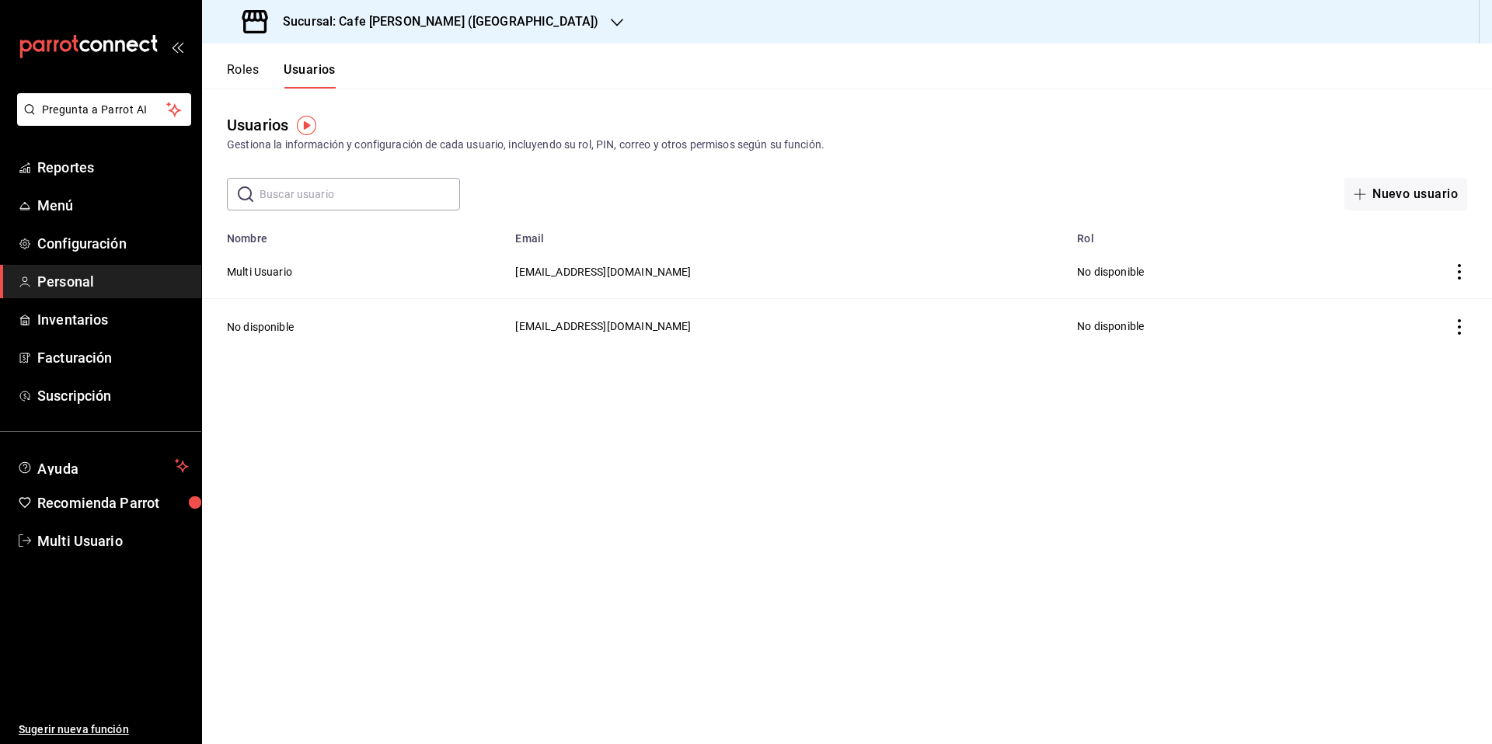
click at [247, 75] on button "Roles" at bounding box center [243, 75] width 32 height 26
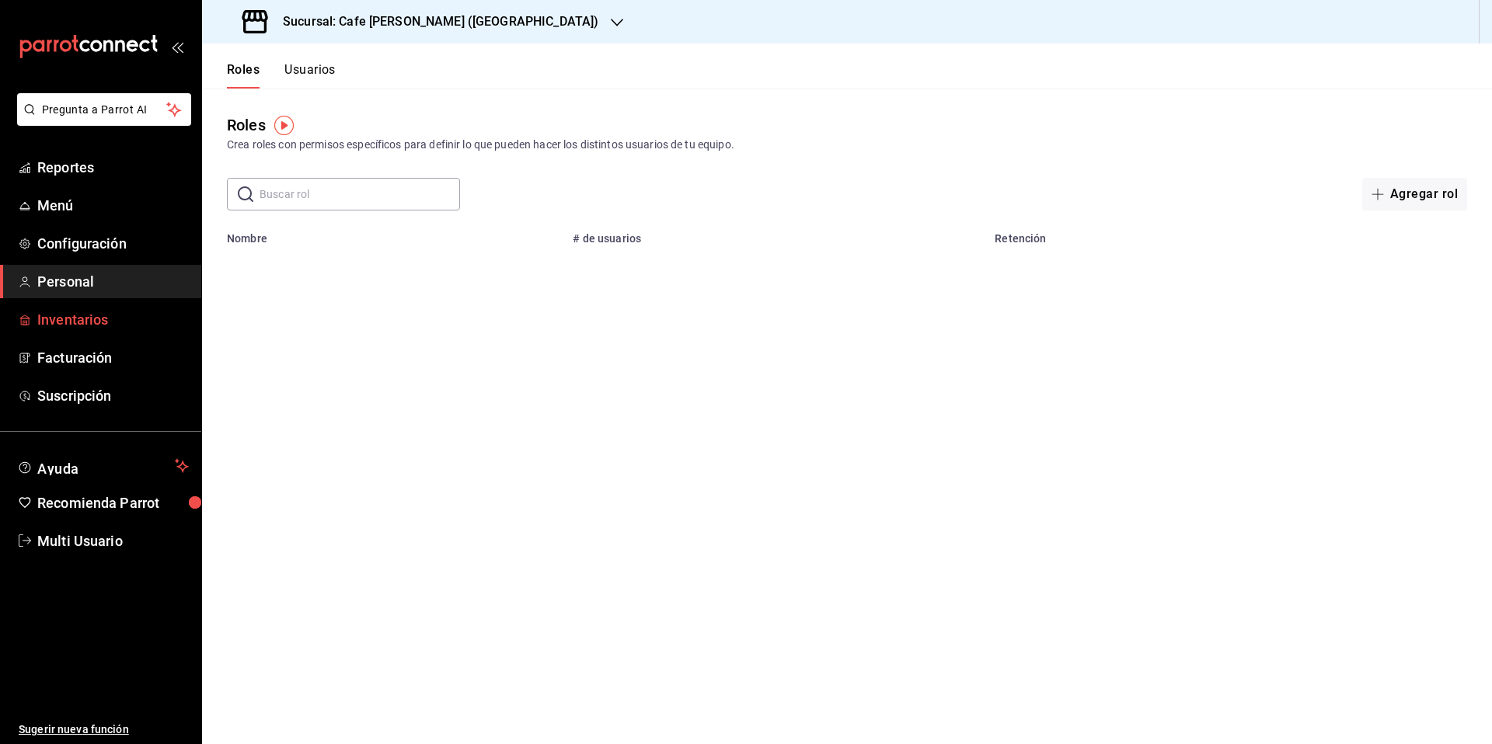
click at [80, 322] on span "Inventarios" at bounding box center [113, 319] width 152 height 21
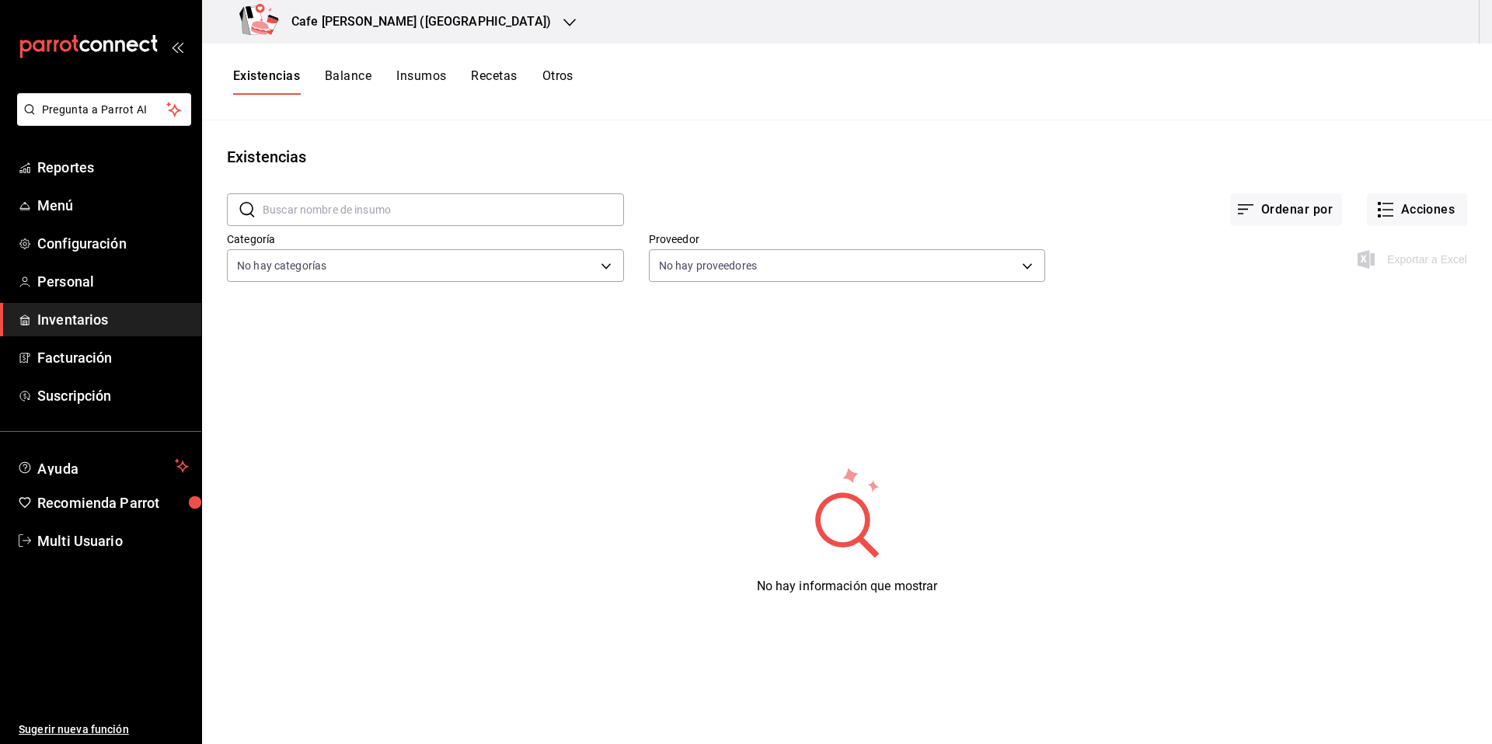
click at [340, 77] on button "Balance" at bounding box center [348, 81] width 47 height 26
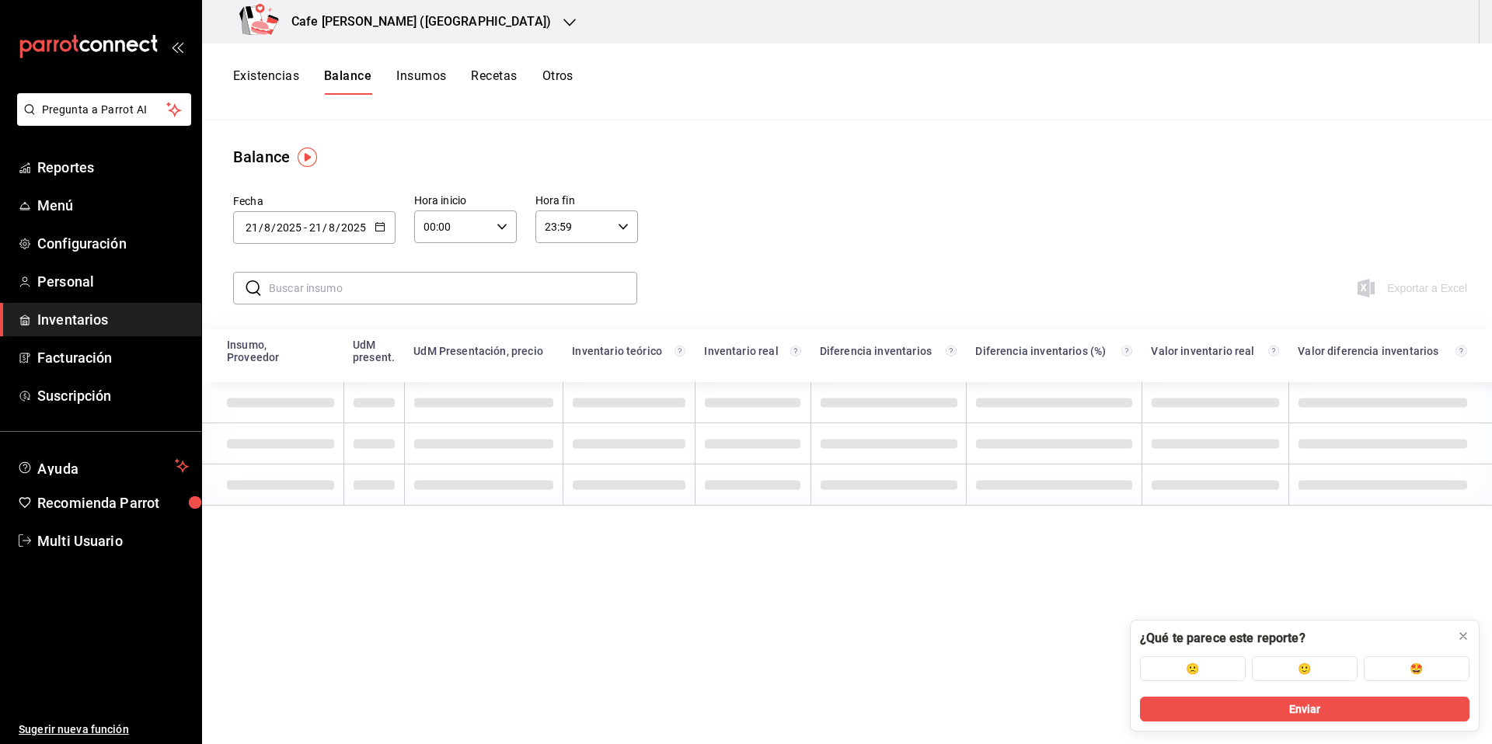
click at [428, 75] on button "Insumos" at bounding box center [421, 81] width 50 height 26
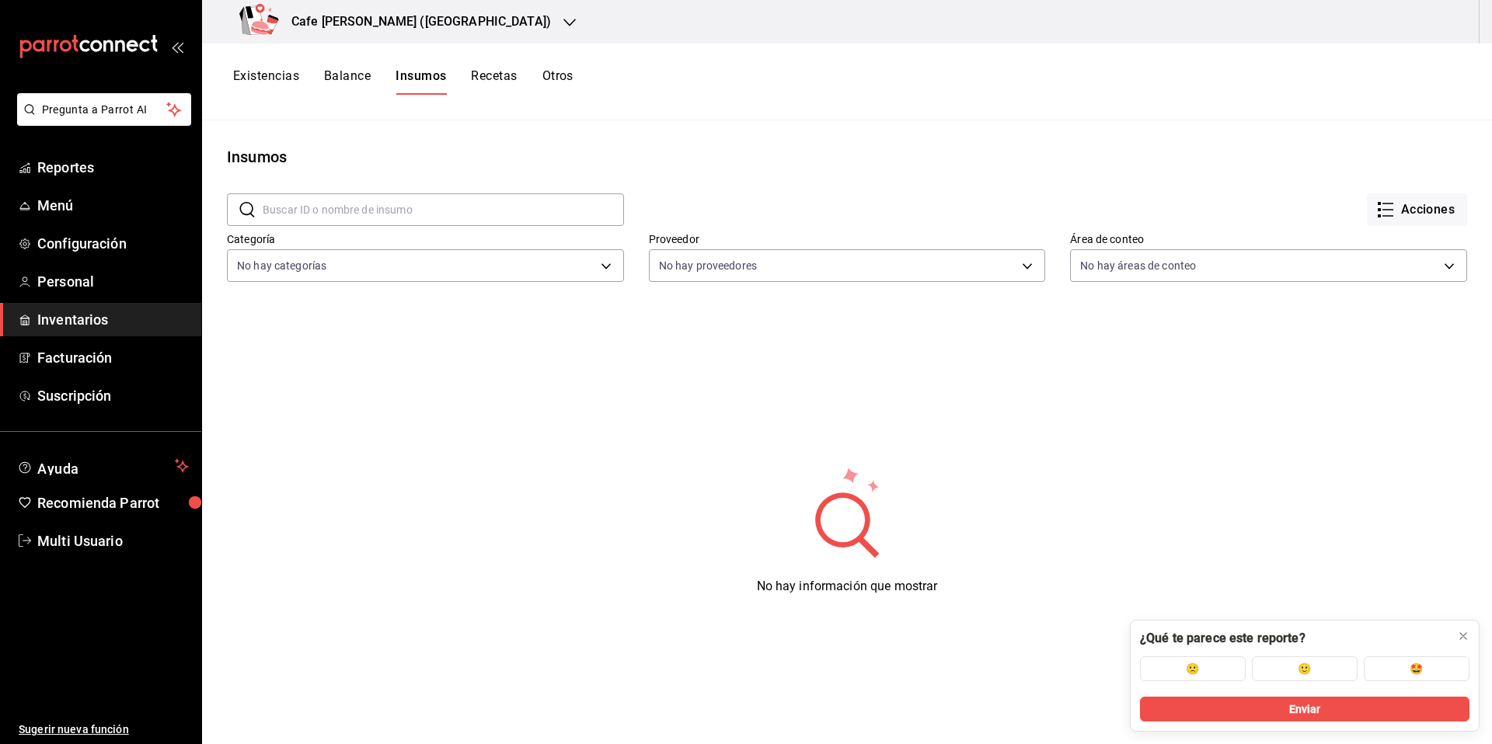
click at [493, 77] on button "Recetas" at bounding box center [494, 81] width 46 height 26
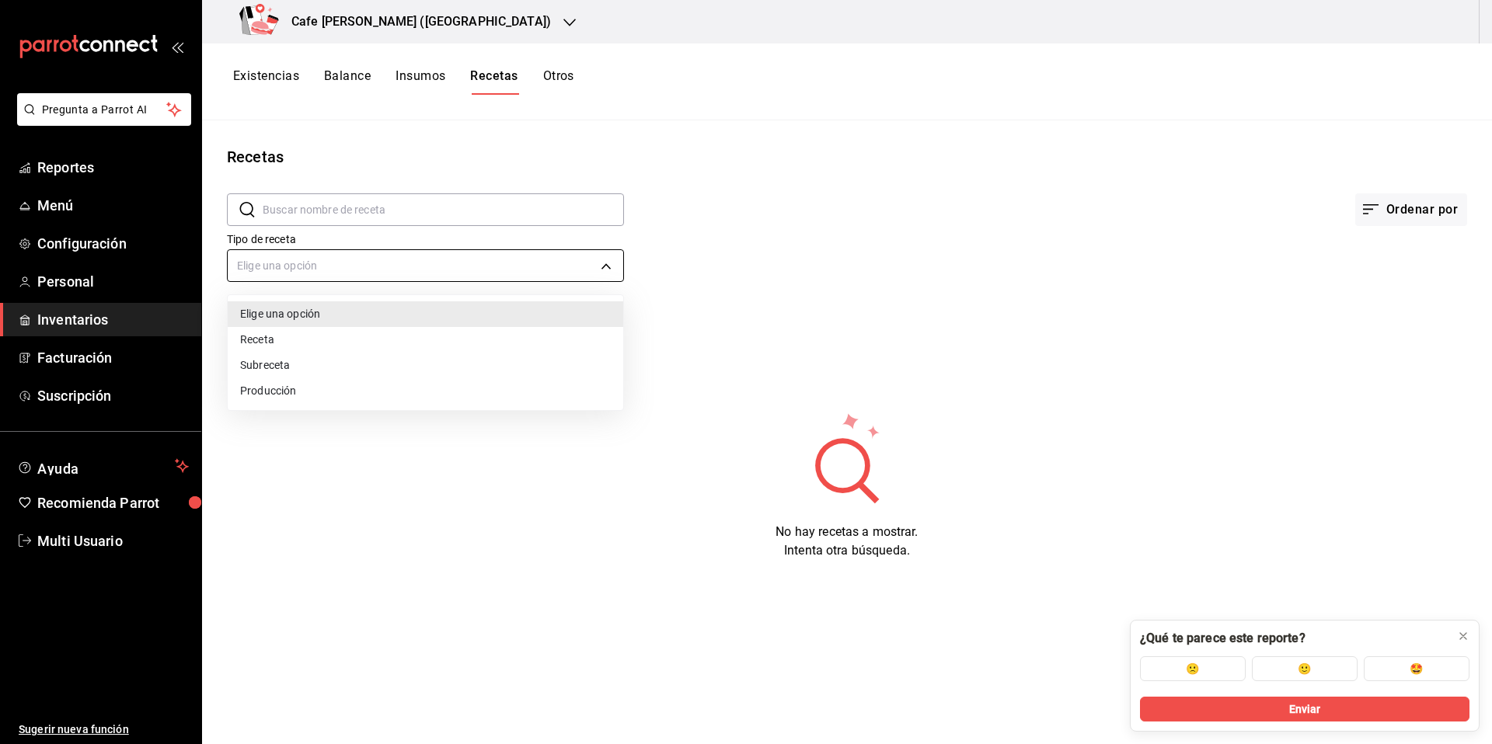
click at [468, 262] on body "Pregunta a Parrot AI Reportes Menú Configuración Personal Inventarios Facturaci…" at bounding box center [746, 367] width 1492 height 734
click at [693, 143] on div at bounding box center [746, 372] width 1492 height 744
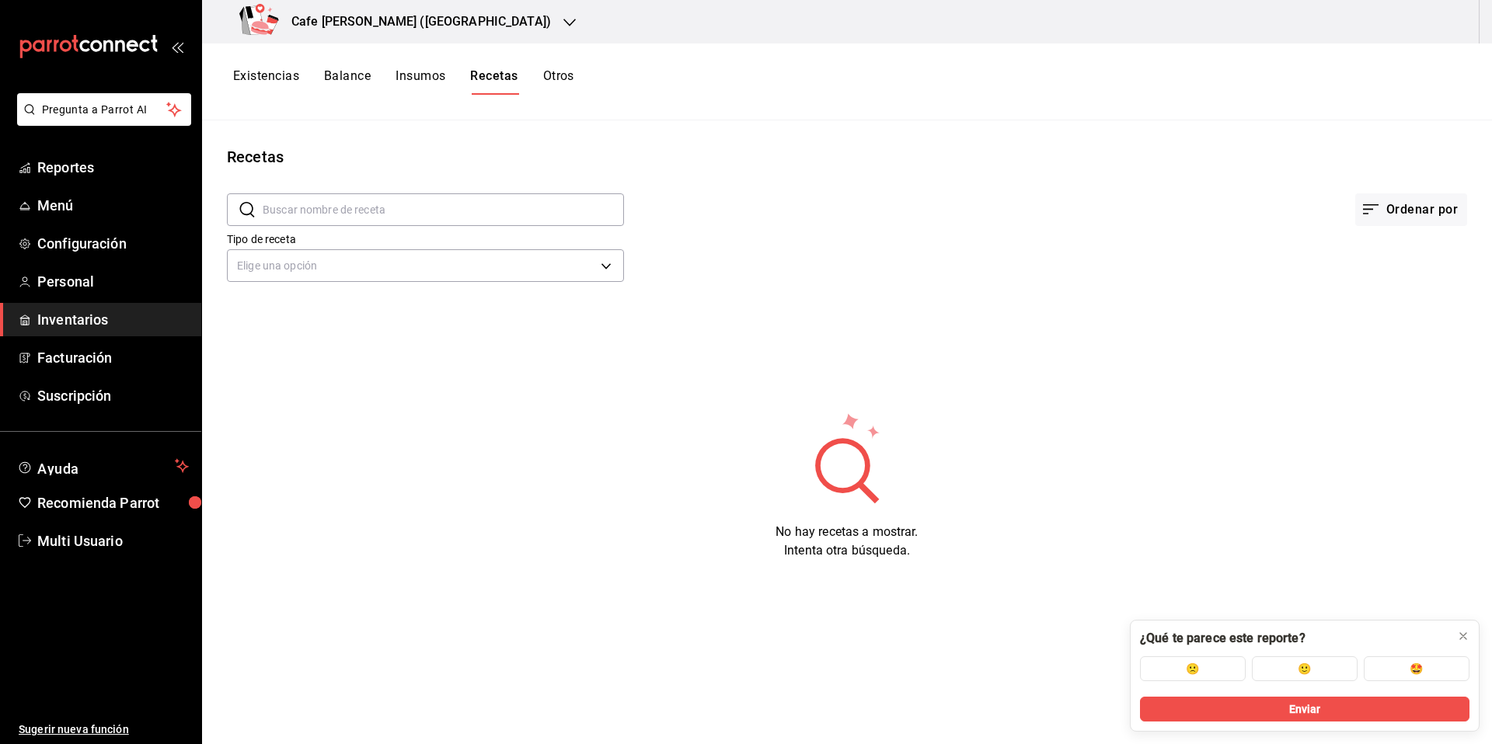
click at [561, 76] on button "Otros" at bounding box center [558, 81] width 31 height 26
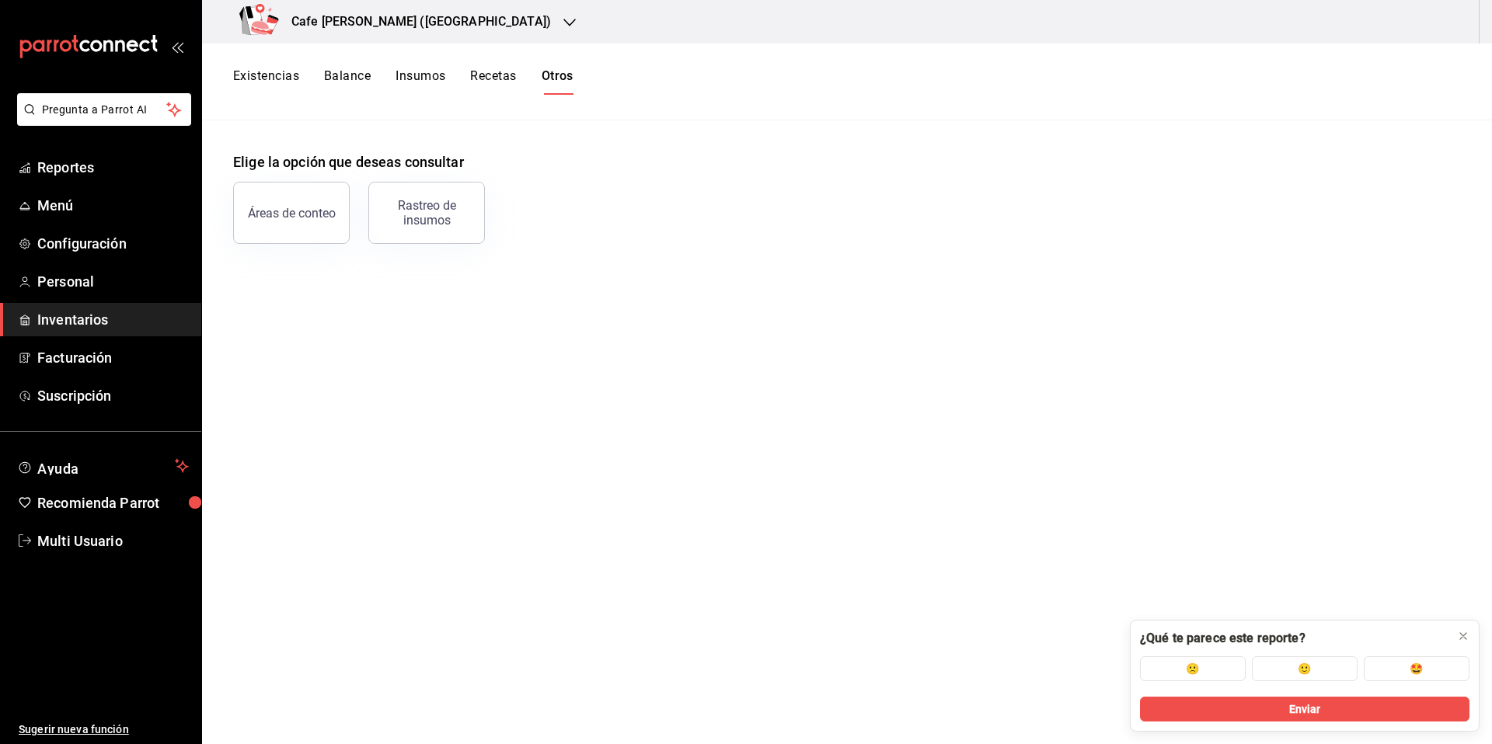
click at [256, 79] on button "Existencias" at bounding box center [266, 81] width 66 height 26
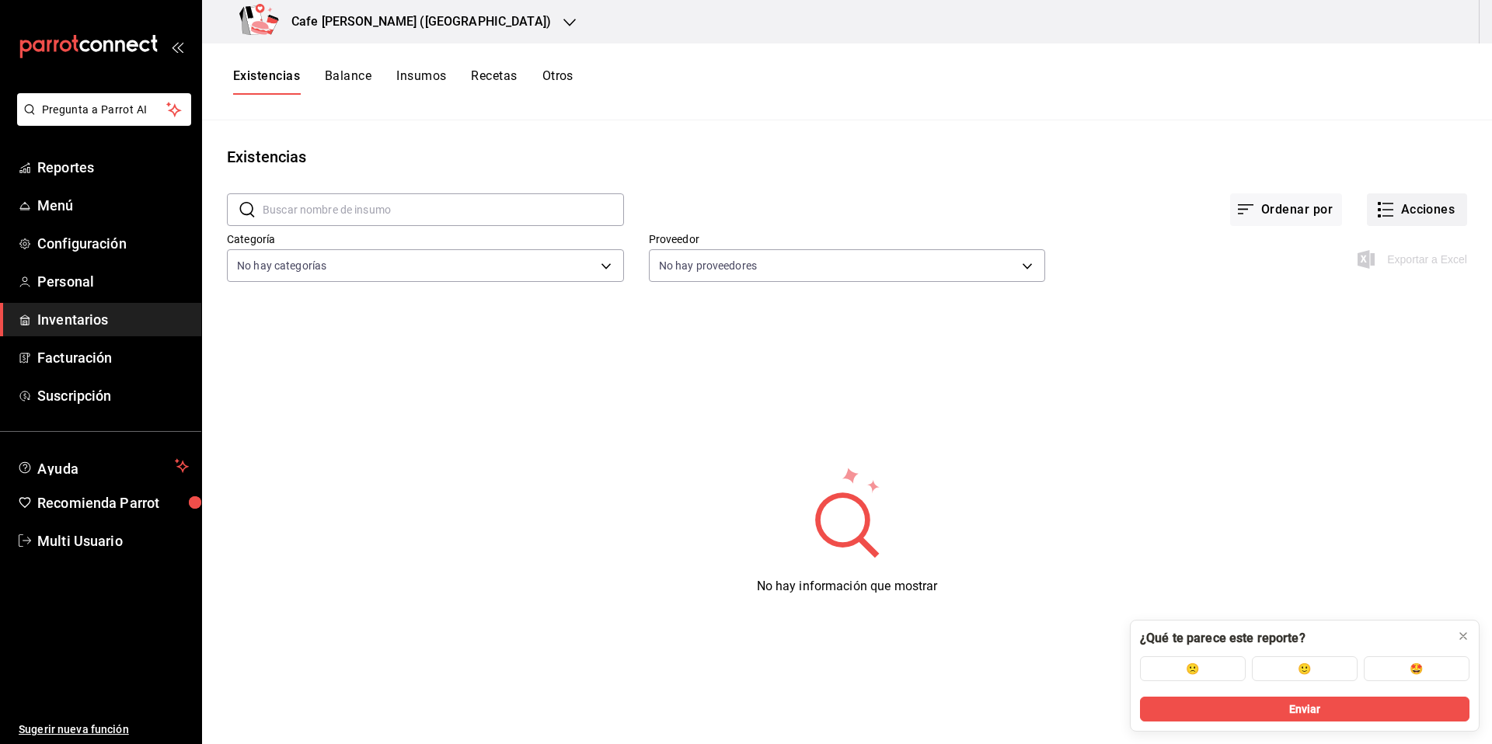
click at [1389, 213] on icon "button" at bounding box center [1385, 209] width 19 height 19
click at [1034, 376] on div at bounding box center [746, 372] width 1492 height 744
click at [1469, 636] on button at bounding box center [1463, 636] width 25 height 25
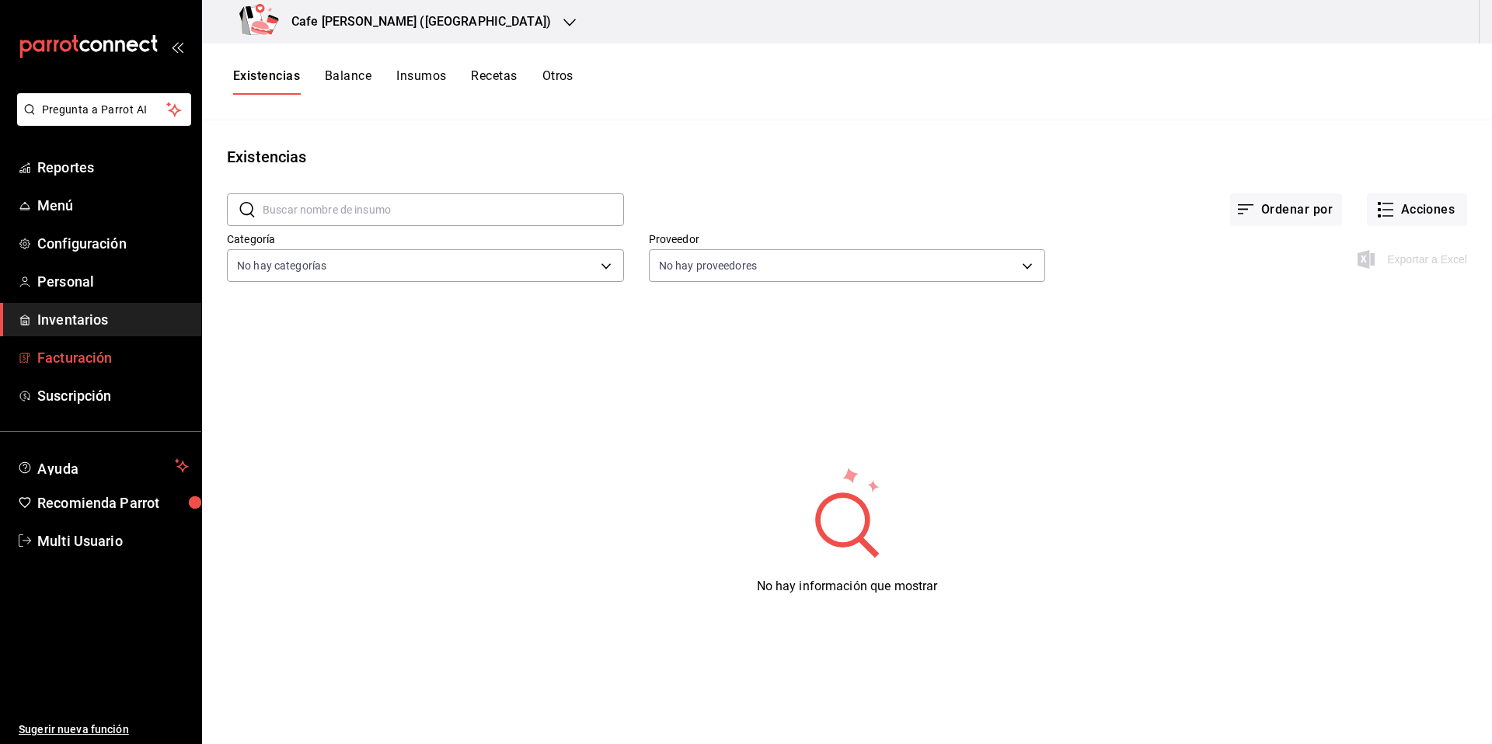
click at [85, 363] on span "Facturación" at bounding box center [113, 357] width 152 height 21
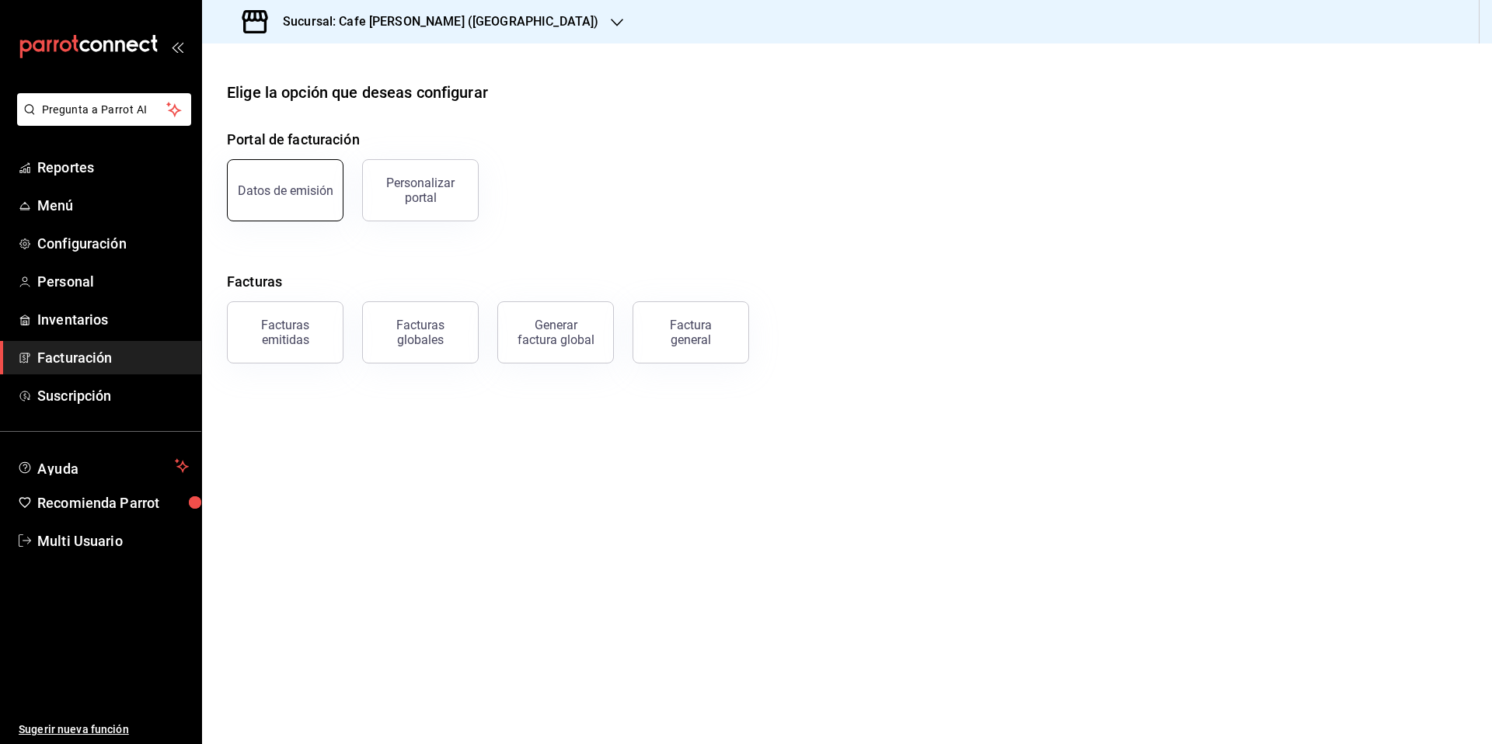
click at [301, 189] on div "Datos de emisión" at bounding box center [286, 190] width 96 height 15
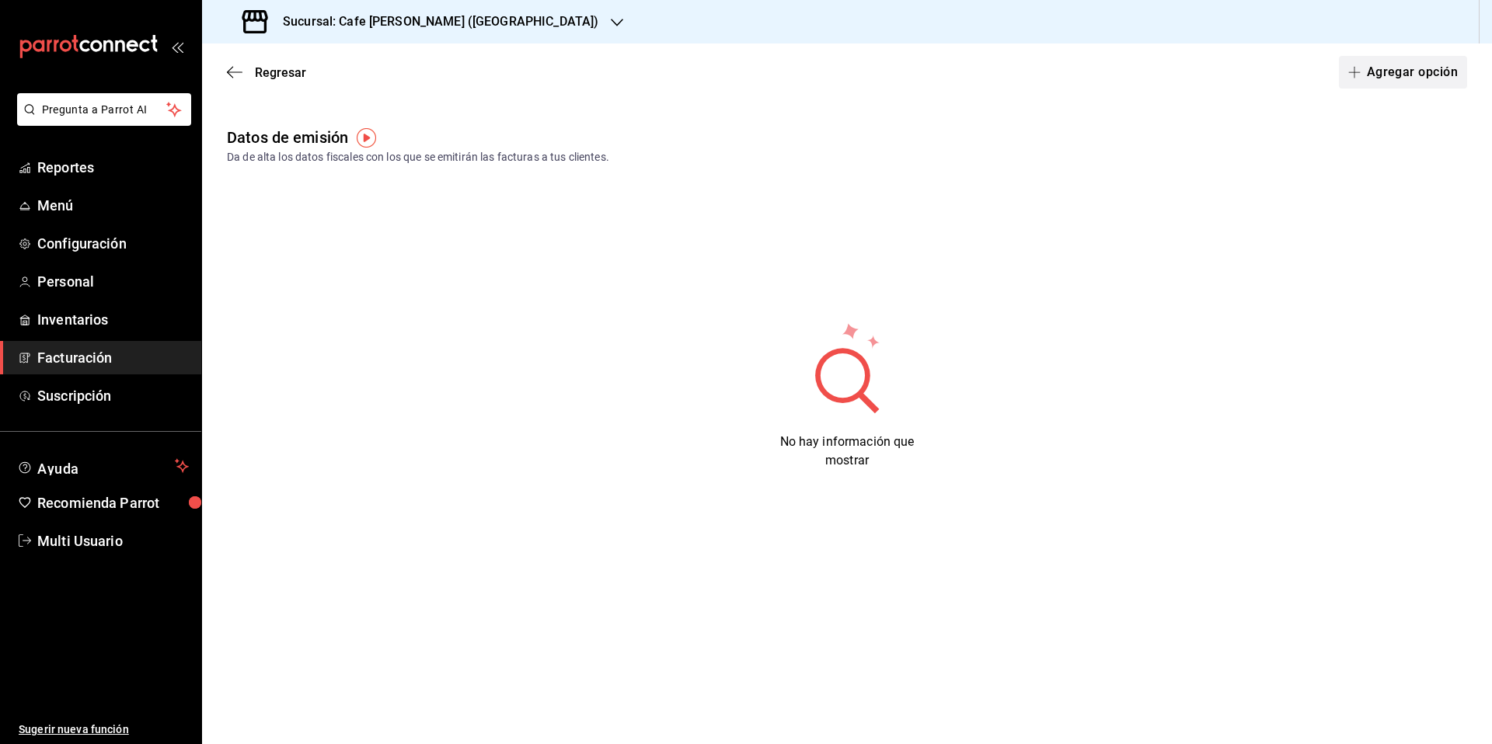
click at [1393, 75] on button "Agregar opción" at bounding box center [1403, 72] width 128 height 33
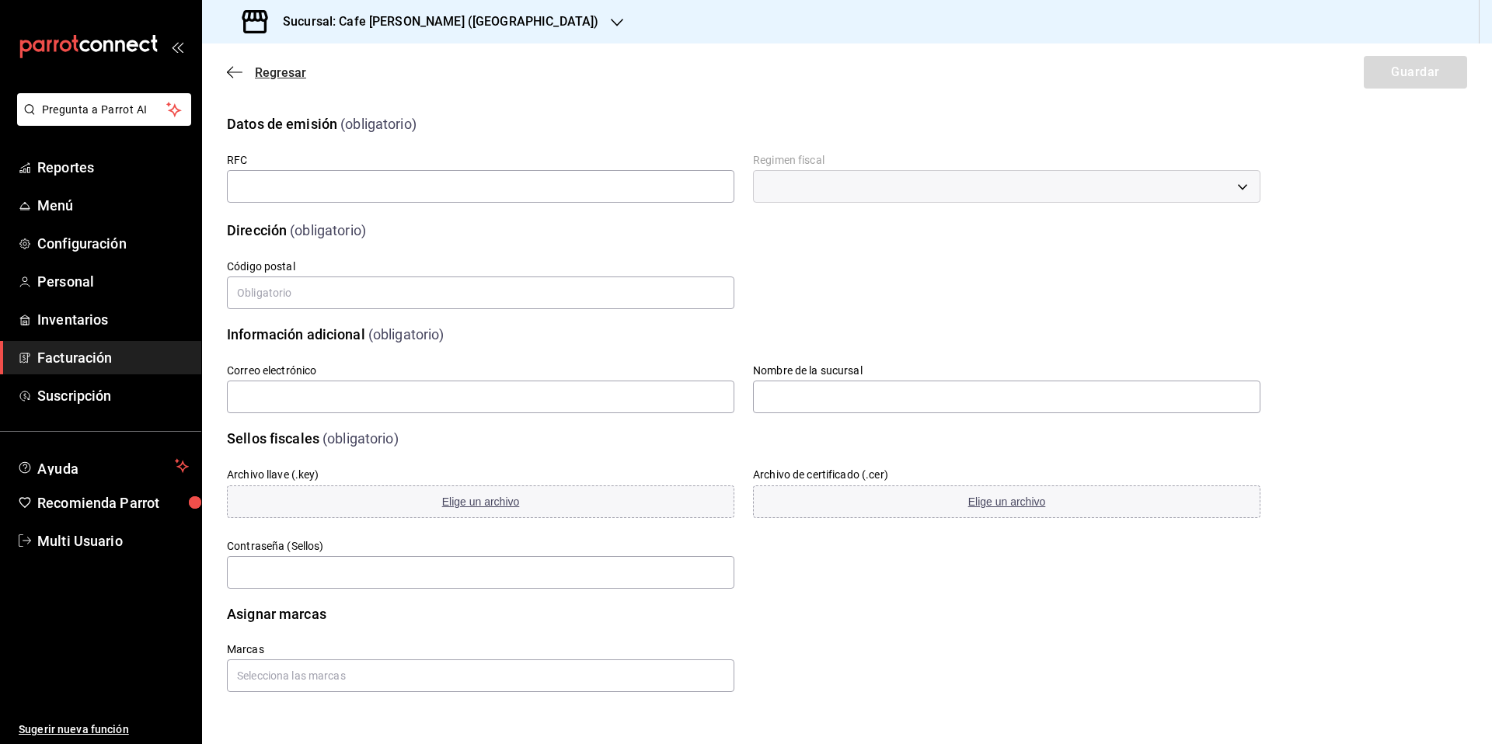
click at [235, 74] on icon "button" at bounding box center [235, 72] width 16 height 14
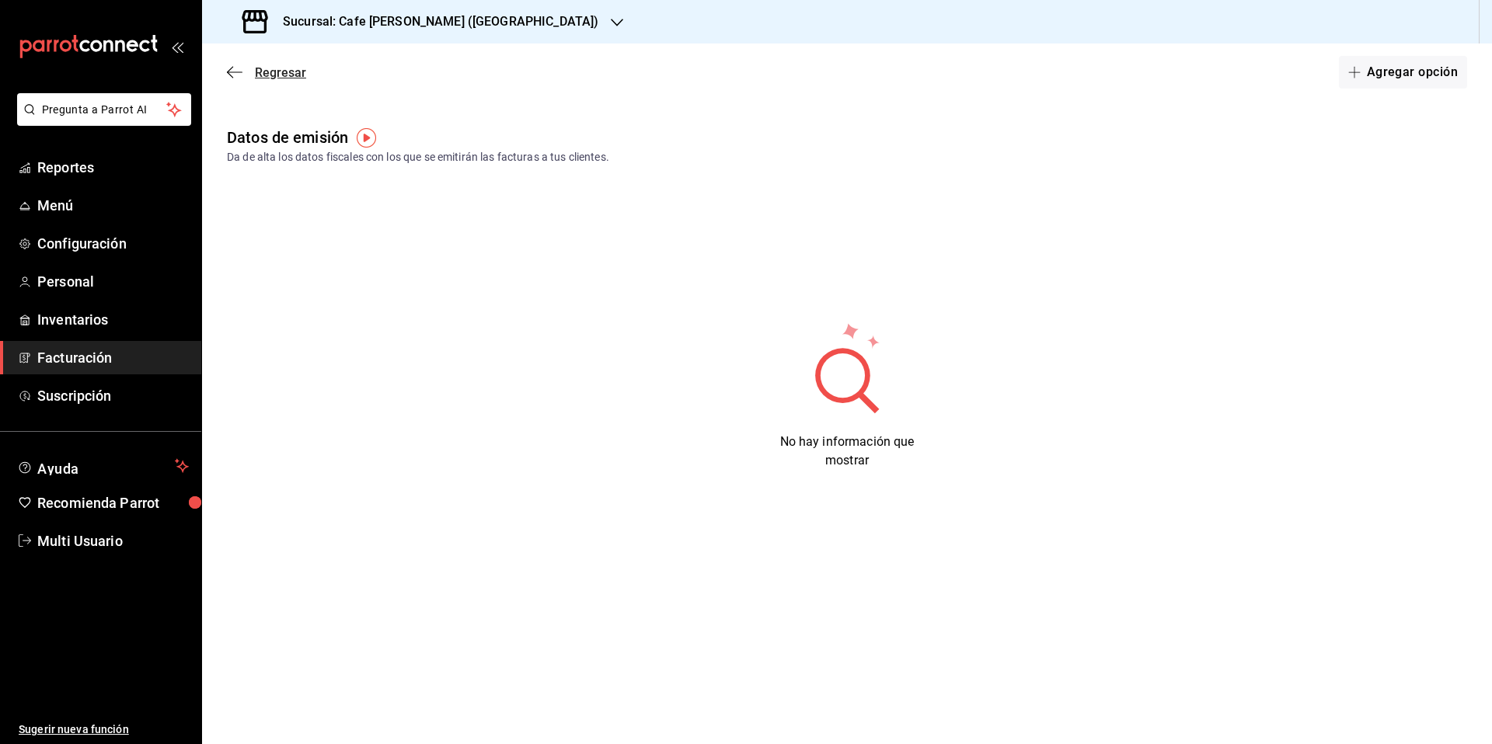
click at [236, 69] on icon "button" at bounding box center [235, 72] width 16 height 14
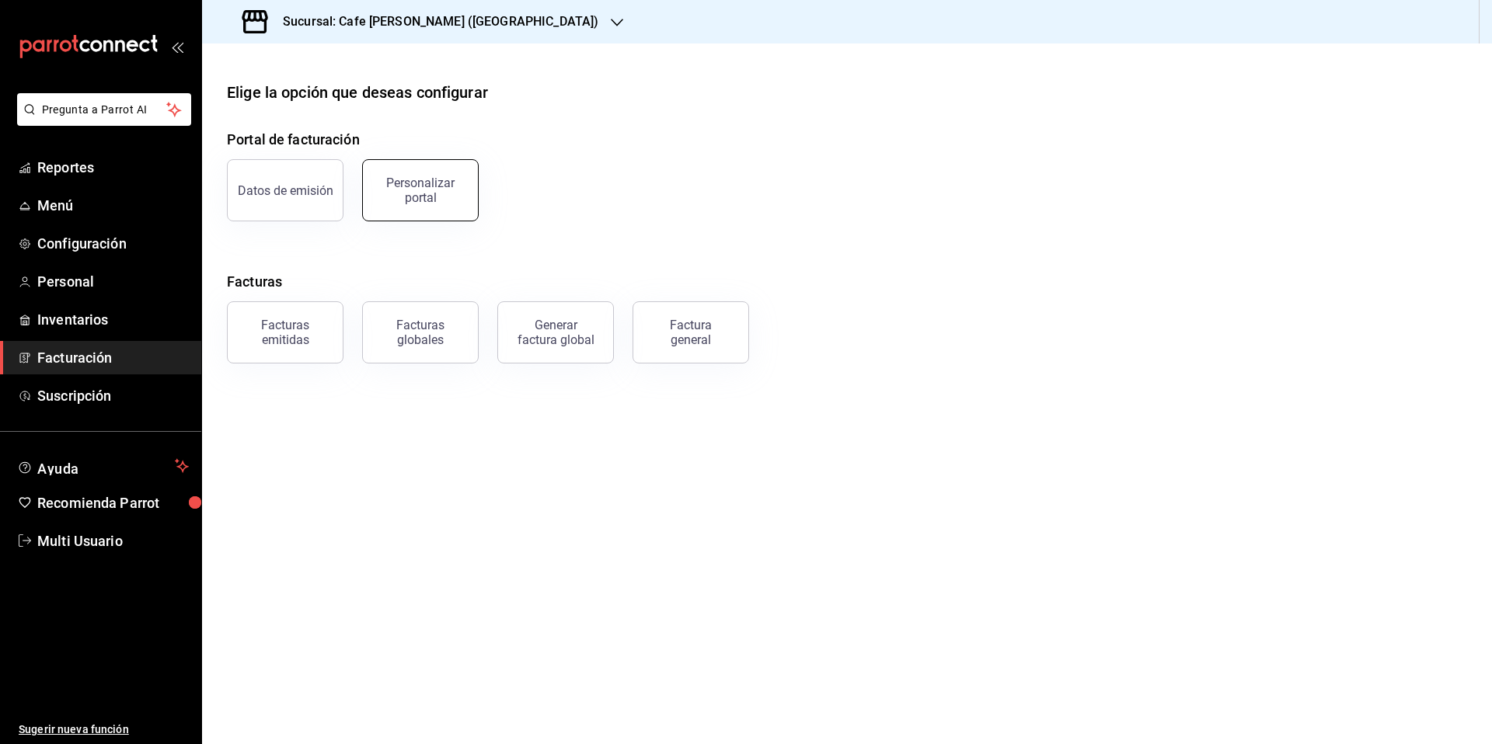
click at [428, 188] on div "Personalizar portal" at bounding box center [420, 191] width 96 height 30
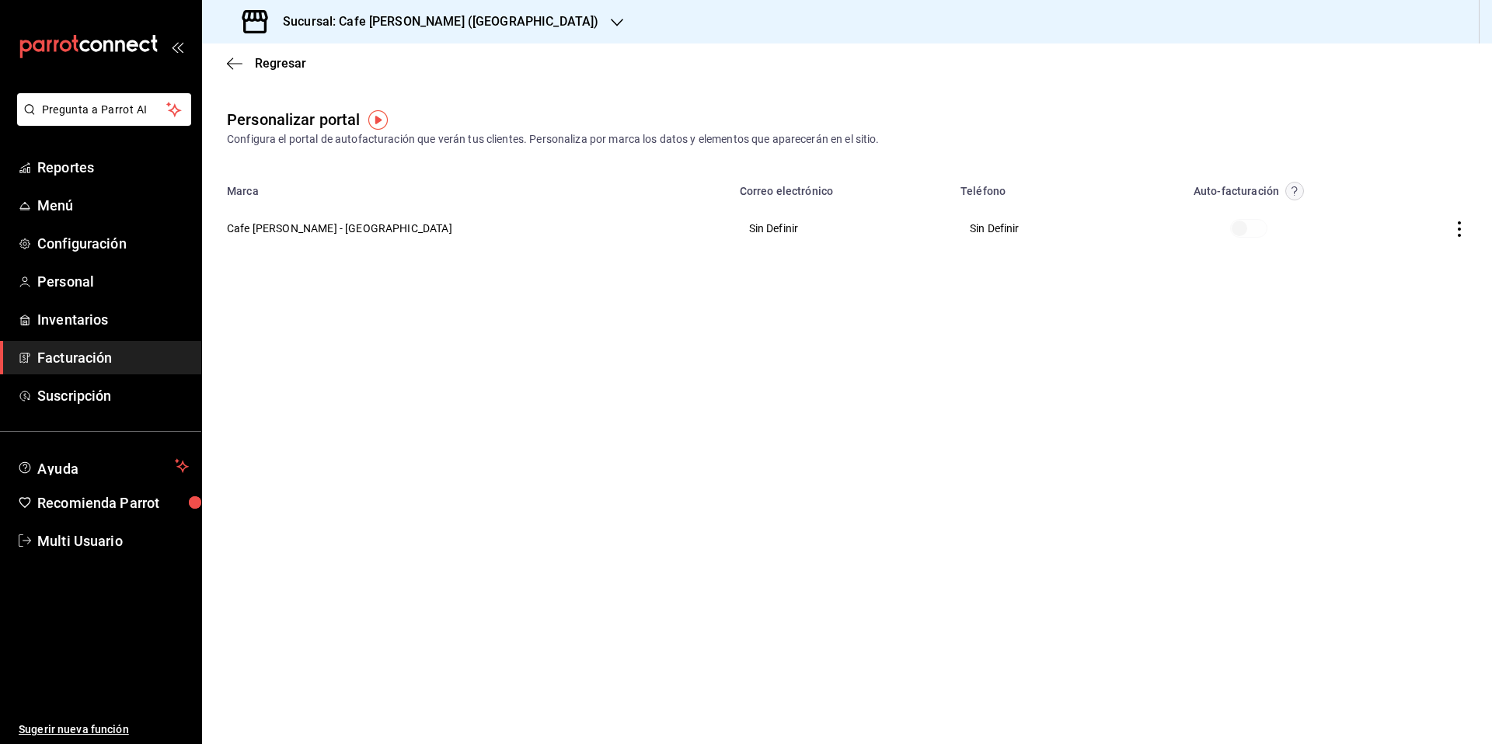
click at [1286, 188] on circle "button" at bounding box center [1295, 192] width 18 height 18
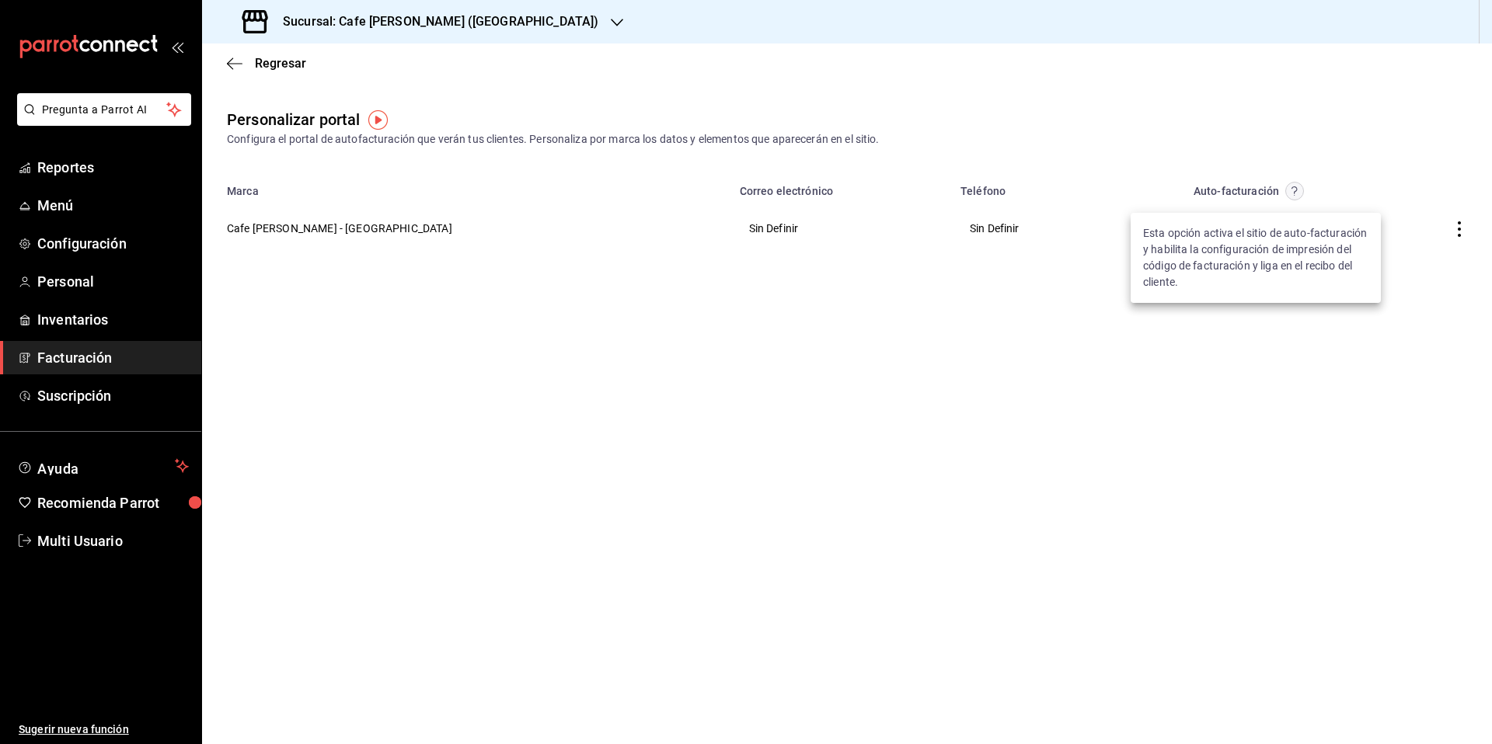
click at [678, 96] on div at bounding box center [746, 372] width 1492 height 744
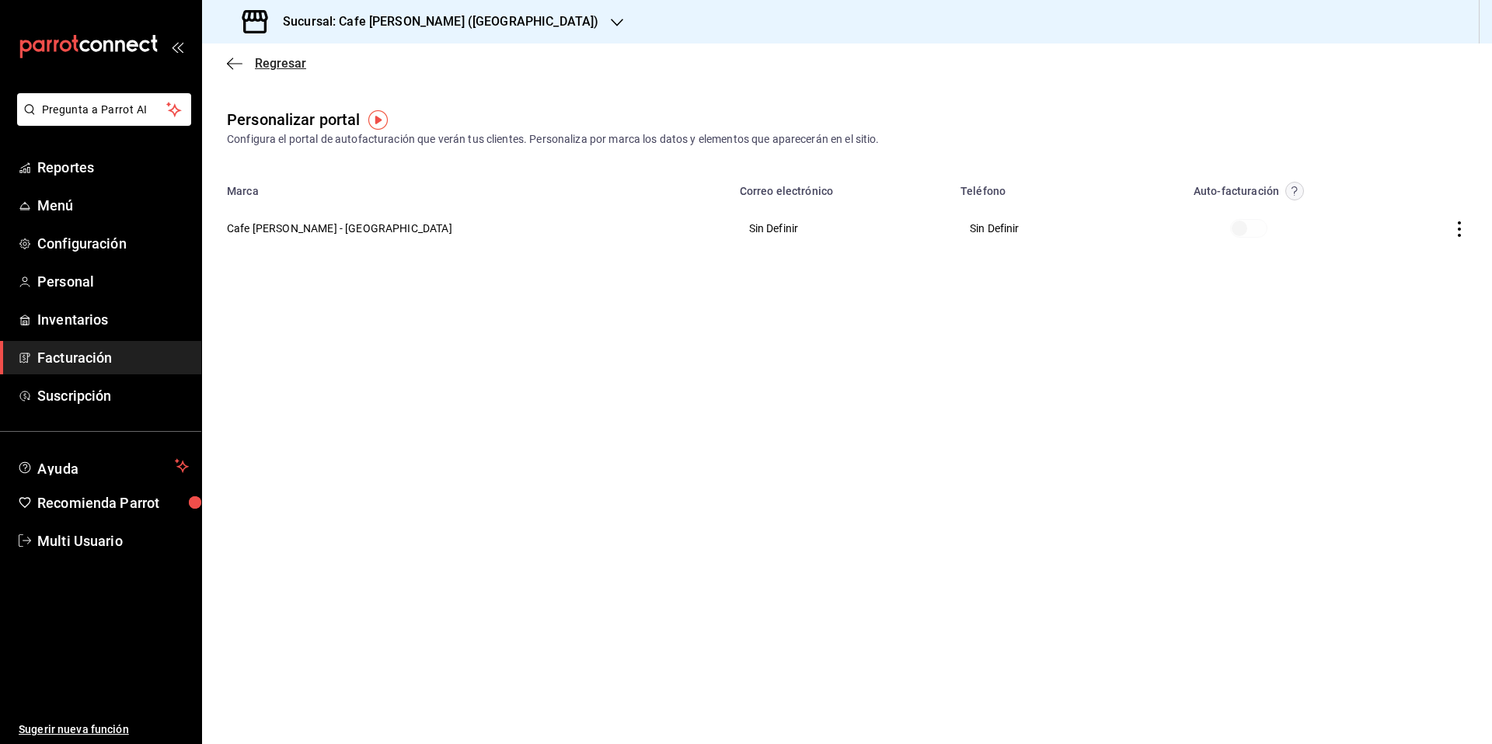
click at [244, 60] on span "Regresar" at bounding box center [266, 63] width 79 height 15
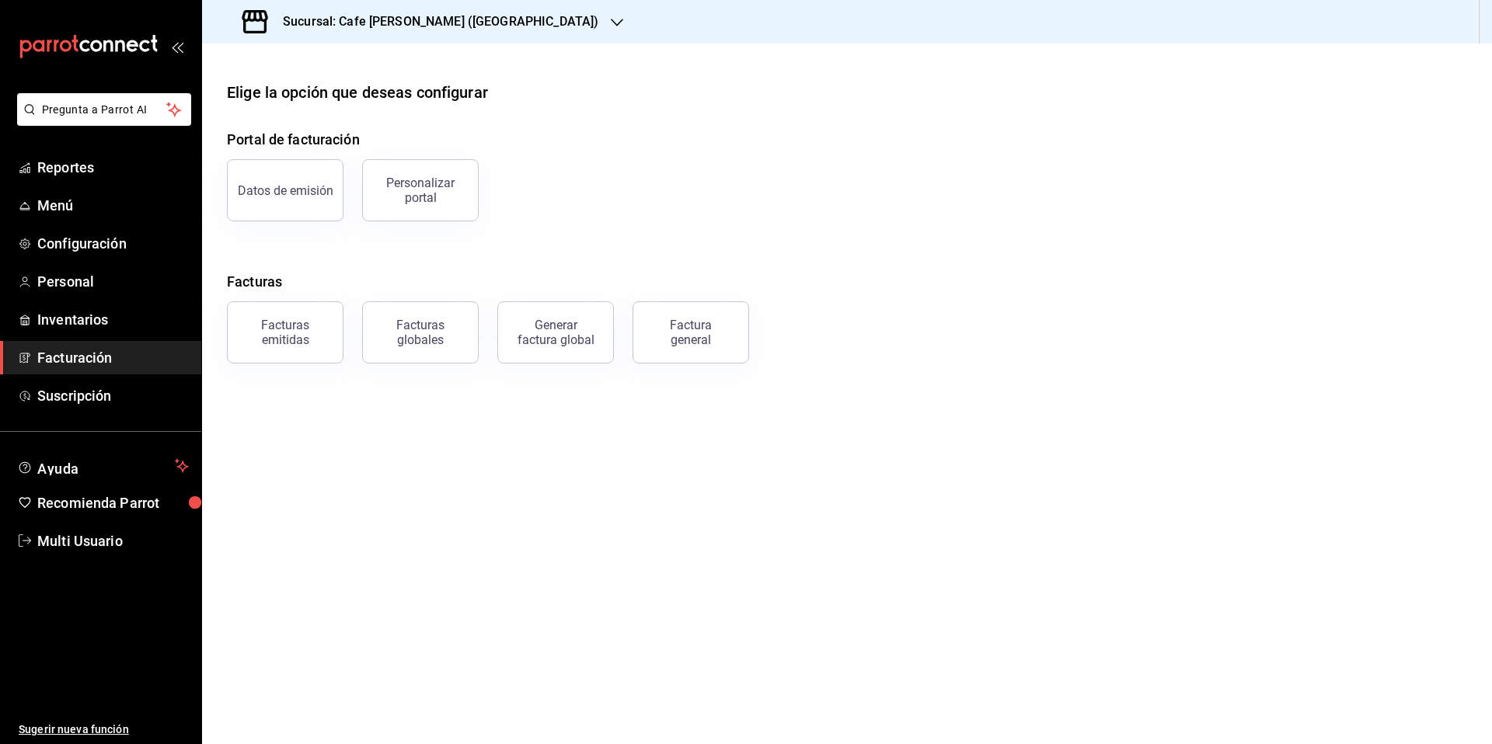
click at [294, 336] on div "Facturas emitidas" at bounding box center [285, 333] width 96 height 30
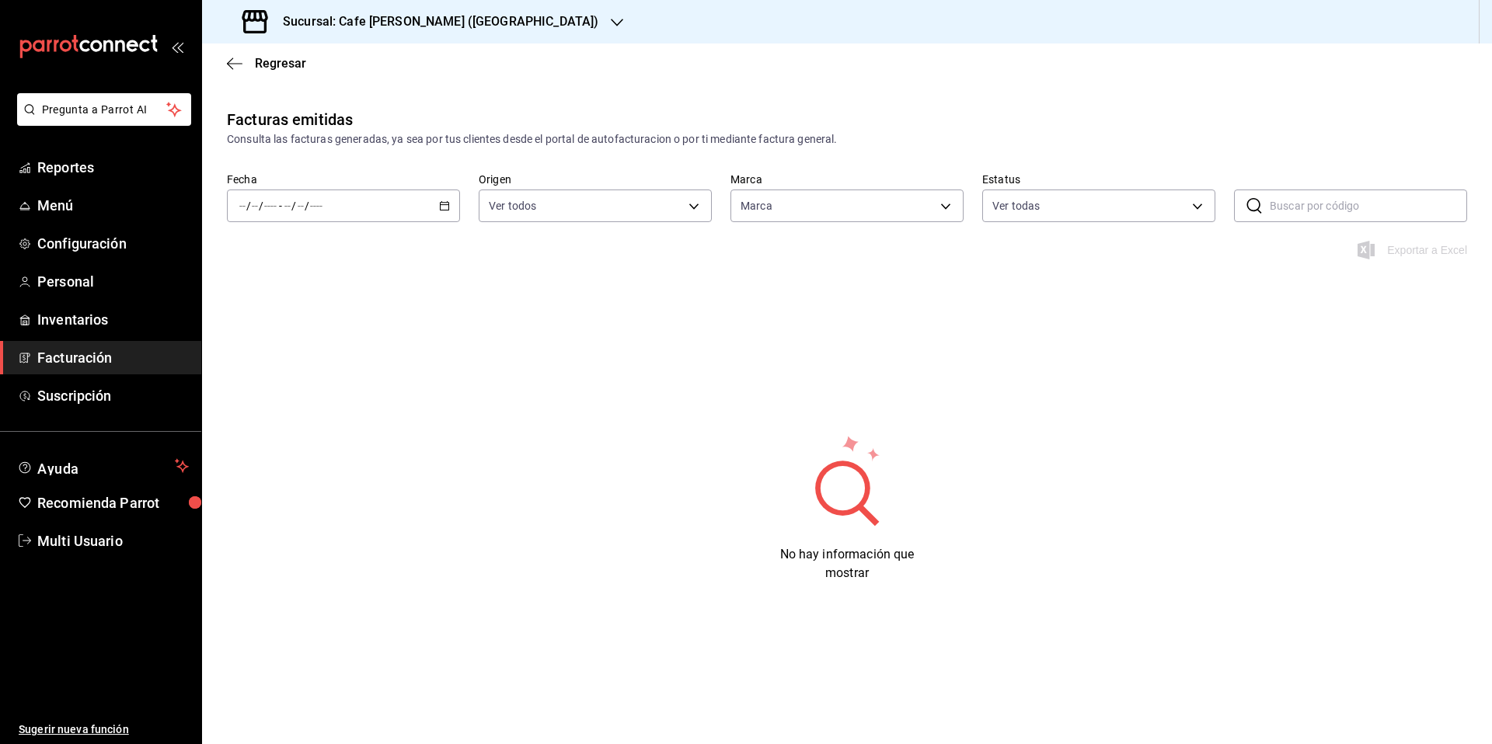
type input "5a95ef59-9ca2-4460-a005-661e86ce5a8c"
click at [232, 60] on icon "button" at bounding box center [235, 64] width 16 height 14
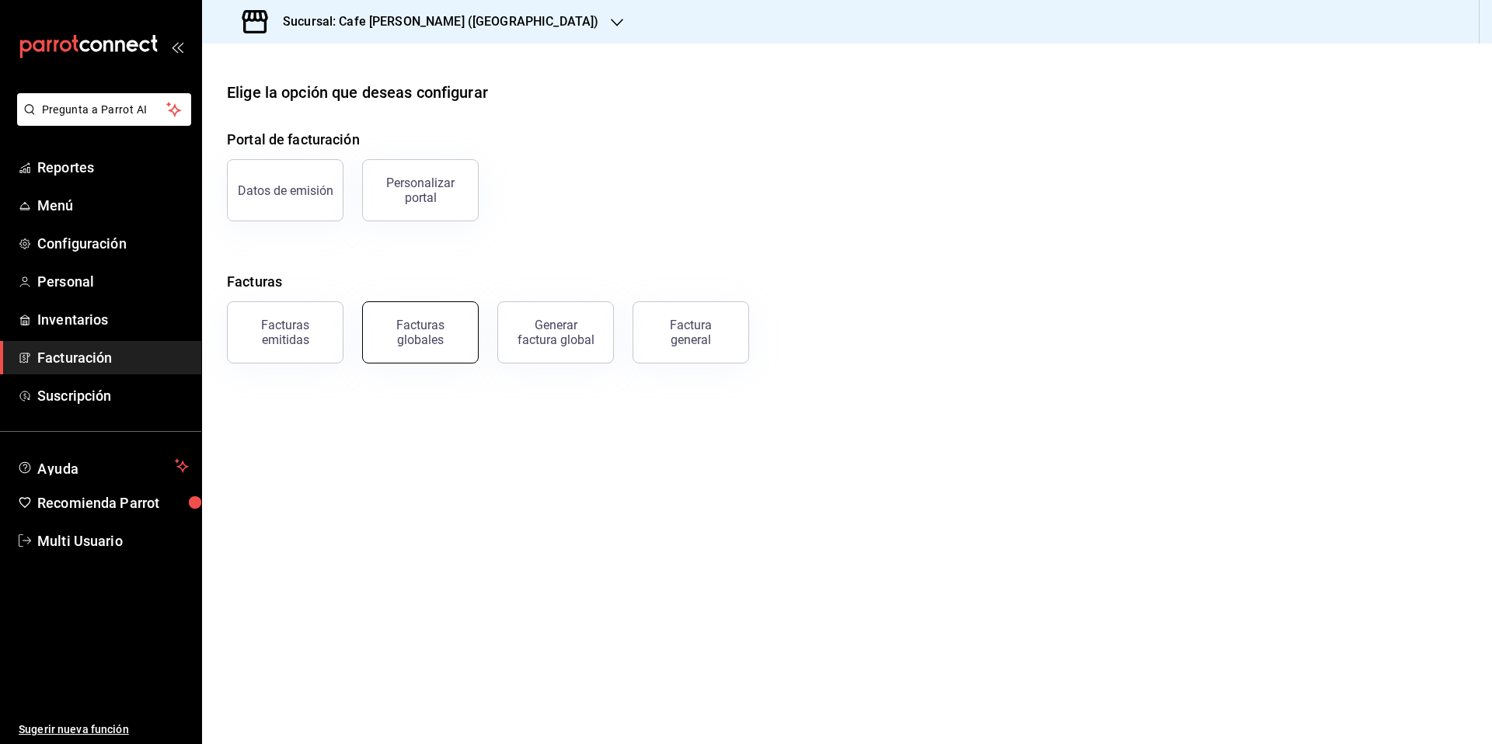
click at [431, 351] on button "Facturas globales" at bounding box center [420, 332] width 117 height 62
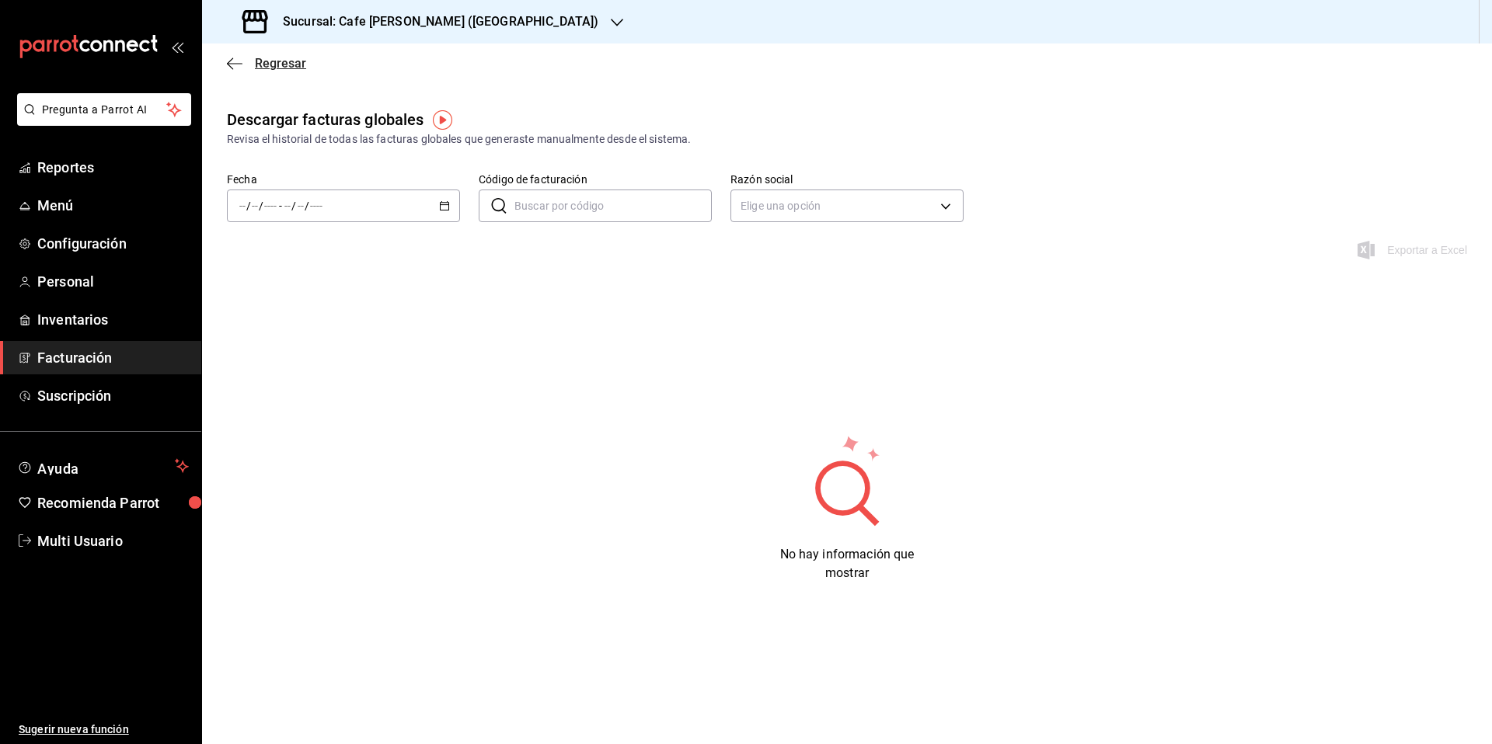
click at [239, 61] on icon "button" at bounding box center [235, 64] width 16 height 14
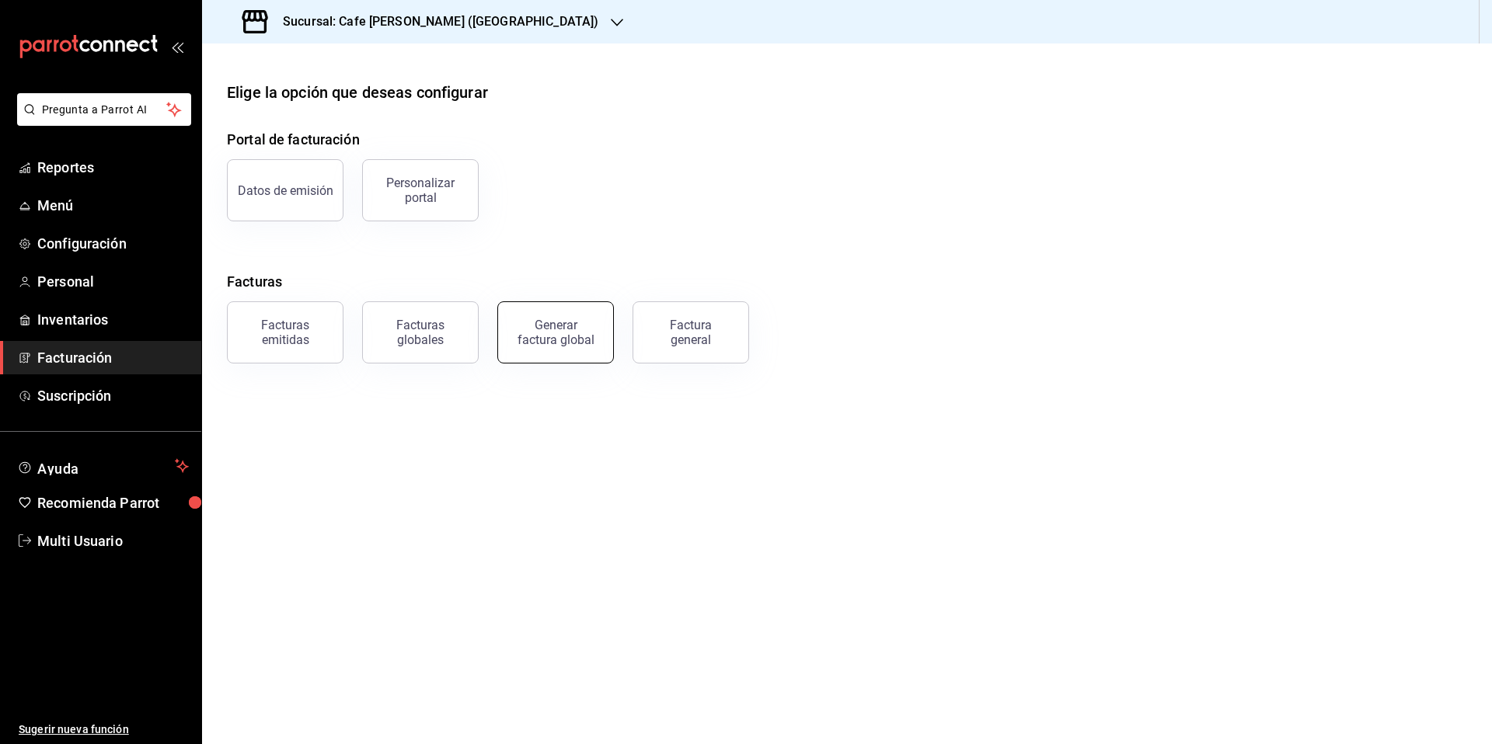
click at [575, 350] on button "Generar factura global" at bounding box center [555, 332] width 117 height 62
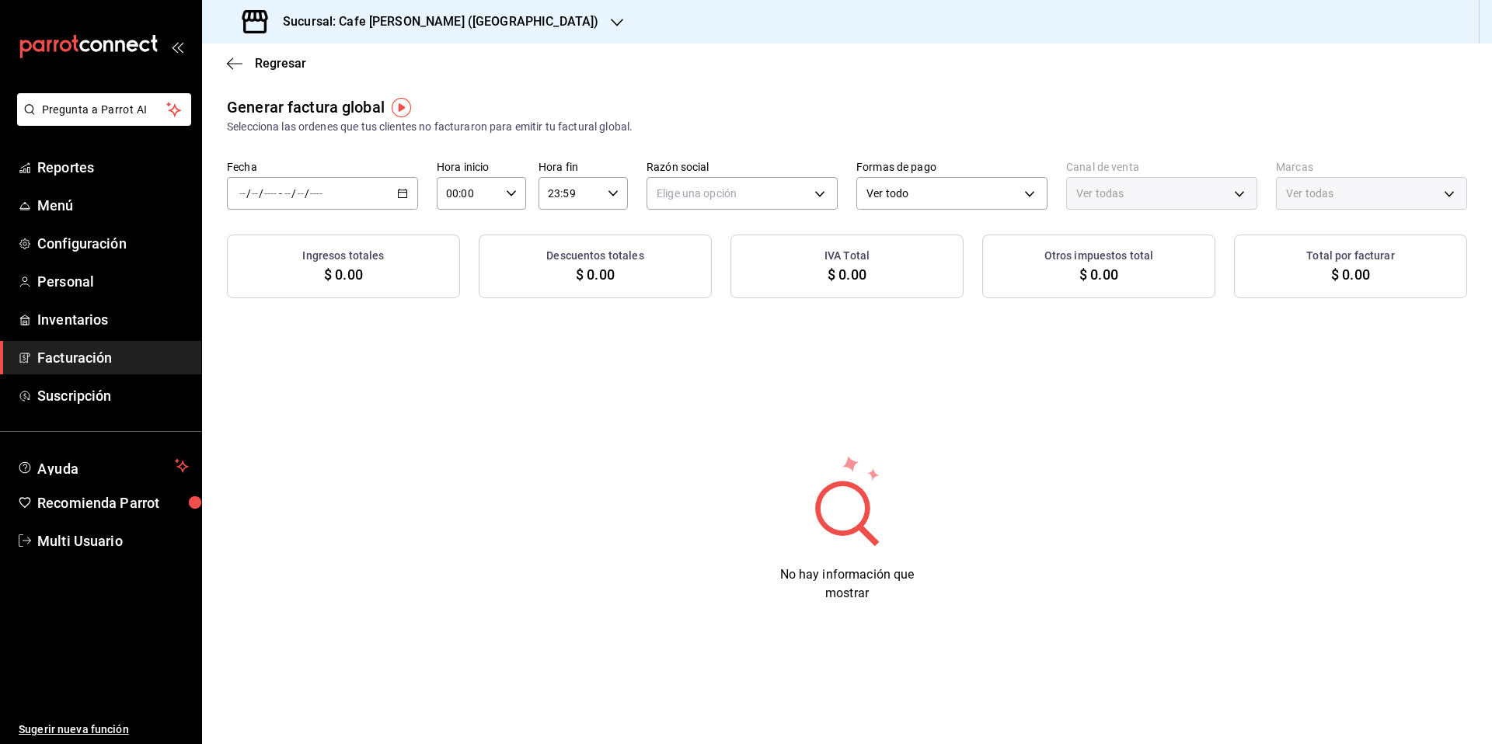
type input "PARROT,UBER_EATS,RAPPI,DIDI_FOOD,ONLINE"
click at [235, 61] on icon "button" at bounding box center [235, 64] width 16 height 14
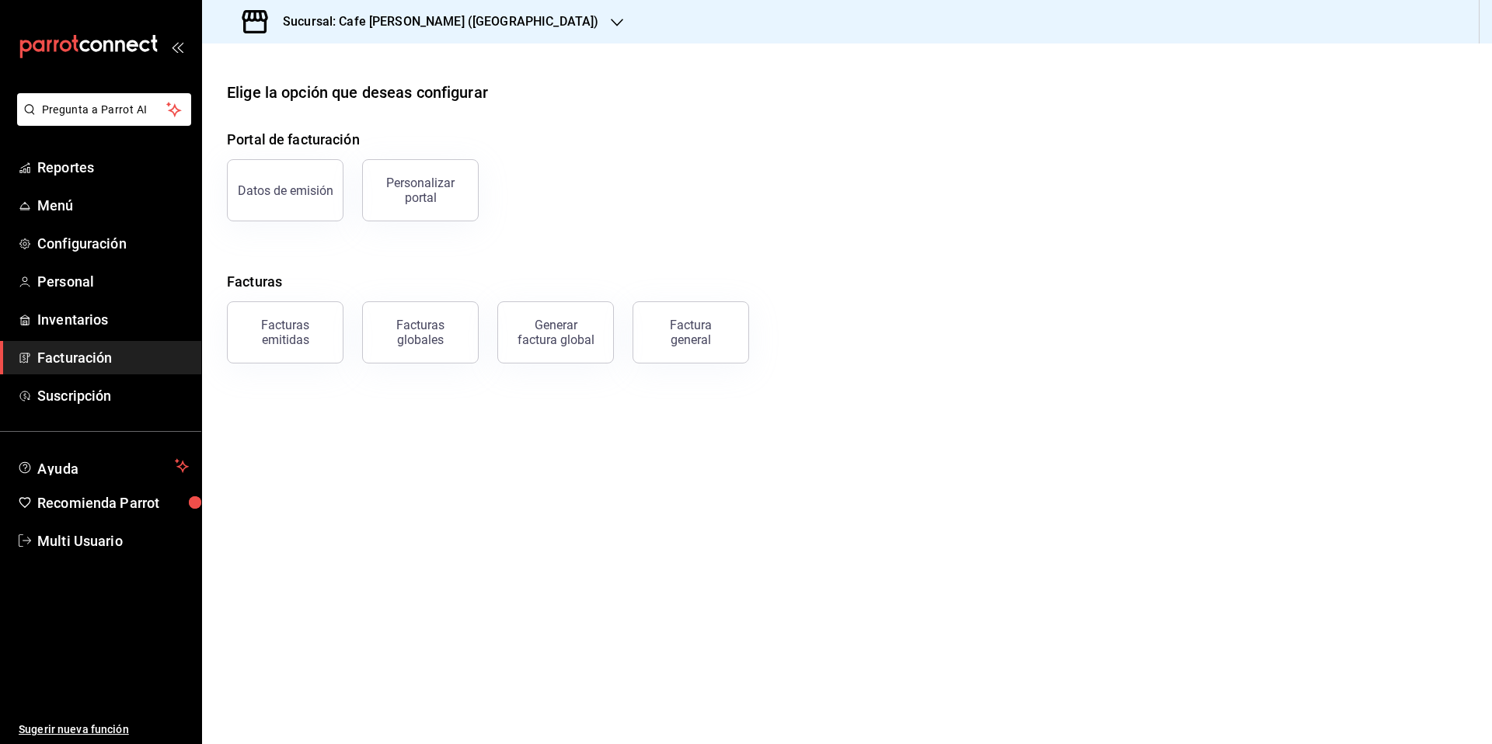
click at [692, 338] on div "Factura general" at bounding box center [691, 333] width 78 height 30
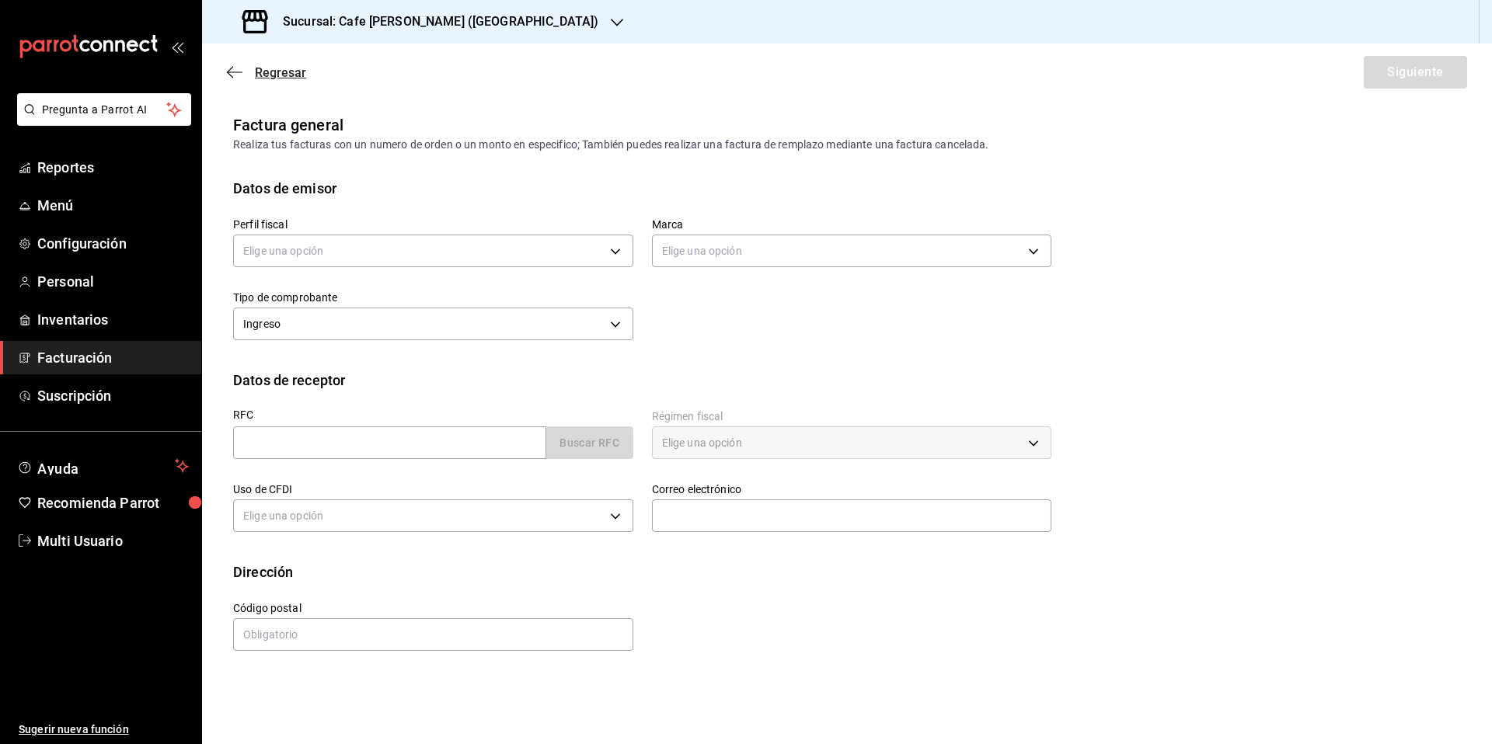
click at [233, 68] on icon "button" at bounding box center [235, 72] width 16 height 14
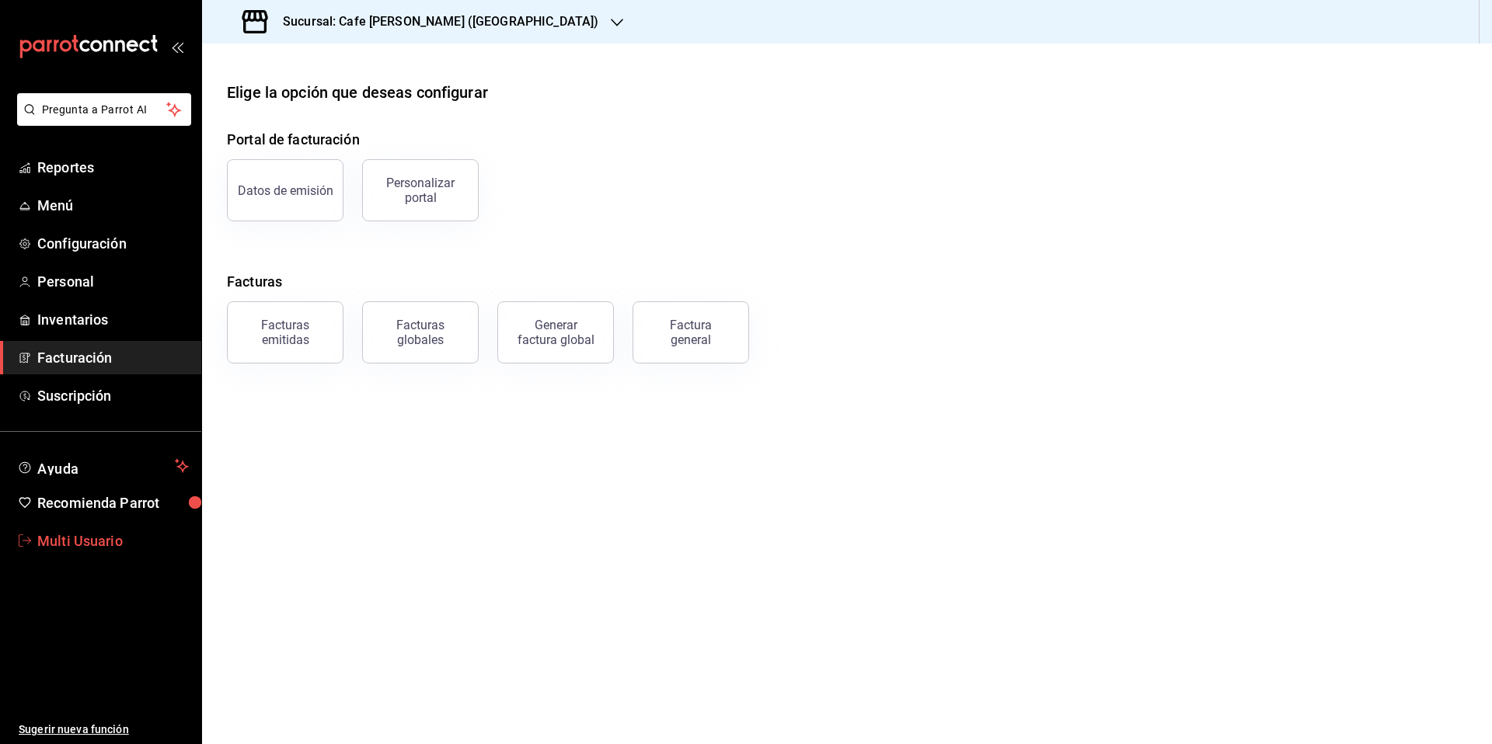
click at [102, 545] on span "Multi Usuario" at bounding box center [113, 541] width 152 height 21
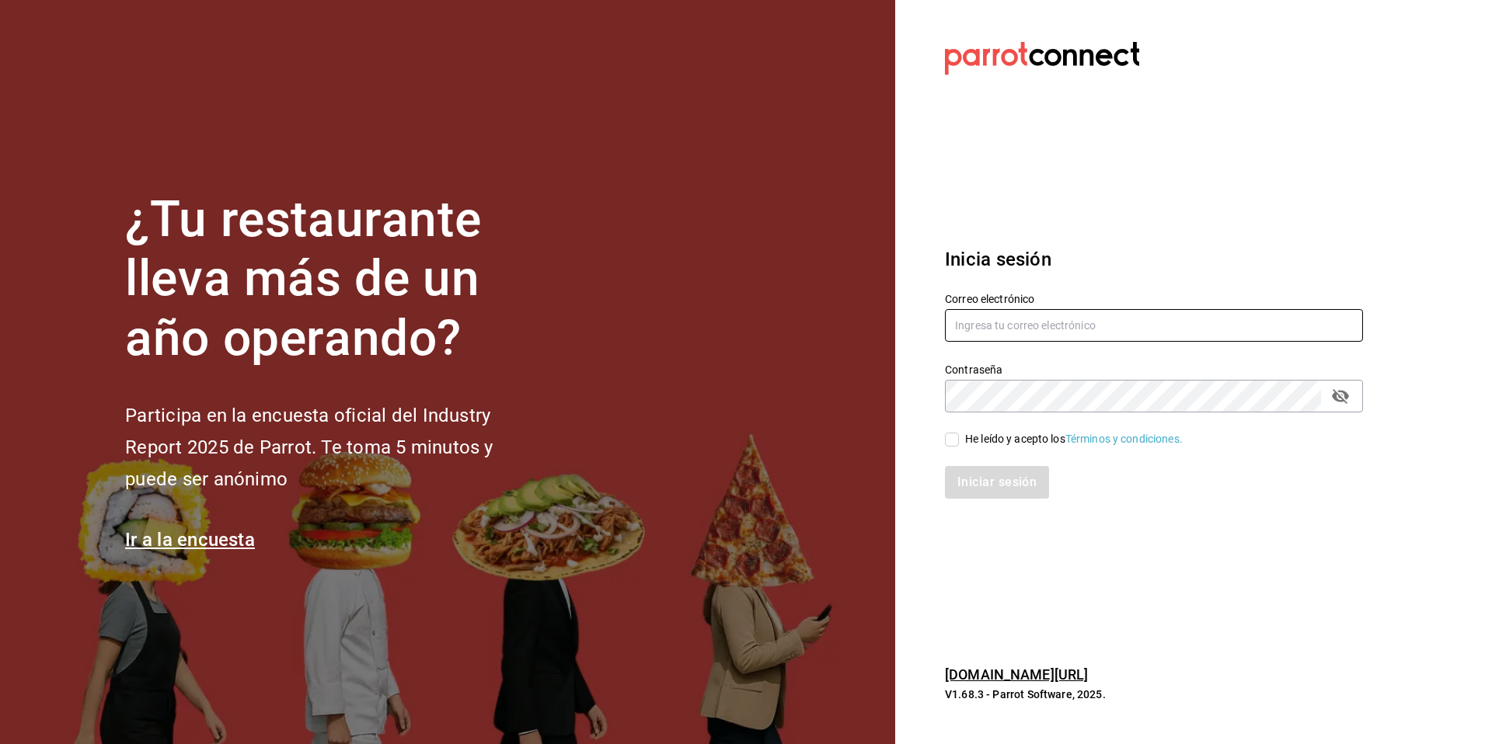
type input "[EMAIL_ADDRESS][DOMAIN_NAME]"
click at [953, 443] on input "He leído y acepto los Términos y condiciones." at bounding box center [952, 440] width 14 height 14
checkbox input "true"
click at [992, 481] on button "Iniciar sesión" at bounding box center [998, 482] width 106 height 33
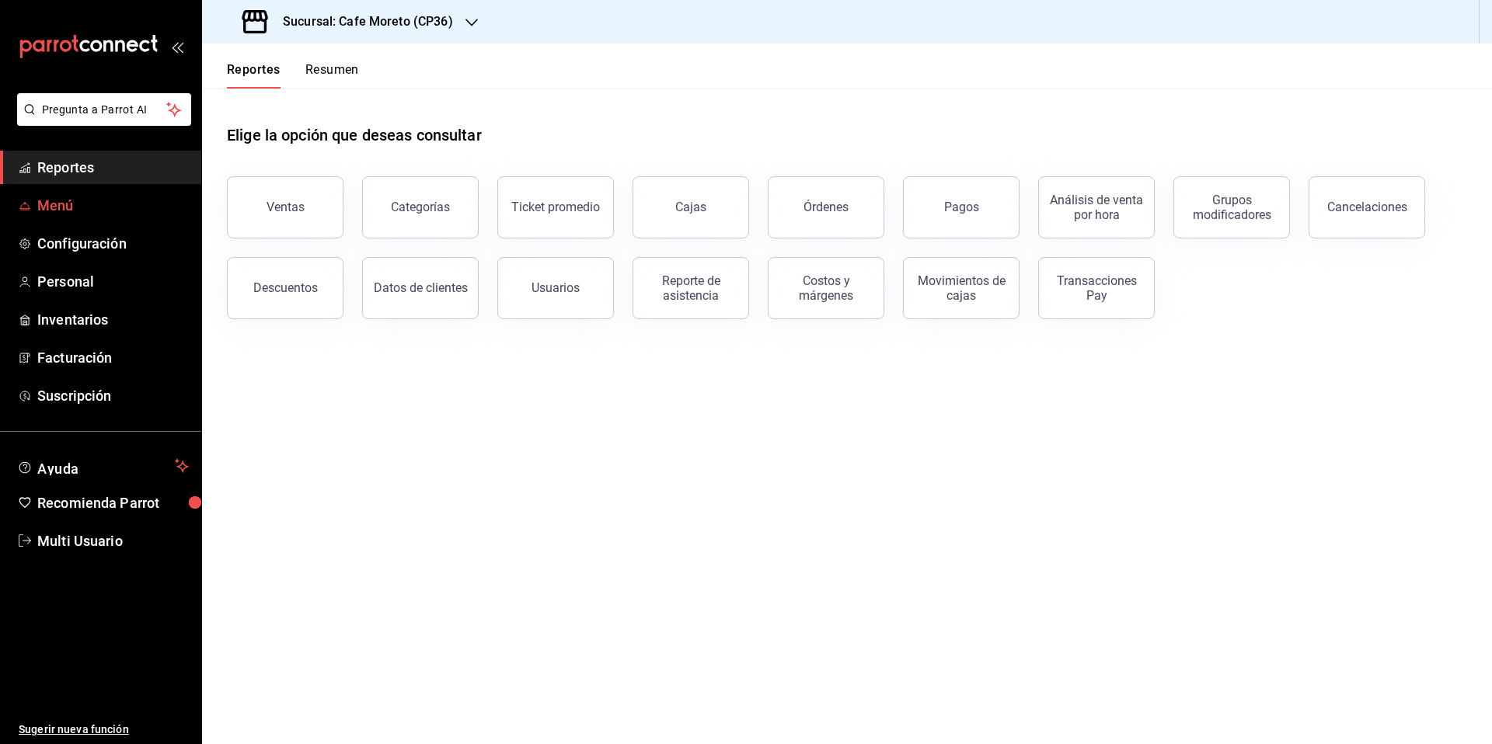
click at [62, 206] on span "Menú" at bounding box center [113, 205] width 152 height 21
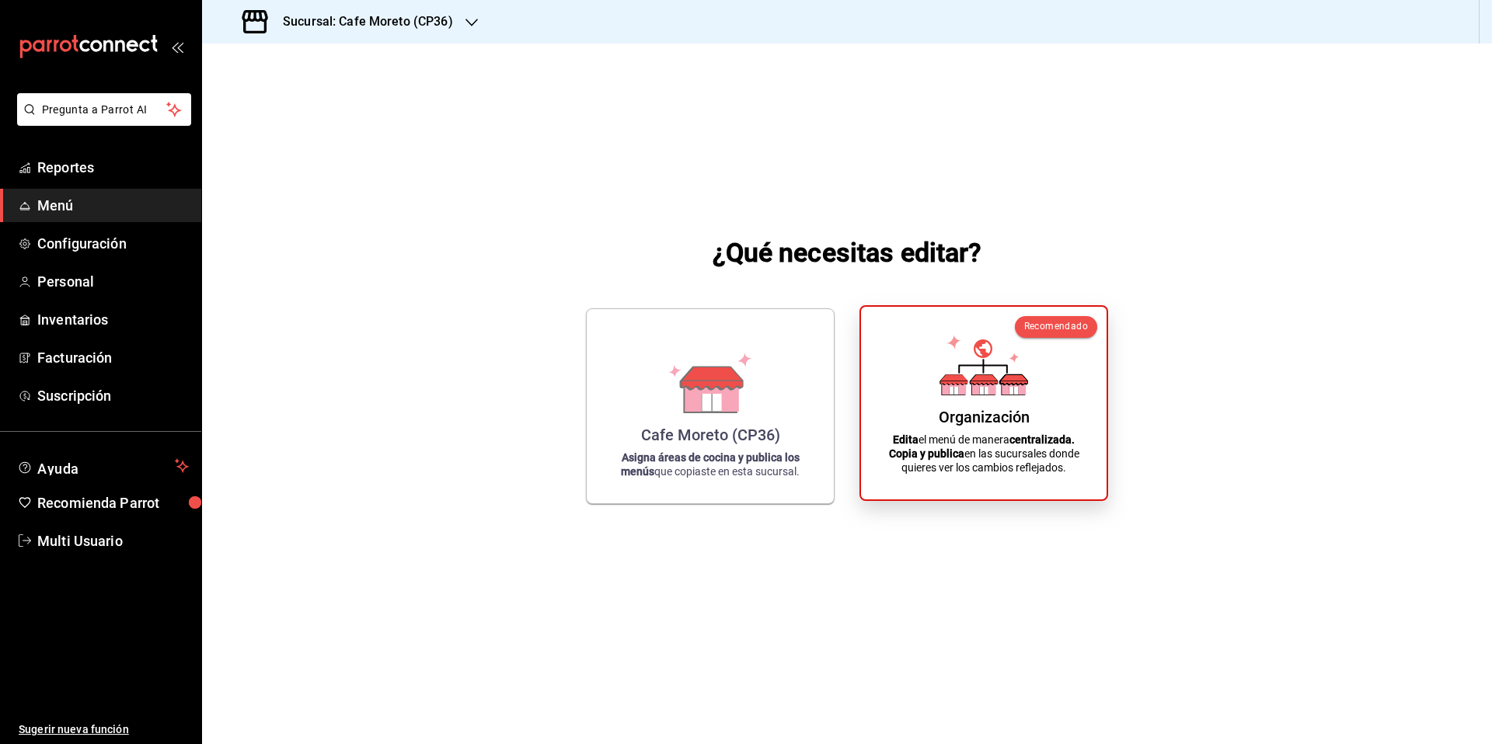
click at [996, 394] on icon at bounding box center [983, 365] width 89 height 61
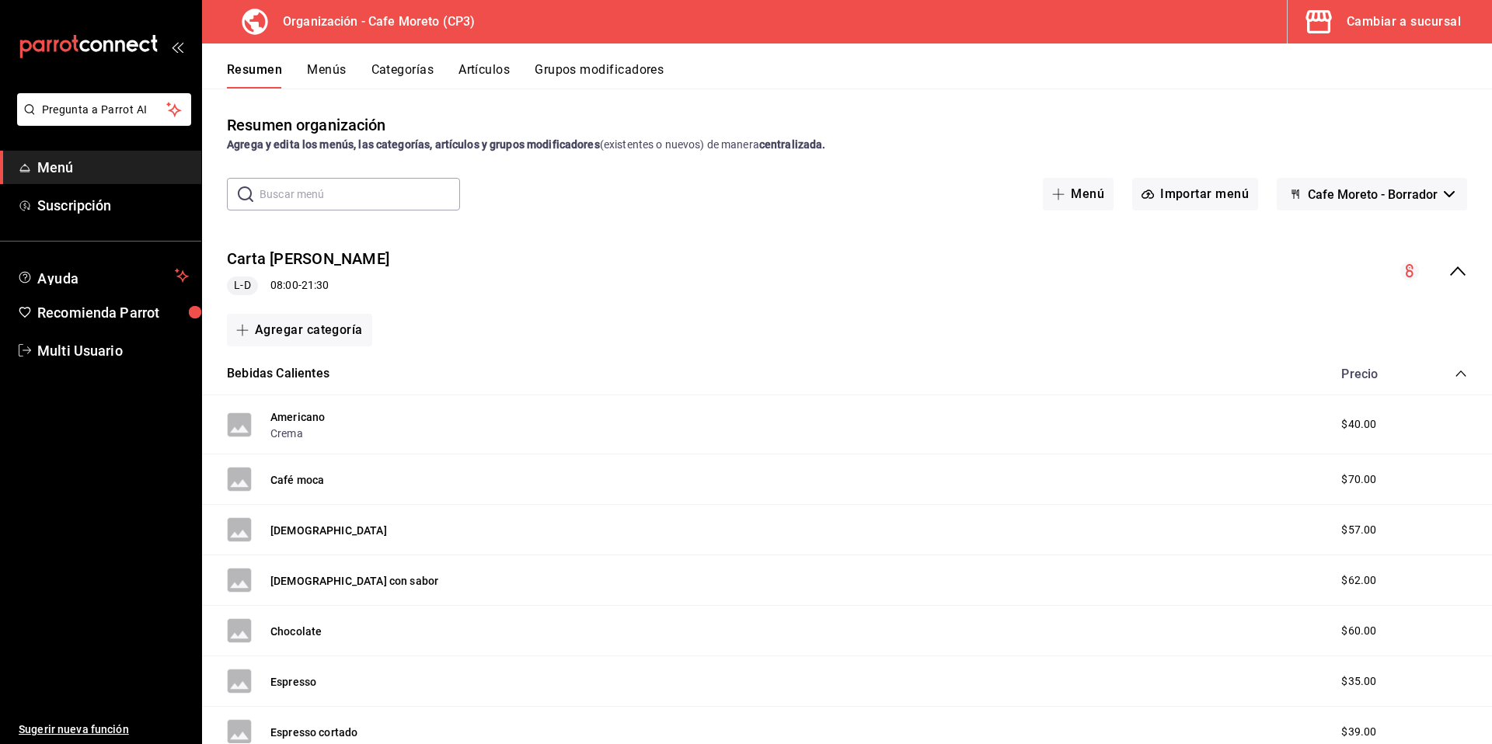
click at [320, 71] on button "Menús" at bounding box center [326, 75] width 39 height 26
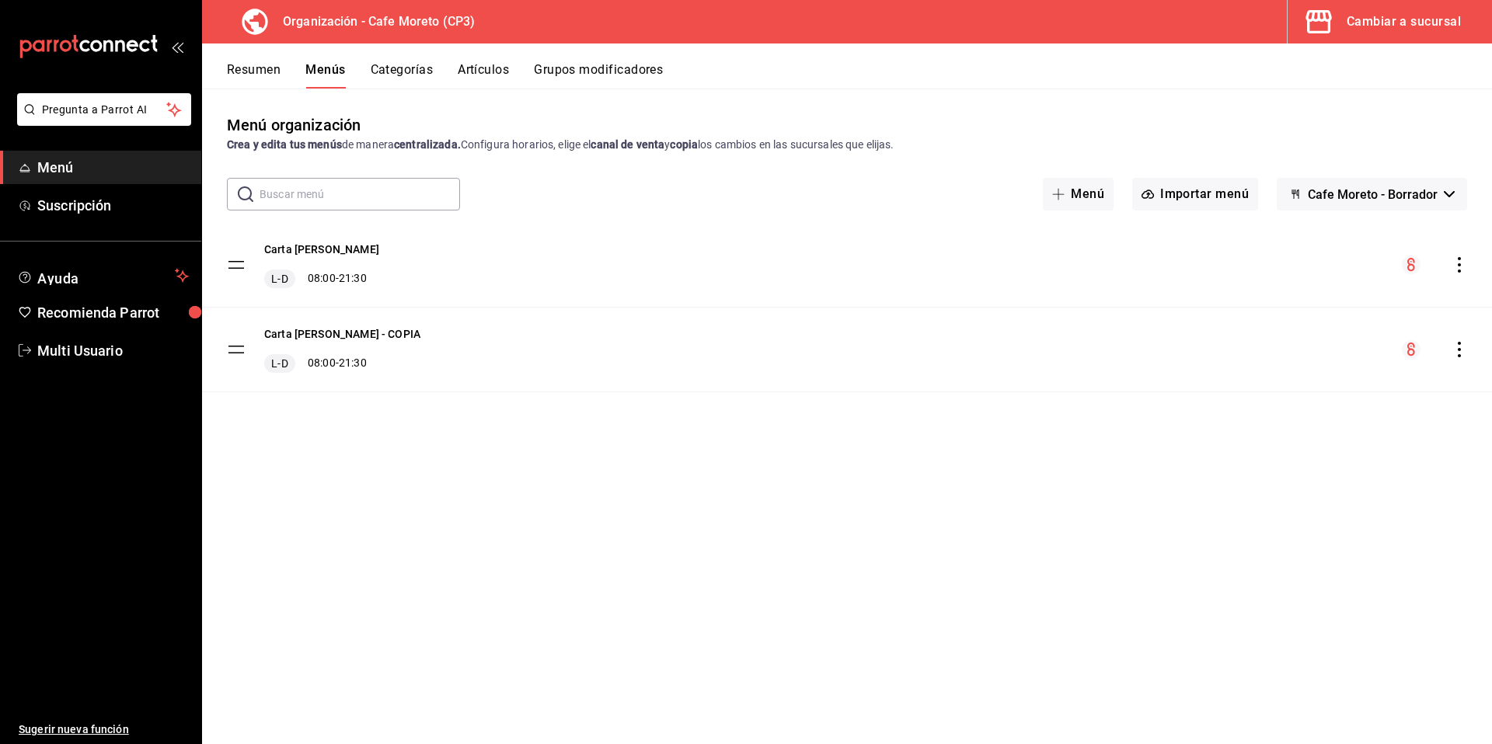
click at [410, 67] on button "Categorías" at bounding box center [402, 75] width 63 height 26
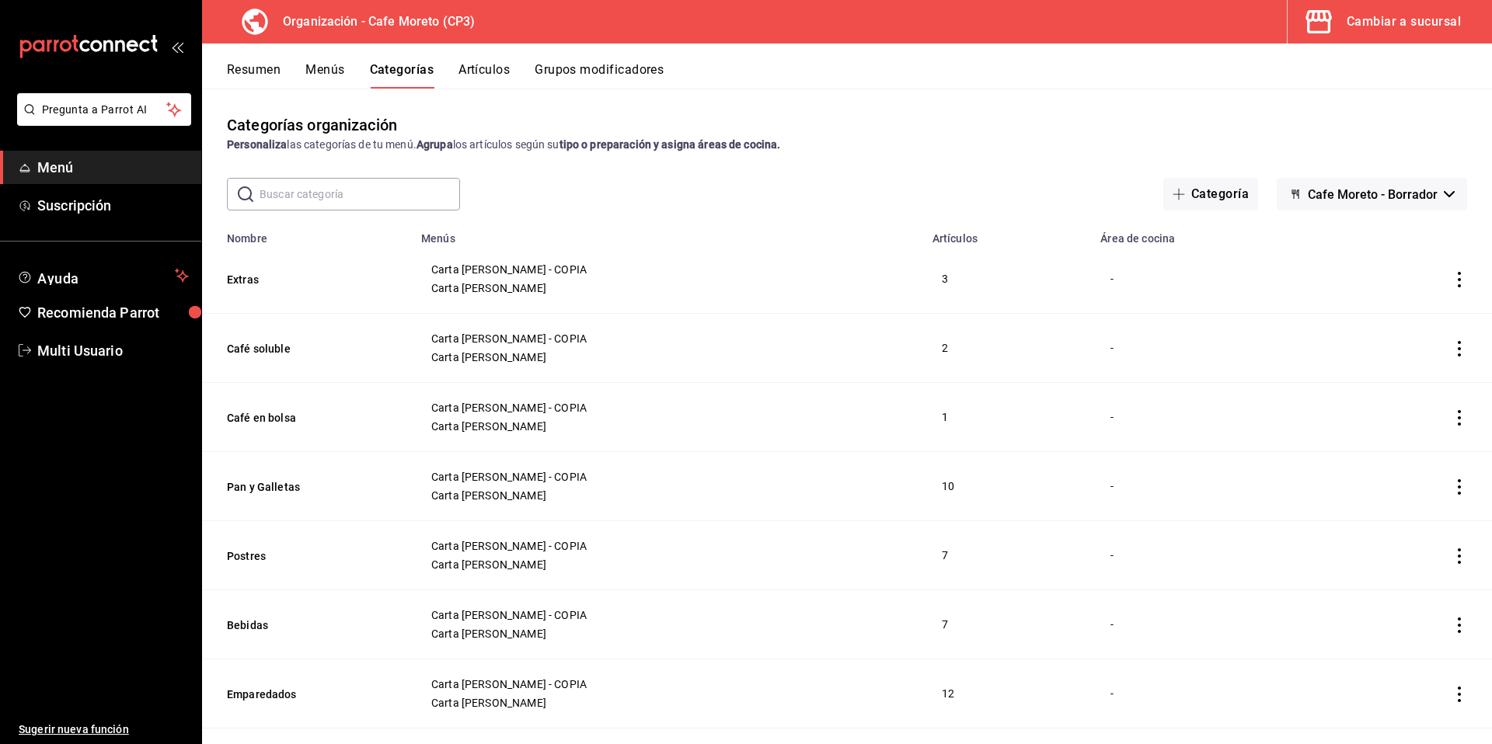
click at [494, 67] on button "Artículos" at bounding box center [483, 75] width 51 height 26
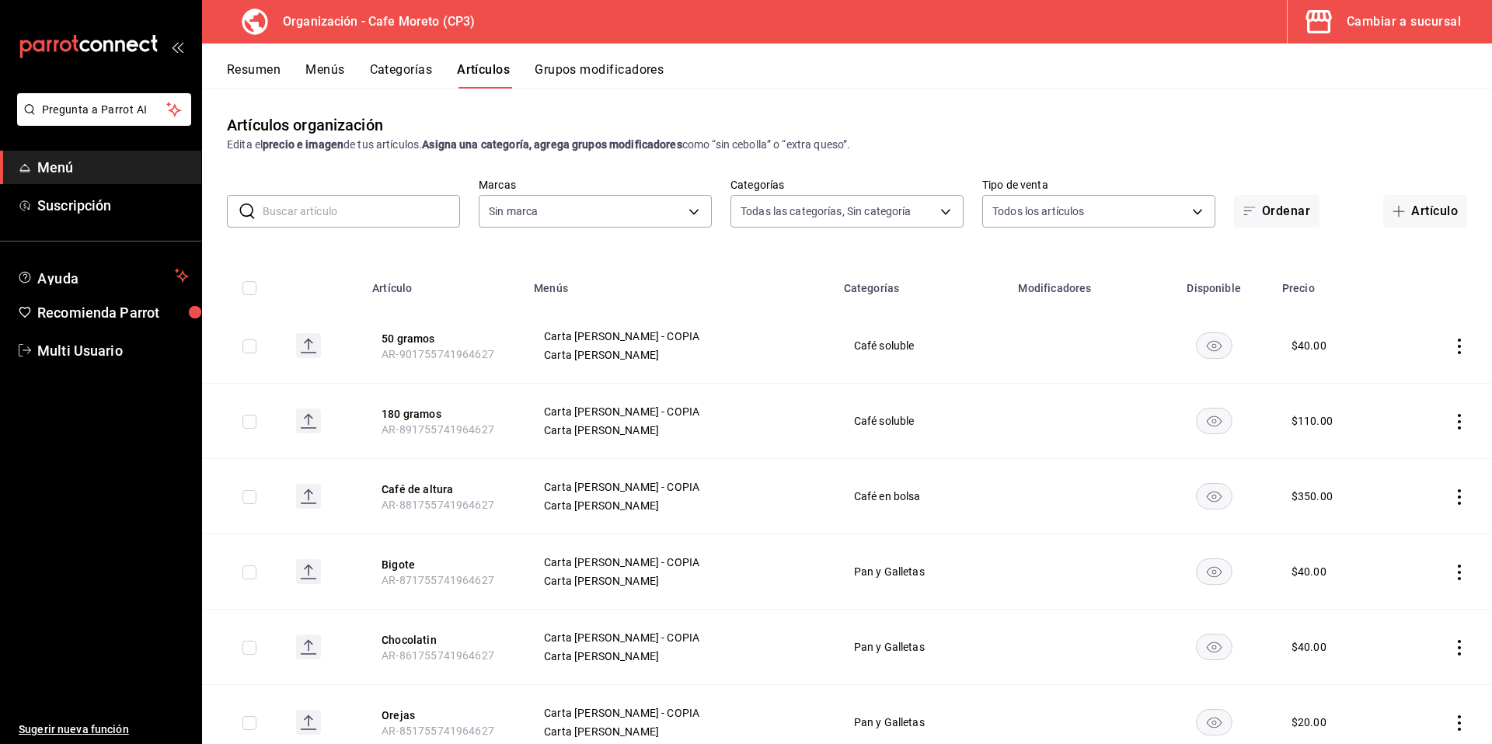
type input "c9968b85-49fd-4420-9912-9a075e7b57f4,2c877ee7-d3a1-4ec9-9549-88ad4c1216cb,76fd7…"
type input "6dc9de23-4e9e-430a-bcd5-91159ab4267b"
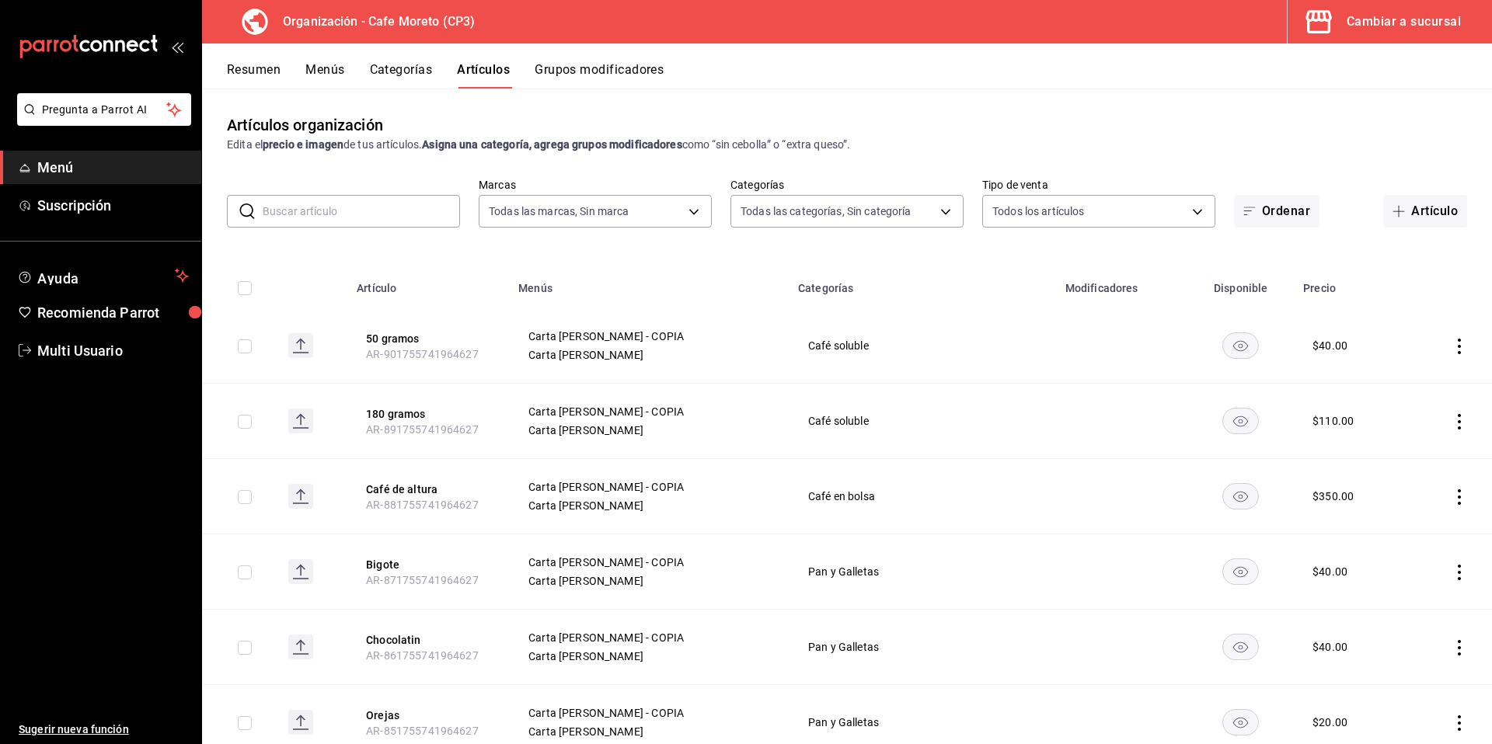
click at [601, 72] on button "Grupos modificadores" at bounding box center [599, 75] width 129 height 26
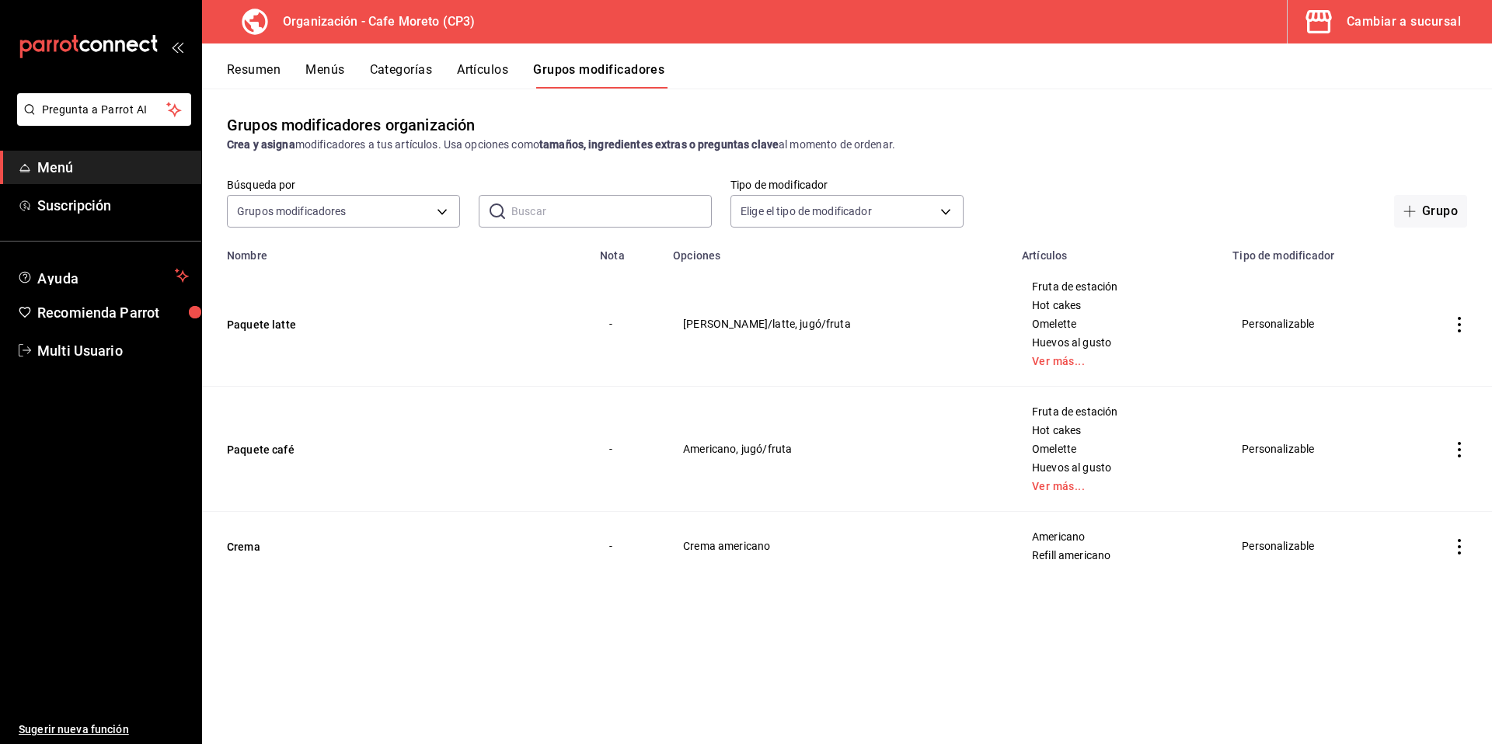
click at [261, 69] on button "Resumen" at bounding box center [254, 75] width 54 height 26
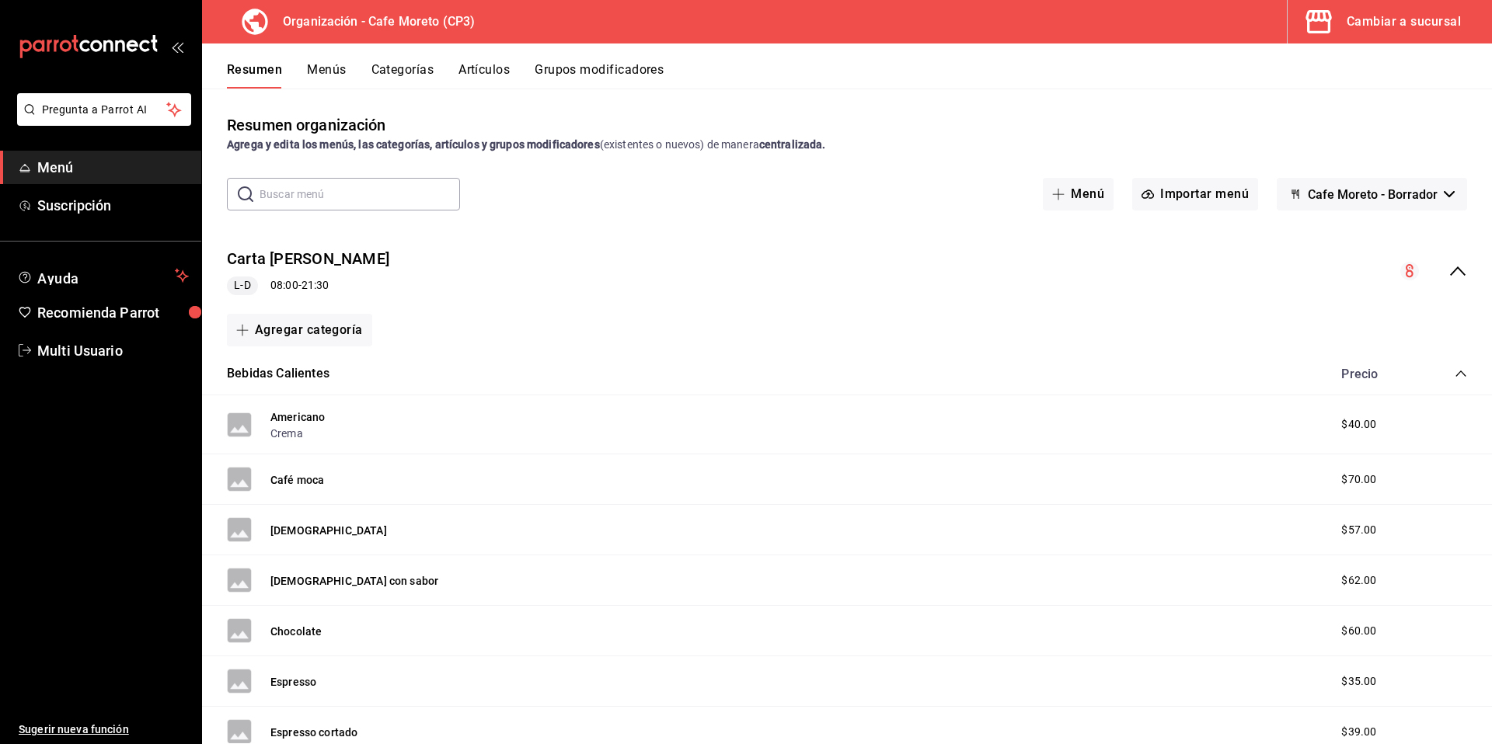
click at [1412, 21] on div "Cambiar a sucursal" at bounding box center [1404, 22] width 114 height 22
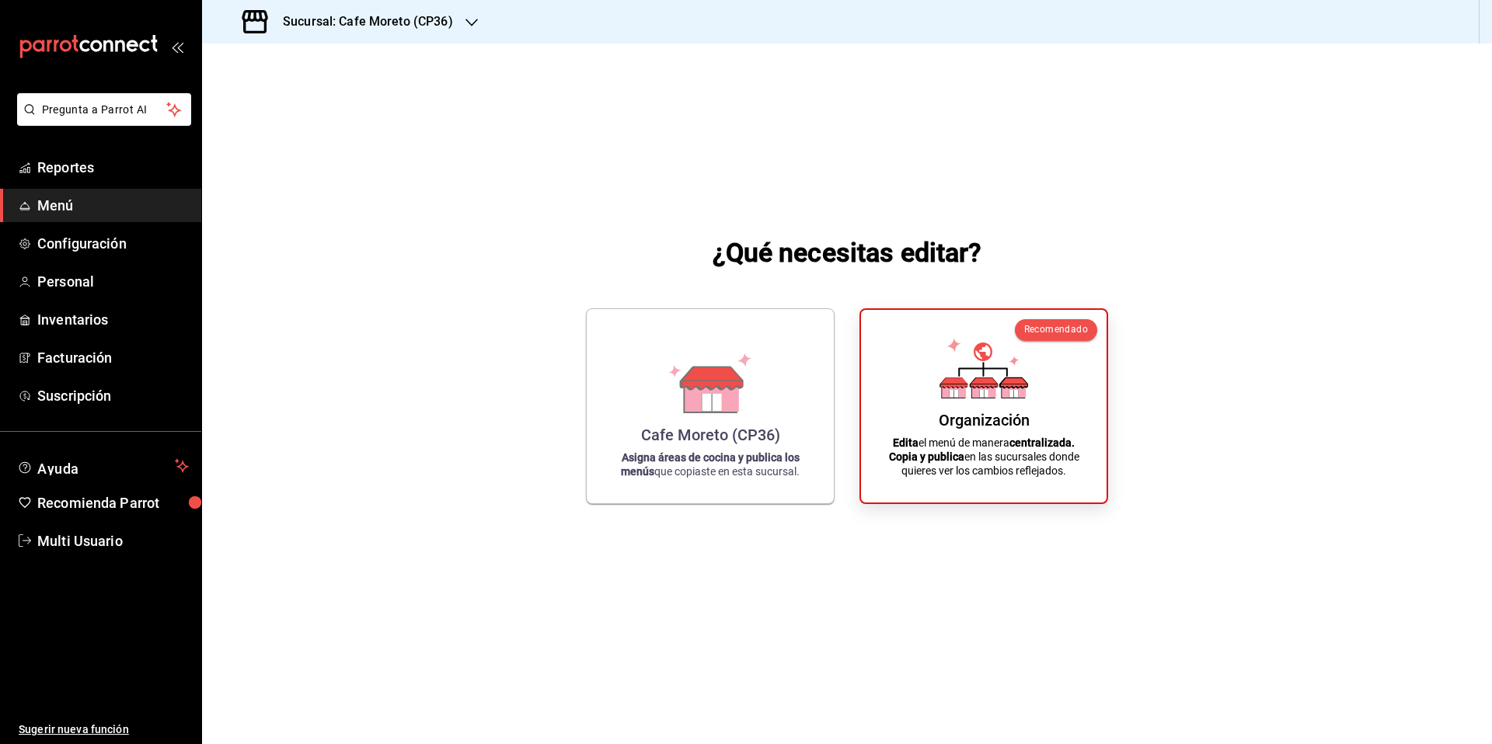
click at [431, 16] on h3 "Sucursal: Cafe Moreto (CP36)" at bounding box center [361, 21] width 183 height 19
click at [263, 64] on span "Cafe Moreto (CP36)" at bounding box center [263, 67] width 98 height 16
click at [734, 434] on div "Cafe Moreto (CP36)" at bounding box center [710, 432] width 139 height 19
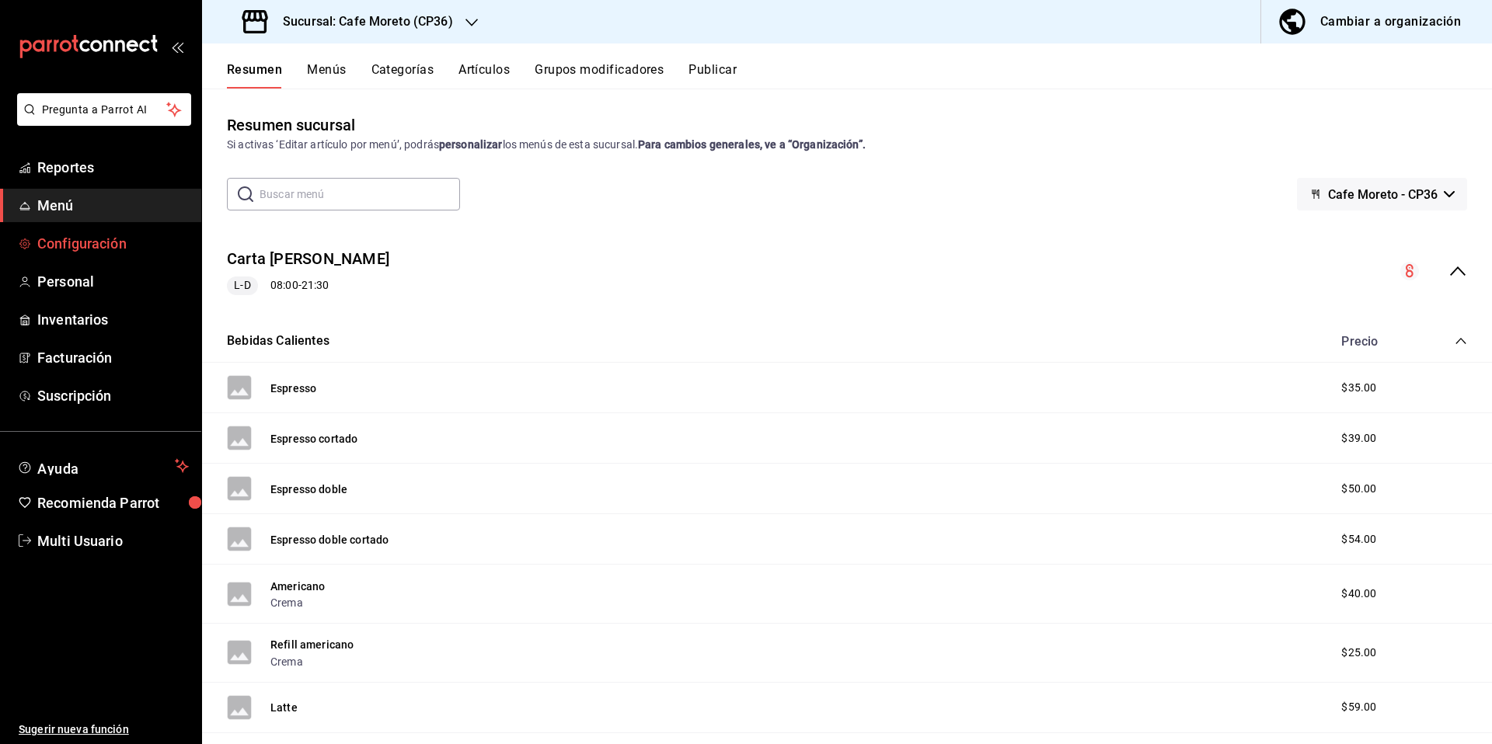
click at [91, 242] on span "Configuración" at bounding box center [113, 243] width 152 height 21
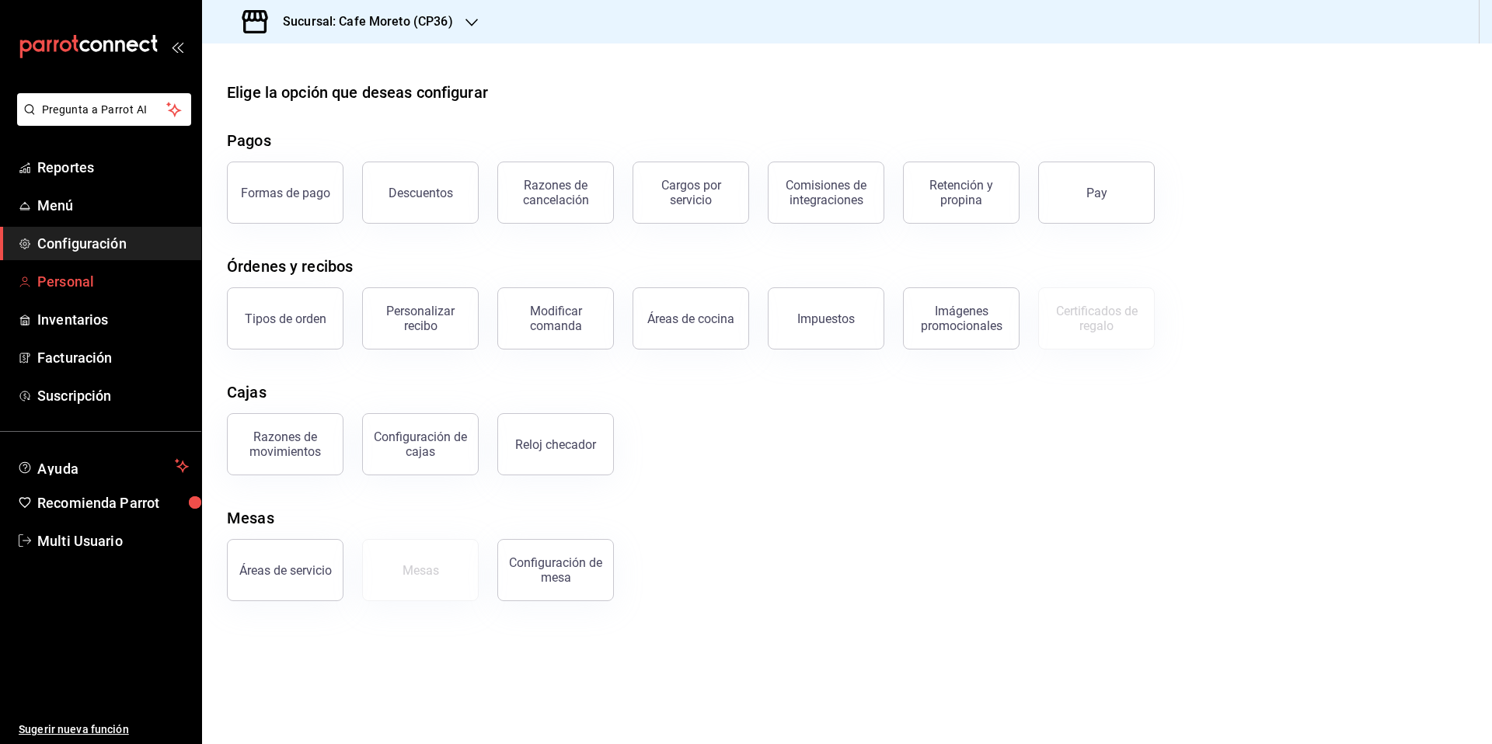
click at [61, 283] on span "Personal" at bounding box center [113, 281] width 152 height 21
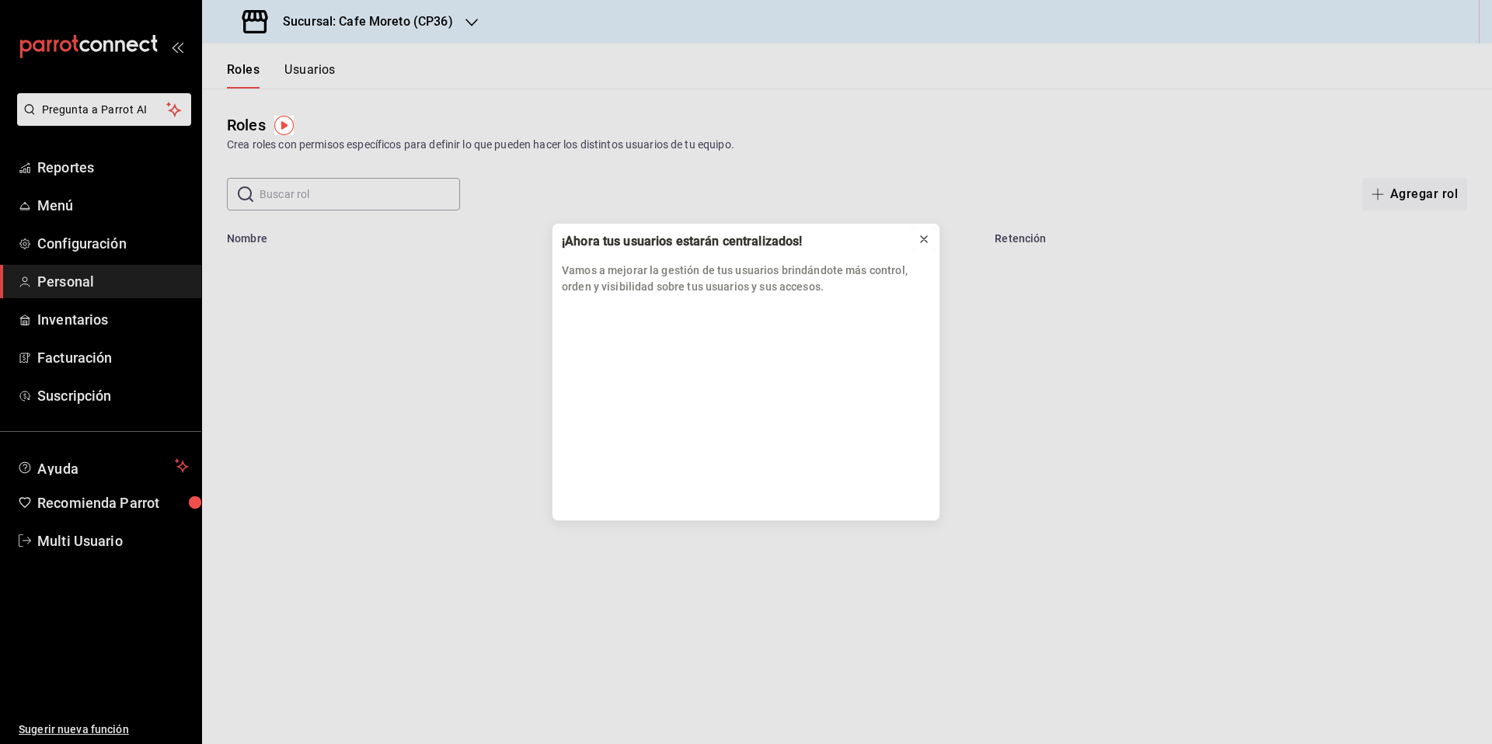
click at [923, 241] on icon at bounding box center [924, 239] width 12 height 12
